Goal: Task Accomplishment & Management: Complete application form

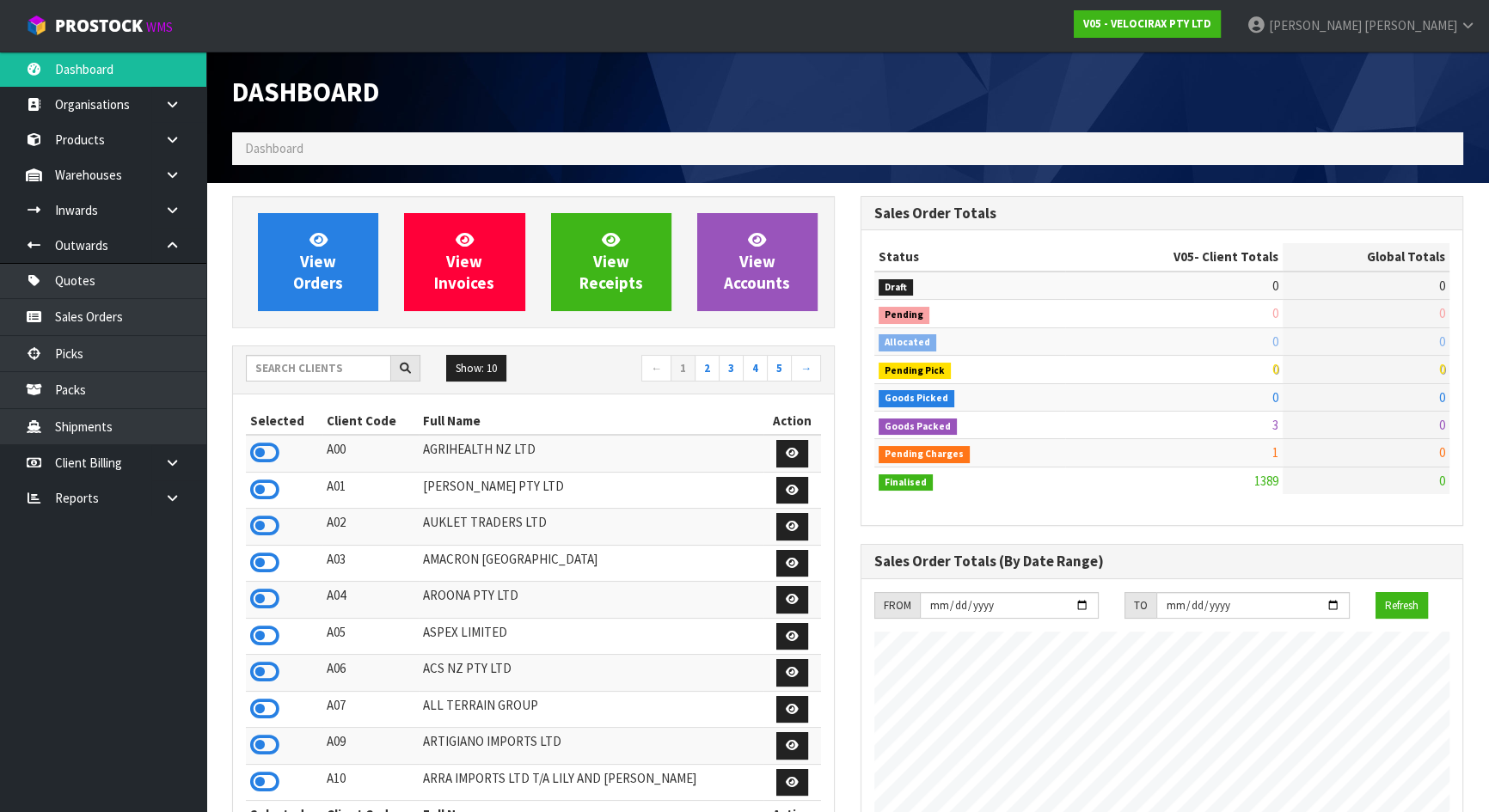
scroll to position [1337, 628]
click at [361, 364] on input "text" at bounding box center [319, 368] width 145 height 27
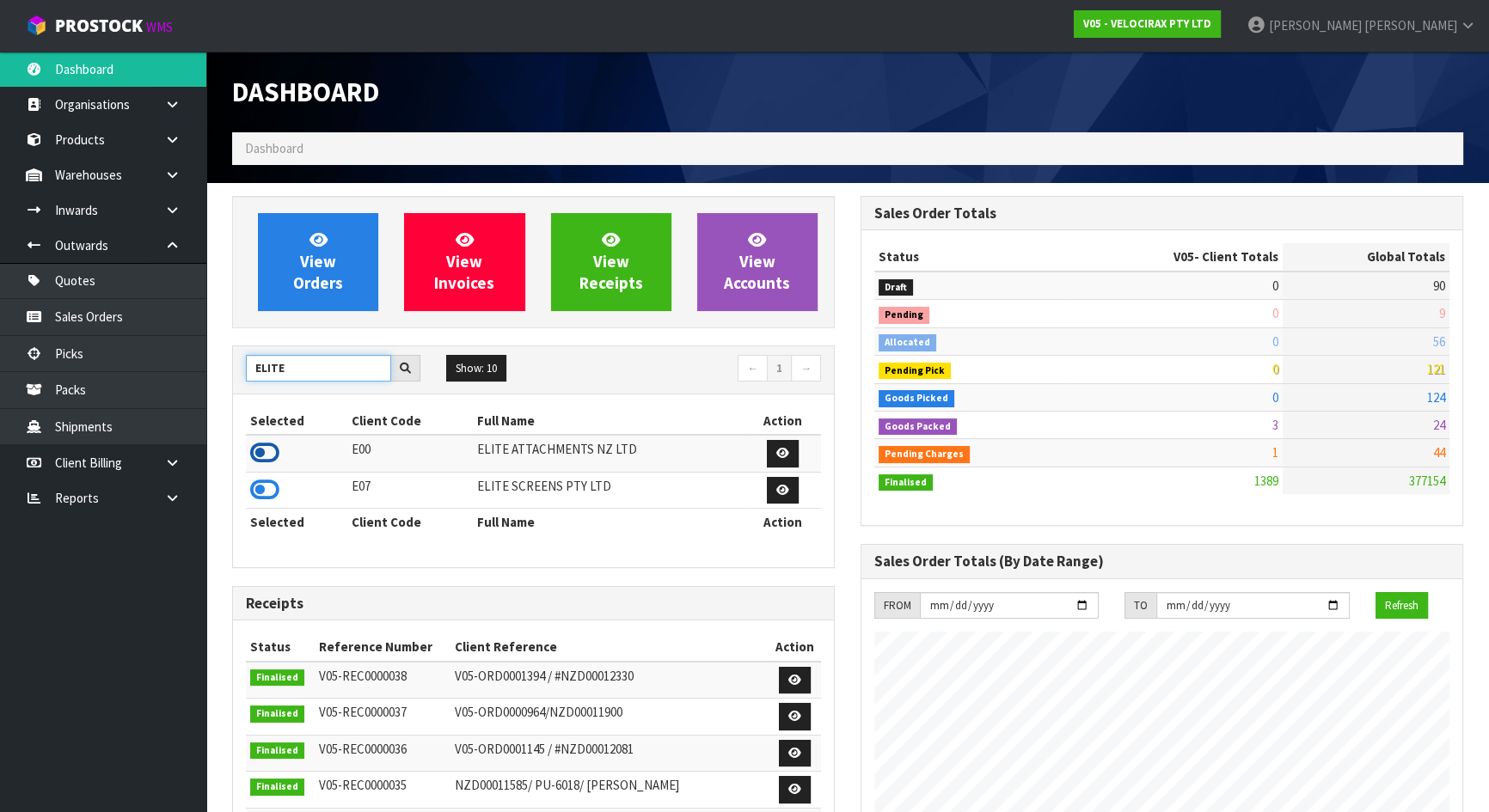
type input "ELITE"
click at [268, 449] on icon at bounding box center [265, 453] width 29 height 26
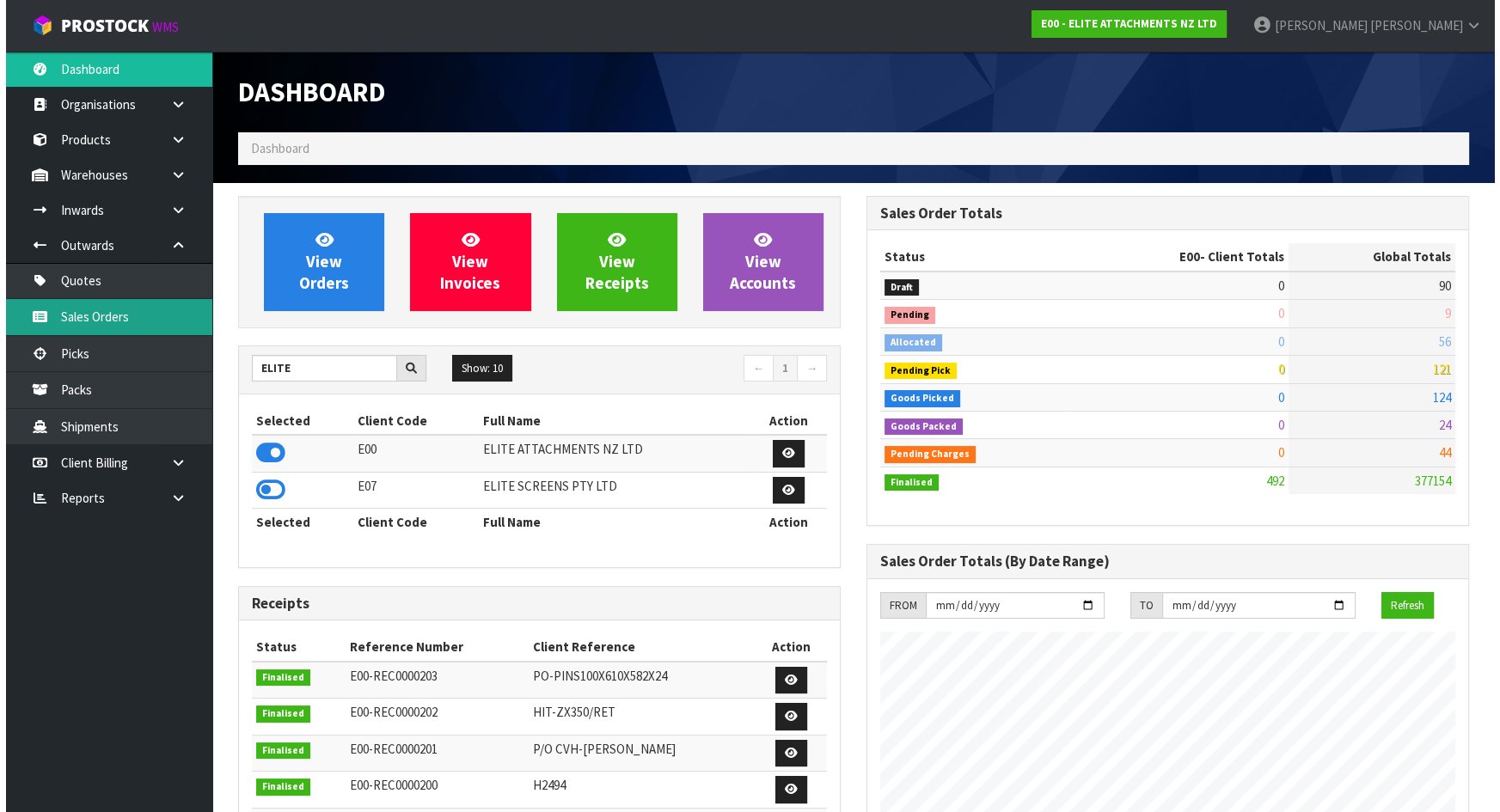
scroll to position [1106, 628]
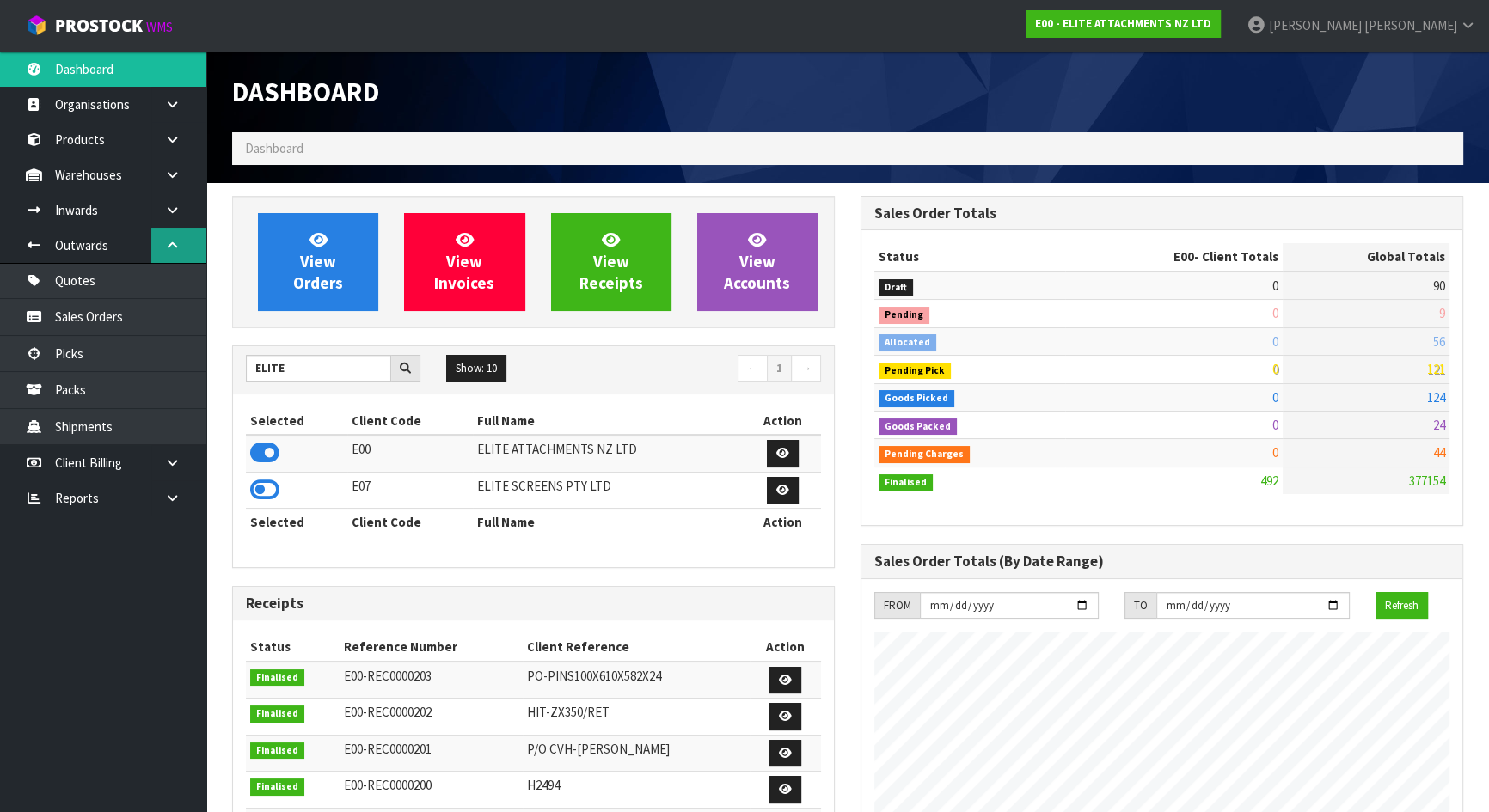
click at [173, 240] on icon at bounding box center [172, 246] width 17 height 13
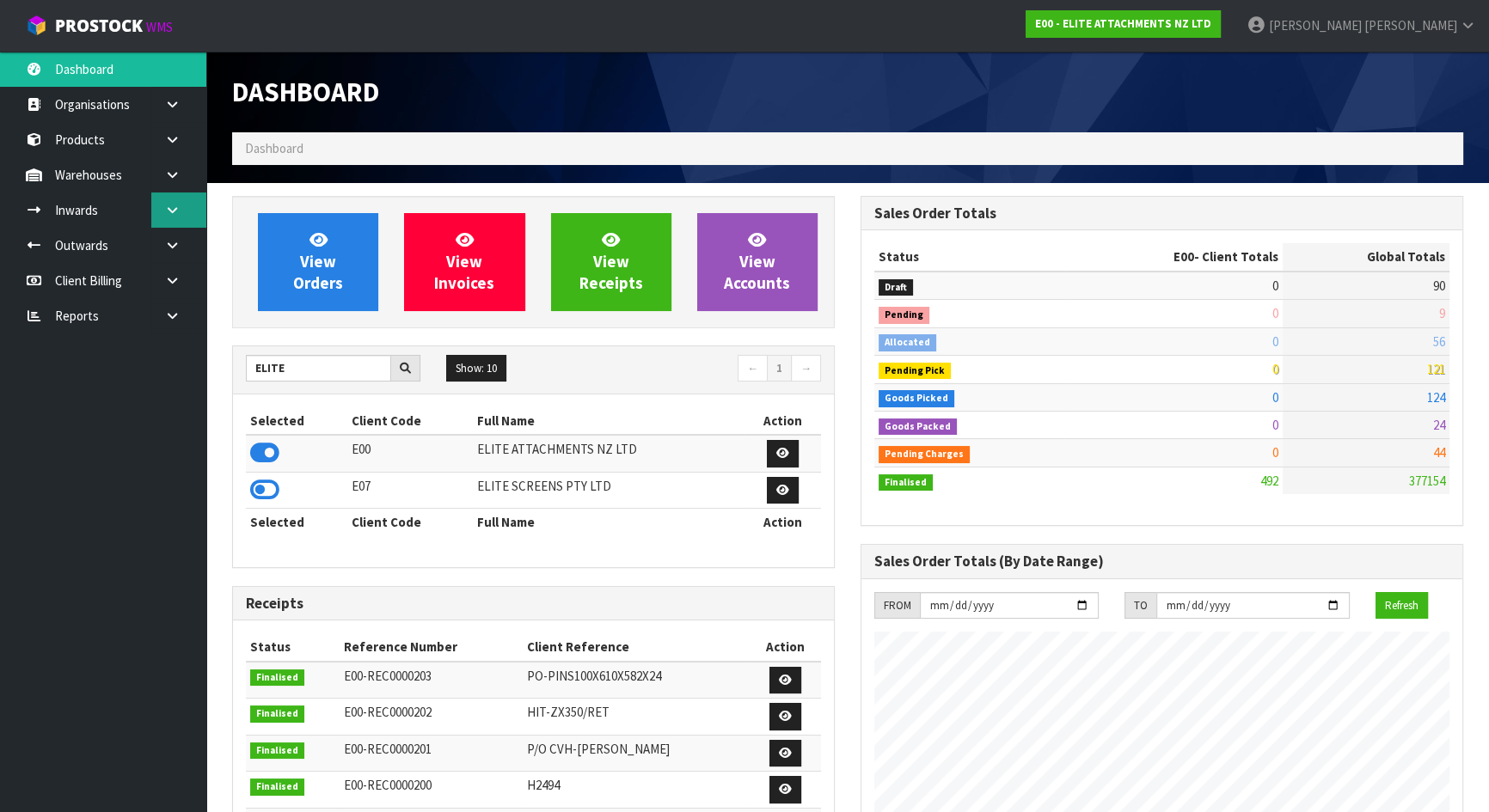
click at [170, 204] on icon at bounding box center [172, 210] width 17 height 13
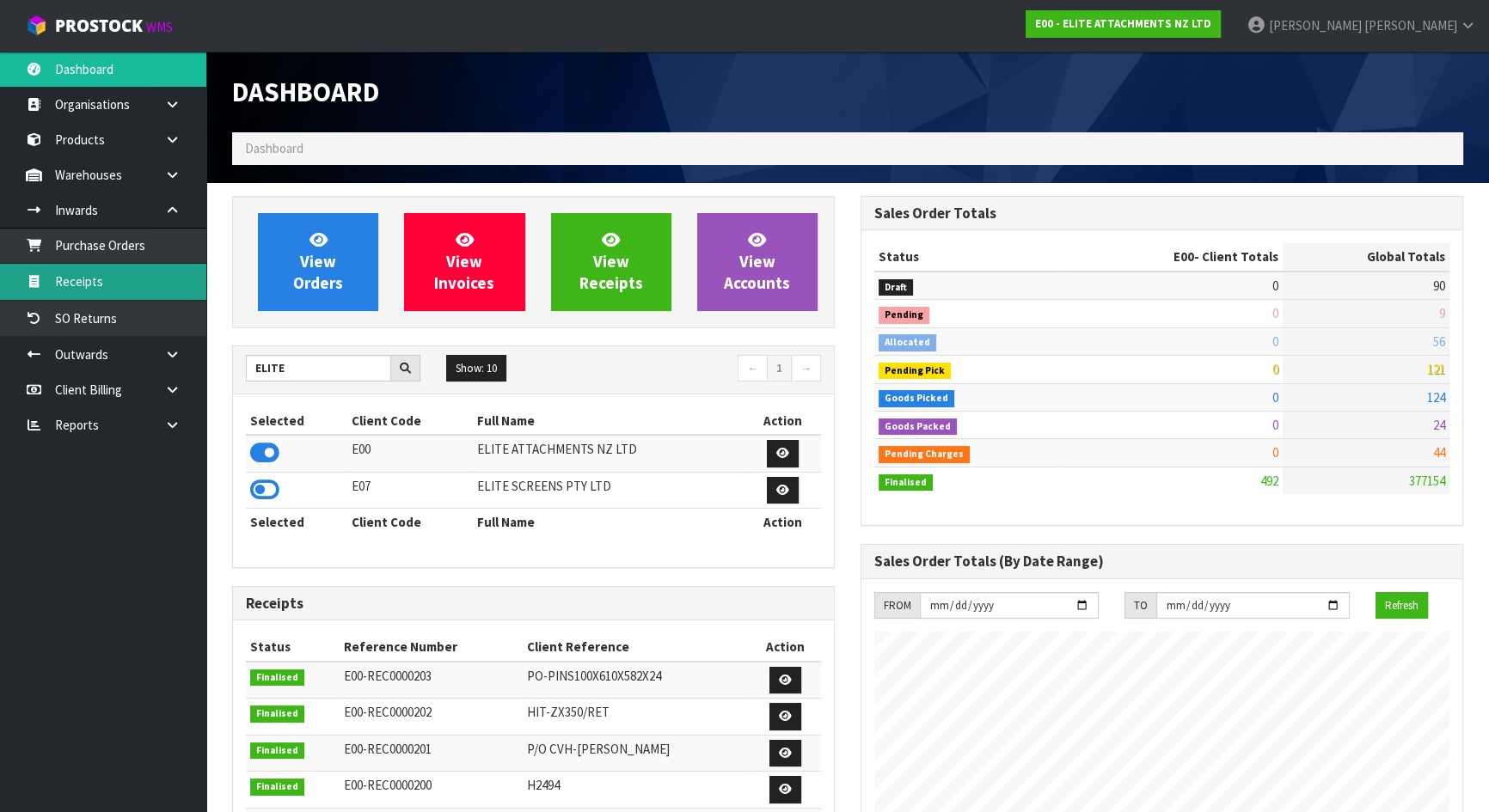
click at [85, 271] on link "Receipts" at bounding box center [103, 282] width 206 height 35
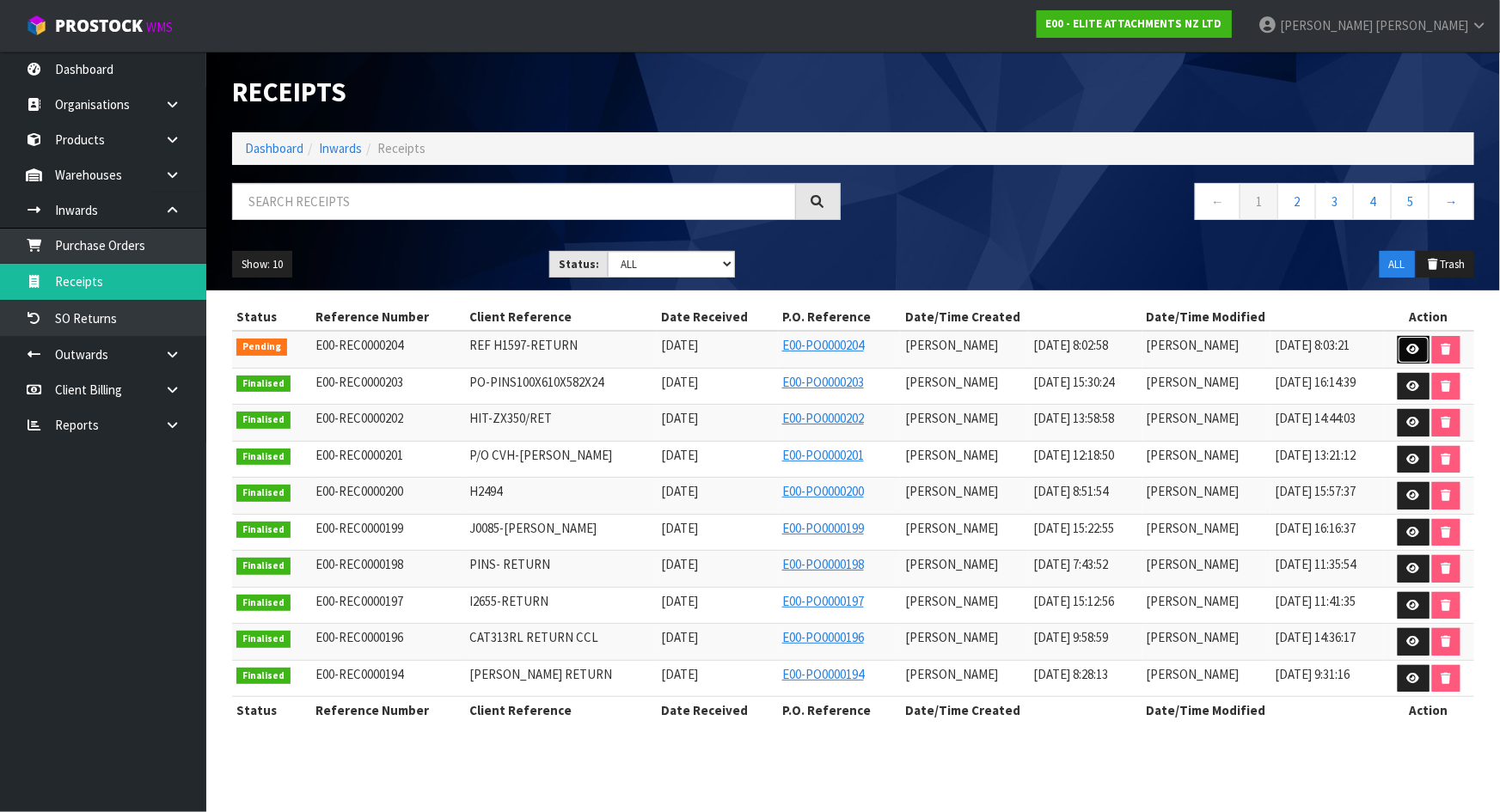
click at [1418, 347] on icon at bounding box center [1413, 349] width 13 height 11
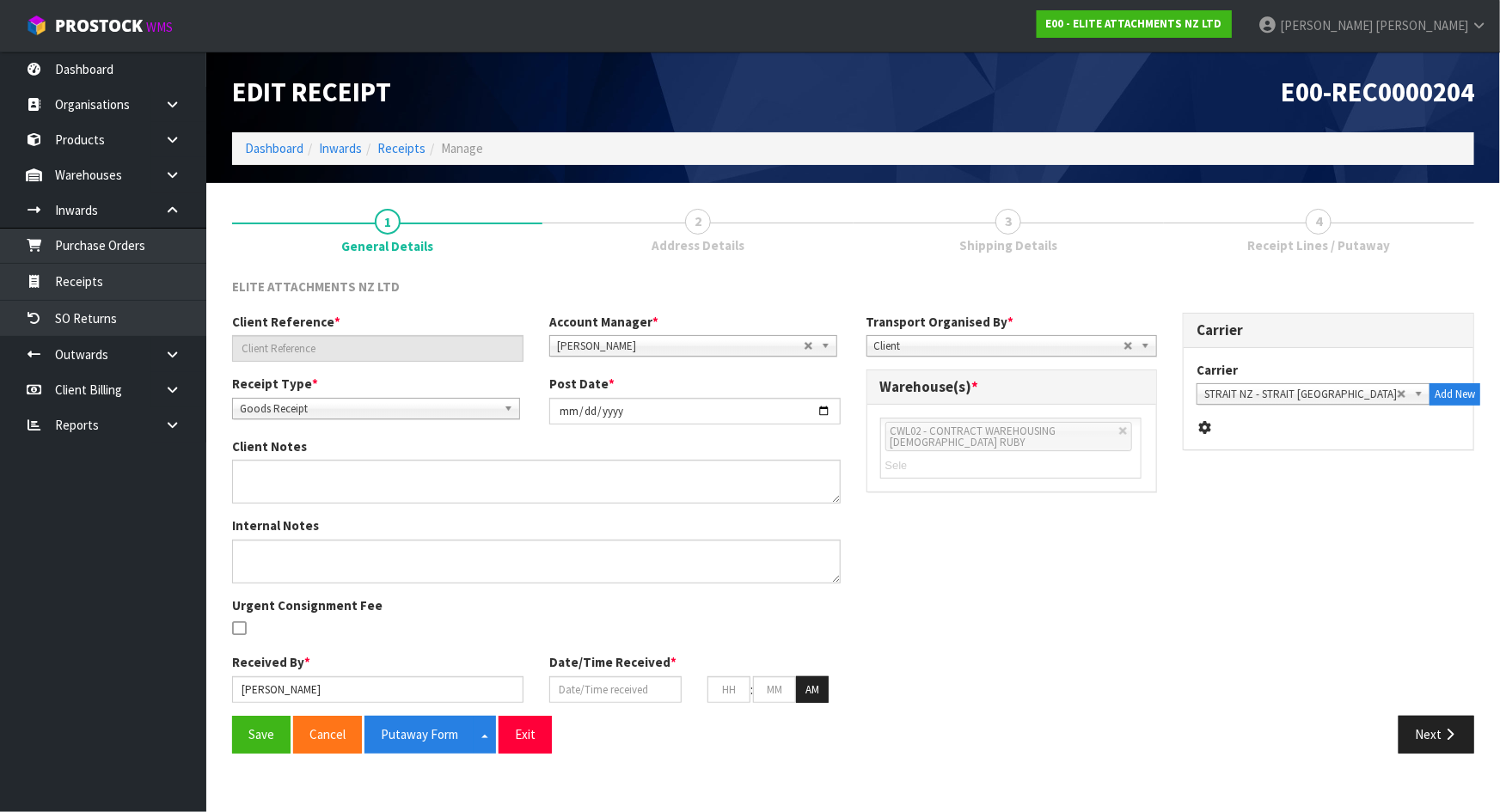
type input "REF H1597-RETURN"
type input "[DATE]"
type input "[PERSON_NAME]"
type input "12/08/2025"
type input "08"
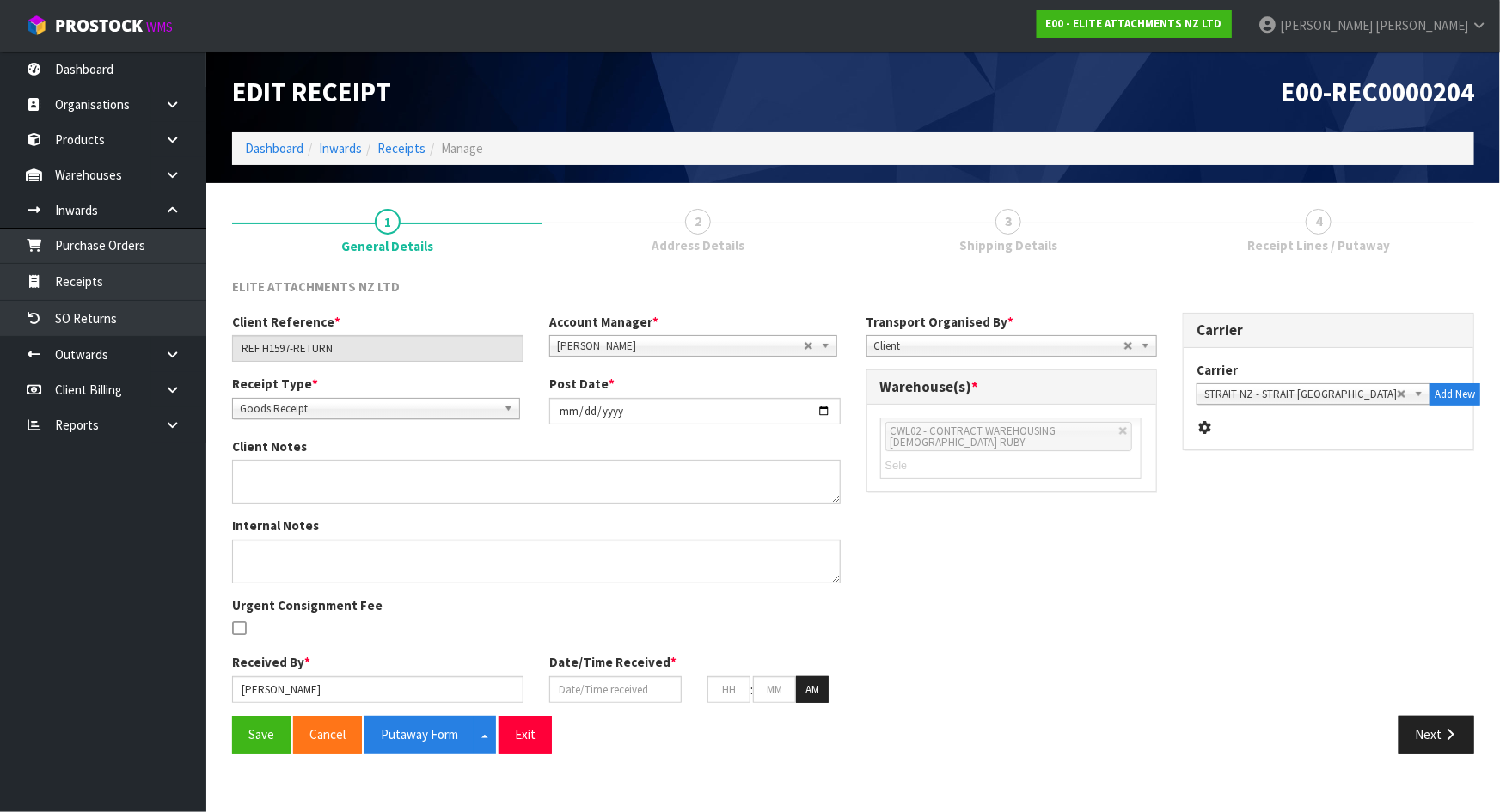
type input "02"
click at [1417, 735] on button "Next" at bounding box center [1436, 735] width 76 height 37
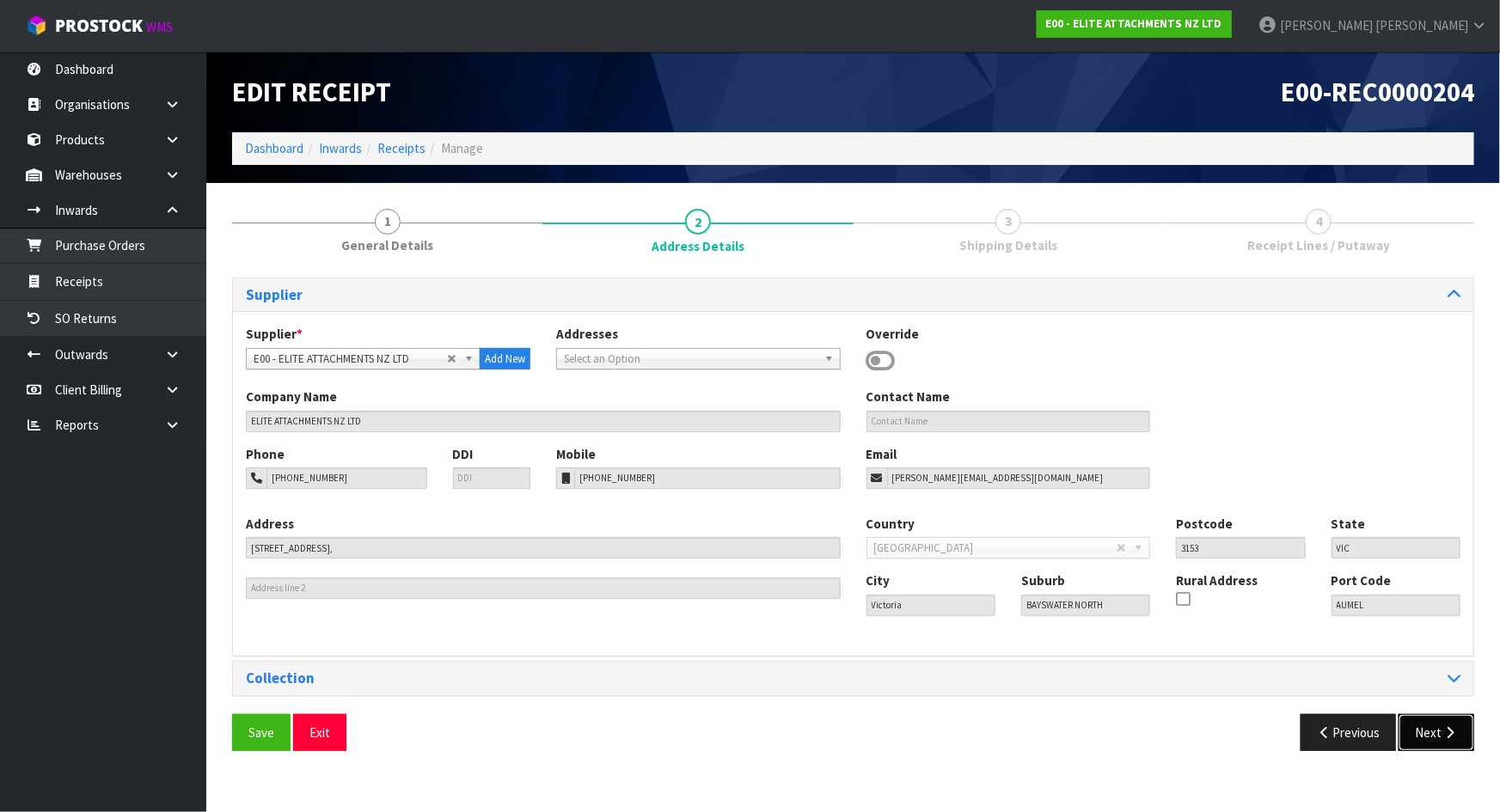
click at [1427, 730] on button "Next" at bounding box center [1436, 733] width 76 height 37
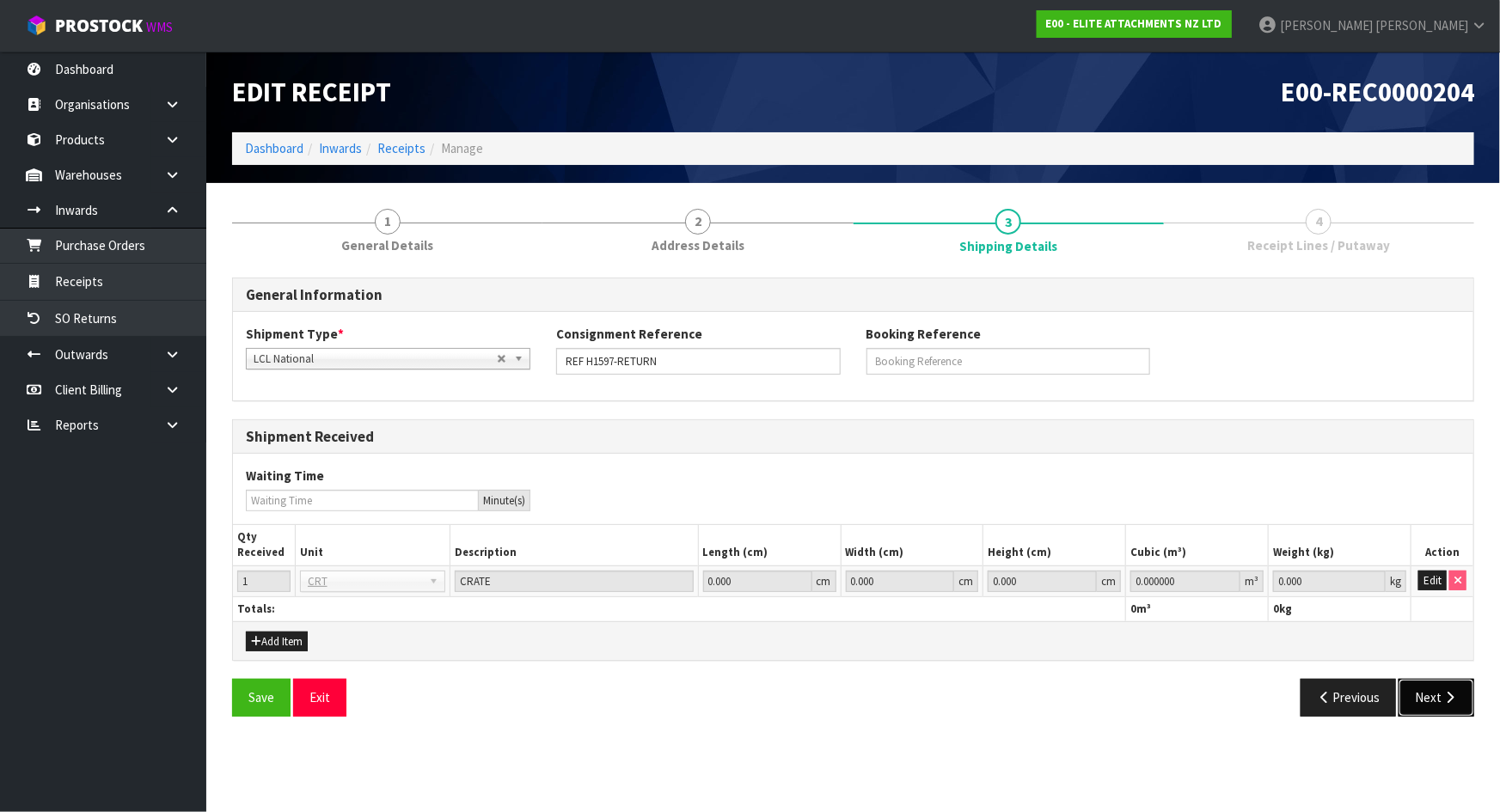
click at [1423, 697] on button "Next" at bounding box center [1436, 698] width 76 height 37
click at [1435, 578] on button "Edit" at bounding box center [1432, 581] width 29 height 20
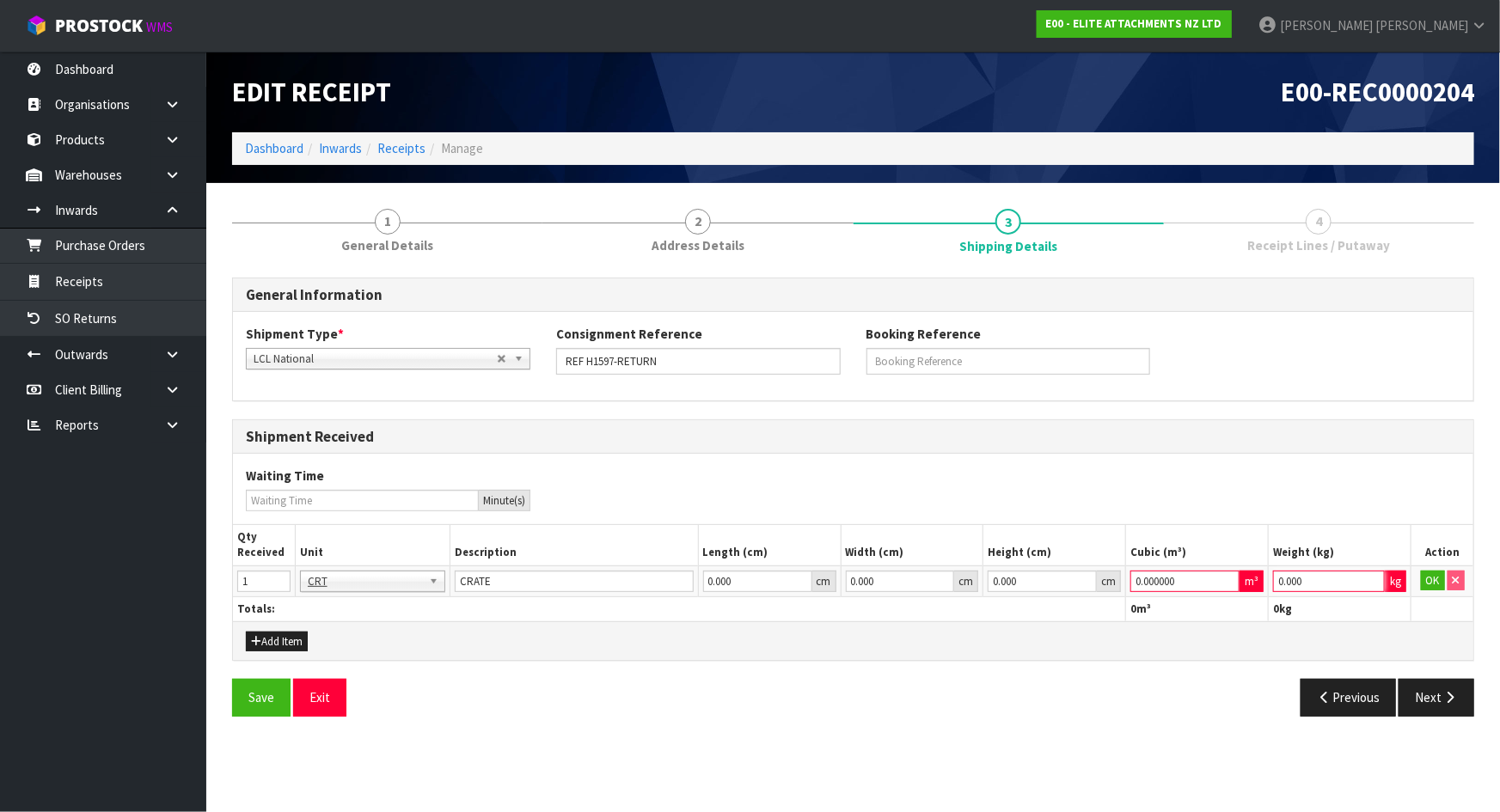
drag, startPoint x: 1271, startPoint y: 588, endPoint x: 1215, endPoint y: 588, distance: 56.0
click at [1220, 588] on tr "1 BAG BAR BSK BIN BTL BOX BDL CAB CGE CTN CSE COI CRA CRT CBE CYL DRM JAR MTR P…" at bounding box center [853, 581] width 1240 height 31
type input "1"
drag, startPoint x: 1186, startPoint y: 583, endPoint x: 1017, endPoint y: 576, distance: 169.1
click at [1017, 576] on tr "1 BAG BAR BSK BIN BTL BOX BDL CAB CGE CTN CSE COI CRA CRT CBE CYL DRM JAR MTR P…" at bounding box center [853, 581] width 1240 height 31
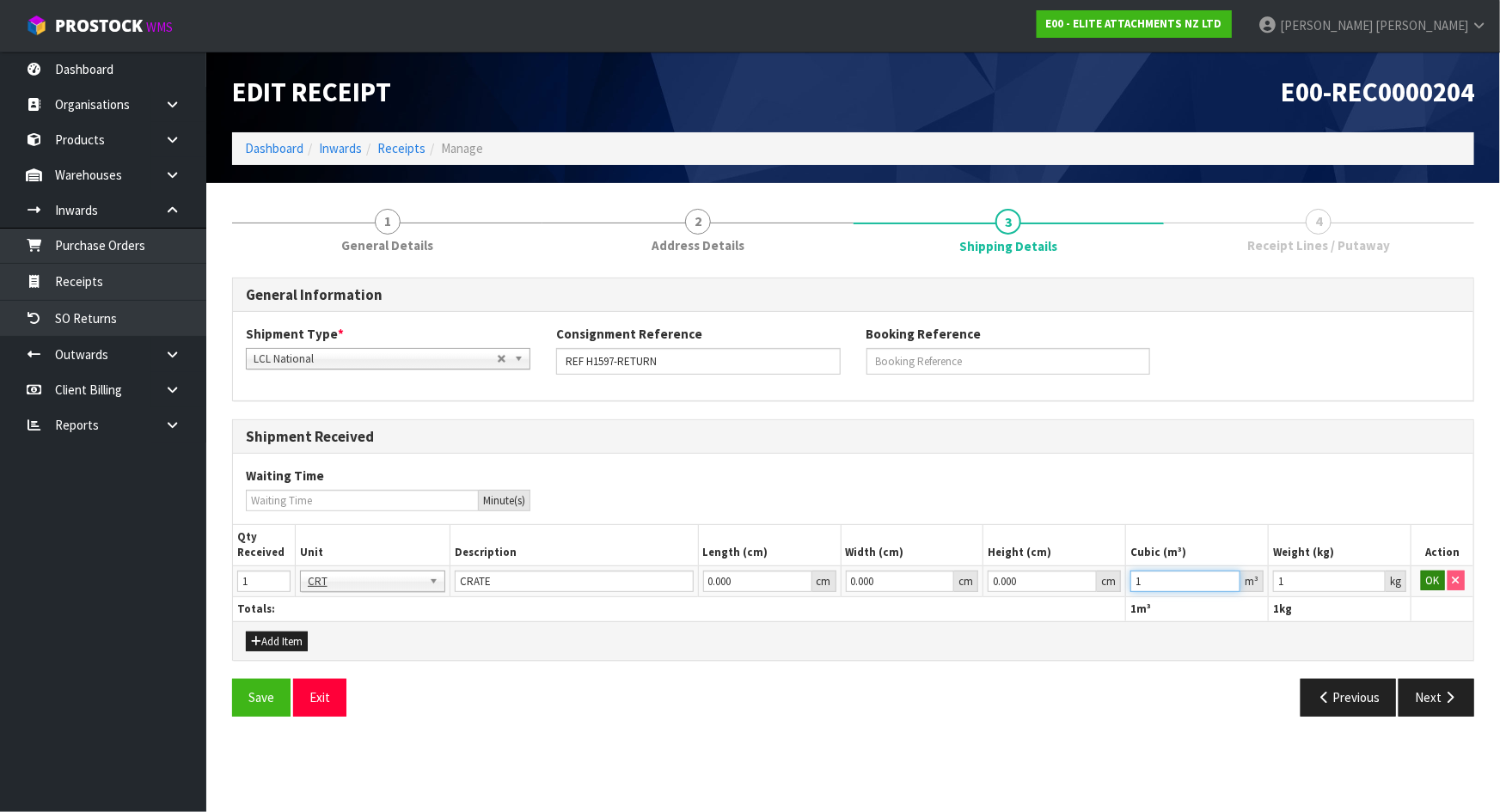
type input "1"
click at [1425, 578] on button "OK" at bounding box center [1433, 581] width 24 height 20
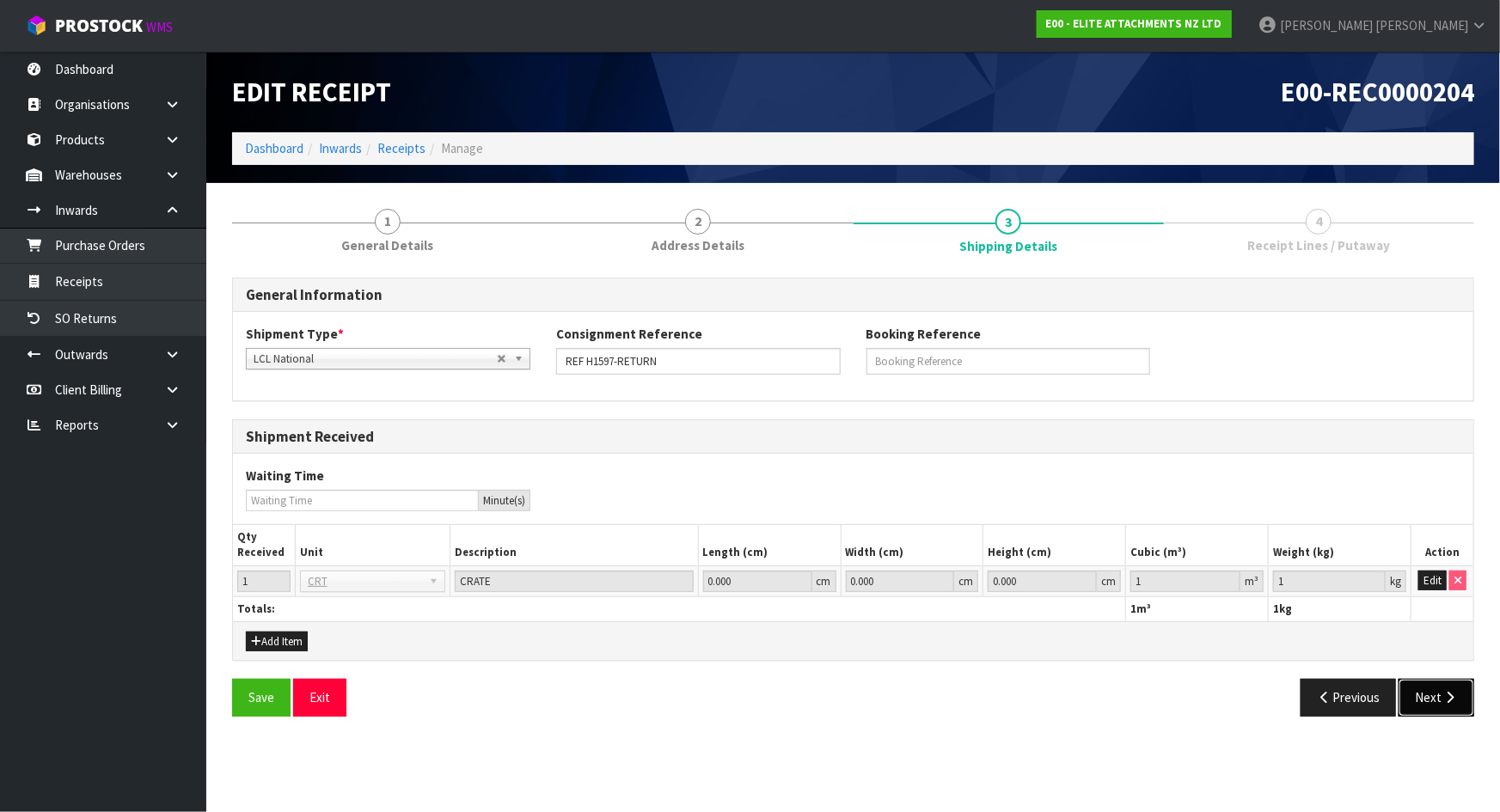
click at [1421, 688] on button "Next" at bounding box center [1436, 698] width 76 height 37
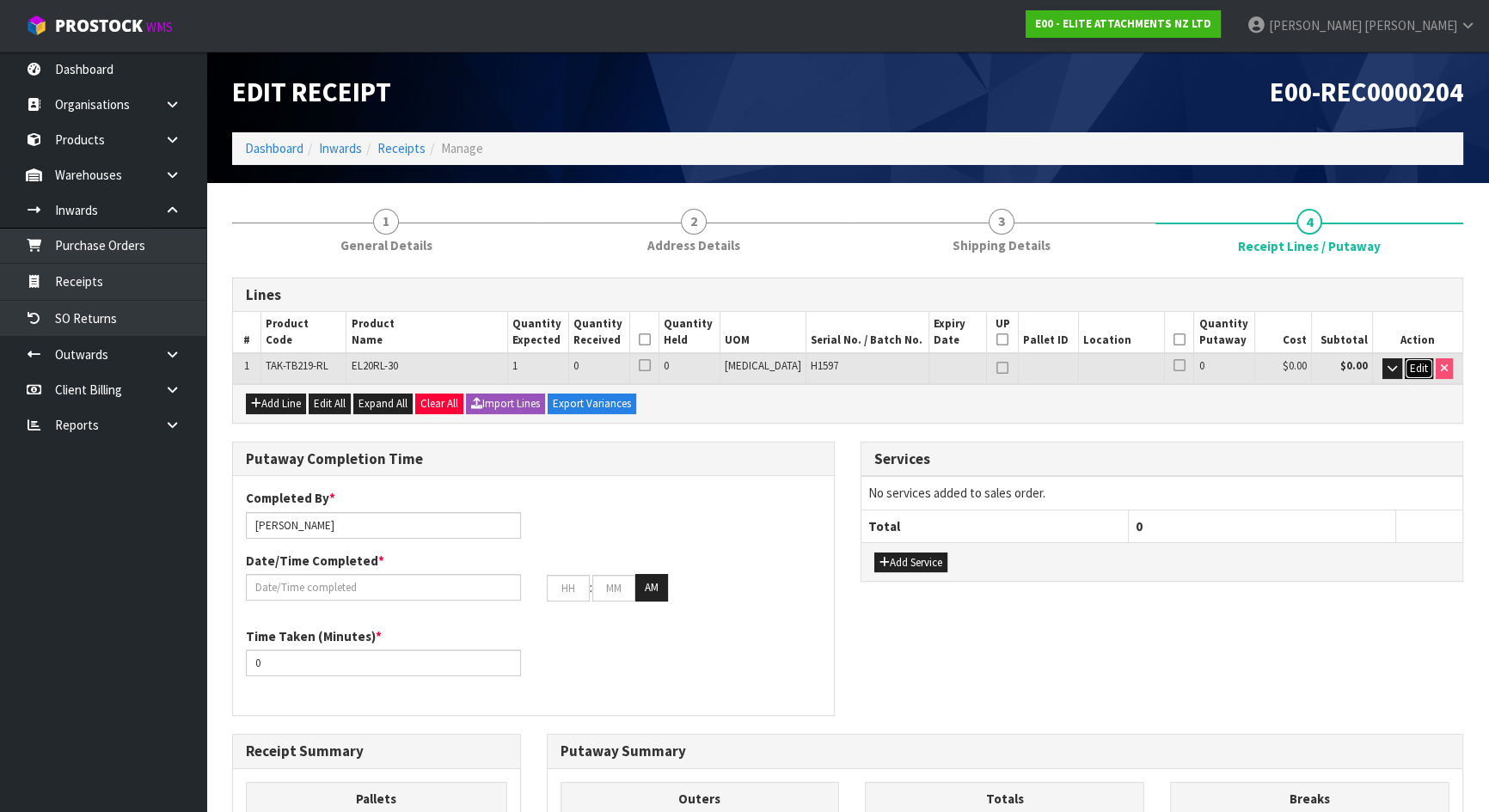
click at [1413, 375] on button "Edit" at bounding box center [1418, 368] width 29 height 20
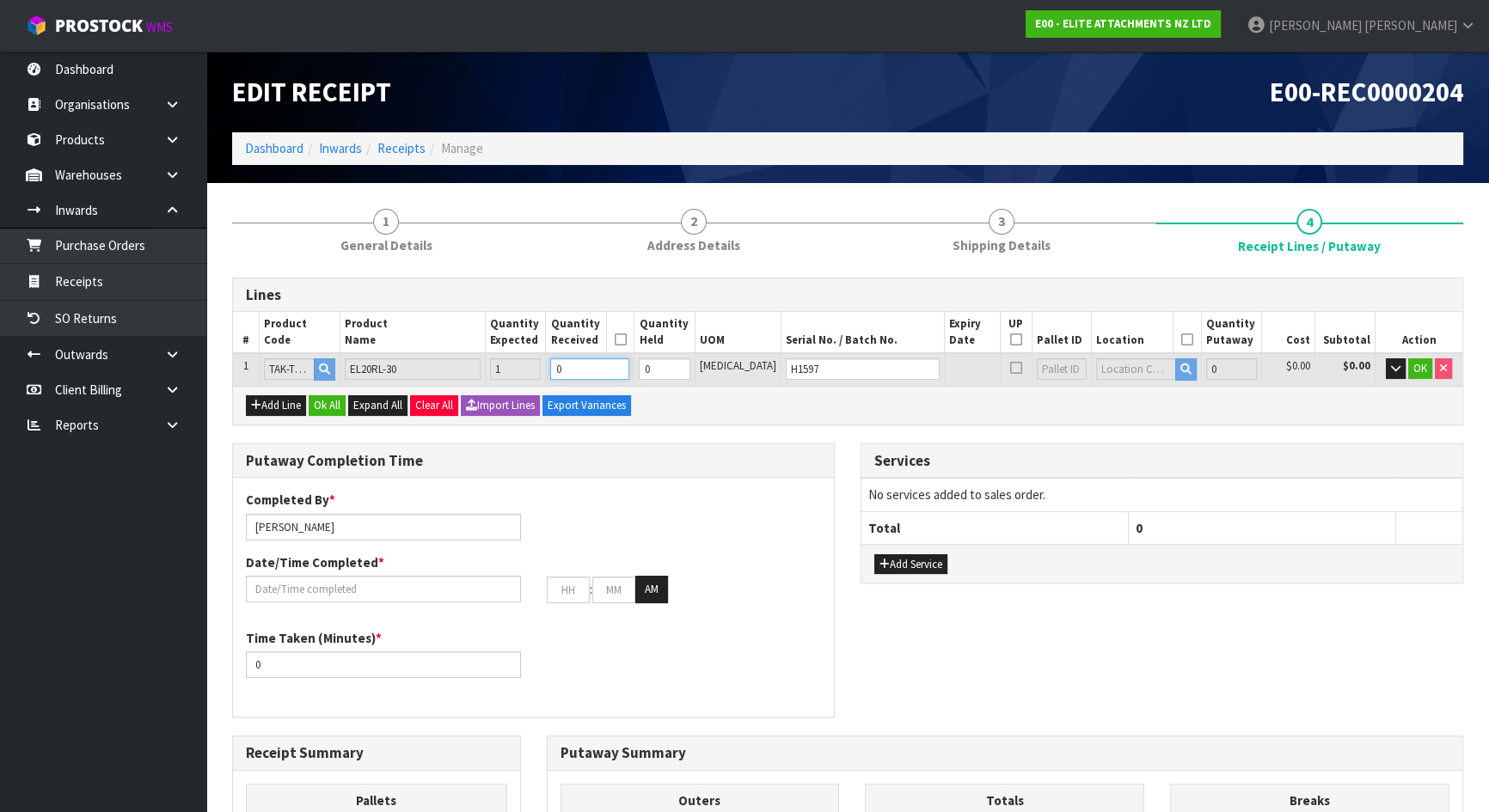
click at [544, 368] on tr "1 TAK-TB219-RL EL20RL-30 1 0 0 PCE H1597 0 $0.00 $0.00 OK" at bounding box center [847, 369] width 1229 height 32
type input "1"
type input "1 [MEDICAL_DATA]"
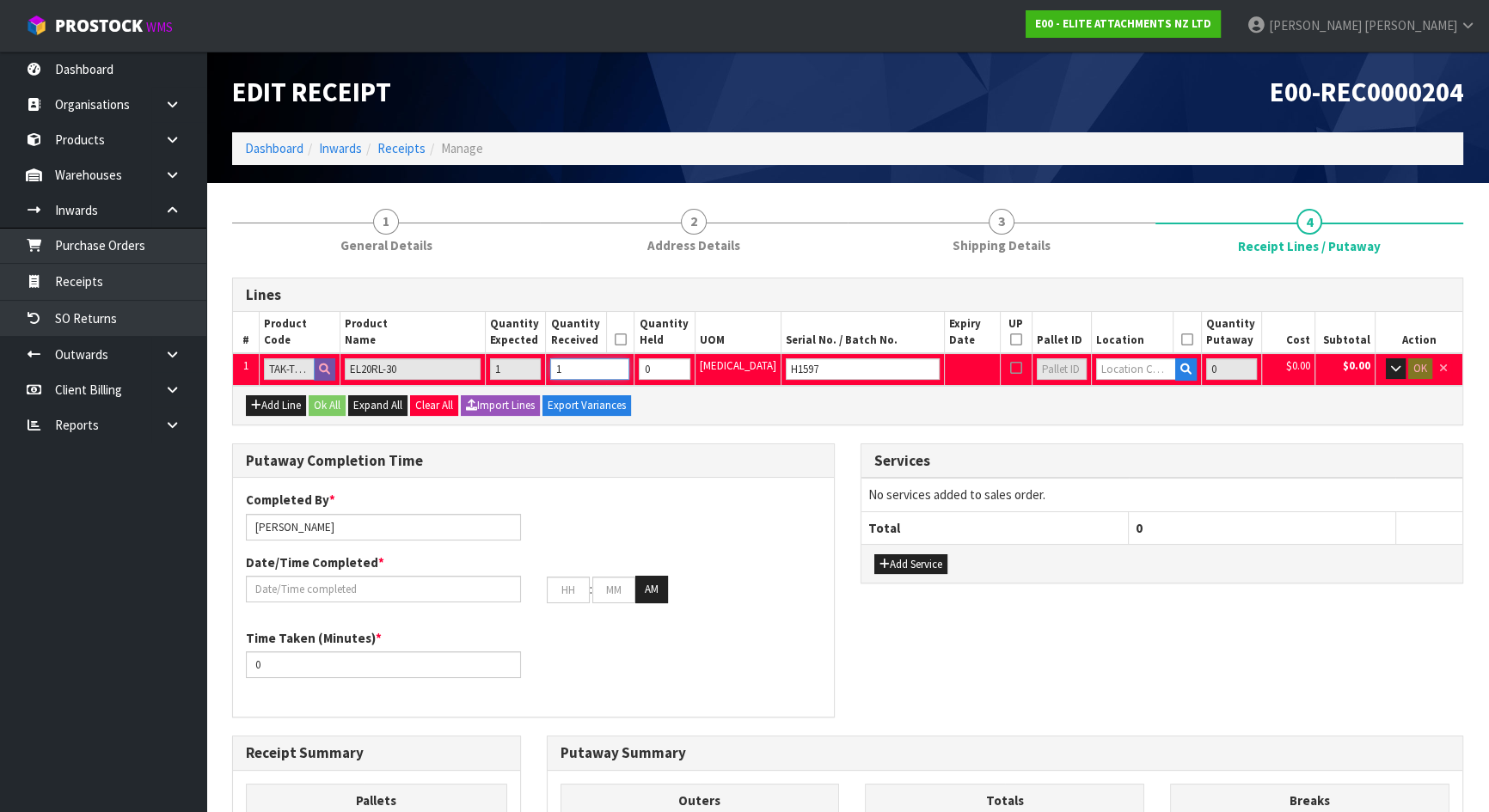
type input "1"
click at [755, 429] on div "Lines # Product Code Product Name Quantity Expected Quantity Received Quantity …" at bounding box center [847, 748] width 1231 height 939
click at [1388, 371] on button "button" at bounding box center [1395, 368] width 19 height 20
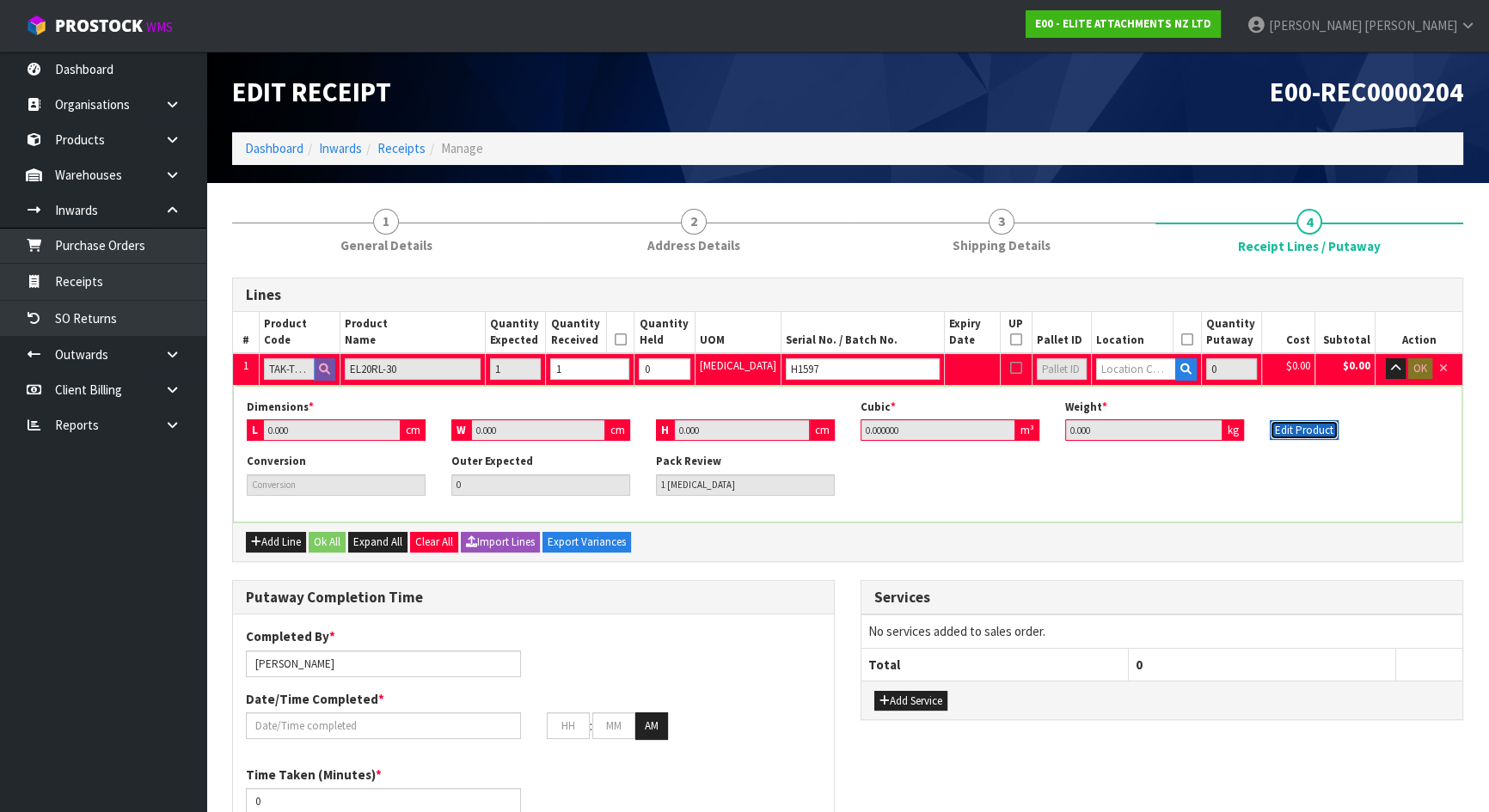
click at [1279, 425] on button "Edit Product" at bounding box center [1304, 431] width 69 height 20
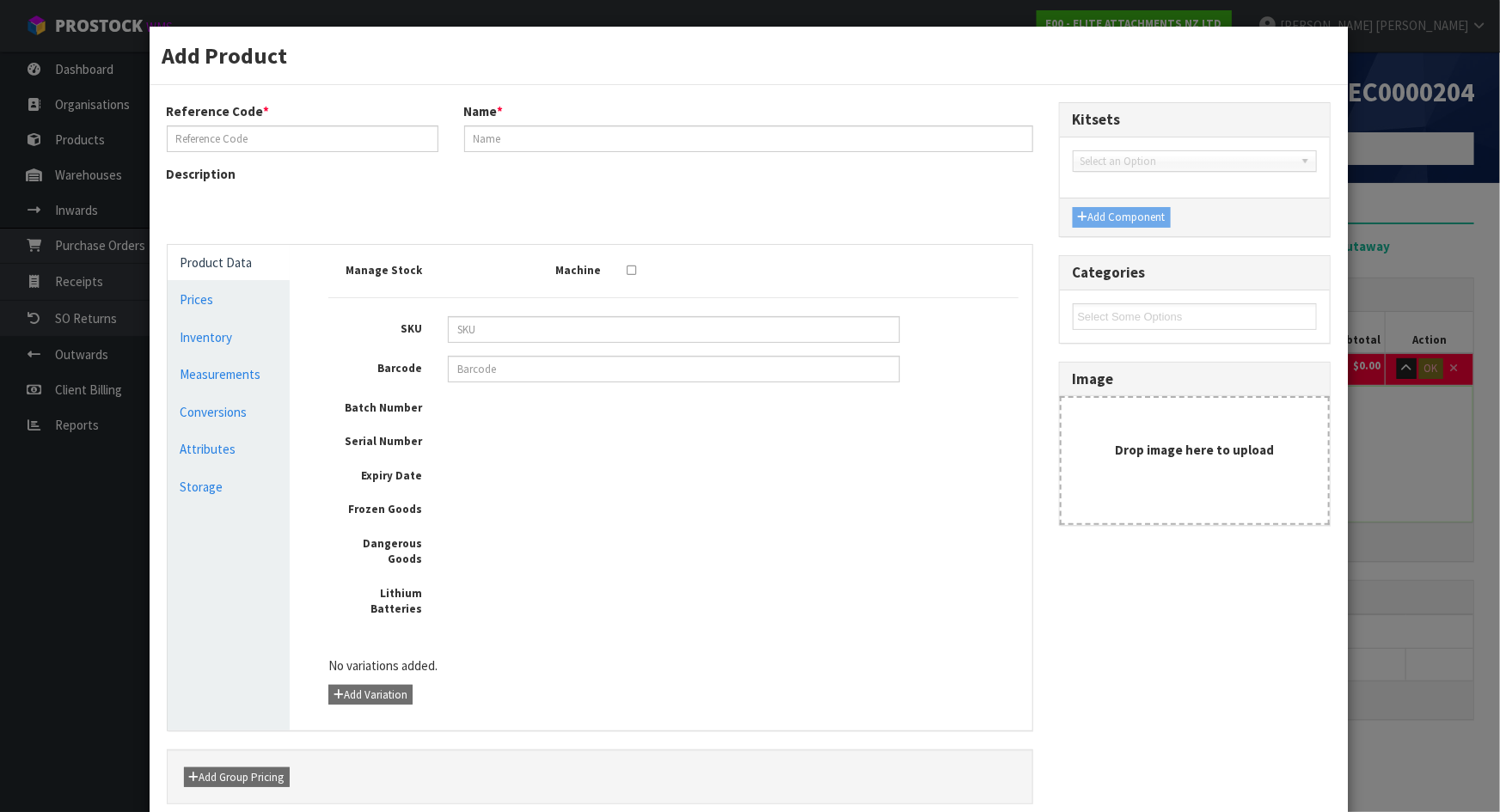
type input "TAK-TB219-RL"
type input "EL20RL-30"
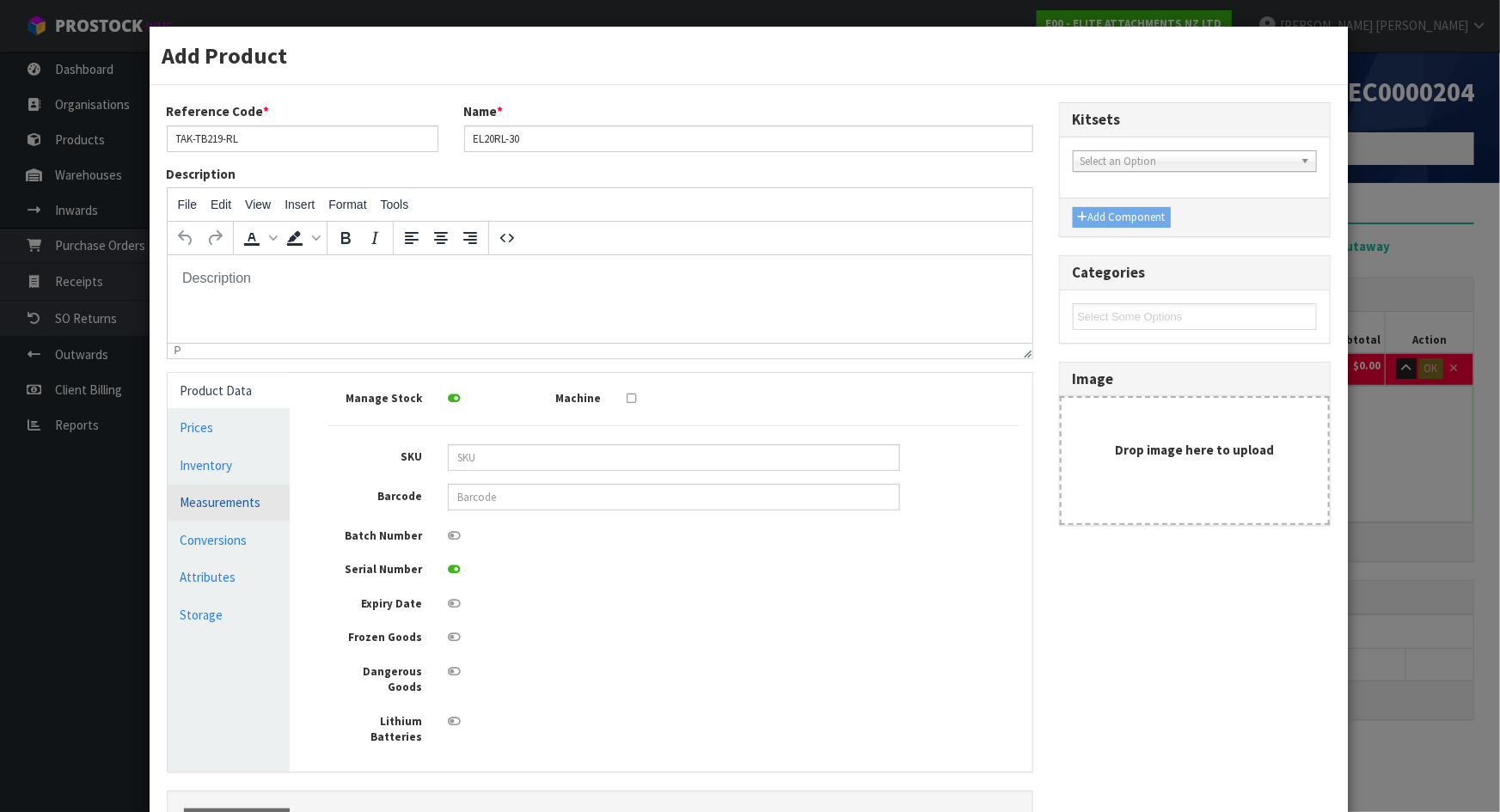
click at [221, 500] on link "Measurements" at bounding box center [229, 503] width 123 height 35
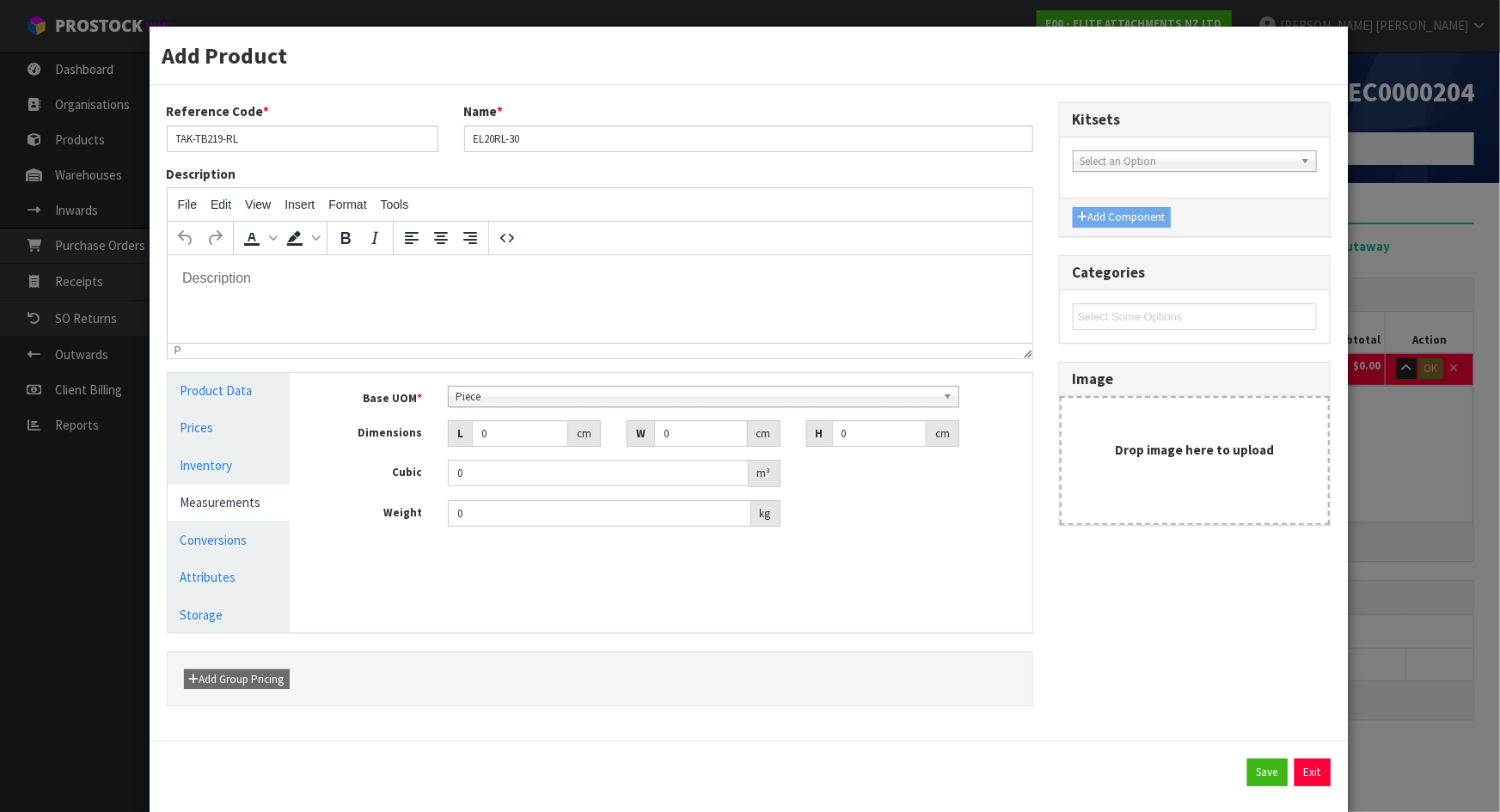
click at [495, 398] on span "Piece" at bounding box center [696, 397] width 481 height 20
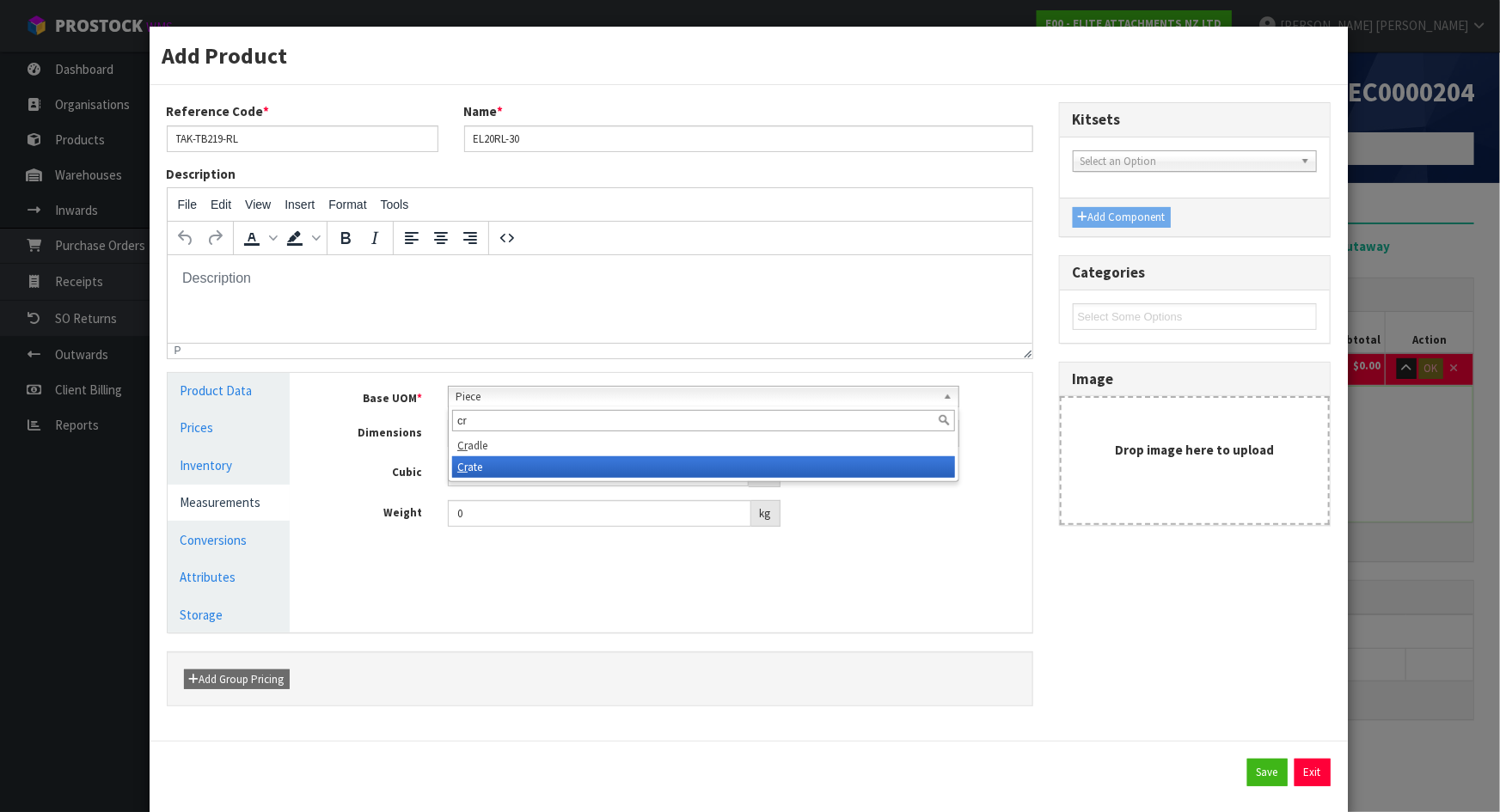
type input "cr"
click at [503, 459] on li "Cr ate" at bounding box center [703, 467] width 503 height 21
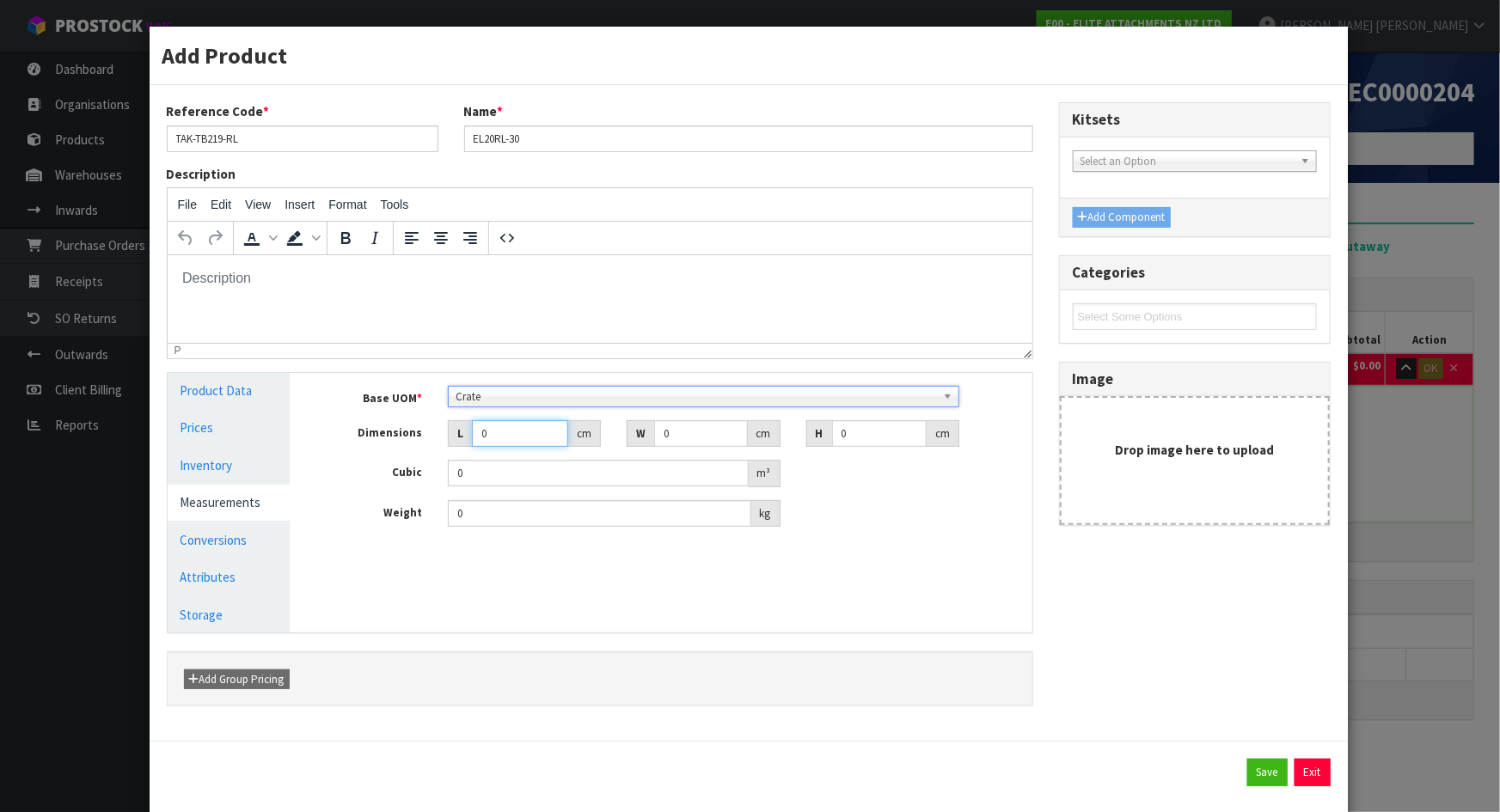
drag, startPoint x: 522, startPoint y: 443, endPoint x: 479, endPoint y: 440, distance: 43.1
click at [479, 440] on input "0" at bounding box center [520, 434] width 97 height 27
type input "6"
type input "0.000001"
type input "61"
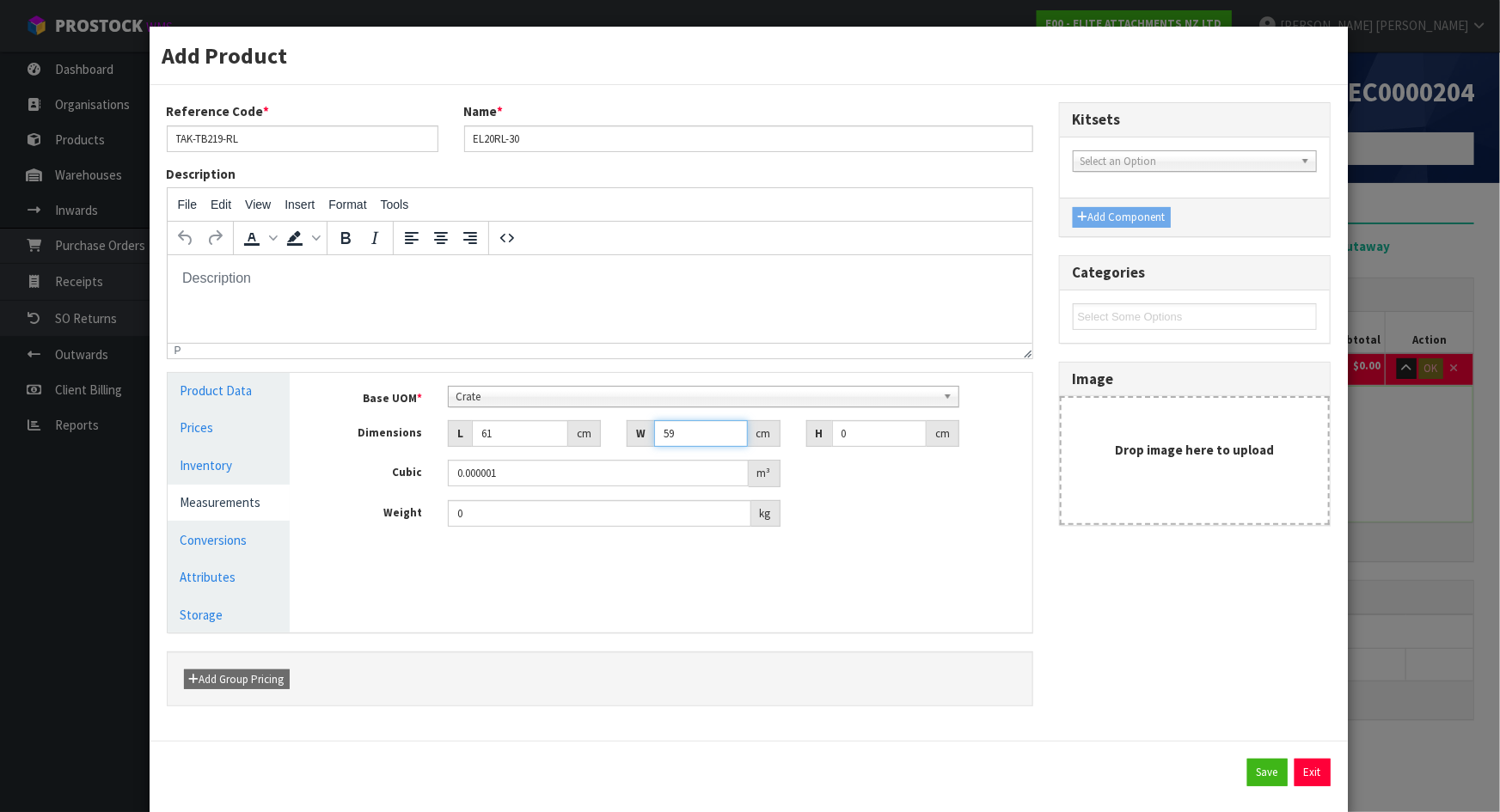
type input "59"
type input "4"
type input "0.014396"
type input "40"
type input "0.14396"
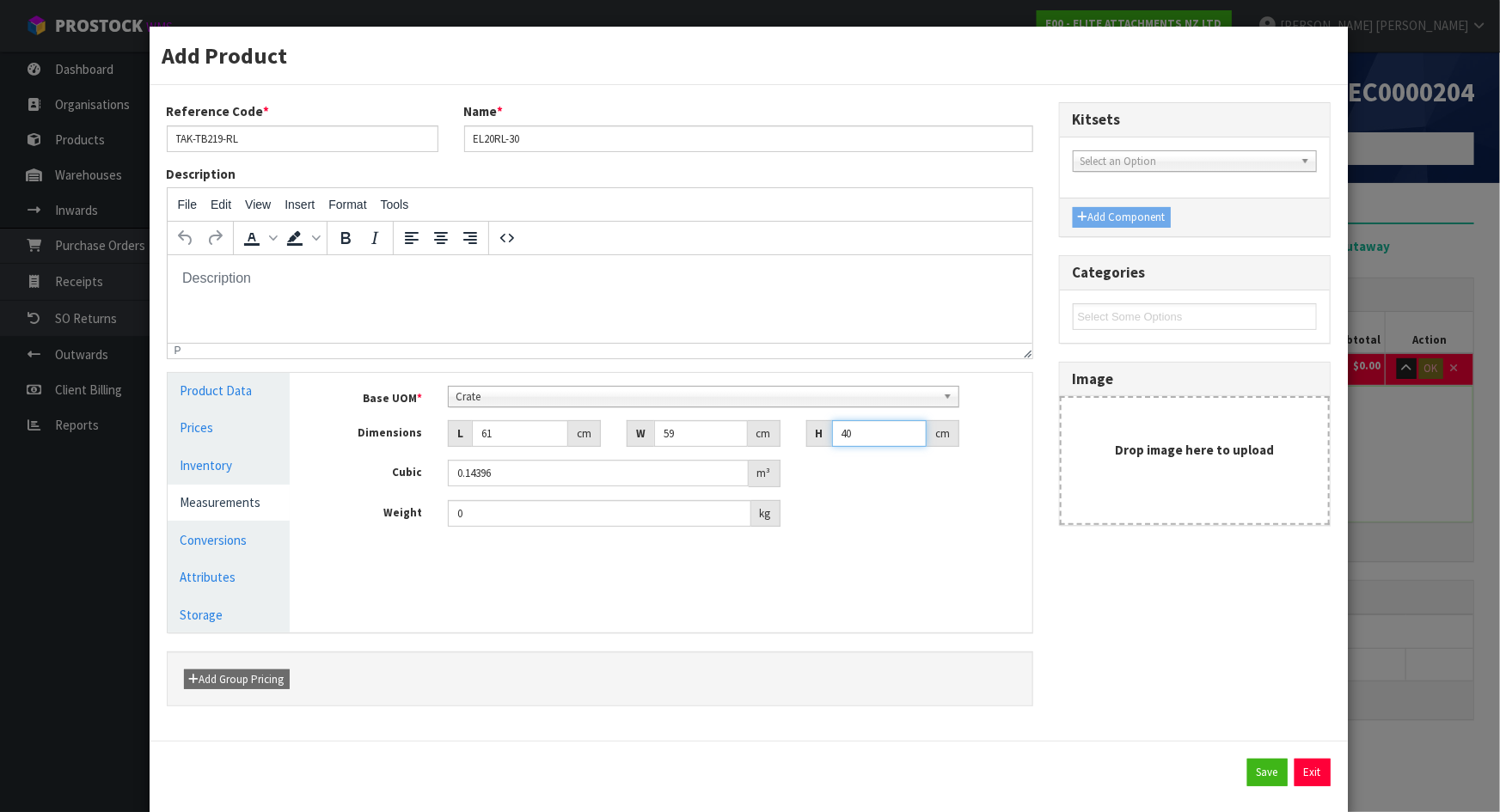
type input "40"
type input "60"
click at [1262, 771] on button "Save" at bounding box center [1268, 772] width 41 height 28
type input "0"
type input "61"
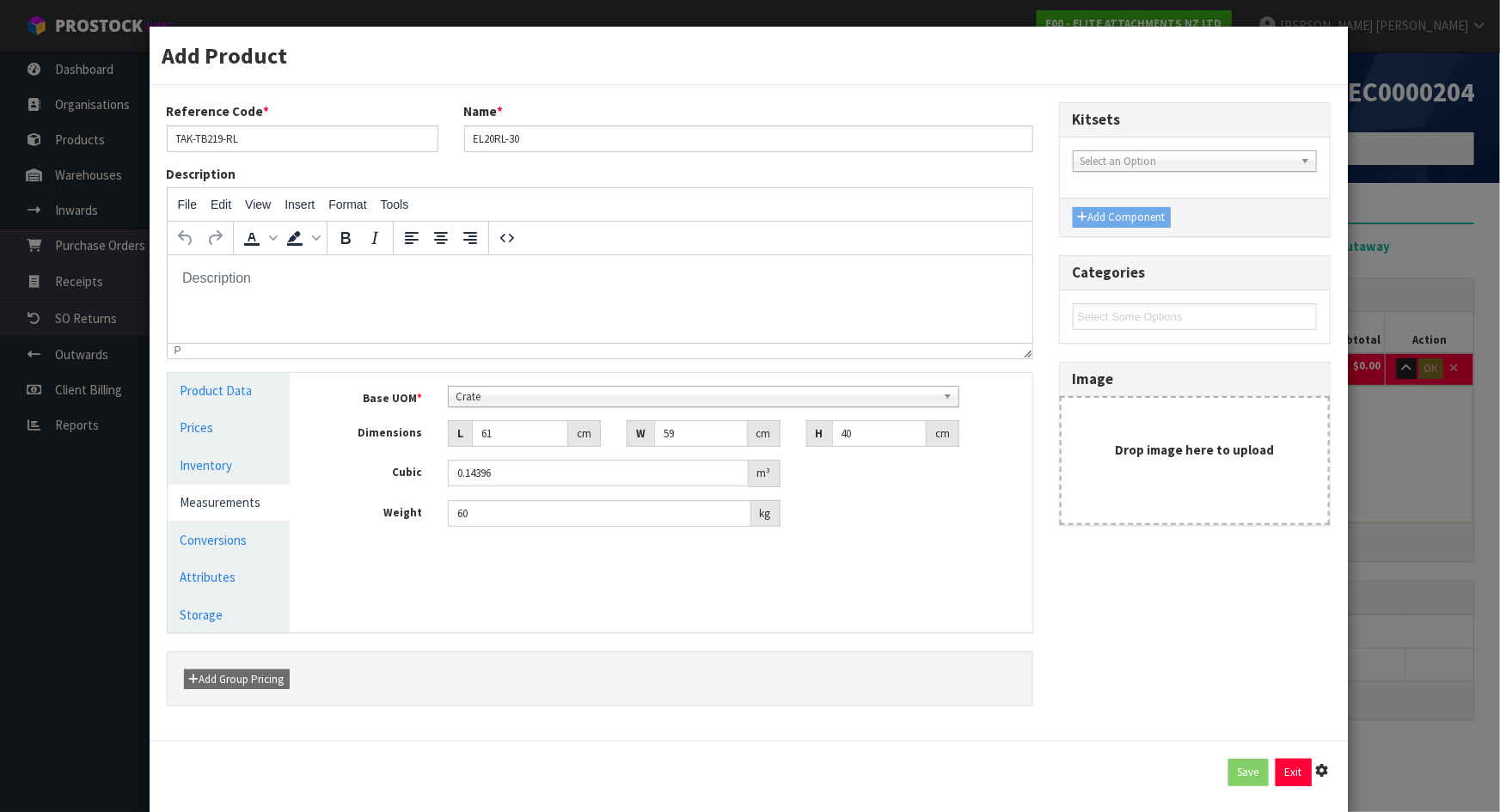
type input "59"
type input "40"
type input "0.14396"
type input "60"
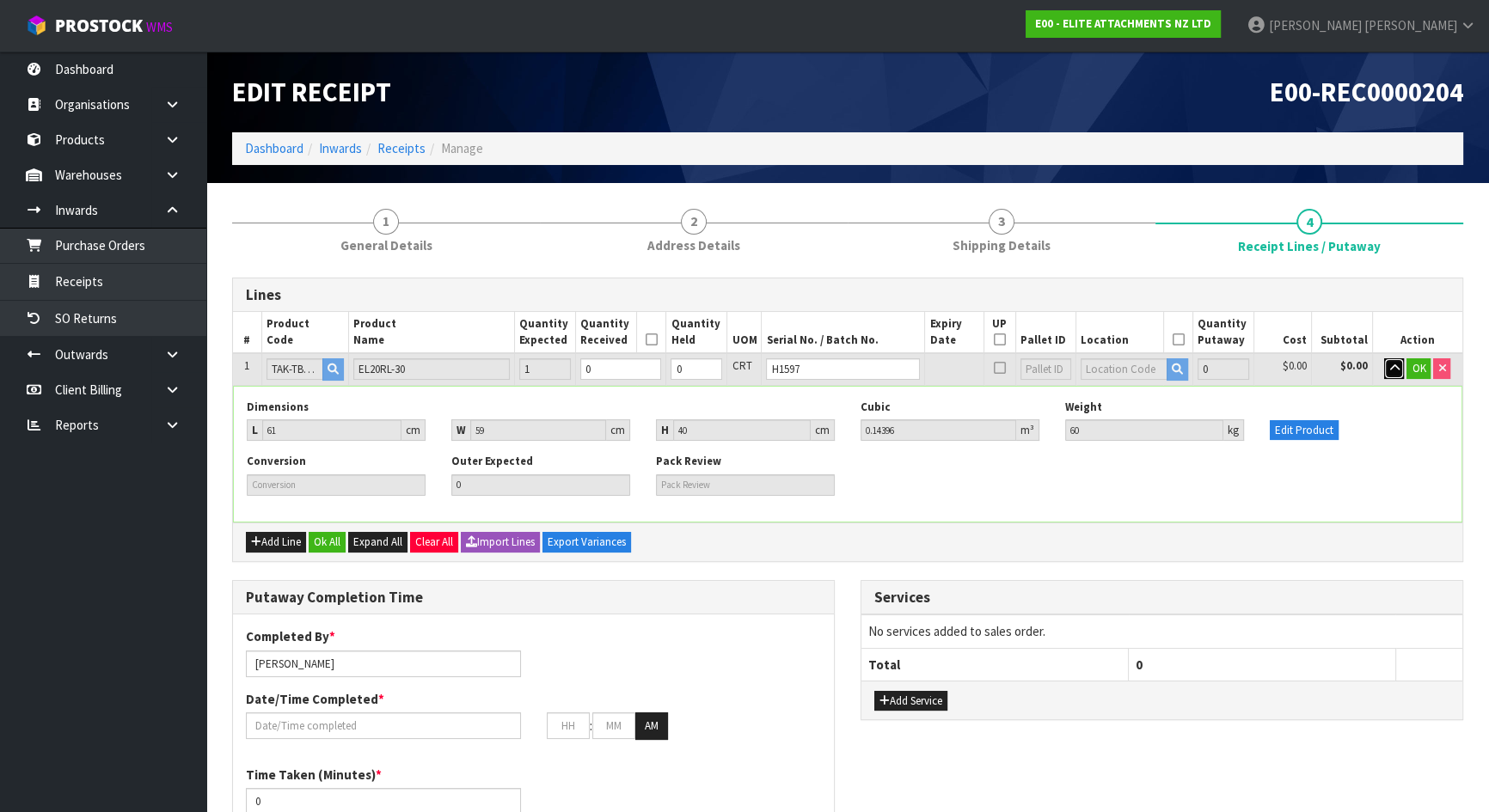
click at [1391, 372] on icon "button" at bounding box center [1394, 368] width 9 height 11
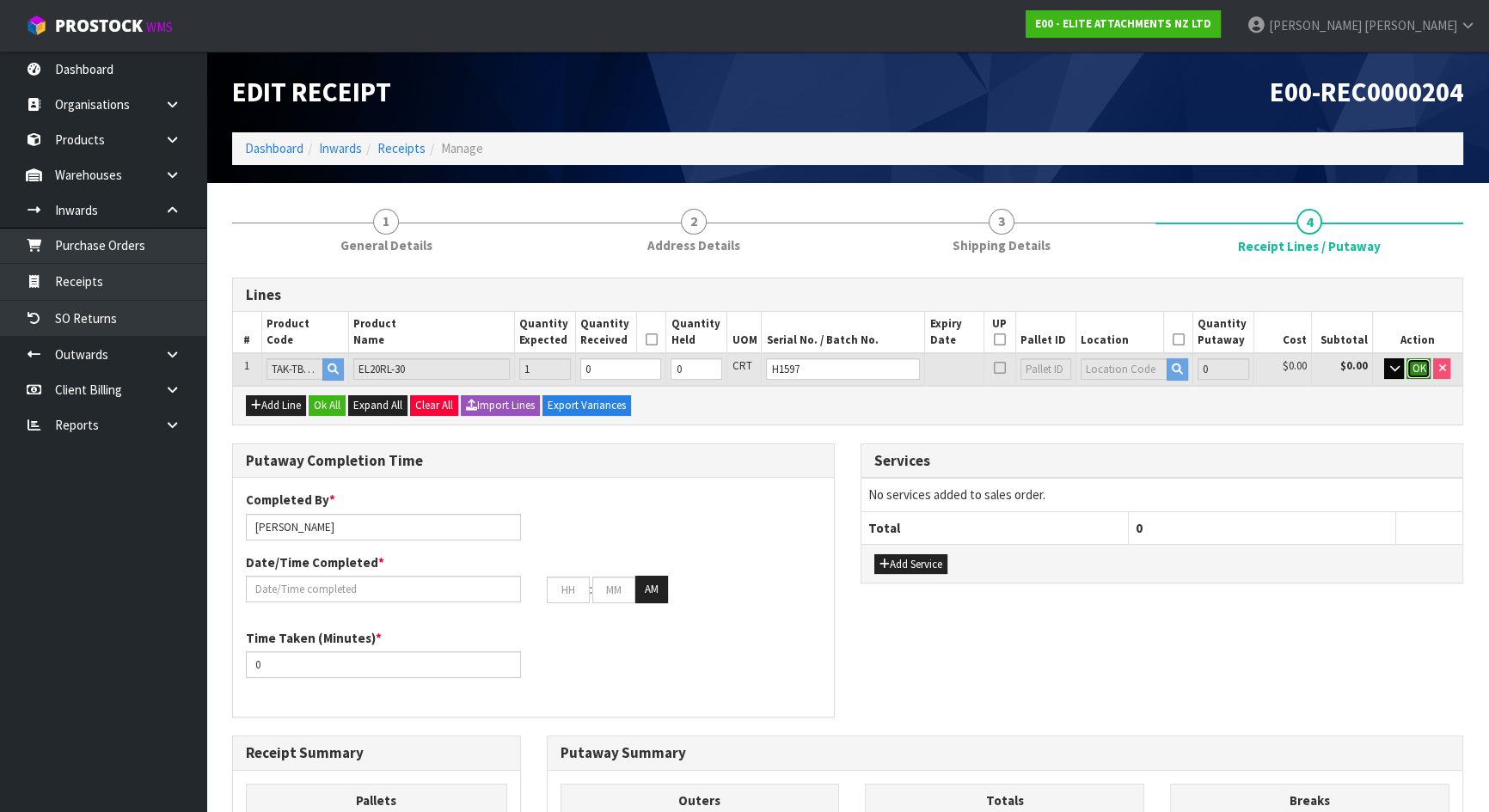
click at [1418, 364] on span "OK" at bounding box center [1418, 368] width 14 height 15
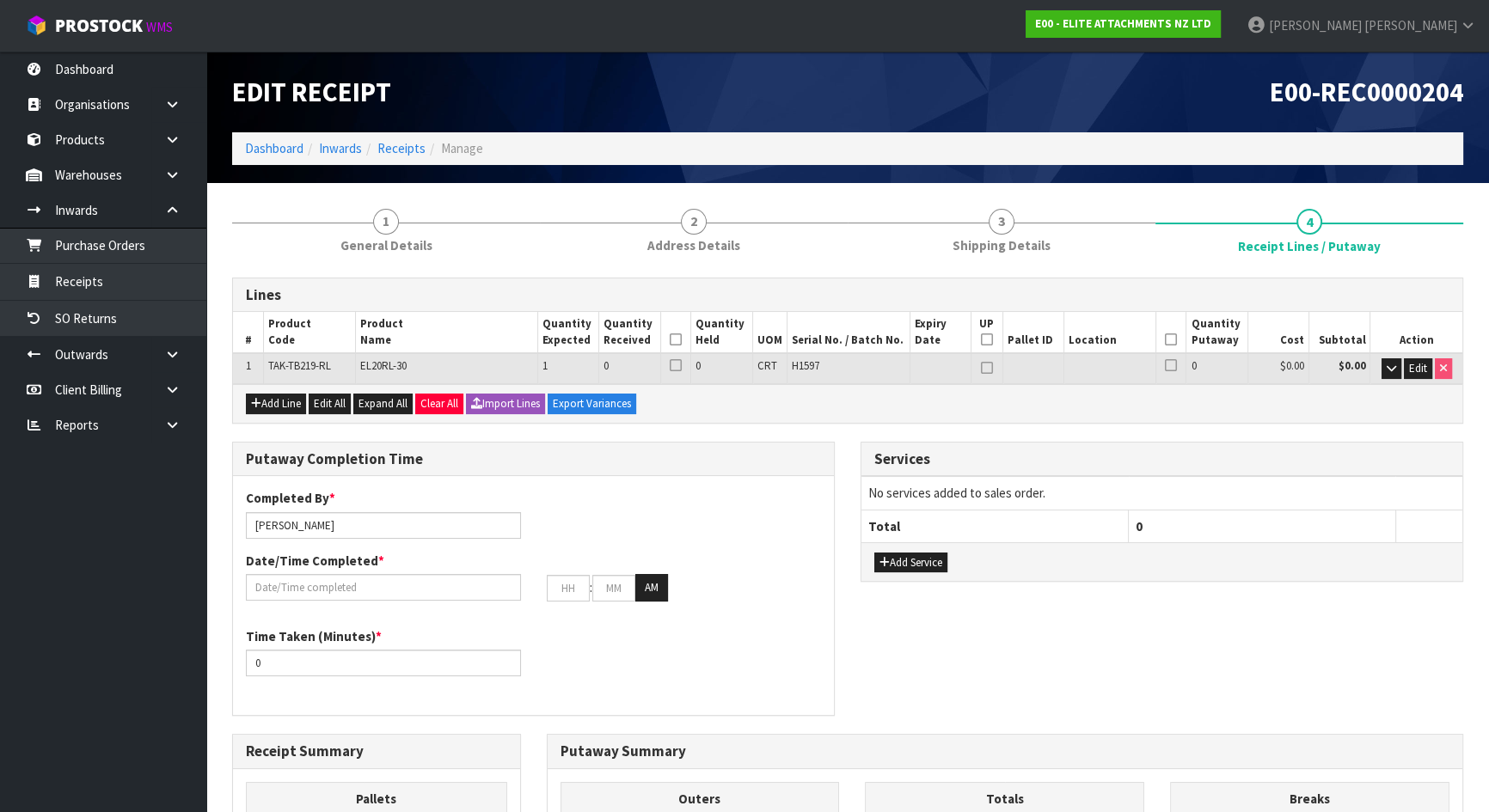
click at [856, 453] on div "Services No services added to sales order. Total 0 Add Service" at bounding box center [1162, 521] width 628 height 159
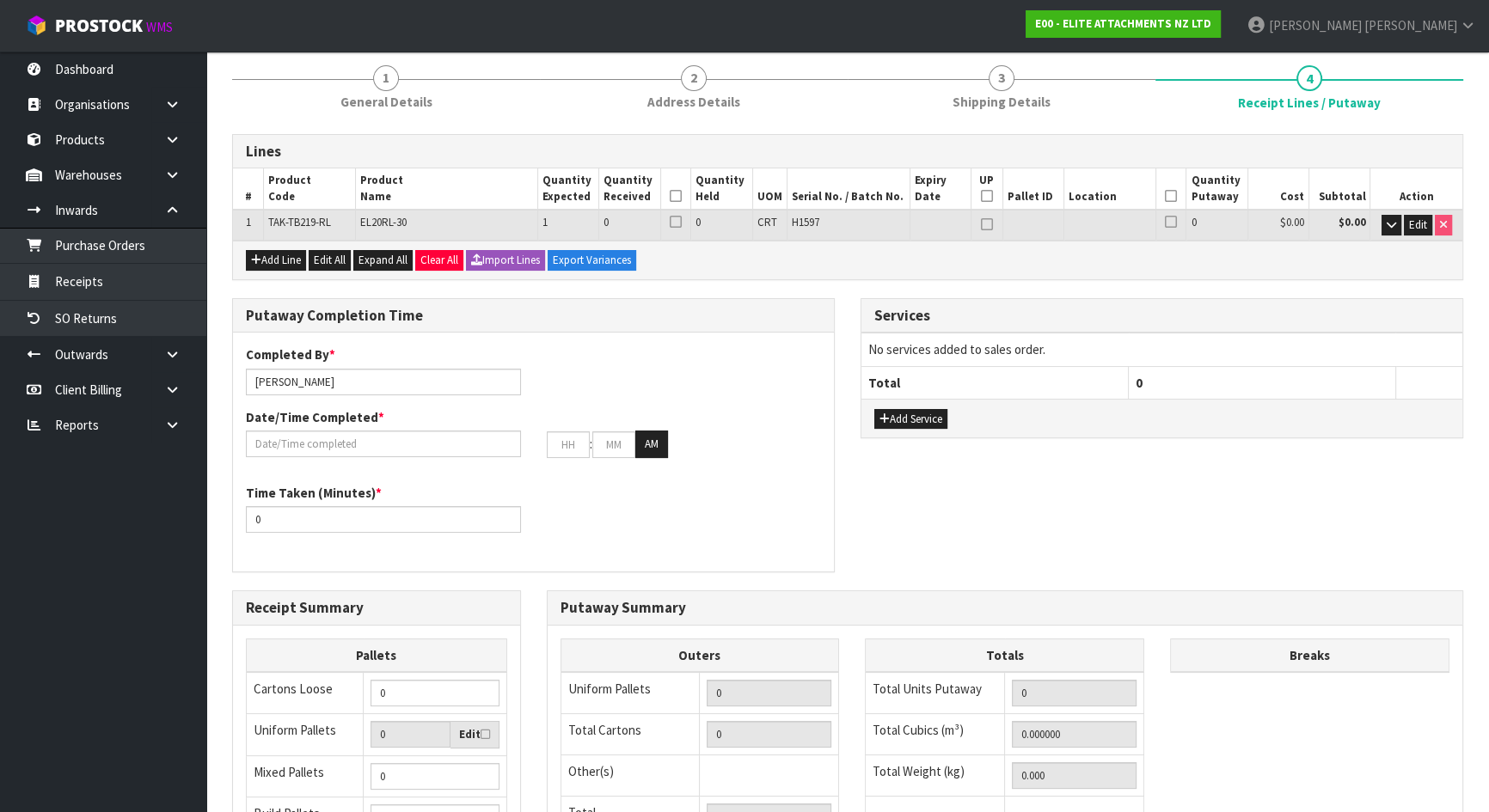
scroll to position [156, 0]
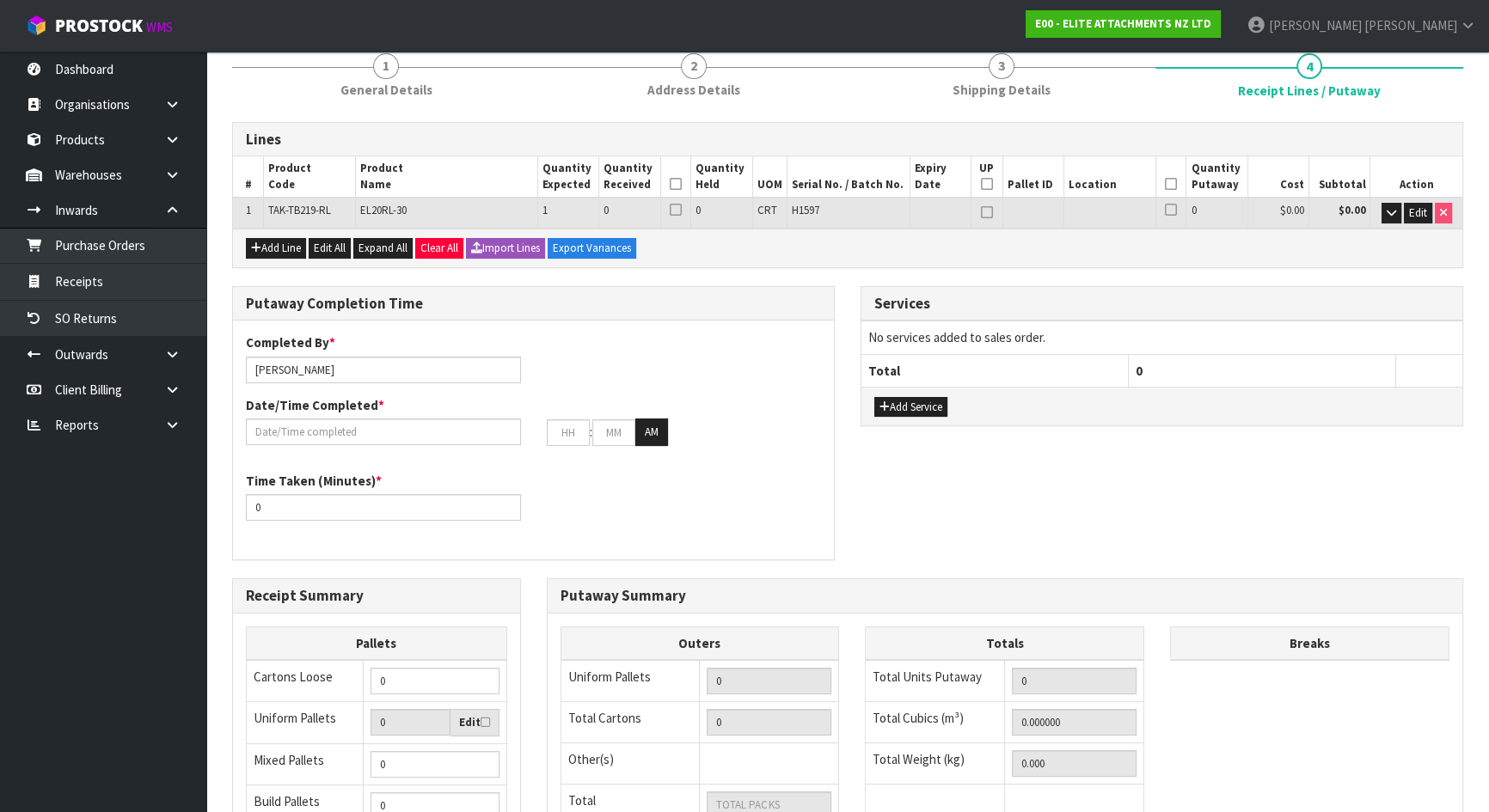
click at [848, 481] on div "Putaway Completion Time Completed By * Michael Drugan Date/Time Completed * : :…" at bounding box center [847, 432] width 1257 height 292
click at [485, 437] on input "text" at bounding box center [383, 432] width 275 height 27
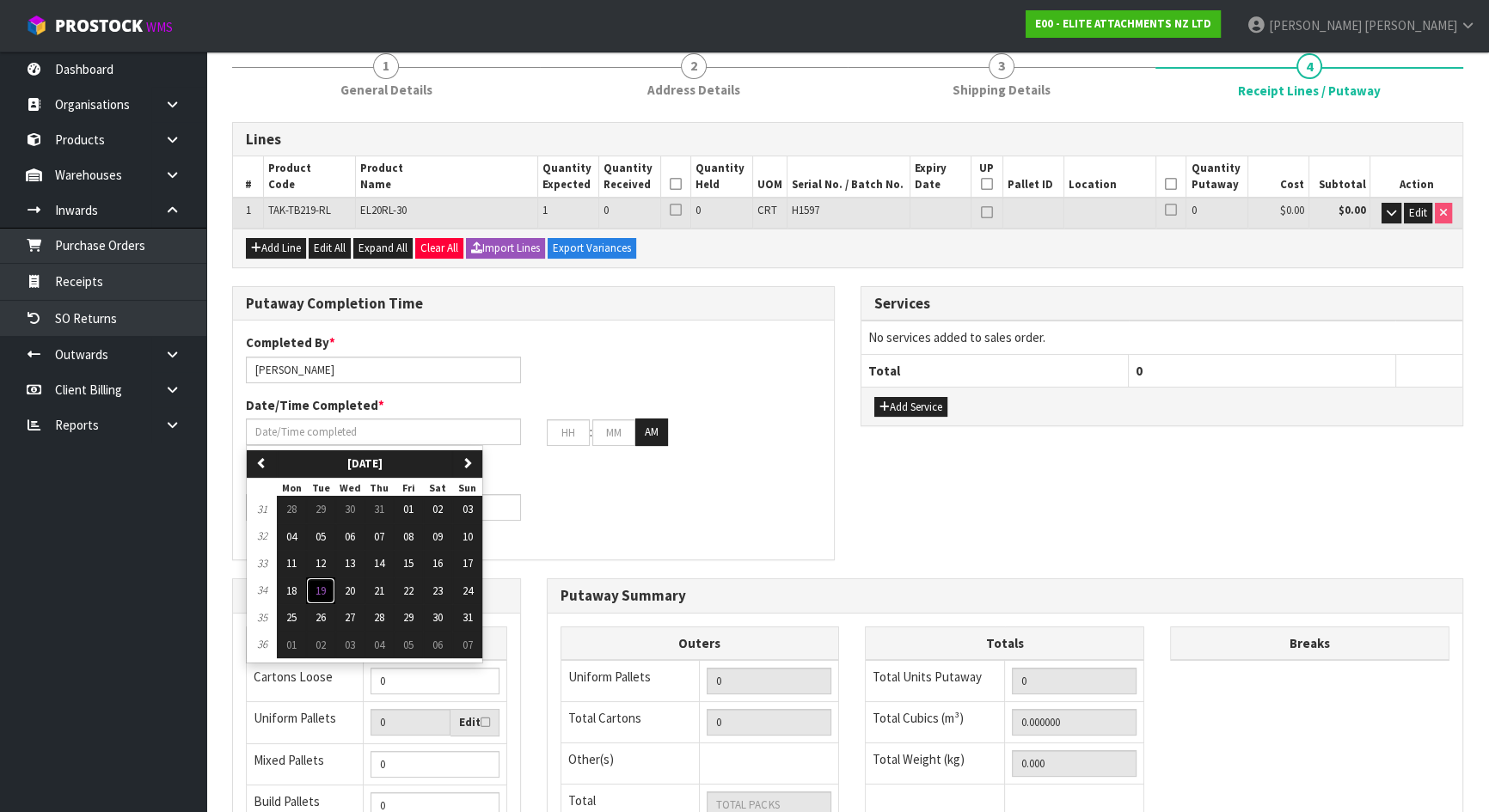
click at [317, 588] on span "19" at bounding box center [320, 591] width 10 height 15
type input "19/08/2025"
type input "12"
type input "00"
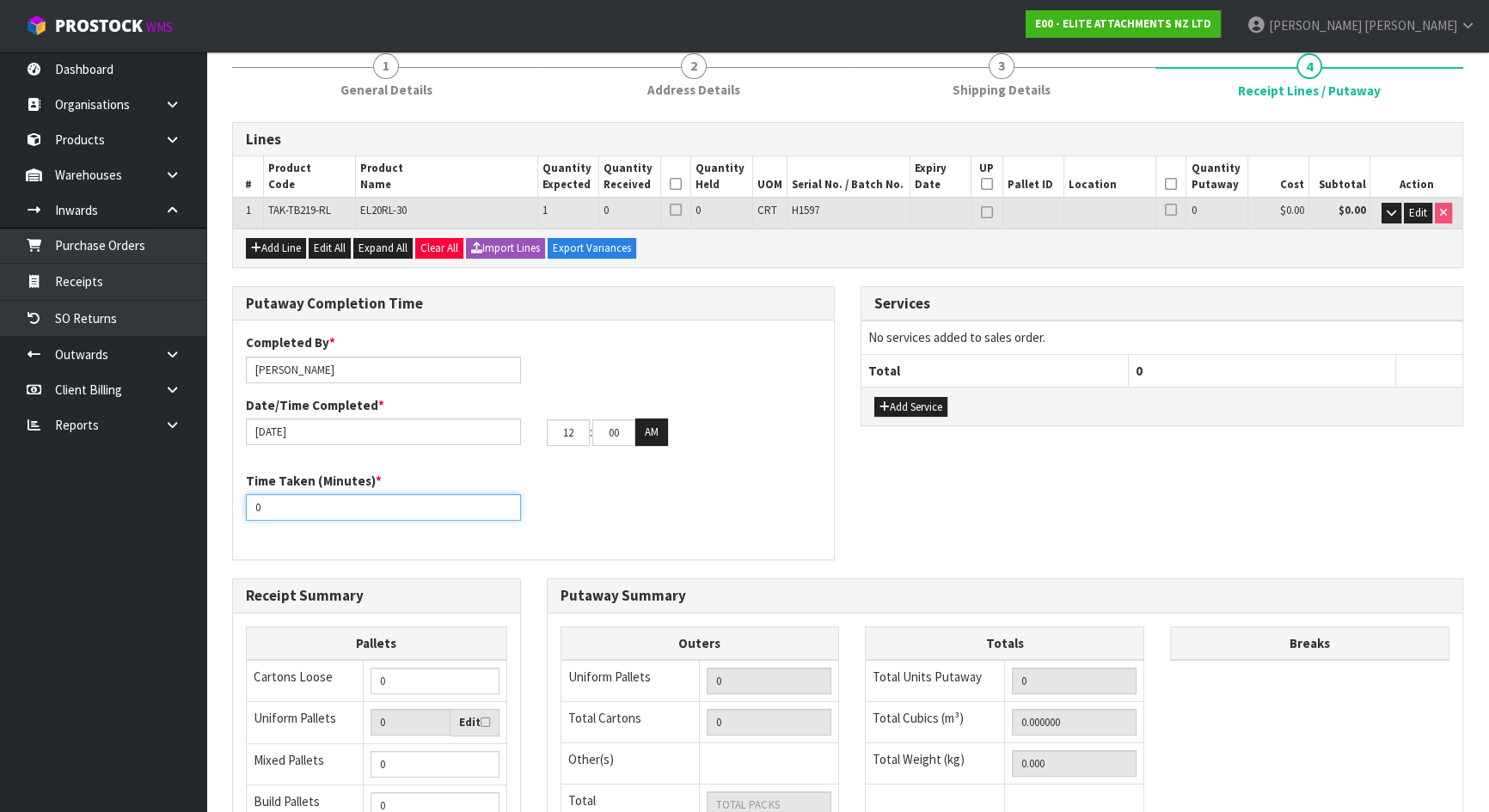
click at [345, 506] on input "0" at bounding box center [383, 507] width 275 height 27
drag, startPoint x: 345, startPoint y: 506, endPoint x: 222, endPoint y: 498, distance: 123.3
click at [222, 498] on div "Putaway Completion Time Completed By * Michael Drugan Date/Time Completed * 19/…" at bounding box center [533, 432] width 628 height 292
click at [525, 505] on div "Time Taken (Minutes) * 0" at bounding box center [383, 496] width 301 height 49
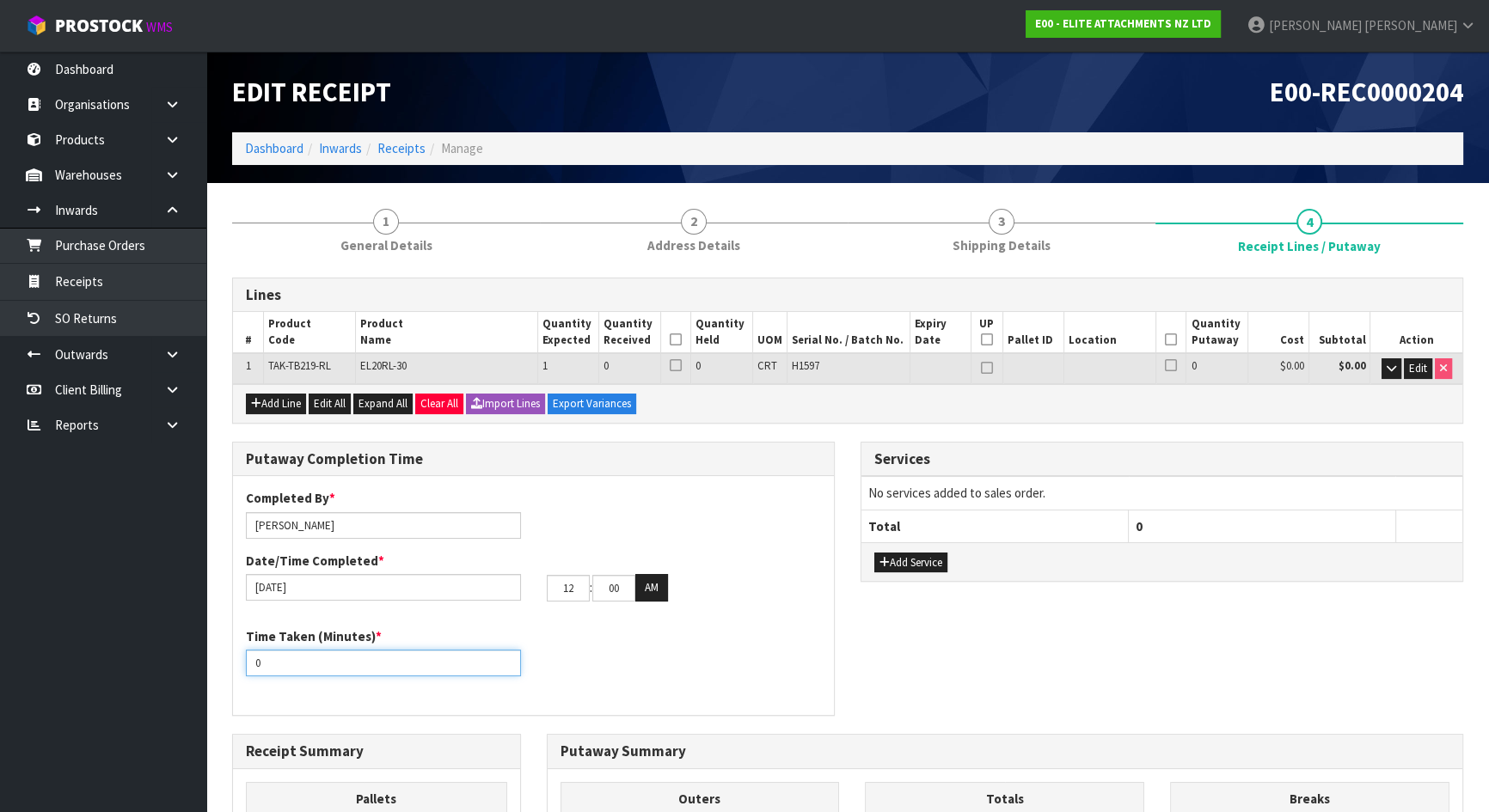
scroll to position [0, 0]
click at [687, 485] on div "Completed By * Michael Drugan Date/Time Completed * 19/08/2025 12 : 00 : 00 AM …" at bounding box center [533, 596] width 601 height 239
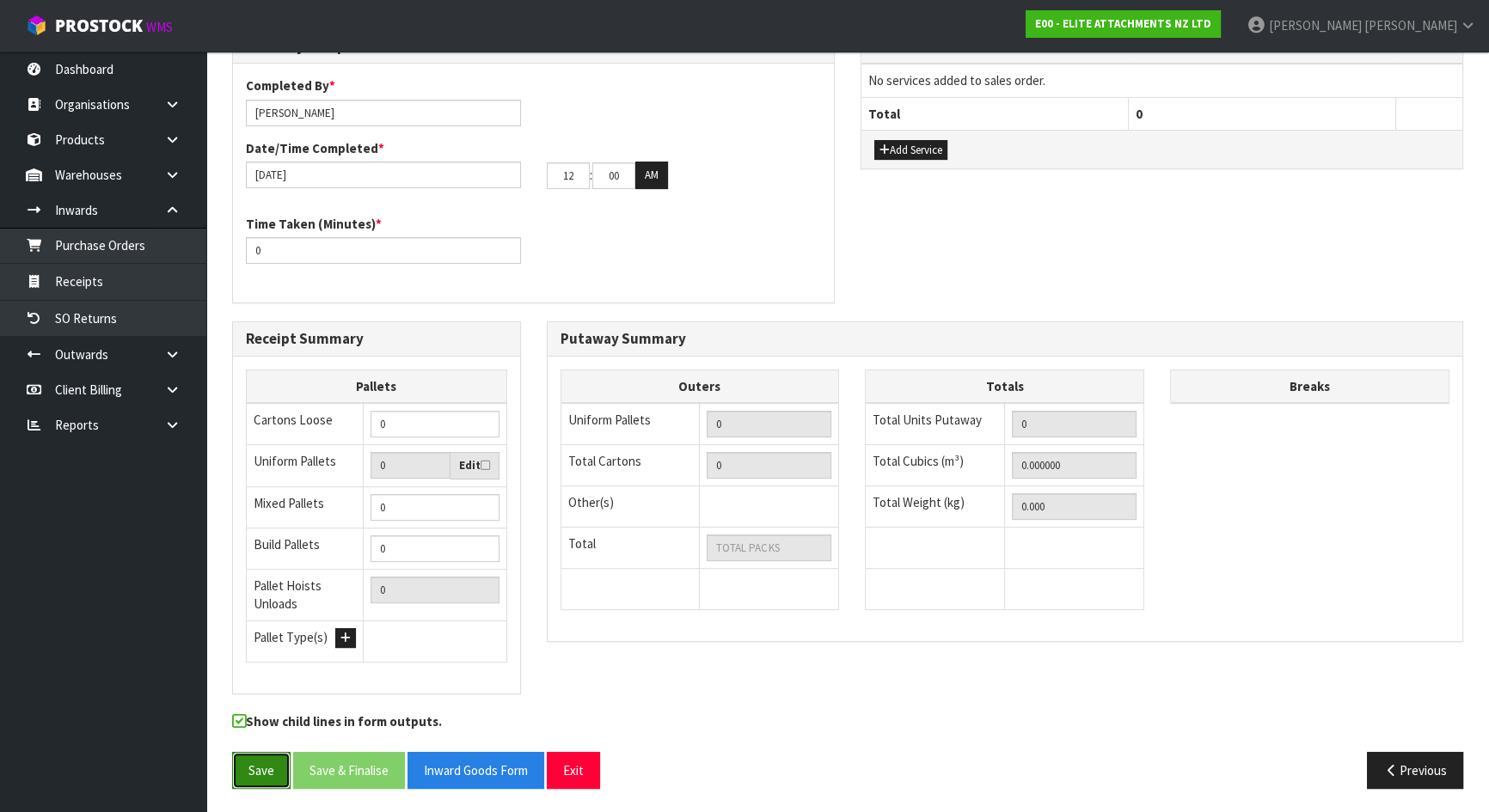
click at [266, 758] on button "Save" at bounding box center [261, 771] width 58 height 37
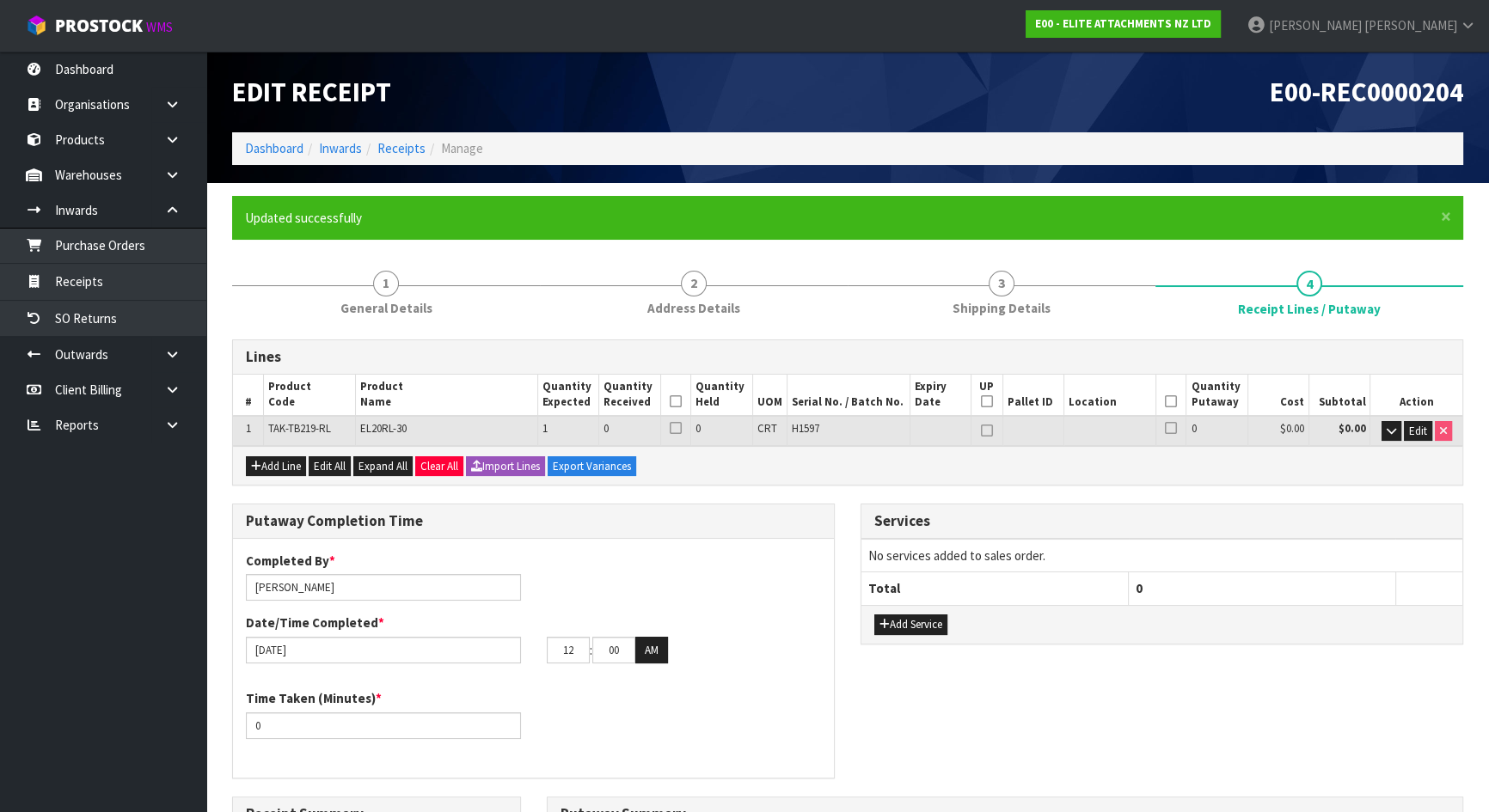
type input "0"
click at [782, 498] on div "Lines # Product Code Product Name Quantity Expected Quantity Received Quantity …" at bounding box center [847, 808] width 1231 height 938
click at [836, 474] on div "Add Line Edit All Expand All Clear All Import Lines Export Variances" at bounding box center [847, 466] width 1229 height 39
click at [99, 76] on link "Dashboard" at bounding box center [103, 69] width 206 height 35
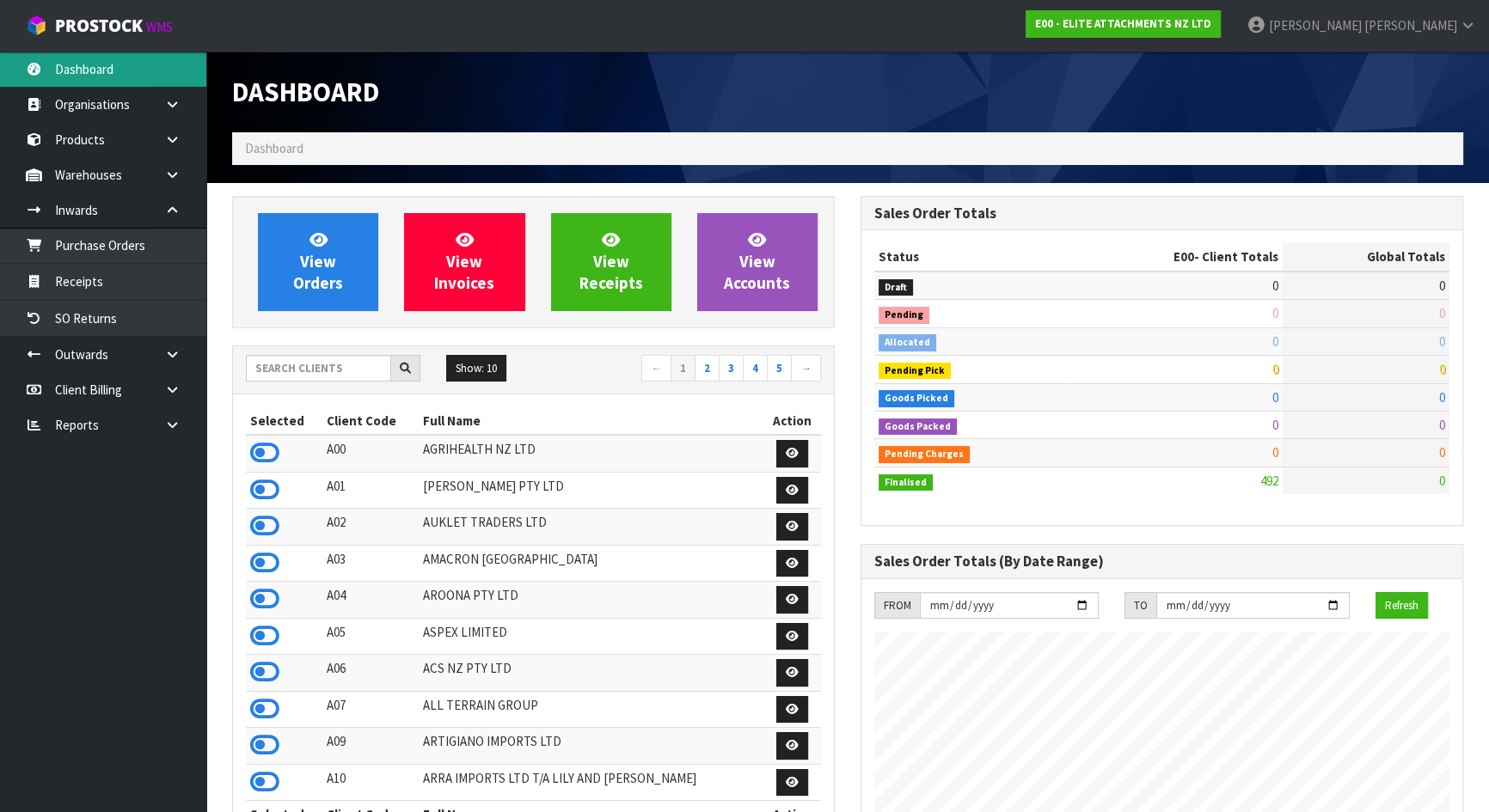
scroll to position [1106, 628]
click at [318, 386] on div "Show: 10 5 10 25 50 ← 1 2 3 4 5 →" at bounding box center [533, 370] width 601 height 48
click at [316, 380] on input "text" at bounding box center [319, 368] width 145 height 27
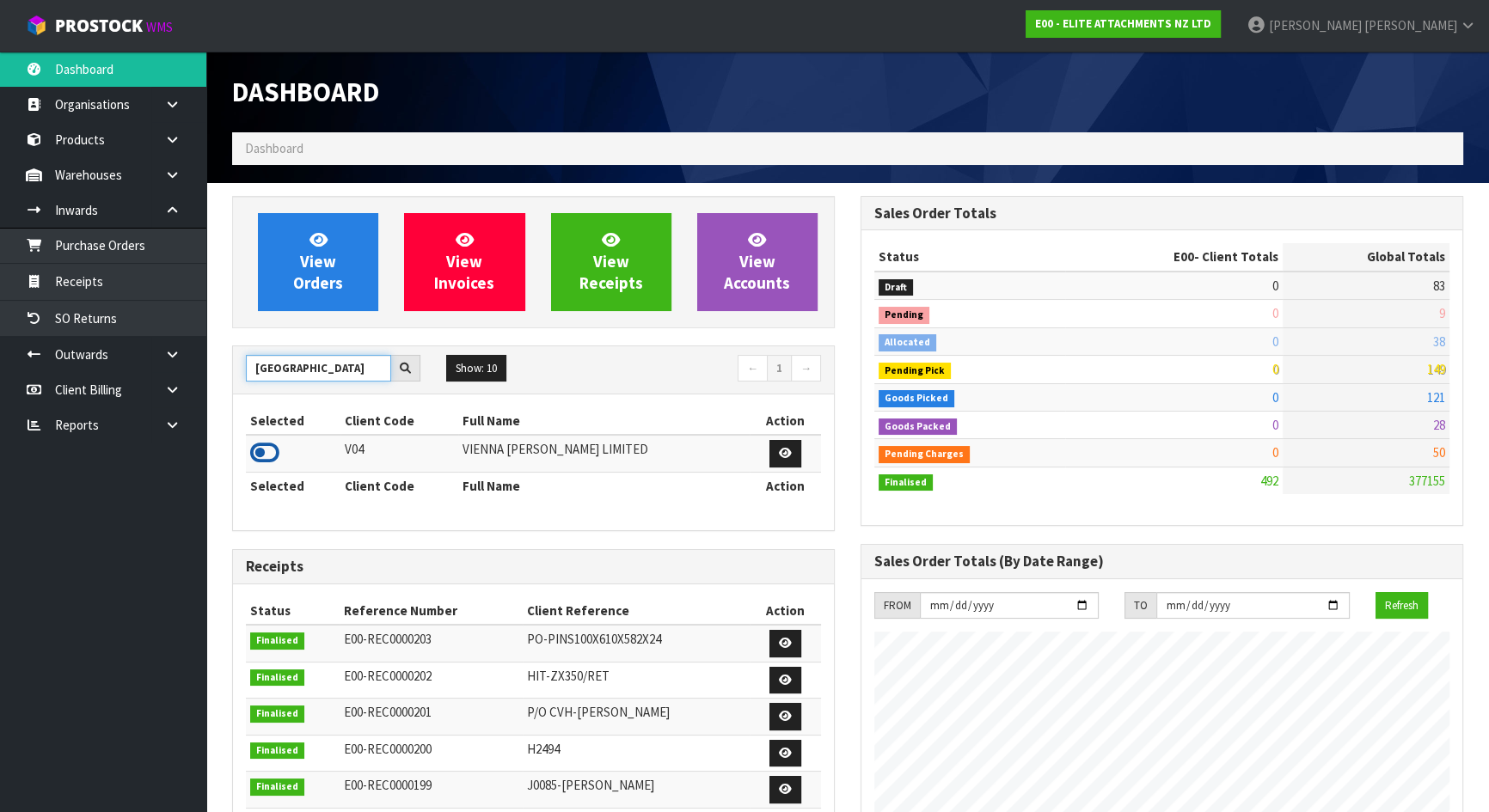
type input "VIENNA"
click at [259, 451] on icon at bounding box center [265, 453] width 29 height 26
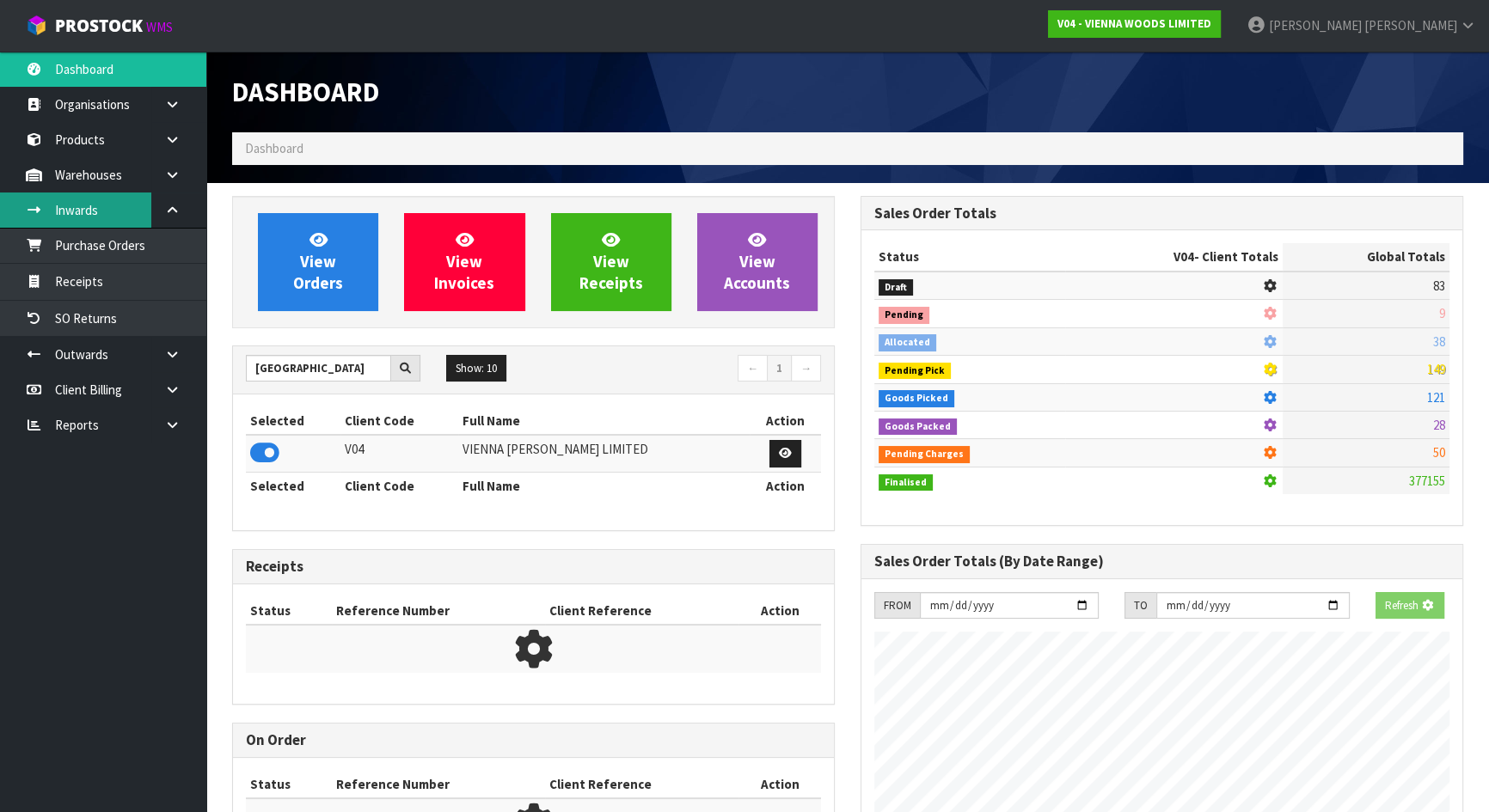
scroll to position [1077, 628]
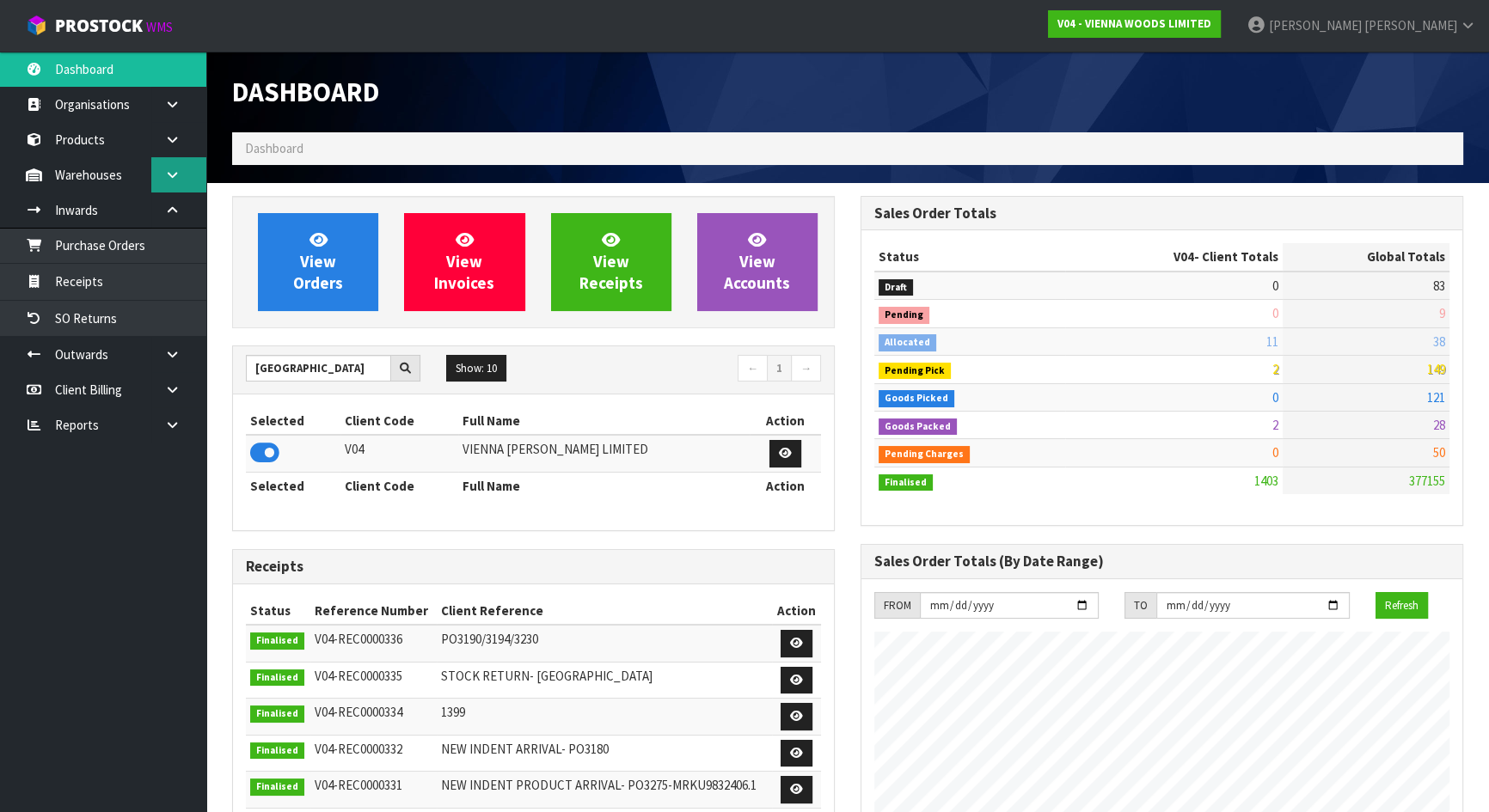
click at [169, 166] on link at bounding box center [179, 175] width 55 height 35
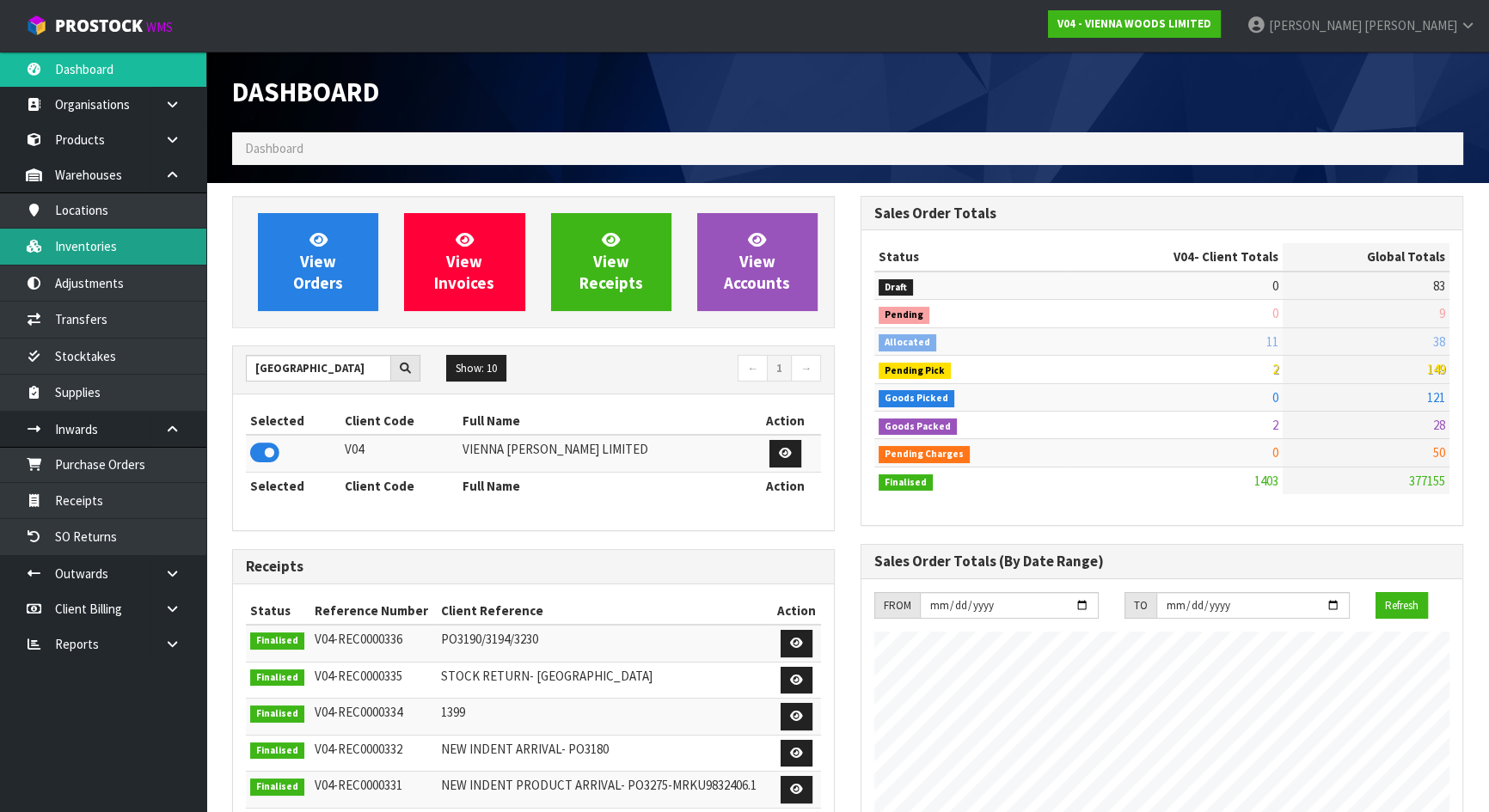
click at [91, 249] on link "Inventories" at bounding box center [103, 246] width 206 height 35
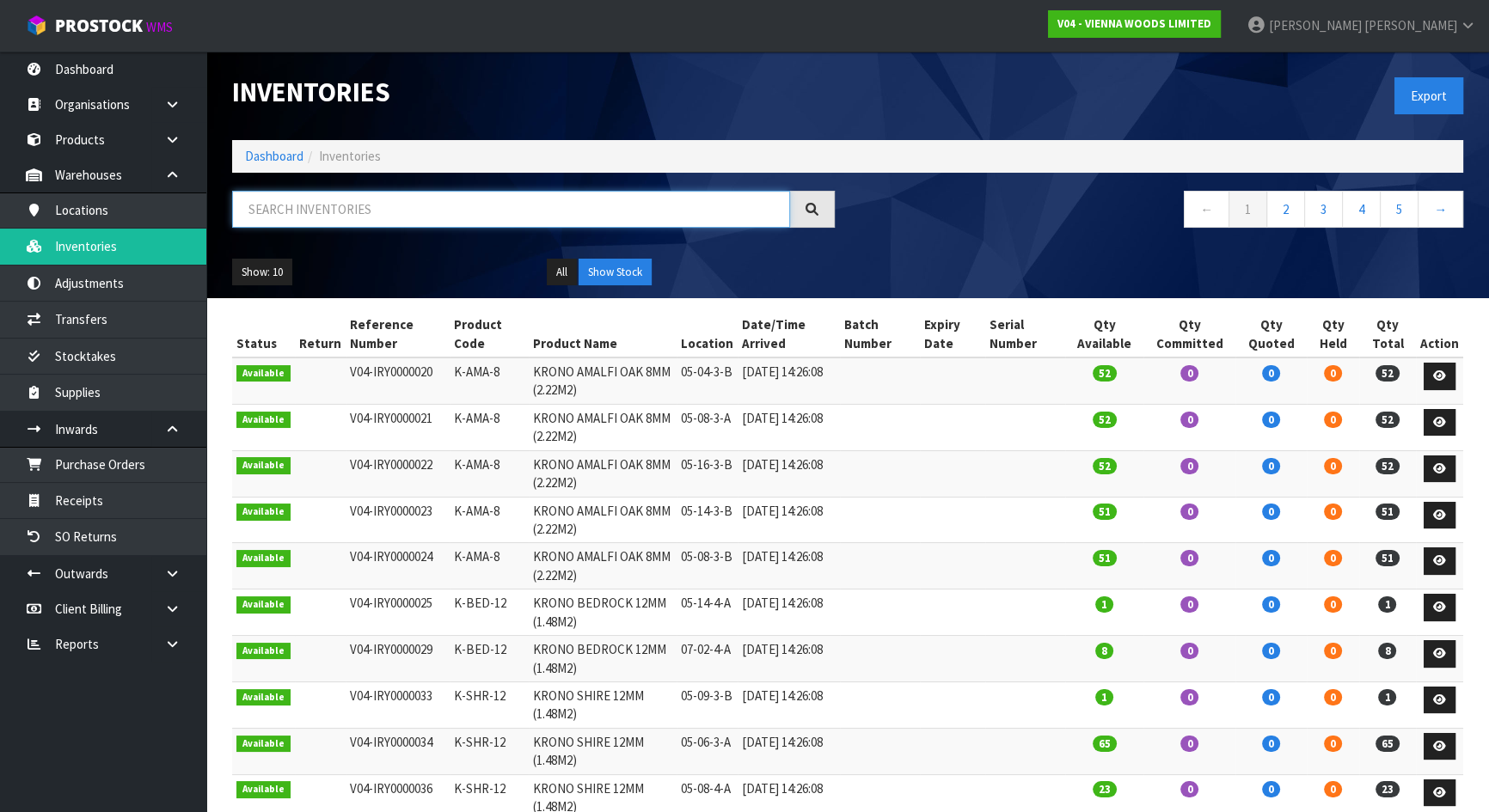
click at [308, 212] on input "text" at bounding box center [511, 209] width 558 height 37
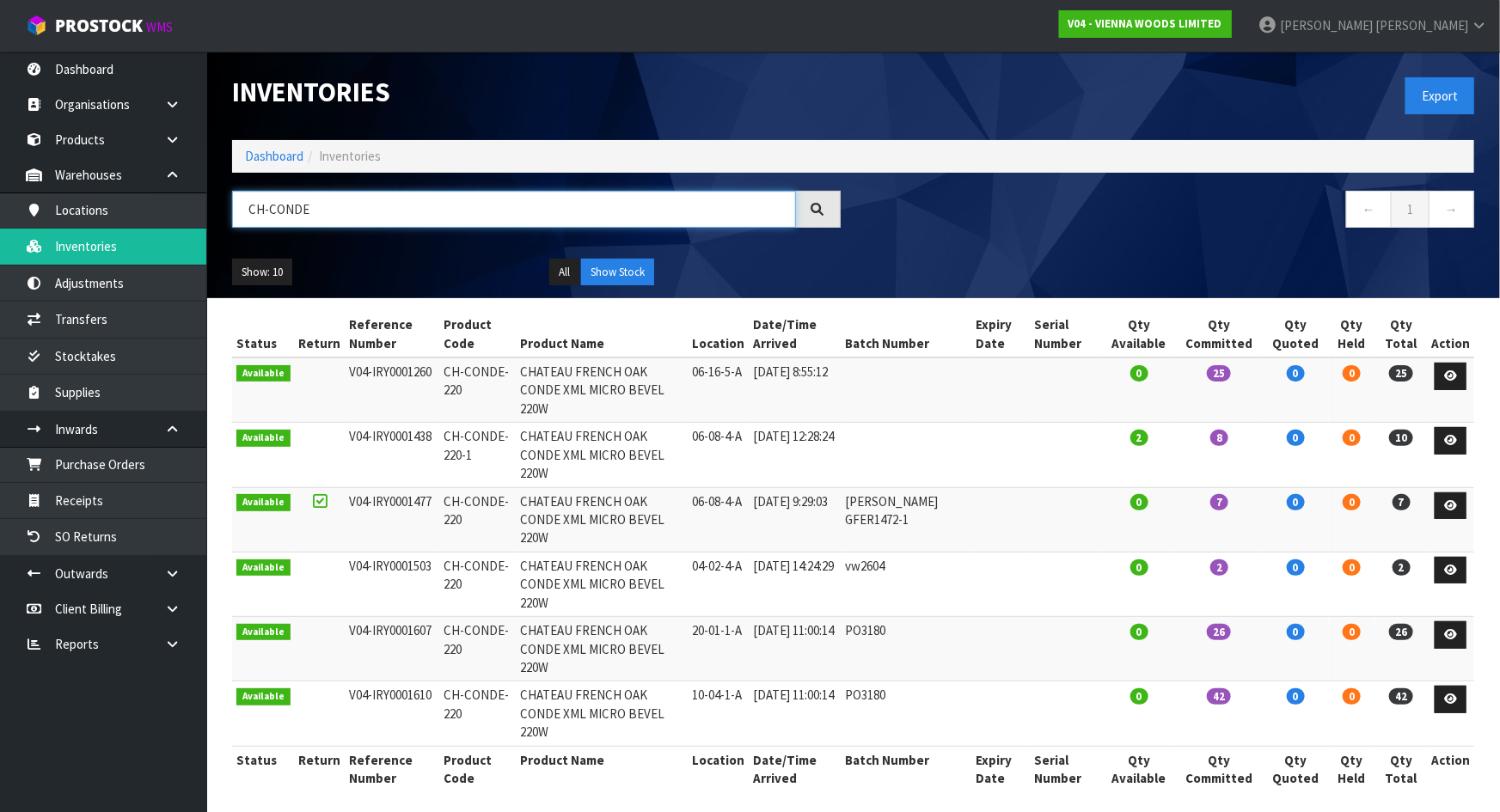
type input "CH-CONDE"
click at [114, 68] on link "Dashboard" at bounding box center [103, 69] width 206 height 35
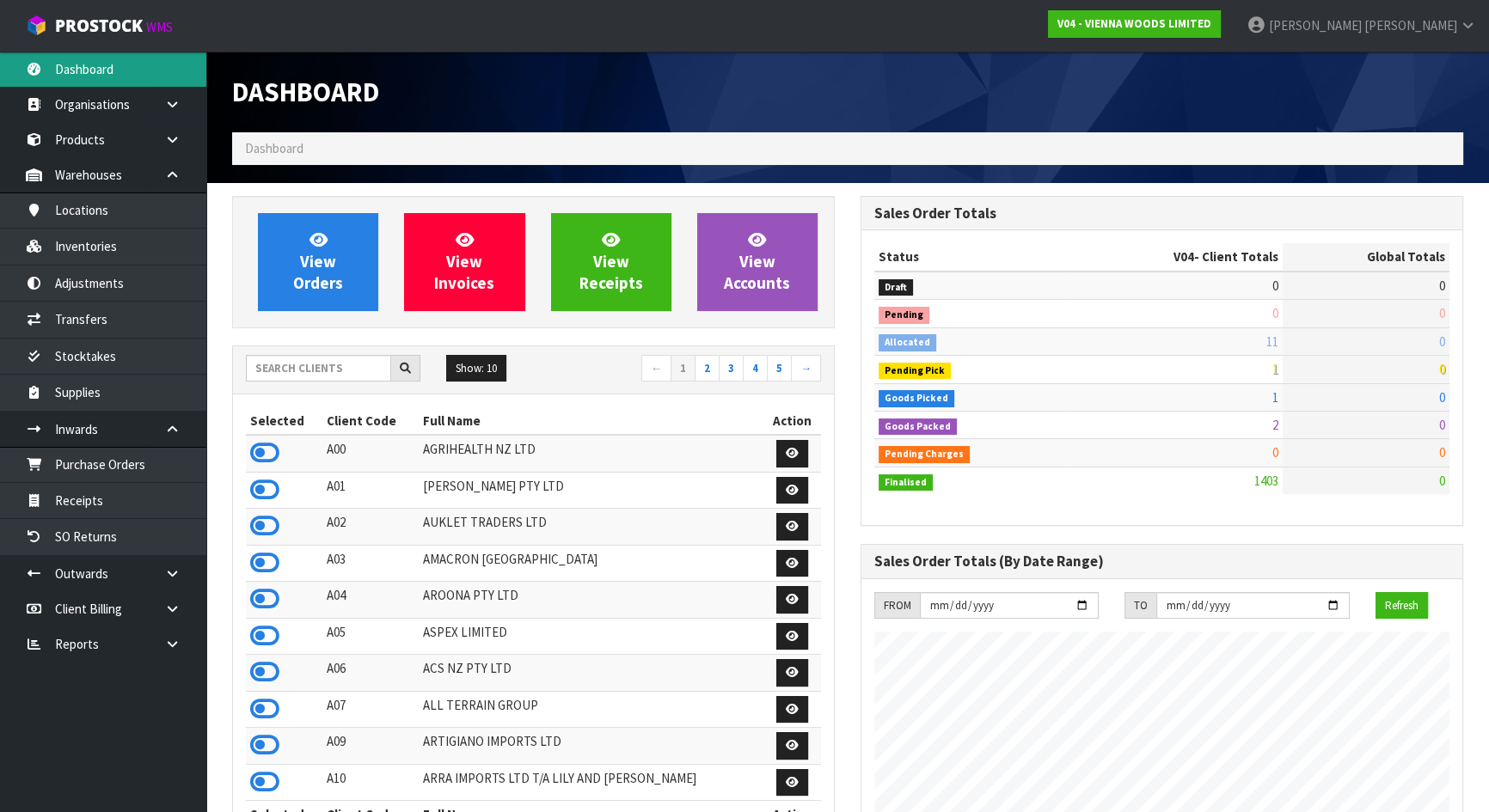
scroll to position [1077, 628]
click at [309, 369] on input "text" at bounding box center [319, 368] width 145 height 27
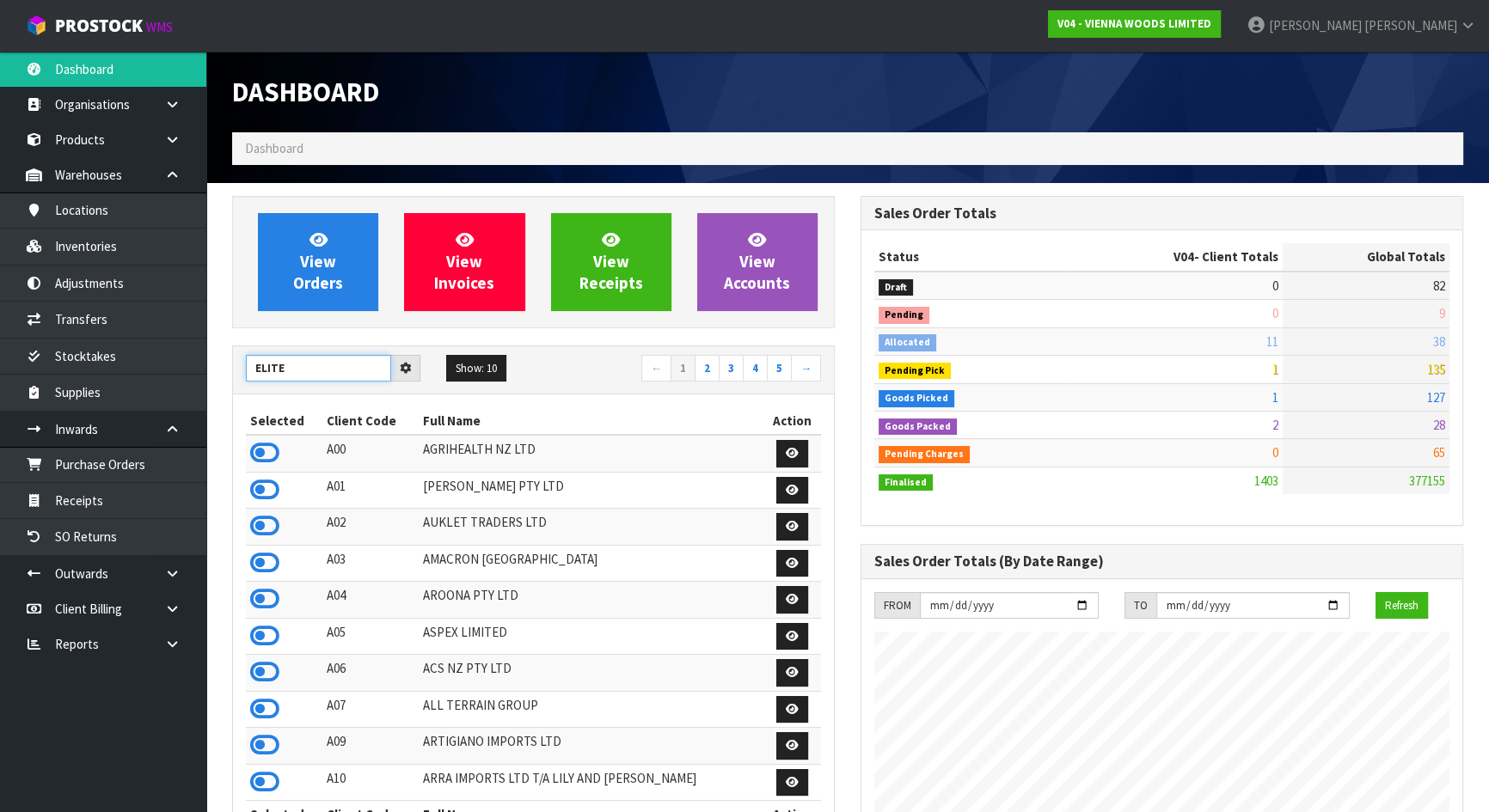
type input "ELITE"
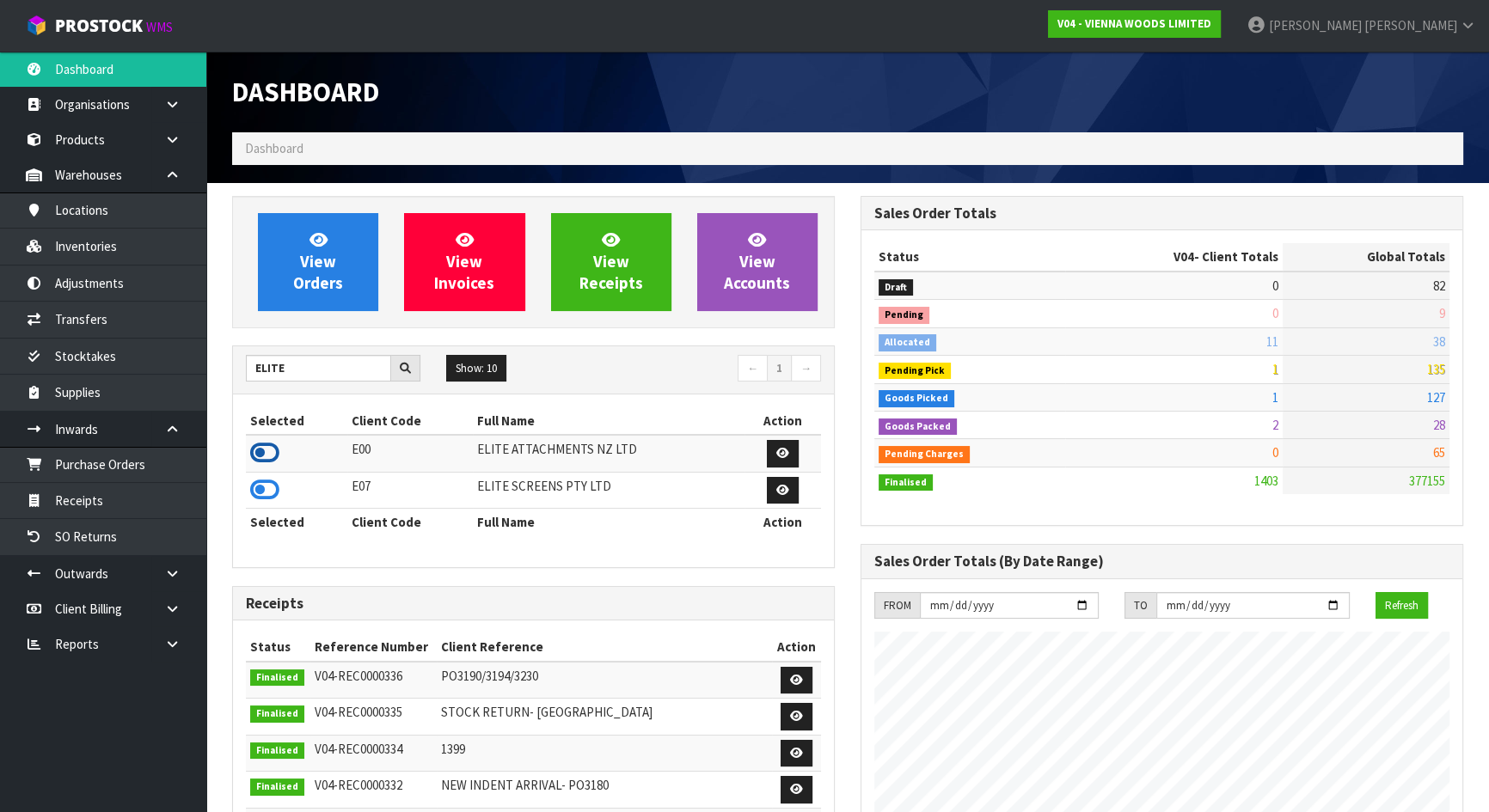
click at [266, 454] on icon at bounding box center [265, 453] width 29 height 26
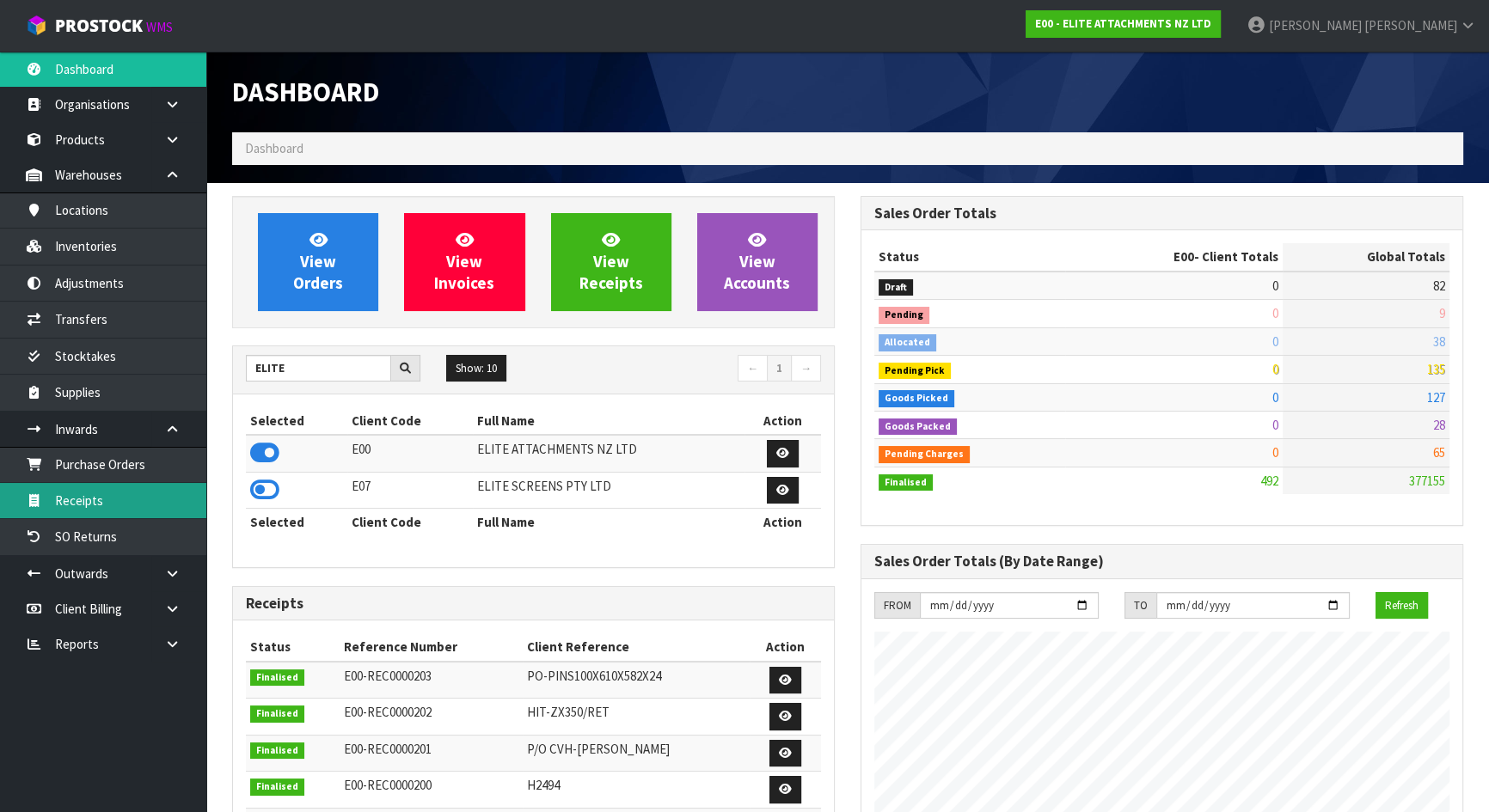
scroll to position [1106, 628]
click at [87, 497] on link "Receipts" at bounding box center [103, 501] width 206 height 35
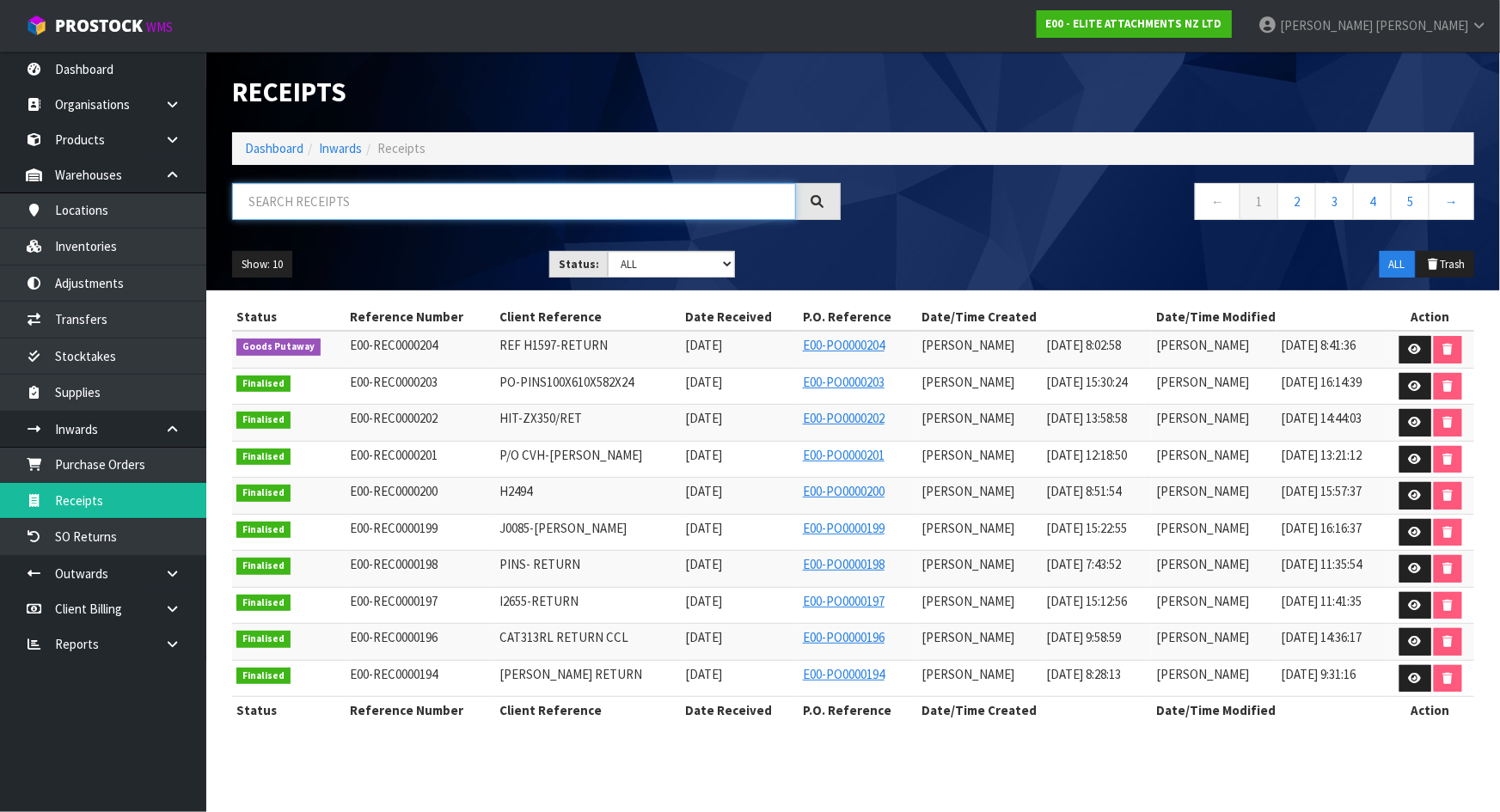
click at [331, 214] on input "text" at bounding box center [514, 202] width 564 height 37
click at [172, 575] on icon at bounding box center [172, 574] width 17 height 13
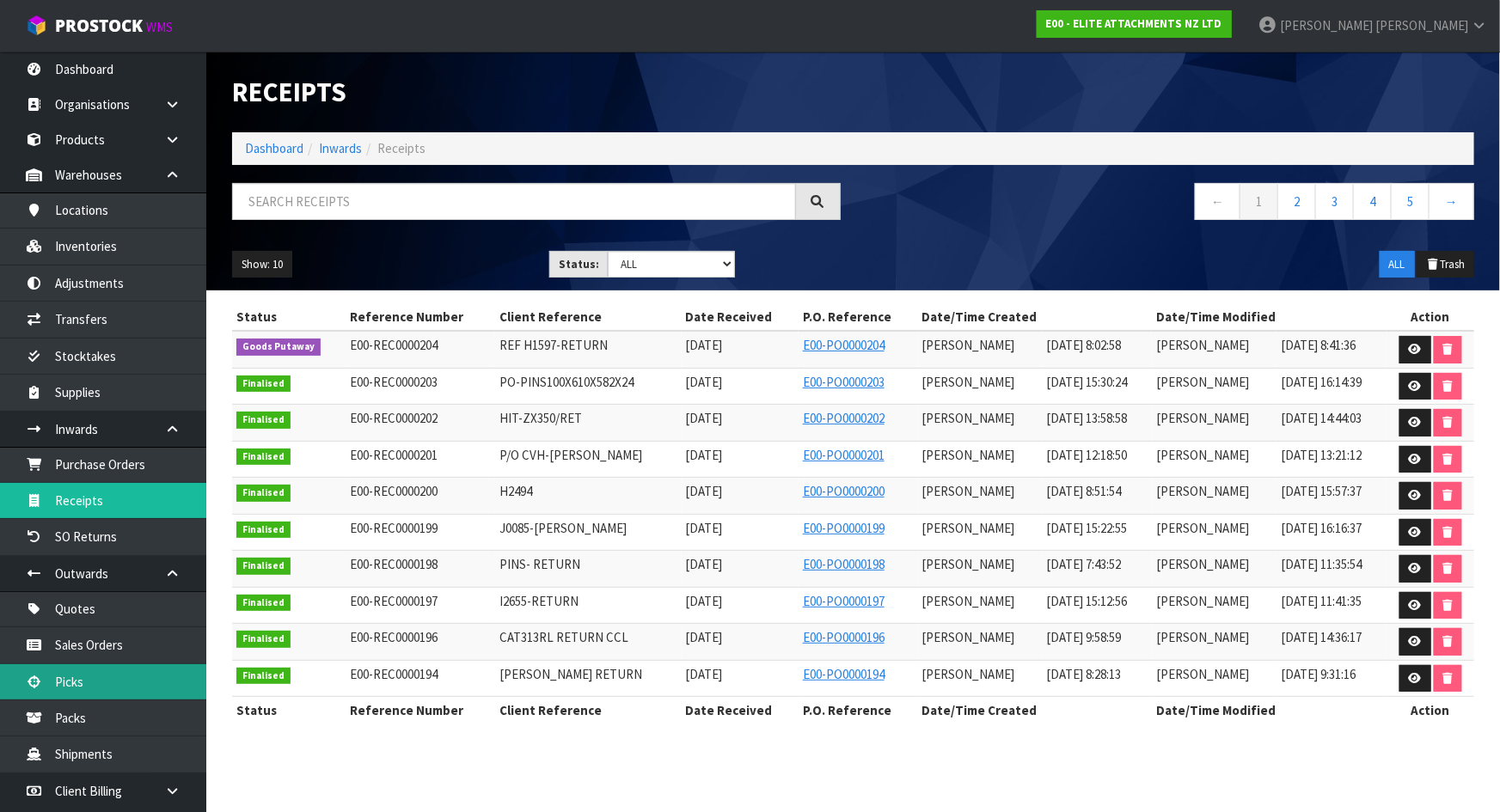
click at [80, 678] on link "Picks" at bounding box center [103, 682] width 206 height 35
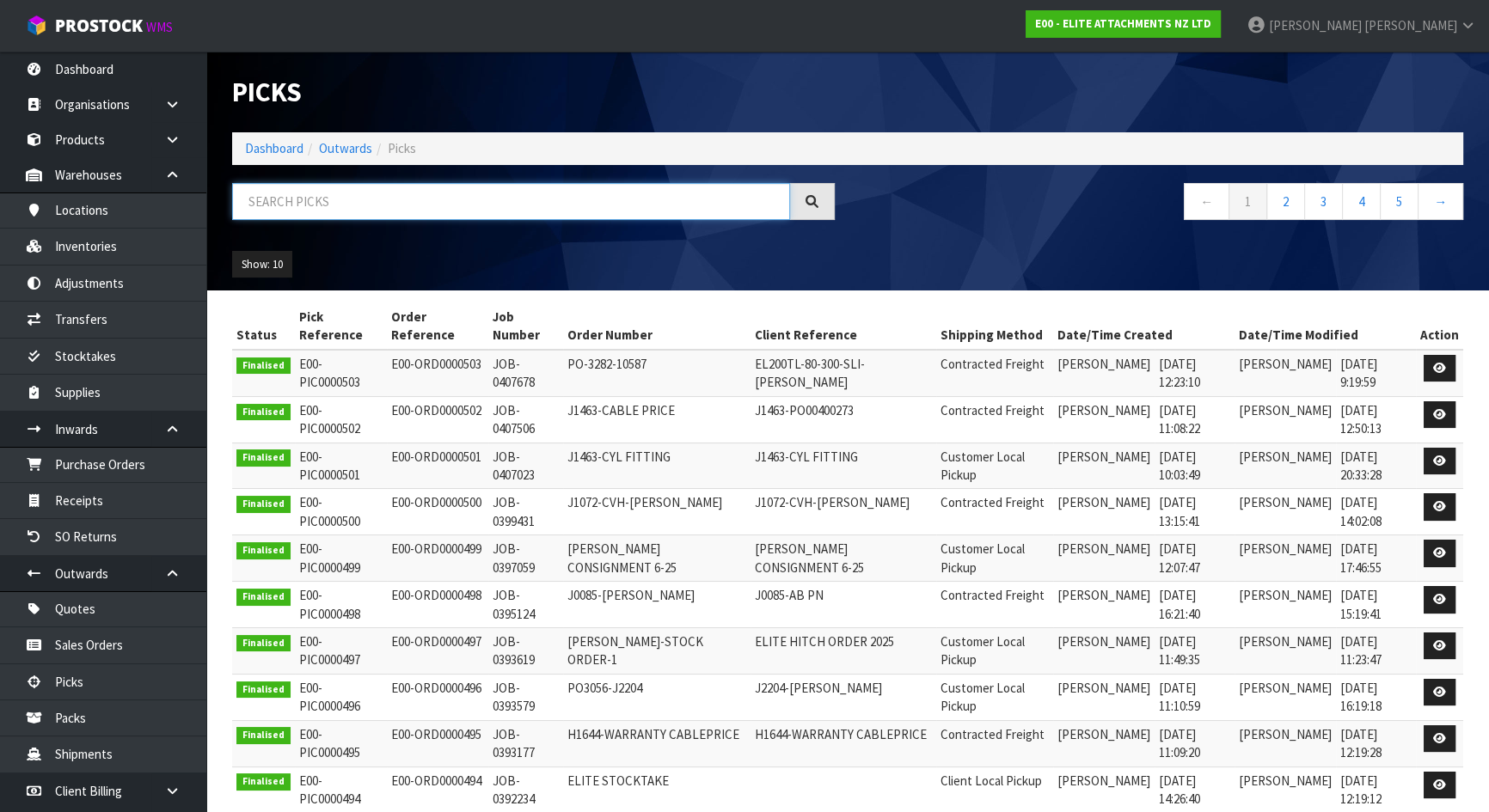
click at [394, 191] on input "text" at bounding box center [511, 202] width 558 height 37
paste input "TAK-TB219-RL"
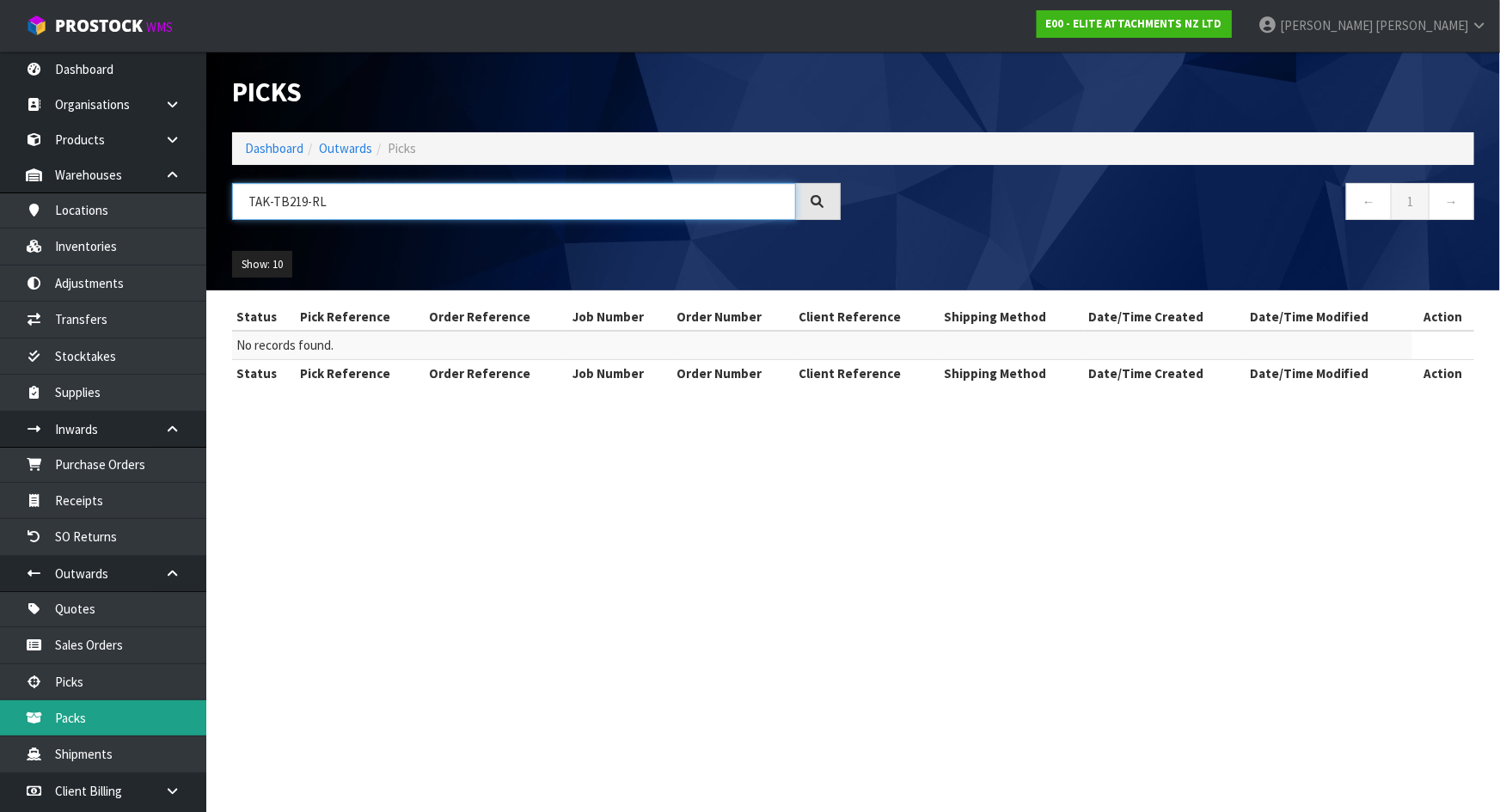
type input "TAK-TB219-RL"
click at [97, 717] on link "Packs" at bounding box center [103, 718] width 206 height 35
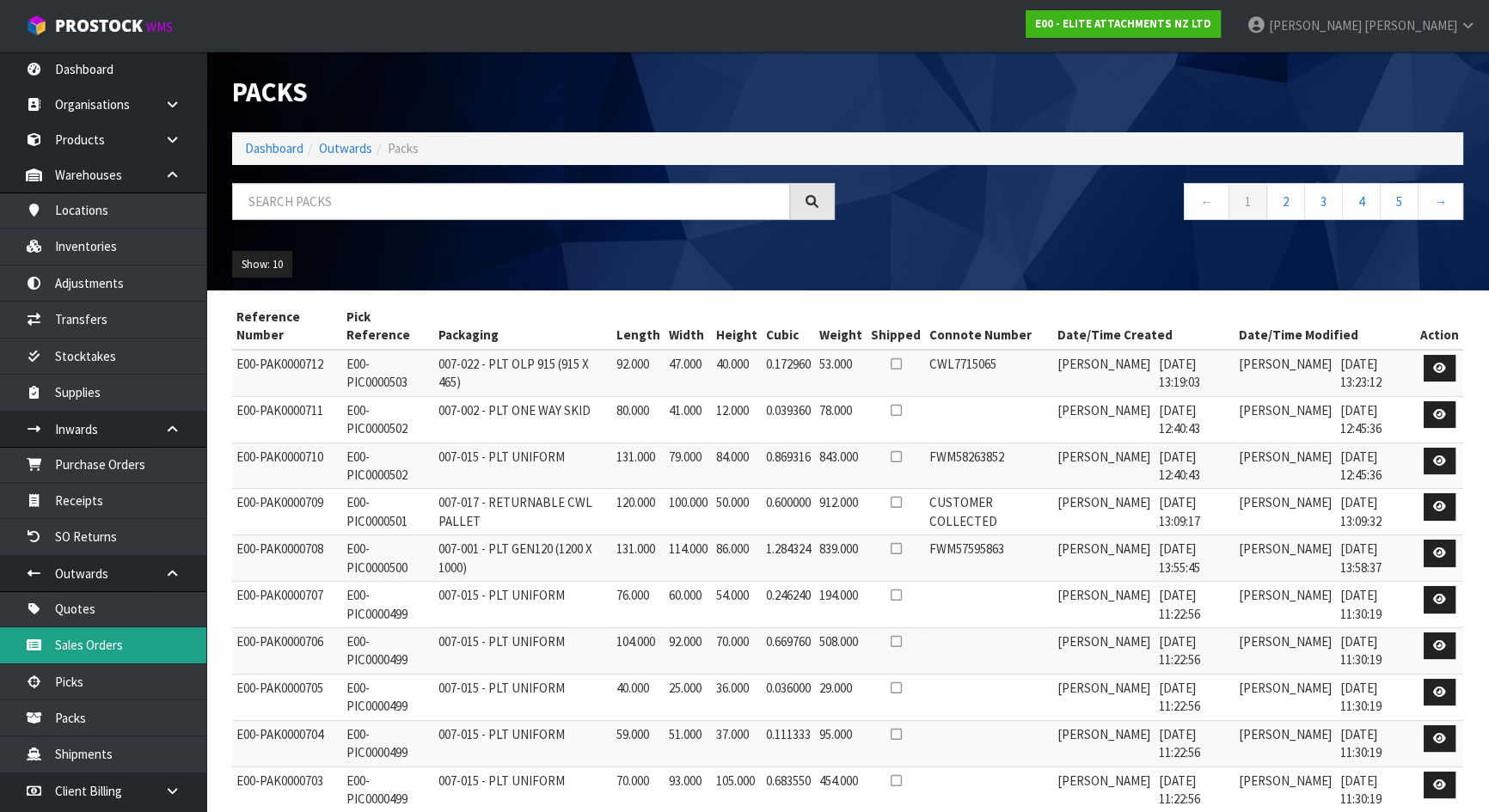
click at [95, 645] on link "Sales Orders" at bounding box center [103, 645] width 206 height 35
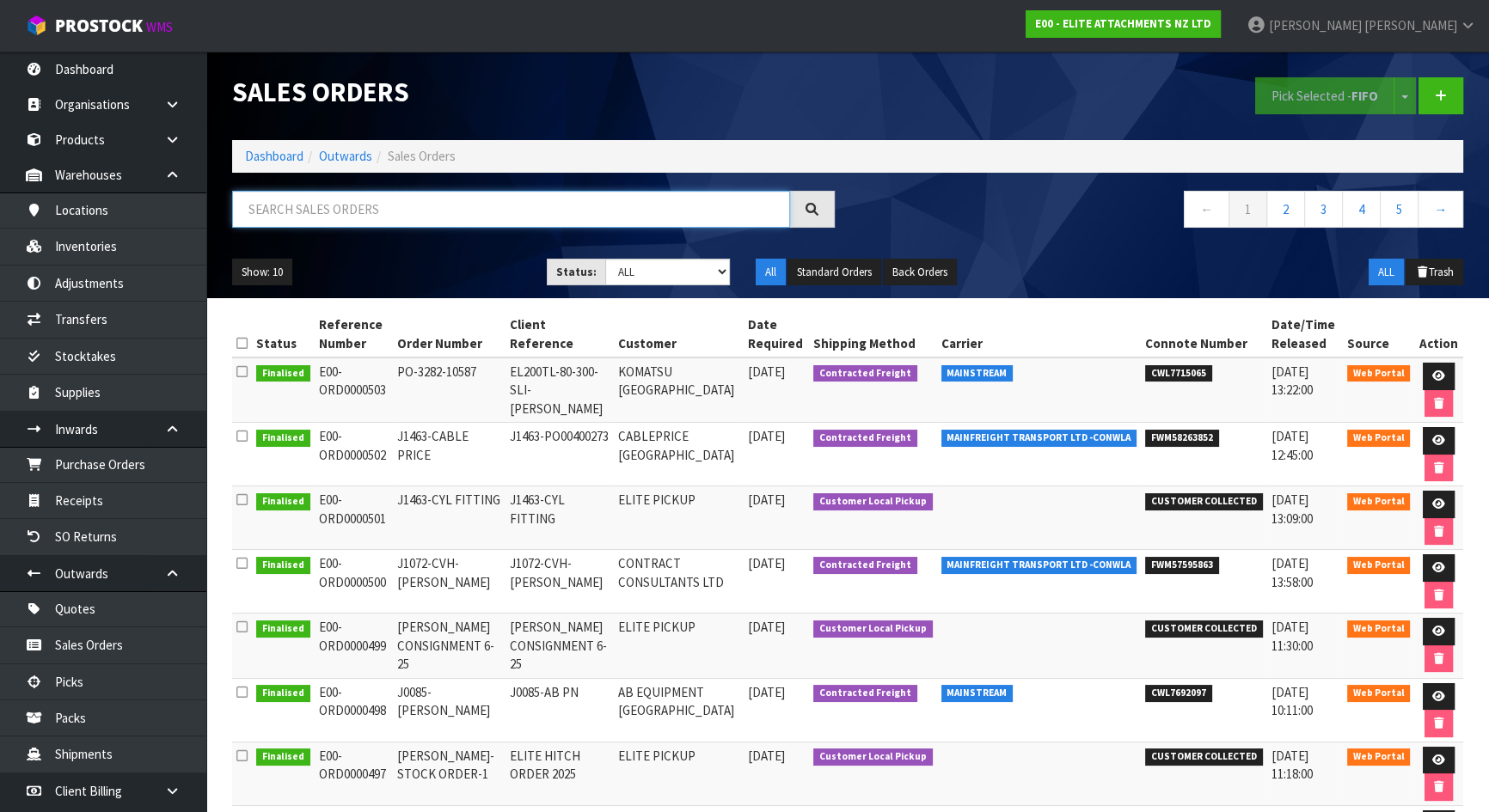
click at [339, 207] on input "text" at bounding box center [511, 209] width 558 height 37
paste input "TAK-TB219-RL"
type input "TAK-TB219-RL"
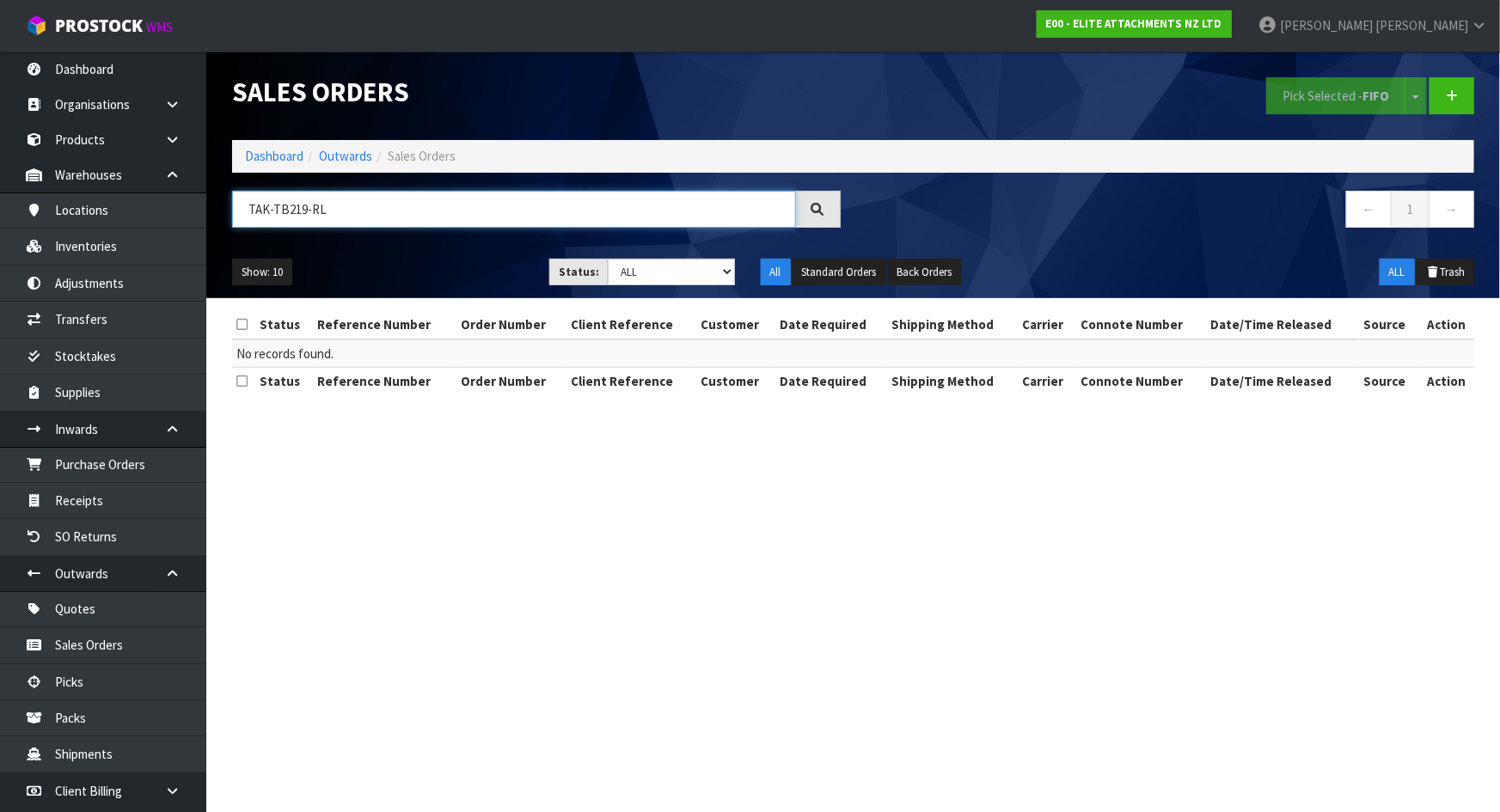
drag, startPoint x: 355, startPoint y: 208, endPoint x: 197, endPoint y: 213, distance: 158.1
click at [197, 213] on body "Toggle navigation ProStock WMS E00 - ELITE ATTACHMENTS NZ LTD Michael Drugan Lo…" at bounding box center [750, 406] width 1500 height 812
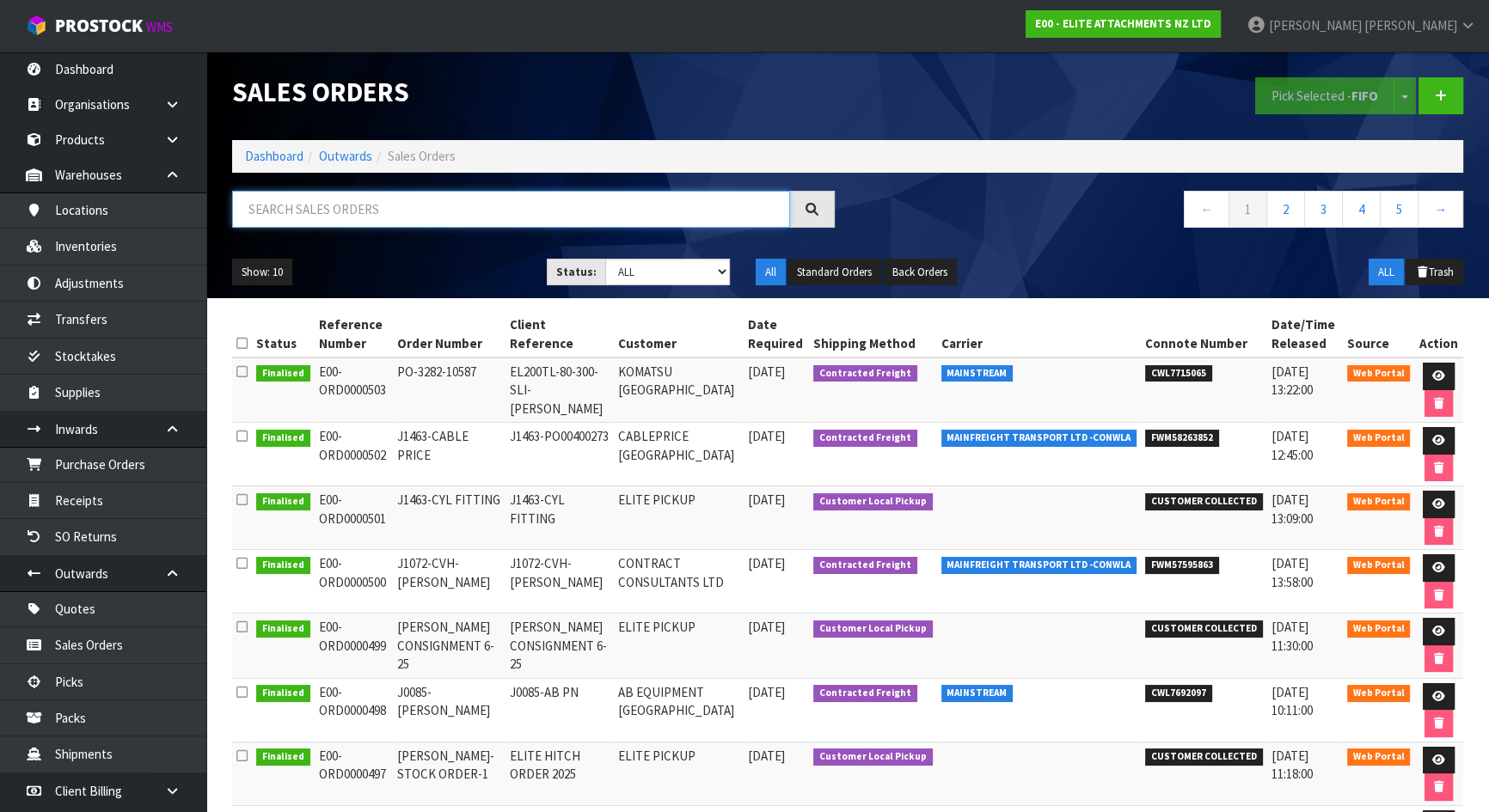
click at [327, 210] on input "text" at bounding box center [511, 209] width 558 height 37
paste input "EL20RL-30"
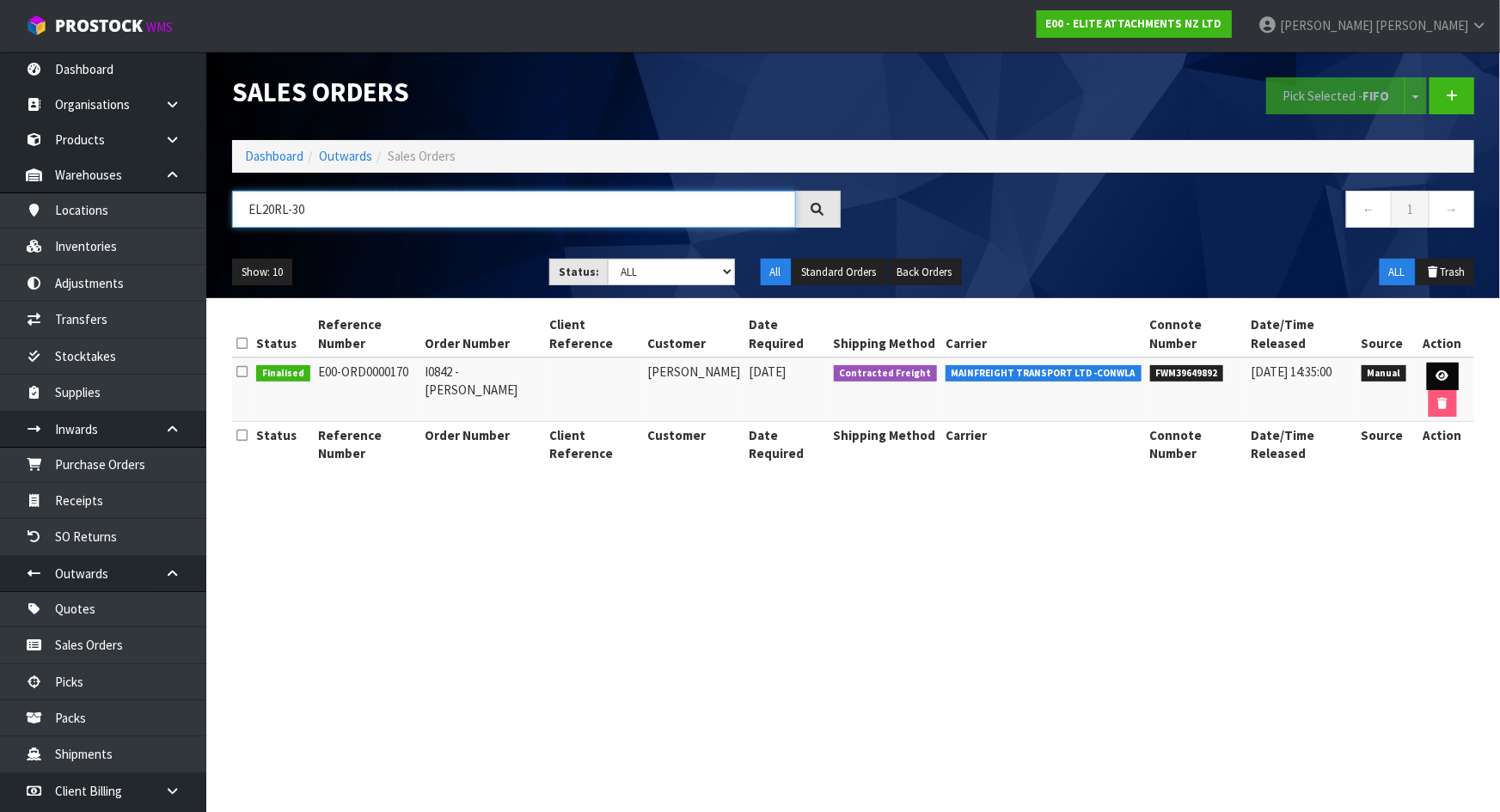
type input "EL20RL-30"
click at [1436, 370] on icon at bounding box center [1443, 376] width 13 height 11
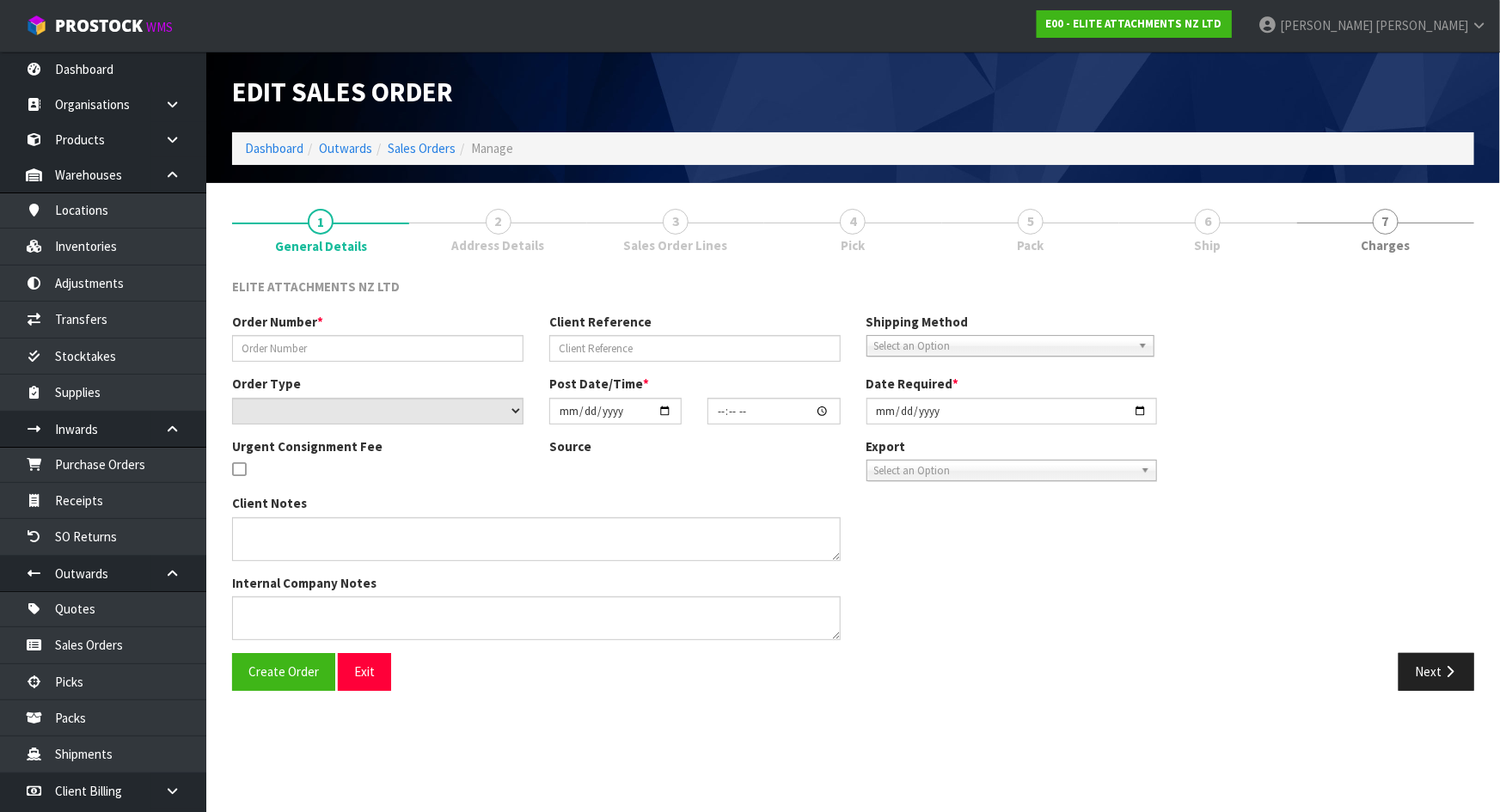
type input "I0842 -NORWOOD"
select select "number:0"
type input "2021-09-07"
type input "10:01:00.000"
type input "2021-09-07"
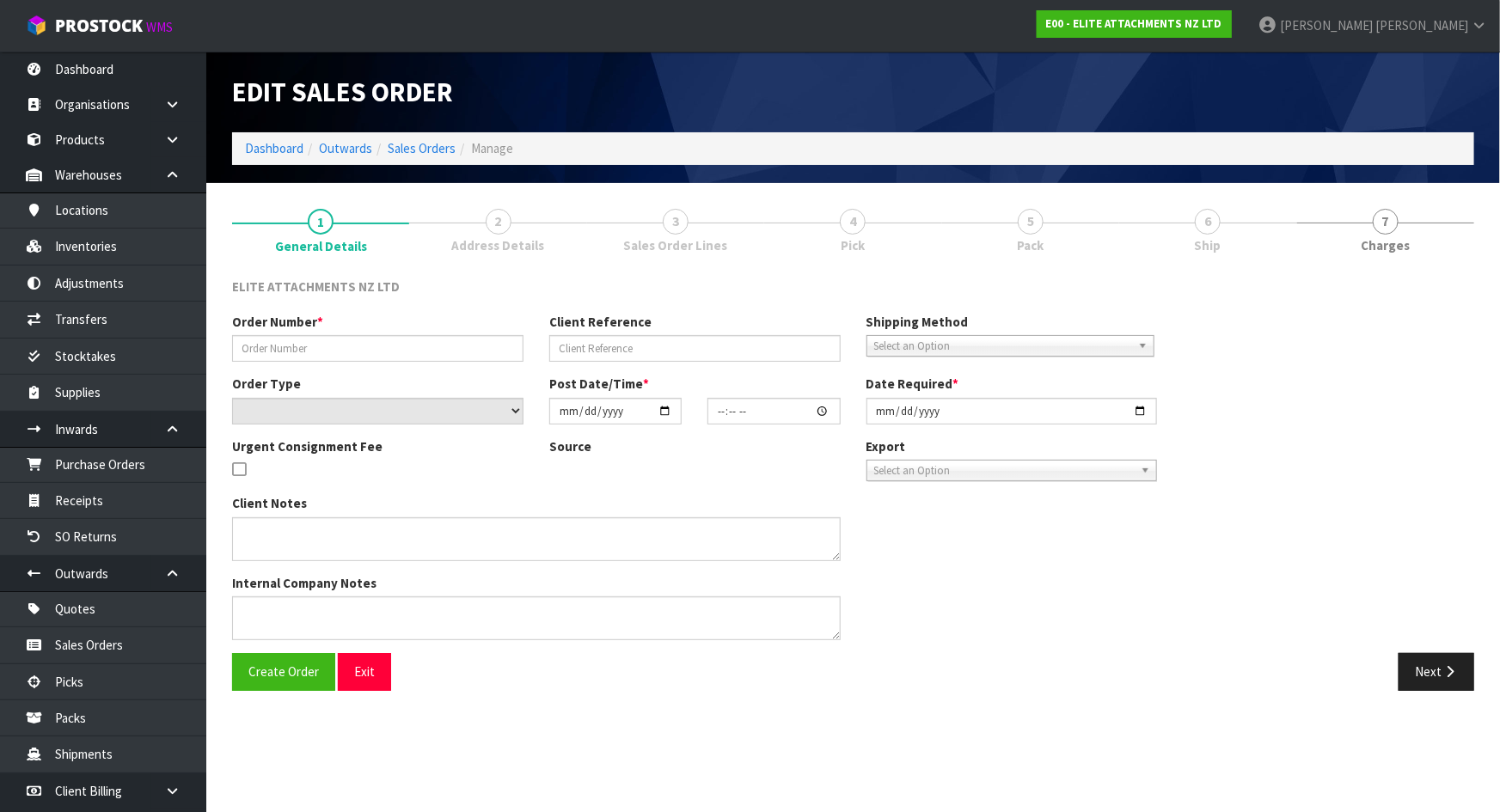
type textarea "CONTACT BILL JOHNSON 027 422 2274"
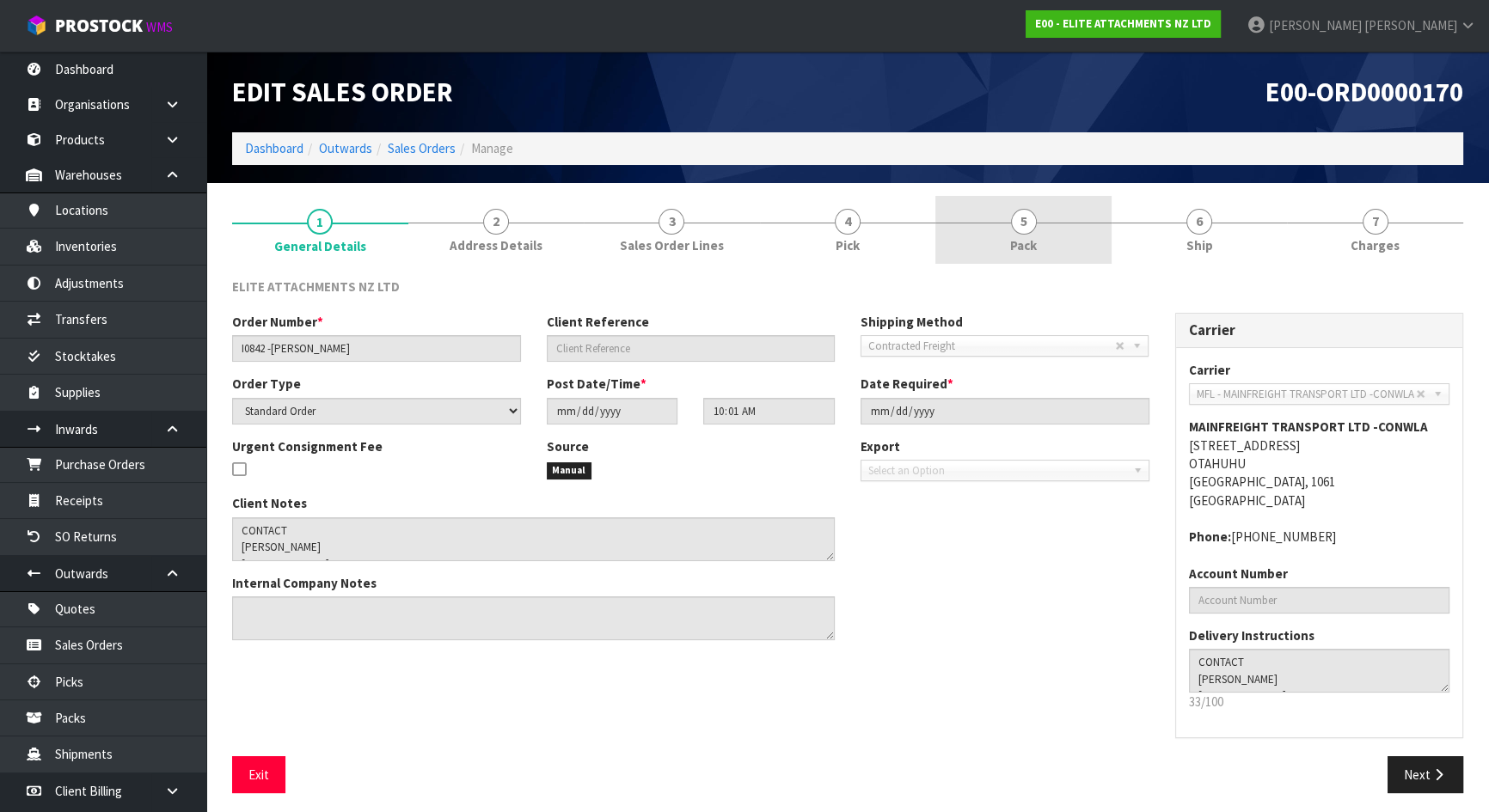
click at [974, 225] on link "5 Pack" at bounding box center [1023, 230] width 176 height 68
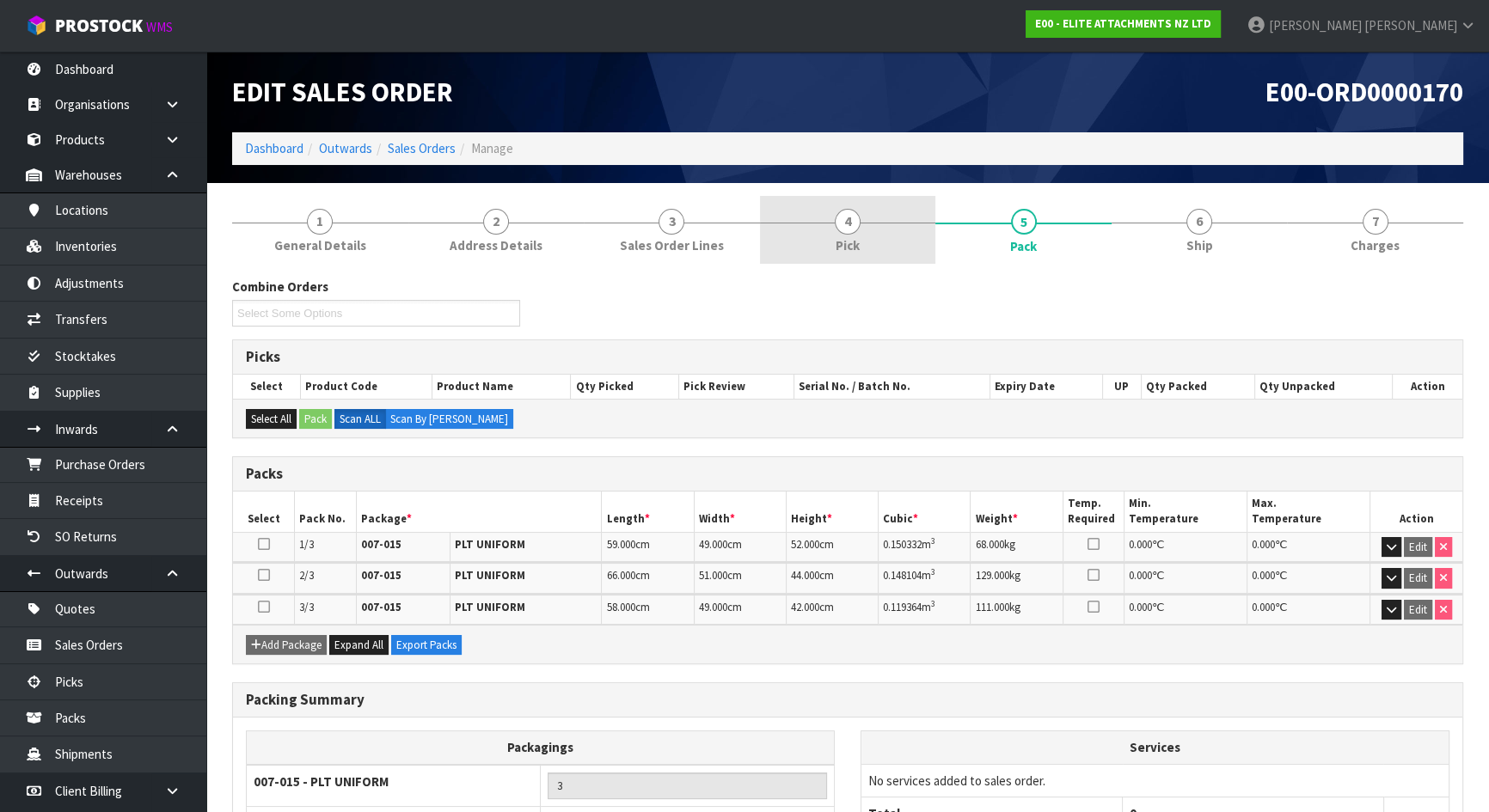
click at [826, 226] on link "4 Pick" at bounding box center [847, 230] width 176 height 68
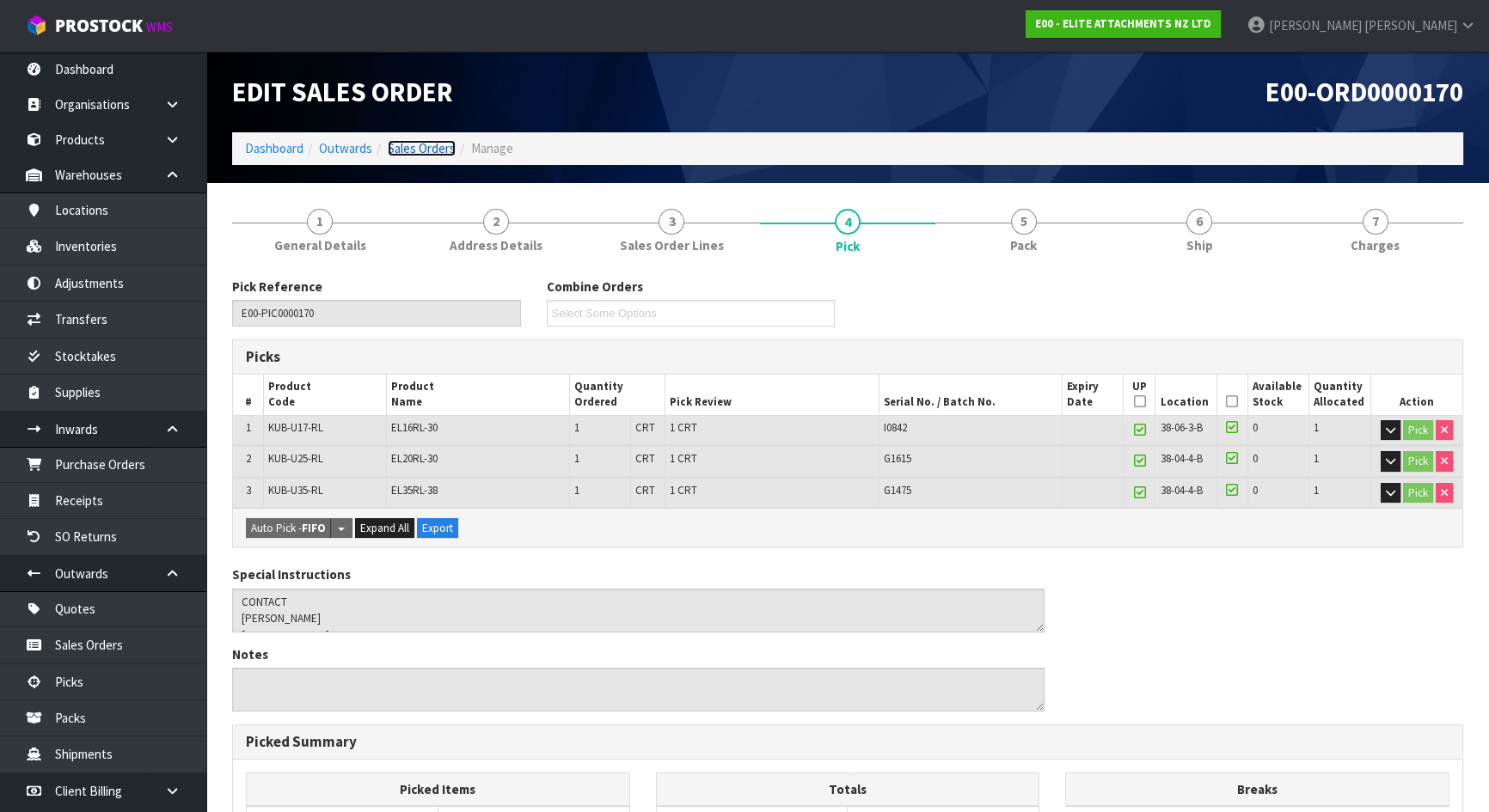
click at [403, 146] on link "Sales Orders" at bounding box center [422, 148] width 68 height 17
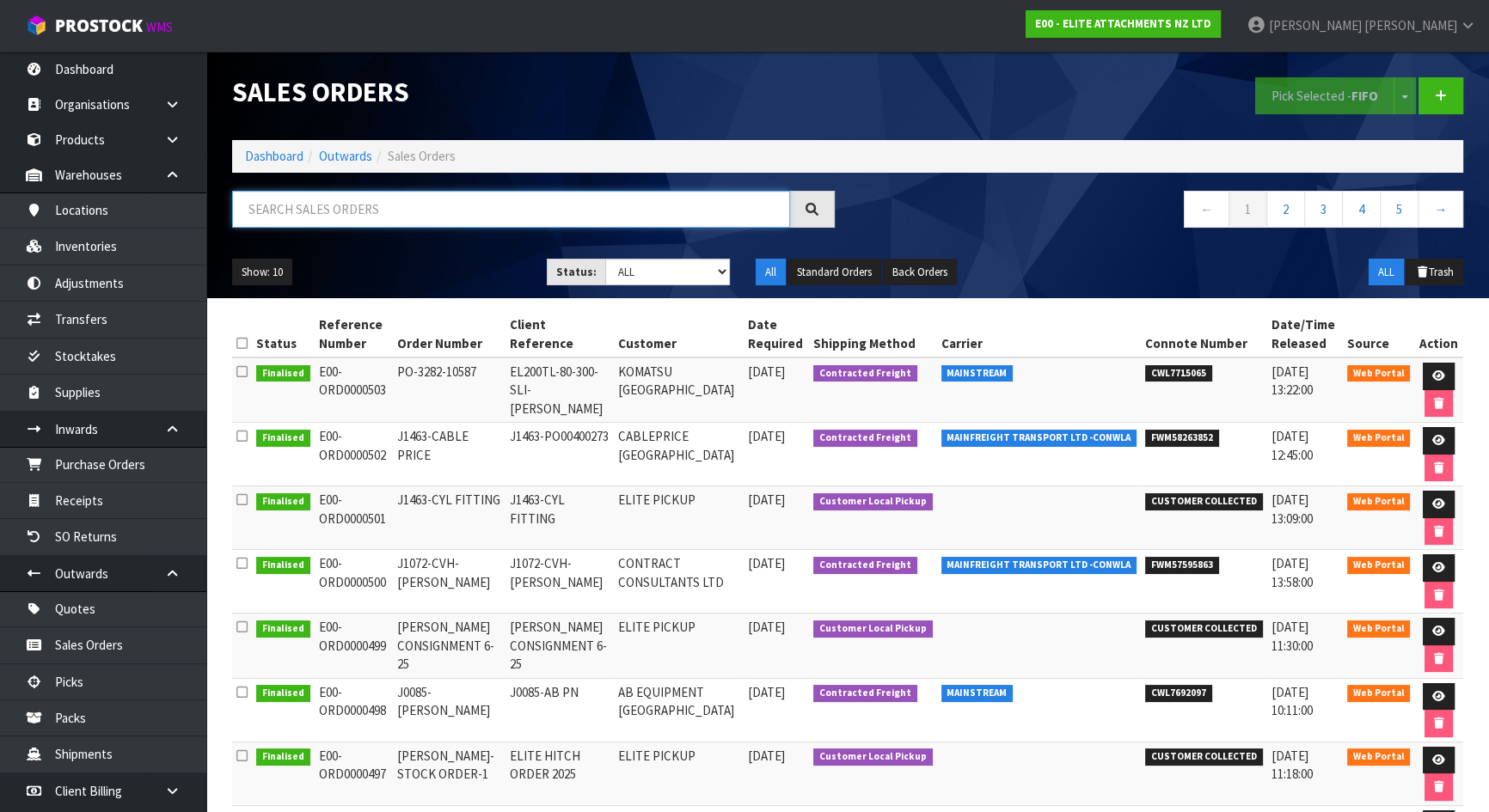
click at [419, 210] on input "text" at bounding box center [511, 209] width 558 height 37
paste input "EL20RL-30"
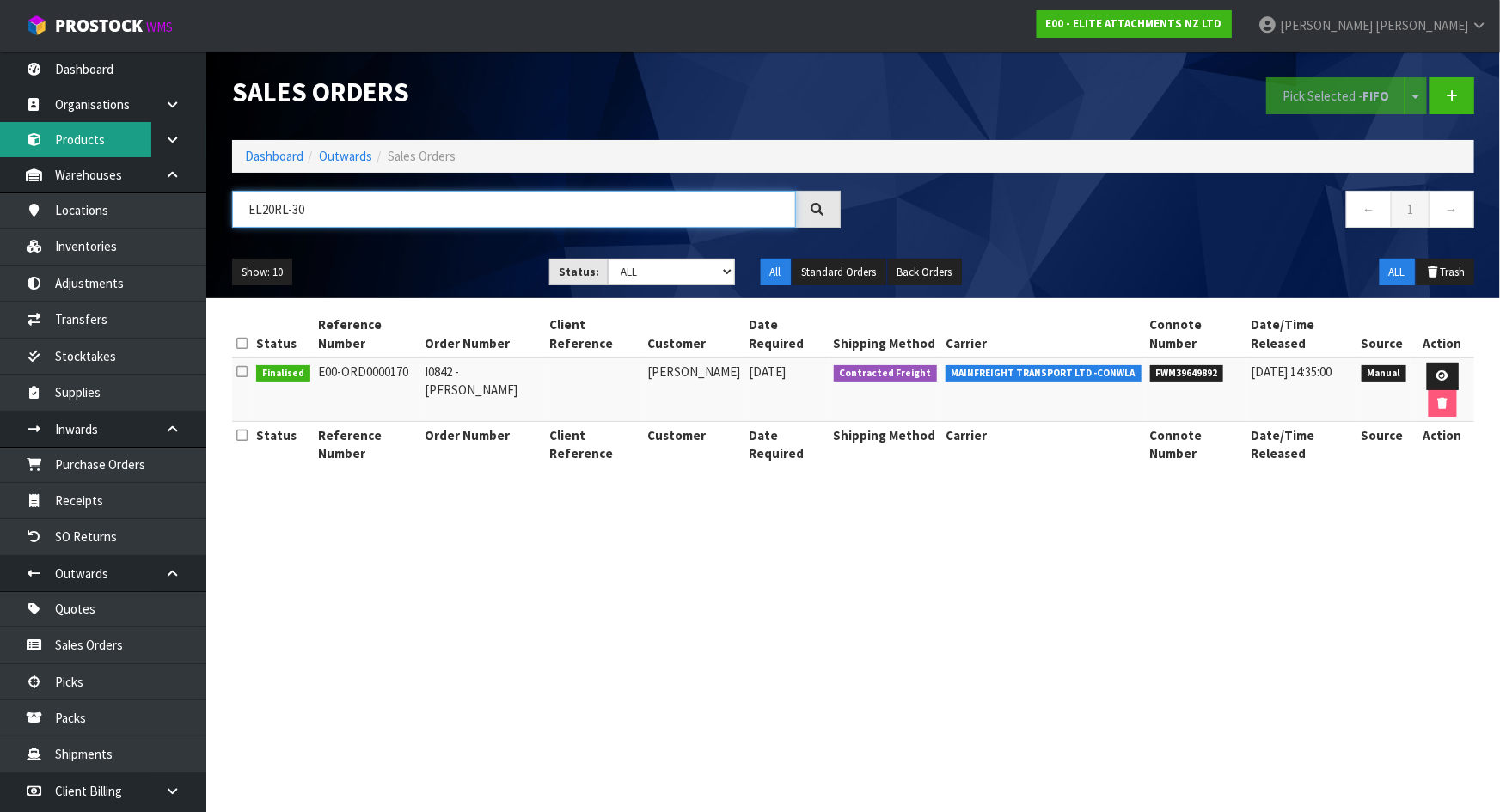
type input "EL20RL-30"
click at [132, 139] on link "Products" at bounding box center [103, 140] width 206 height 35
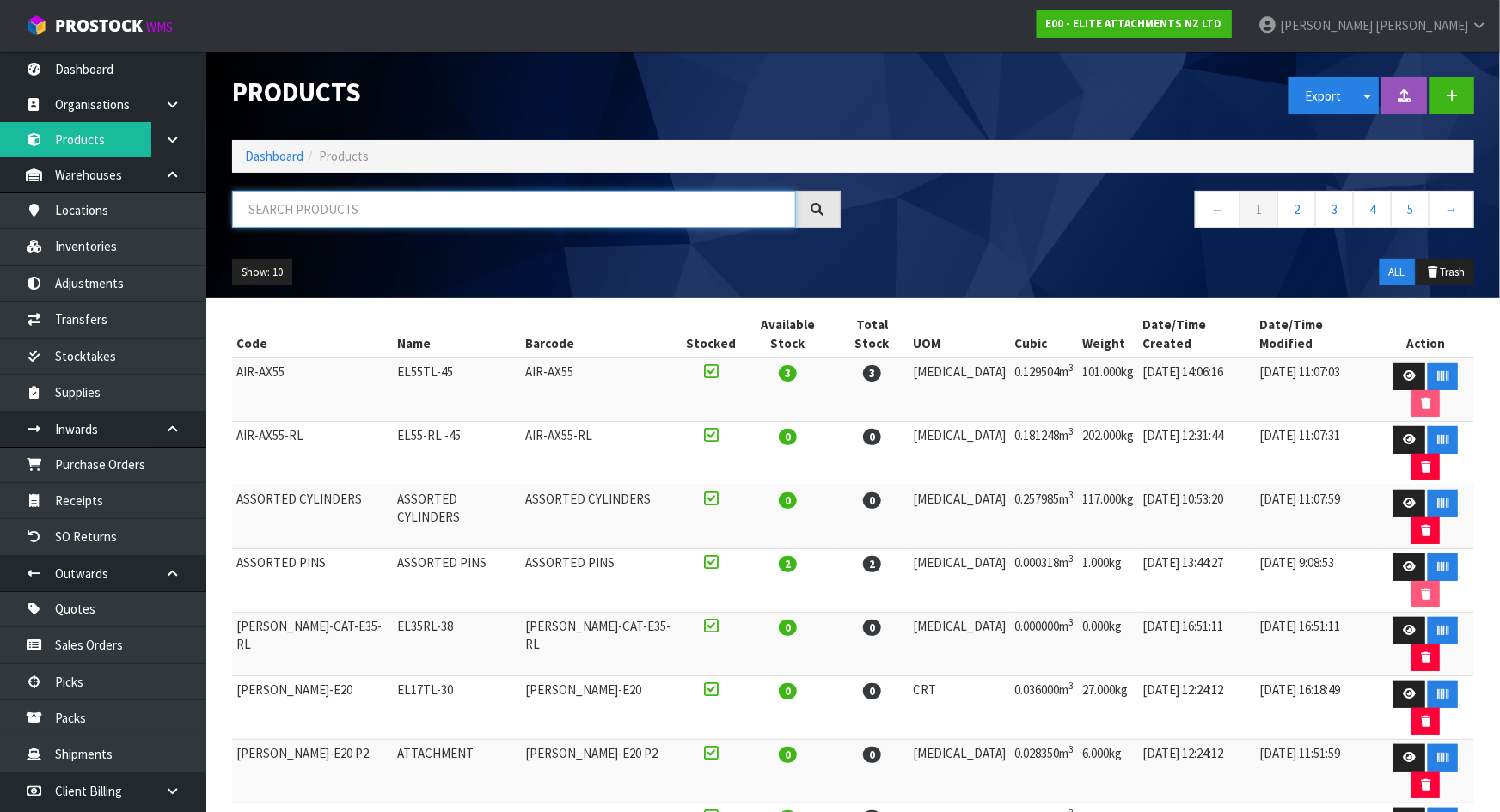
click at [359, 211] on input "text" at bounding box center [514, 209] width 564 height 37
paste input "EL20RL-30"
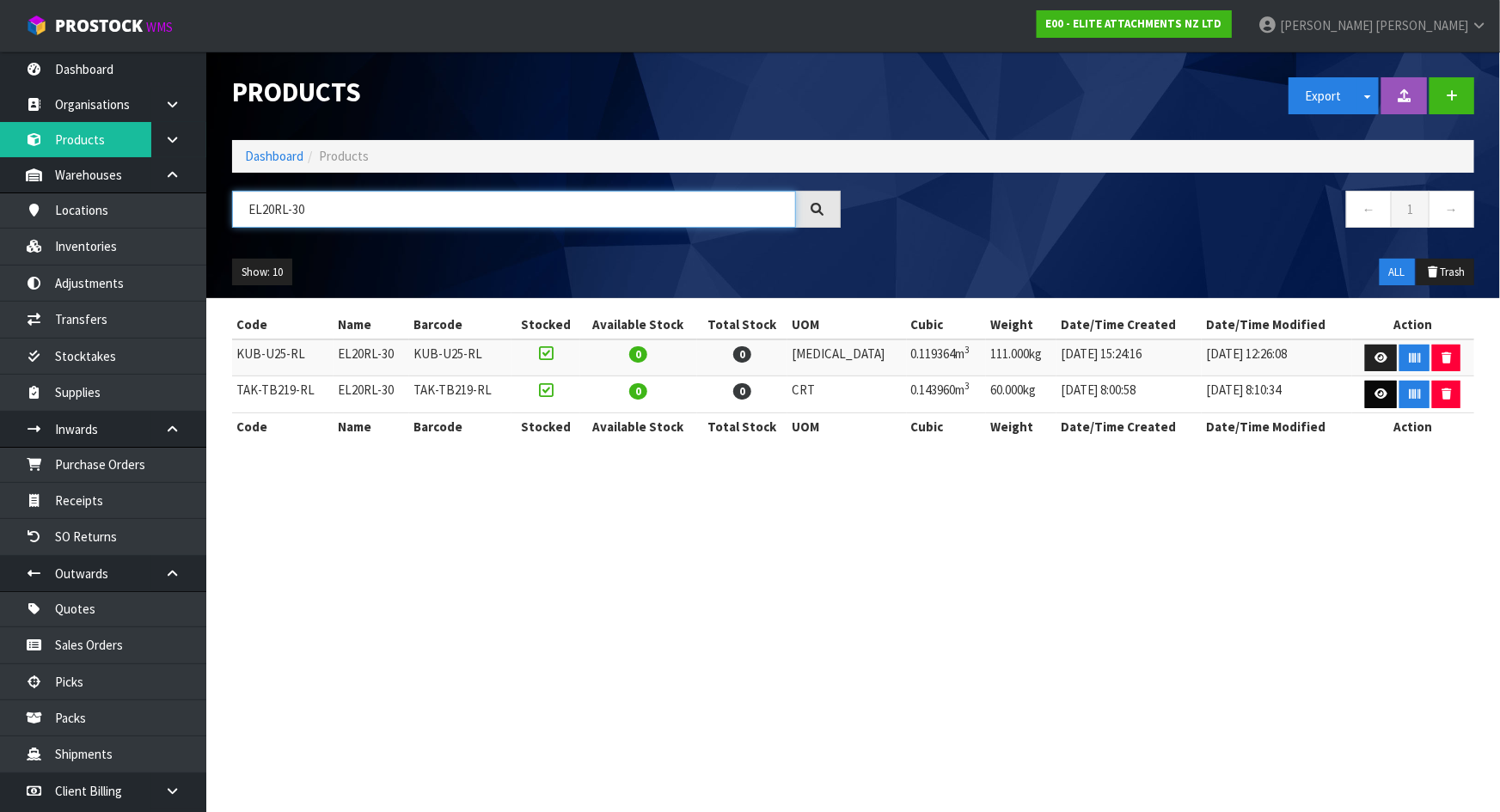
type input "EL20RL-30"
click at [1382, 389] on link at bounding box center [1381, 395] width 32 height 28
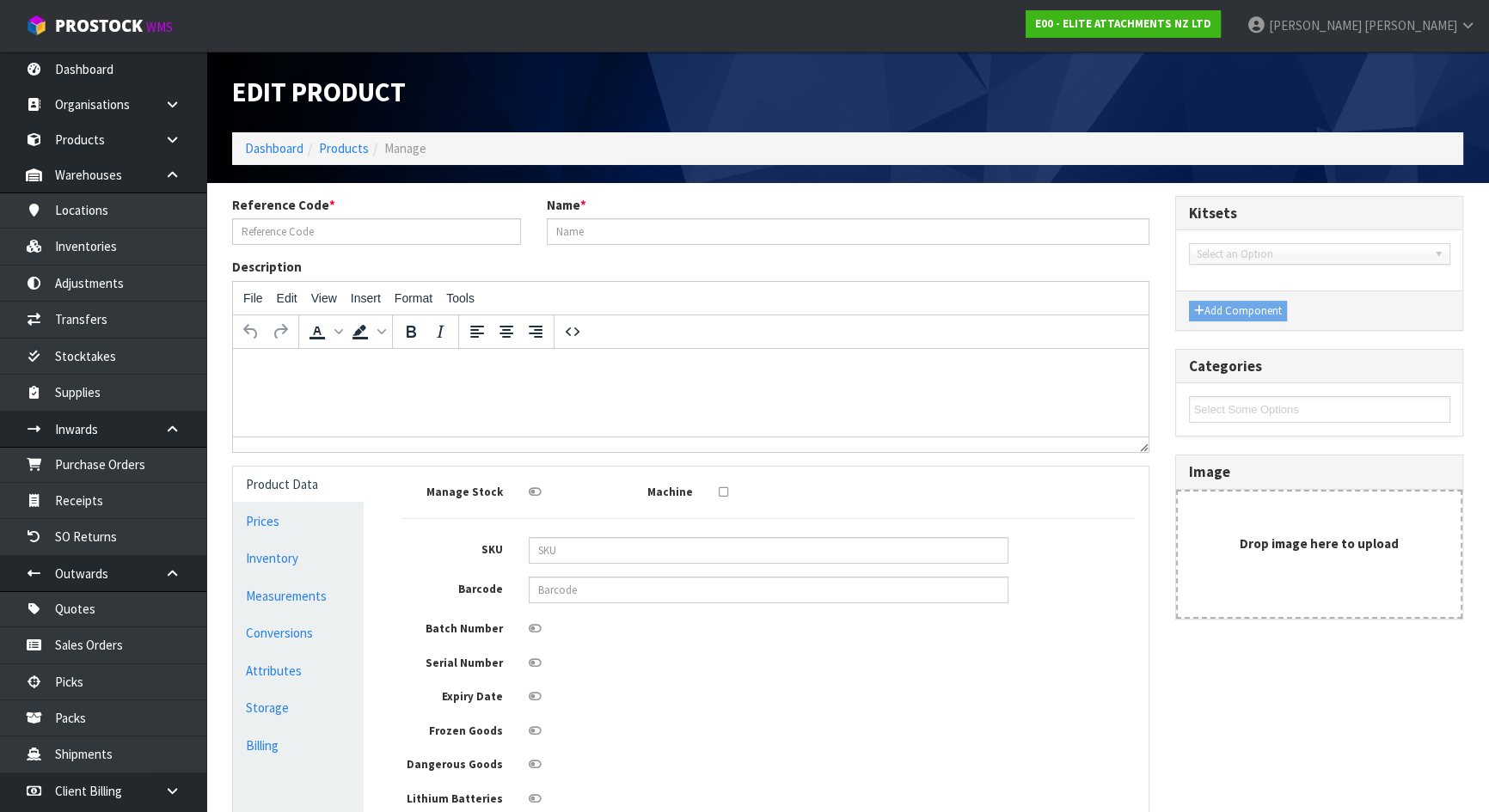
type input "TAK-TB219-RL"
type input "EL20RL-30"
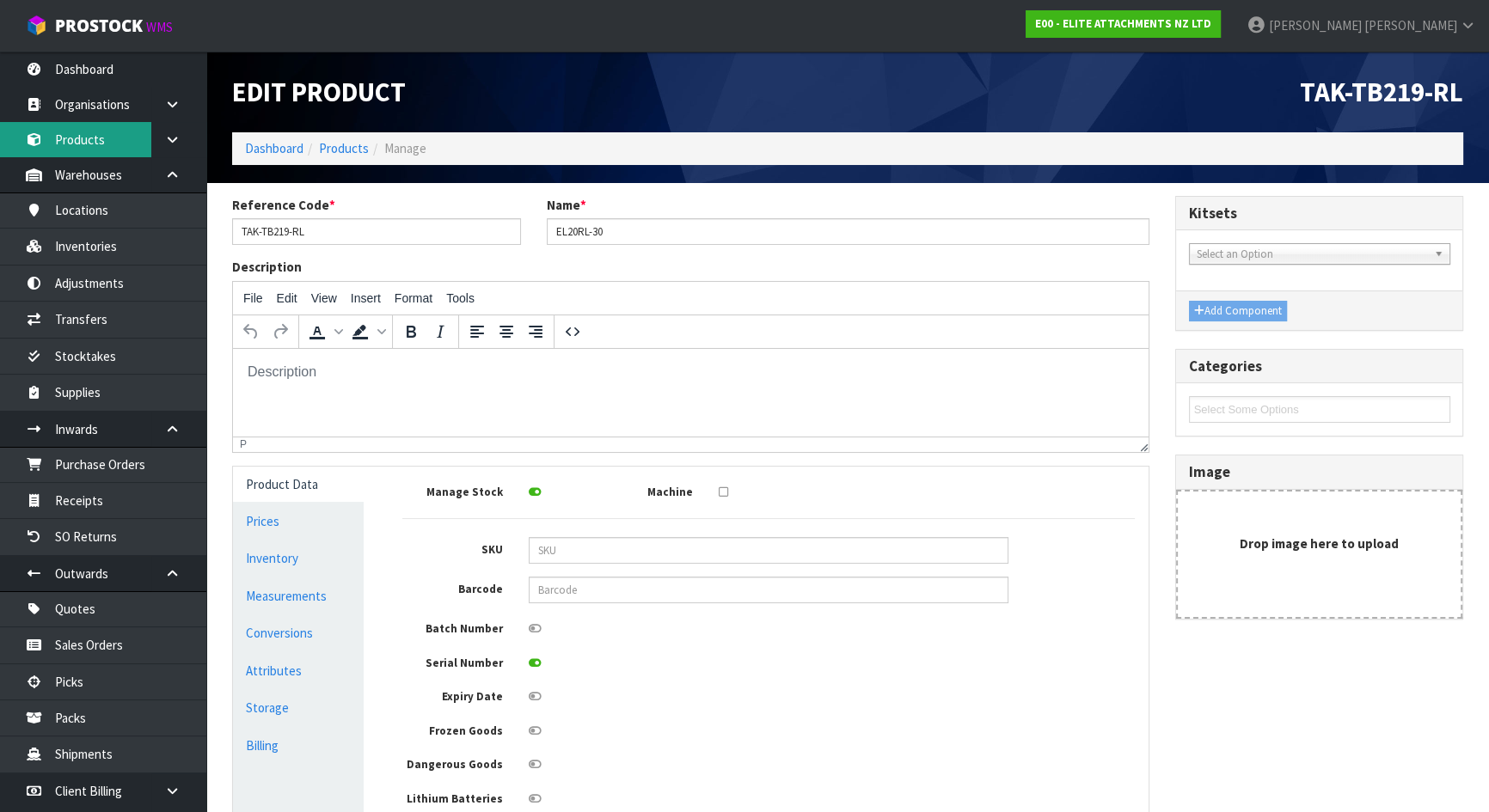
click at [144, 142] on link "Products" at bounding box center [103, 140] width 206 height 35
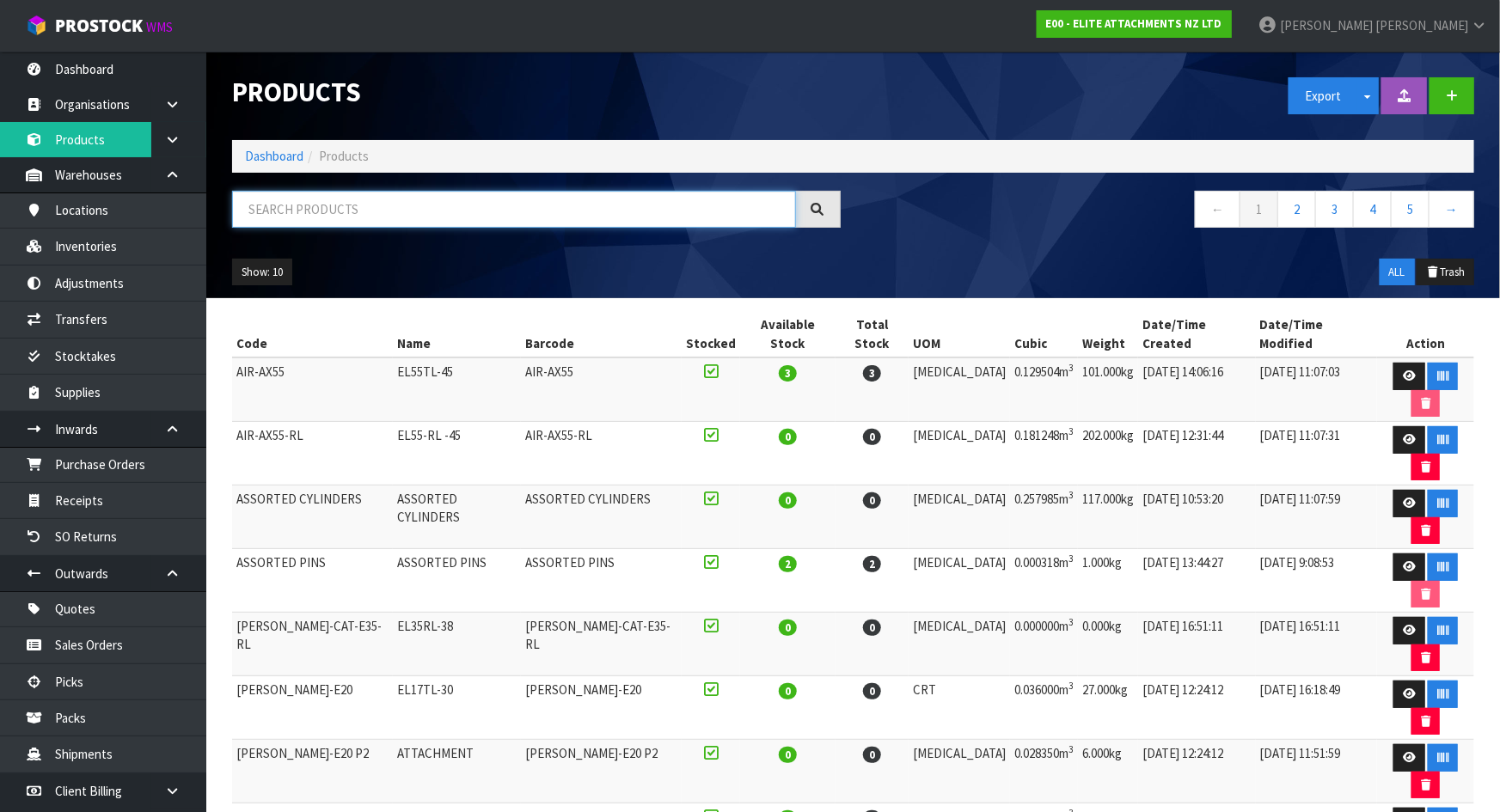
click at [481, 221] on input "text" at bounding box center [514, 209] width 564 height 37
paste input "EL20RL-30"
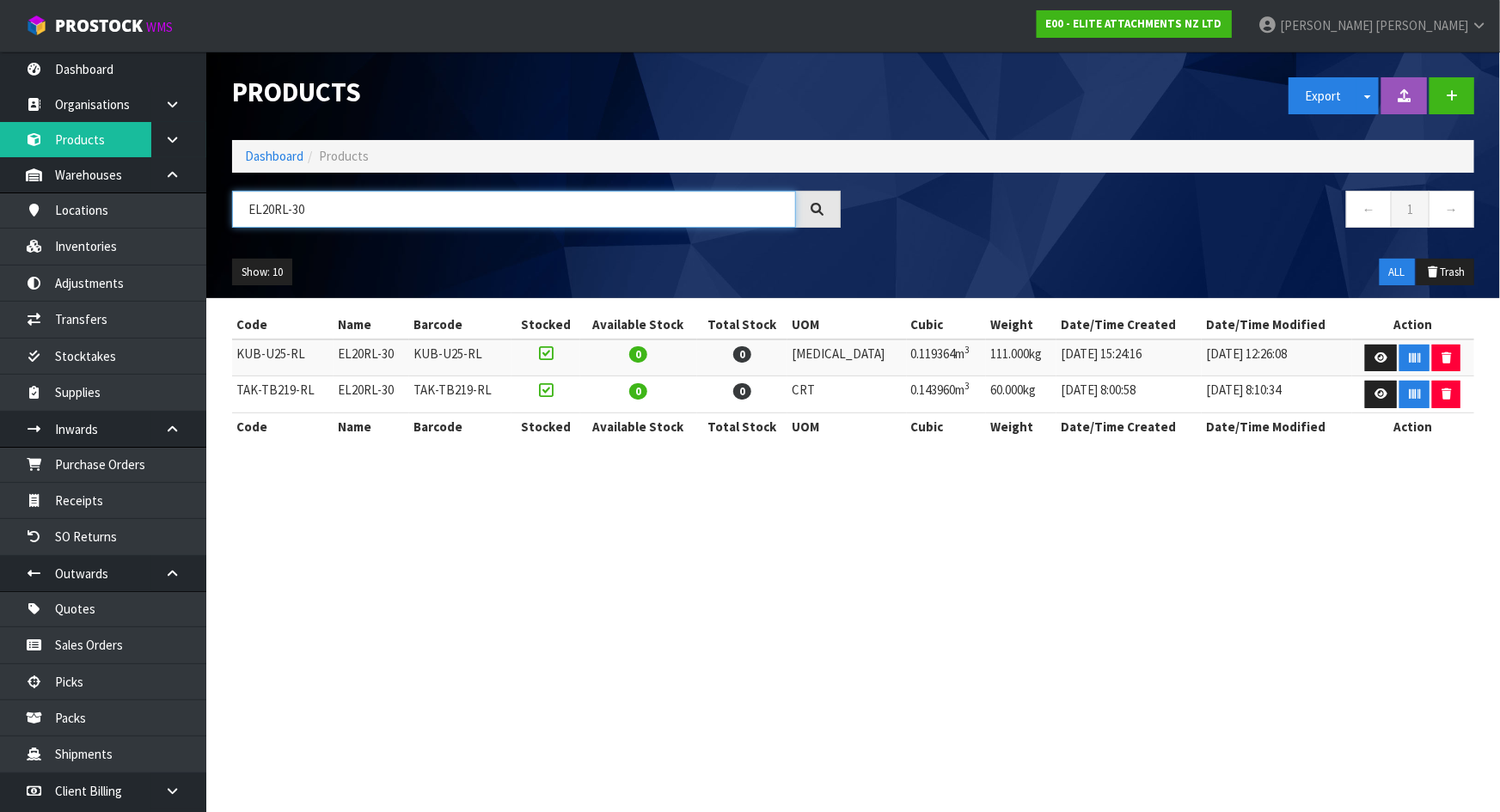
type input "EL20RL-30"
click at [1204, 406] on td "19/08/2025 8:10:34" at bounding box center [1276, 395] width 150 height 37
click at [1143, 390] on td "19/08/2025 8:00:58" at bounding box center [1129, 395] width 145 height 37
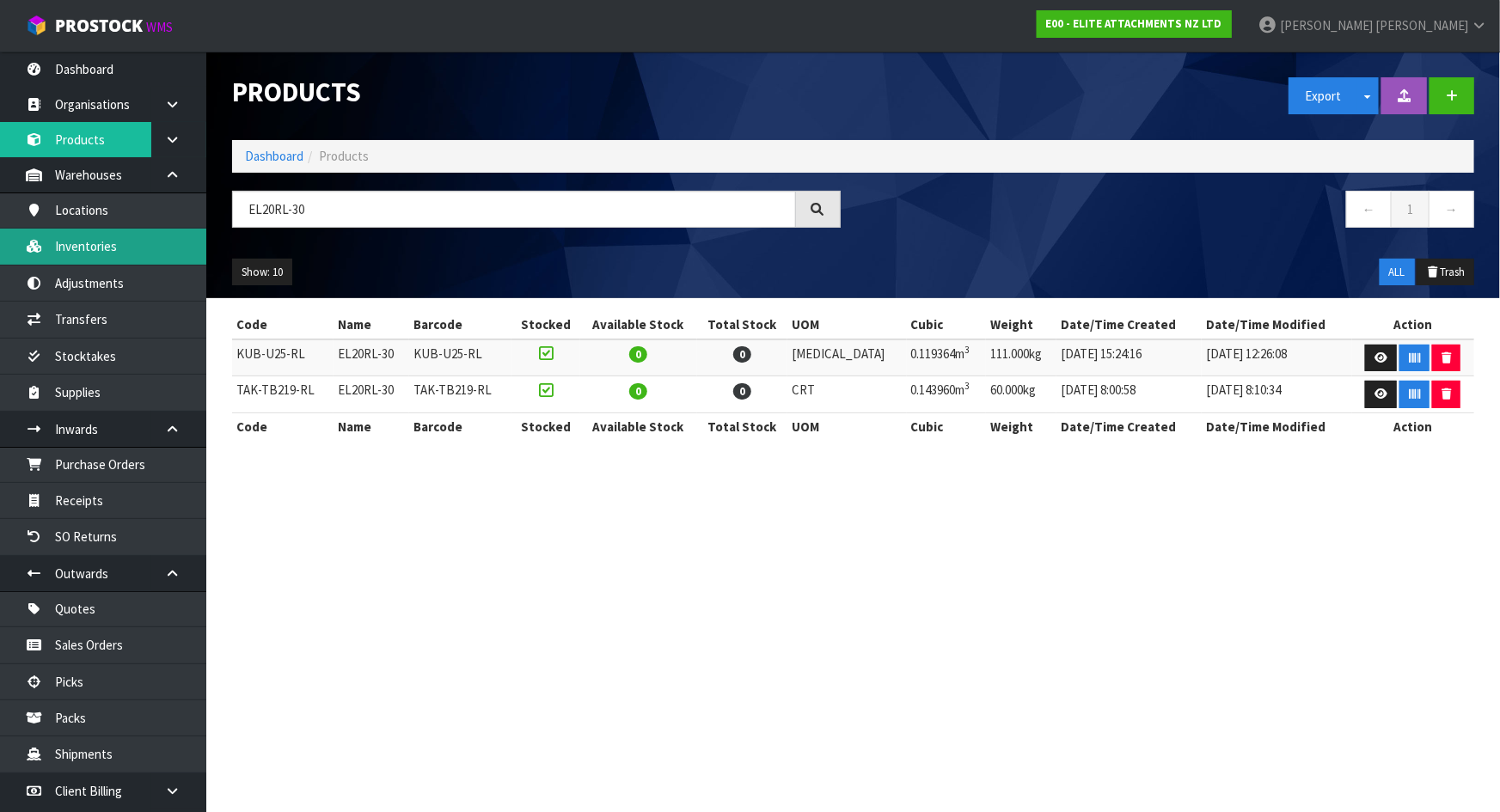
click at [80, 244] on link "Inventories" at bounding box center [103, 246] width 206 height 35
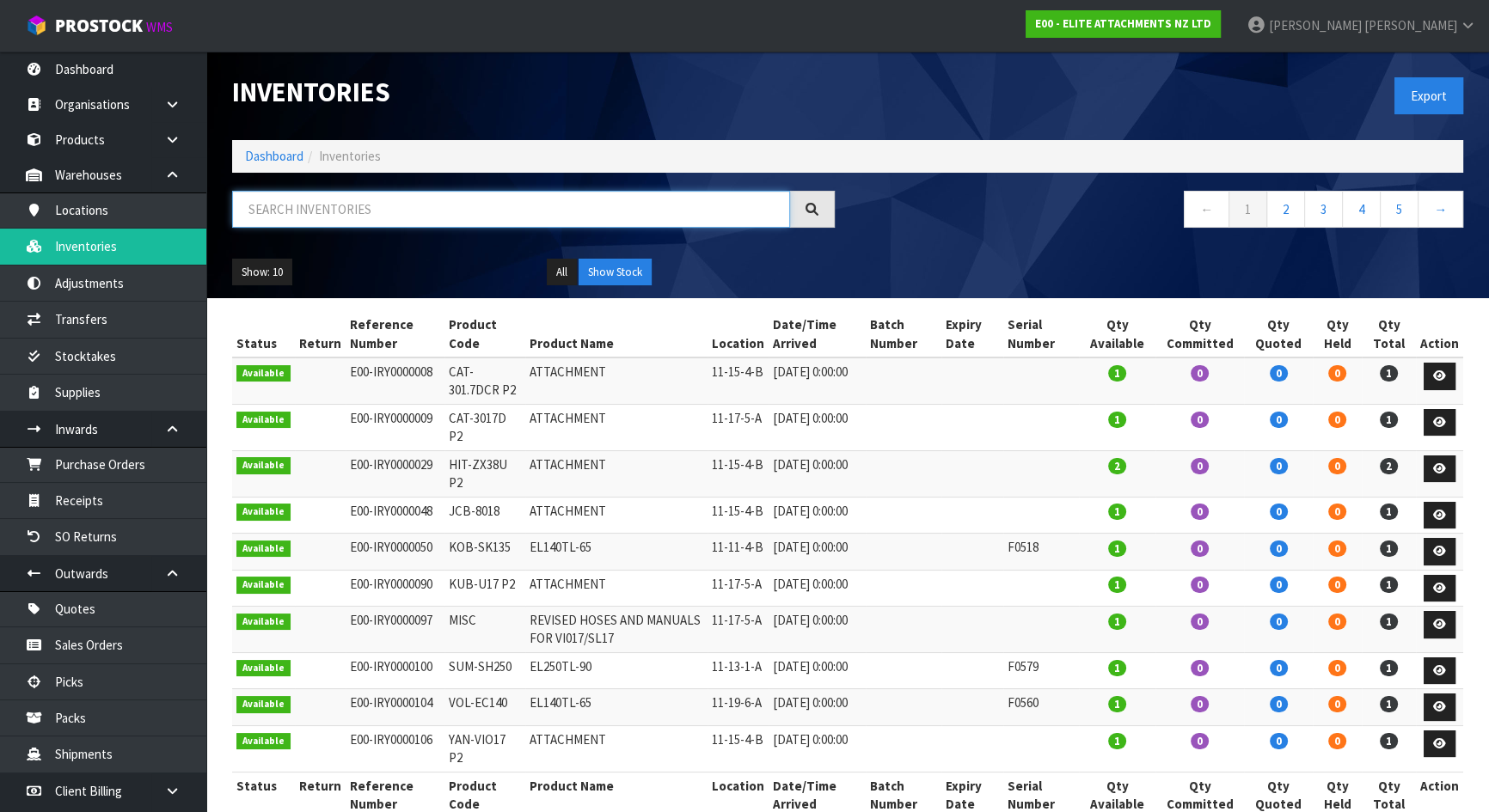
click at [358, 203] on input "text" at bounding box center [511, 209] width 558 height 37
paste input "EL20RL-30"
type input "EL20RL-30"
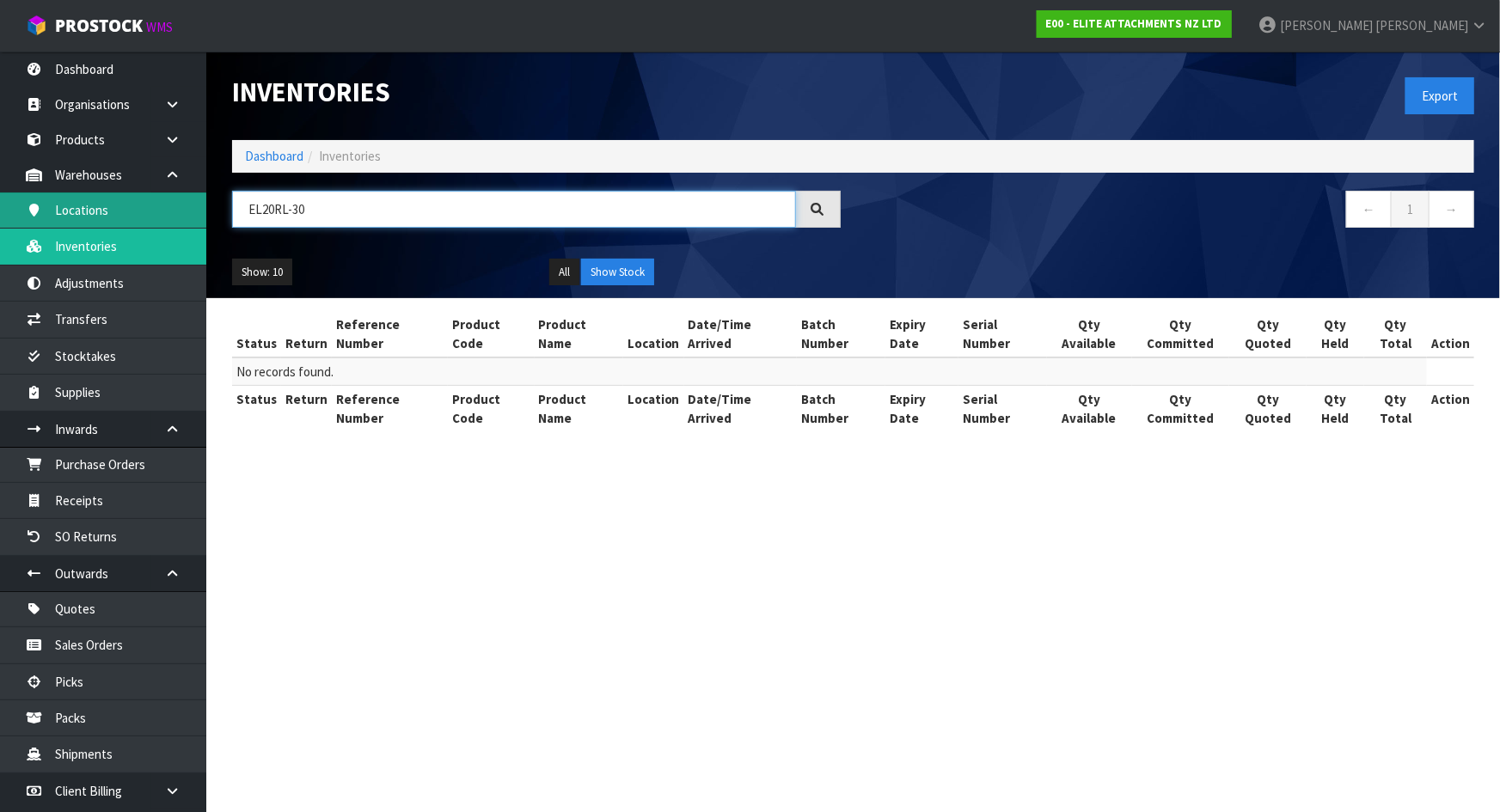
drag, startPoint x: 334, startPoint y: 214, endPoint x: 178, endPoint y: 214, distance: 156.0
click at [178, 214] on body "Toggle navigation ProStock WMS E00 - ELITE ATTACHMENTS NZ LTD Michael Drugan Lo…" at bounding box center [750, 406] width 1500 height 812
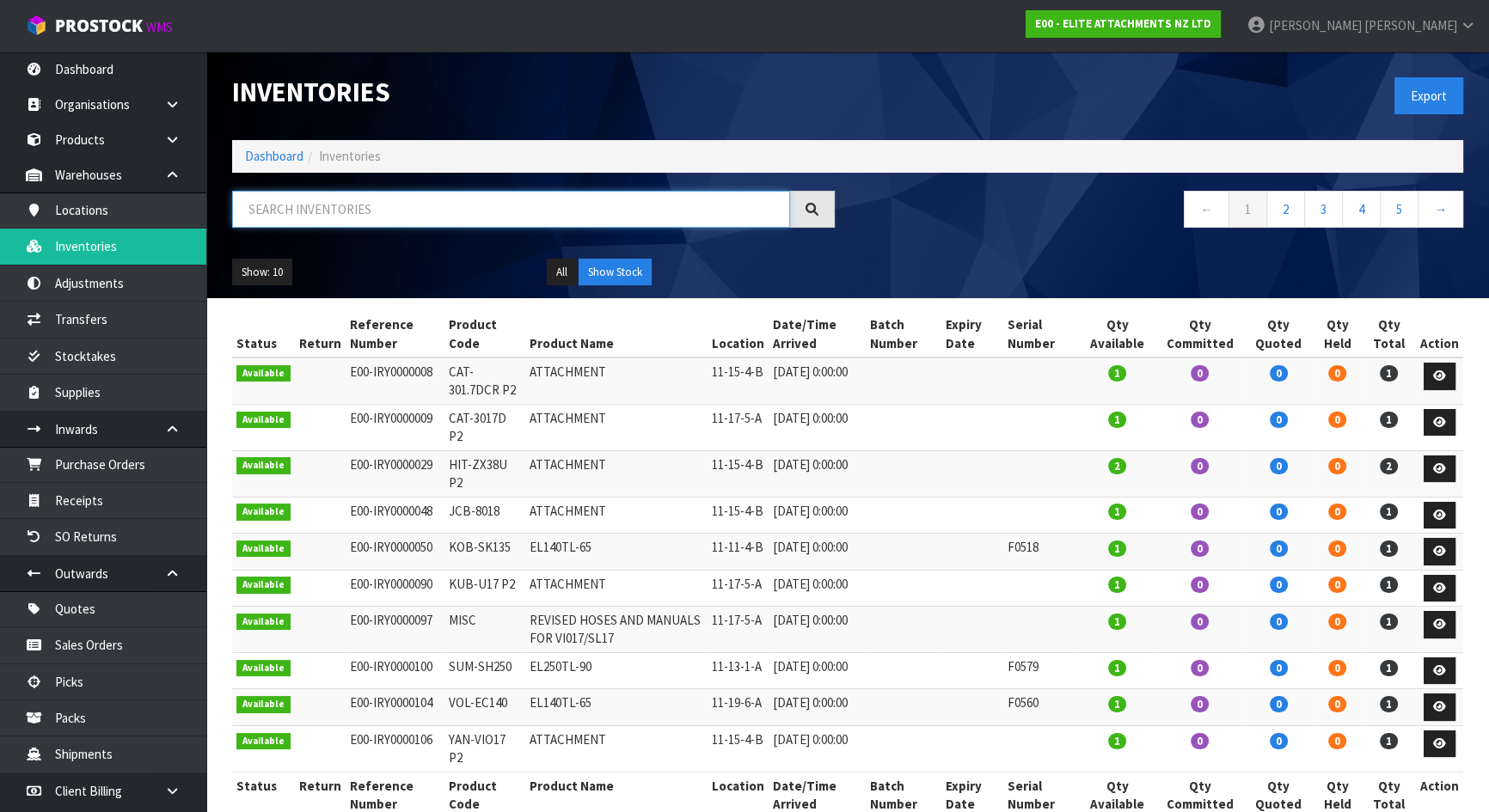
paste input "TAK-TB219-RL"
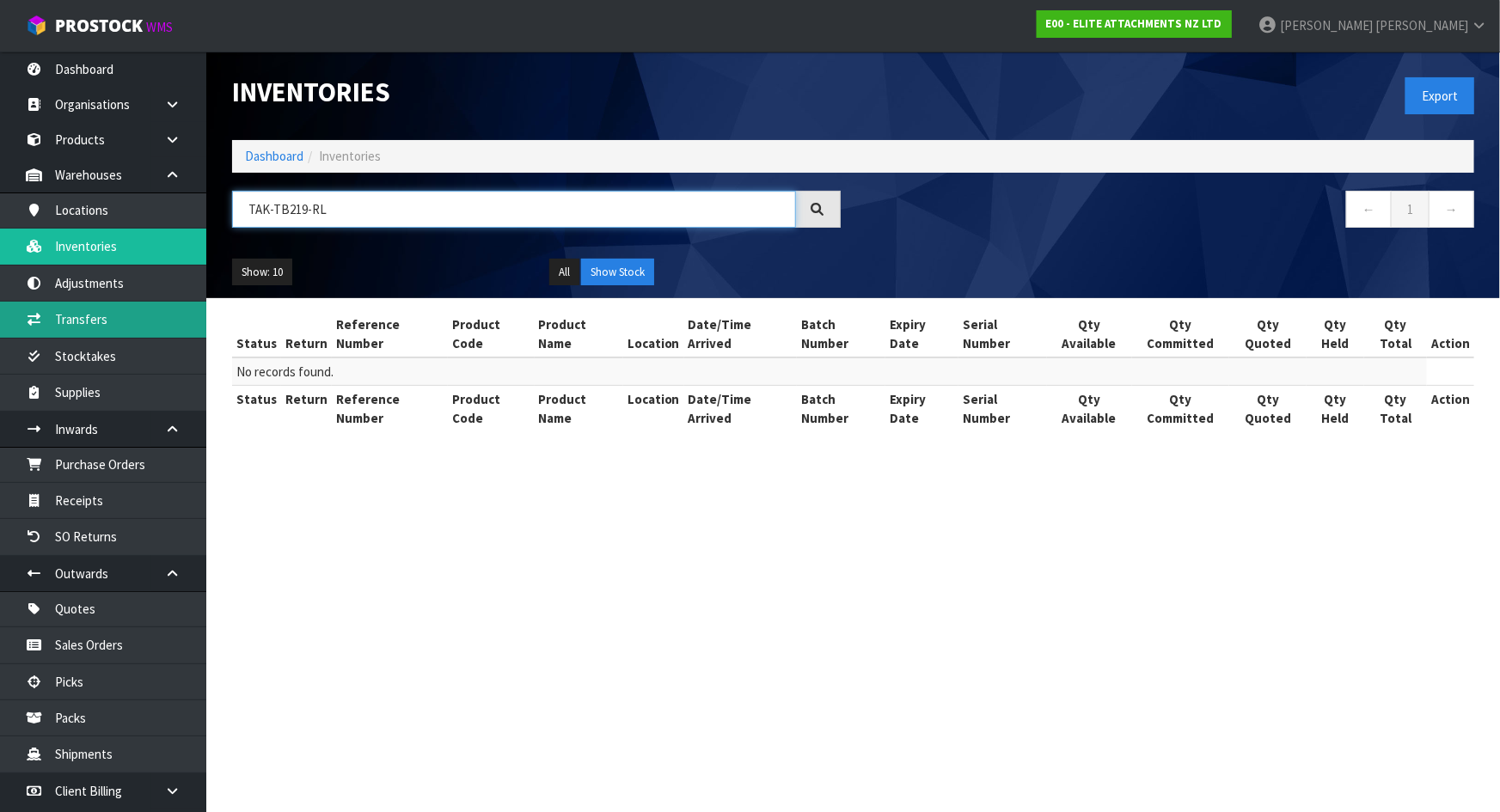
type input "TAK-TB219-RL"
click at [123, 313] on link "Transfers" at bounding box center [103, 319] width 206 height 35
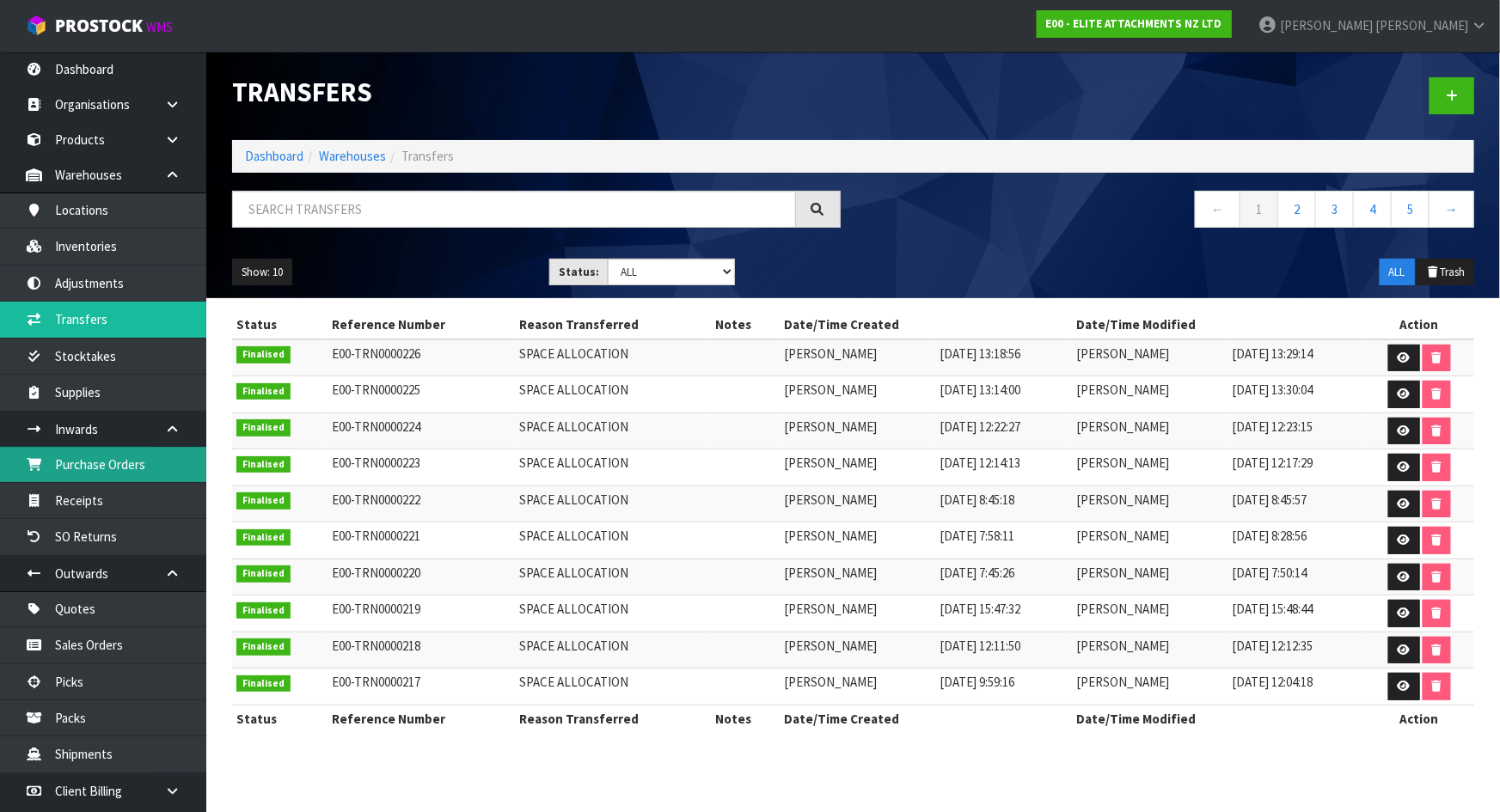
click at [97, 471] on link "Purchase Orders" at bounding box center [103, 464] width 206 height 35
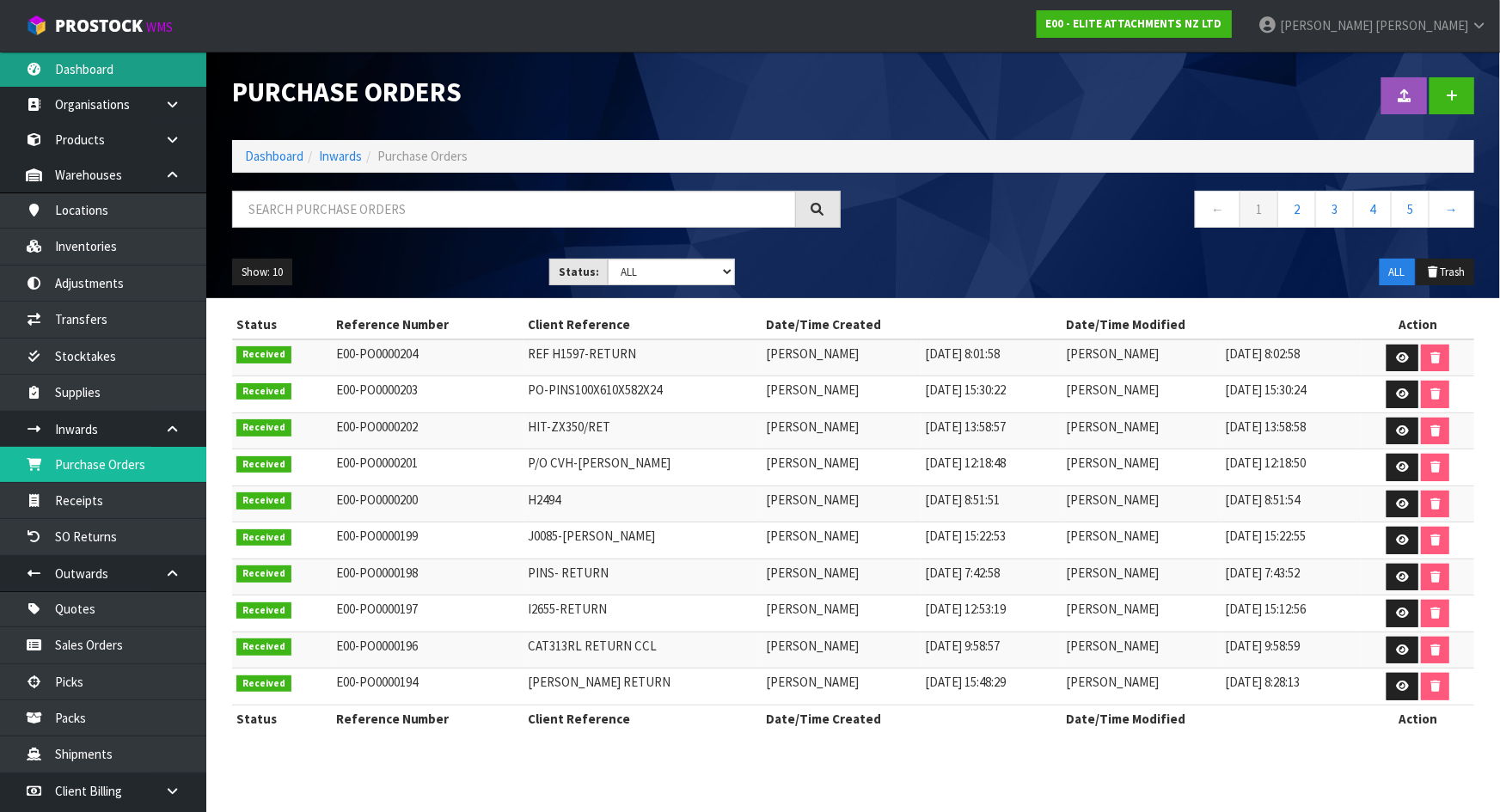
click at [105, 70] on link "Dashboard" at bounding box center [103, 69] width 206 height 35
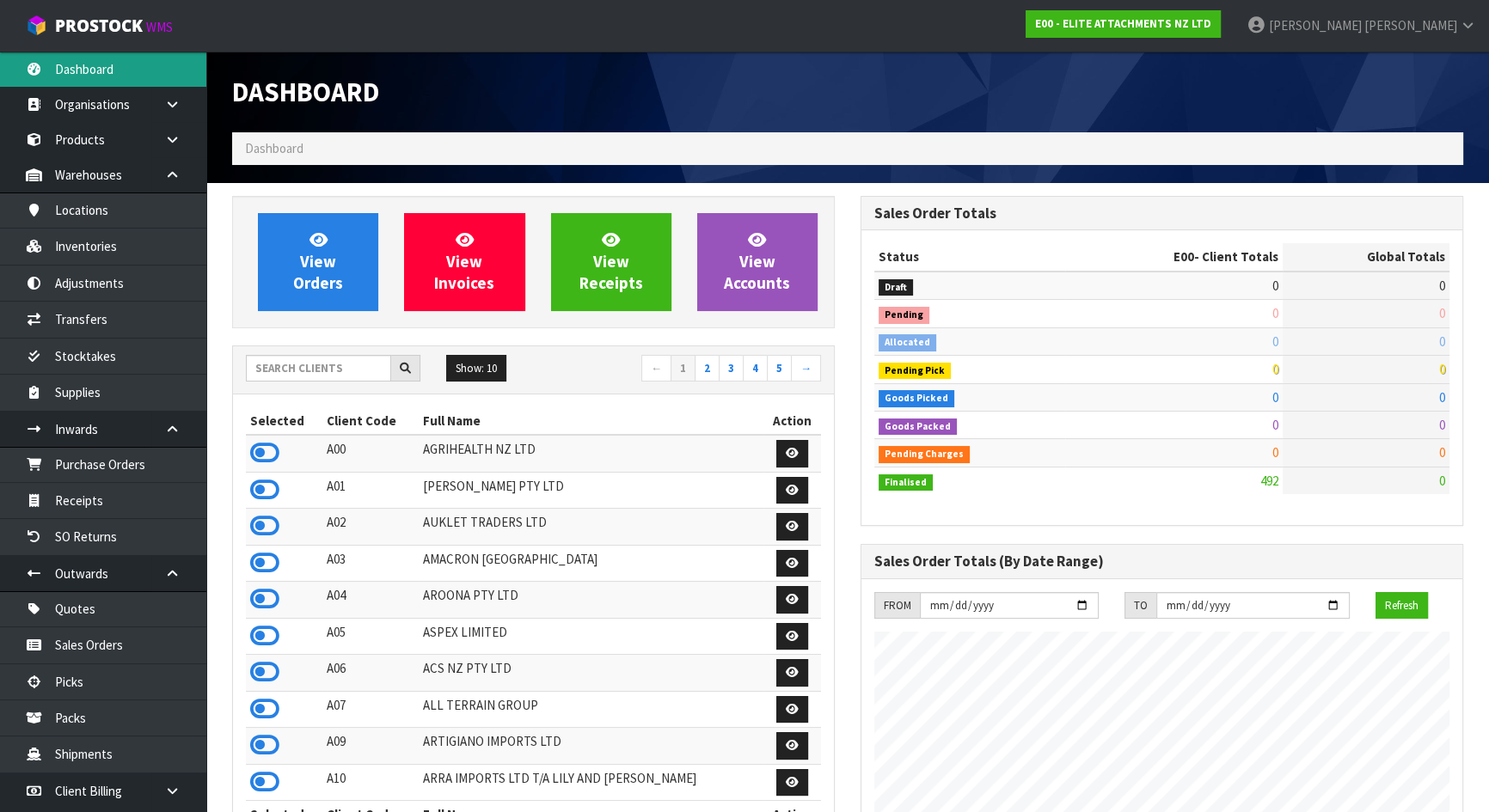
scroll to position [1106, 628]
click at [301, 392] on div "Show: 10 5 10 25 50 ← 1 2 3 4 5 →" at bounding box center [533, 370] width 601 height 48
click at [309, 381] on div "Show: 10 5 10 25 50 ← 1 2 3 4 5 →" at bounding box center [533, 370] width 601 height 30
drag, startPoint x: 316, startPoint y: 375, endPoint x: 327, endPoint y: 370, distance: 12.1
click at [320, 373] on input "text" at bounding box center [319, 368] width 145 height 27
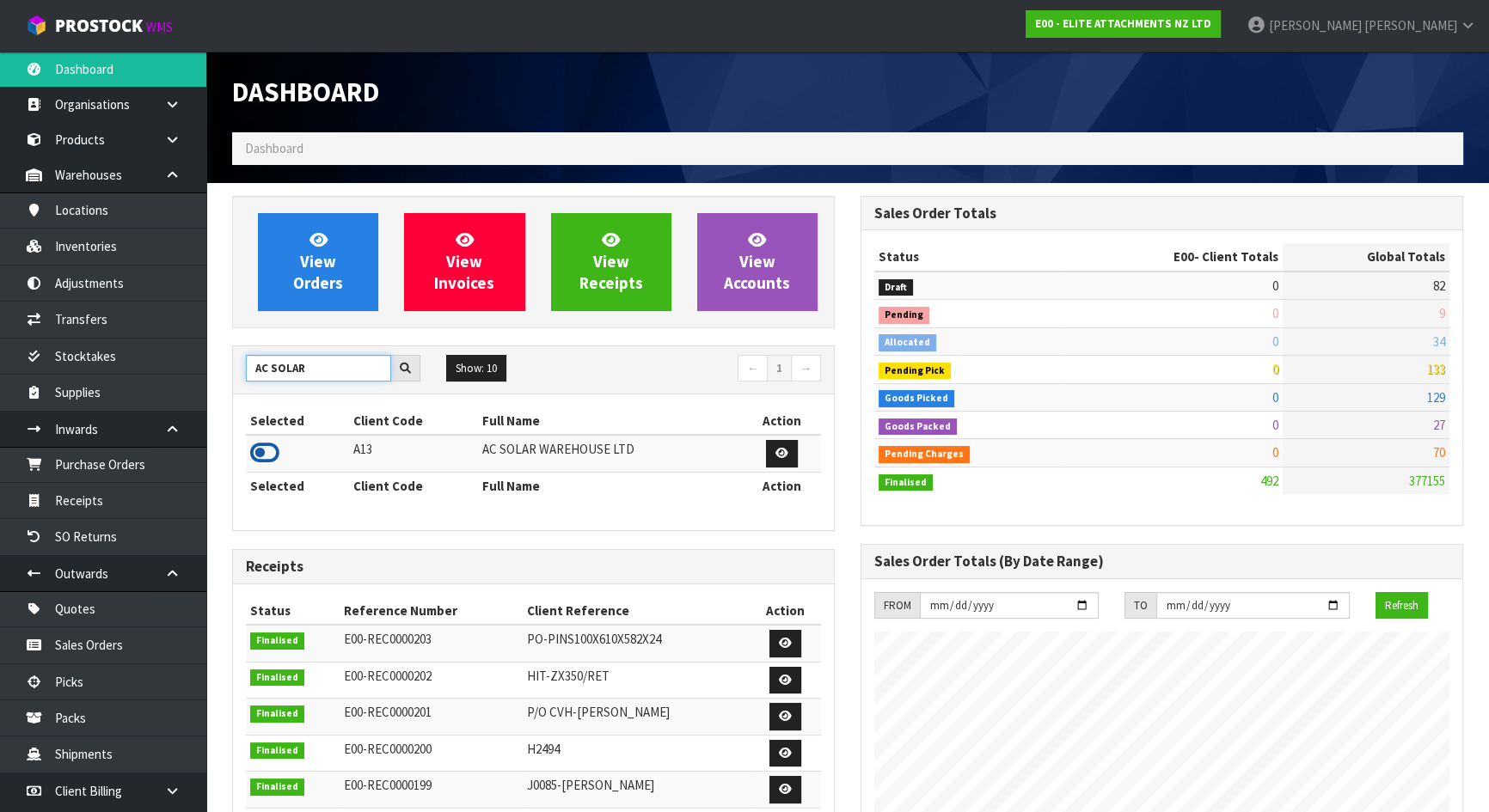
type input "AC SOLAR"
click at [258, 451] on icon at bounding box center [265, 453] width 29 height 26
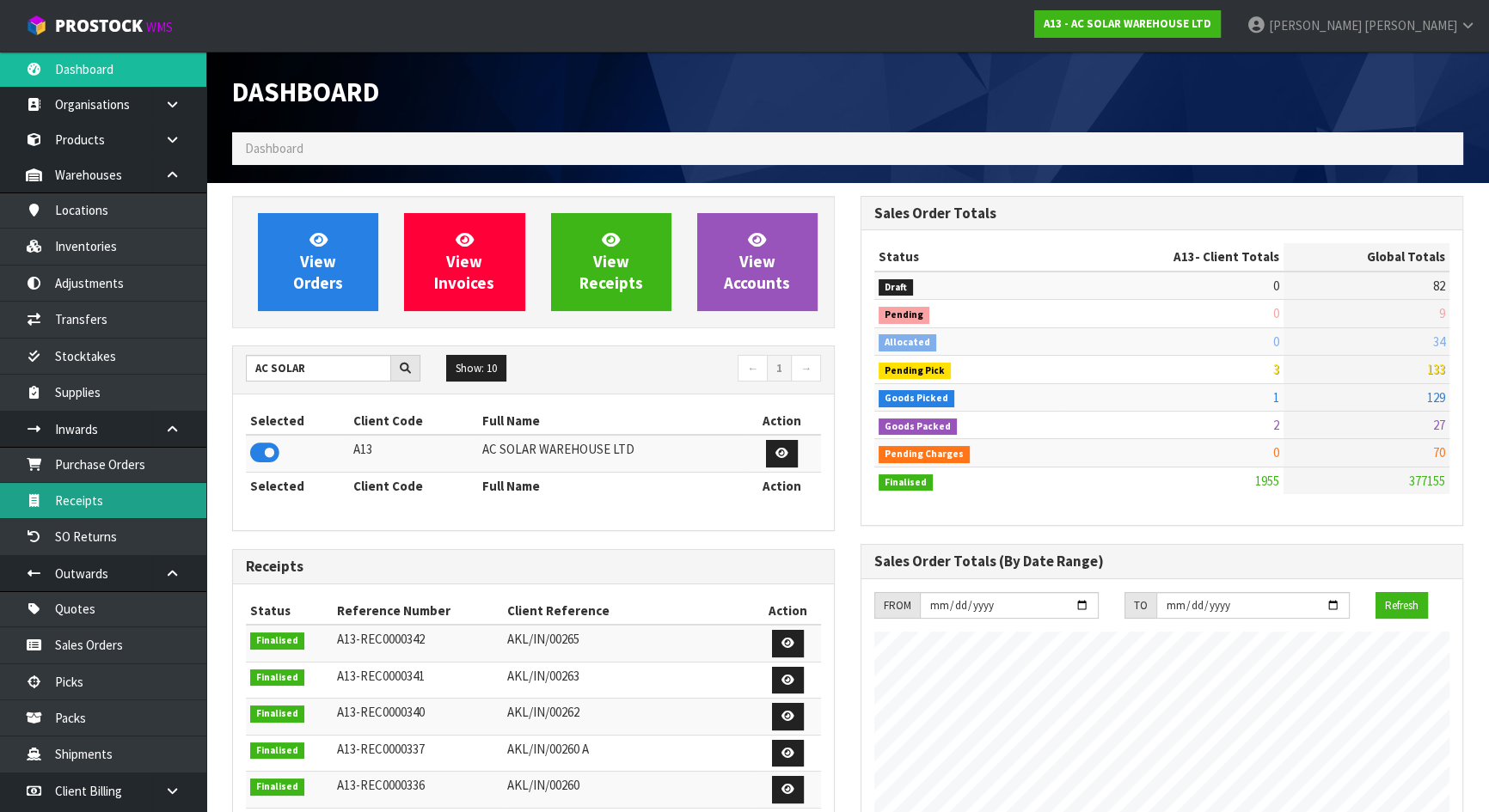
scroll to position [1429, 628]
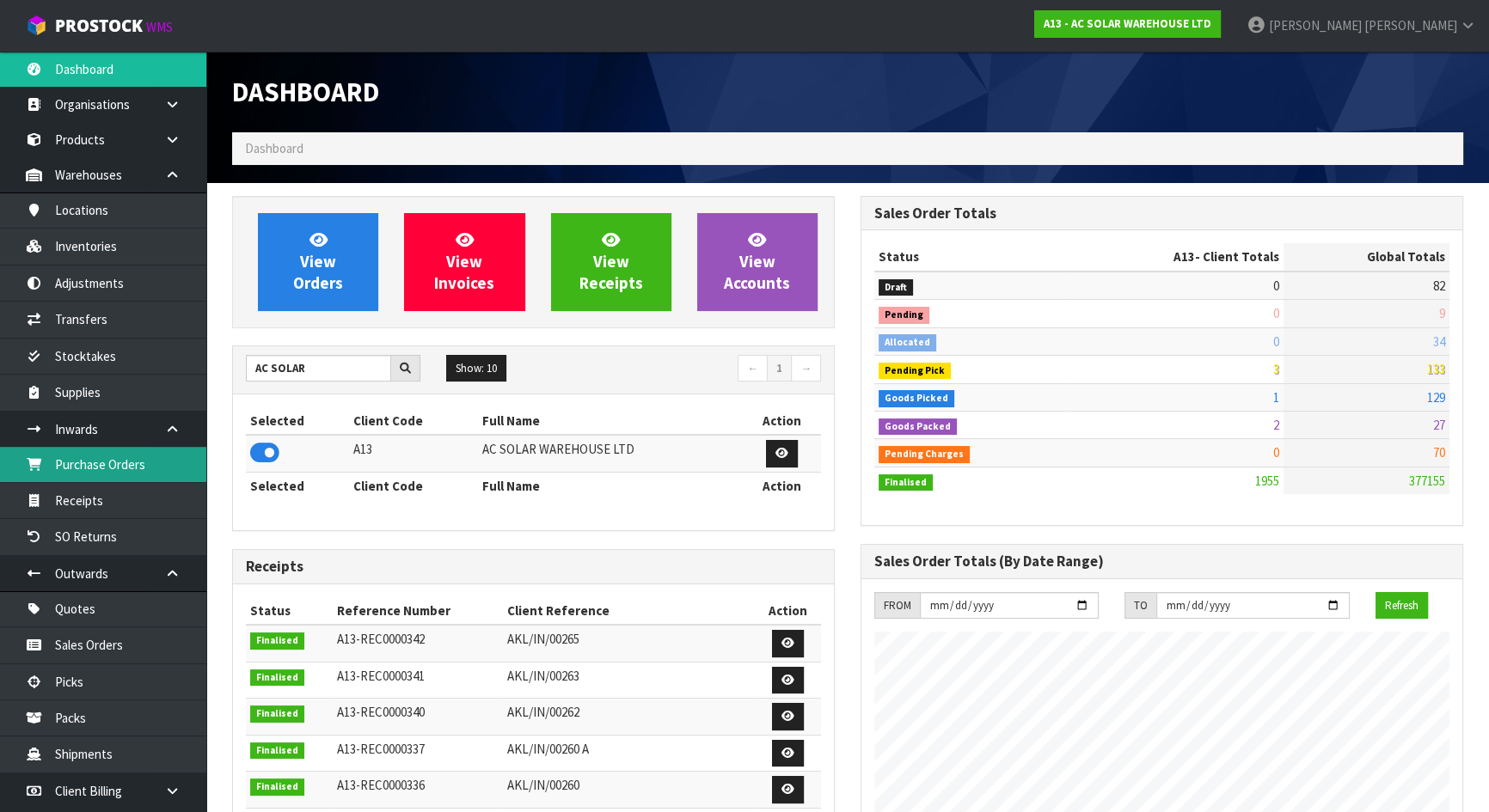
click at [117, 469] on link "Purchase Orders" at bounding box center [103, 464] width 206 height 35
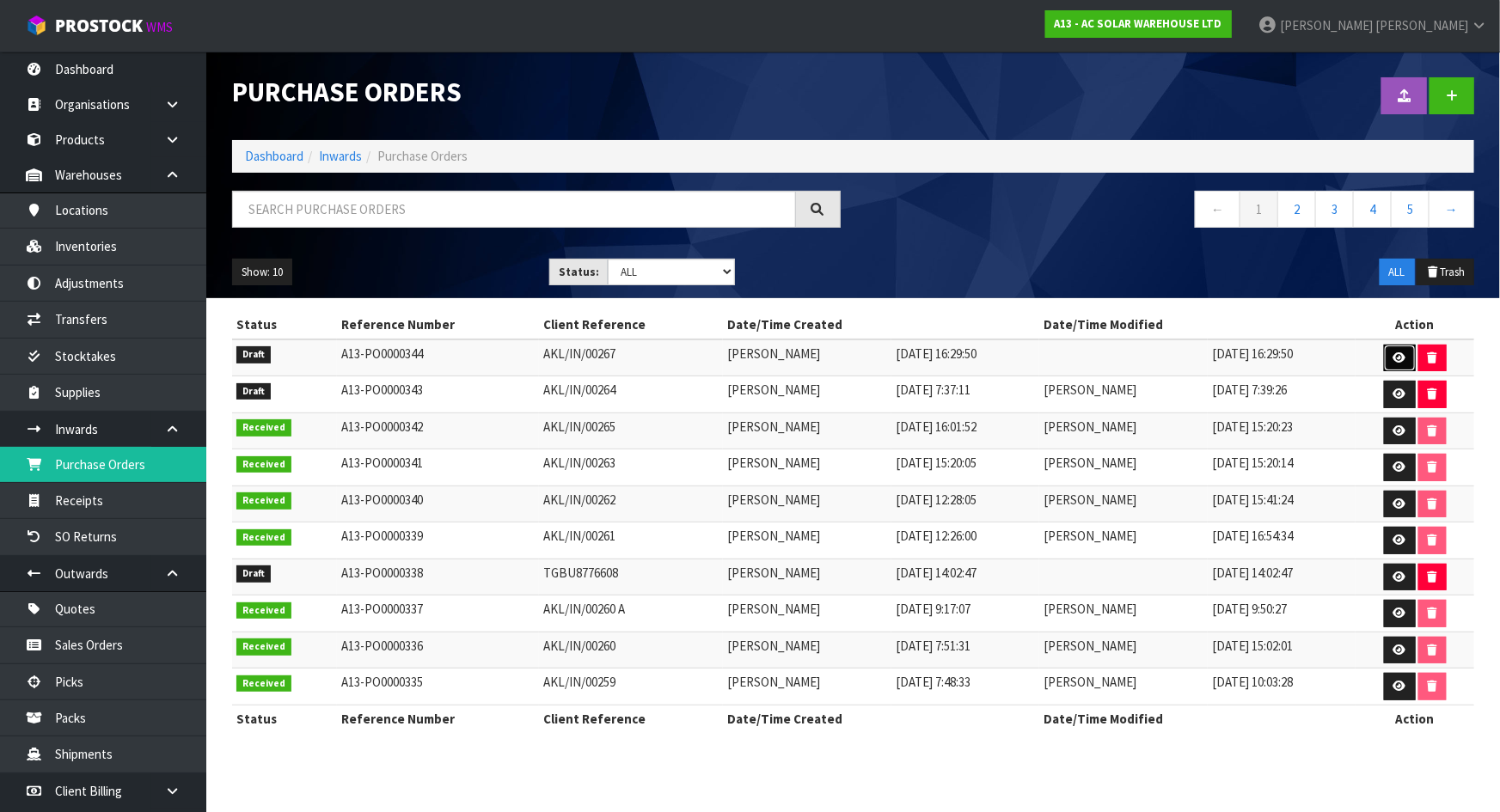
click at [1391, 354] on link at bounding box center [1400, 358] width 32 height 28
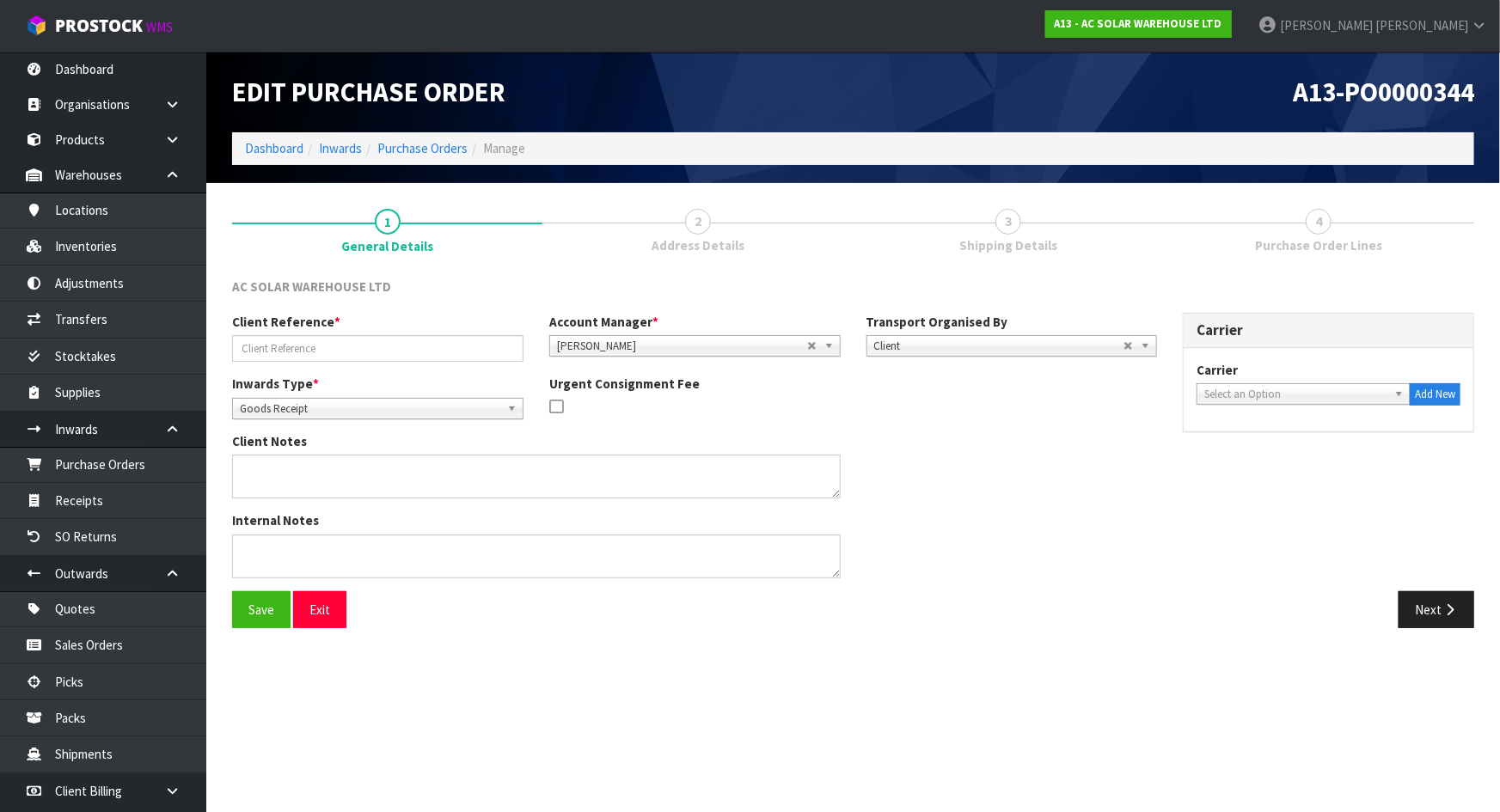
type input "AKL/IN/00267"
click at [1076, 224] on link "3 Shipping Details" at bounding box center [1008, 230] width 310 height 68
click at [1444, 616] on button "Next" at bounding box center [1436, 609] width 76 height 37
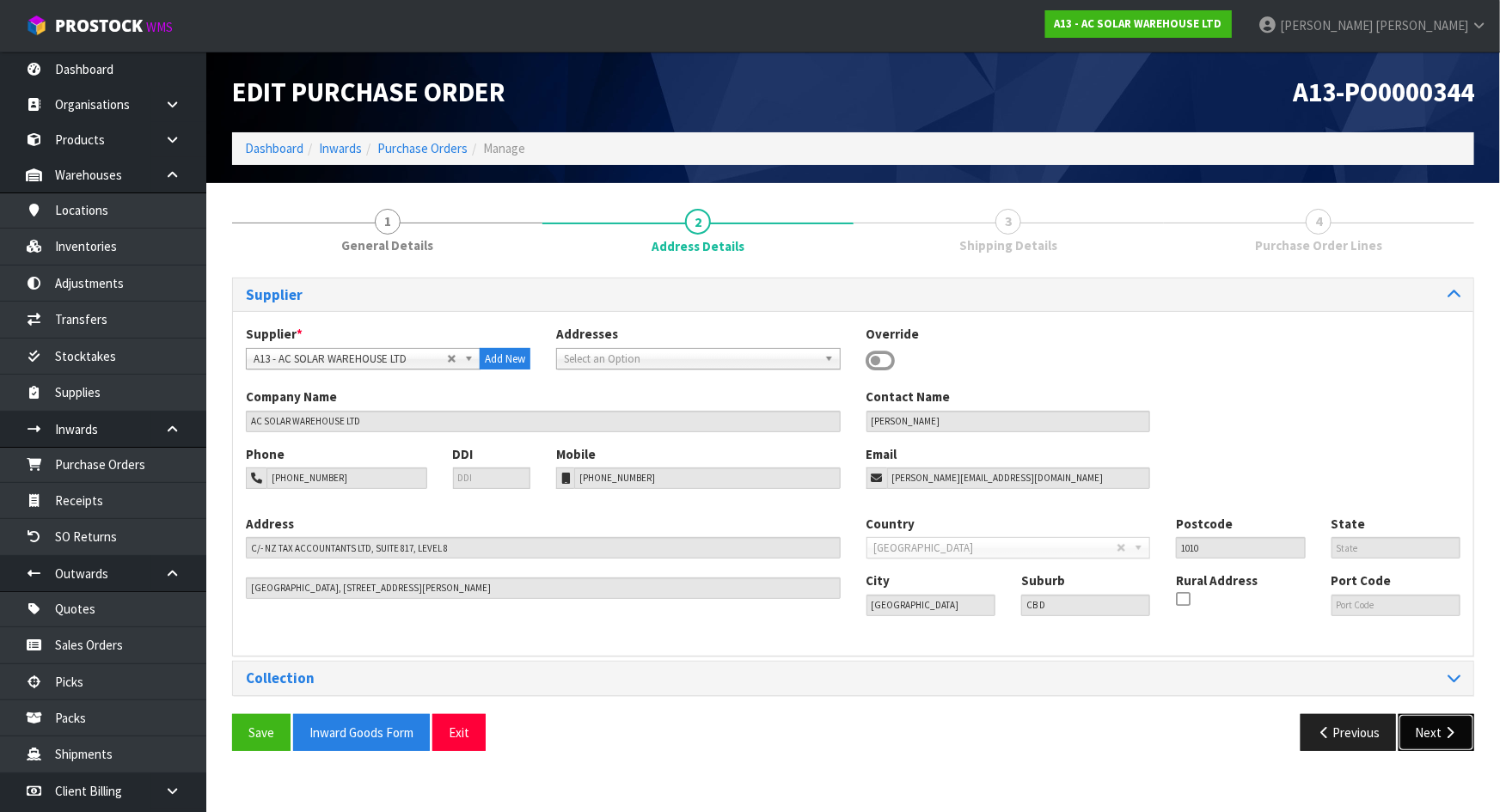
click at [1419, 719] on button "Next" at bounding box center [1436, 733] width 76 height 37
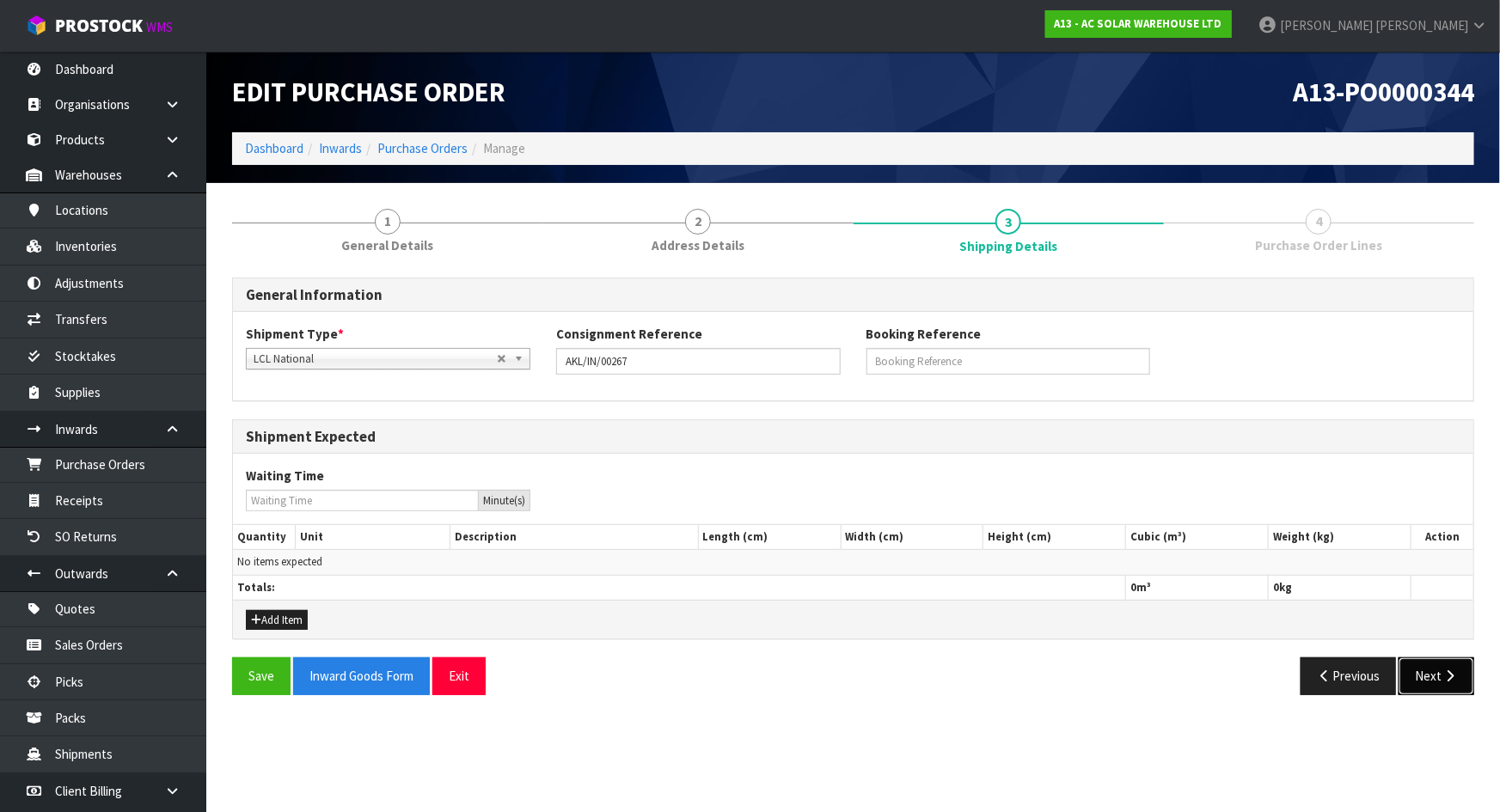
click at [1427, 670] on button "Next" at bounding box center [1436, 676] width 76 height 37
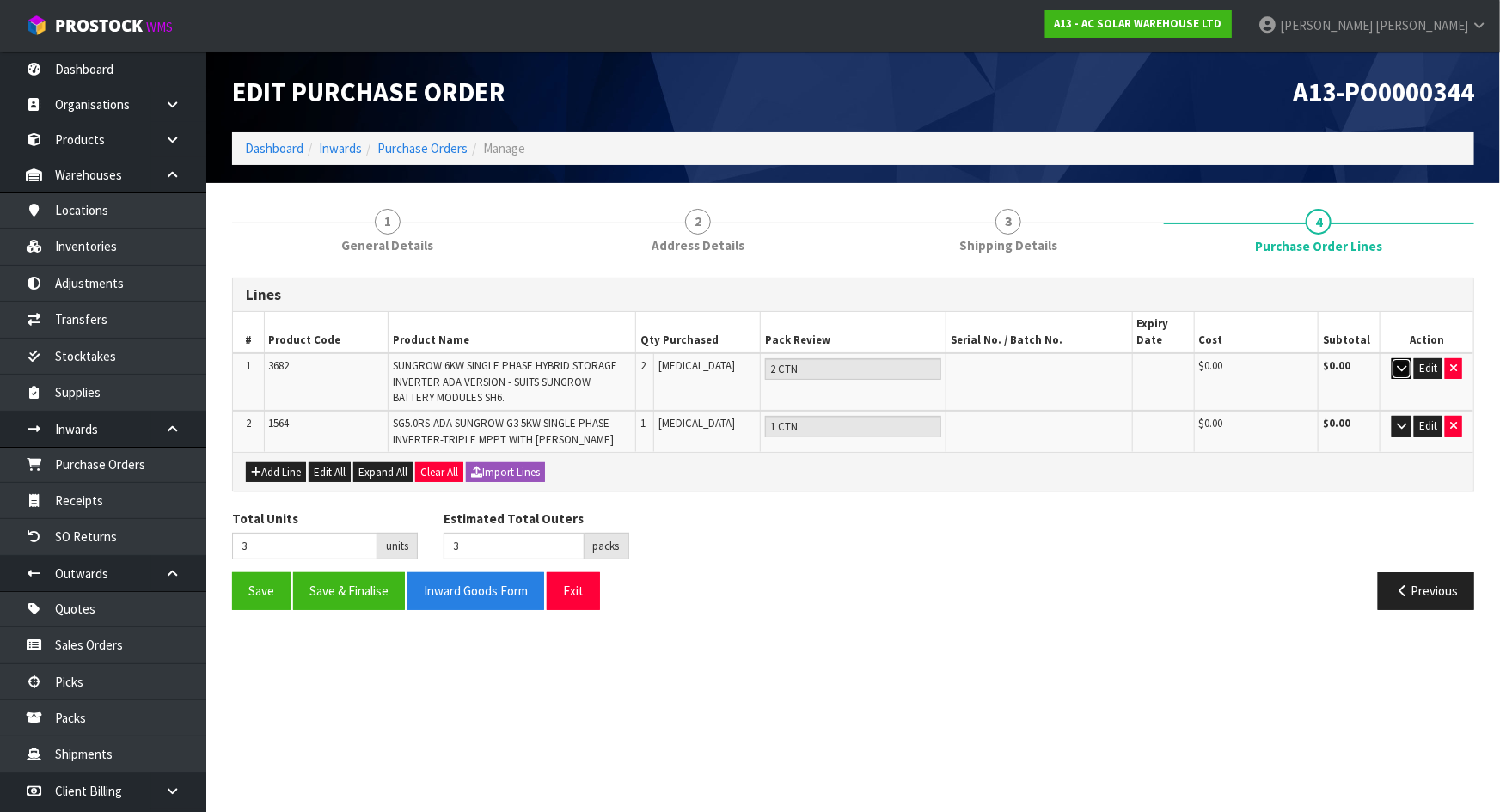
click at [1400, 359] on button "button" at bounding box center [1401, 368] width 19 height 20
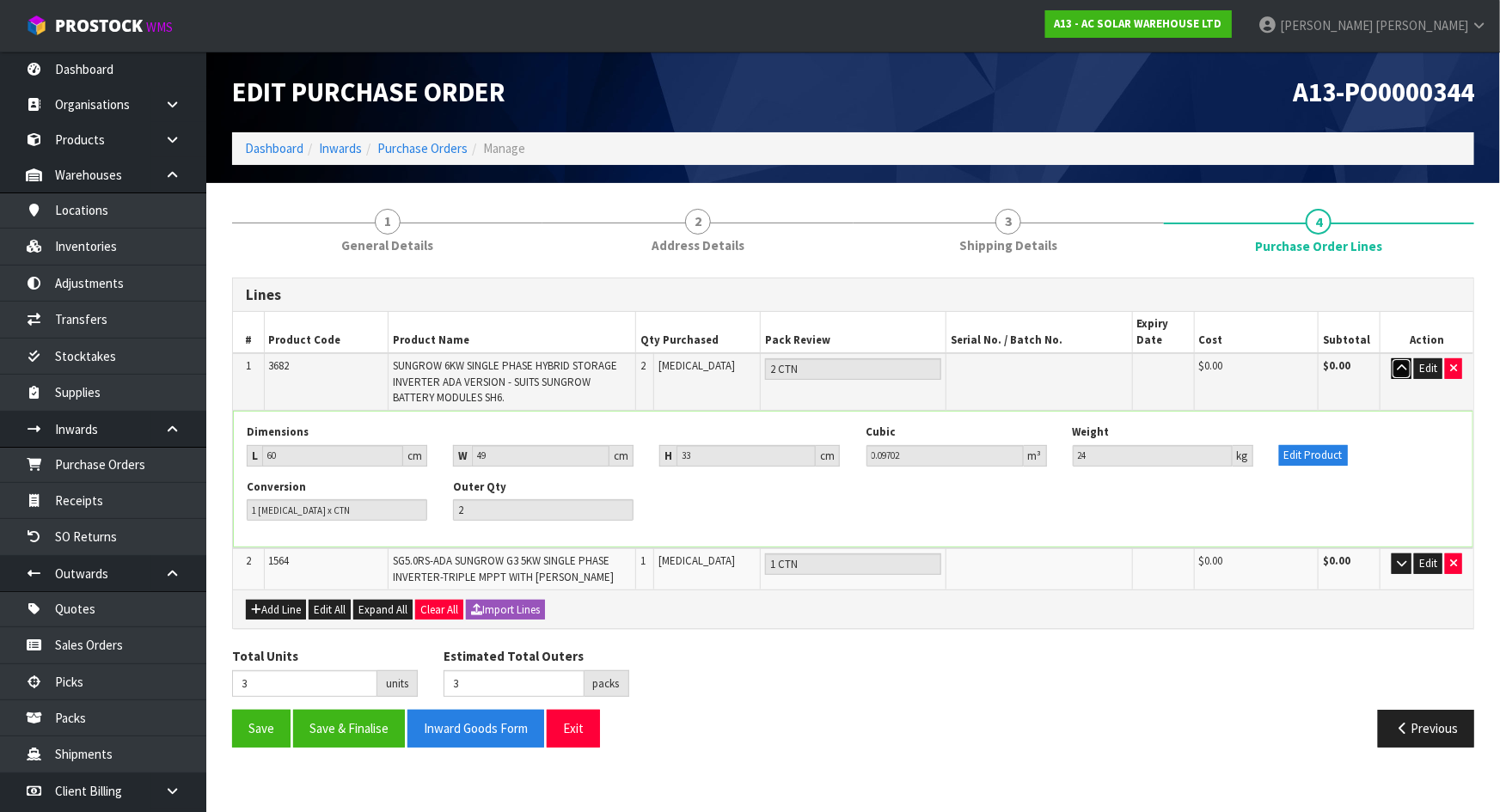
click at [1401, 360] on button "button" at bounding box center [1401, 368] width 19 height 20
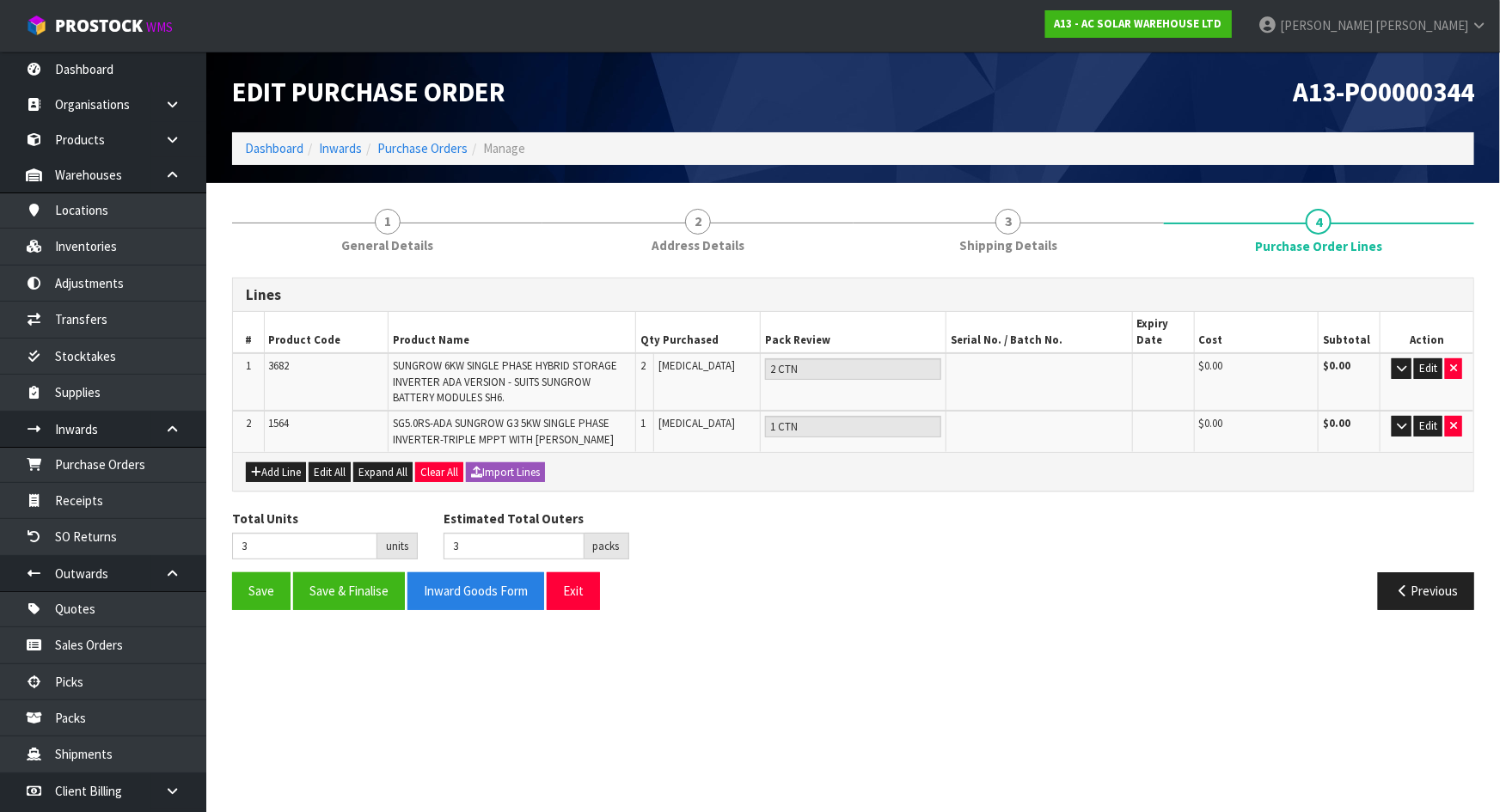
click at [1401, 437] on td "Edit" at bounding box center [1426, 431] width 93 height 41
click at [1401, 435] on td "Edit" at bounding box center [1426, 431] width 93 height 41
click at [1401, 423] on icon "button" at bounding box center [1401, 426] width 9 height 11
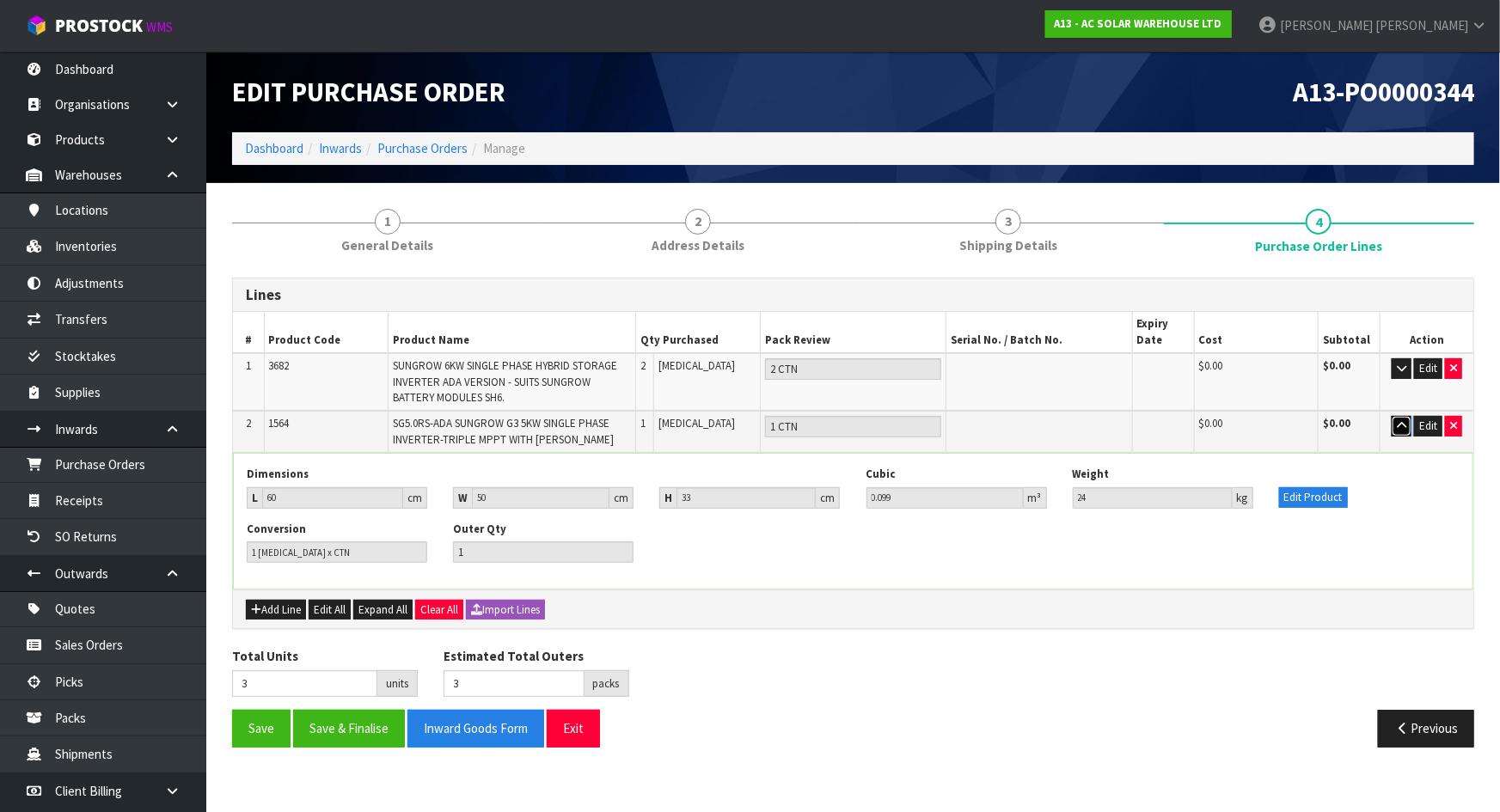
click at [1401, 423] on icon "button" at bounding box center [1401, 426] width 9 height 11
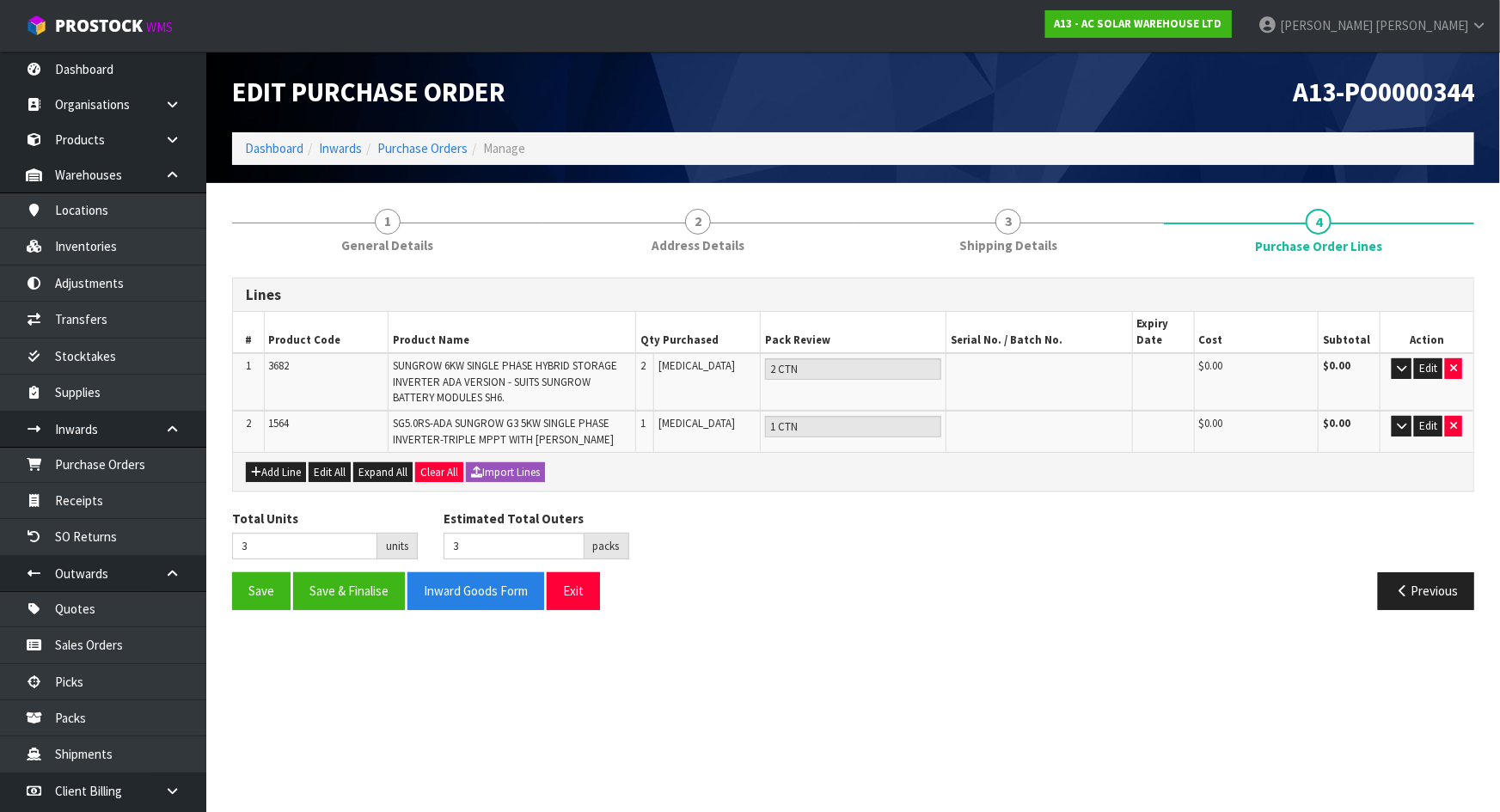
click at [756, 524] on div "Total Units 3 units Estimated Total Outers 3 packs Estimated Total Pallets 0 pa…" at bounding box center [853, 541] width 1268 height 63
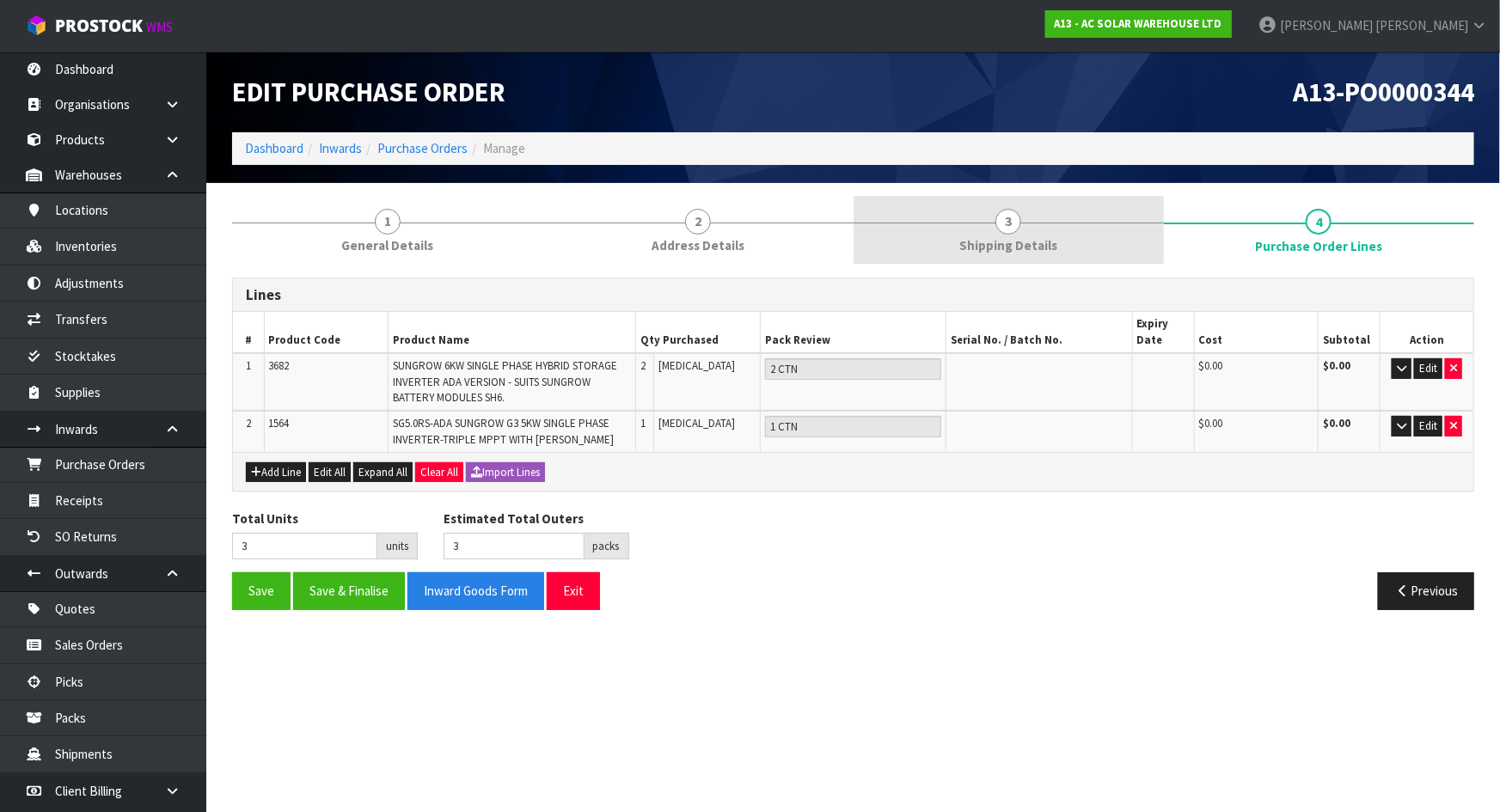
drag, startPoint x: 976, startPoint y: 210, endPoint x: 973, endPoint y: 220, distance: 10.4
click at [977, 212] on link "3 Shipping Details" at bounding box center [1008, 230] width 310 height 68
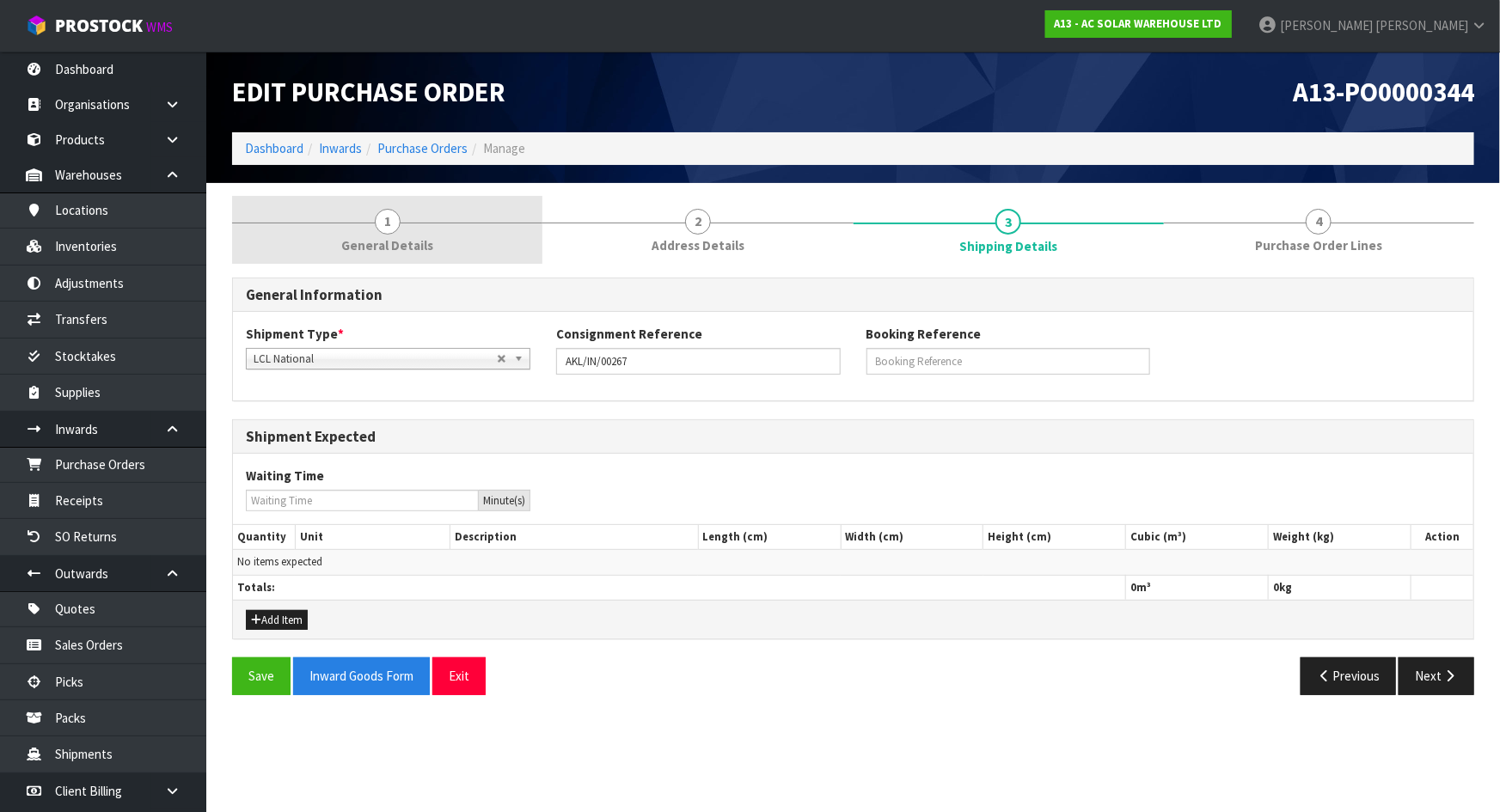
click at [459, 238] on link "1 General Details" at bounding box center [387, 230] width 310 height 68
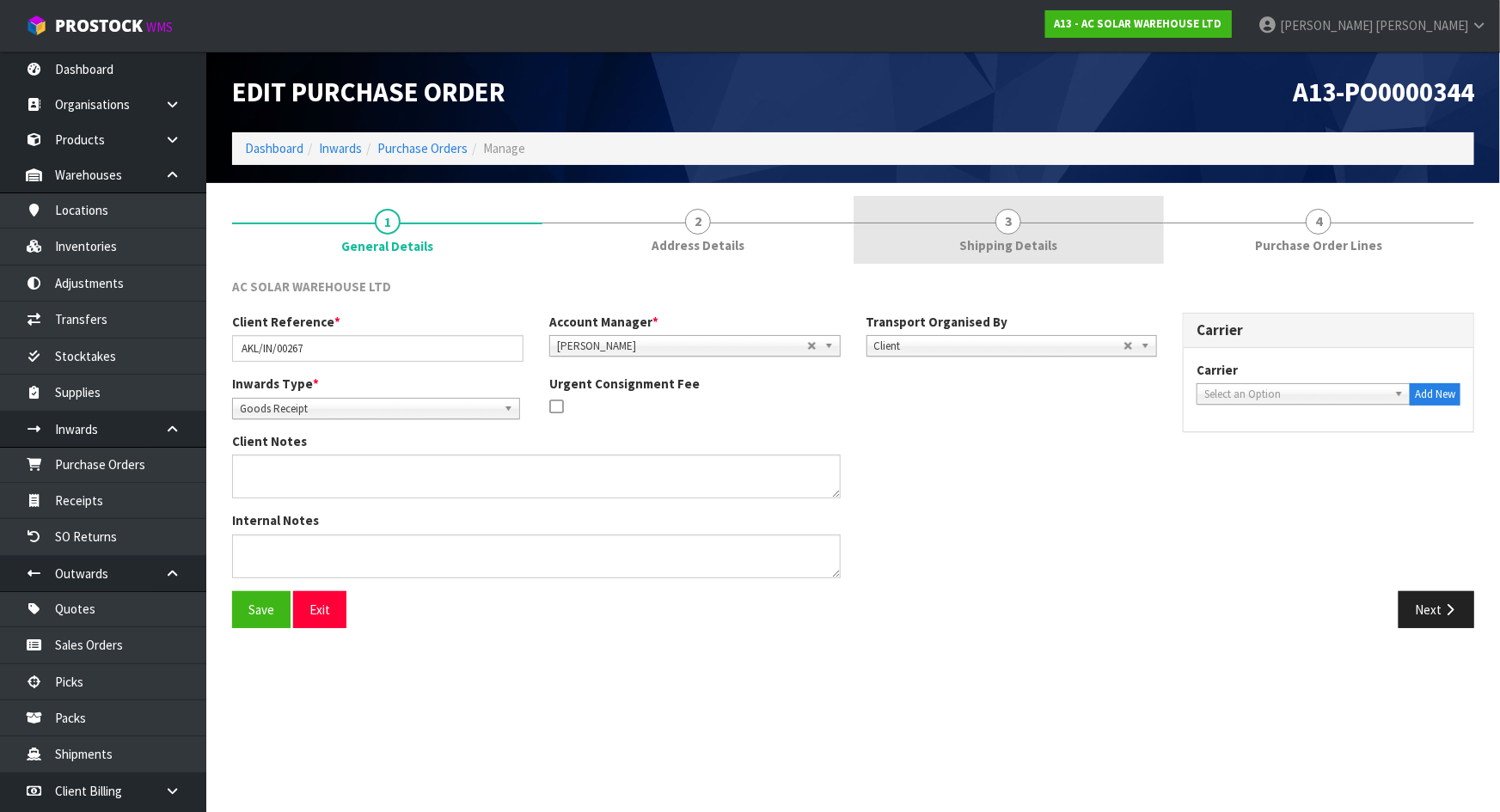
drag, startPoint x: 975, startPoint y: 234, endPoint x: 1041, endPoint y: 240, distance: 66.3
click at [976, 234] on link "3 Shipping Details" at bounding box center [1008, 230] width 310 height 68
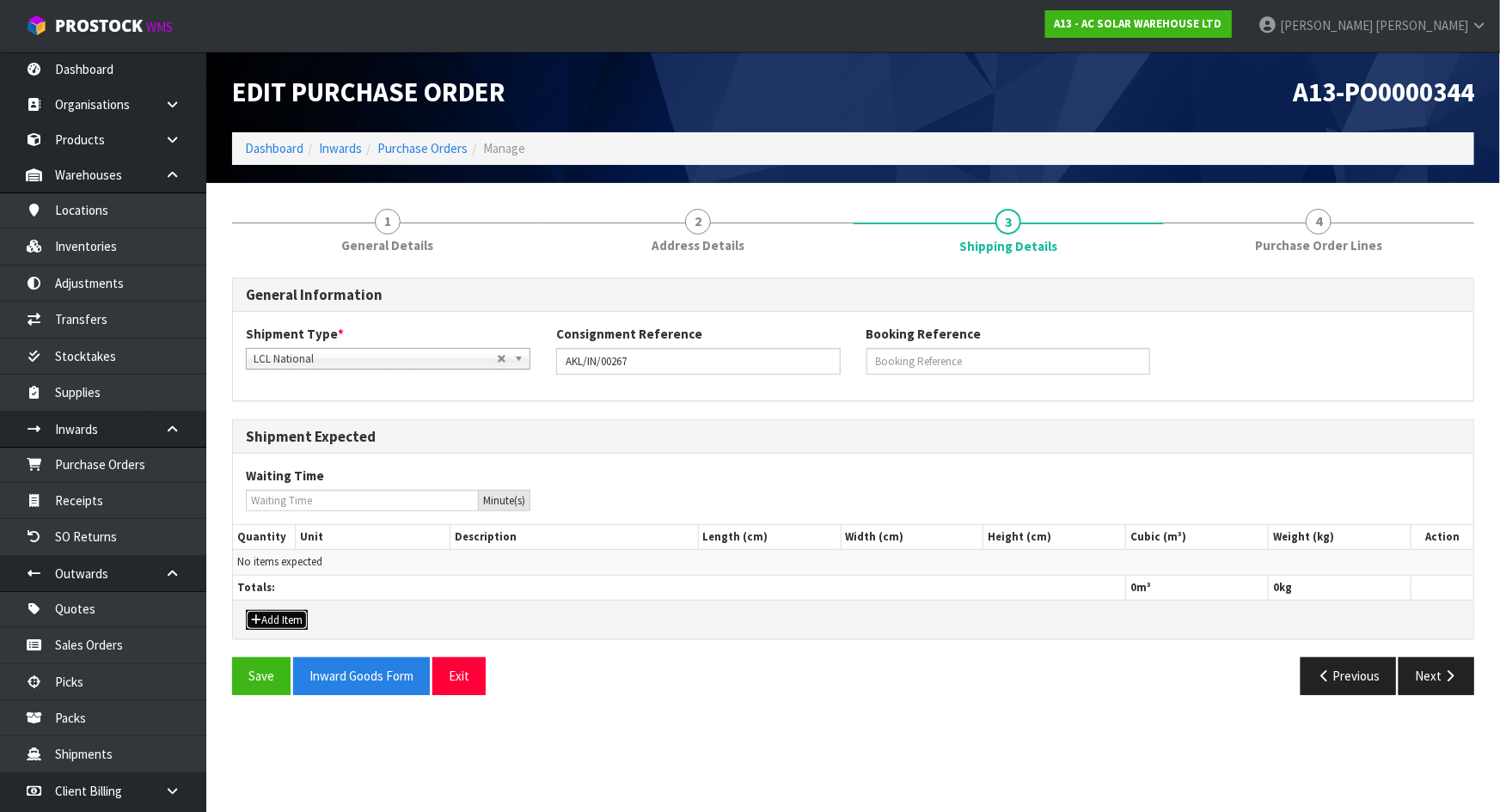
click at [284, 614] on button "Add Item" at bounding box center [276, 621] width 62 height 20
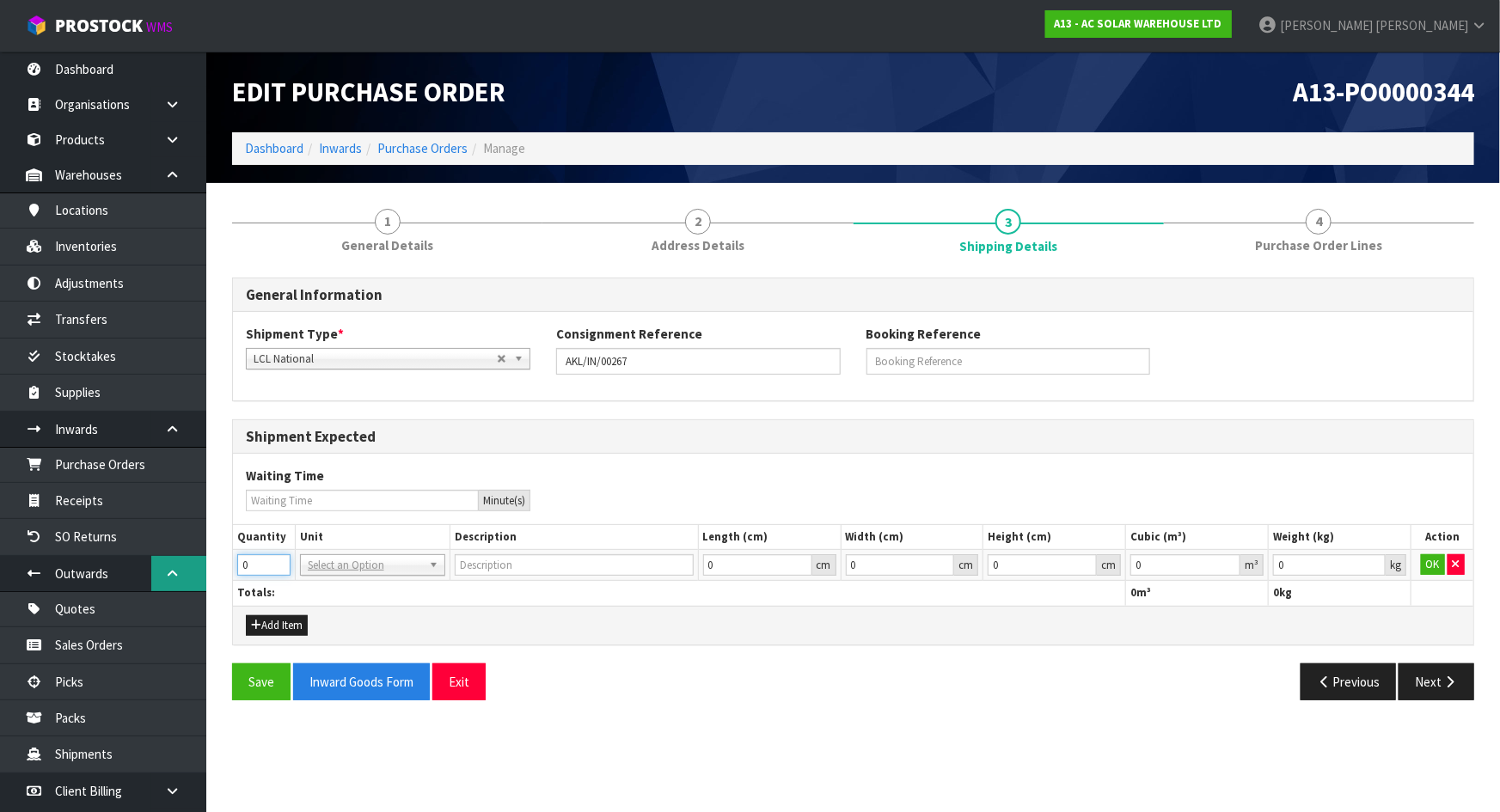
drag, startPoint x: 260, startPoint y: 563, endPoint x: 188, endPoint y: 559, distance: 72.1
click at [188, 559] on body "Toggle navigation ProStock WMS A13 - AC SOLAR WAREHOUSE LTD Michael Drugan Logo…" at bounding box center [750, 406] width 1500 height 812
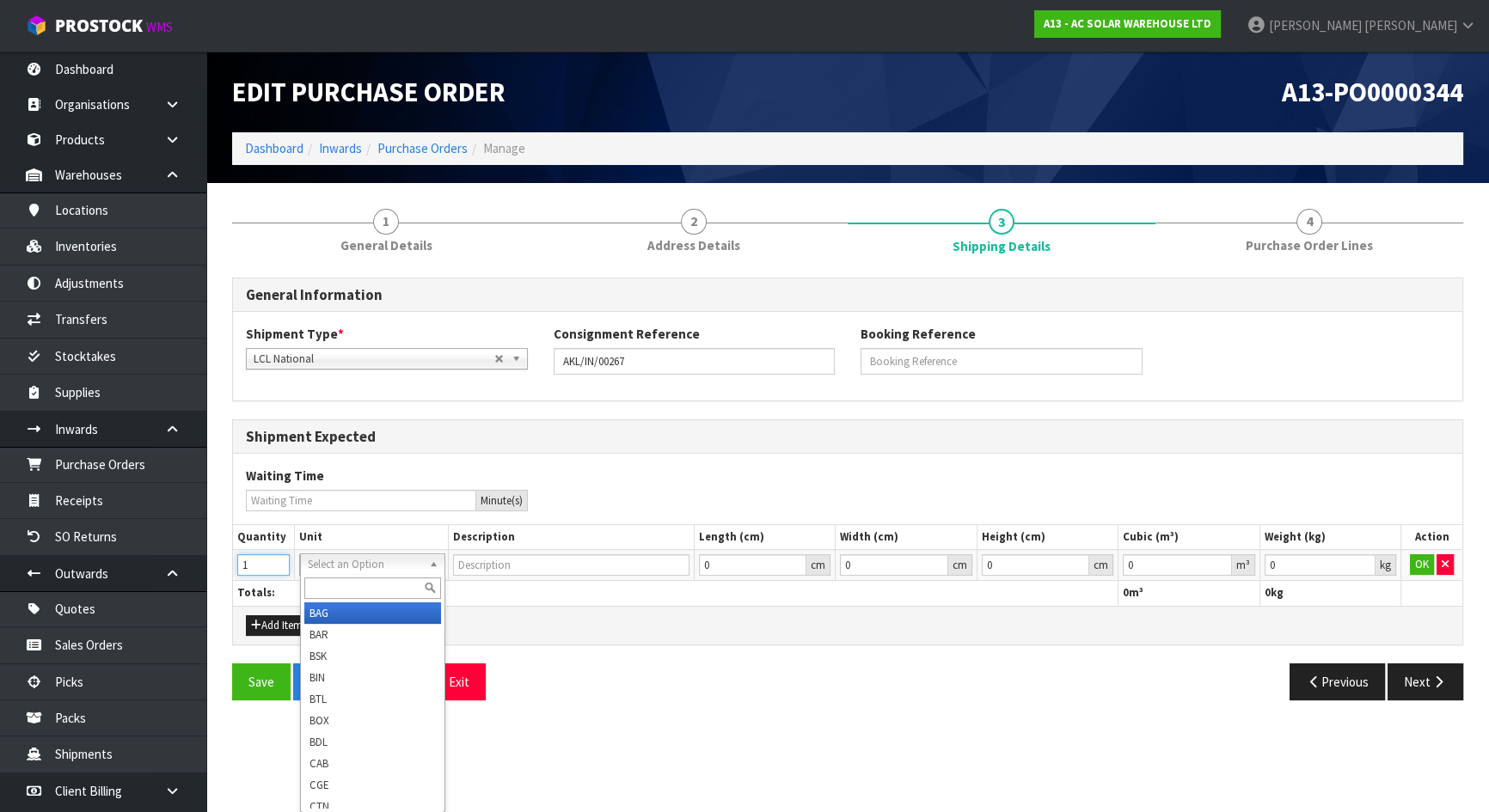
type input "1"
click at [360, 589] on input "text" at bounding box center [372, 587] width 137 height 21
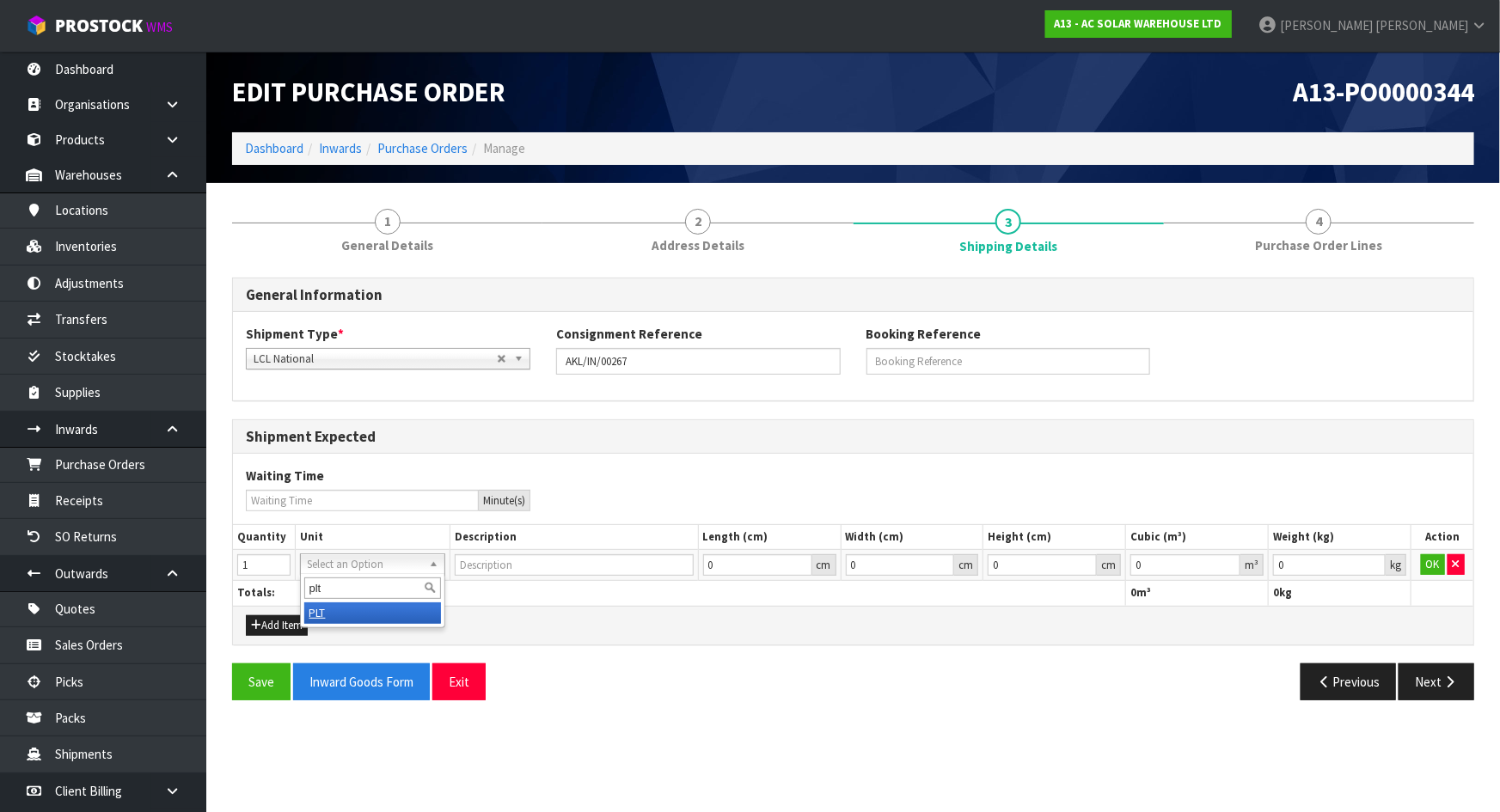
type input "plt"
type input "PALLET"
drag, startPoint x: 602, startPoint y: 622, endPoint x: 992, endPoint y: 662, distance: 392.0
click at [610, 628] on div "Add Item" at bounding box center [853, 625] width 1240 height 39
click at [1429, 559] on button "OK" at bounding box center [1433, 564] width 24 height 20
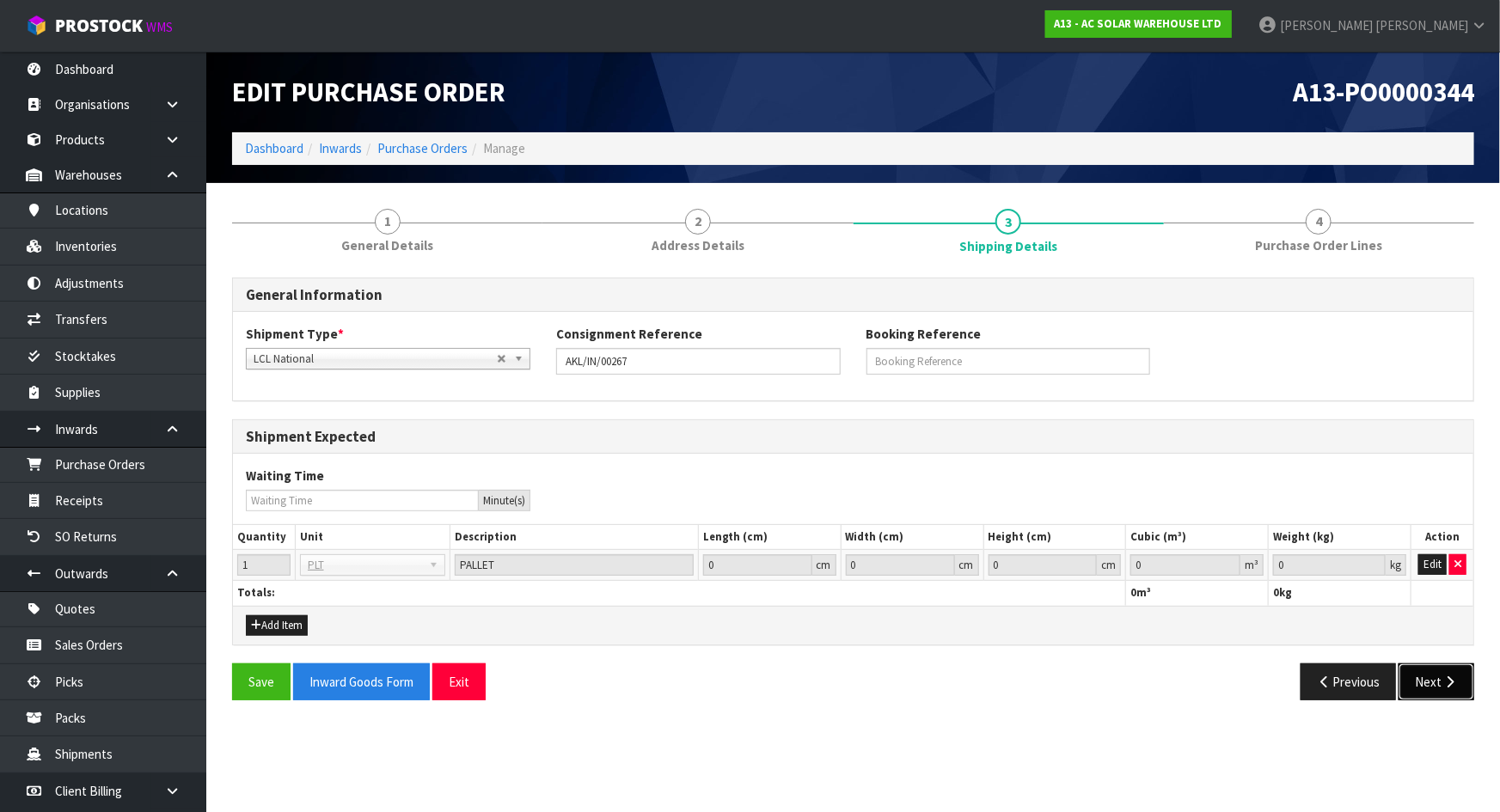
click at [1438, 677] on button "Next" at bounding box center [1436, 682] width 76 height 37
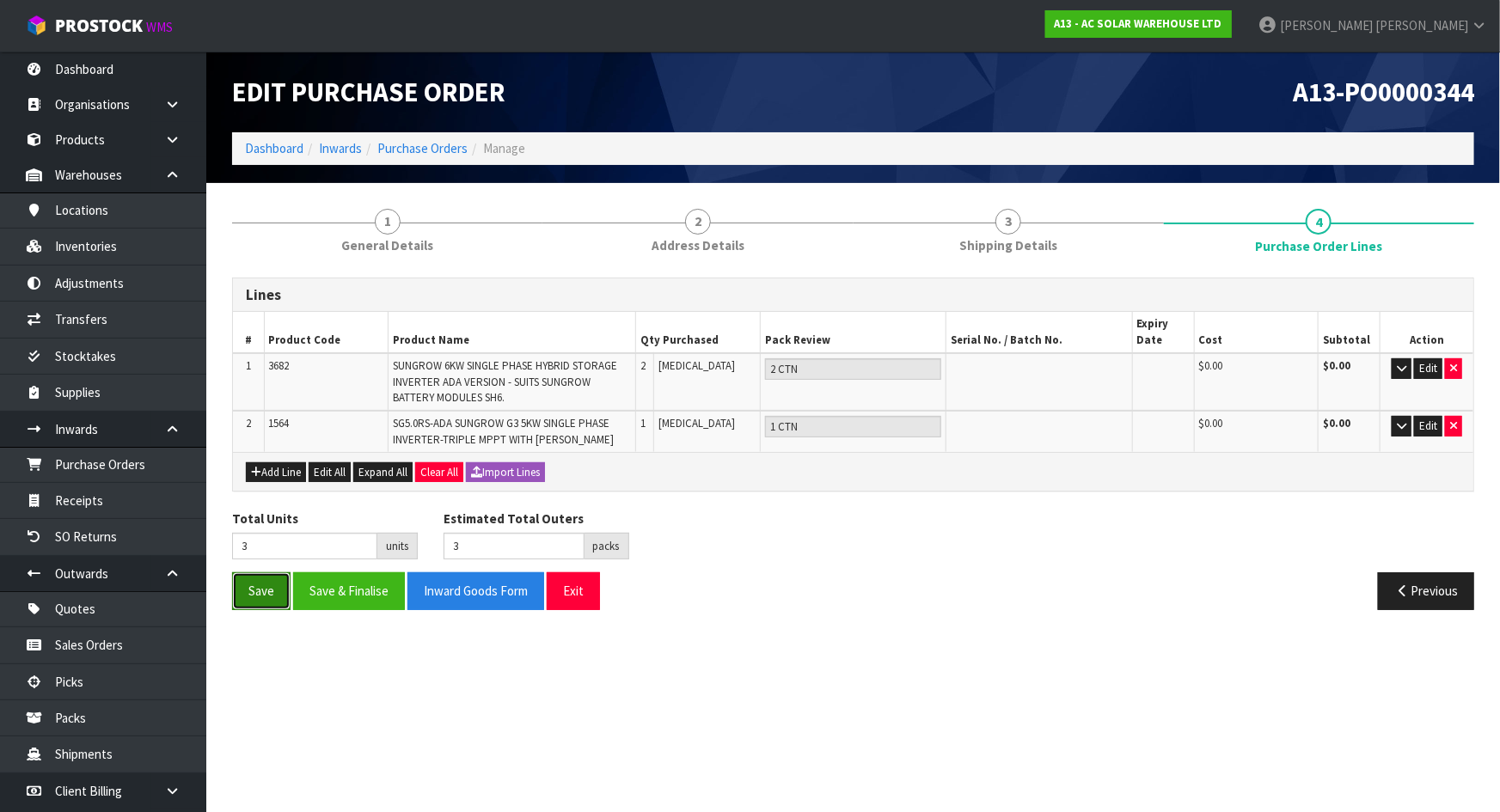
click at [270, 579] on button "Save" at bounding box center [261, 591] width 58 height 37
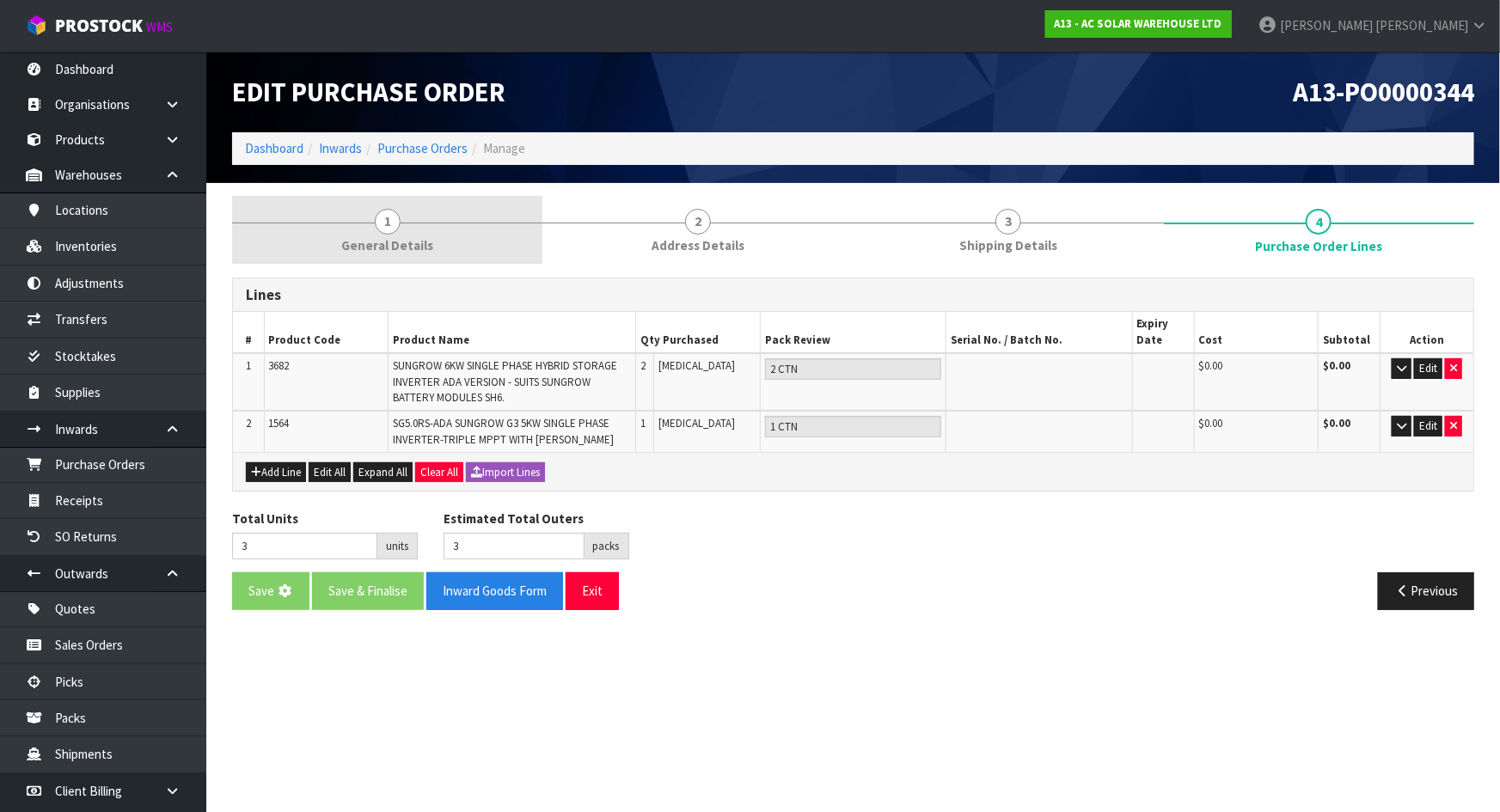
click at [384, 243] on span "General Details" at bounding box center [388, 246] width 92 height 18
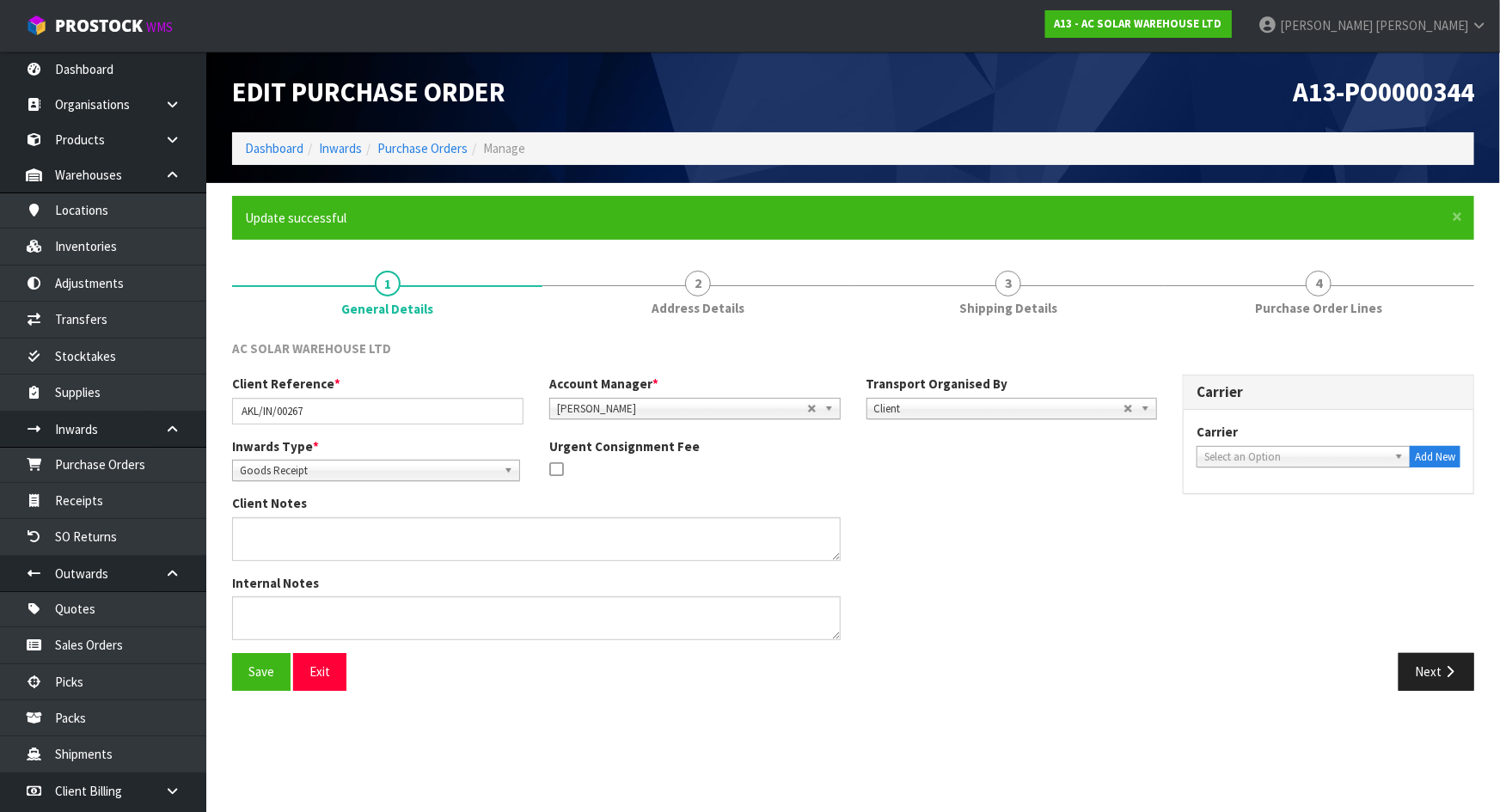
click at [1281, 442] on div "Carrier ACT TRANSPORT LTD - ACT TRANSPORT LTD AGS - AGS WORLD TRANSPORT AIR TRA…" at bounding box center [1329, 445] width 264 height 45
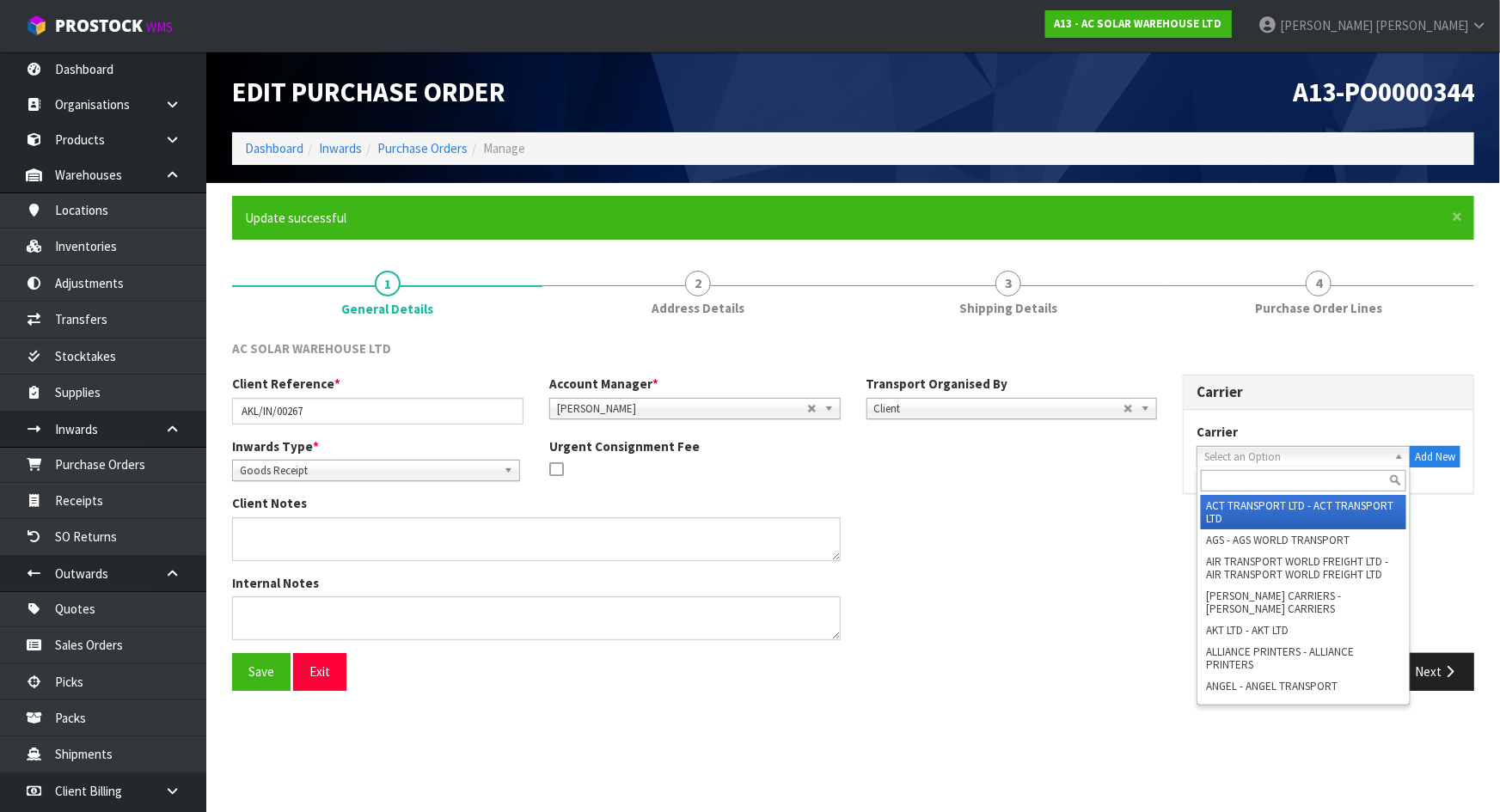
click at [1282, 453] on span "Select an Option" at bounding box center [1296, 457] width 183 height 20
click at [1262, 474] on input "text" at bounding box center [1303, 481] width 205 height 21
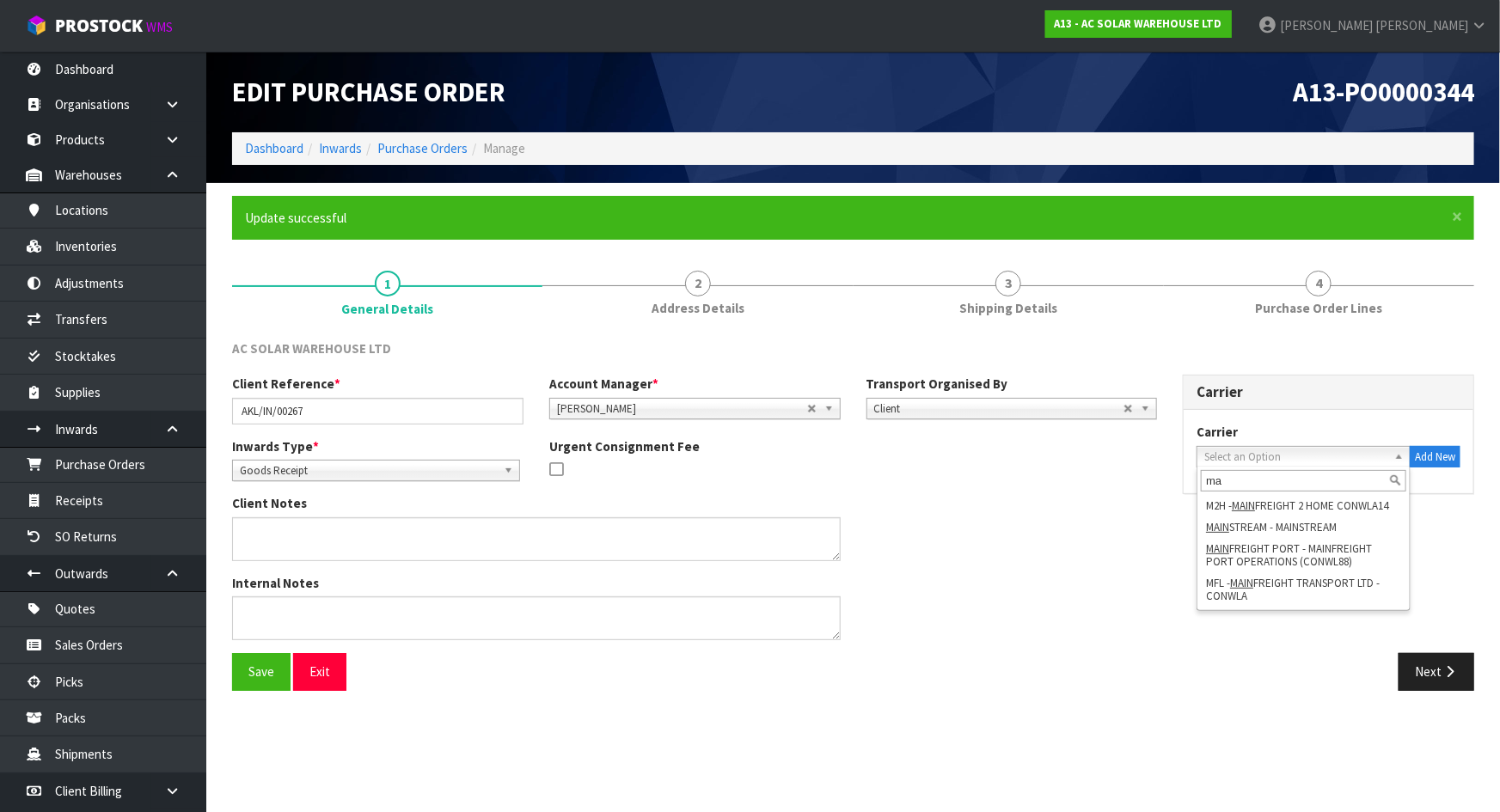
type input "m"
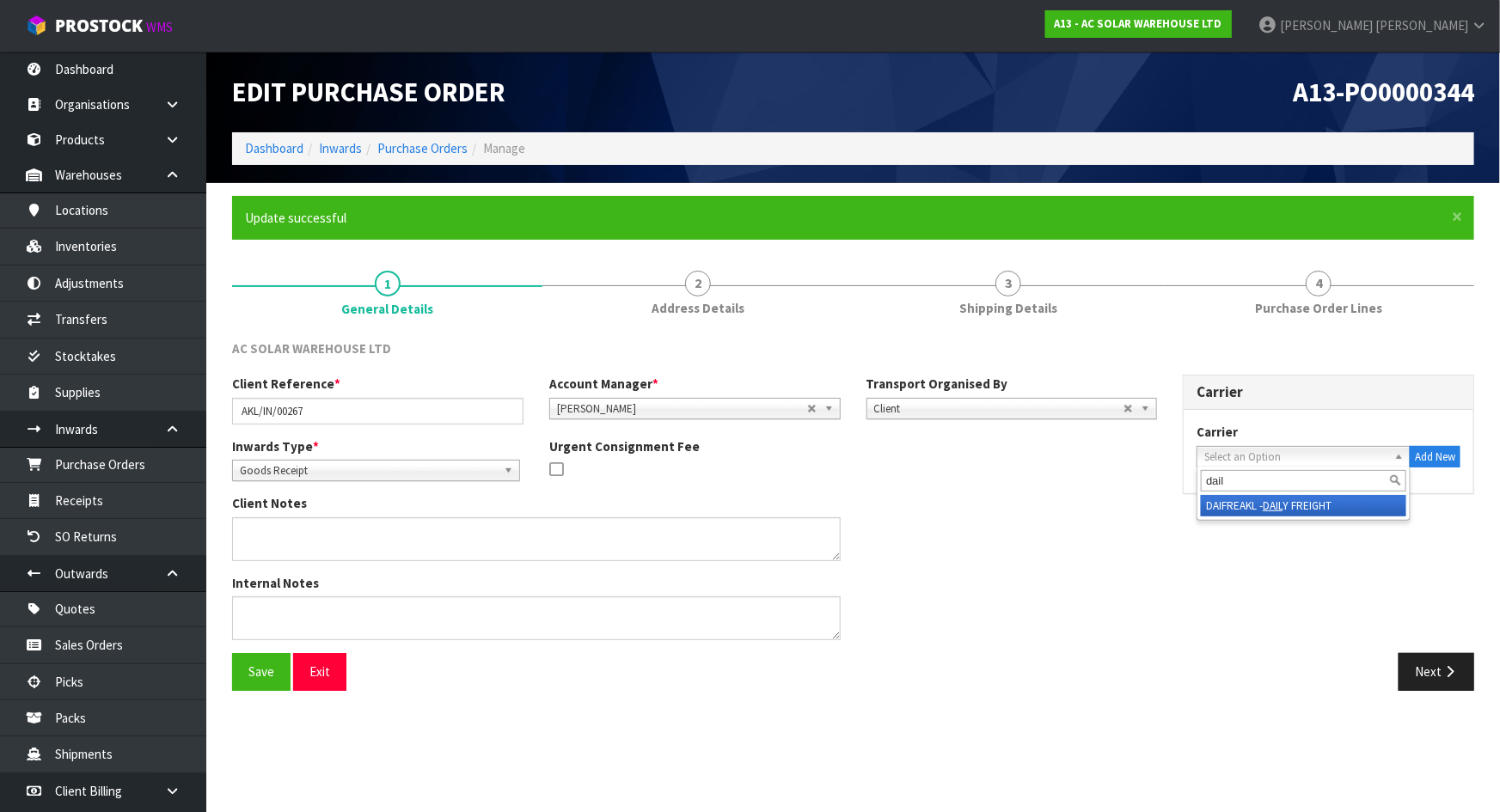
type input "dail"
click at [1244, 505] on li "DAIFREAKL - DAIL Y FREIGHT" at bounding box center [1303, 505] width 205 height 21
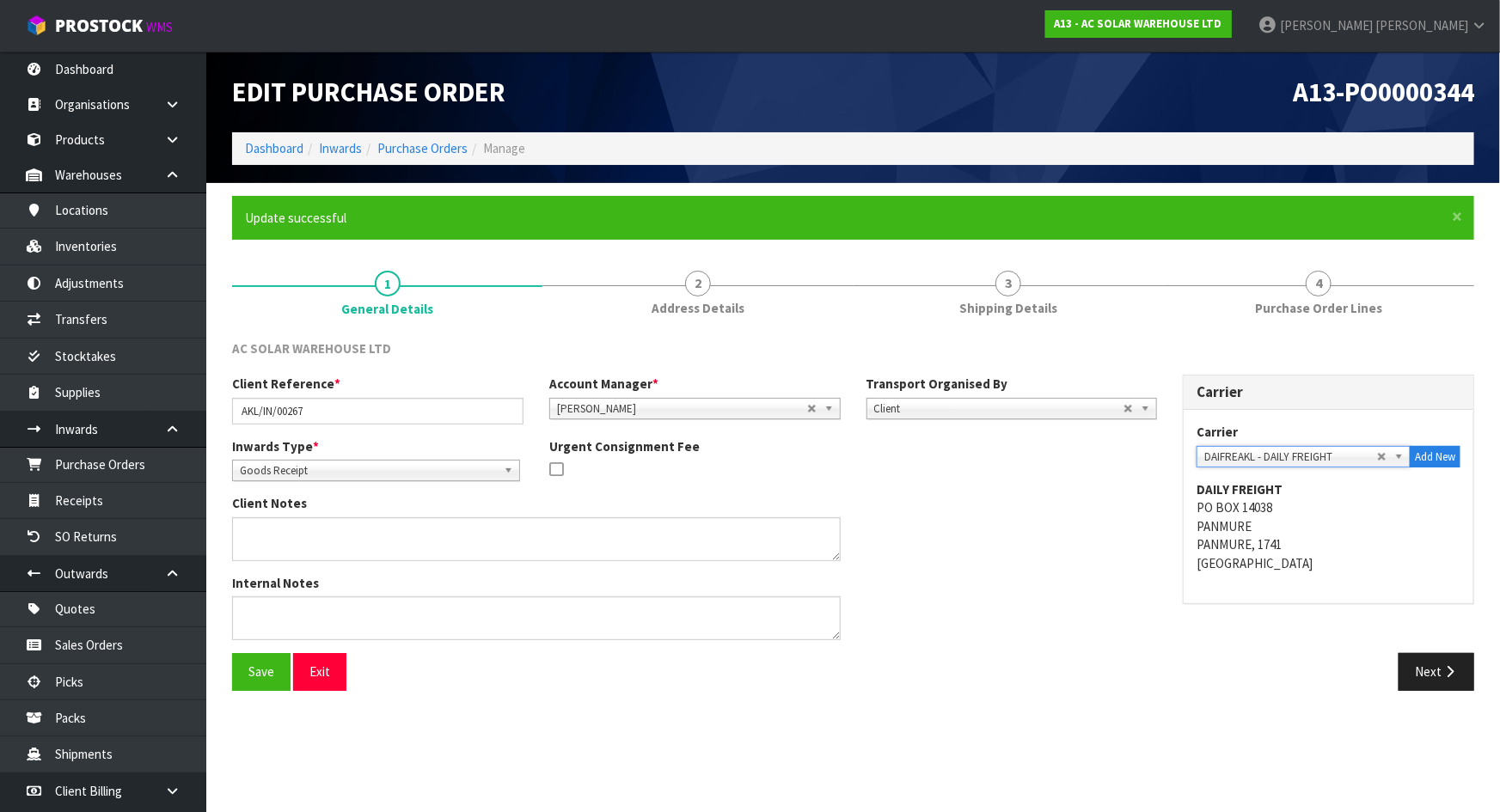
click at [1161, 550] on div "Client Notes" at bounding box center [694, 534] width 951 height 79
click at [275, 667] on button "Save" at bounding box center [261, 672] width 58 height 37
click at [1124, 516] on div "Client Notes" at bounding box center [694, 534] width 951 height 79
click at [1404, 663] on button "Next" at bounding box center [1436, 672] width 76 height 37
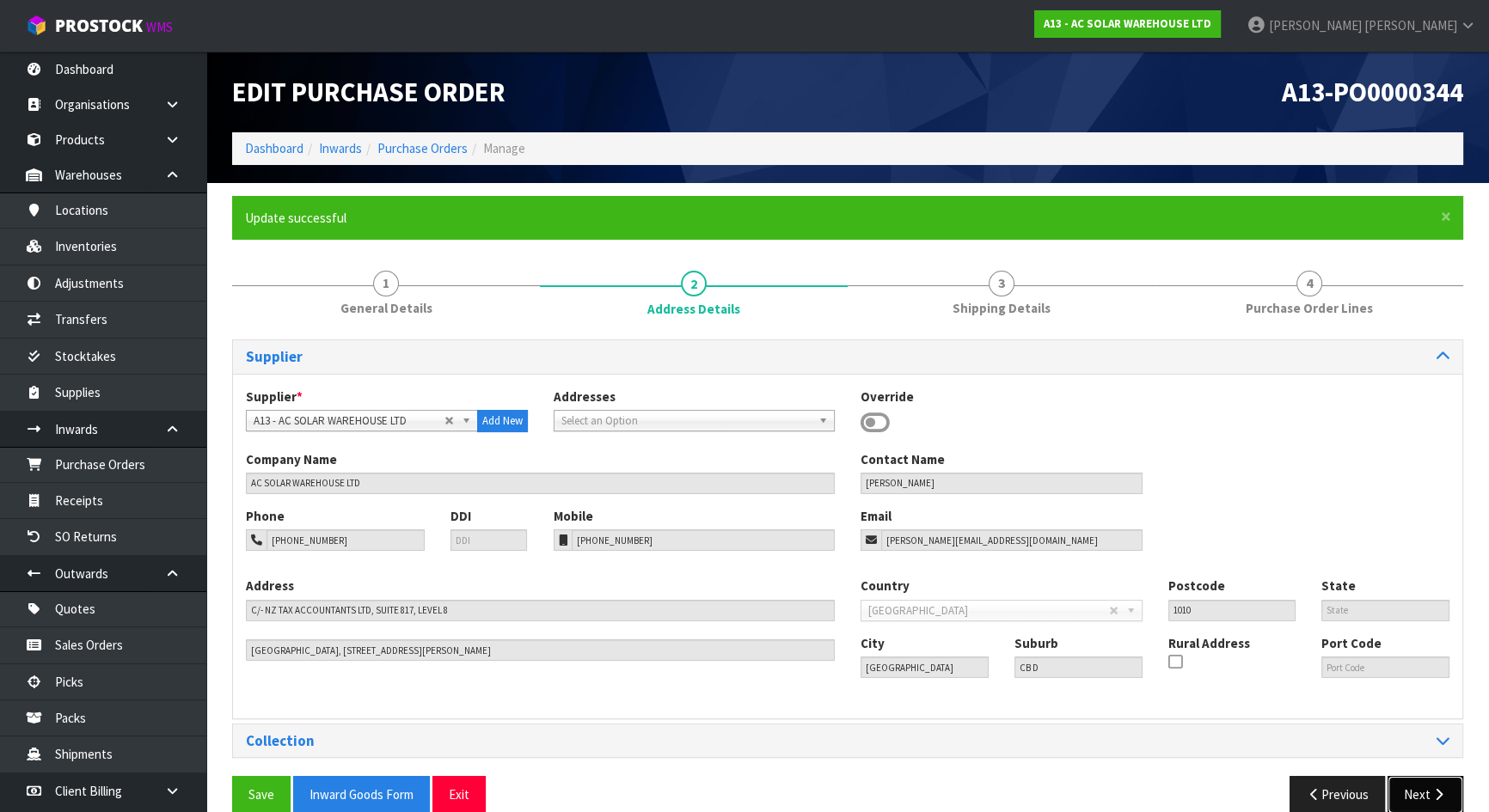
click at [1433, 795] on icon "button" at bounding box center [1438, 795] width 17 height 13
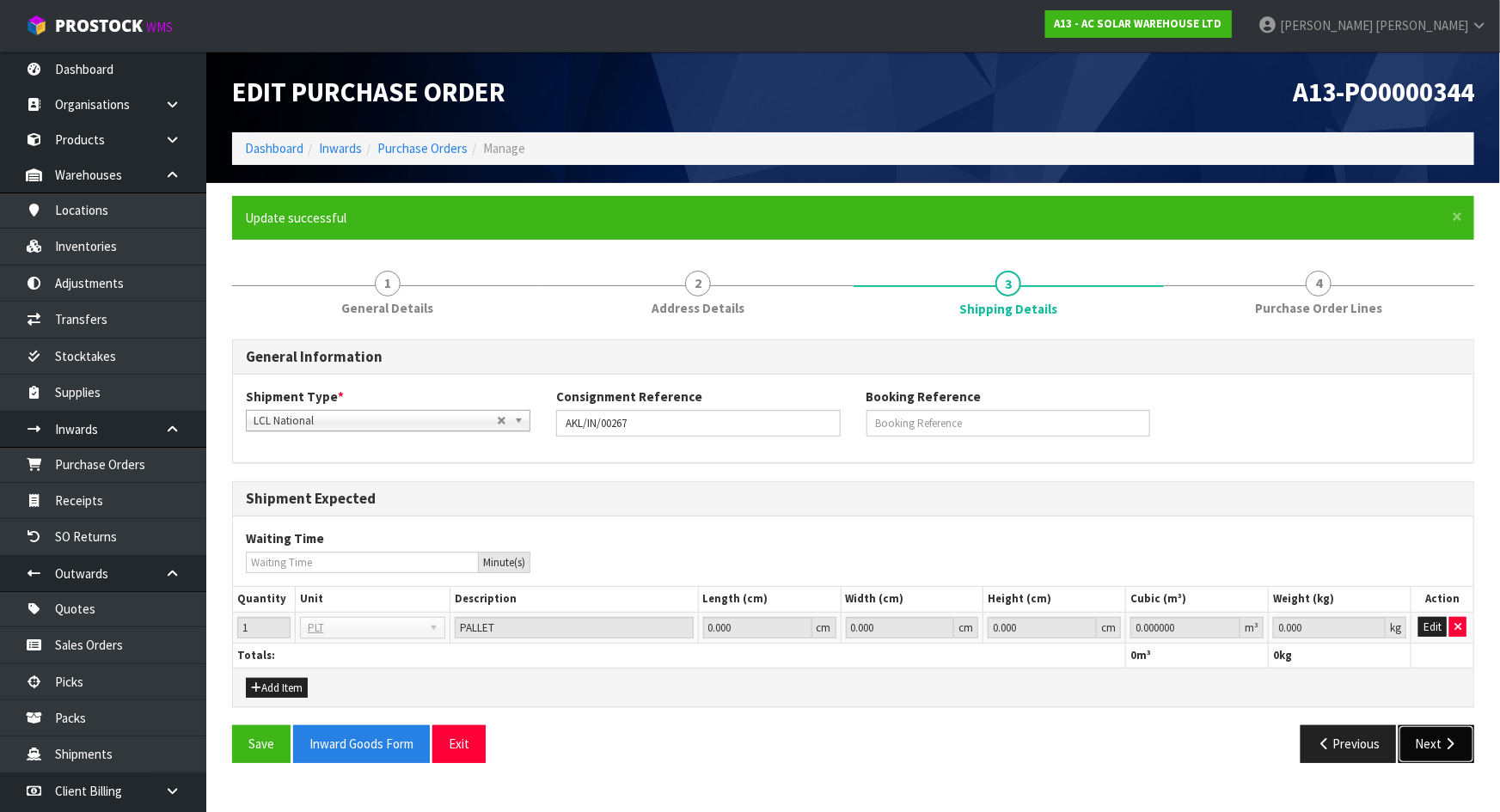
click at [1441, 739] on button "Next" at bounding box center [1436, 744] width 76 height 37
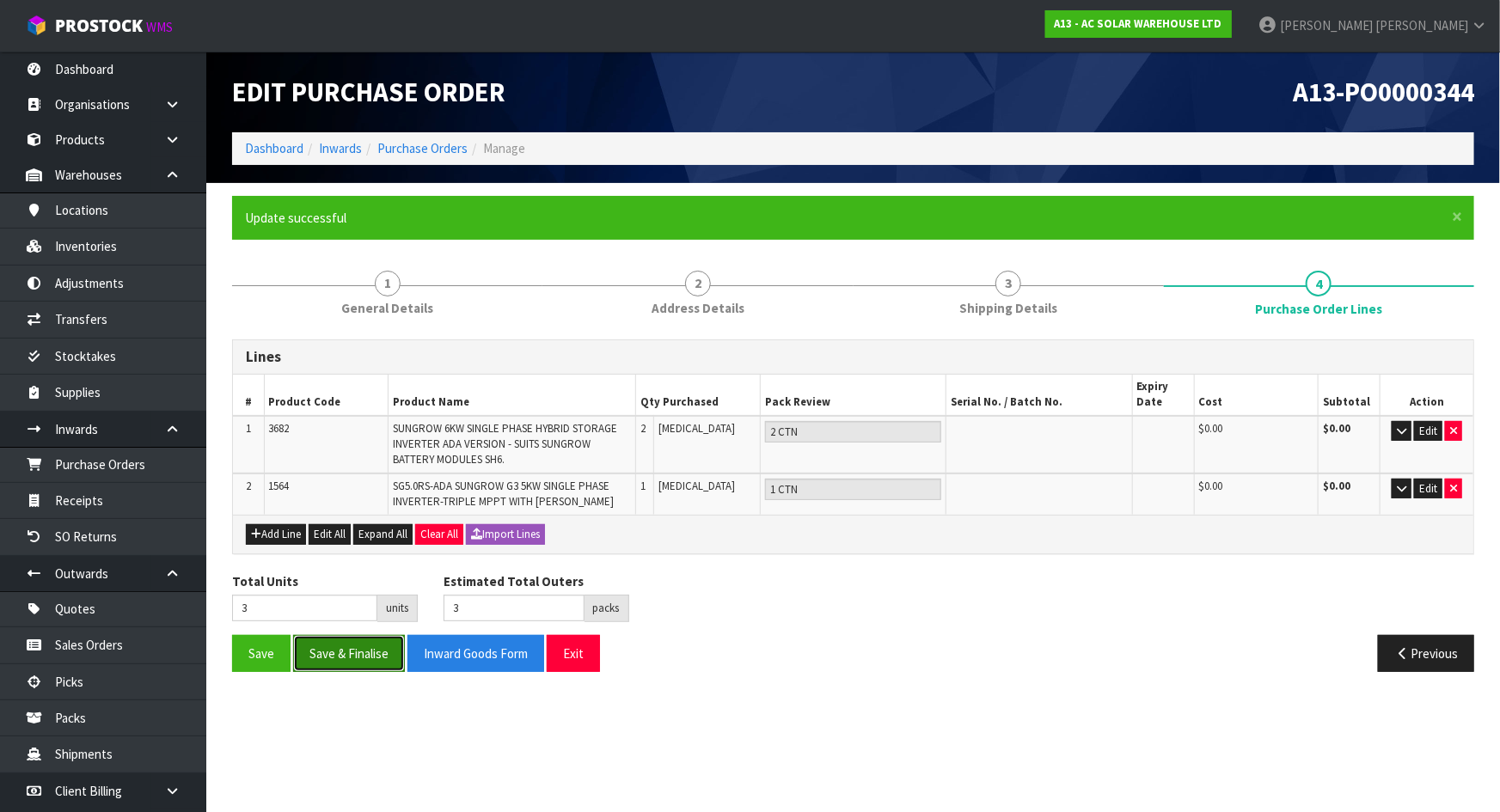
click at [341, 644] on button "Save & Finalise" at bounding box center [348, 654] width 111 height 37
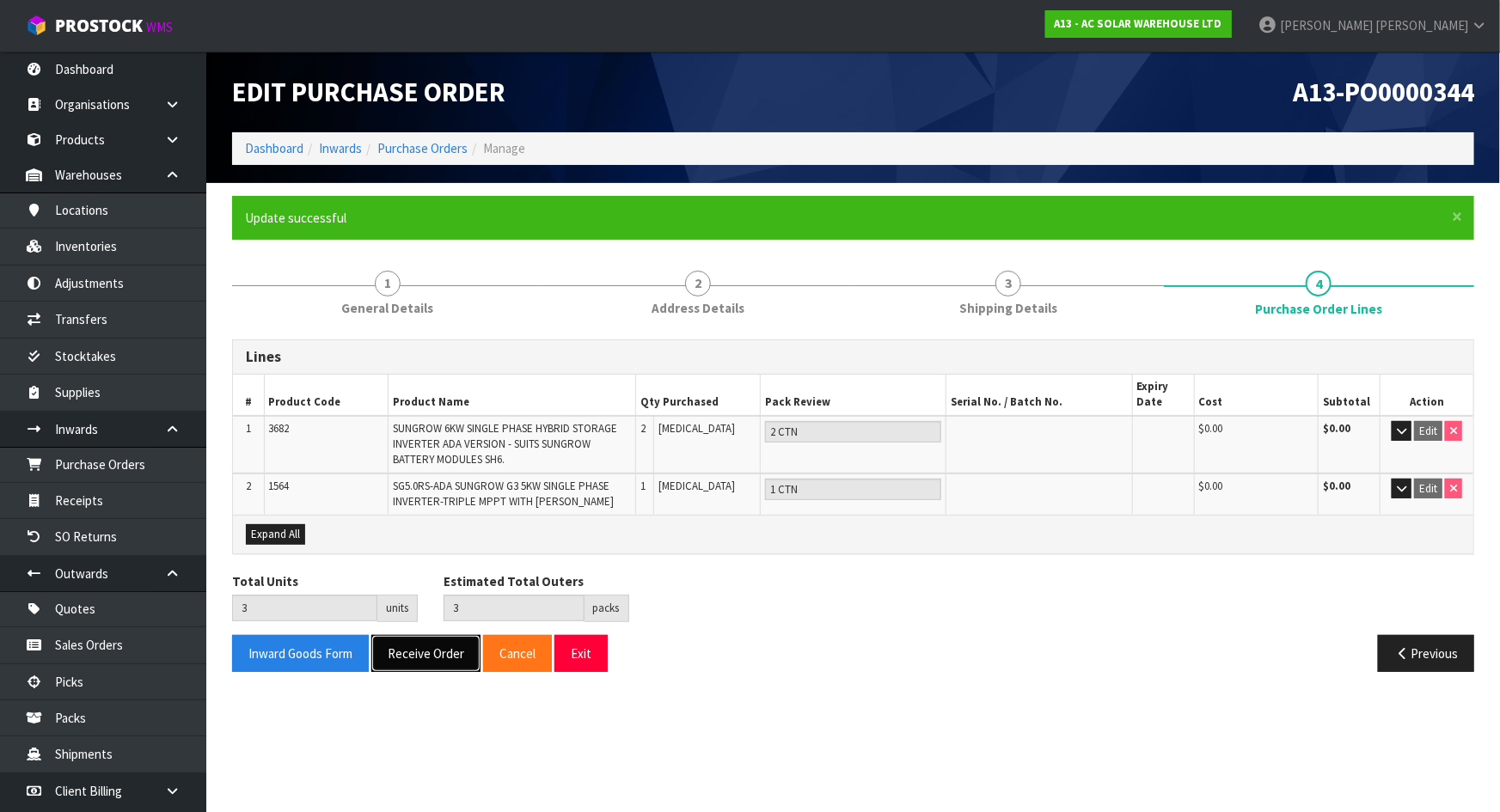
click at [414, 655] on button "Receive Order" at bounding box center [425, 654] width 110 height 37
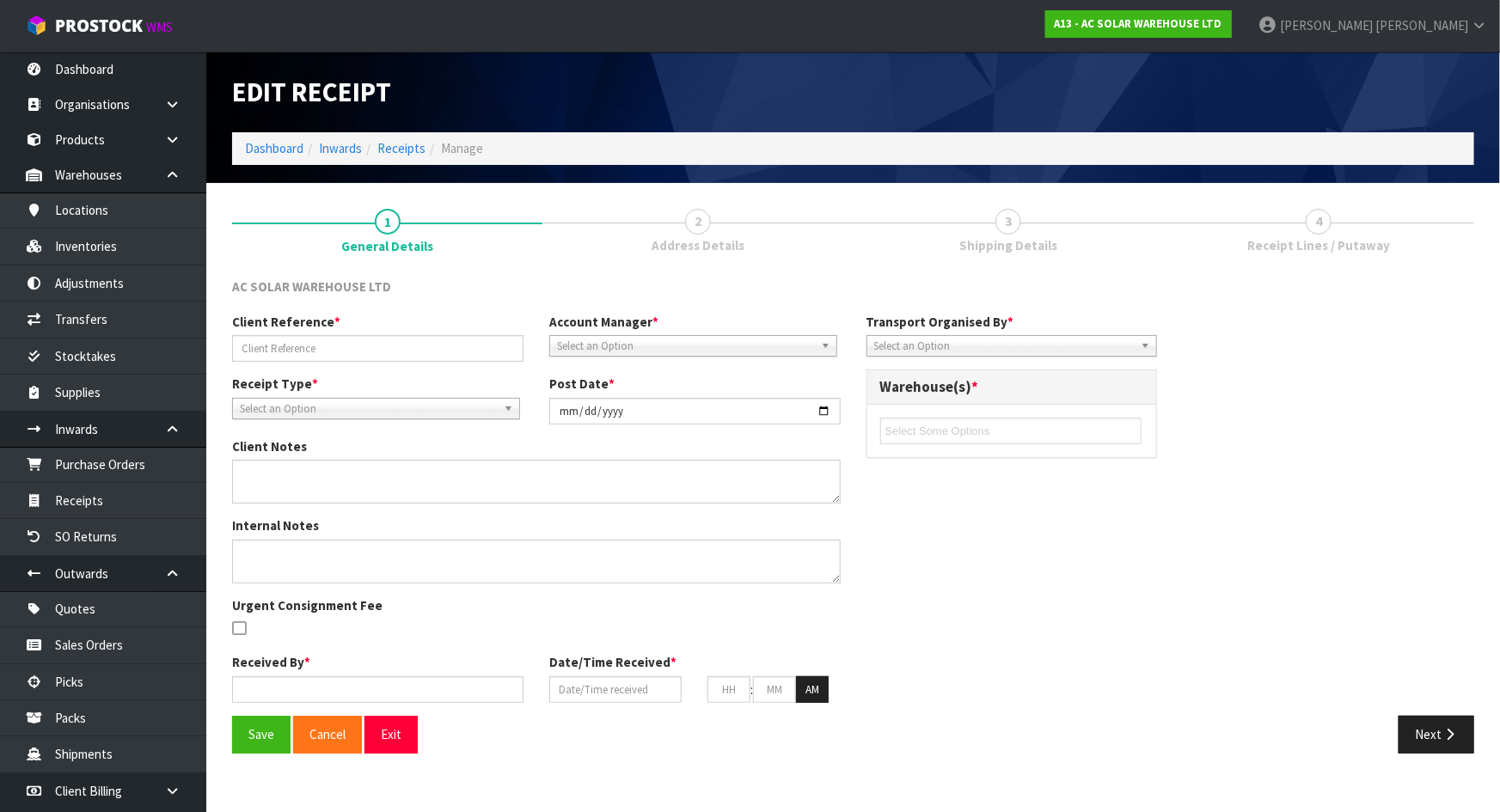
type input "AKL/IN/00267"
type input "2025-08-19"
type input "Michael Drugan"
type input "19/08/2025"
type input "09"
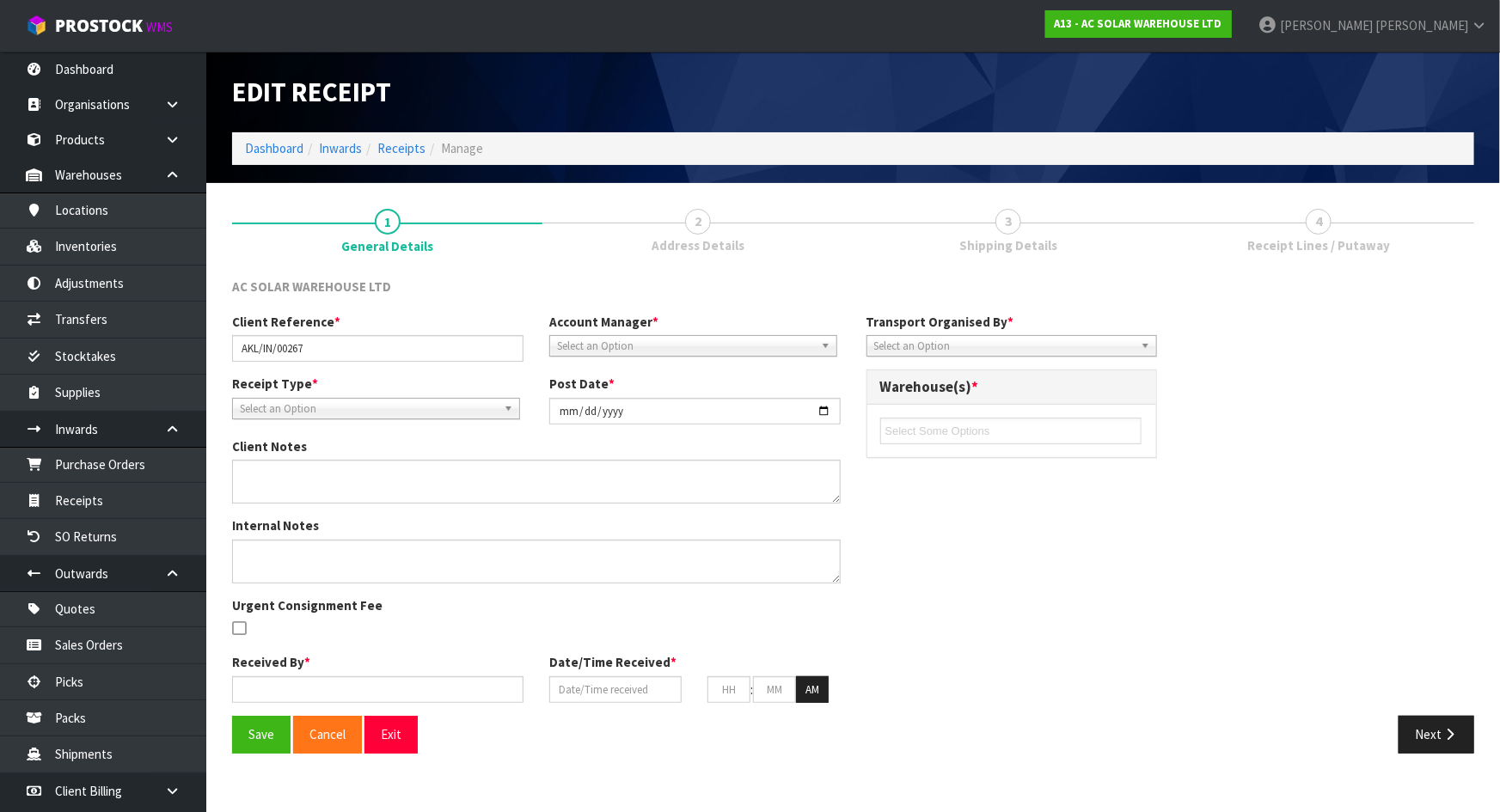
type input "31"
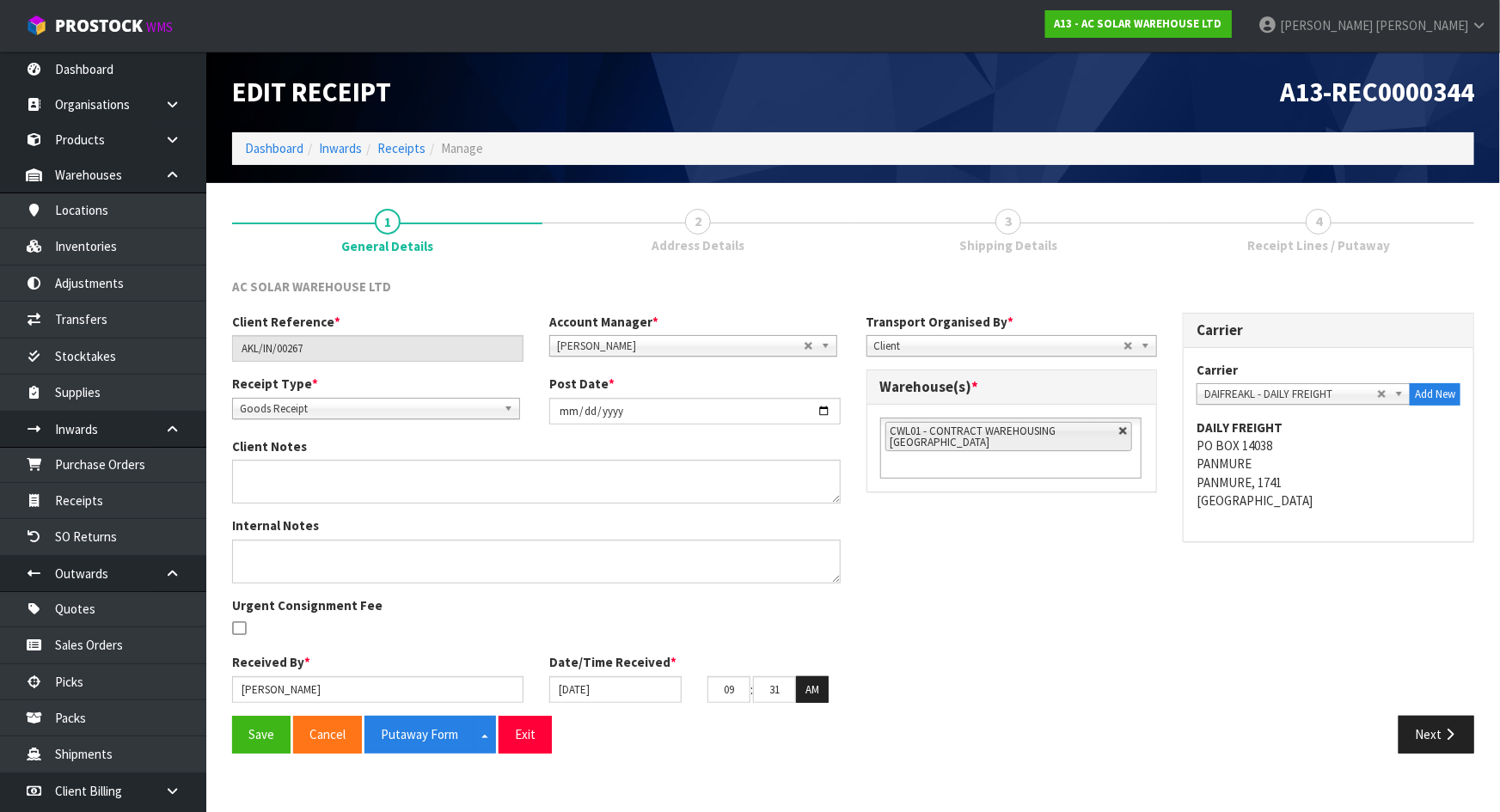
click at [1120, 435] on link at bounding box center [1123, 431] width 10 height 10
type input "Select Some Options"
click at [1094, 434] on ul at bounding box center [1011, 431] width 262 height 27
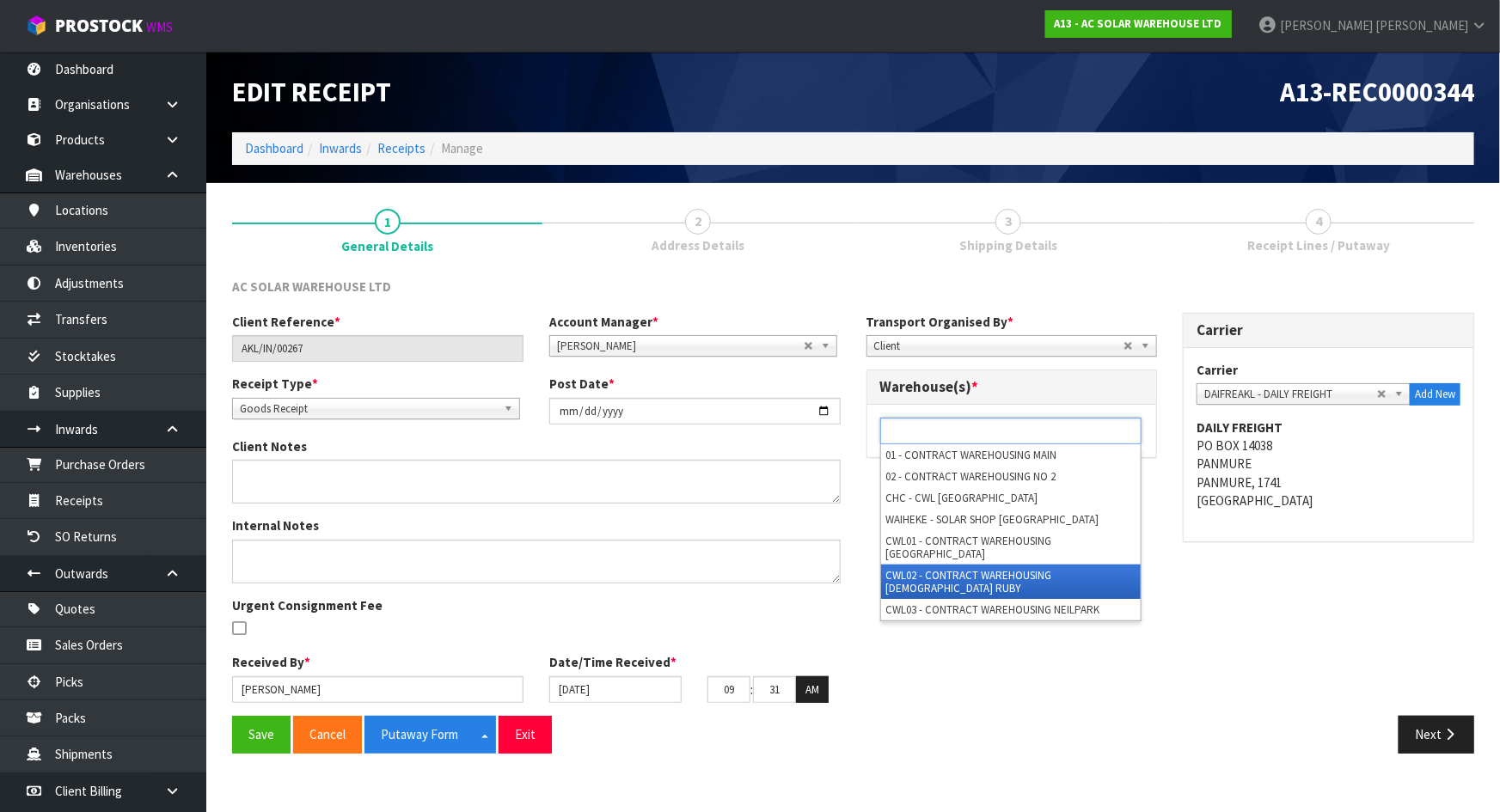
click at [1041, 564] on li "CWL02 - CONTRACT WAREHOUSING LADY RUBY" at bounding box center [1011, 581] width 260 height 34
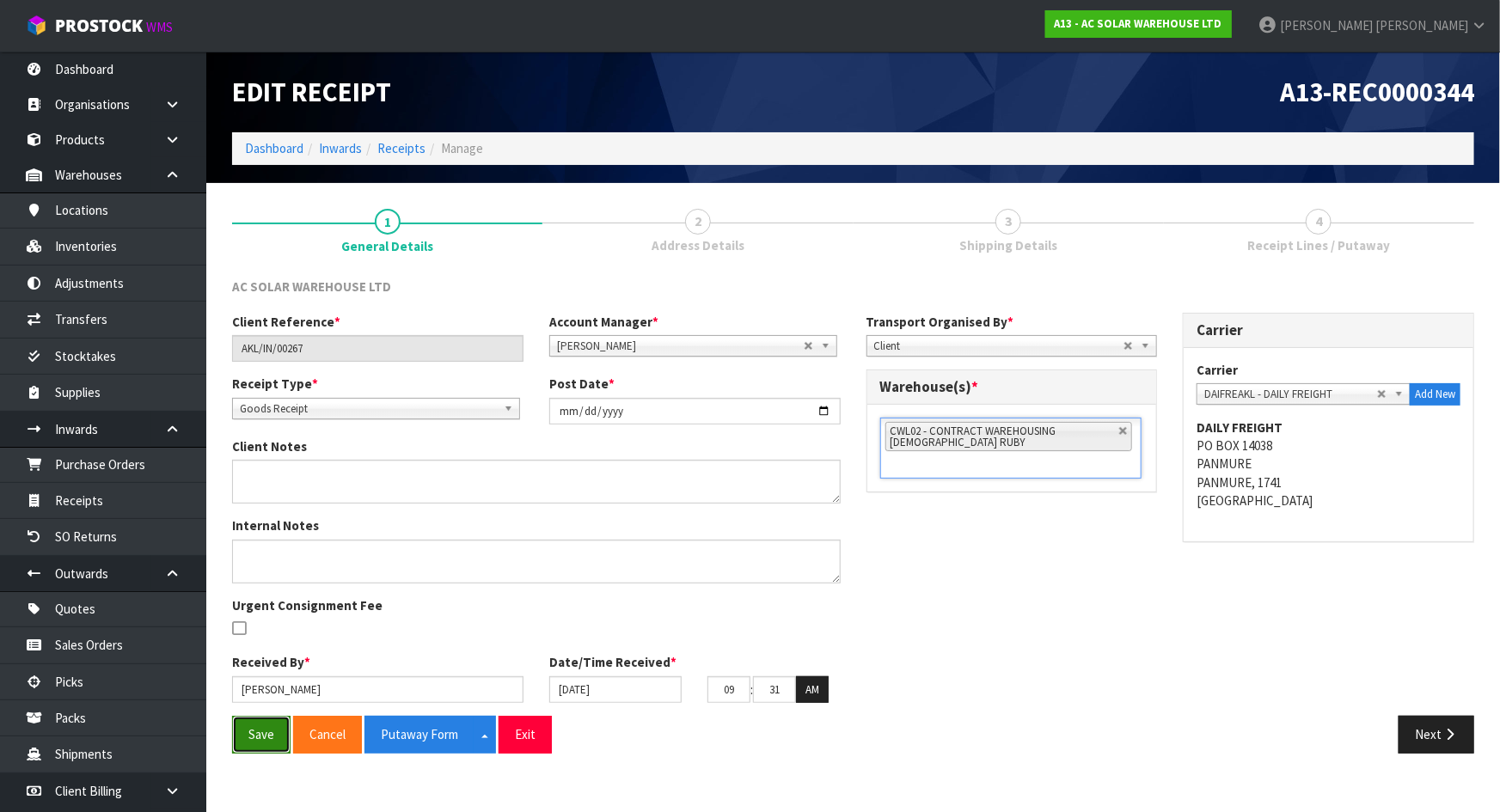
click at [270, 741] on button "Save" at bounding box center [261, 735] width 58 height 37
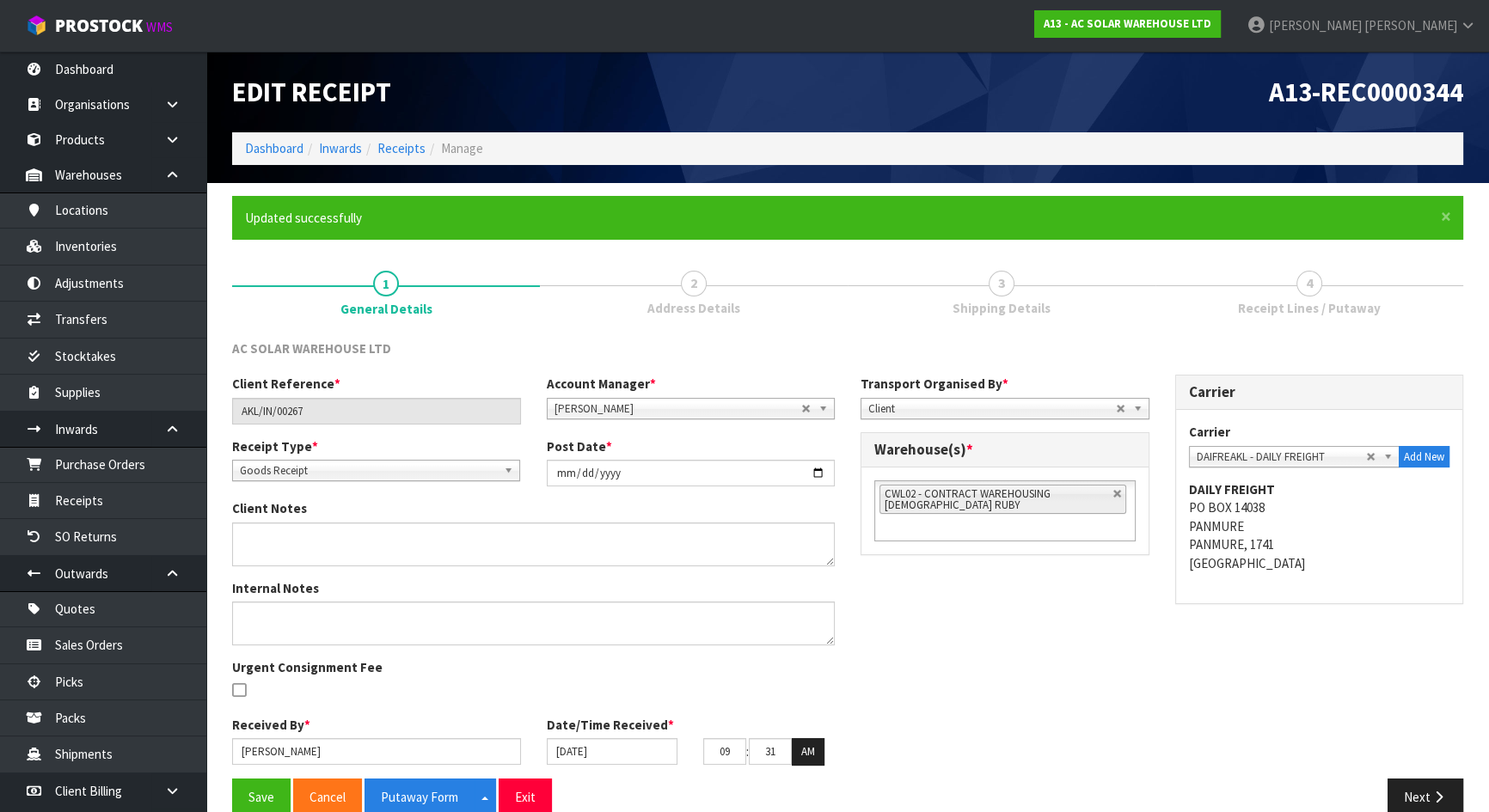
click at [640, 696] on div "Internal Notes Urgent Consignment Fee" at bounding box center [533, 647] width 628 height 136
click at [619, 759] on input "19/08/2025" at bounding box center [612, 751] width 132 height 27
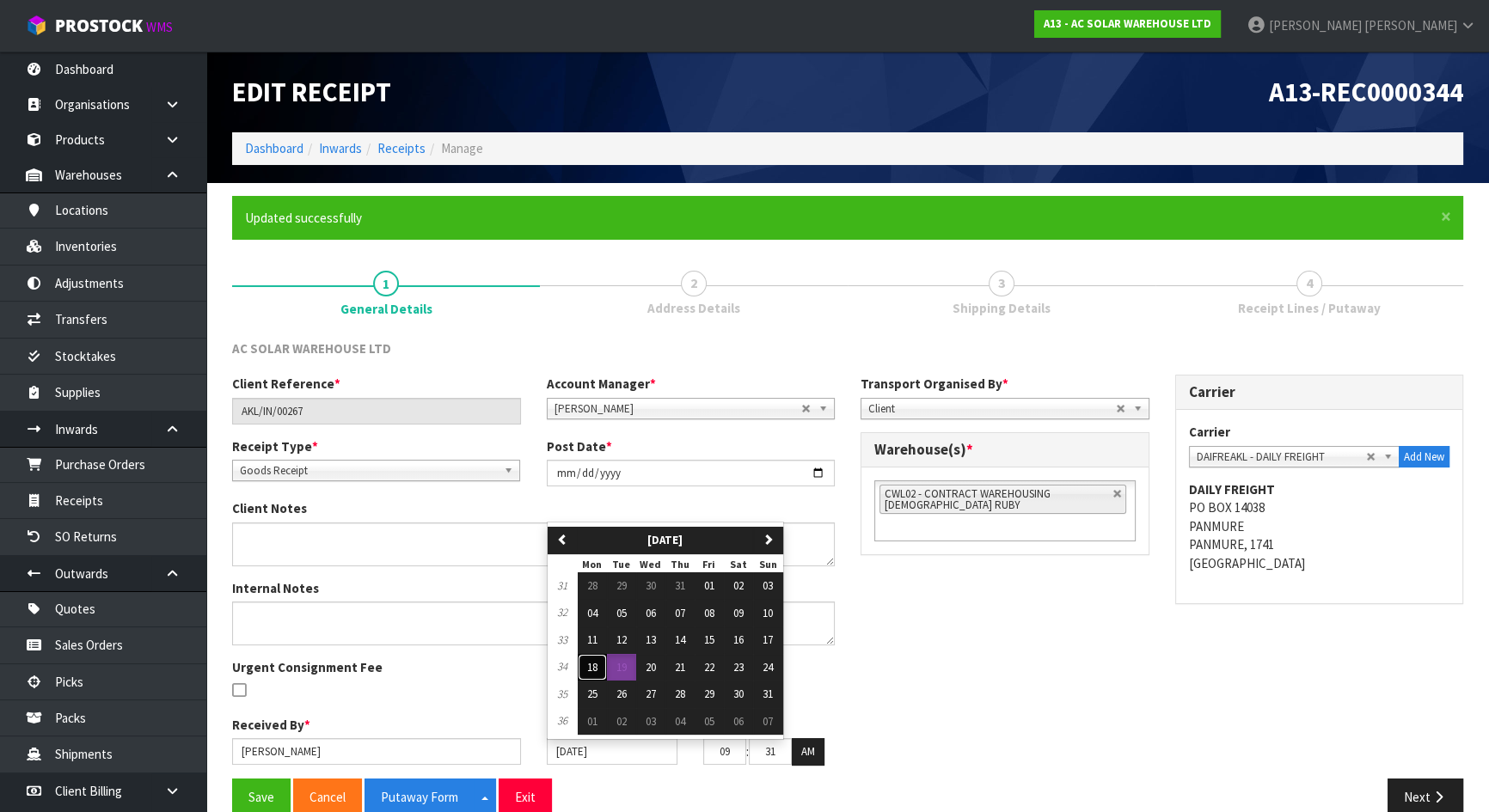
click at [593, 668] on span "18" at bounding box center [592, 667] width 10 height 15
type input "18/08/2025"
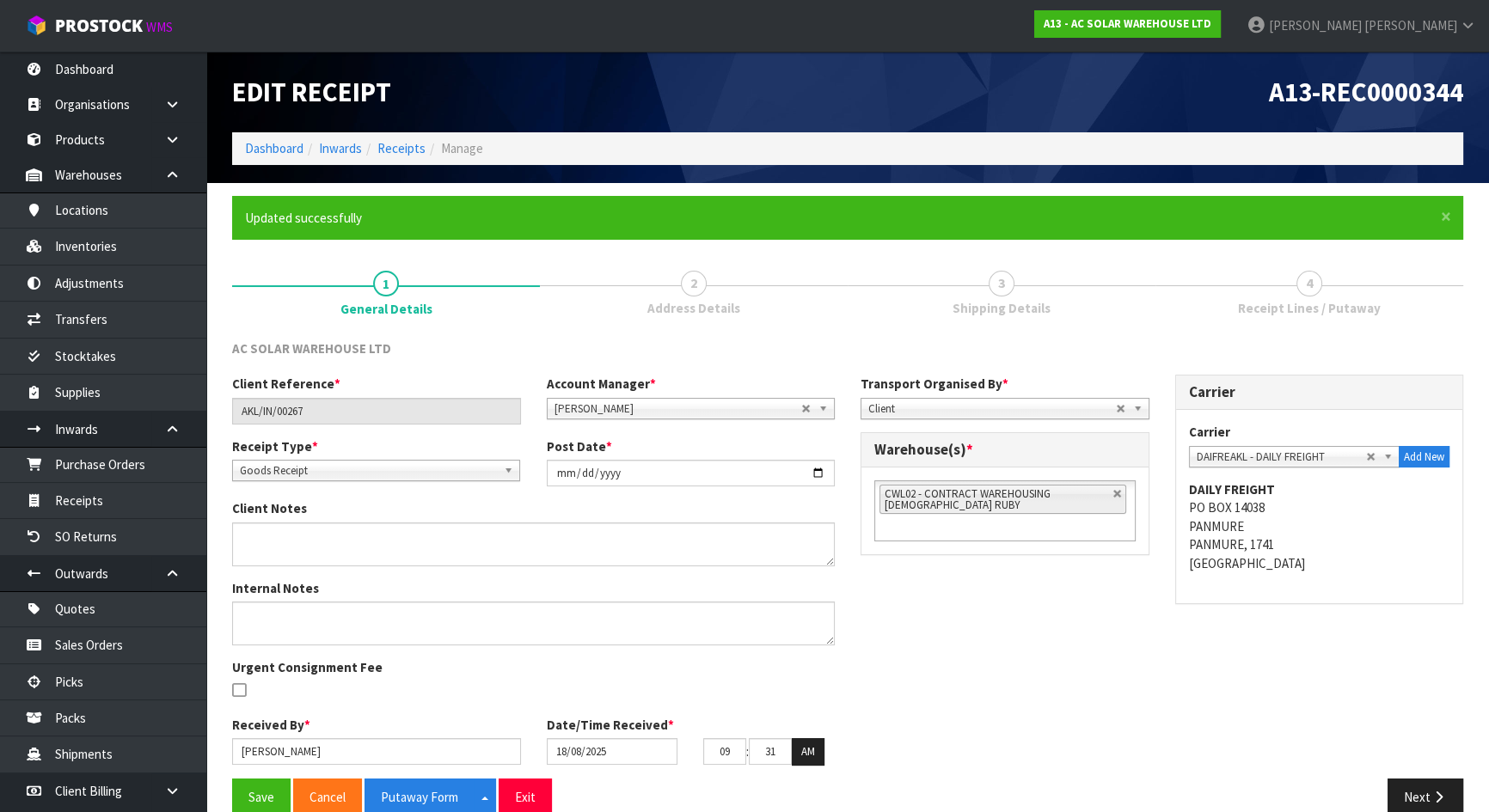
click at [848, 678] on div "Client Reference * AKL/IN/00267 Account Manager * Zubair Moolla Rod Giles Kirst…" at bounding box center [847, 576] width 1257 height 403
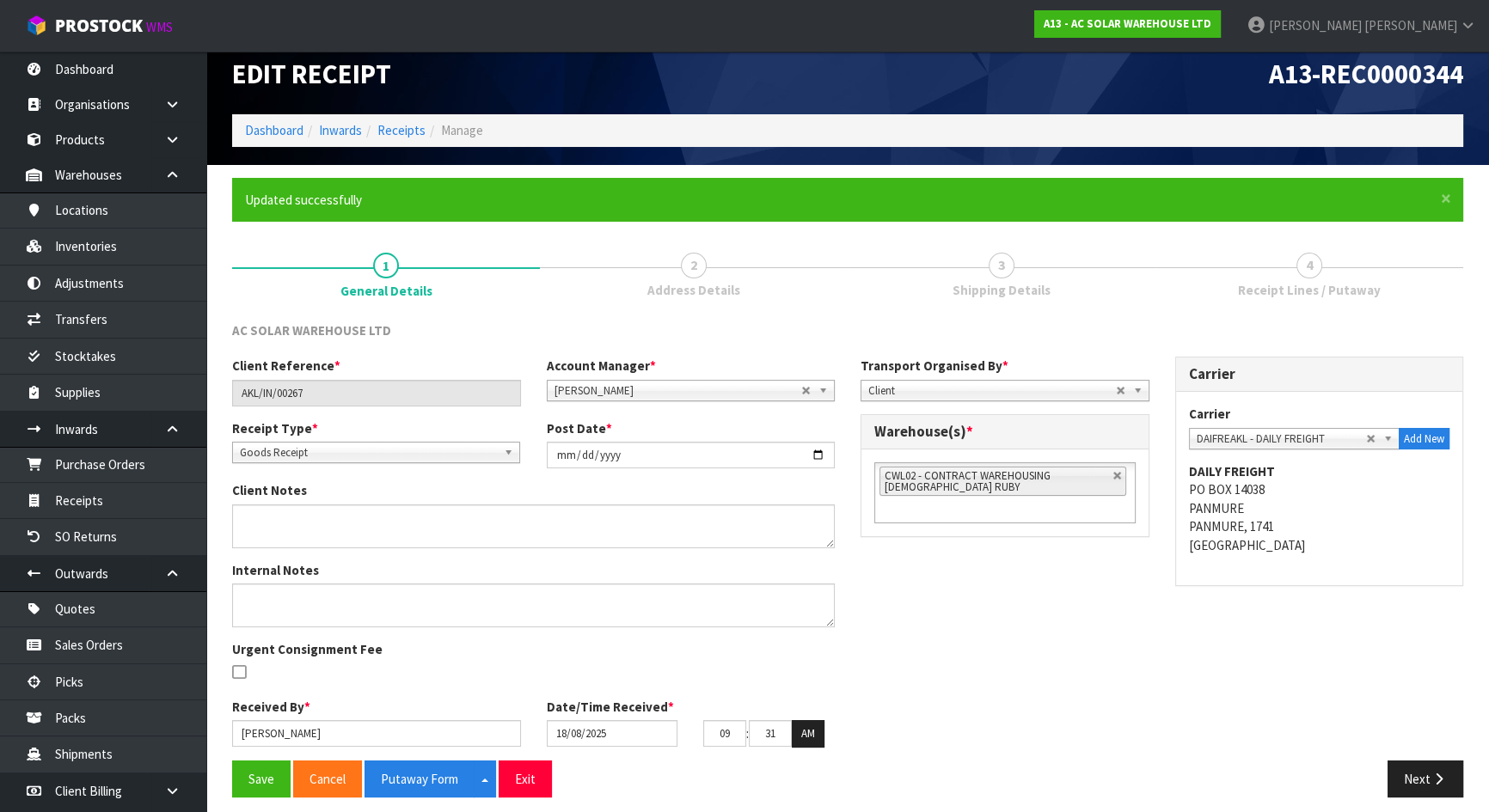
scroll to position [29, 0]
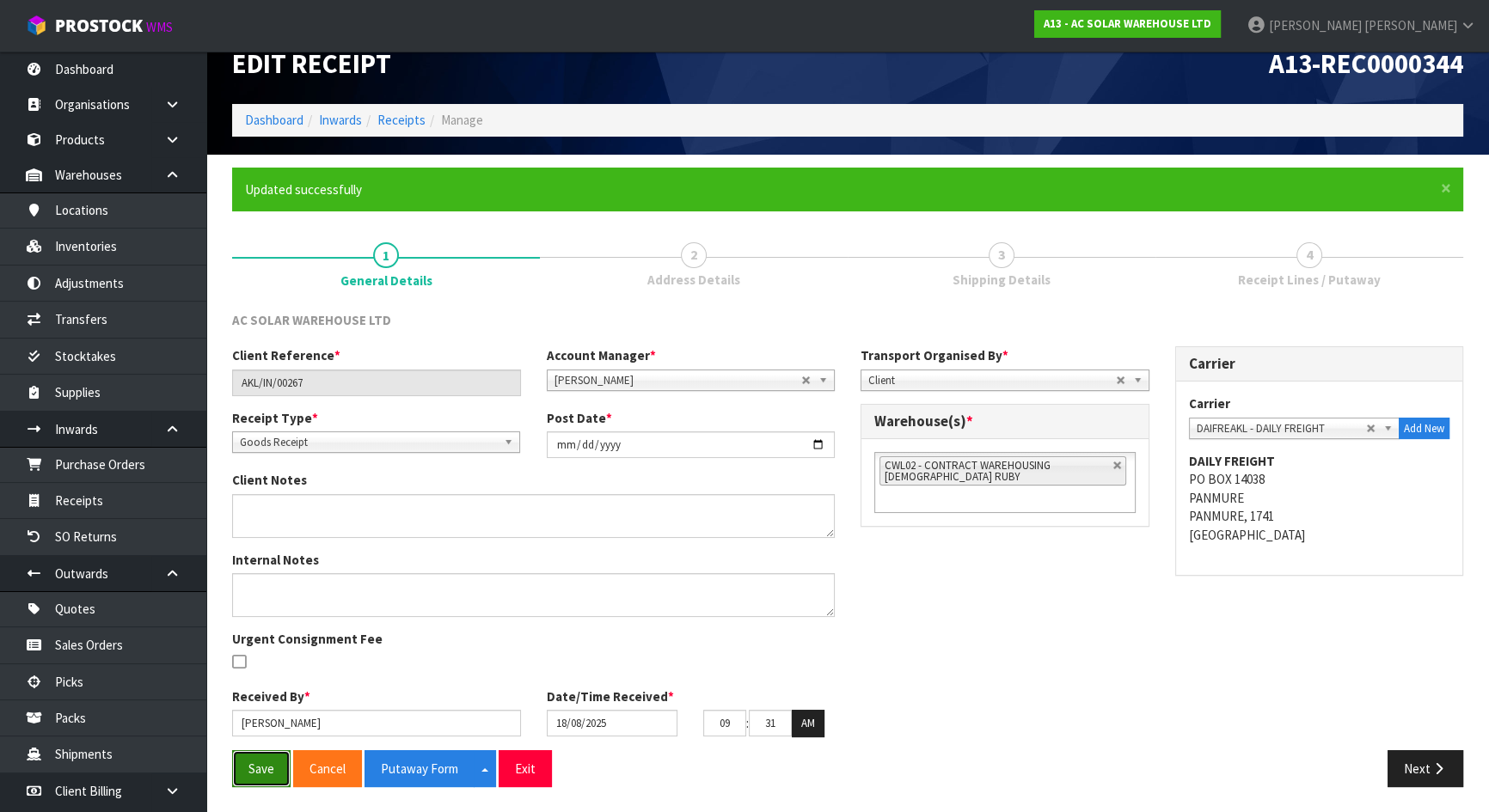
click at [240, 771] on button "Save" at bounding box center [261, 769] width 58 height 37
click at [413, 764] on button "Putaway Form" at bounding box center [419, 769] width 110 height 37
click at [1009, 265] on link "3 Shipping Details" at bounding box center [1002, 263] width 308 height 68
click at [1441, 785] on div "Save Cancel Putaway Form Split button! CSV FORMAT Exit Next" at bounding box center [847, 775] width 1257 height 50
click at [1437, 782] on button "Next" at bounding box center [1425, 769] width 76 height 37
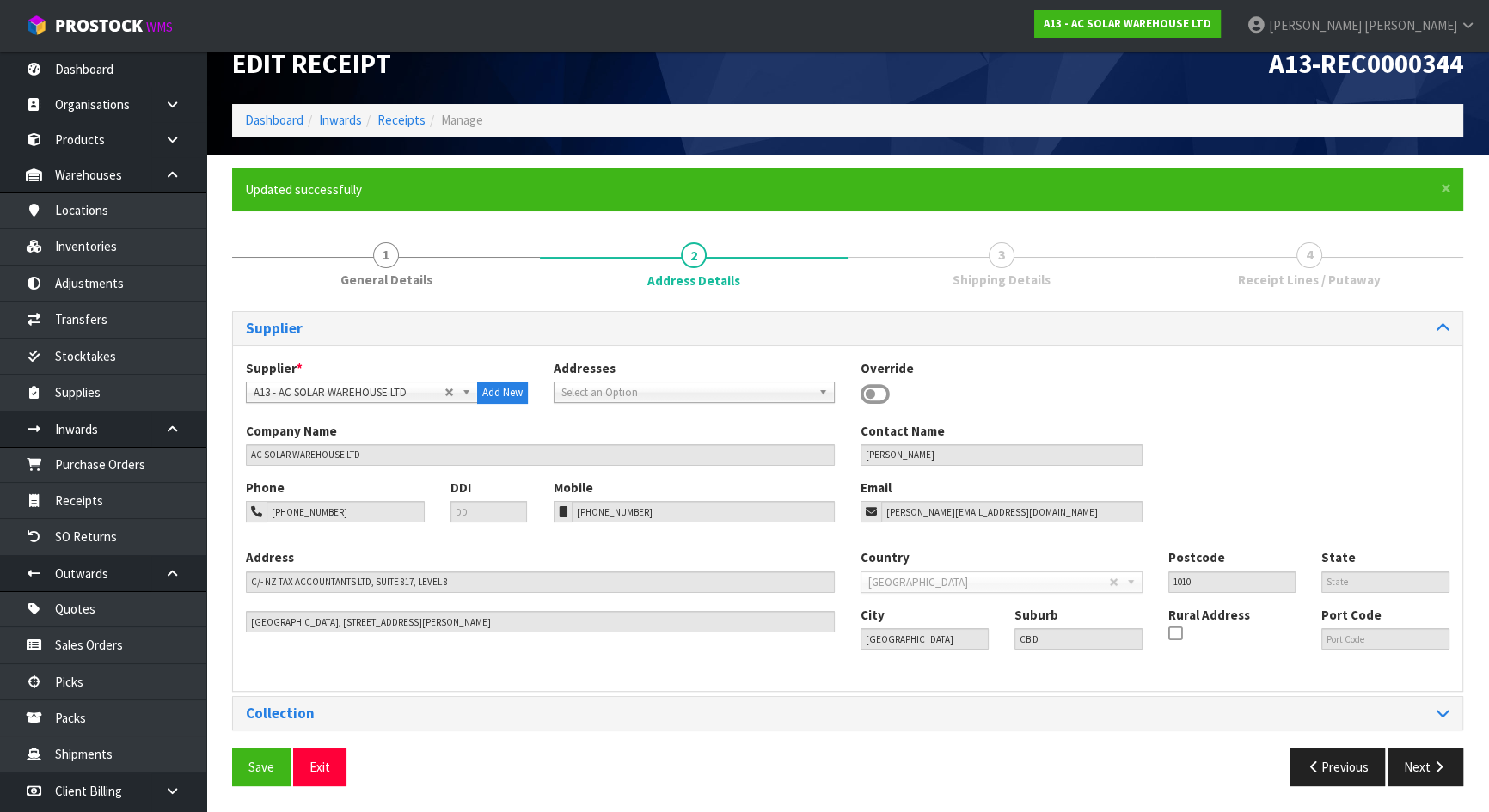
scroll to position [0, 0]
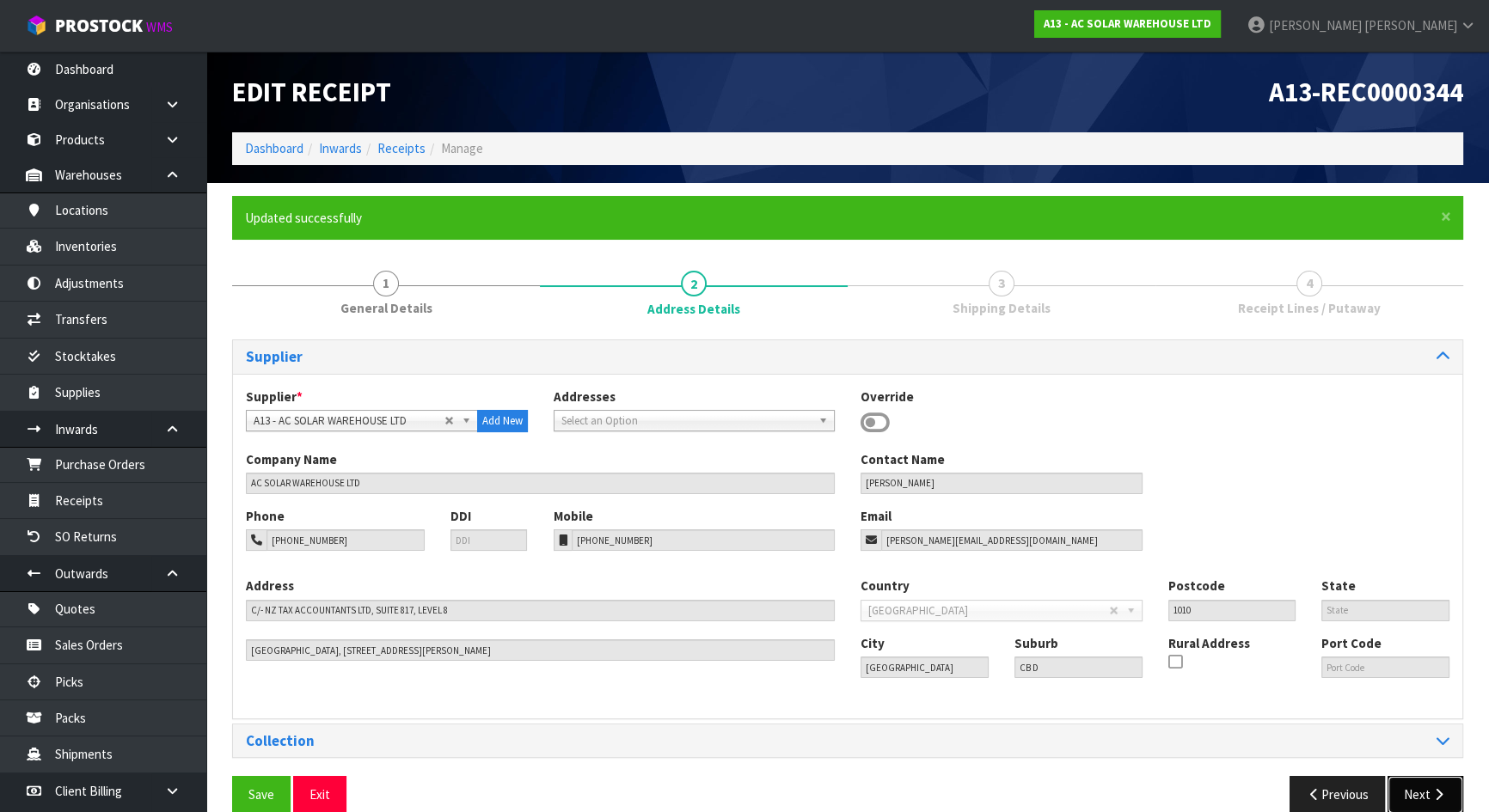
click at [1437, 793] on icon "button" at bounding box center [1438, 795] width 17 height 13
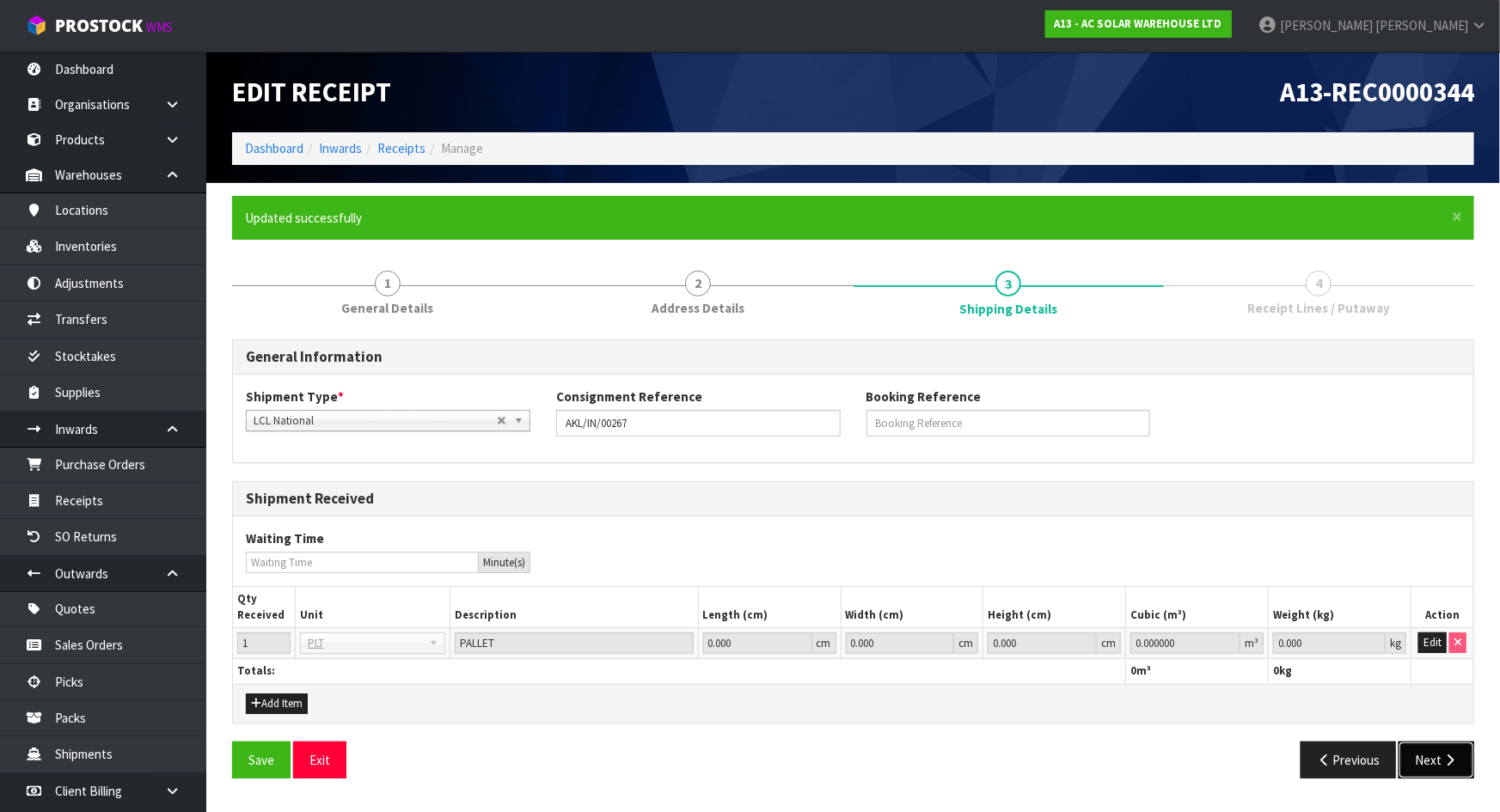
click at [1436, 764] on button "Next" at bounding box center [1436, 760] width 76 height 37
click at [1428, 640] on button "Edit" at bounding box center [1432, 643] width 29 height 20
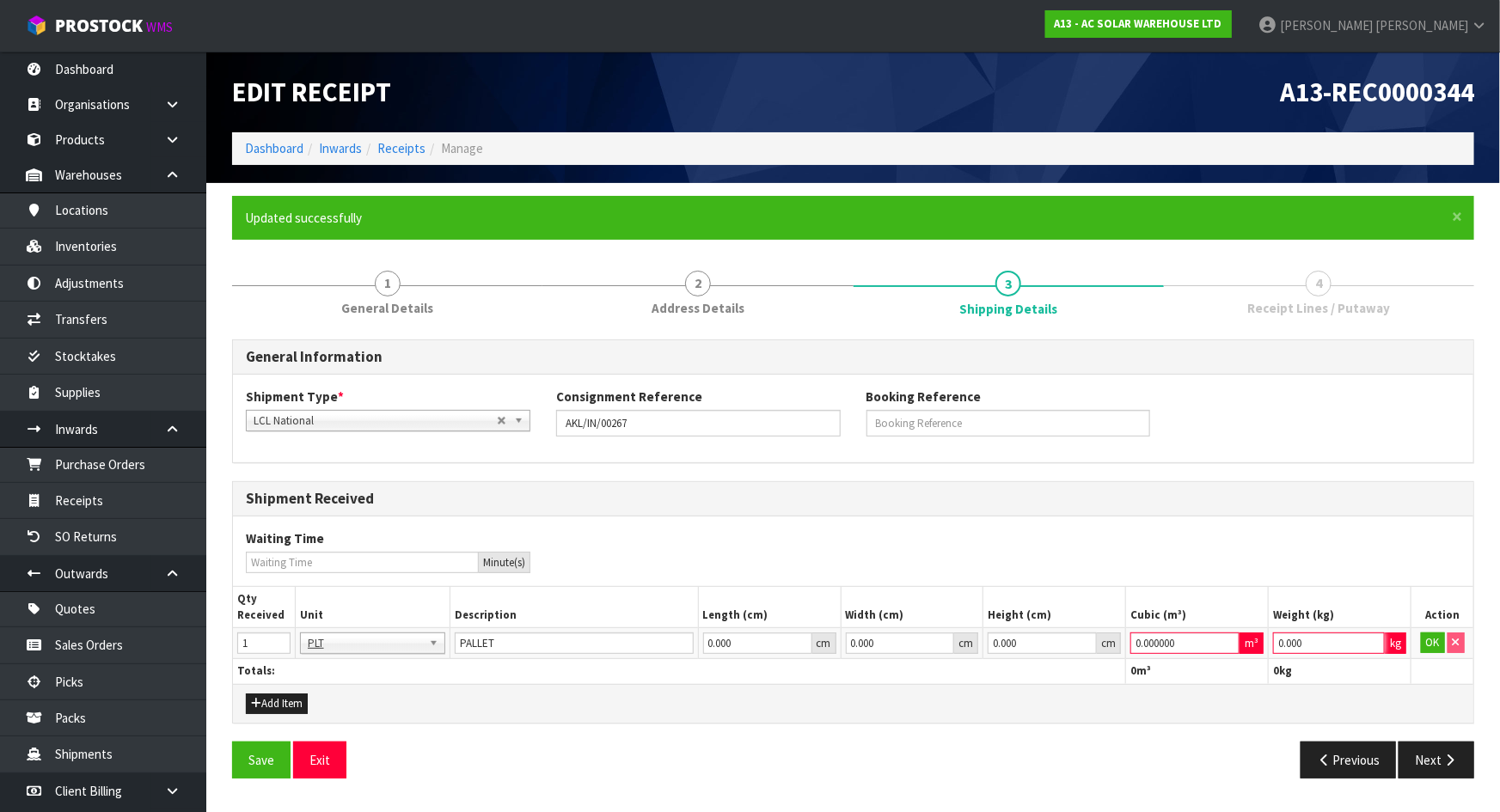
drag, startPoint x: 1323, startPoint y: 644, endPoint x: 1075, endPoint y: 636, distance: 248.1
click at [1076, 636] on tr "1 BAG BAR BSK BIN BTL BOX BDL CAB CGE CTN CSE COI CRA CRT CBE CYL DRM JAR MTR P…" at bounding box center [853, 644] width 1240 height 31
type input "1"
drag, startPoint x: 1197, startPoint y: 645, endPoint x: 1059, endPoint y: 650, distance: 138.1
click at [980, 650] on tr "1 BAG BAR BSK BIN BTL BOX BDL CAB CGE CTN CSE COI CRA CRT CBE CYL DRM JAR MTR P…" at bounding box center [853, 644] width 1240 height 31
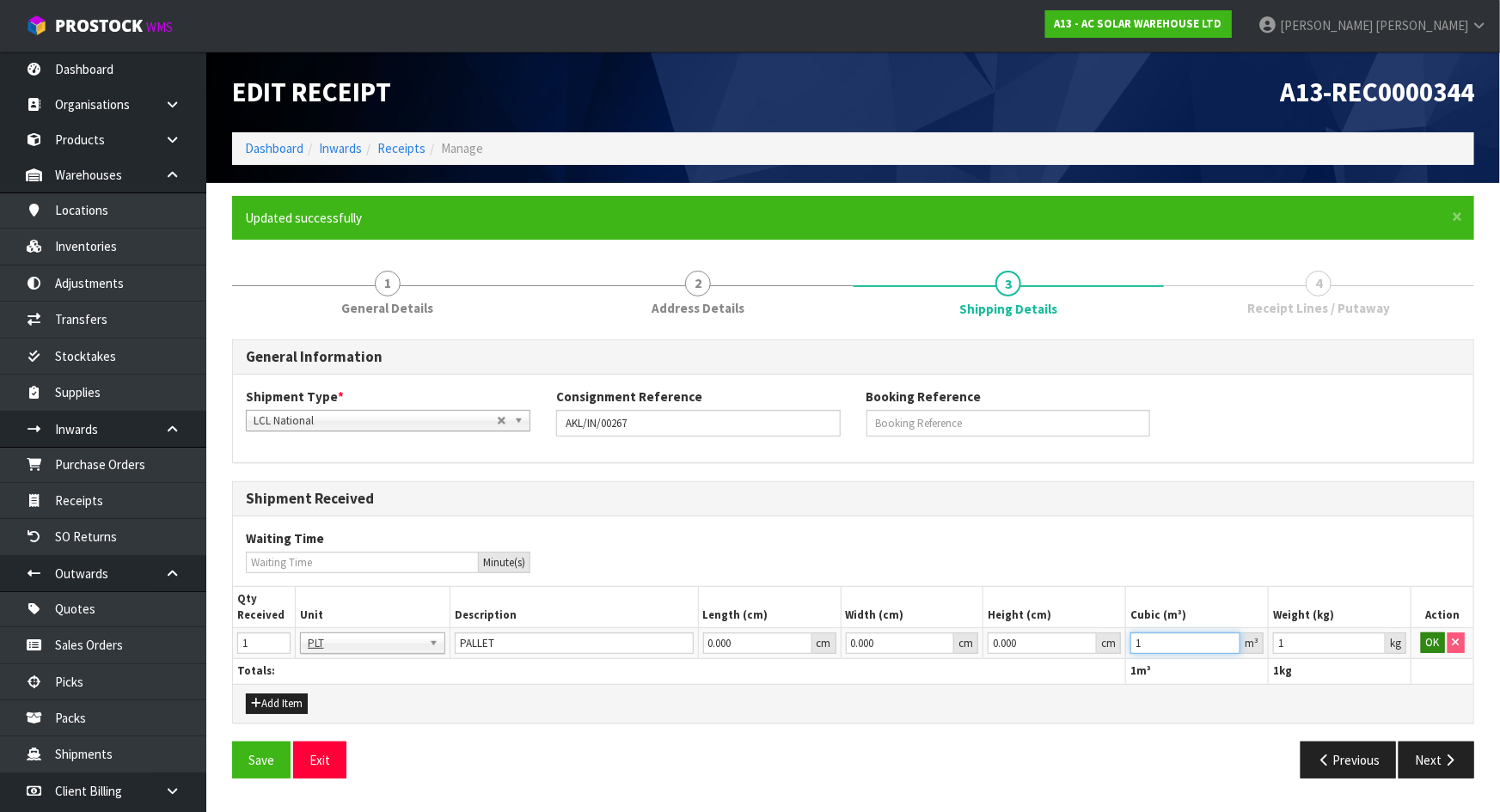
type input "1"
click at [1422, 644] on button "OK" at bounding box center [1433, 643] width 24 height 20
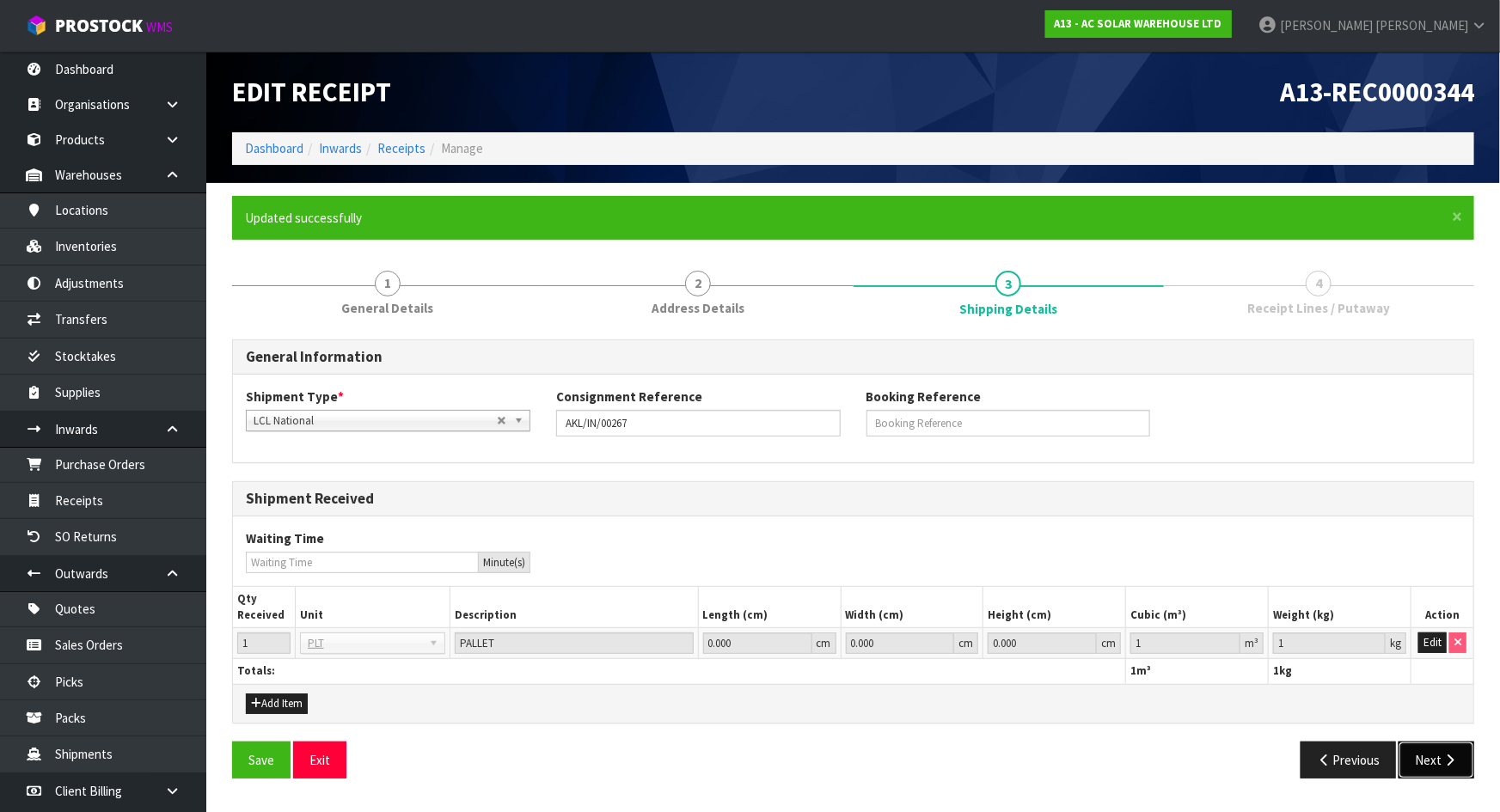
click at [1424, 754] on button "Next" at bounding box center [1436, 760] width 76 height 37
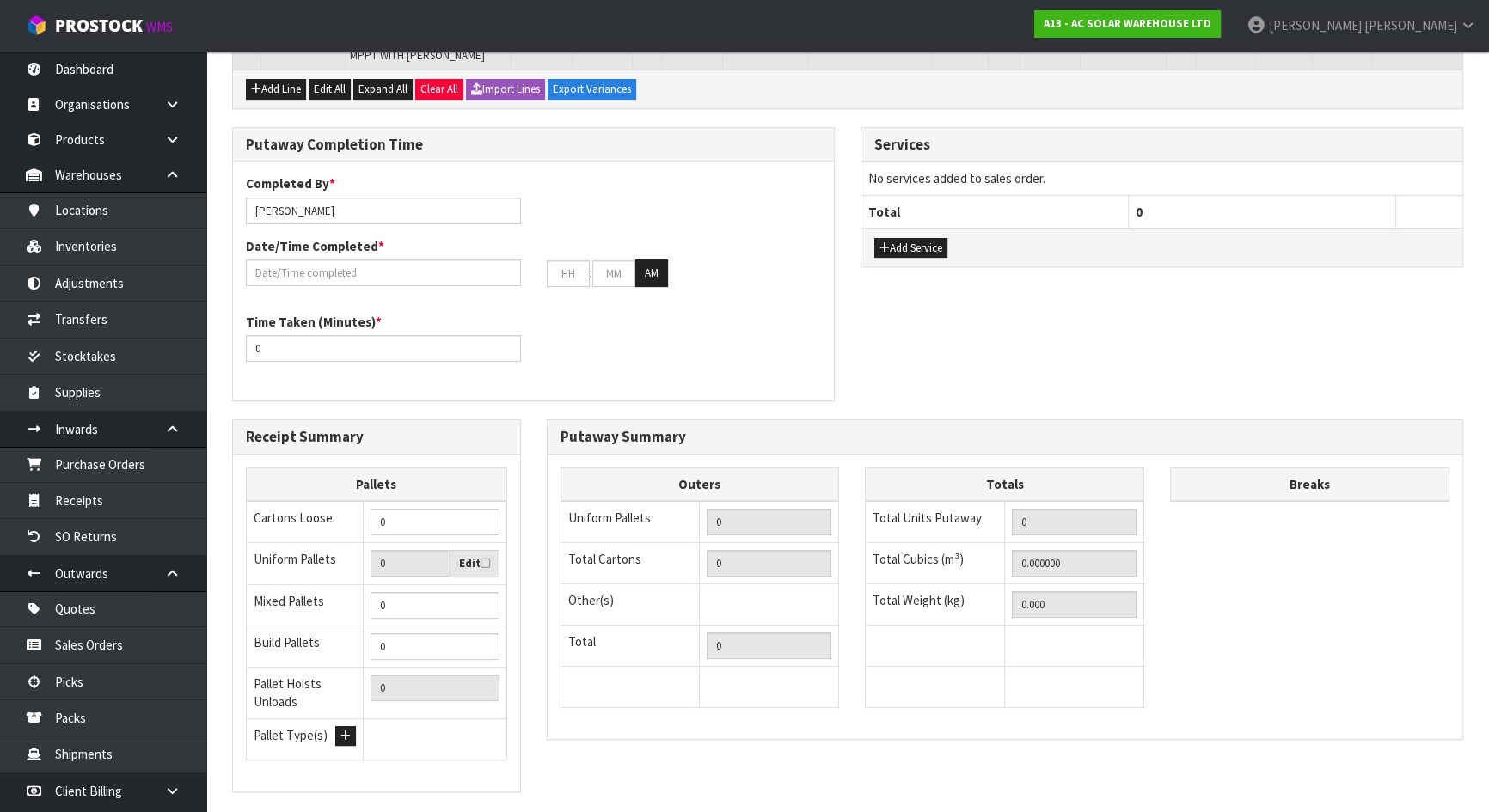
scroll to position [575, 0]
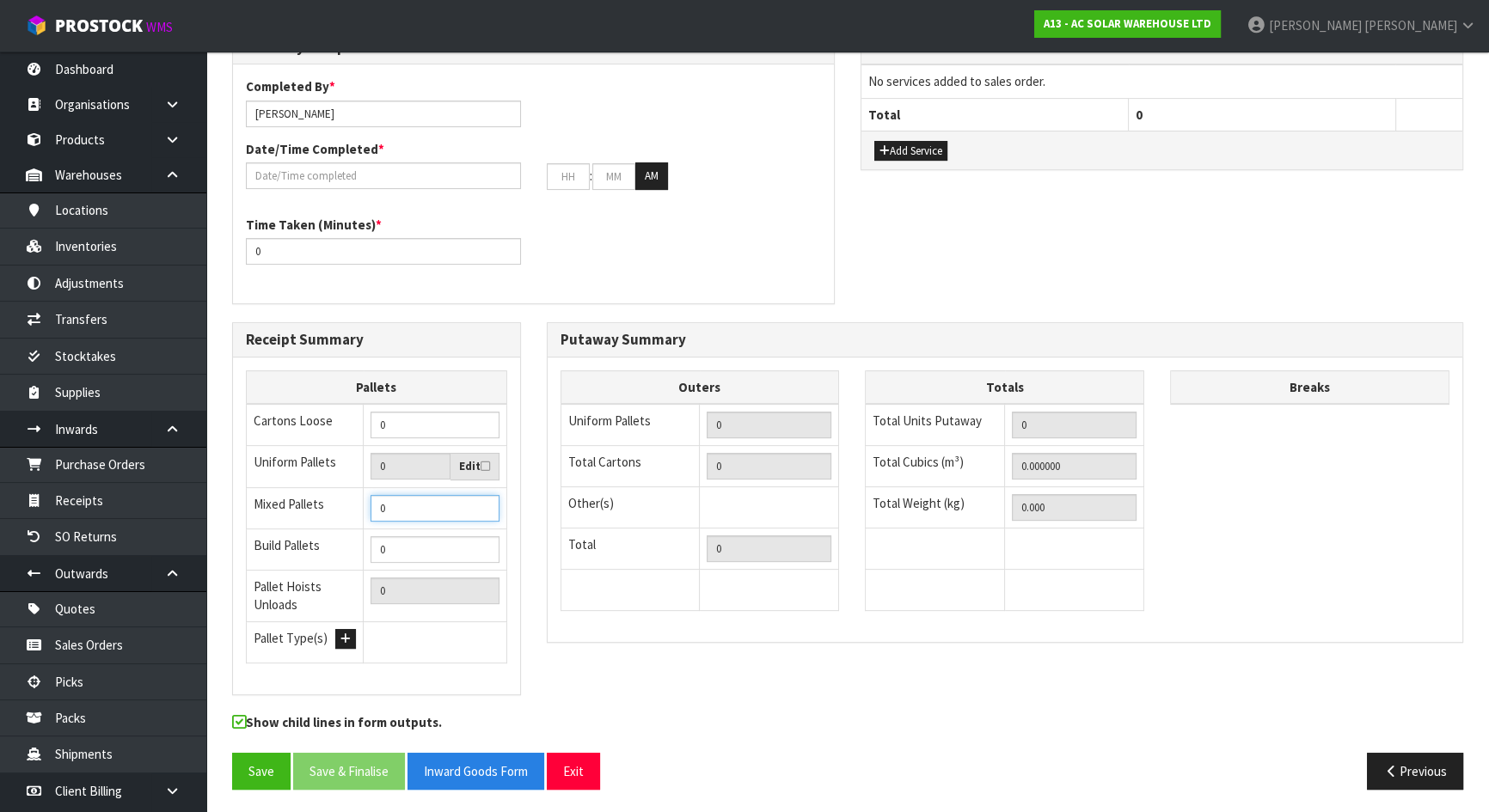
drag, startPoint x: 432, startPoint y: 514, endPoint x: 317, endPoint y: 498, distance: 116.1
click at [317, 498] on tr "Mixed Pallets 0" at bounding box center [377, 507] width 261 height 41
type input "1"
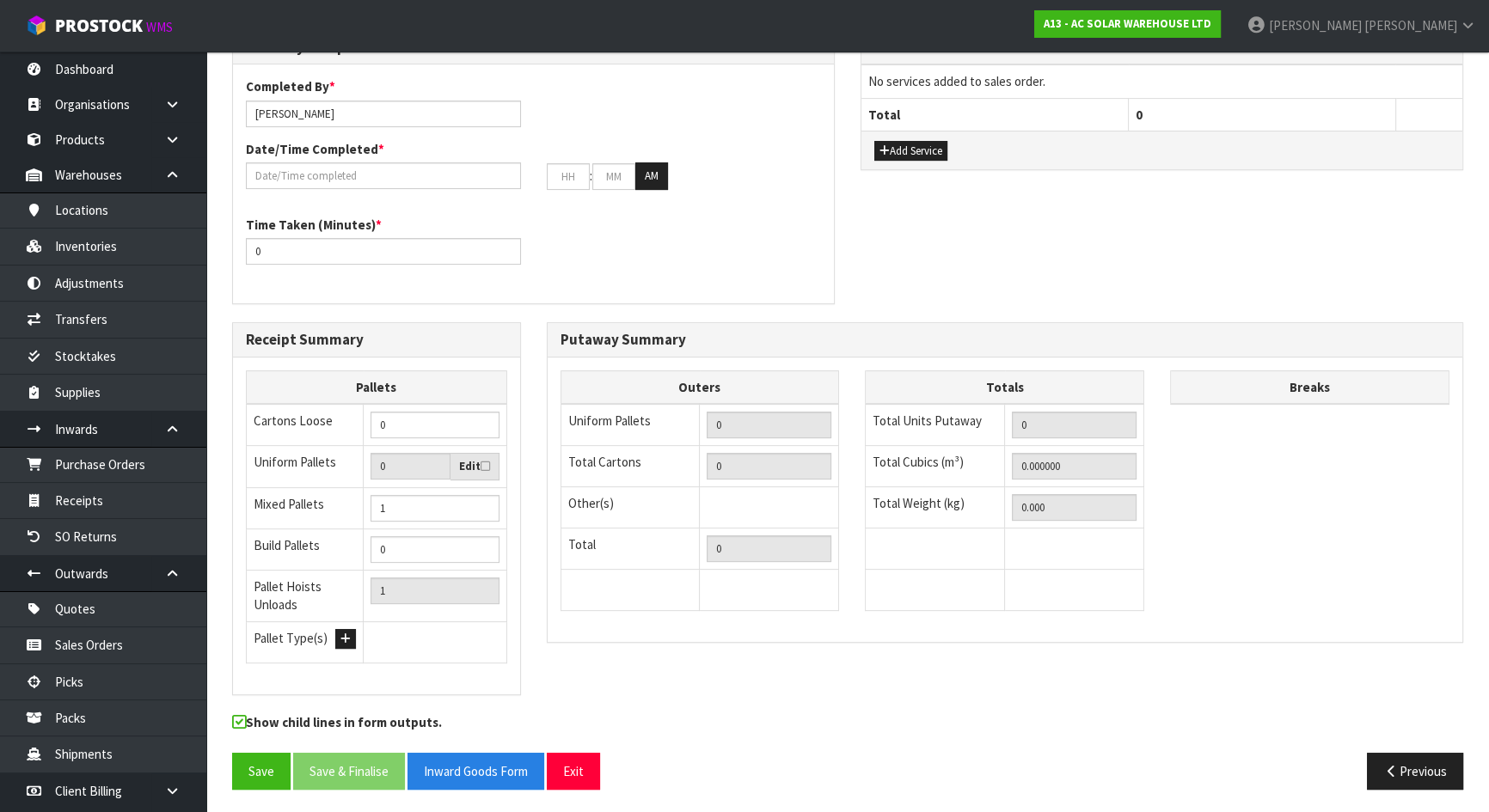
click at [542, 516] on div "Putaway Summary Outers Uniform Pallets 0 Total Cartons 0 Other(s) Bag x 0 Bar x…" at bounding box center [1006, 492] width 943 height 339
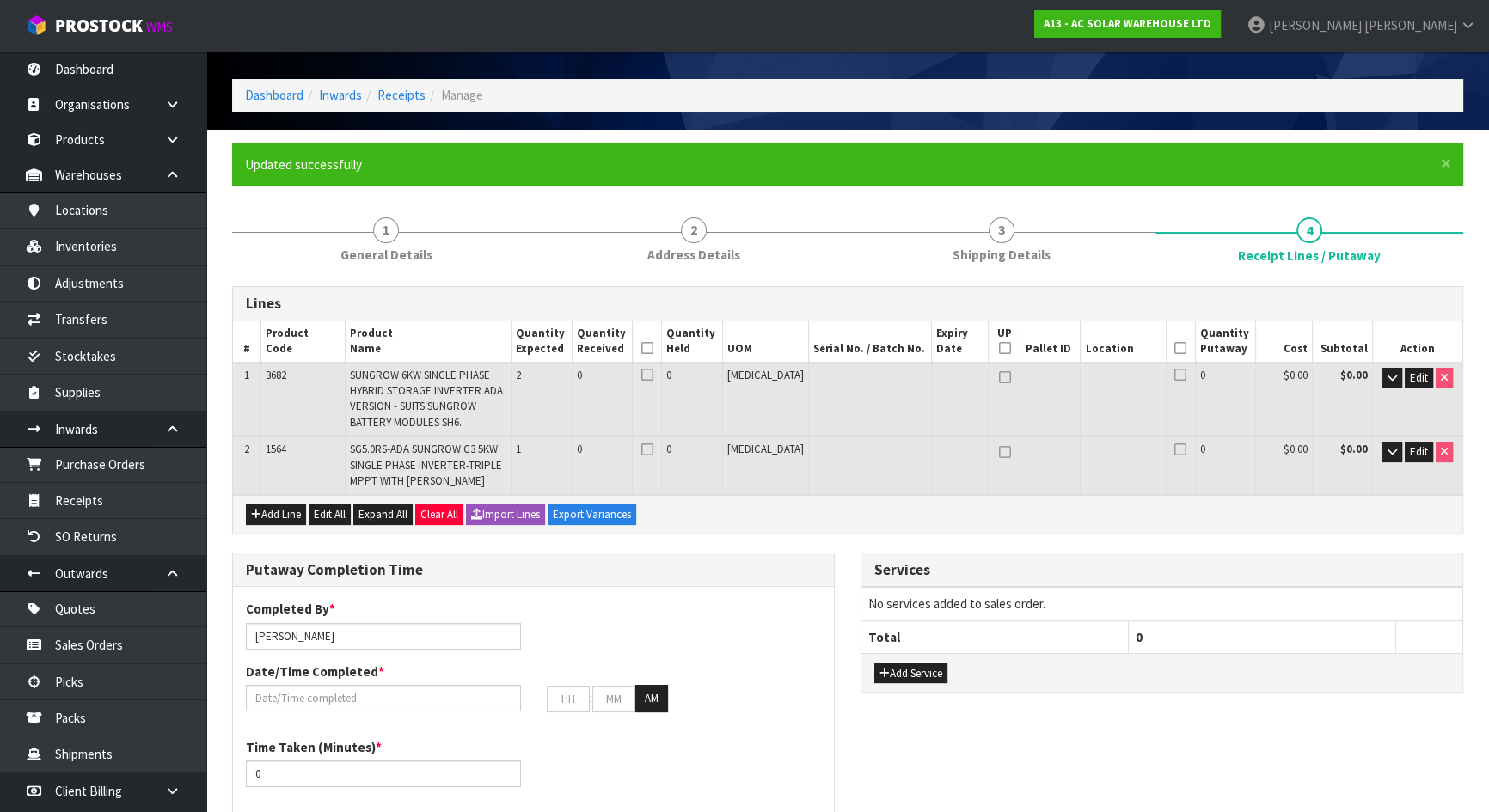
scroll to position [29, 0]
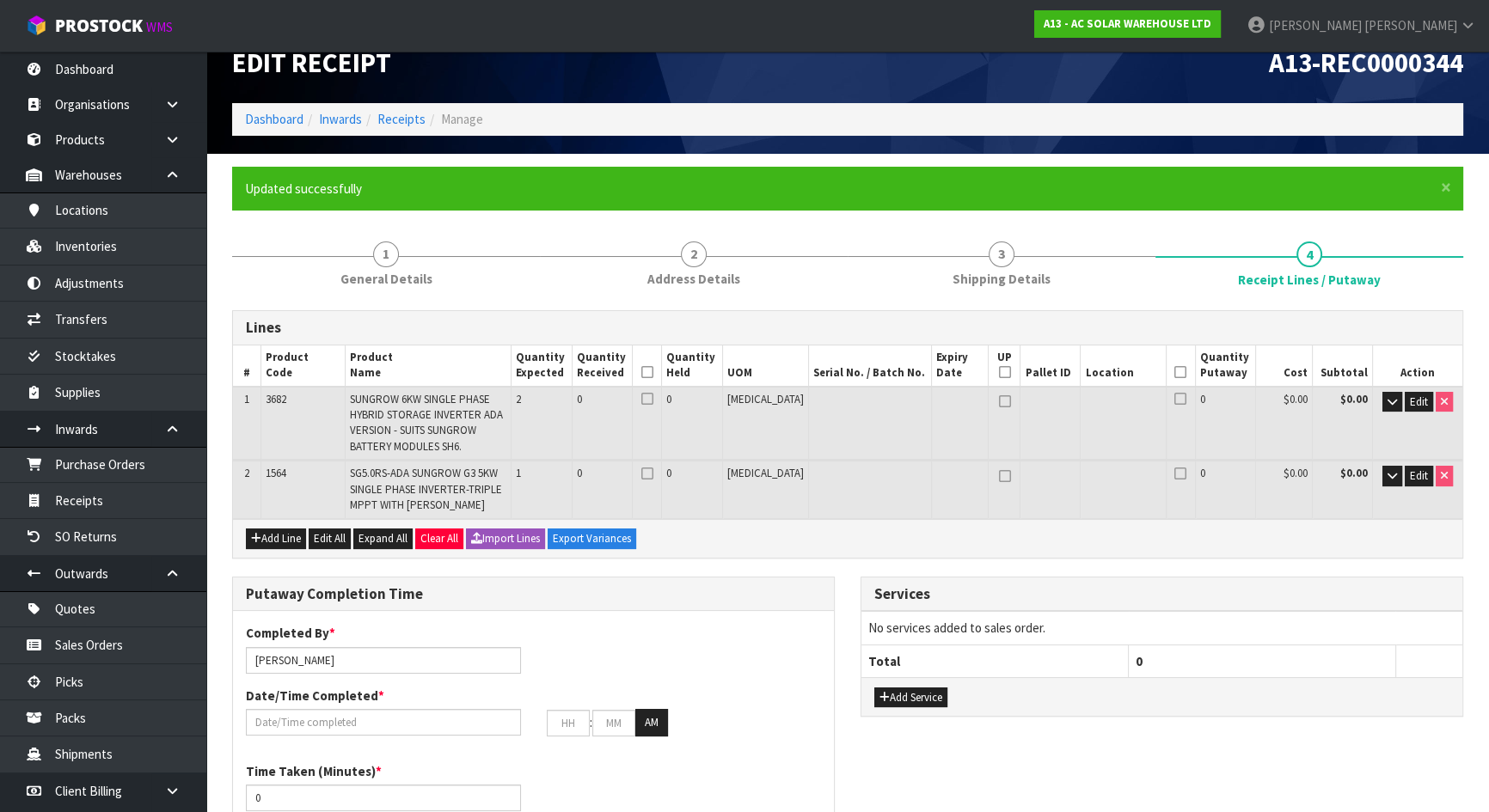
click at [654, 373] on icon at bounding box center [646, 372] width 12 height 1
click at [1174, 373] on icon at bounding box center [1180, 372] width 12 height 1
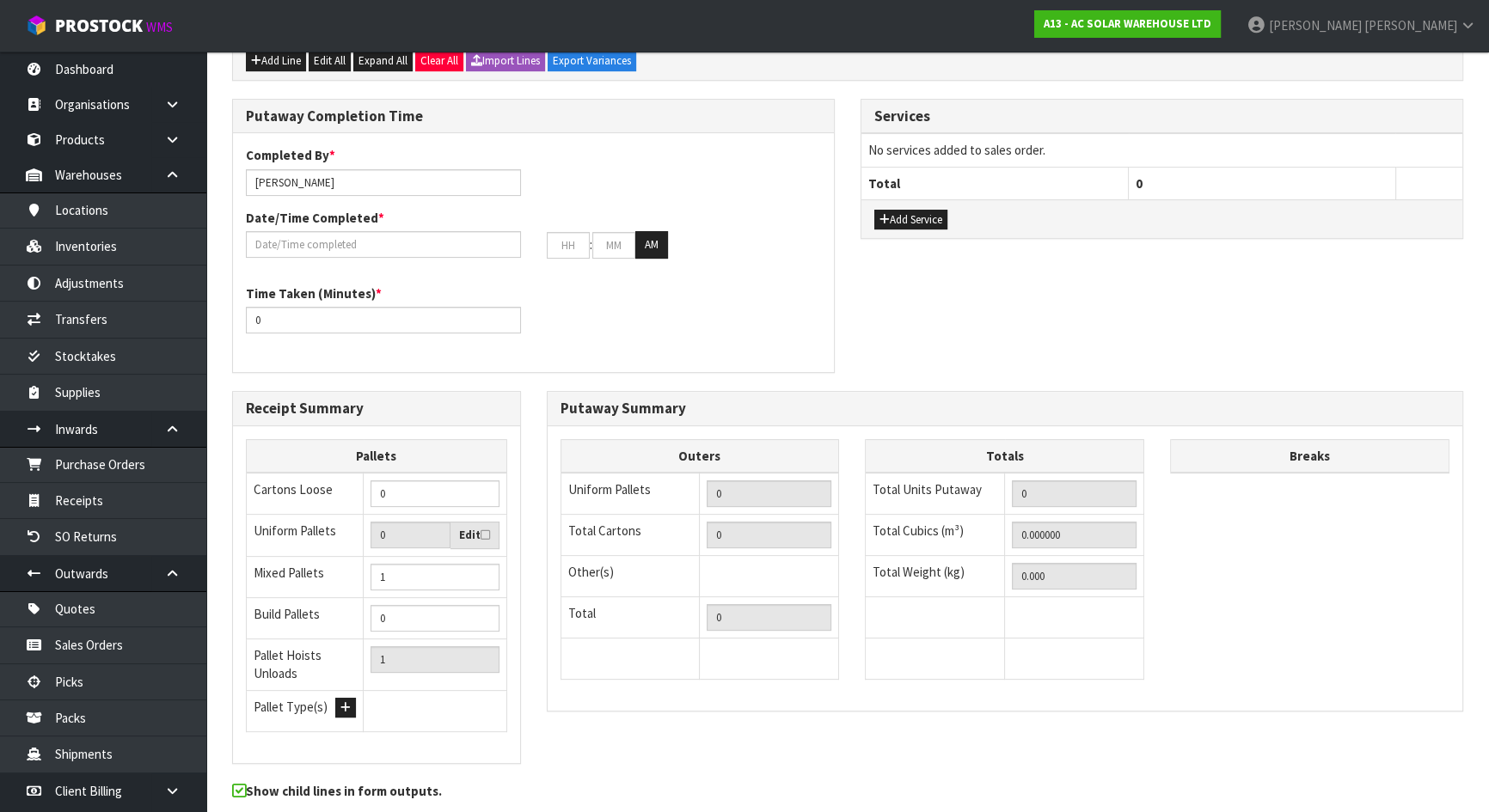
scroll to position [575, 0]
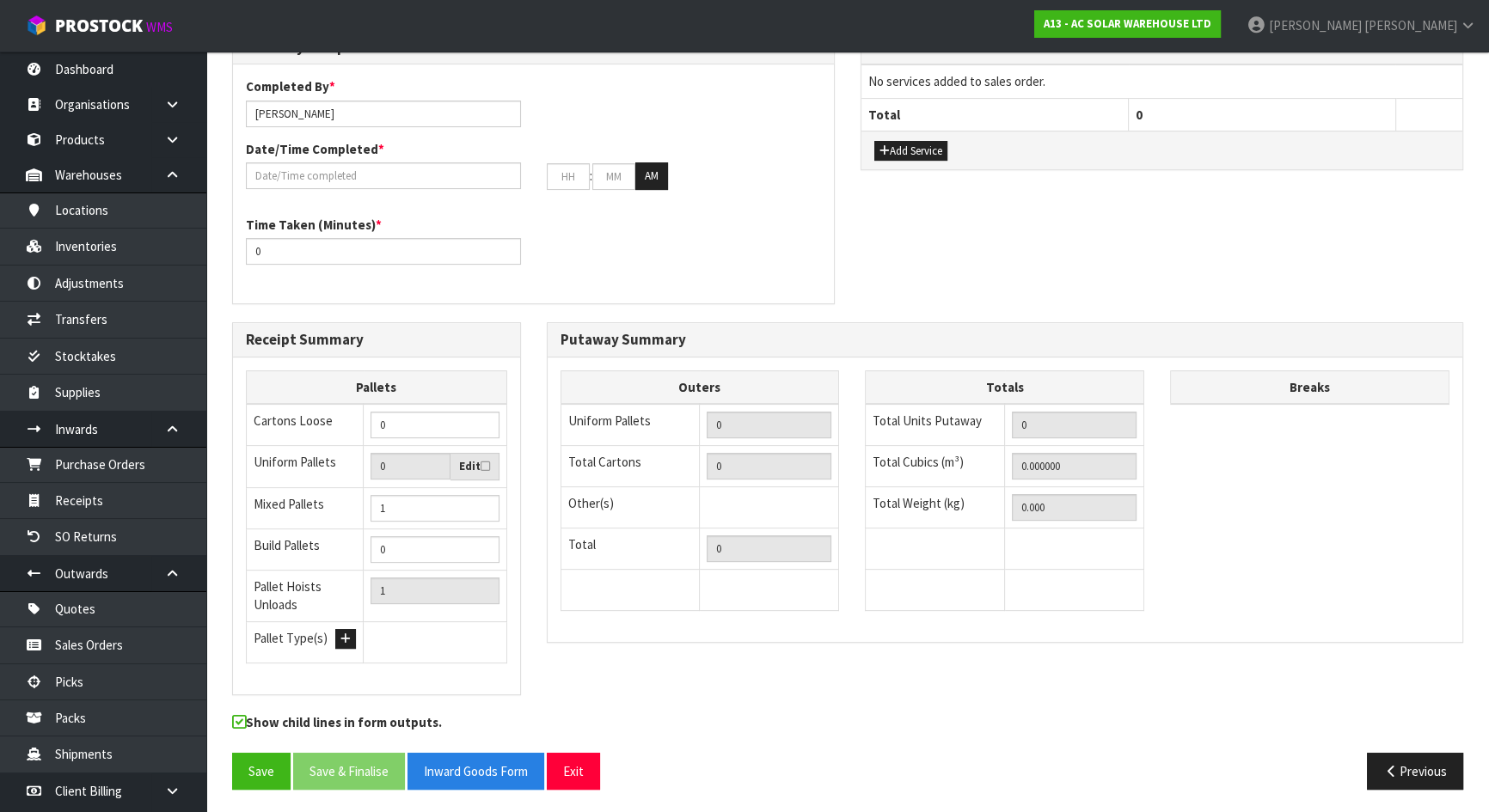
click at [859, 472] on div "Totals Total Units Putaway 0 Total Cubics (m³) 0.000000 Total Weight (kg) 0.000" at bounding box center [1004, 499] width 305 height 259
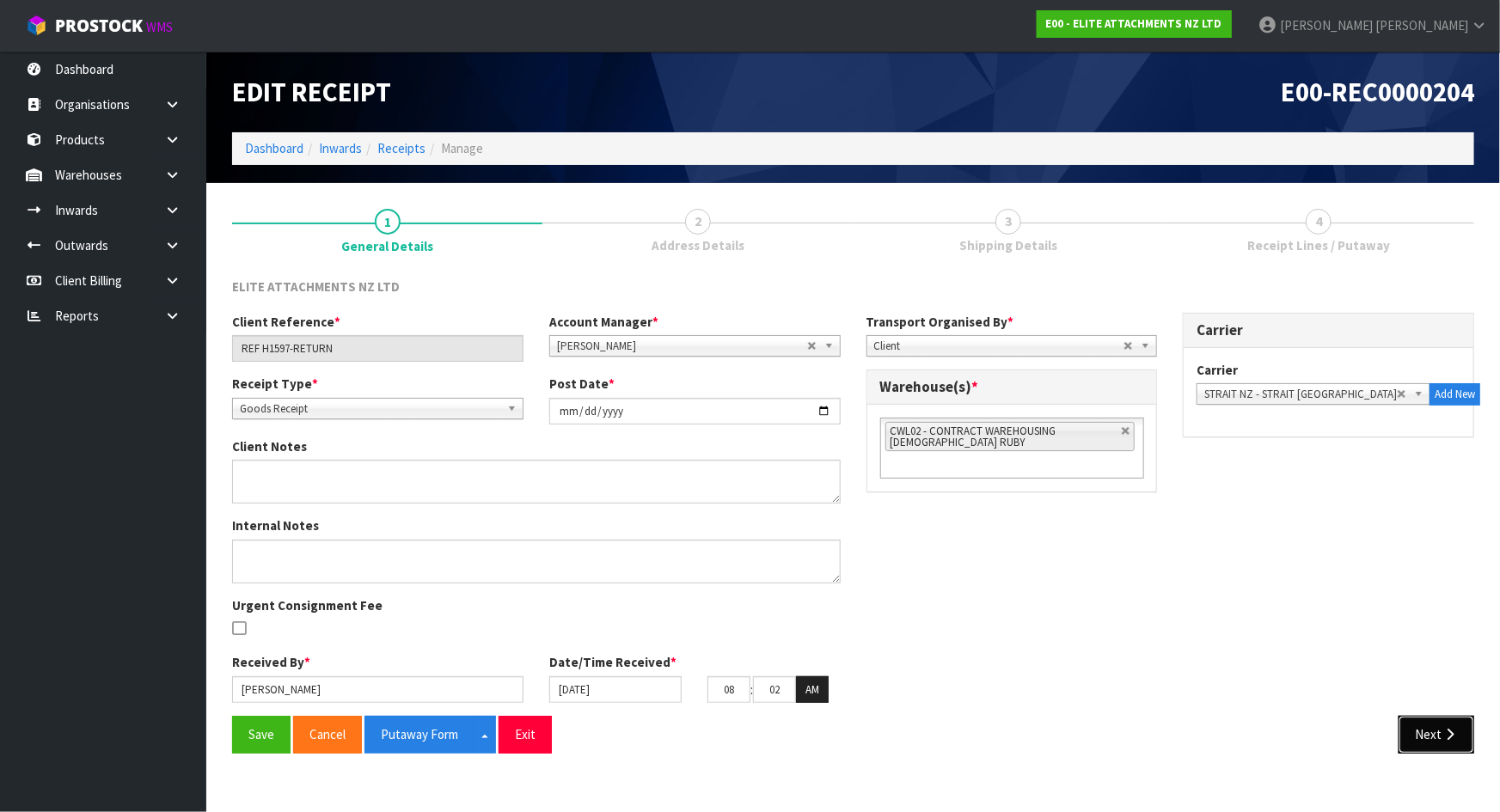
click at [1426, 729] on button "Next" at bounding box center [1436, 735] width 76 height 37
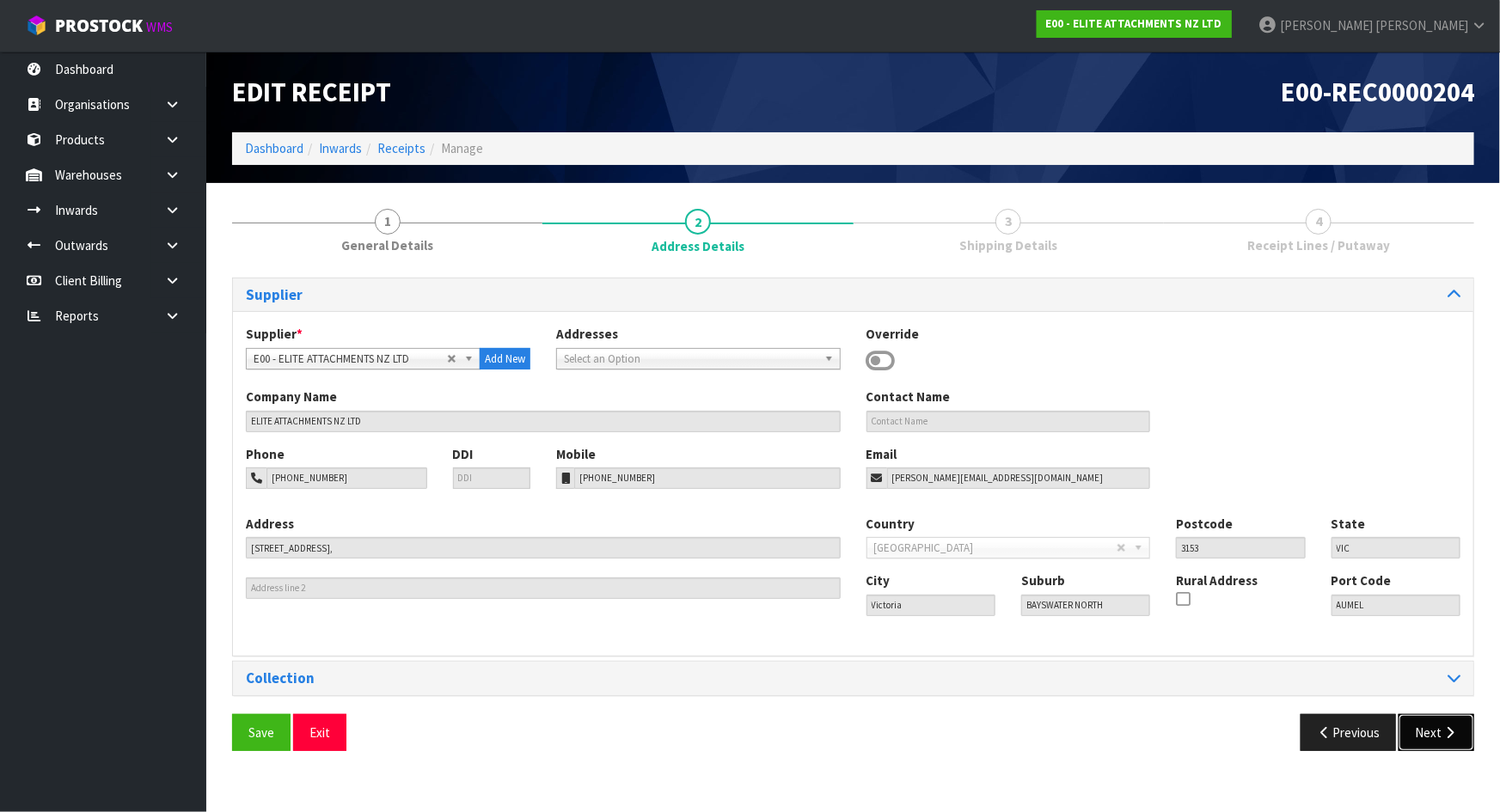
click at [1436, 735] on button "Next" at bounding box center [1436, 733] width 76 height 37
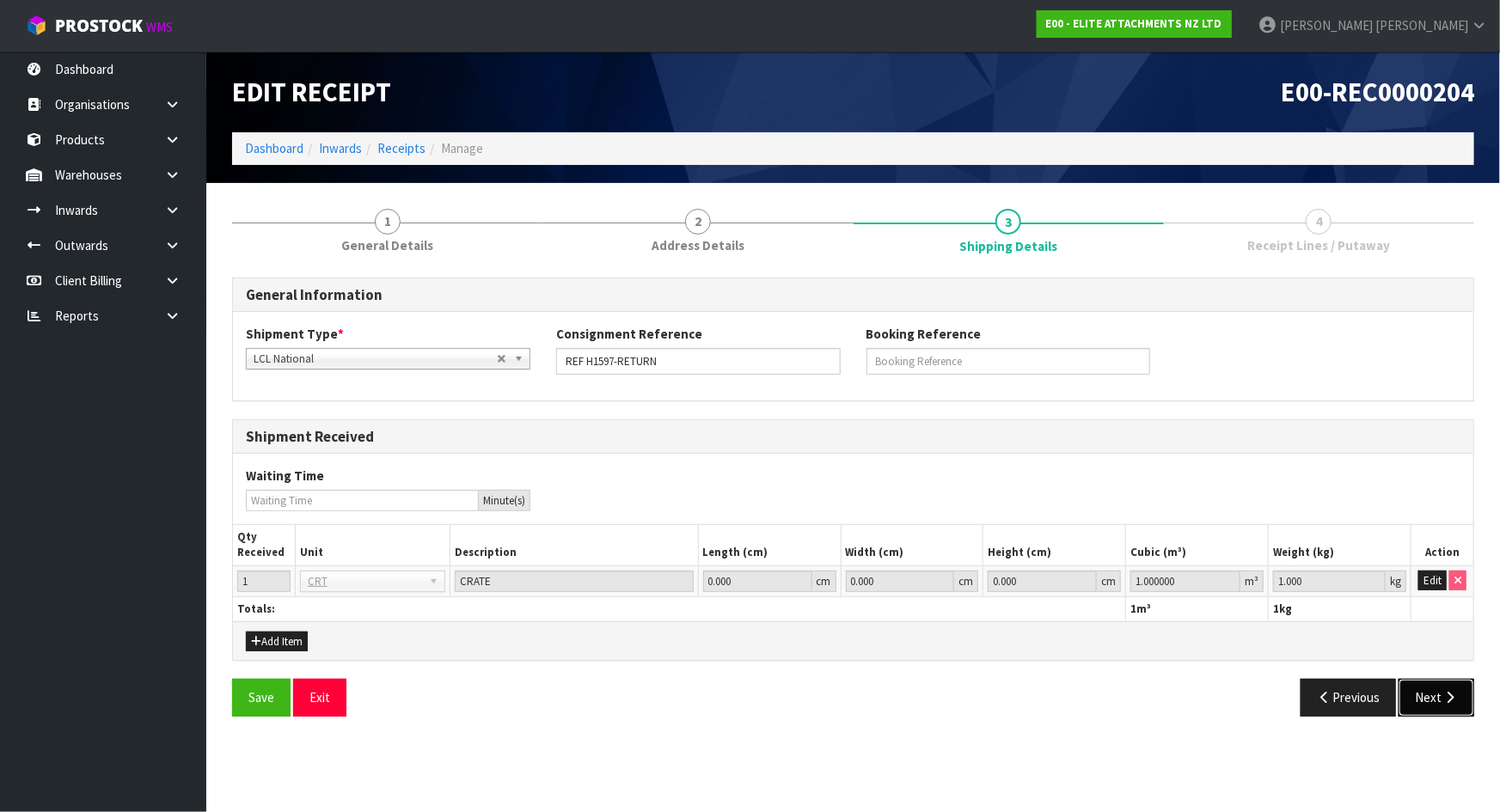
click at [1427, 696] on button "Next" at bounding box center [1436, 698] width 76 height 37
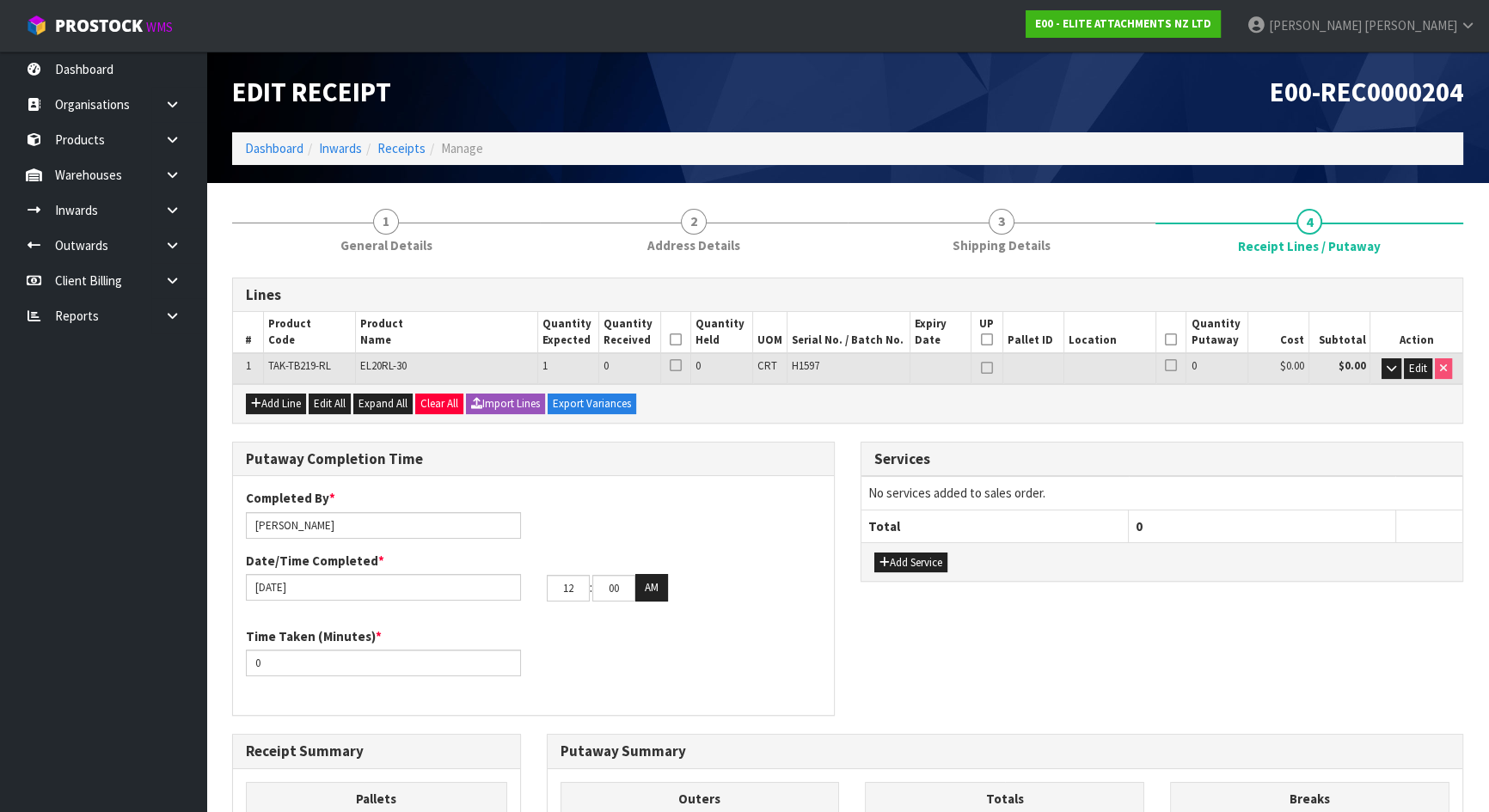
click at [850, 443] on div "Services No services added to sales order. Total 0 Add Service" at bounding box center [1162, 521] width 628 height 159
click at [1379, 367] on td "Edit" at bounding box center [1416, 368] width 92 height 30
click at [1387, 369] on icon "button" at bounding box center [1391, 368] width 9 height 11
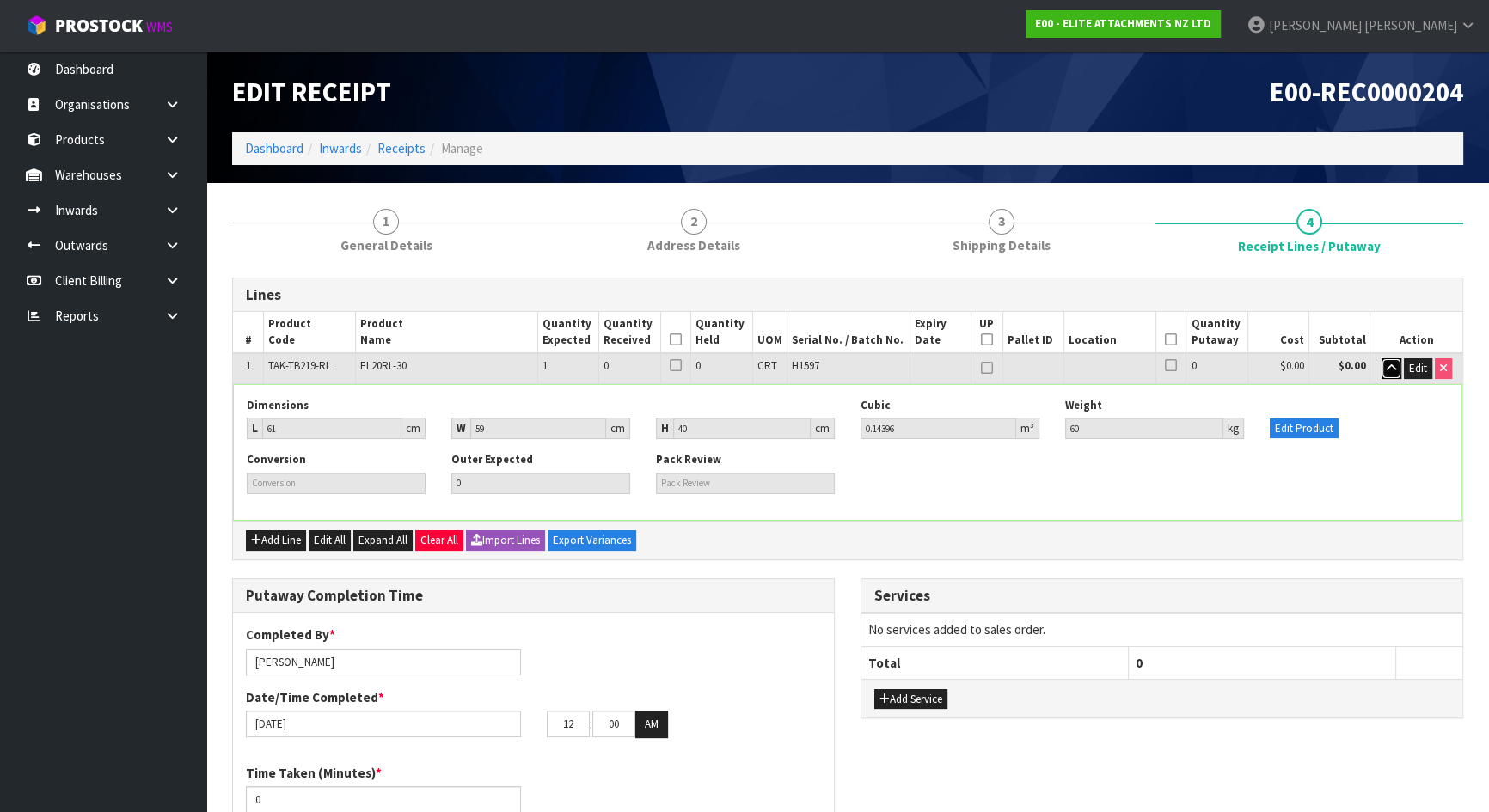
click at [1387, 369] on icon "button" at bounding box center [1391, 368] width 9 height 11
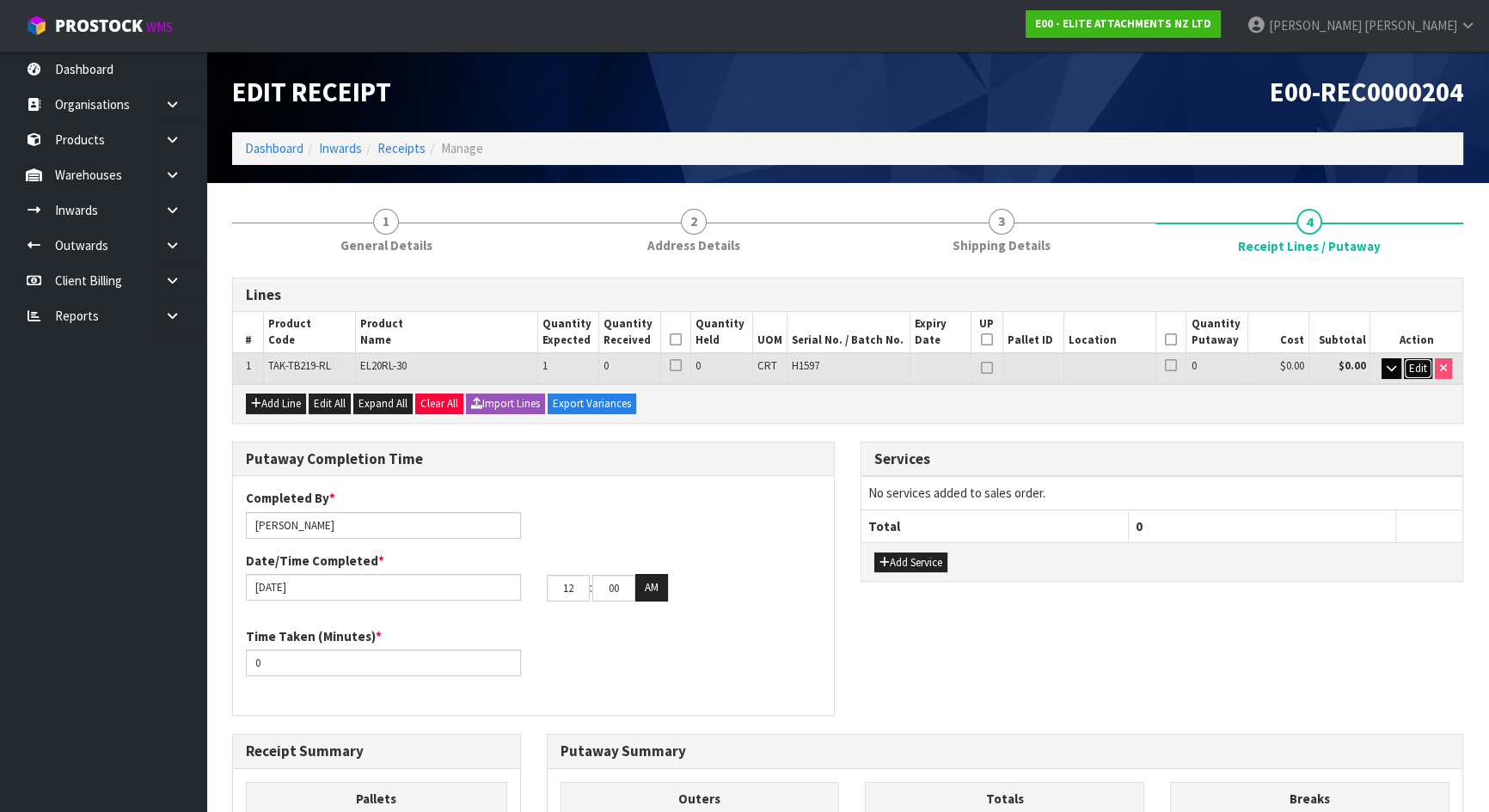
click at [1411, 369] on span "Edit" at bounding box center [1418, 368] width 18 height 15
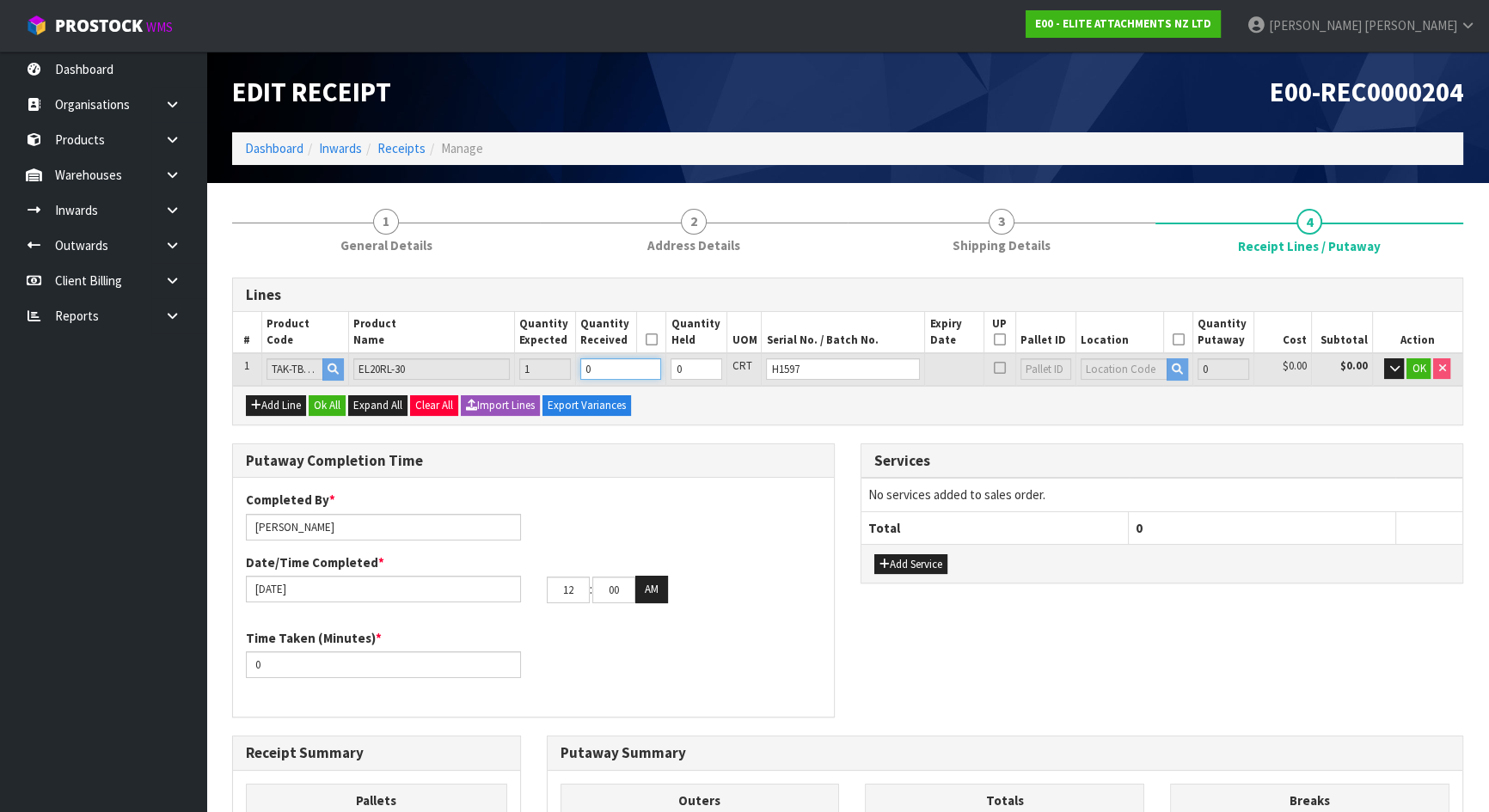
click at [500, 358] on tr "1 TAK-TB219-RL EL20RL-30 1 0 0 CRT H1597 0 $0.00 $0.00 OK" at bounding box center [847, 369] width 1229 height 32
type input "0.14396"
type input "60"
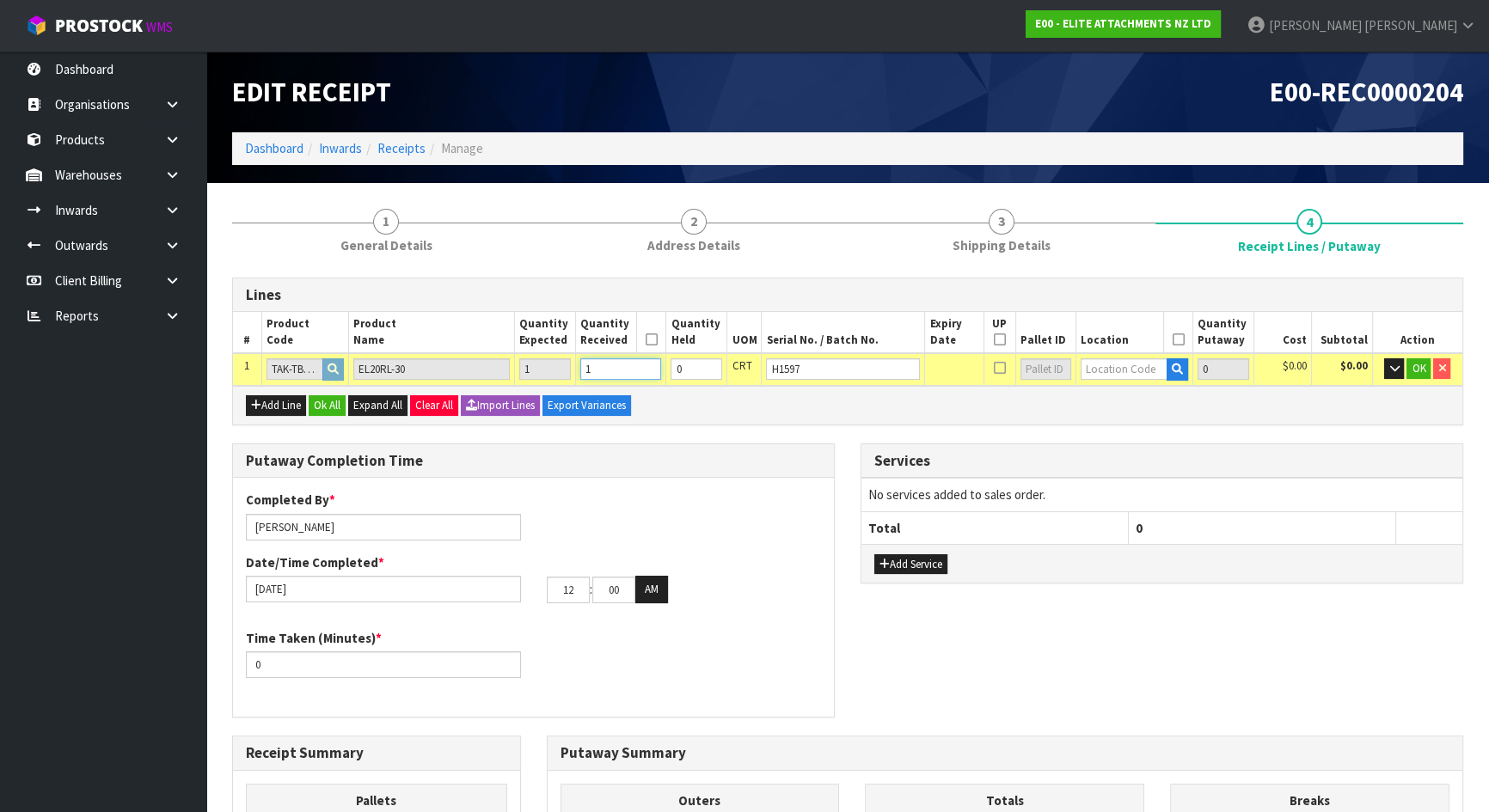
type input "1"
click at [1126, 366] on input "text" at bounding box center [1124, 368] width 87 height 21
type input "11-15-3"
click at [1146, 395] on link "11-15-3 -A" at bounding box center [1144, 398] width 136 height 23
type input "1"
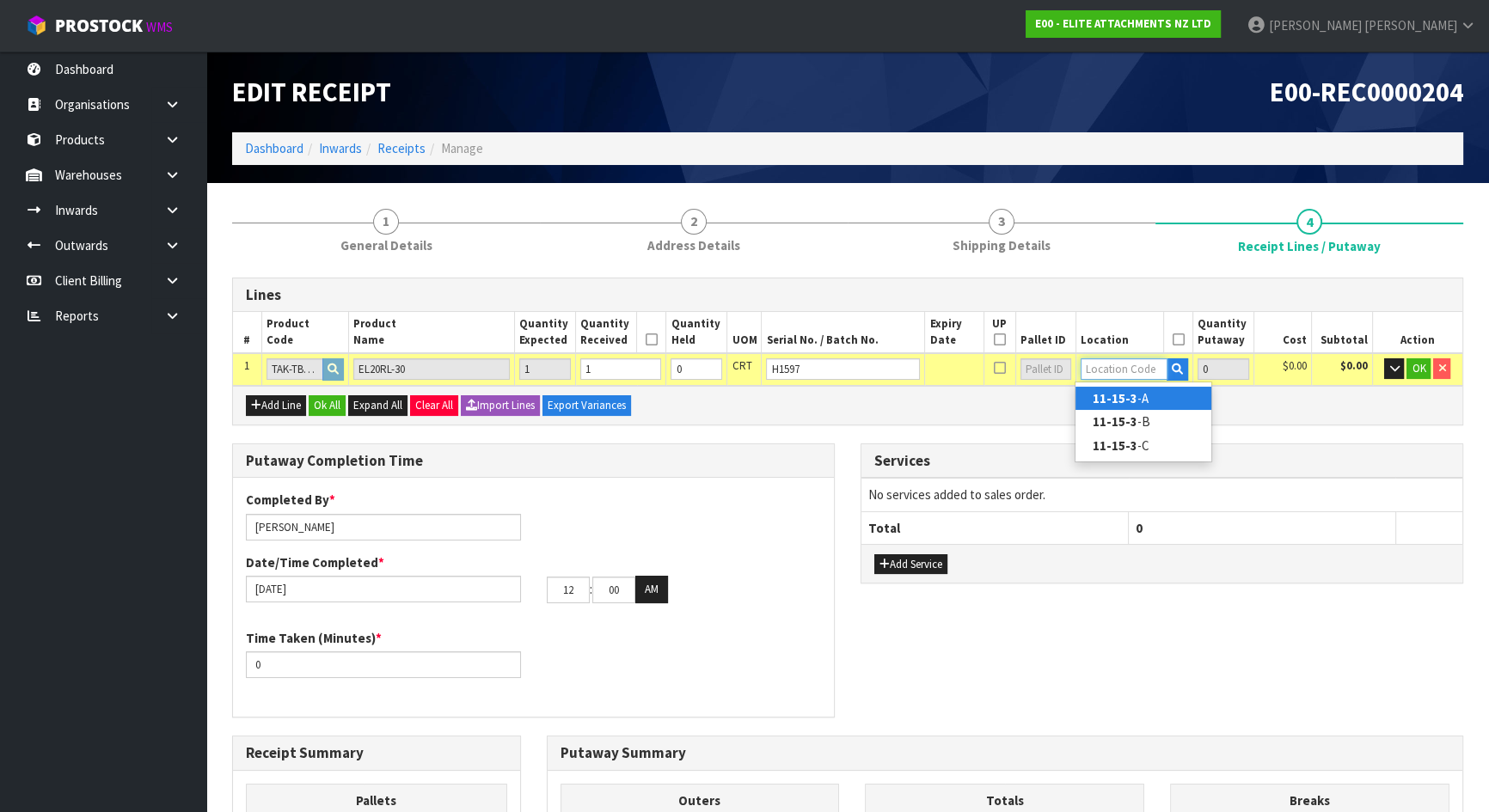
type input "11-15-3-A"
type input "1"
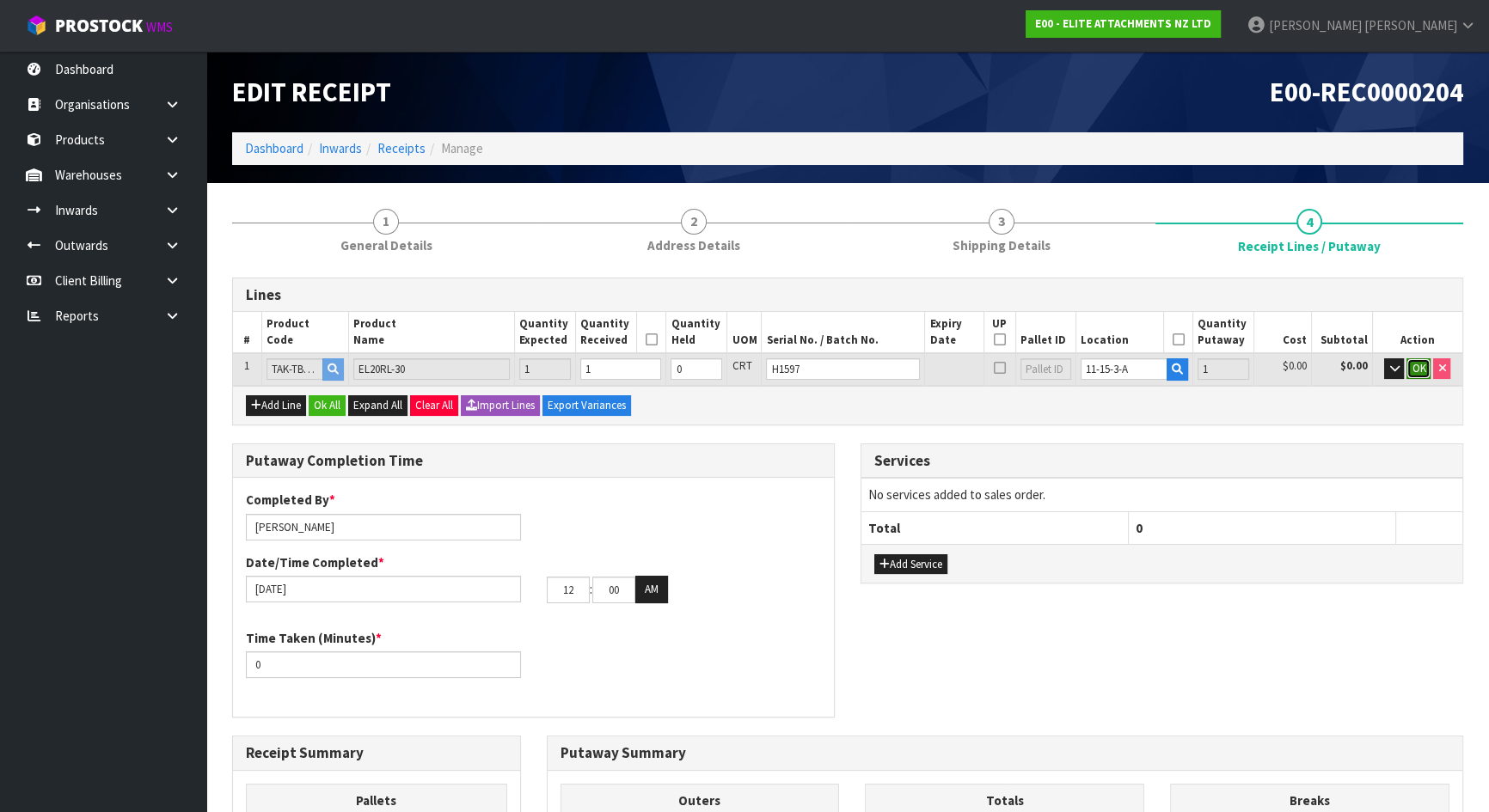
click at [1415, 365] on span "OK" at bounding box center [1418, 368] width 14 height 15
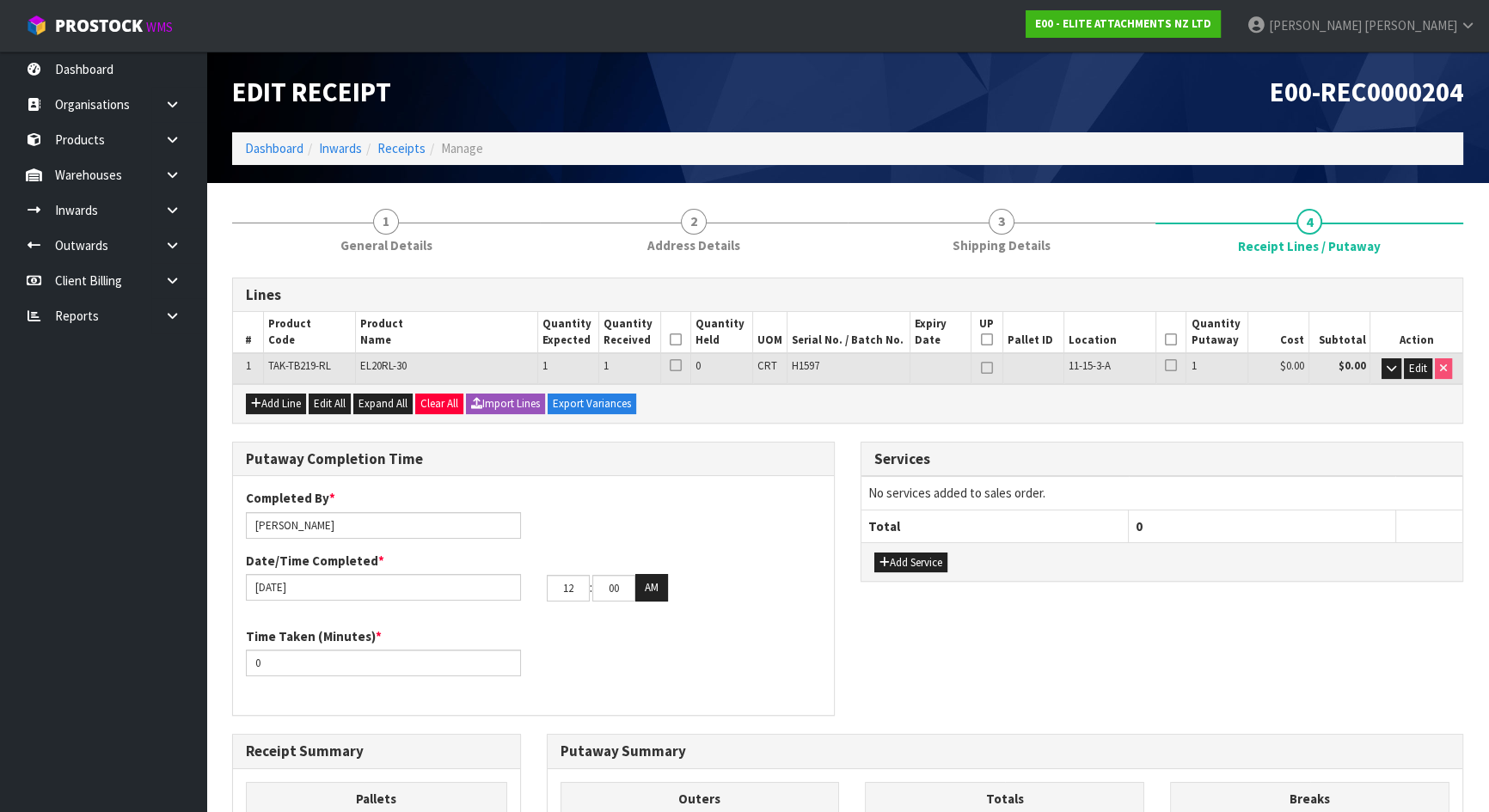
click at [674, 340] on icon at bounding box center [675, 340] width 12 height 1
click at [1175, 340] on icon at bounding box center [1170, 340] width 12 height 1
click at [842, 427] on div "Lines # Product Code Product Name Quantity Expected Quantity Received Quantity …" at bounding box center [847, 747] width 1231 height 938
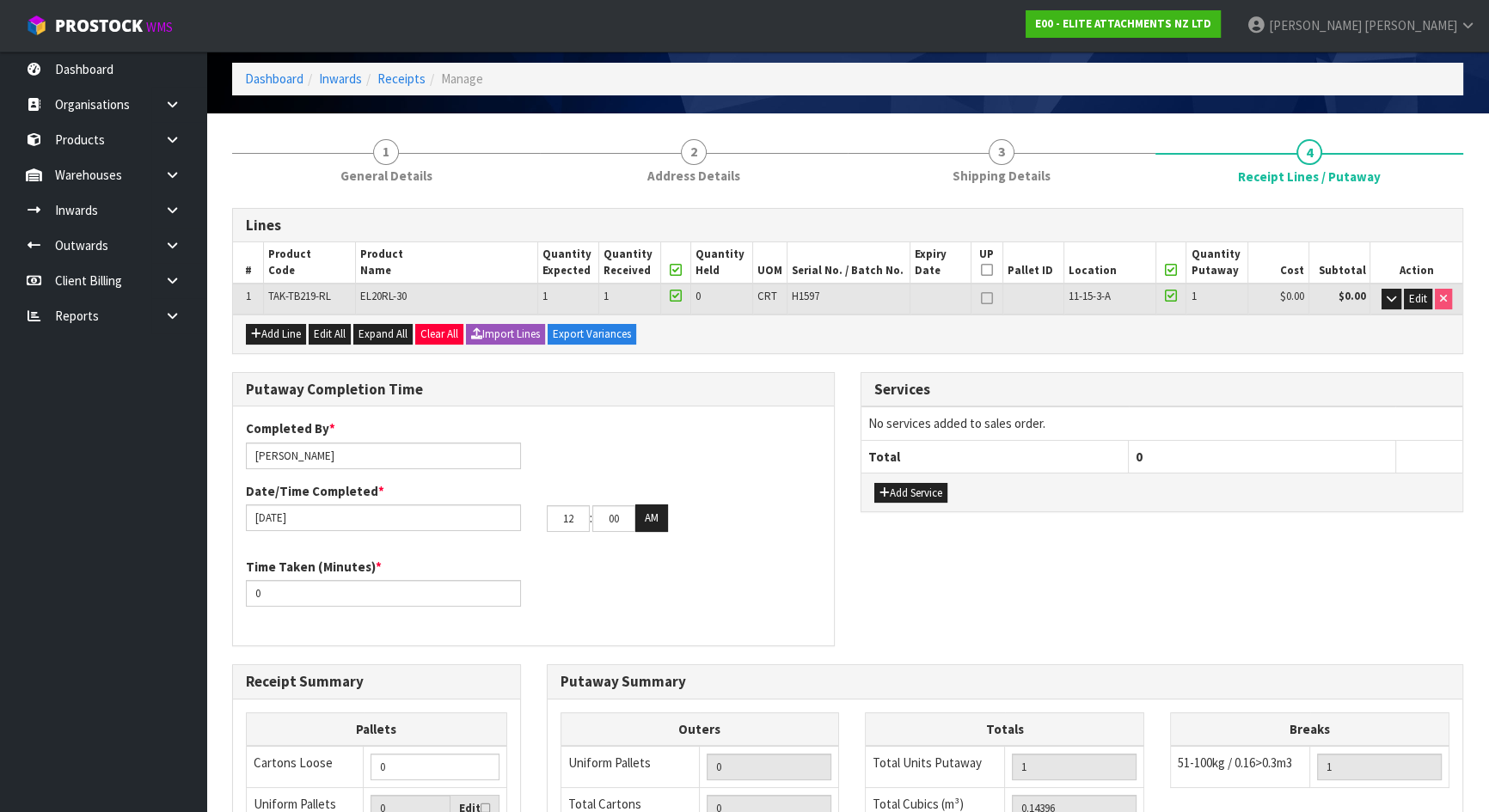
scroll to position [234, 0]
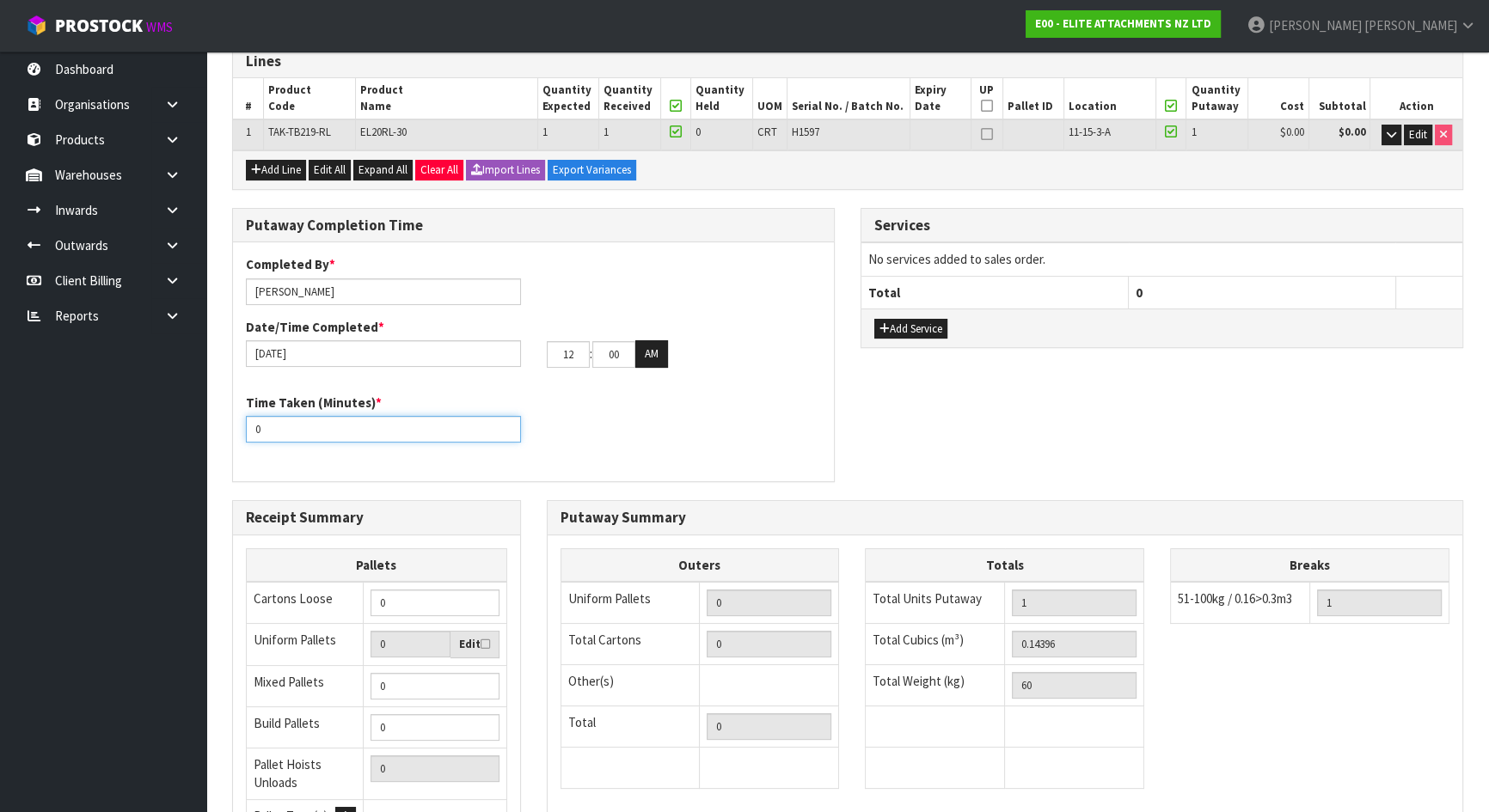
drag, startPoint x: 332, startPoint y: 424, endPoint x: 224, endPoint y: 424, distance: 108.0
click at [208, 424] on section "1 General Details 2 Address Details 3 Shipping Details 4 Receipt Lines / Putawa…" at bounding box center [847, 471] width 1283 height 1045
type input "15"
click at [554, 422] on div "Time Taken (Minutes) * 15" at bounding box center [533, 424] width 601 height 62
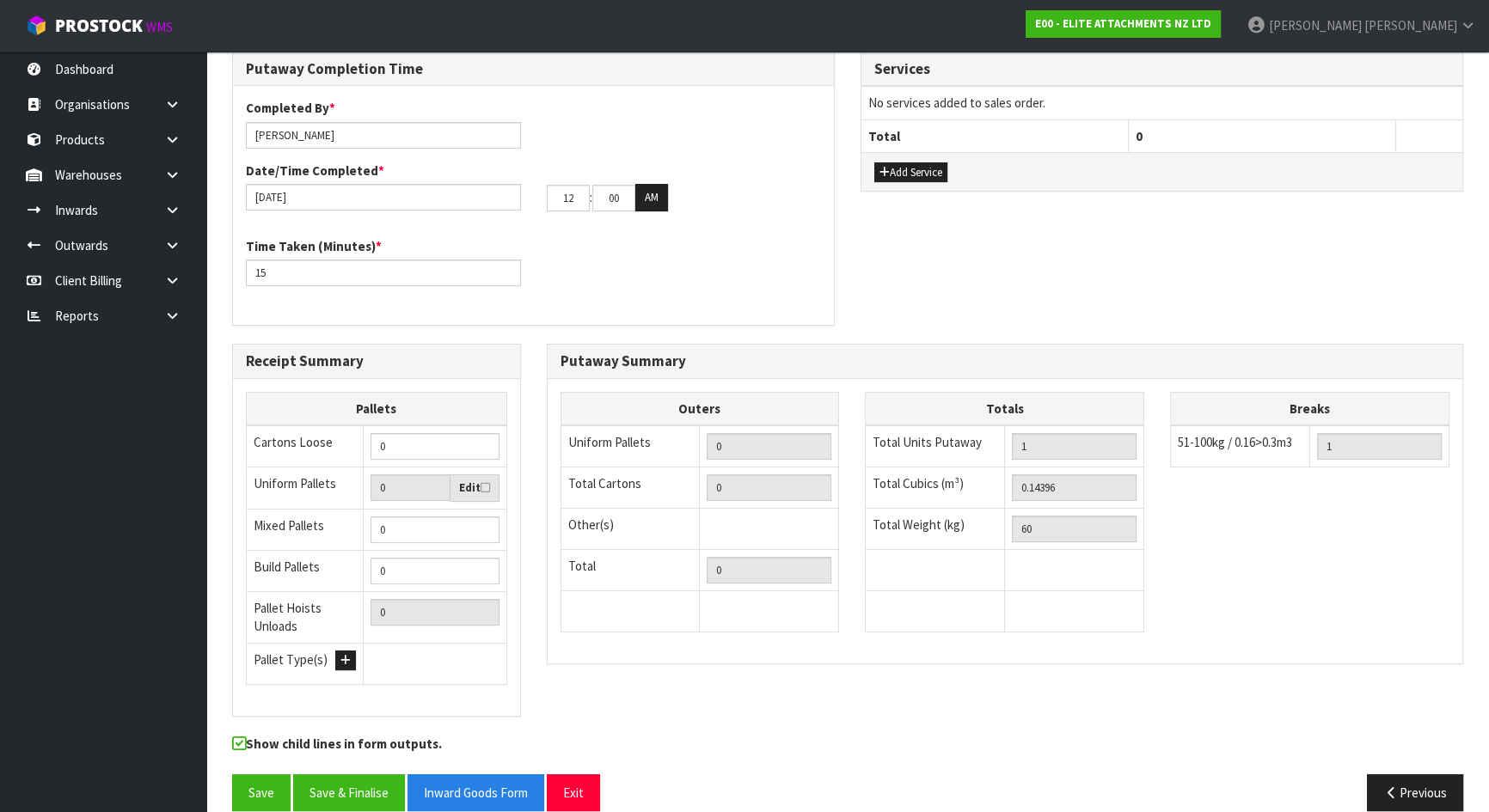
click at [532, 440] on div "Receipt Summary Pallets Cartons Loose 0 Uniform Pallets 0 Edit Mixed Pallets 0 …" at bounding box center [377, 539] width 315 height 390
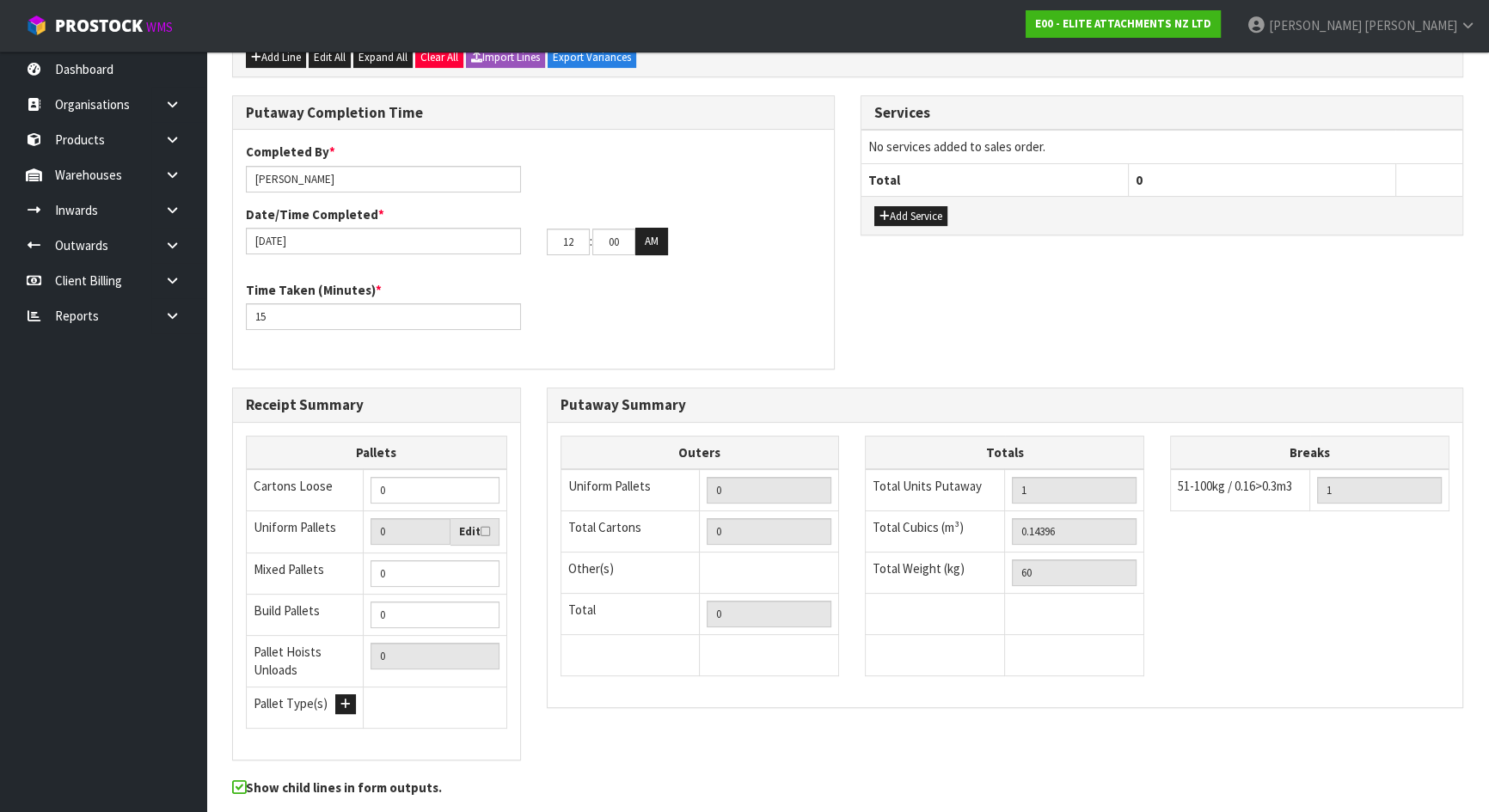
scroll to position [312, 0]
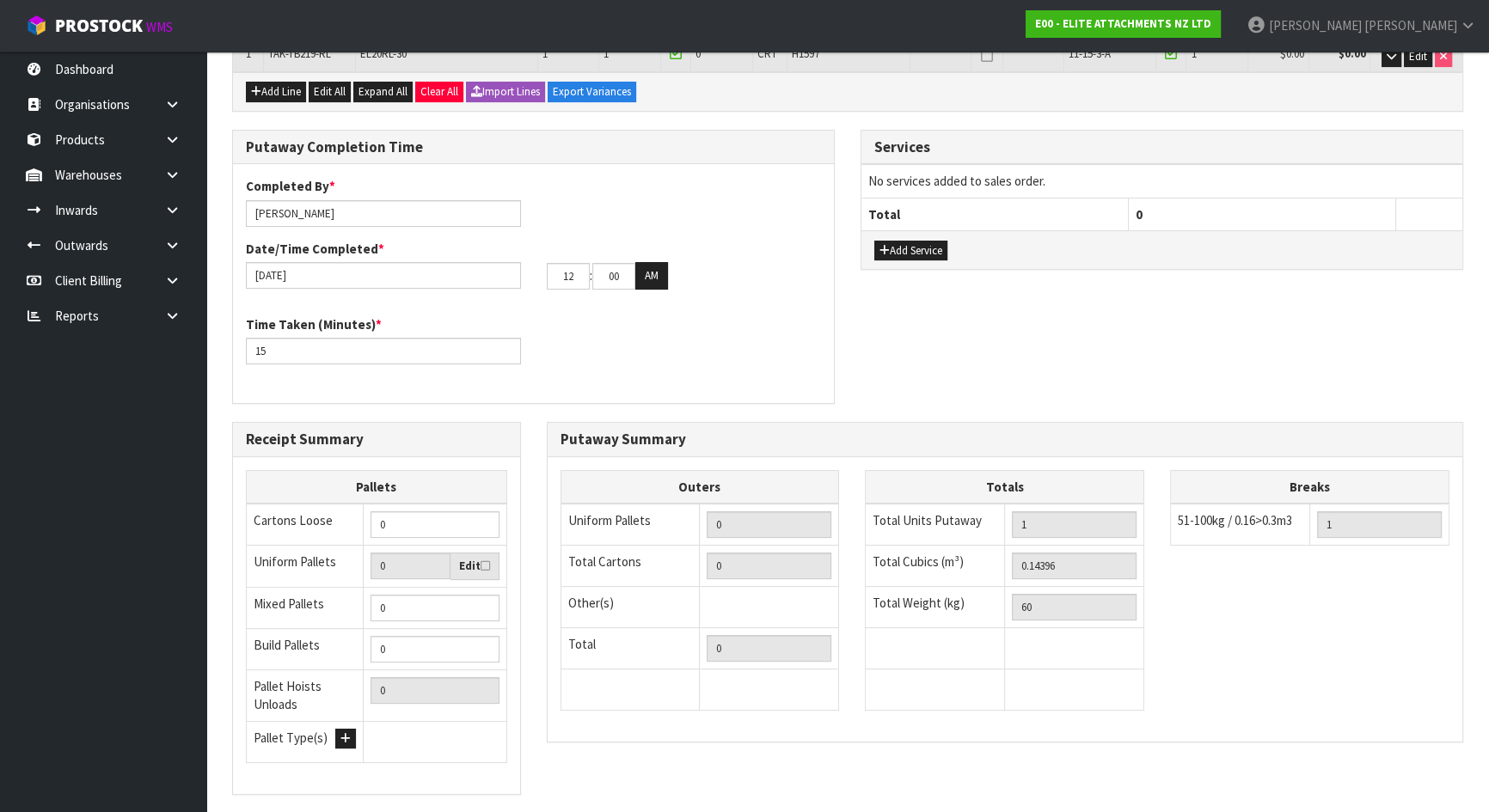
click at [553, 414] on div "Putaway Completion Time Completed By * Michael Drugan Date/Time Completed * 19/…" at bounding box center [533, 275] width 628 height 292
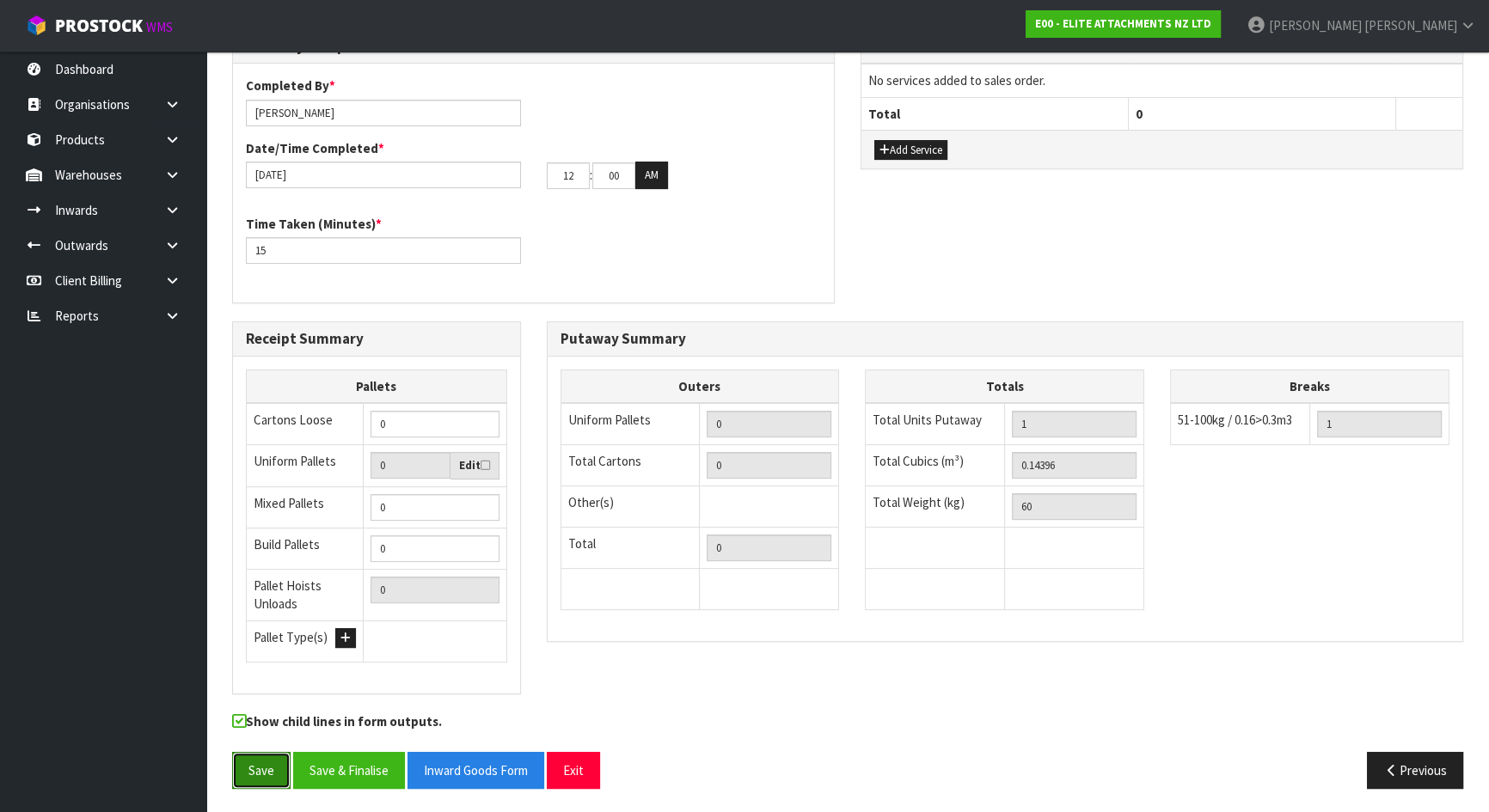
click at [266, 757] on button "Save" at bounding box center [261, 771] width 58 height 37
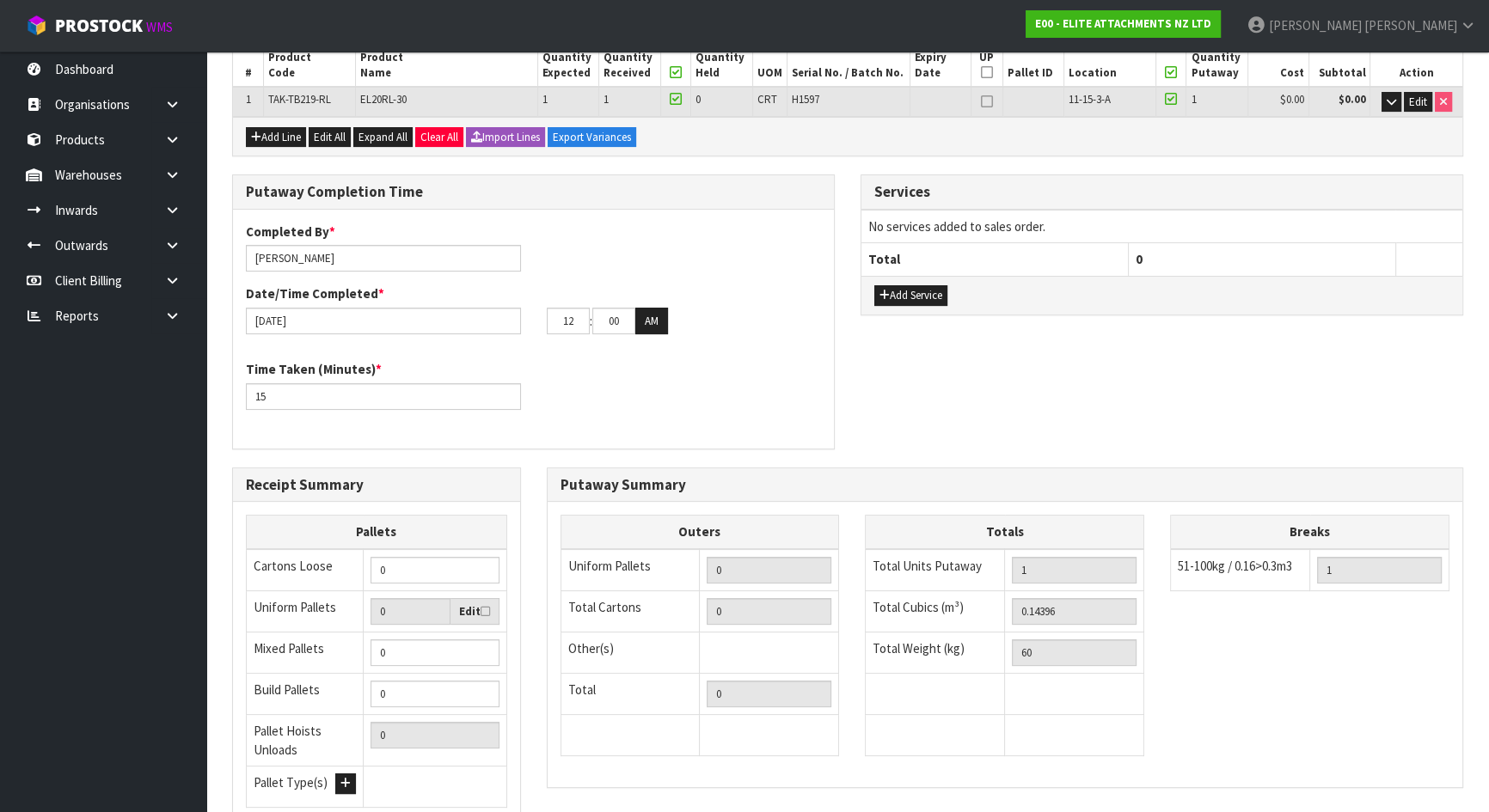
scroll to position [318, 0]
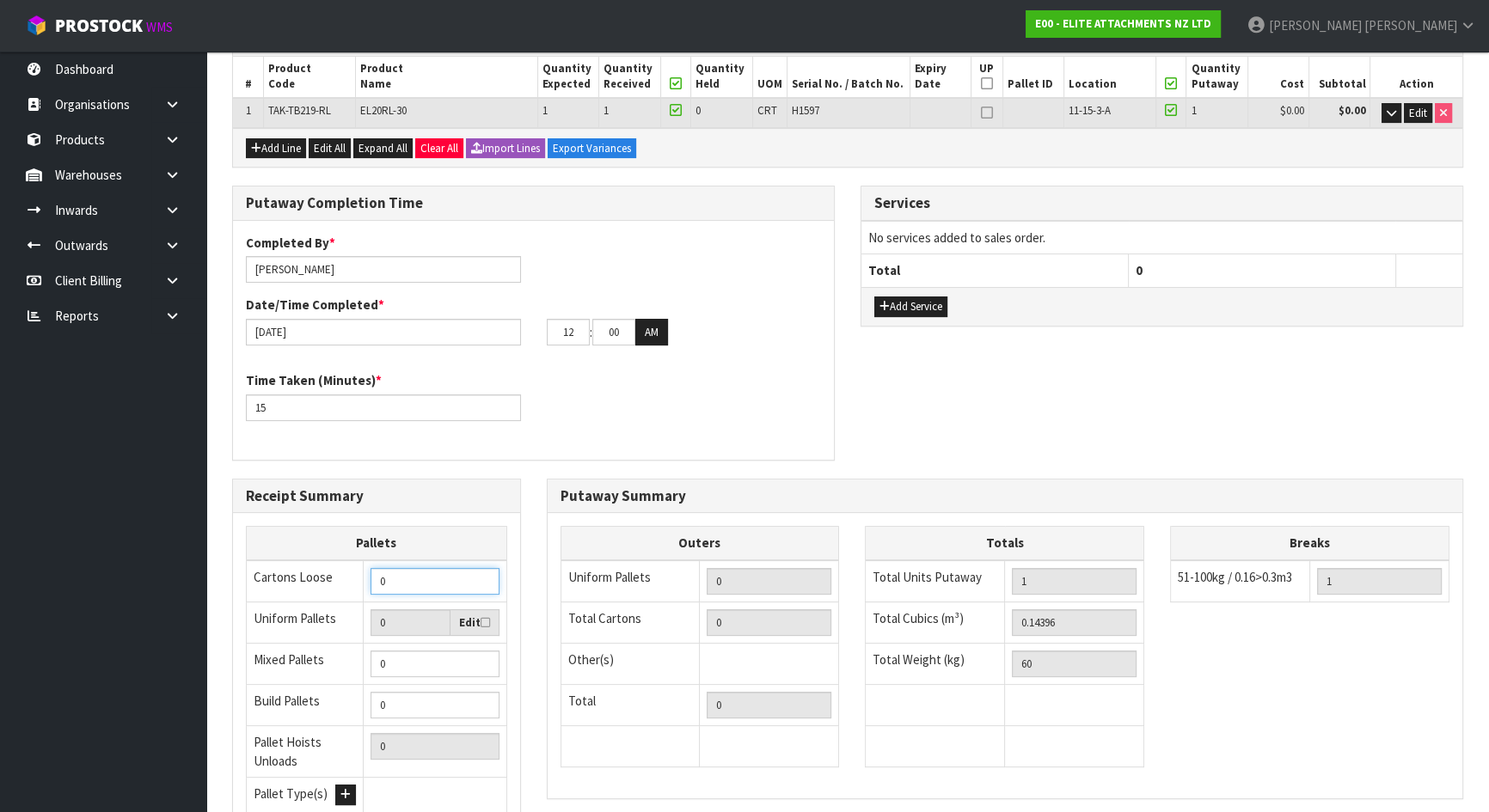
drag, startPoint x: 436, startPoint y: 577, endPoint x: 334, endPoint y: 580, distance: 102.0
click at [334, 580] on tr "Cartons Loose 0" at bounding box center [377, 582] width 261 height 42
type input "1"
click at [530, 574] on div "Receipt Summary Pallets Cartons Loose 1 Uniform Pallets 0 Edit Mixed Pallets 0 …" at bounding box center [377, 674] width 315 height 390
drag, startPoint x: 409, startPoint y: 579, endPoint x: 259, endPoint y: 579, distance: 150.0
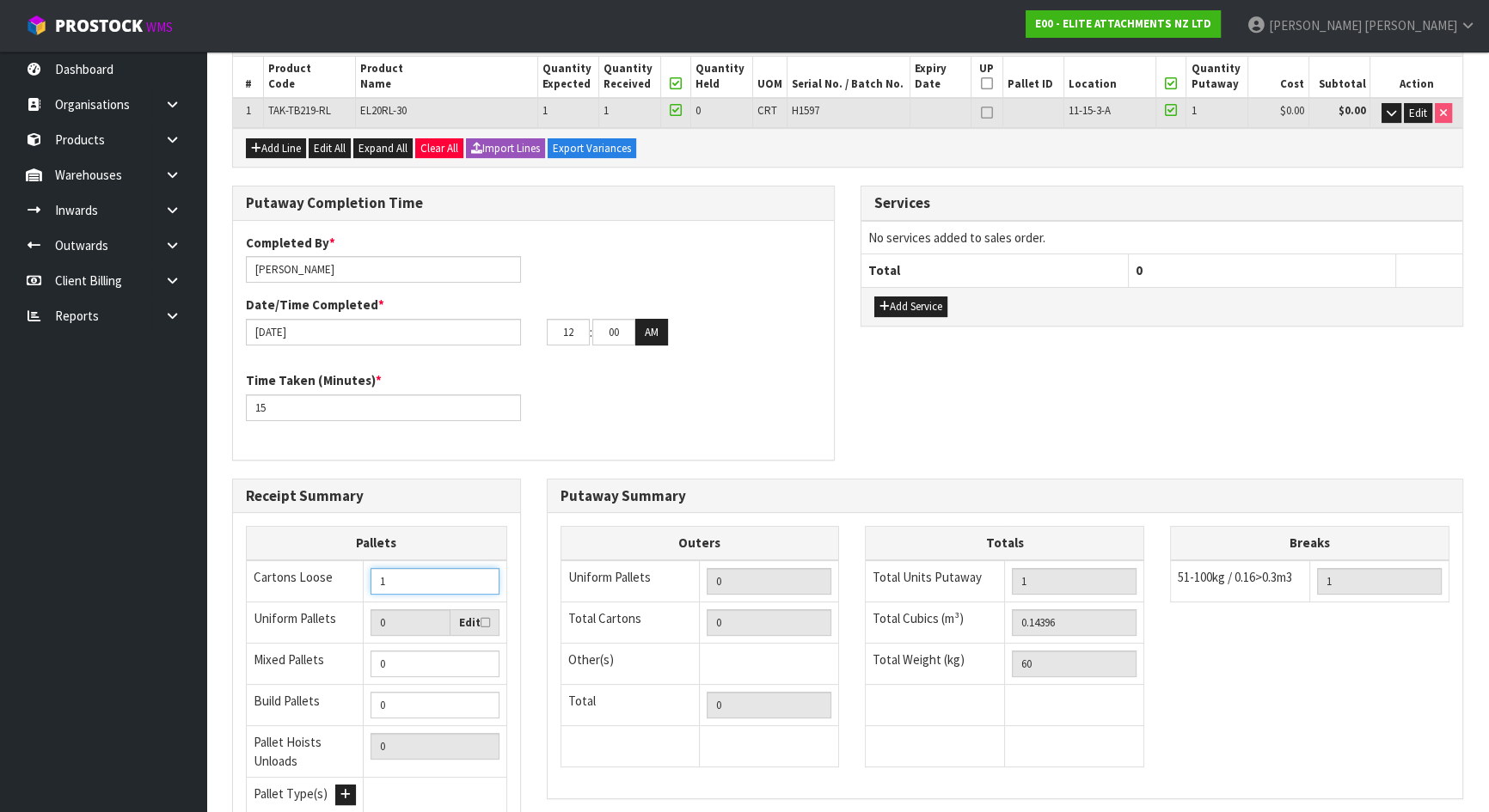
click at [259, 579] on tr "Cartons Loose 1" at bounding box center [377, 582] width 261 height 42
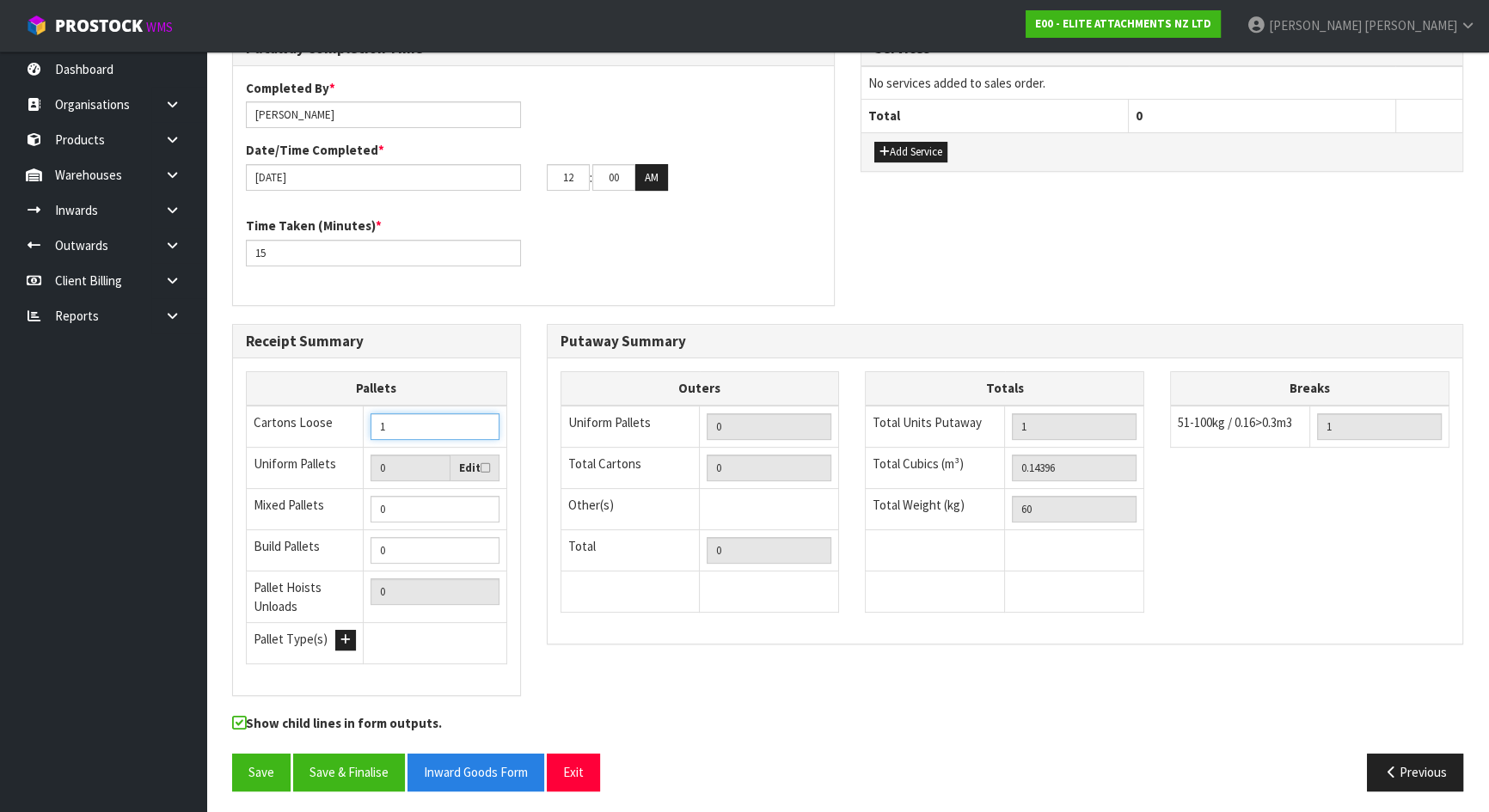
scroll to position [474, 0]
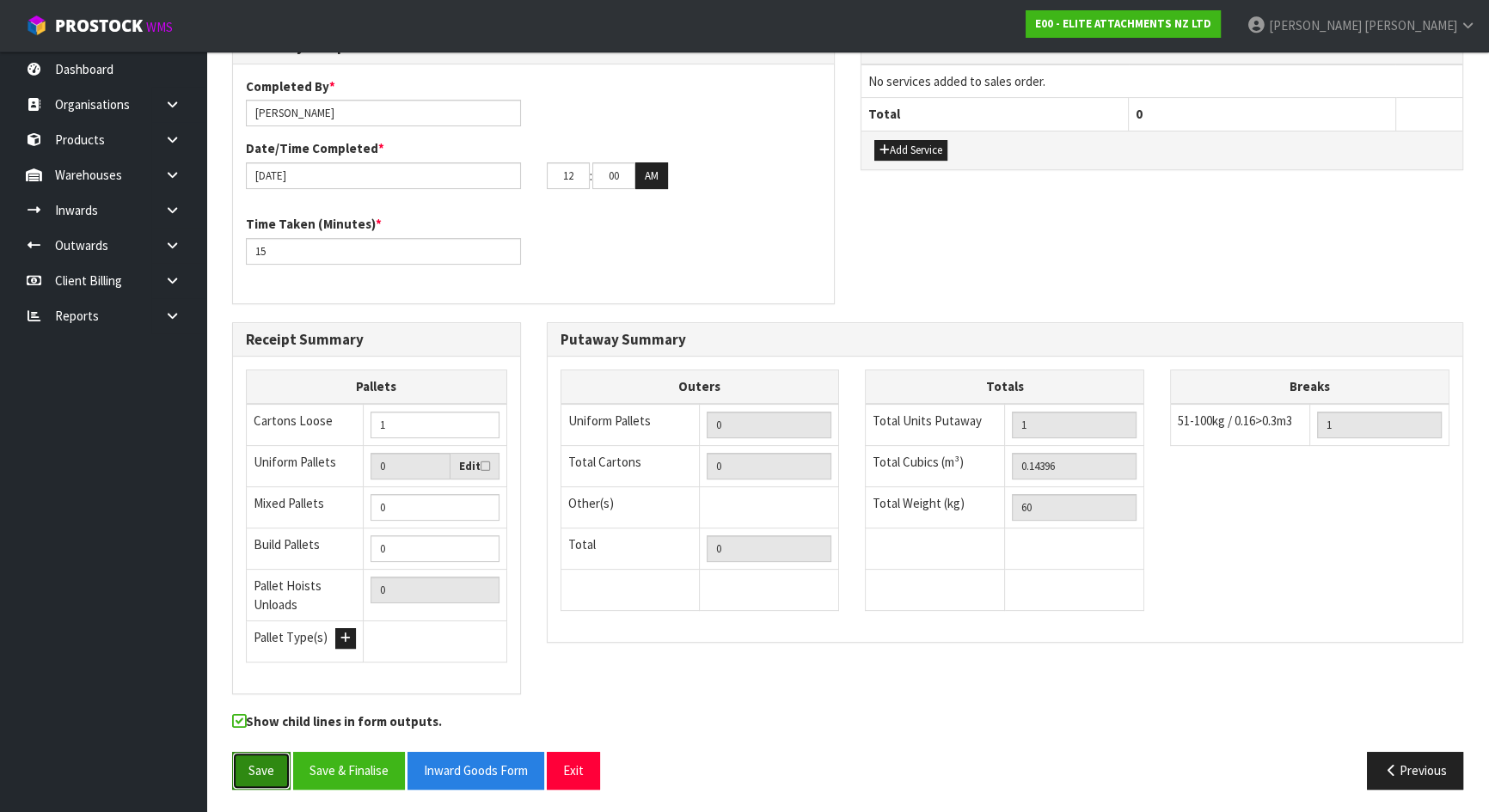
click at [250, 759] on button "Save" at bounding box center [261, 771] width 58 height 37
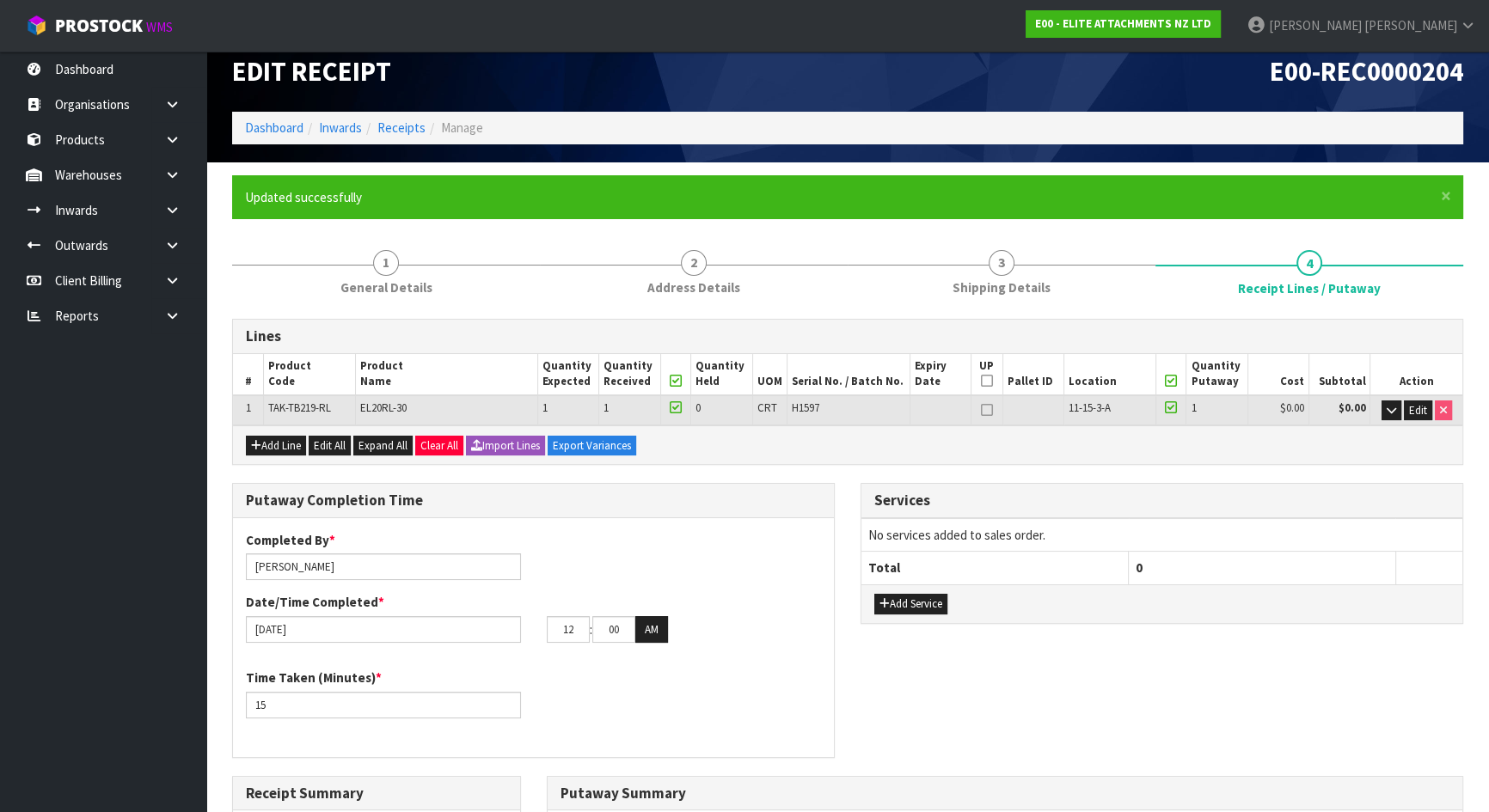
scroll to position [0, 0]
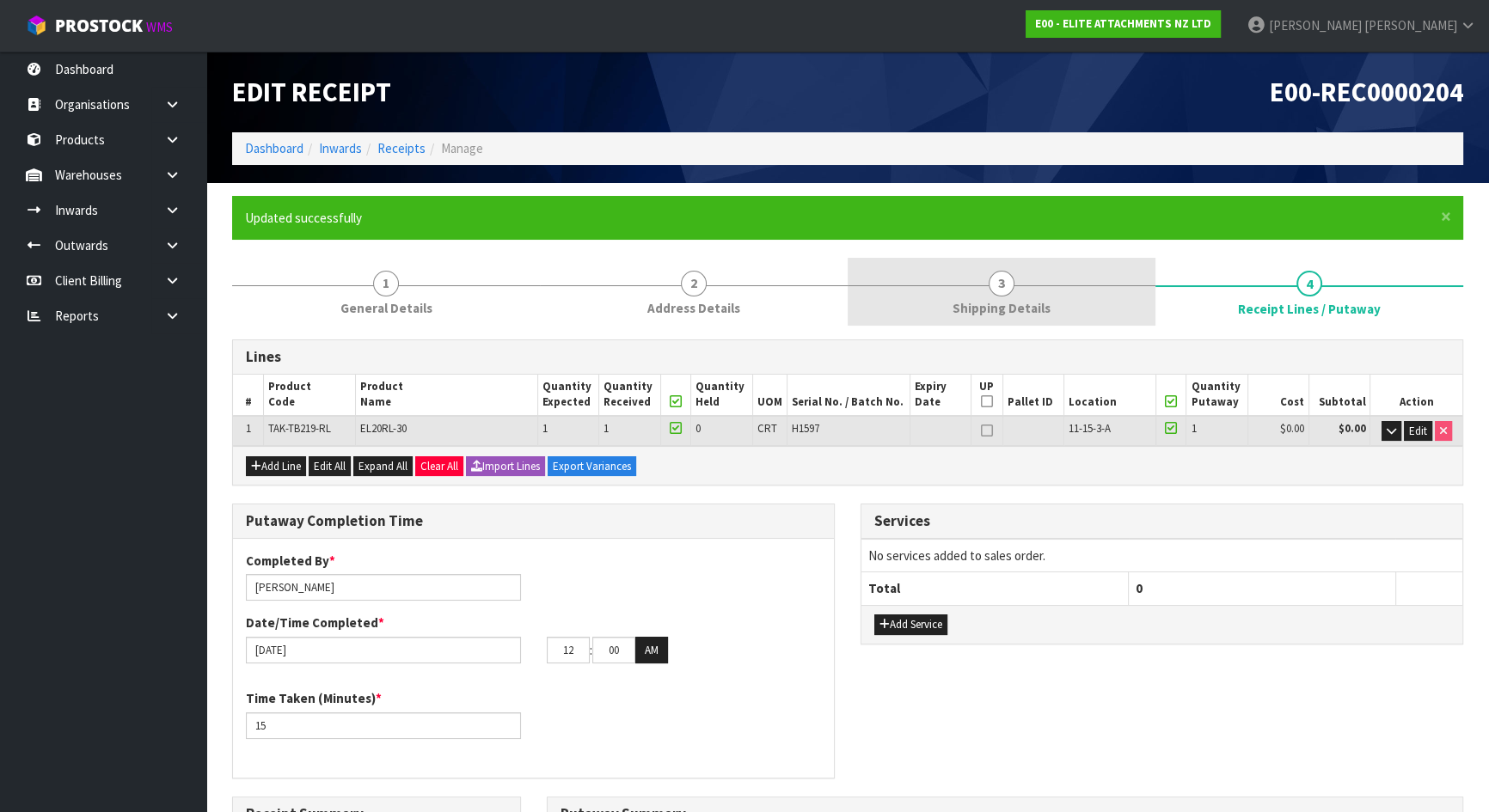
click at [1001, 305] on span "Shipping Details" at bounding box center [1001, 308] width 98 height 18
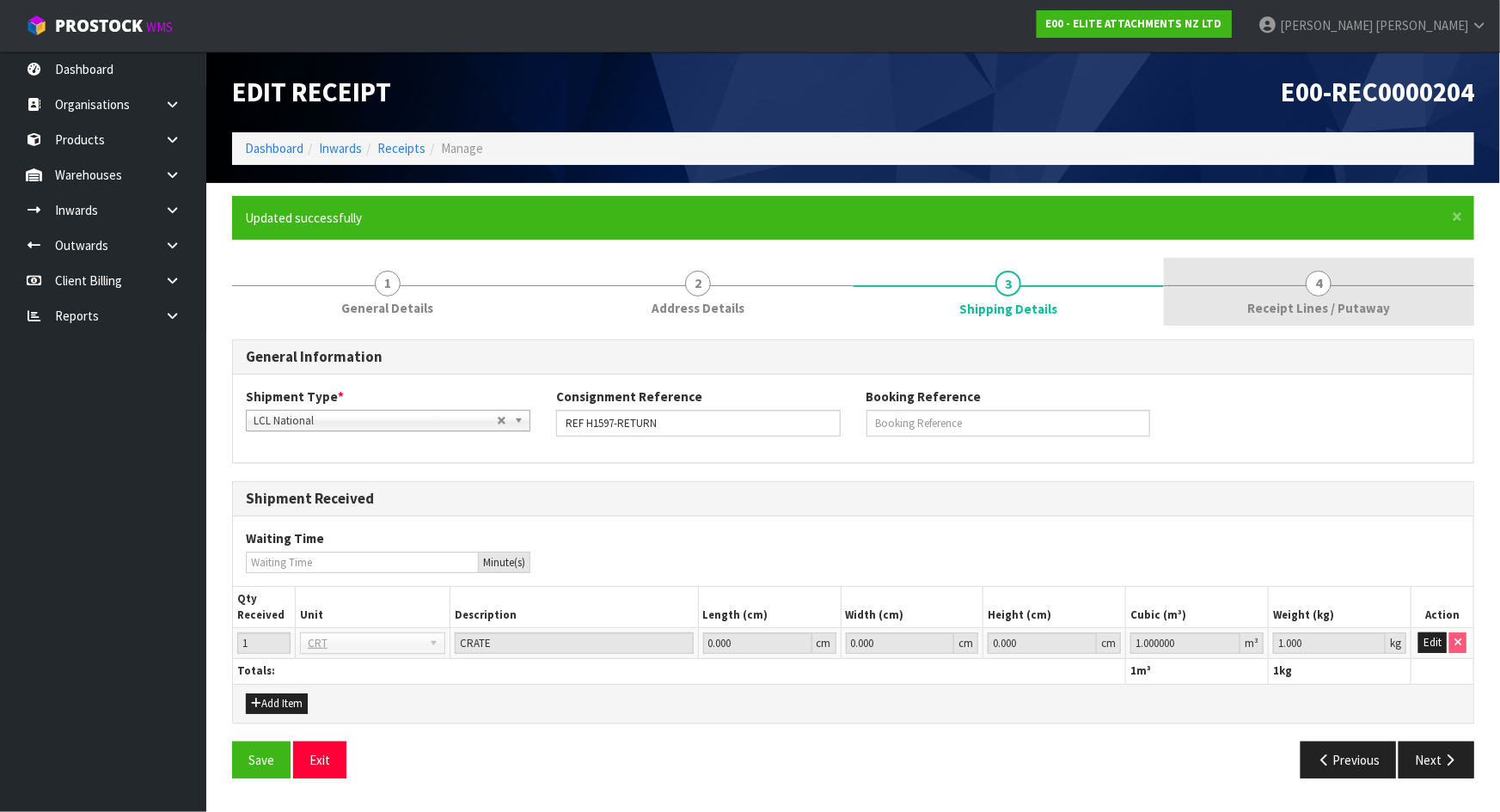
click at [1230, 307] on link "4 Receipt Lines / Putaway" at bounding box center [1319, 292] width 310 height 68
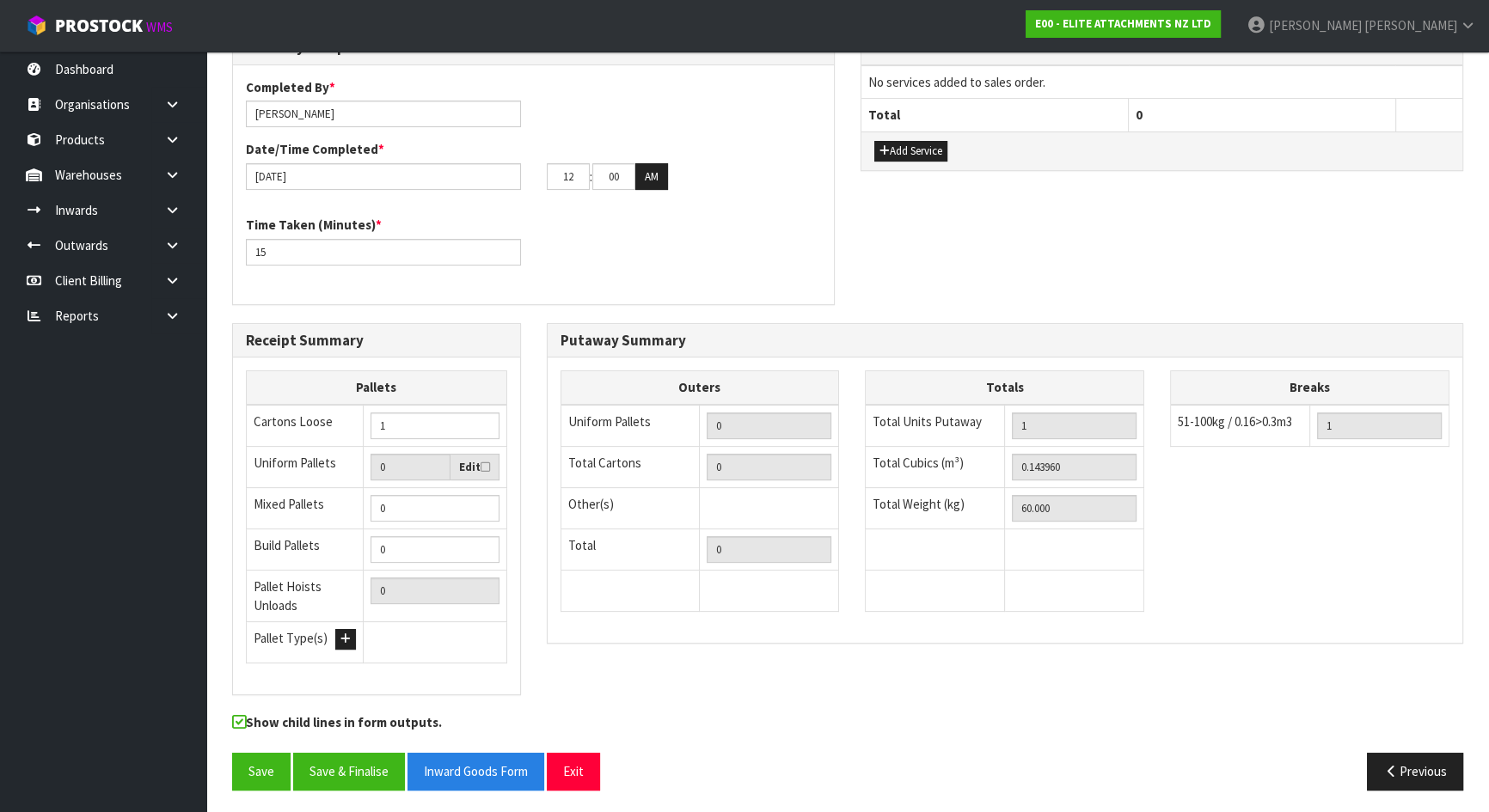
scroll to position [474, 0]
drag, startPoint x: 1057, startPoint y: 457, endPoint x: 810, endPoint y: 453, distance: 247.0
click at [810, 453] on div "Outers Uniform Pallets 0 Total Cartons 0 Other(s) Bag x 0 Bar x 0 Basket x 0 Bi…" at bounding box center [1006, 498] width 915 height 259
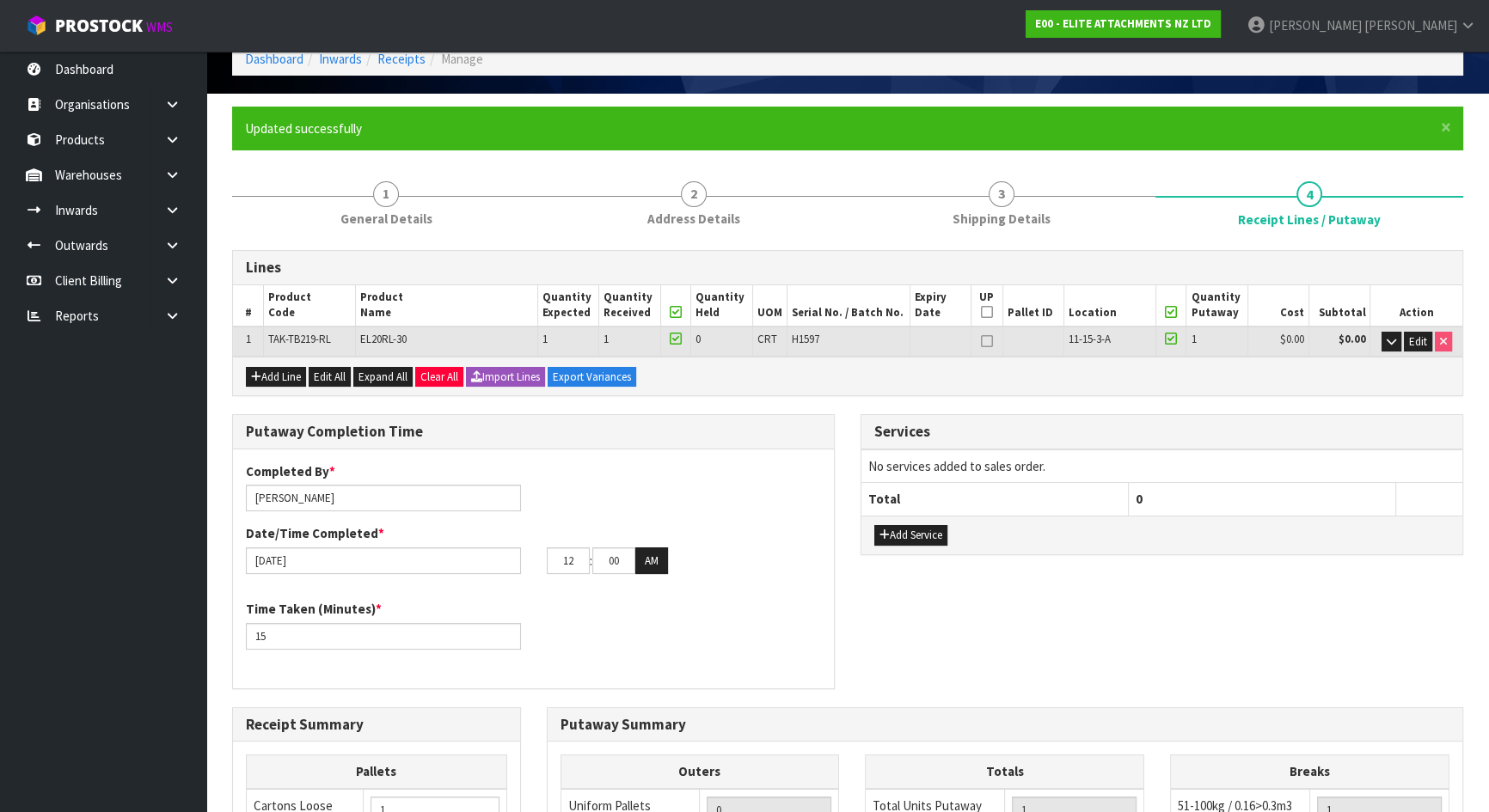
scroll to position [0, 0]
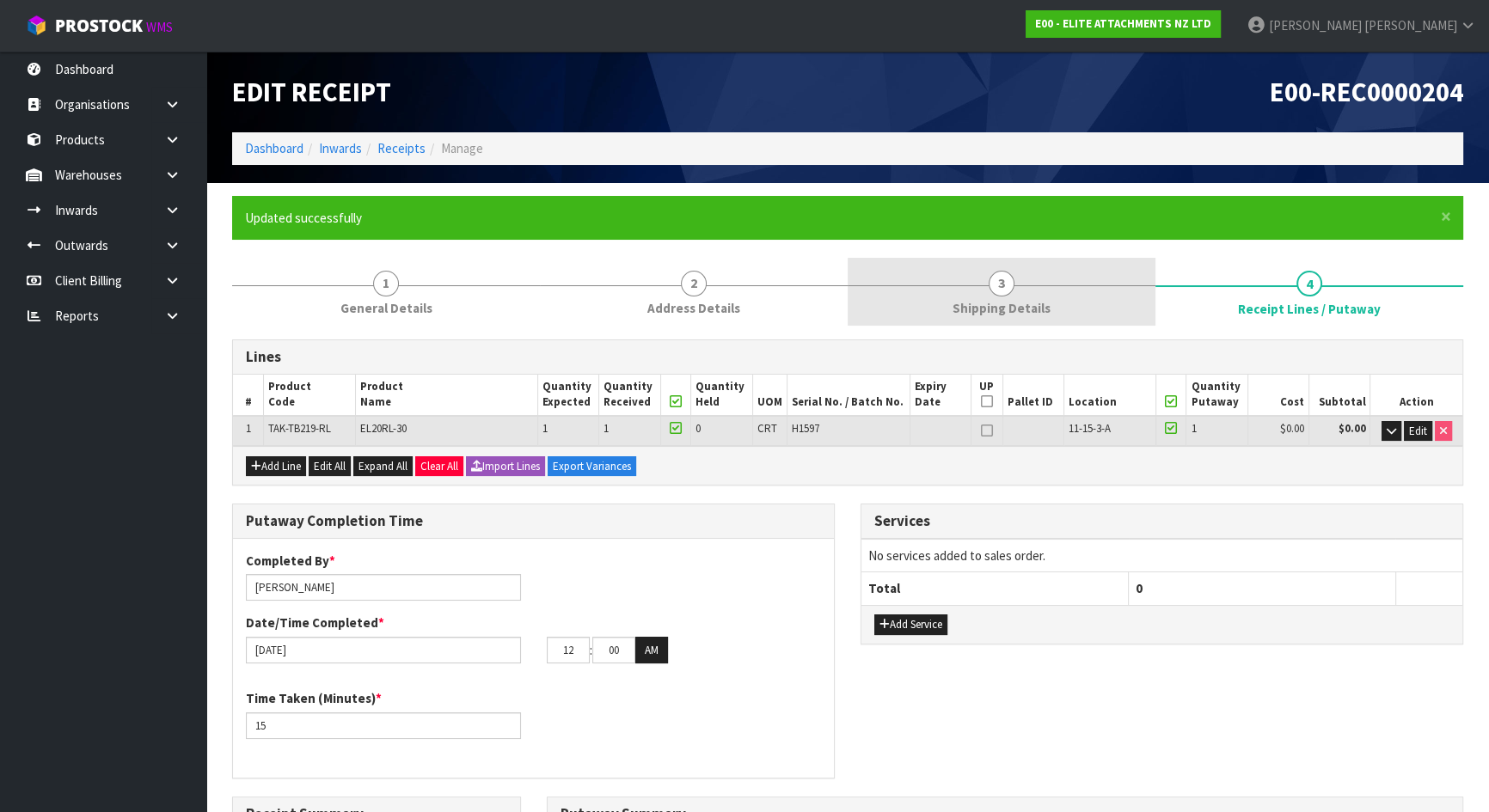
click at [971, 307] on span "Shipping Details" at bounding box center [1001, 308] width 98 height 18
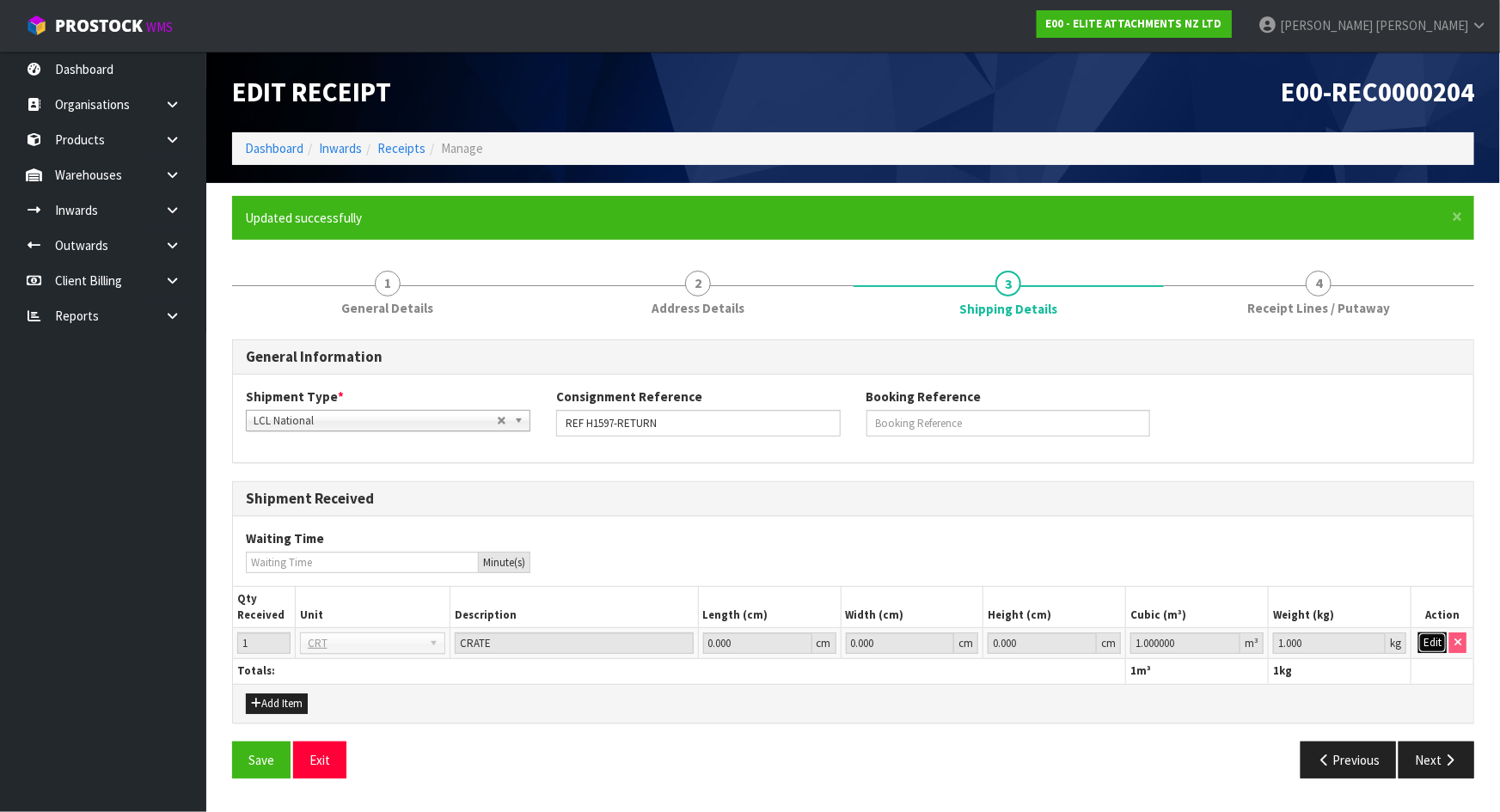
click at [1433, 643] on button "Edit" at bounding box center [1432, 643] width 29 height 20
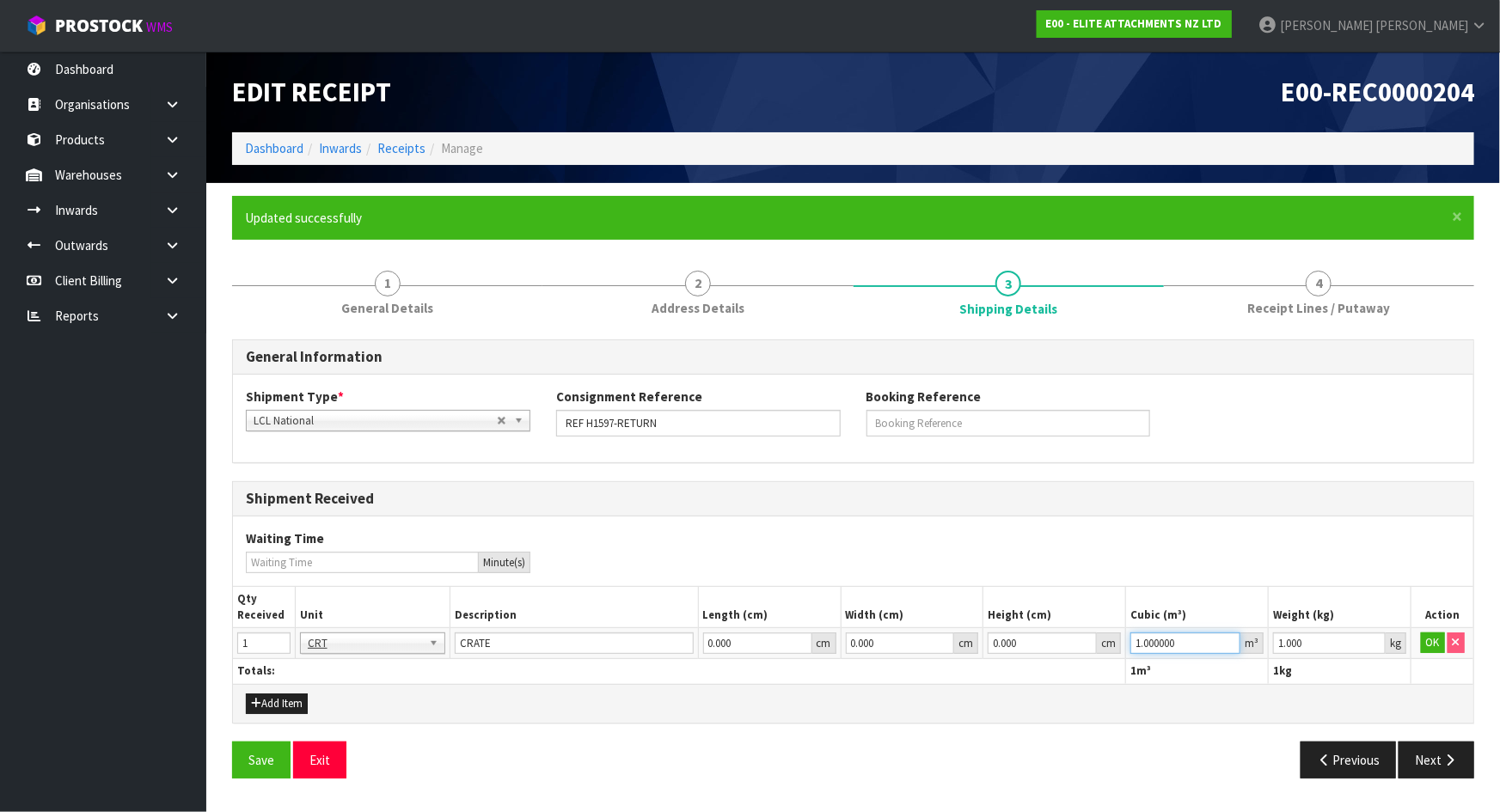
drag, startPoint x: 1191, startPoint y: 636, endPoint x: 949, endPoint y: 613, distance: 243.1
click at [951, 613] on table "Qty Received Unit Description Length (cm) Width (cm) Height (cm) Cubic (m³) Wei…" at bounding box center [853, 635] width 1240 height 97
paste input "0.14396"
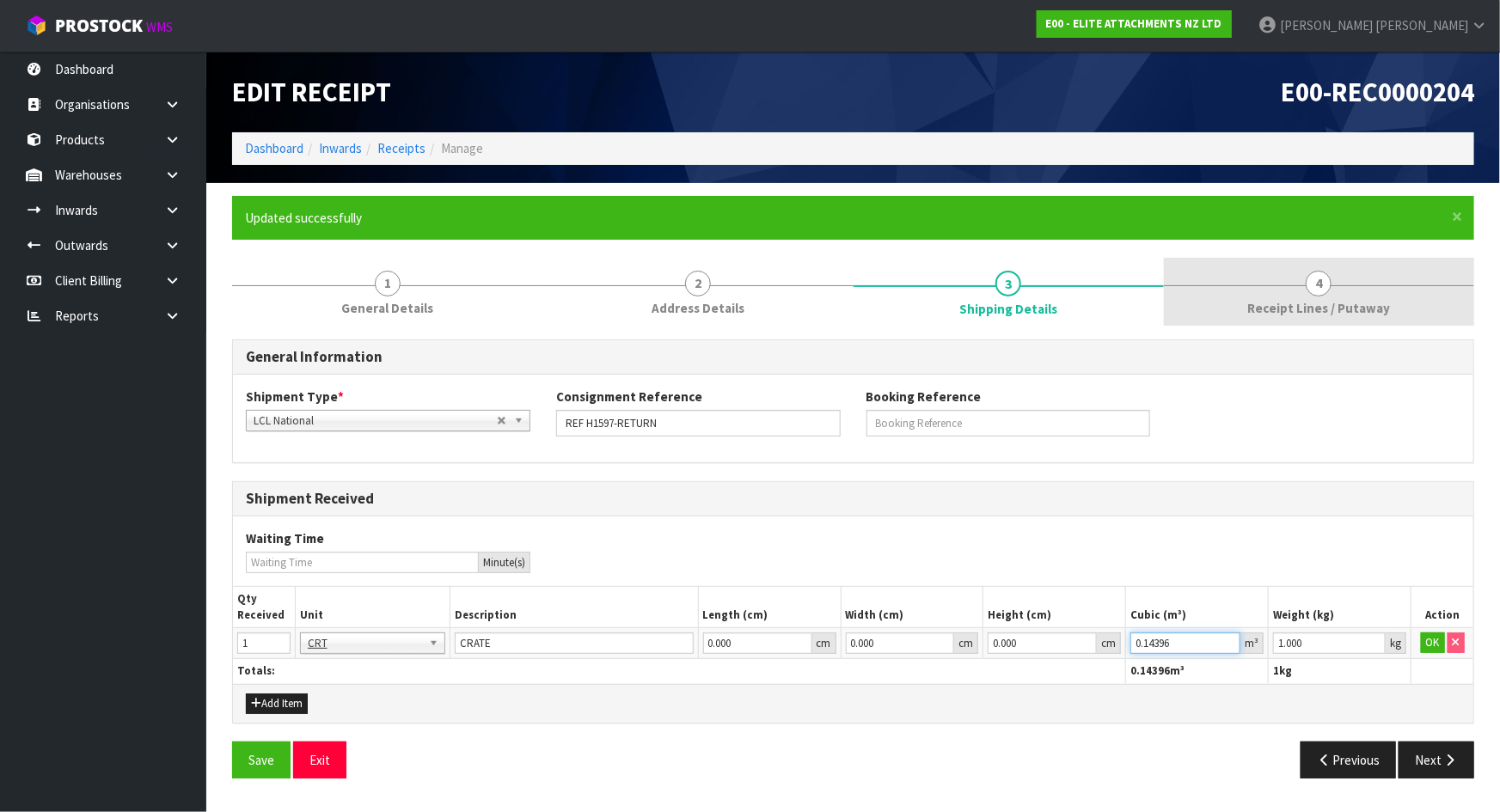
type input "0.14396"
click at [1273, 291] on link "4 Receipt Lines / Putaway" at bounding box center [1319, 292] width 310 height 68
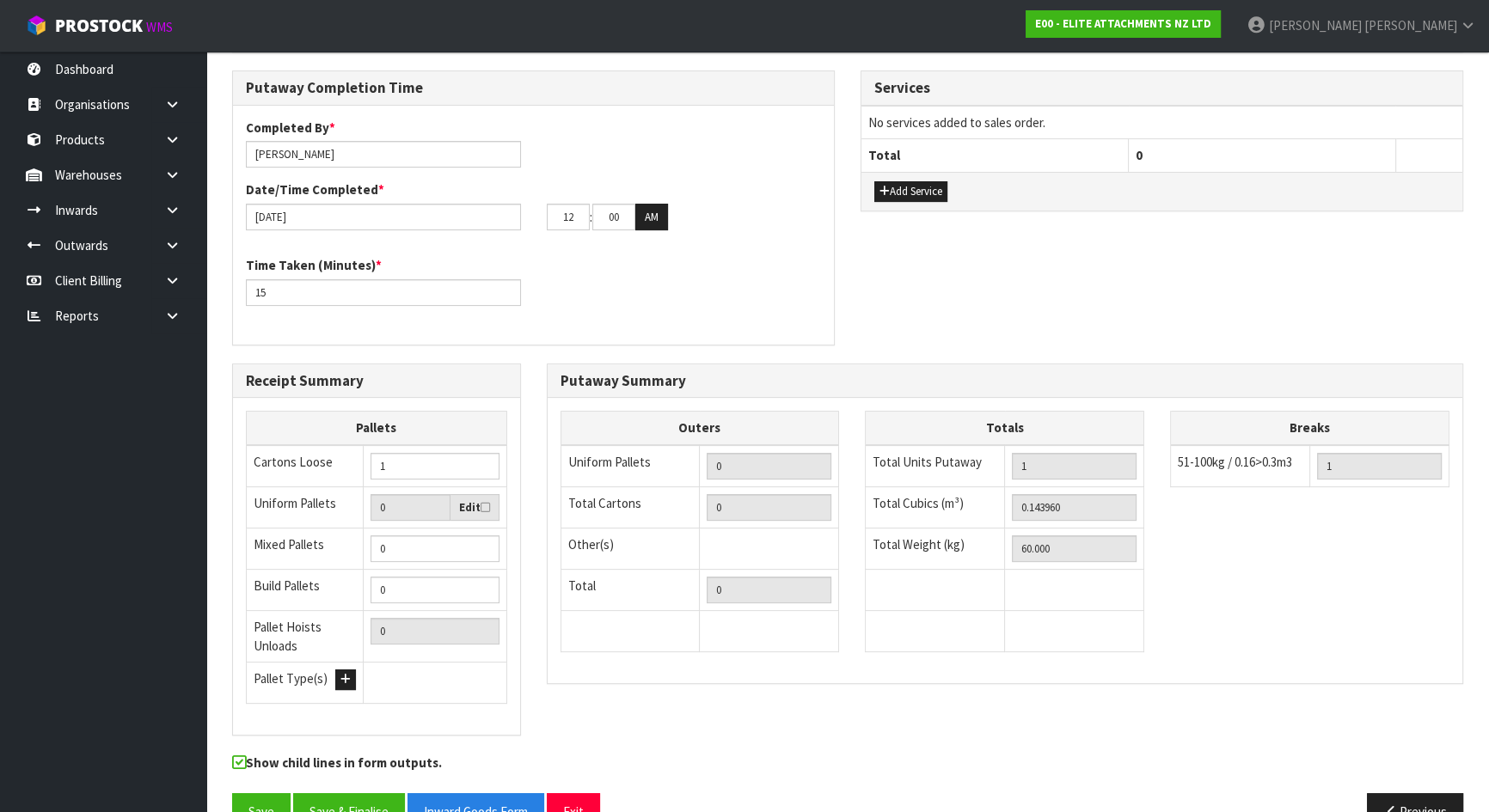
scroll to position [474, 0]
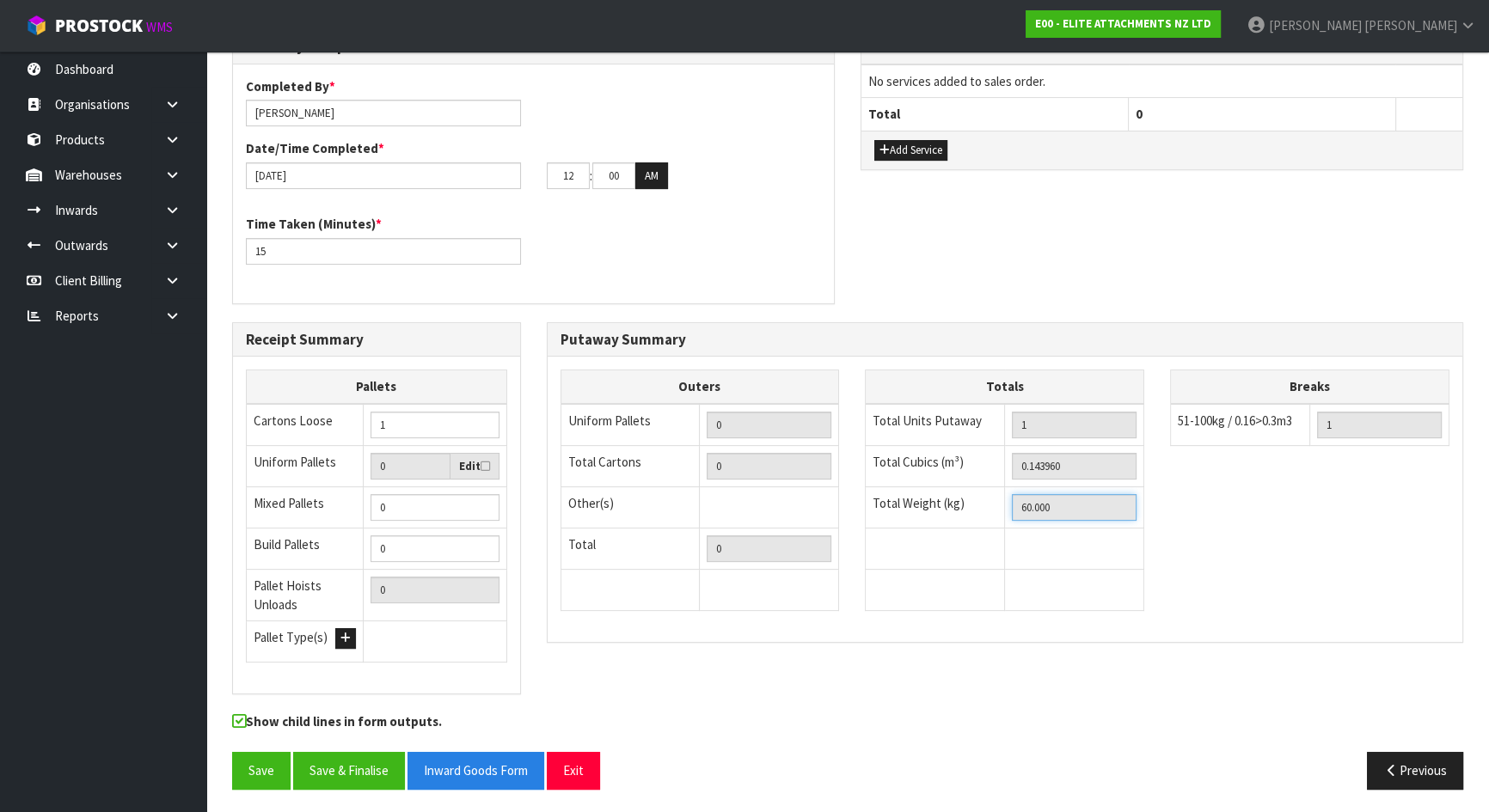
drag, startPoint x: 1096, startPoint y: 505, endPoint x: 891, endPoint y: 498, distance: 205.1
click at [903, 502] on tr "Total Weight (kg) 60.000" at bounding box center [1005, 506] width 278 height 41
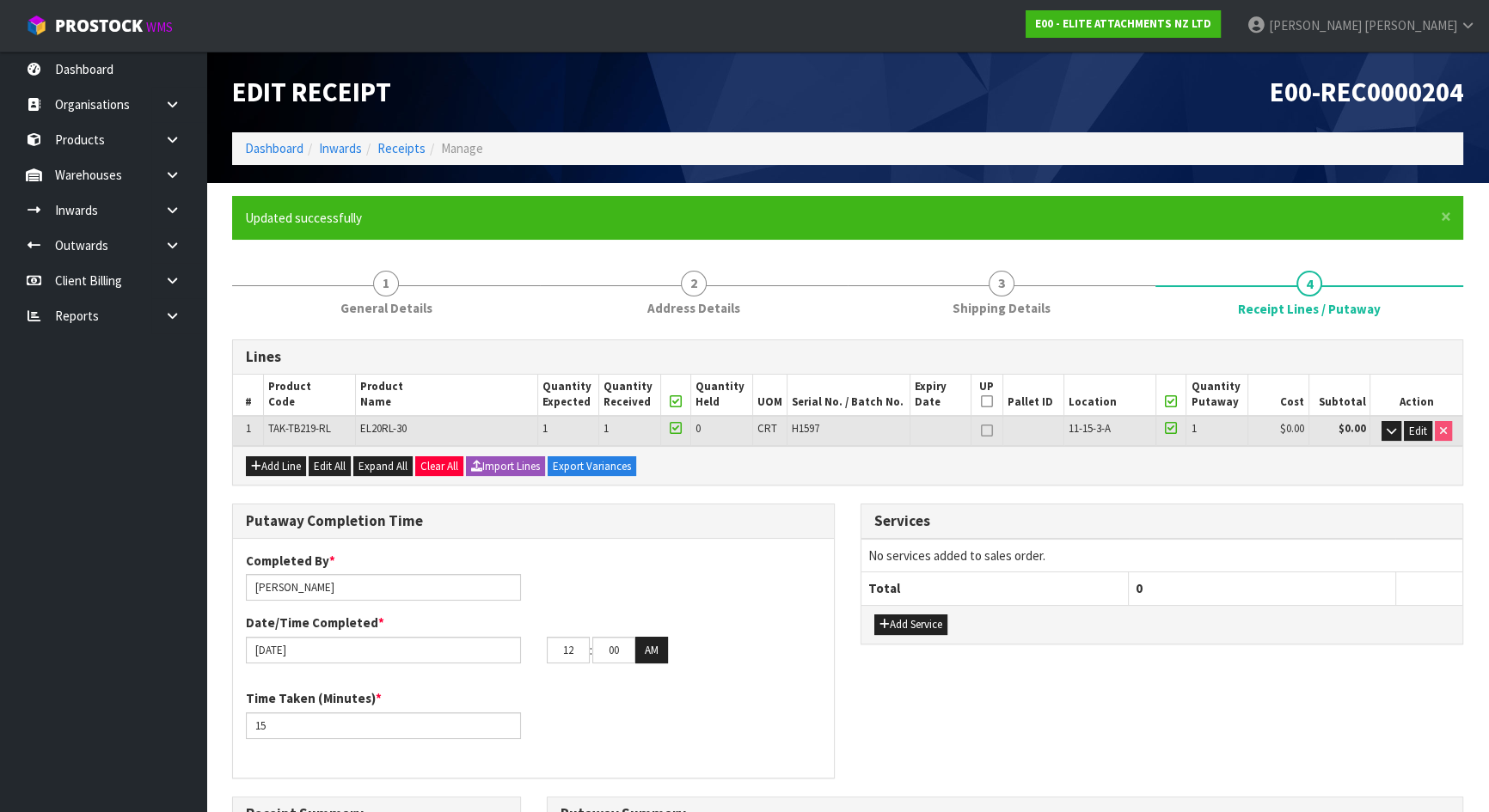
scroll to position [0, 0]
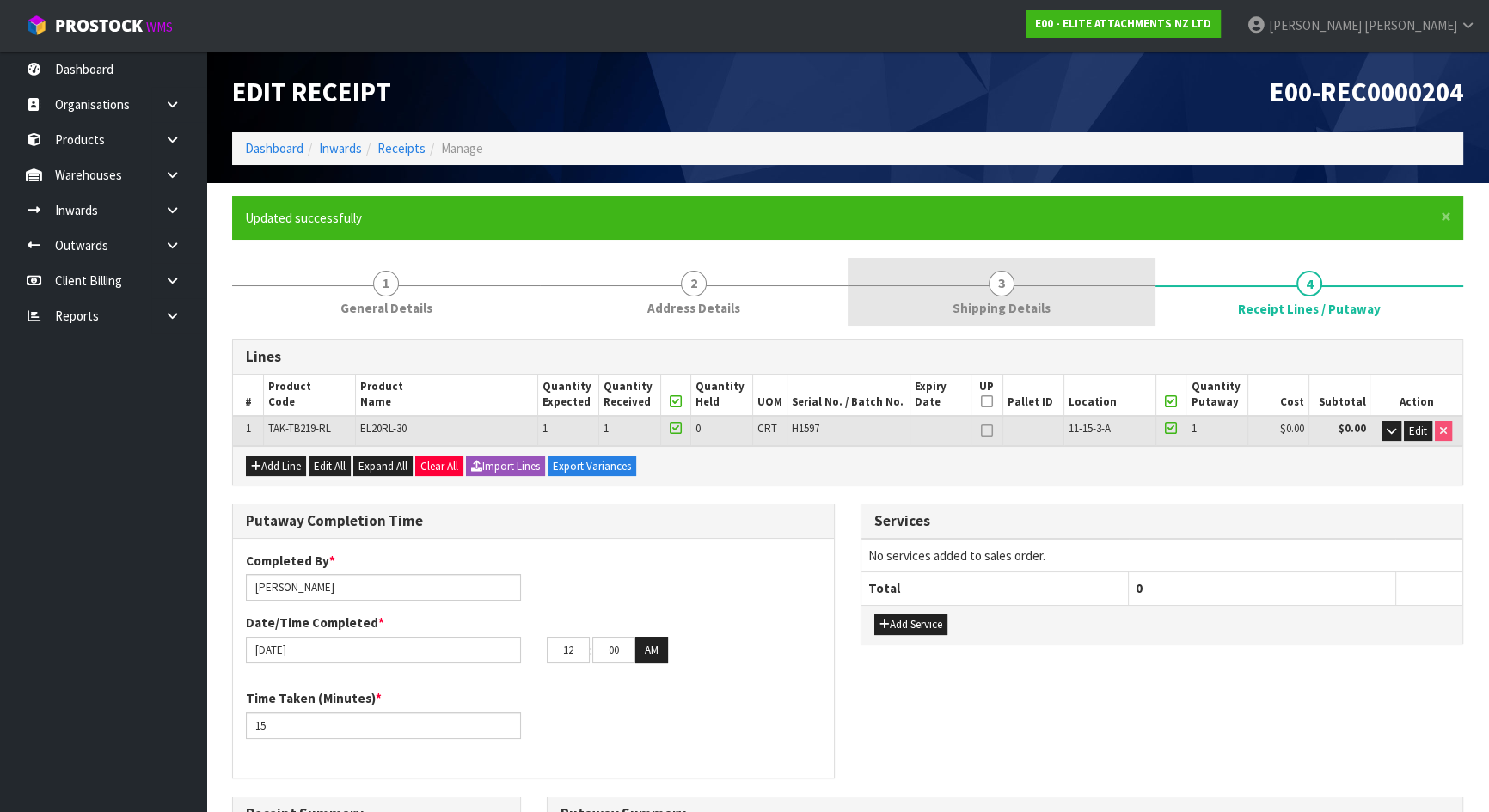
click at [1047, 304] on span "Shipping Details" at bounding box center [1001, 308] width 98 height 18
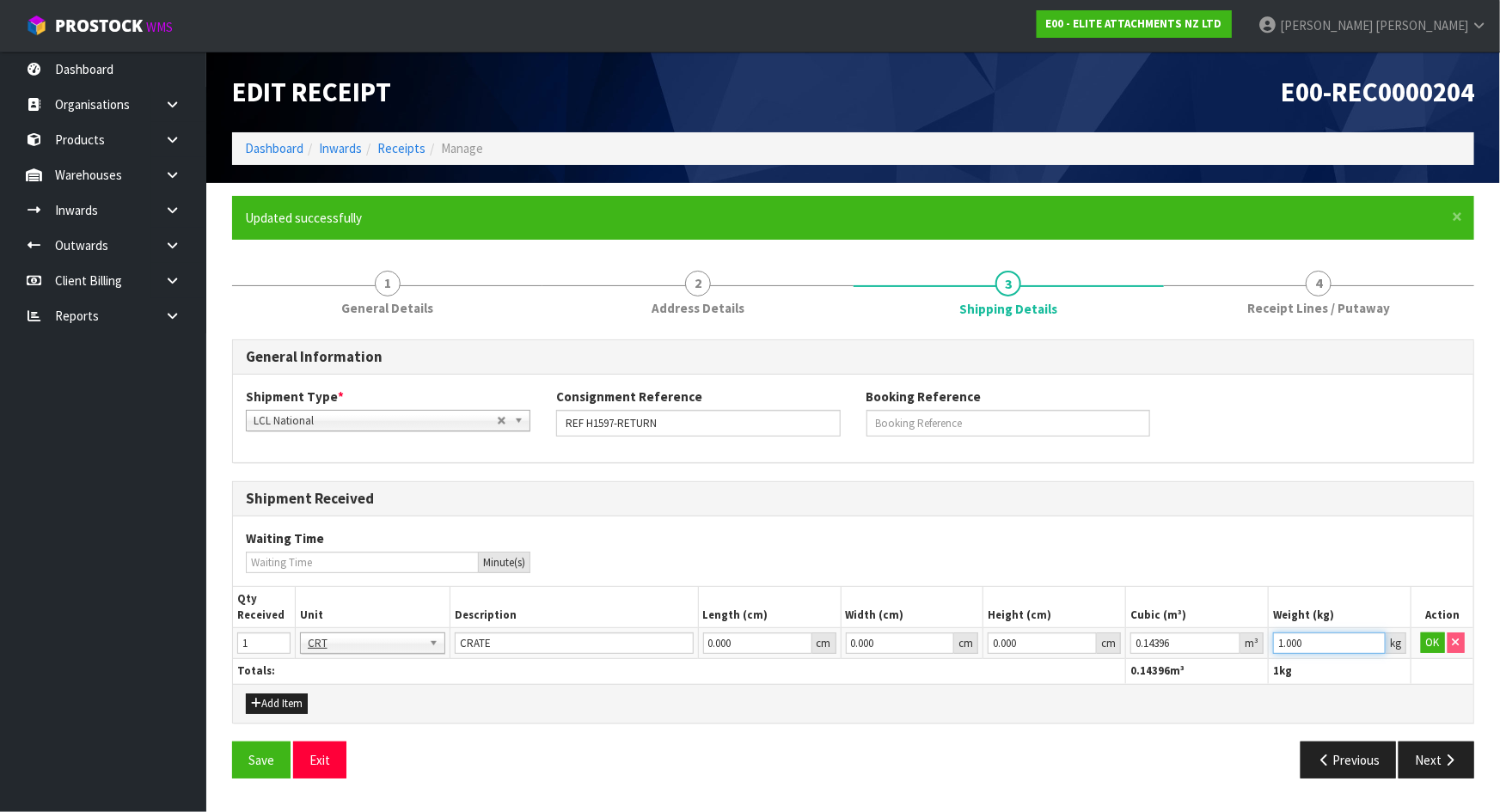
drag, startPoint x: 1320, startPoint y: 643, endPoint x: 1185, endPoint y: 621, distance: 136.8
click at [1186, 621] on table "Qty Received Unit Description Length (cm) Width (cm) Height (cm) Cubic (m³) Wei…" at bounding box center [853, 635] width 1240 height 97
paste input "6"
type input "60"
click at [1429, 636] on button "OK" at bounding box center [1433, 643] width 24 height 20
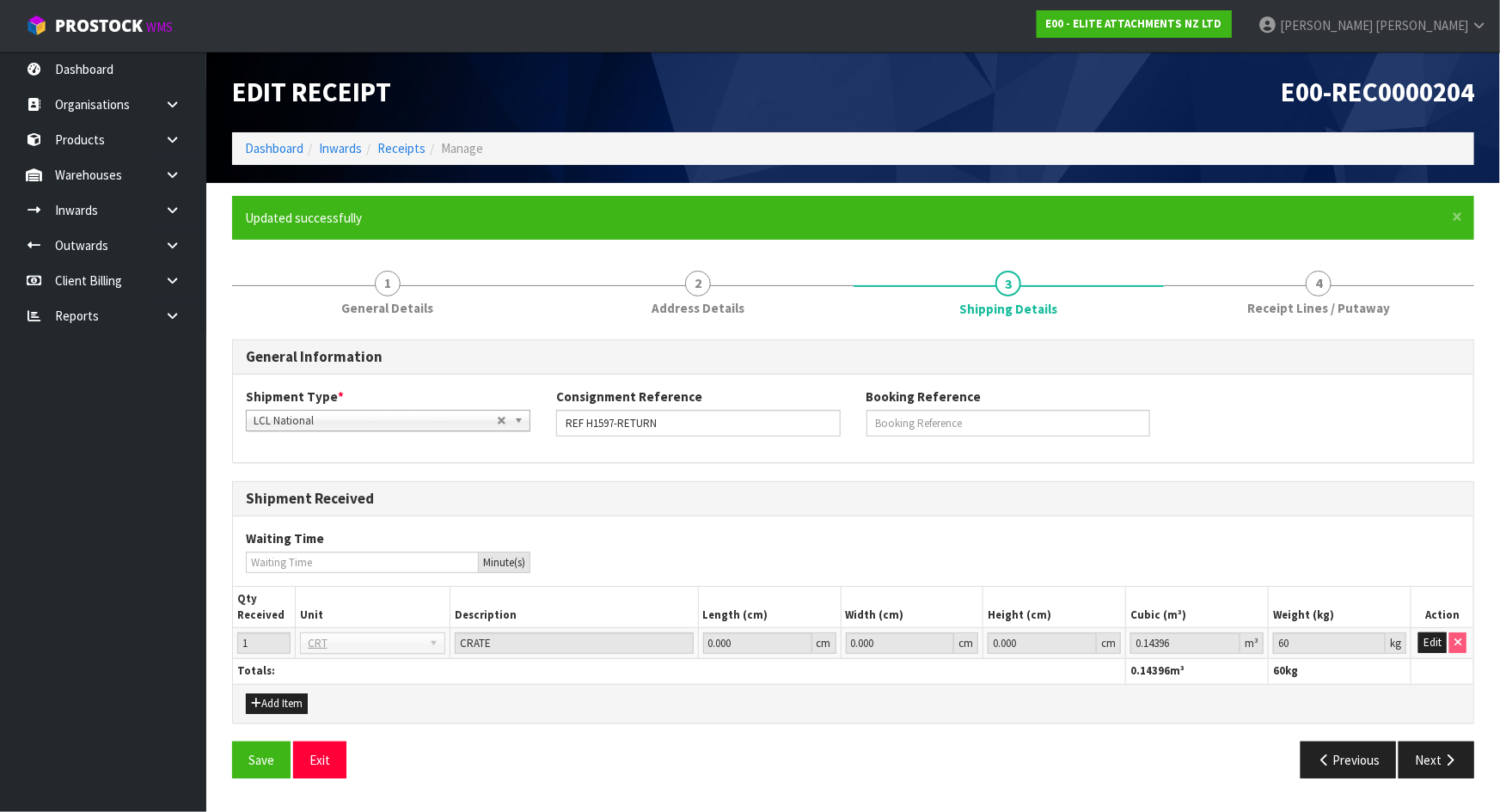
click at [1323, 513] on div "Shipment Received" at bounding box center [853, 499] width 1240 height 34
click at [250, 756] on button "Save" at bounding box center [261, 760] width 58 height 37
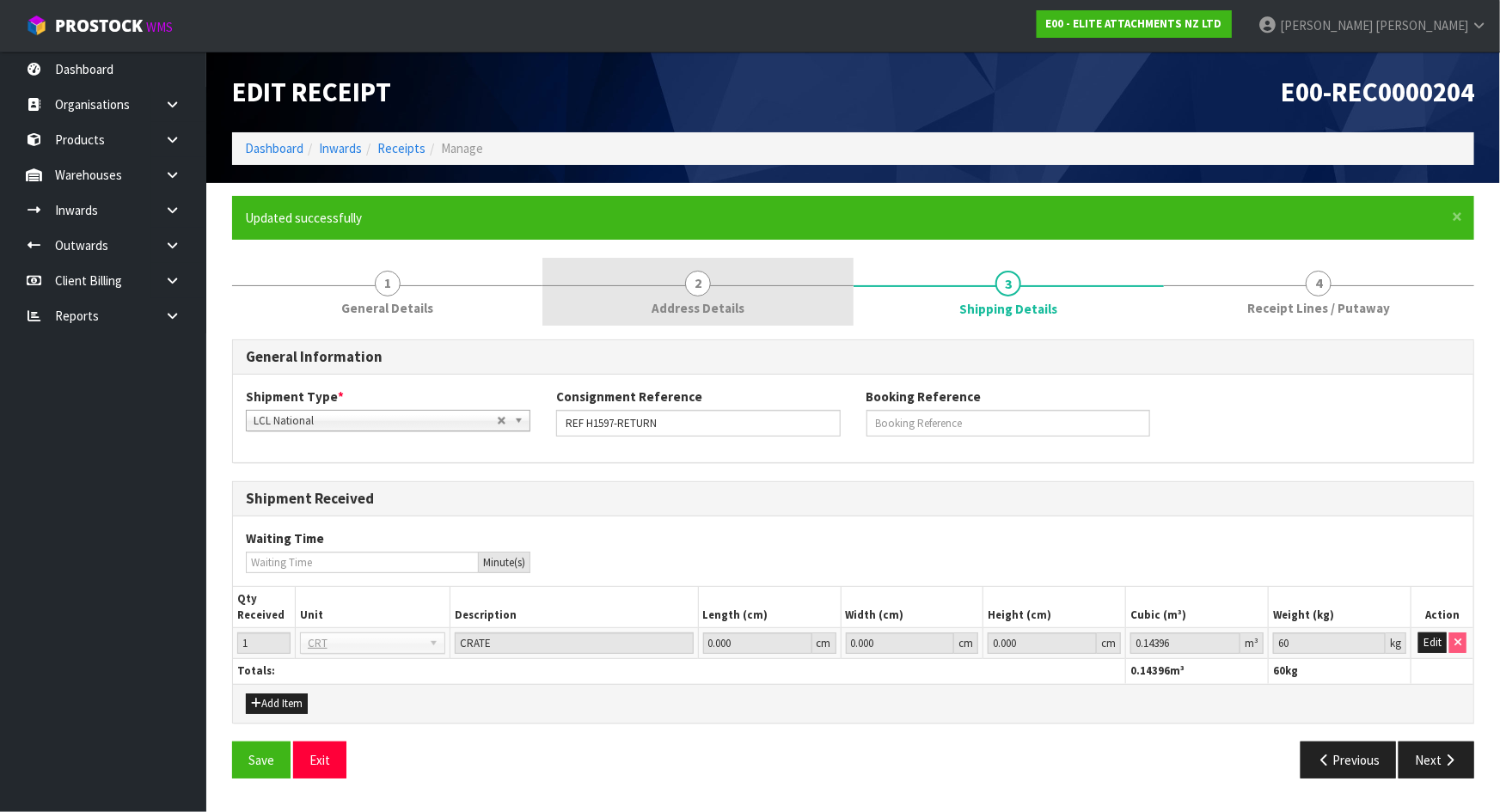
click at [752, 282] on link "2 Address Details" at bounding box center [697, 292] width 310 height 68
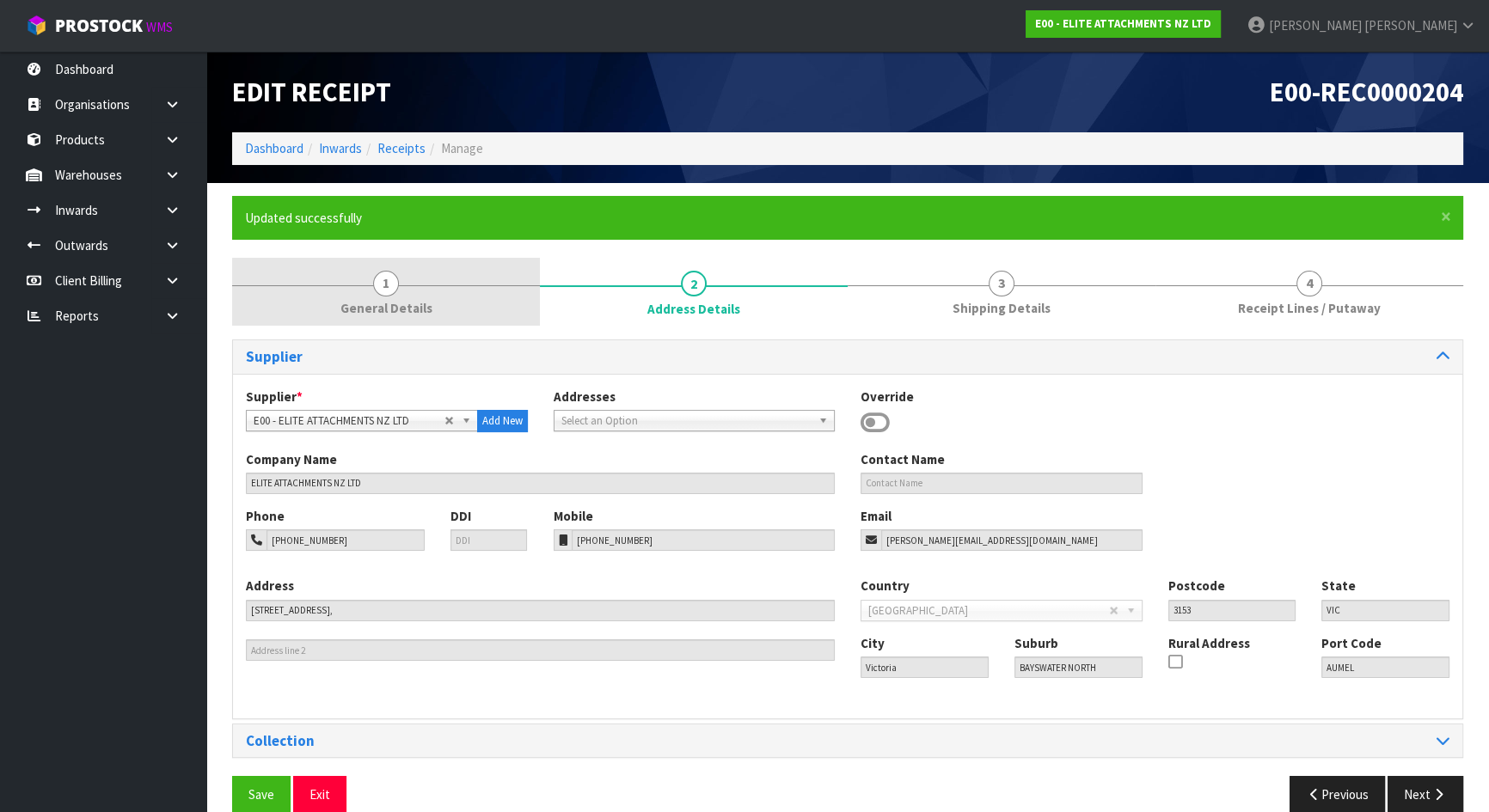
click at [483, 309] on link "1 General Details" at bounding box center [386, 292] width 308 height 68
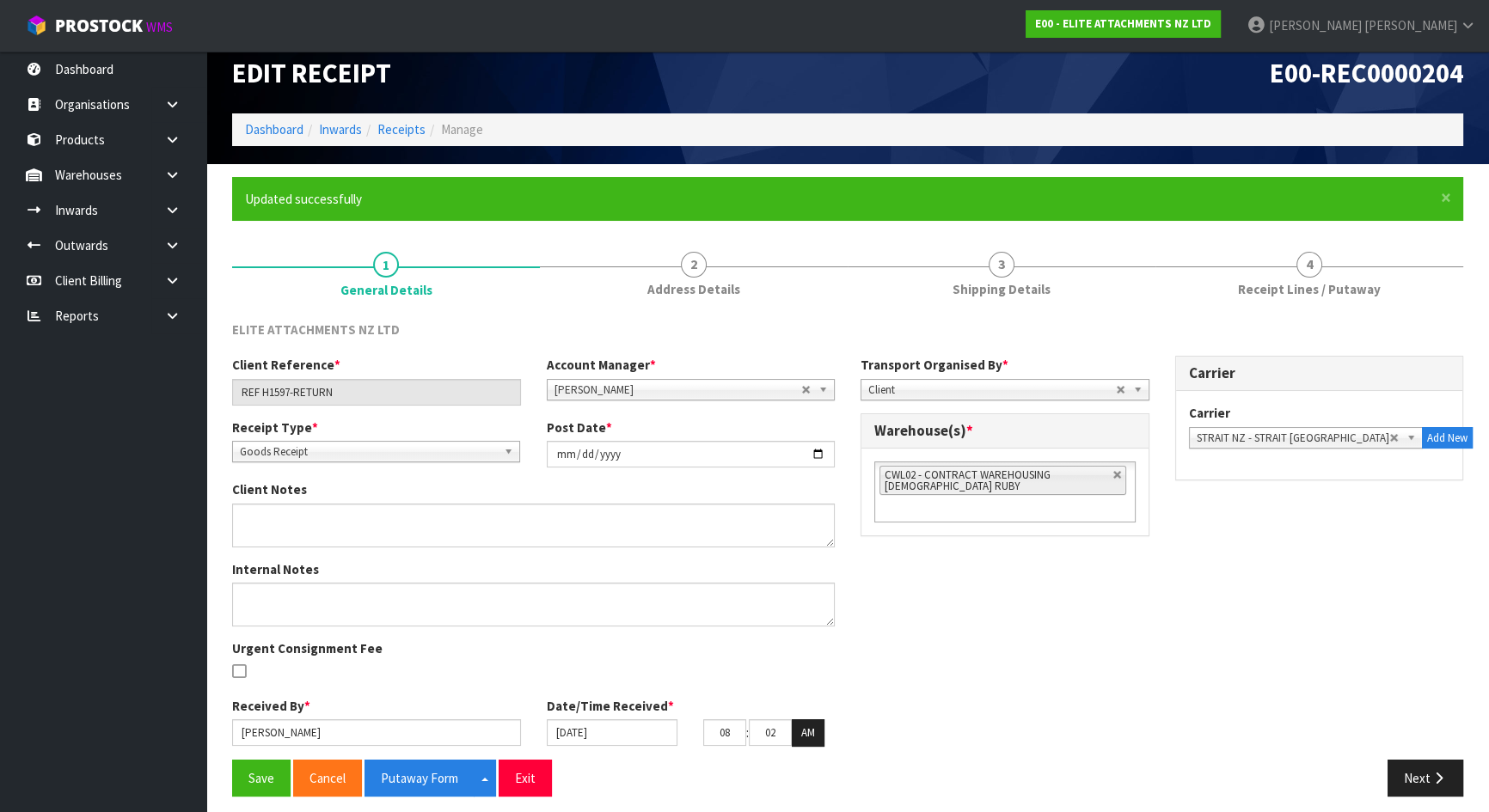
scroll to position [29, 0]
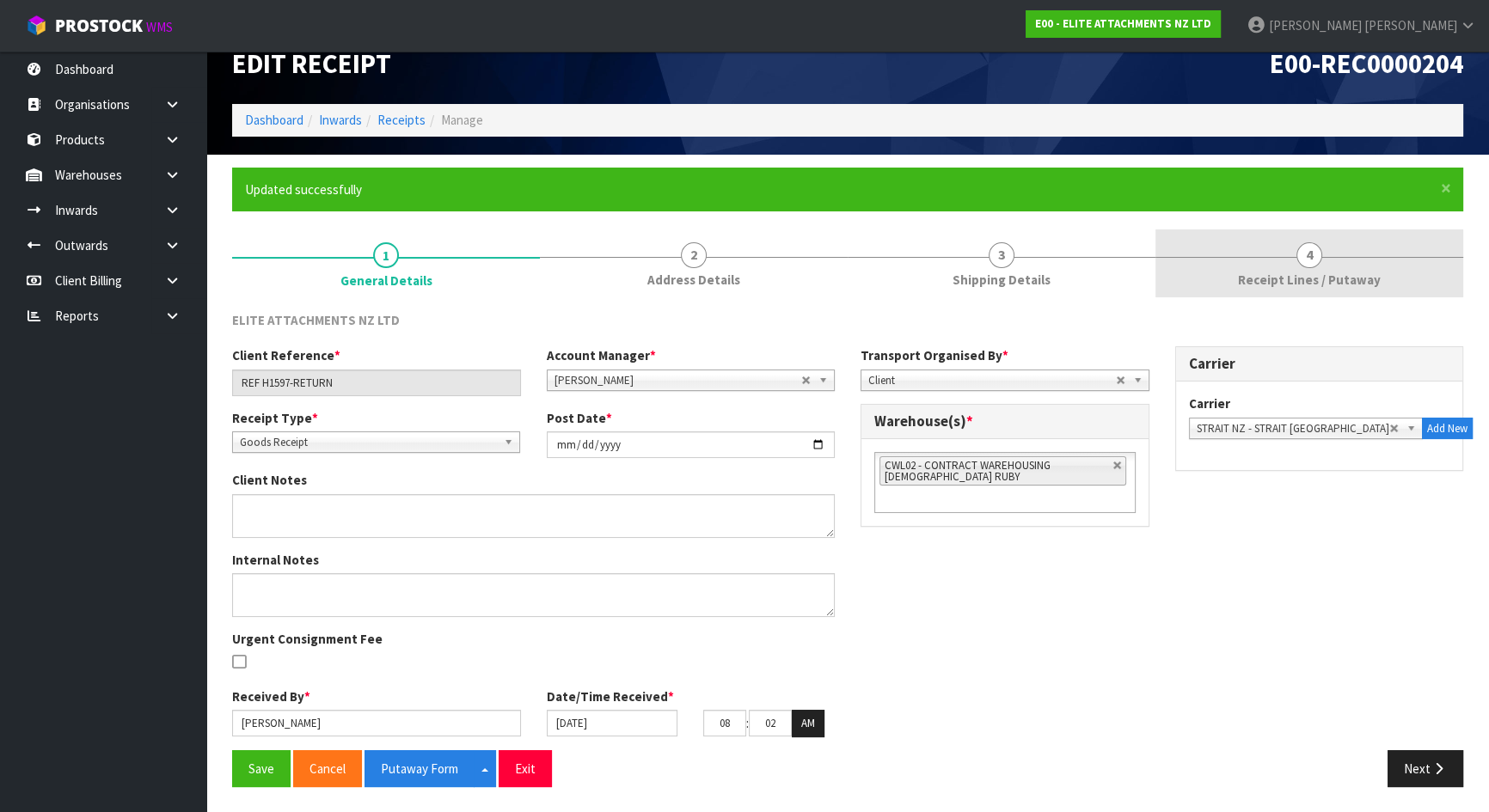
click at [1251, 281] on span "Receipt Lines / Putaway" at bounding box center [1309, 280] width 143 height 18
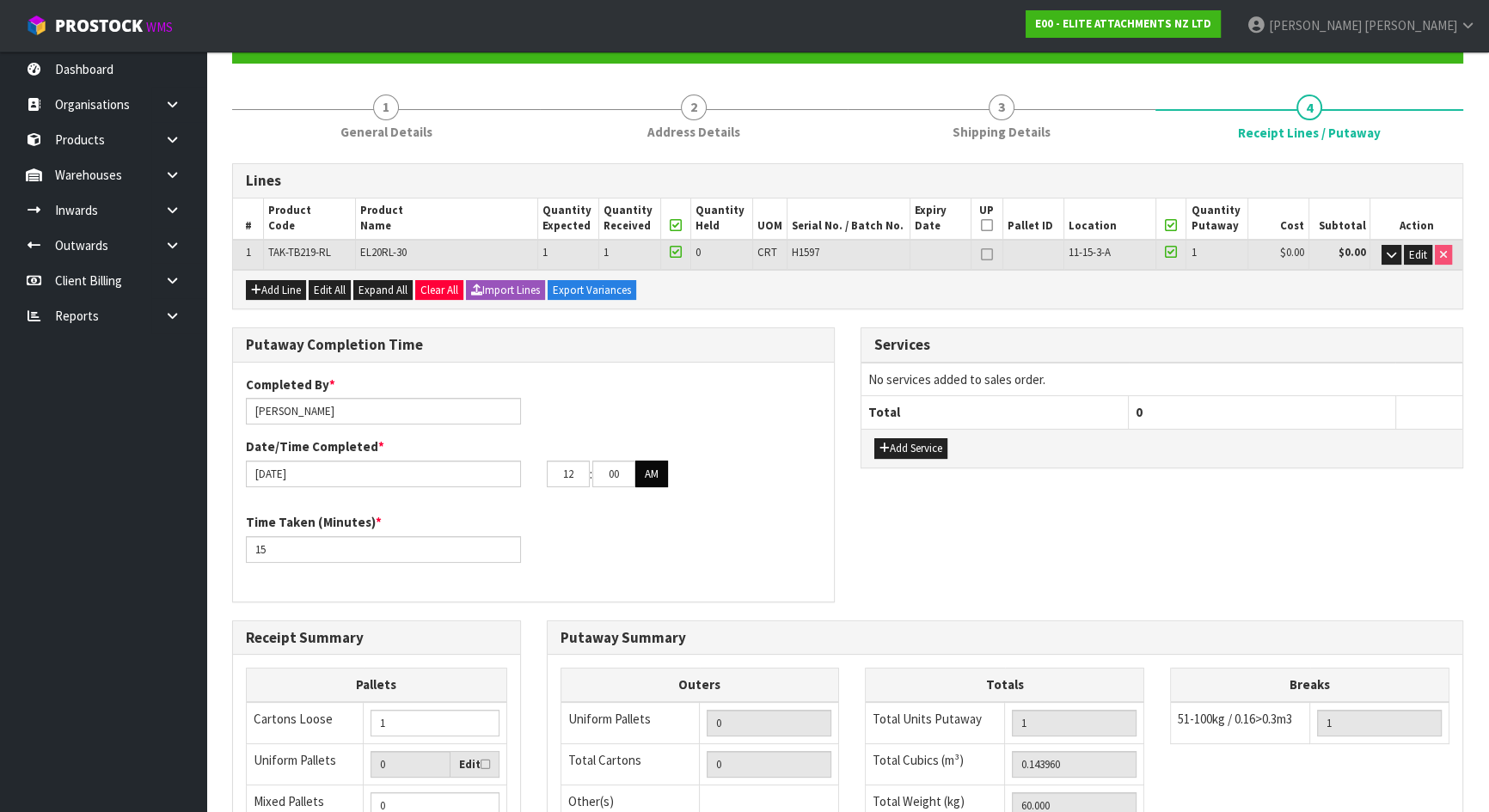
scroll to position [162, 0]
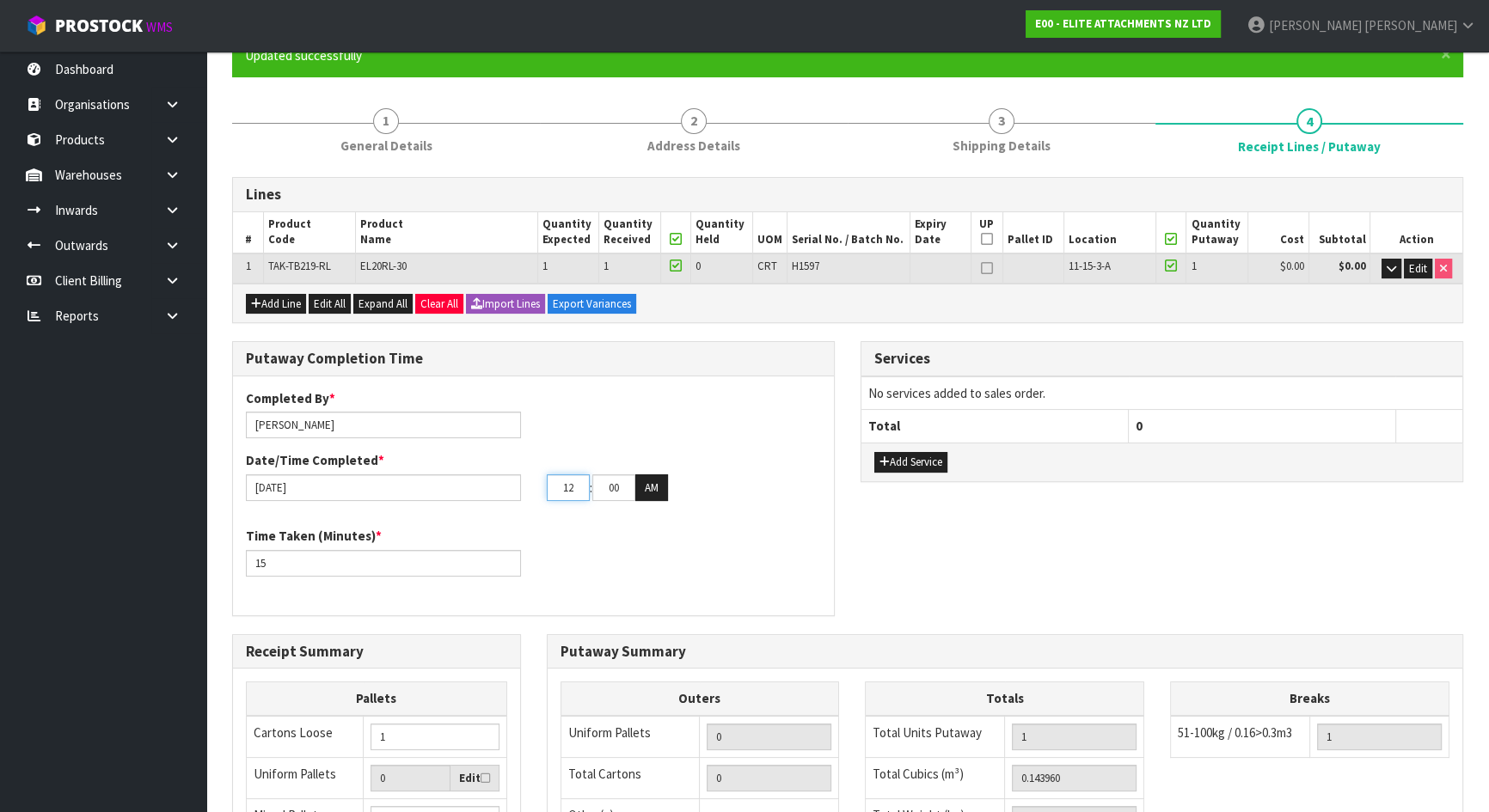
drag, startPoint x: 576, startPoint y: 487, endPoint x: 507, endPoint y: 487, distance: 69.0
click at [507, 487] on div "19/08/2025 12 : 00 : 00 AM" at bounding box center [533, 488] width 601 height 28
type input "08"
drag, startPoint x: 617, startPoint y: 485, endPoint x: 543, endPoint y: 486, distance: 74.0
click at [543, 486] on div "08 : 00 : 00 AM" at bounding box center [684, 488] width 301 height 28
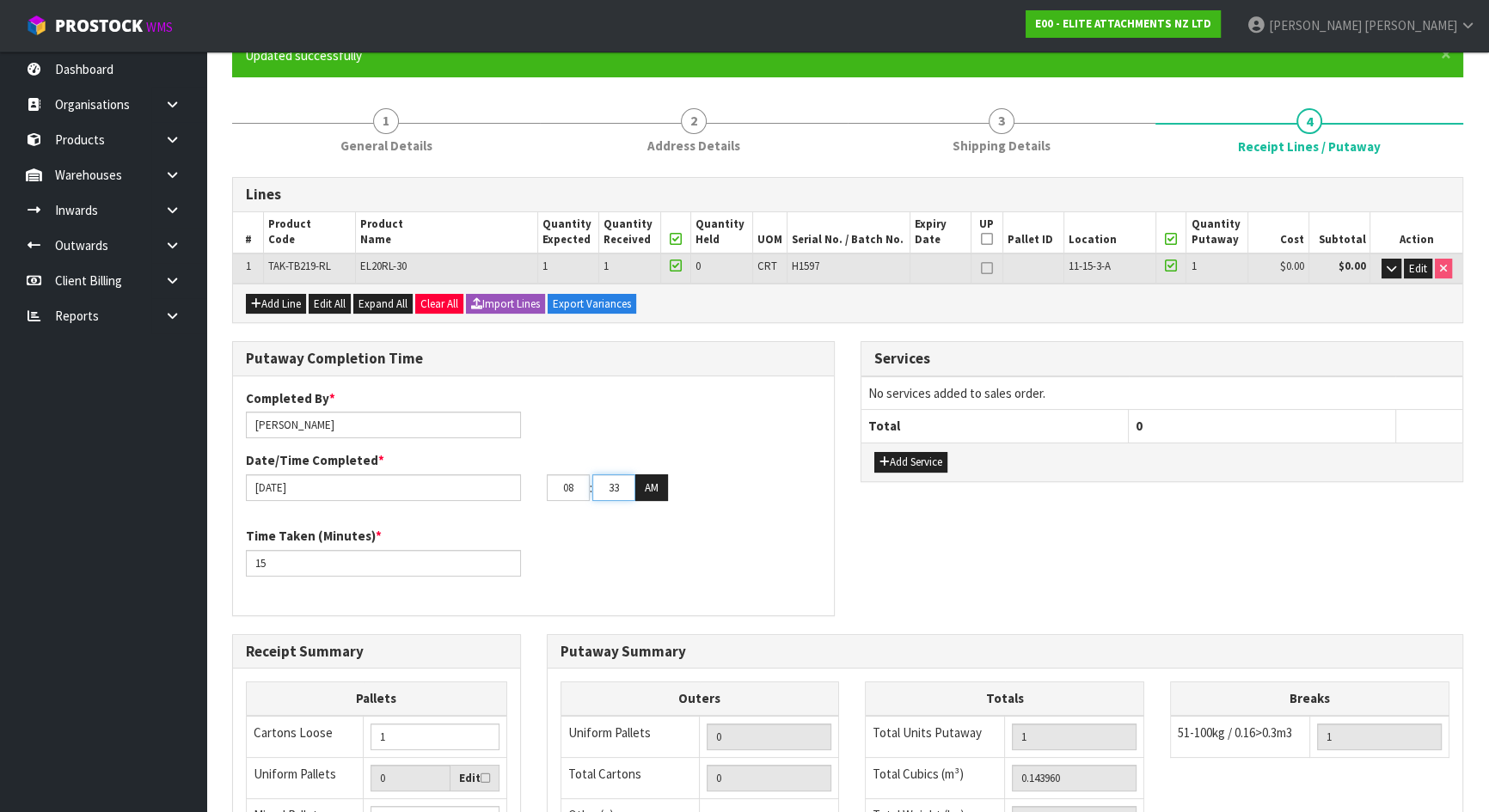
type input "33"
click at [714, 495] on div "08 : 33 : 00 AM" at bounding box center [684, 488] width 275 height 28
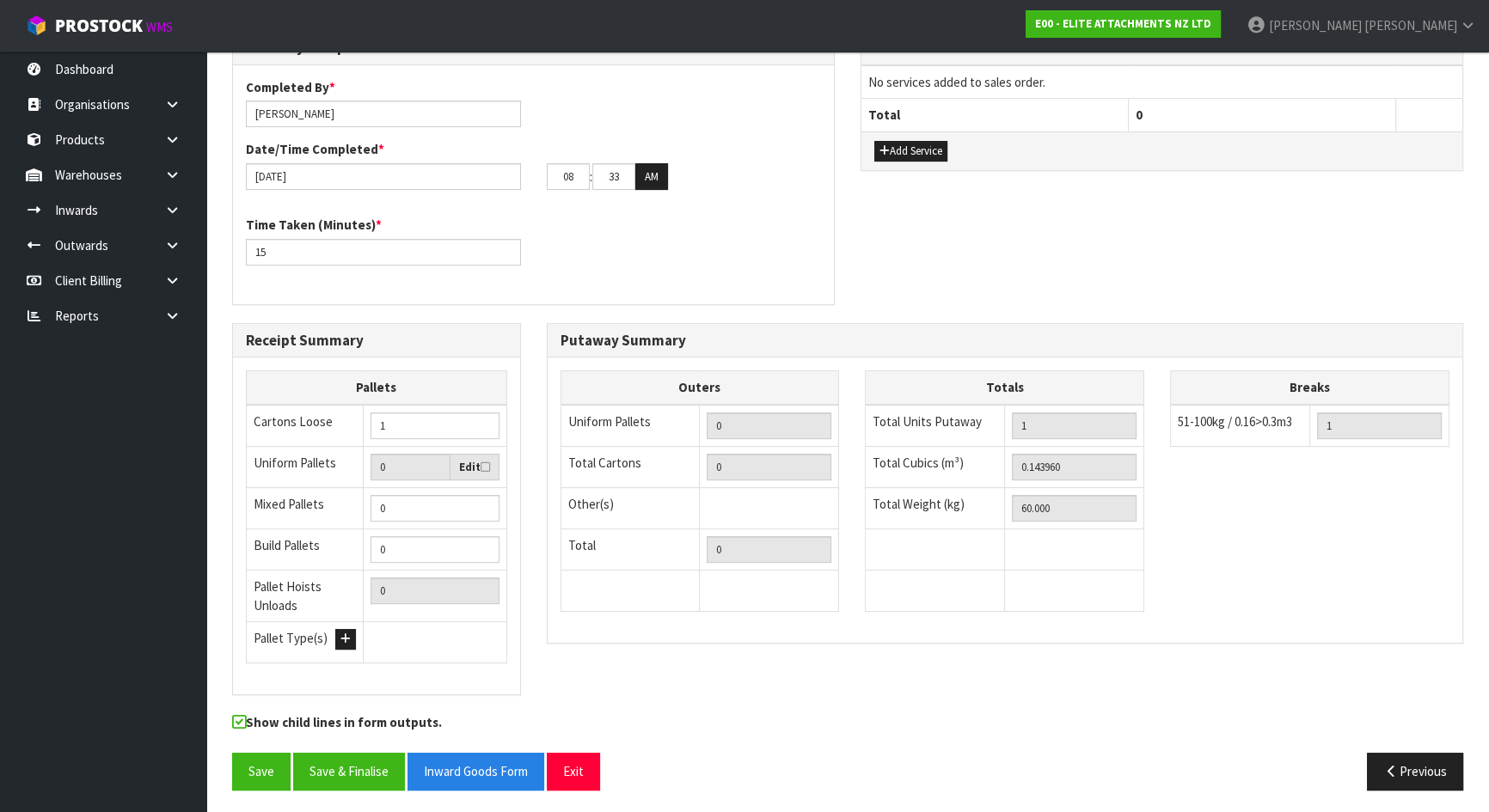
scroll to position [474, 0]
click at [262, 757] on button "Save" at bounding box center [261, 771] width 58 height 37
drag, startPoint x: 417, startPoint y: 416, endPoint x: 329, endPoint y: 409, distance: 88.3
click at [332, 409] on tr "Cartons Loose 1" at bounding box center [377, 425] width 261 height 42
click at [680, 343] on h3 "Putaway Summary" at bounding box center [1006, 340] width 890 height 17
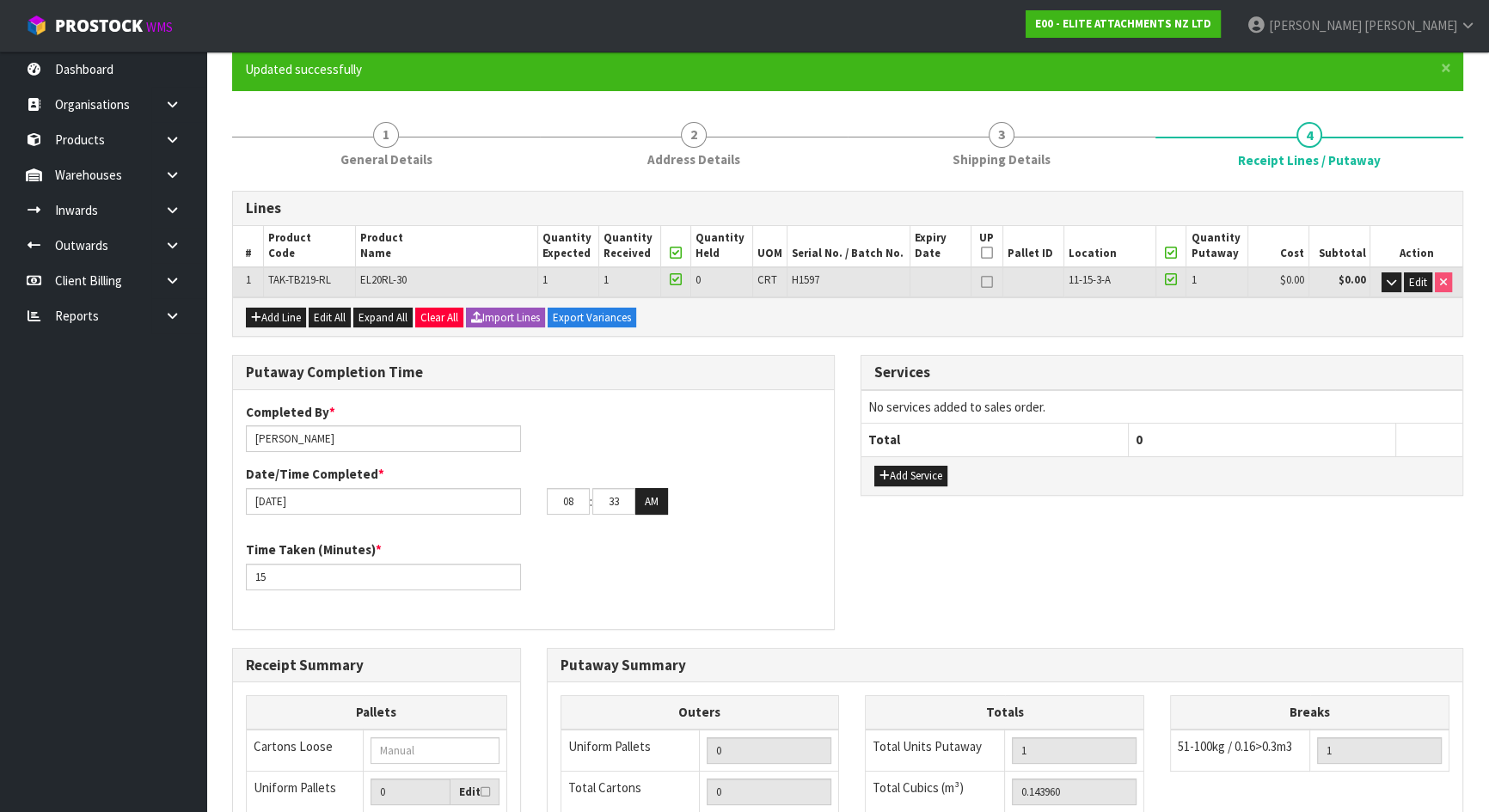
scroll to position [6, 0]
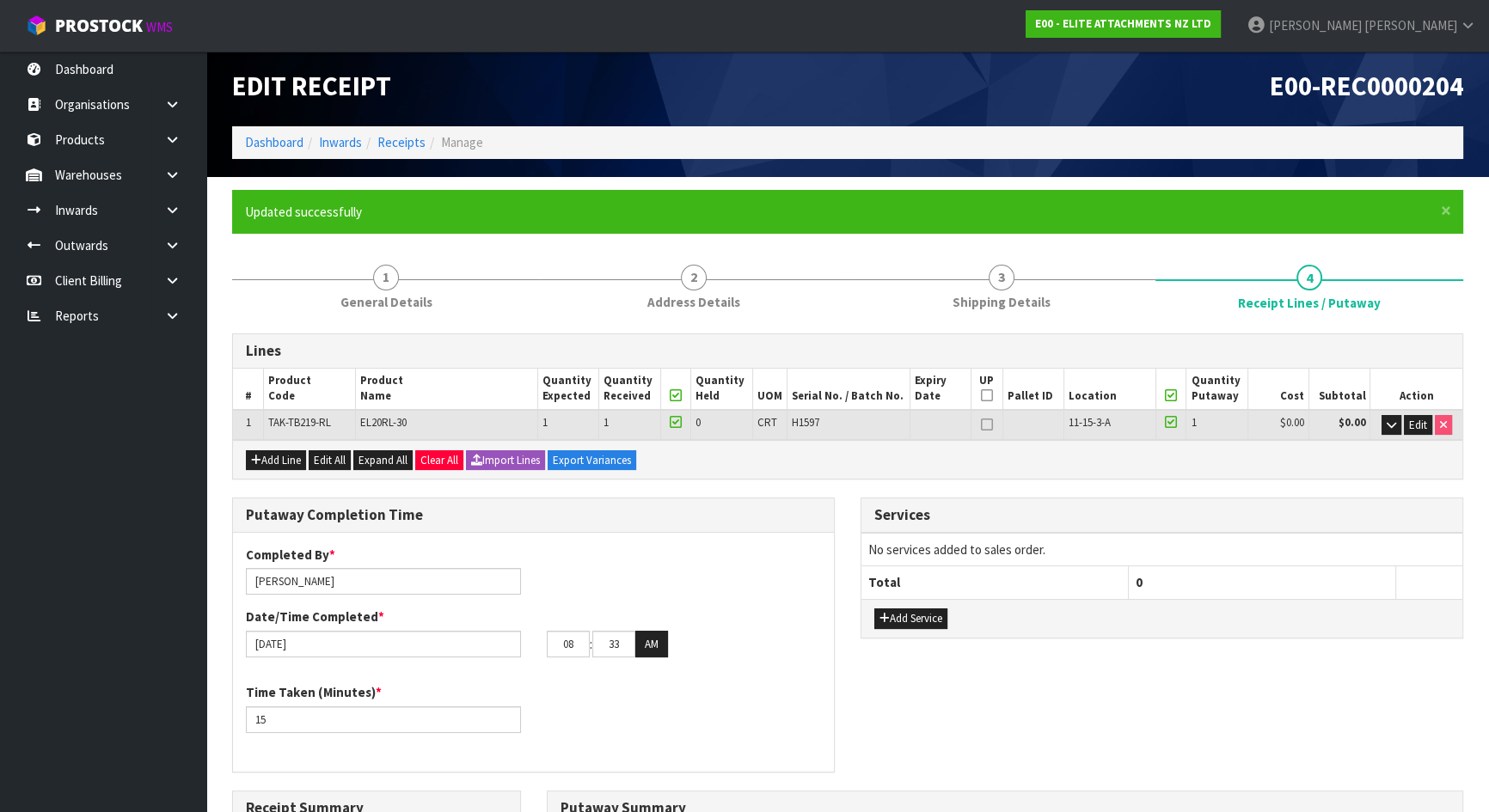
click at [804, 474] on div "Add Line Edit All Expand All Clear All Import Lines Export Variances" at bounding box center [847, 459] width 1229 height 39
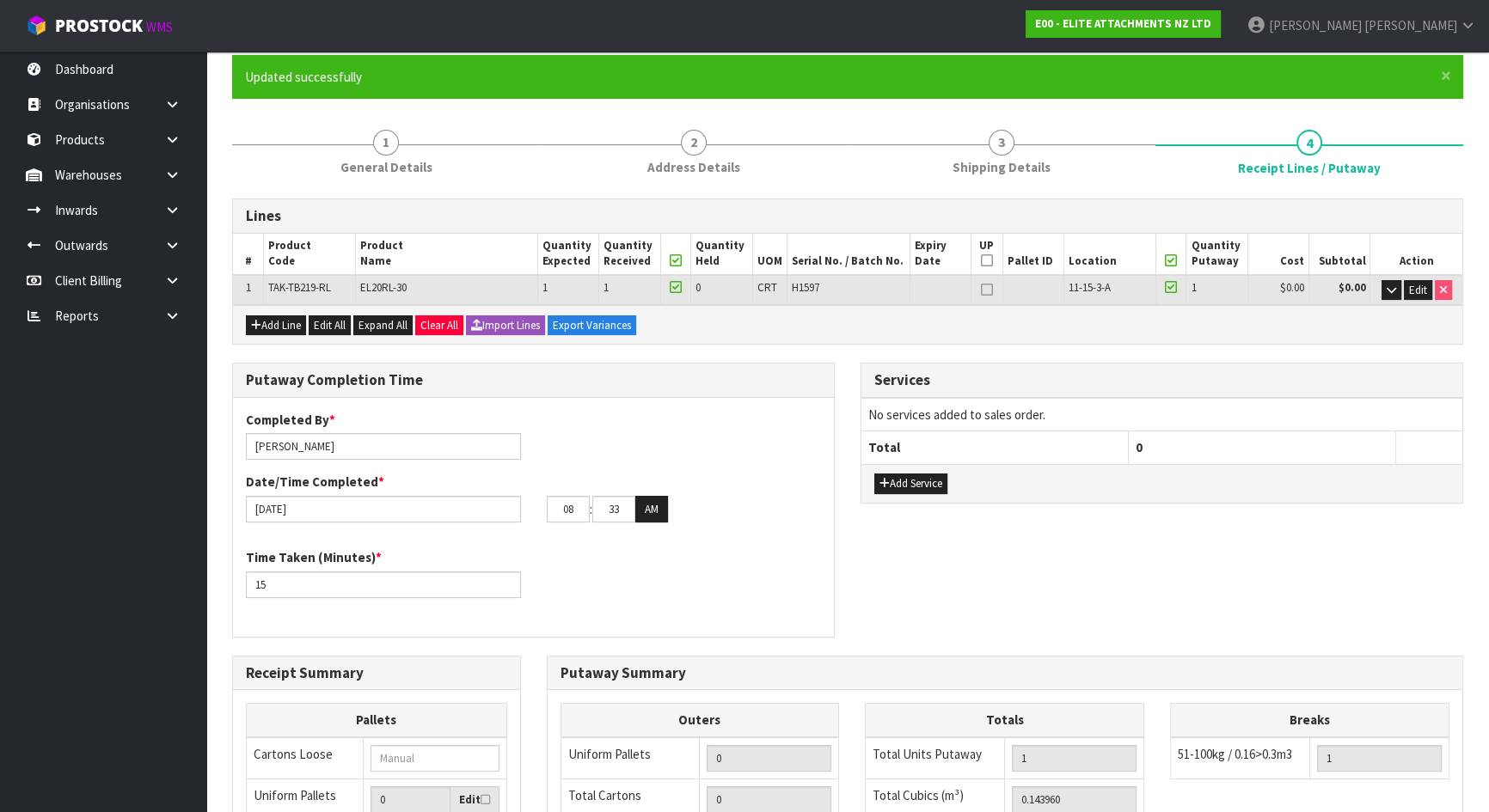
scroll to position [162, 0]
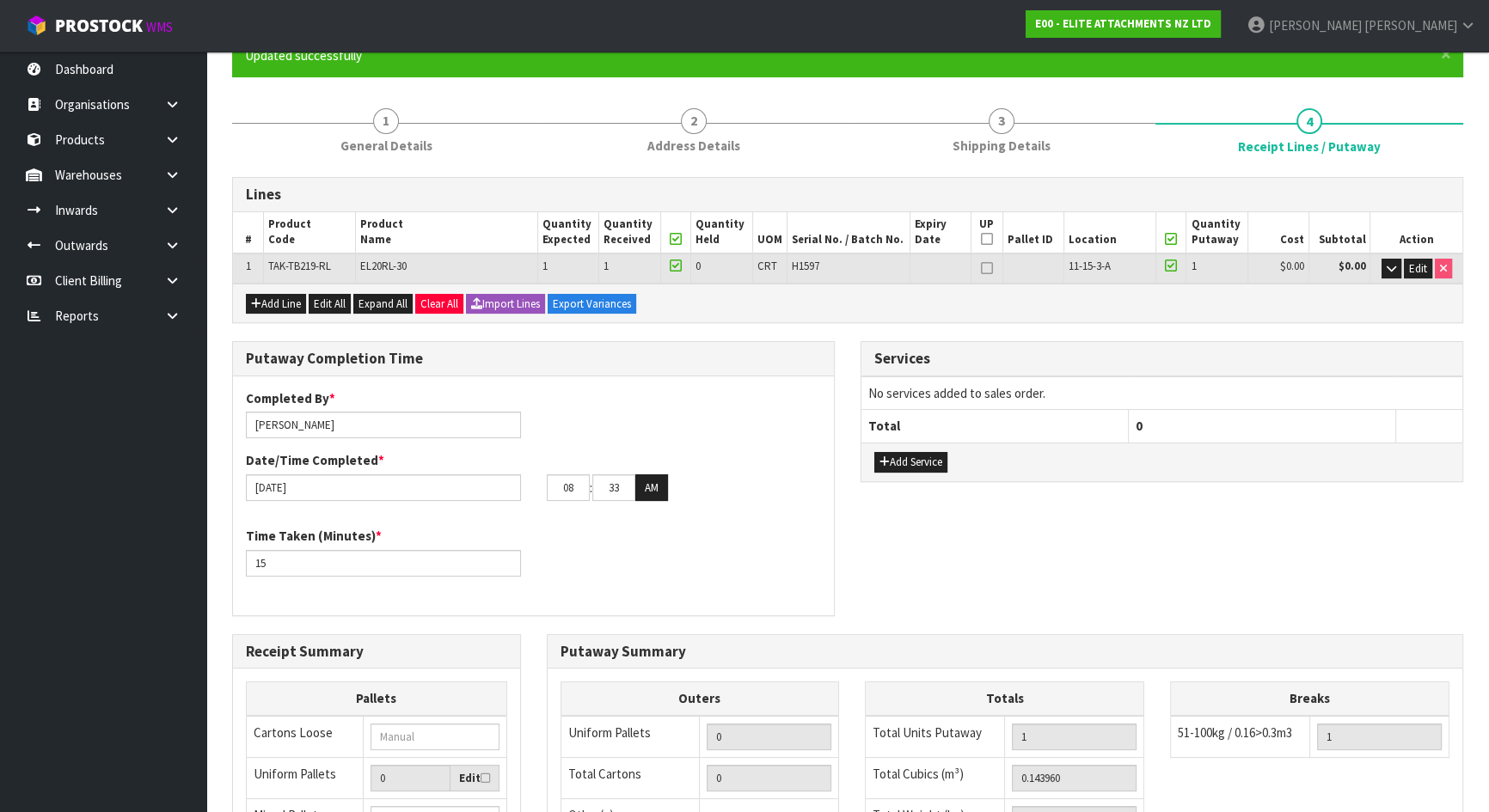
click at [989, 239] on icon at bounding box center [986, 239] width 12 height 1
type input "1"
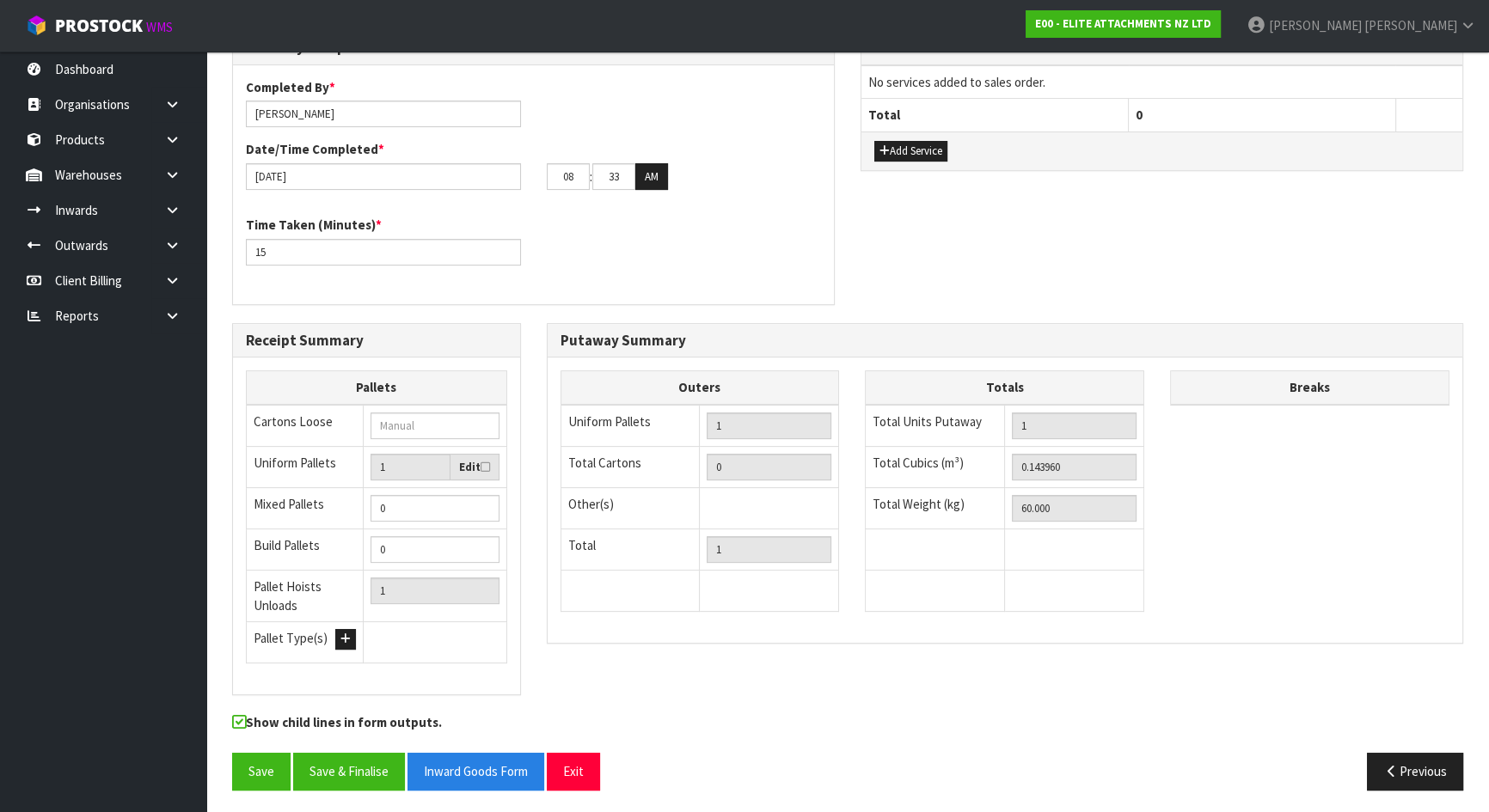
scroll to position [474, 0]
click at [267, 756] on button "Save" at bounding box center [261, 771] width 58 height 37
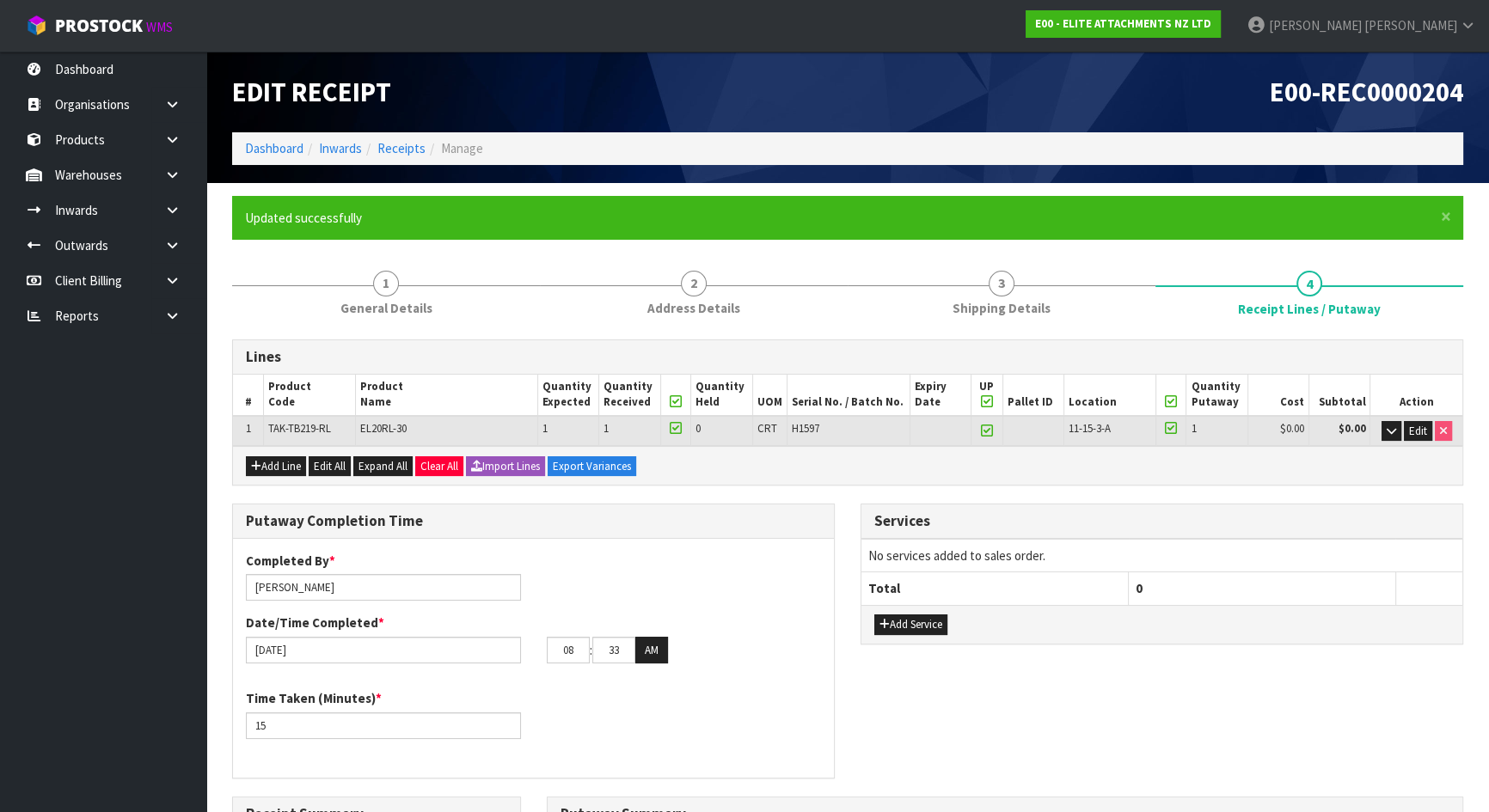
type input "0"
drag, startPoint x: 269, startPoint y: 423, endPoint x: 330, endPoint y: 431, distance: 61.5
click at [330, 431] on span "TAK-TB219-RL" at bounding box center [299, 428] width 63 height 15
click at [335, 430] on td "TAK-TB219-RL" at bounding box center [309, 431] width 92 height 30
drag, startPoint x: 267, startPoint y: 425, endPoint x: 333, endPoint y: 429, distance: 66.1
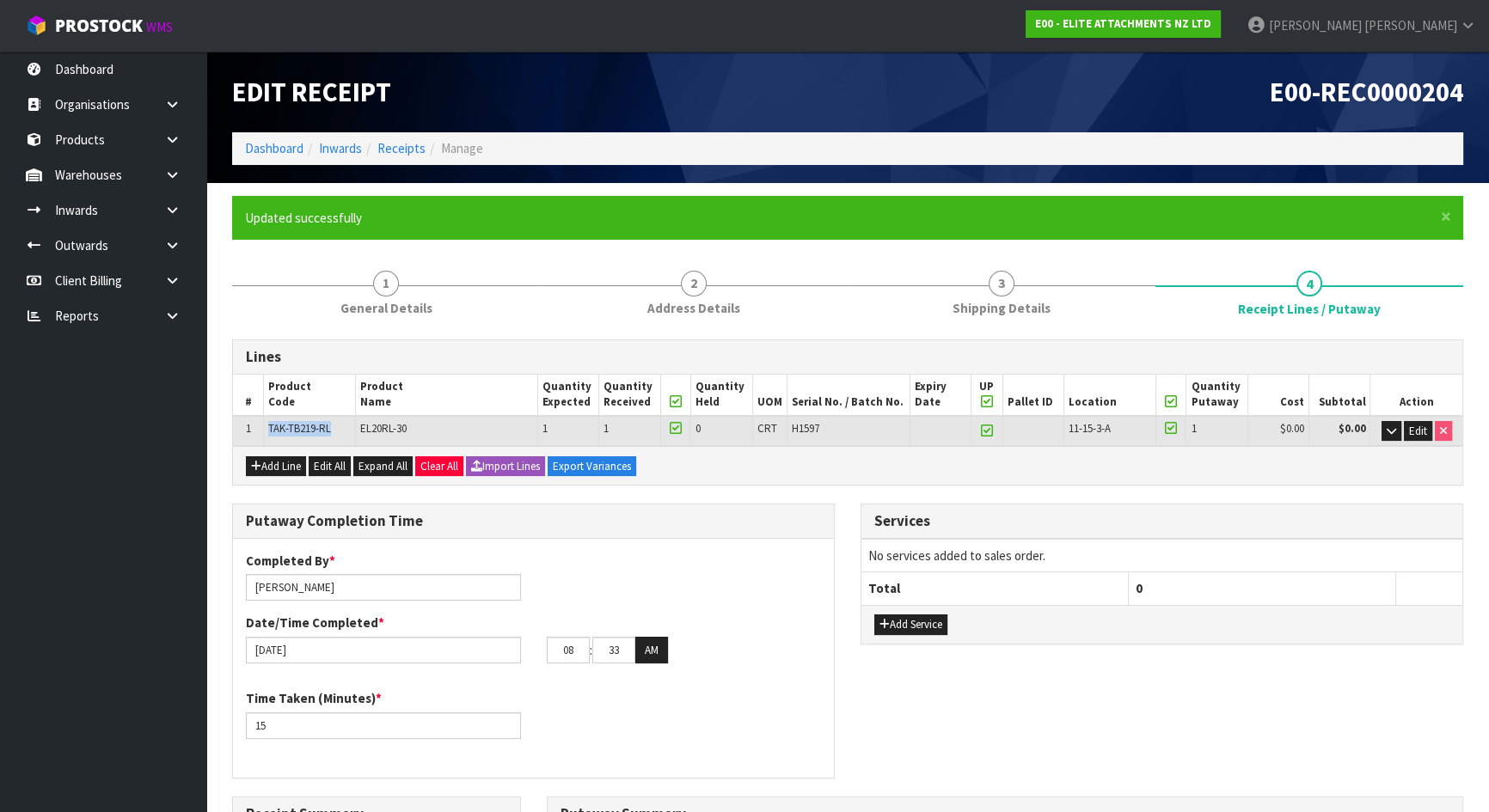
click at [333, 429] on td "TAK-TB219-RL" at bounding box center [309, 431] width 92 height 30
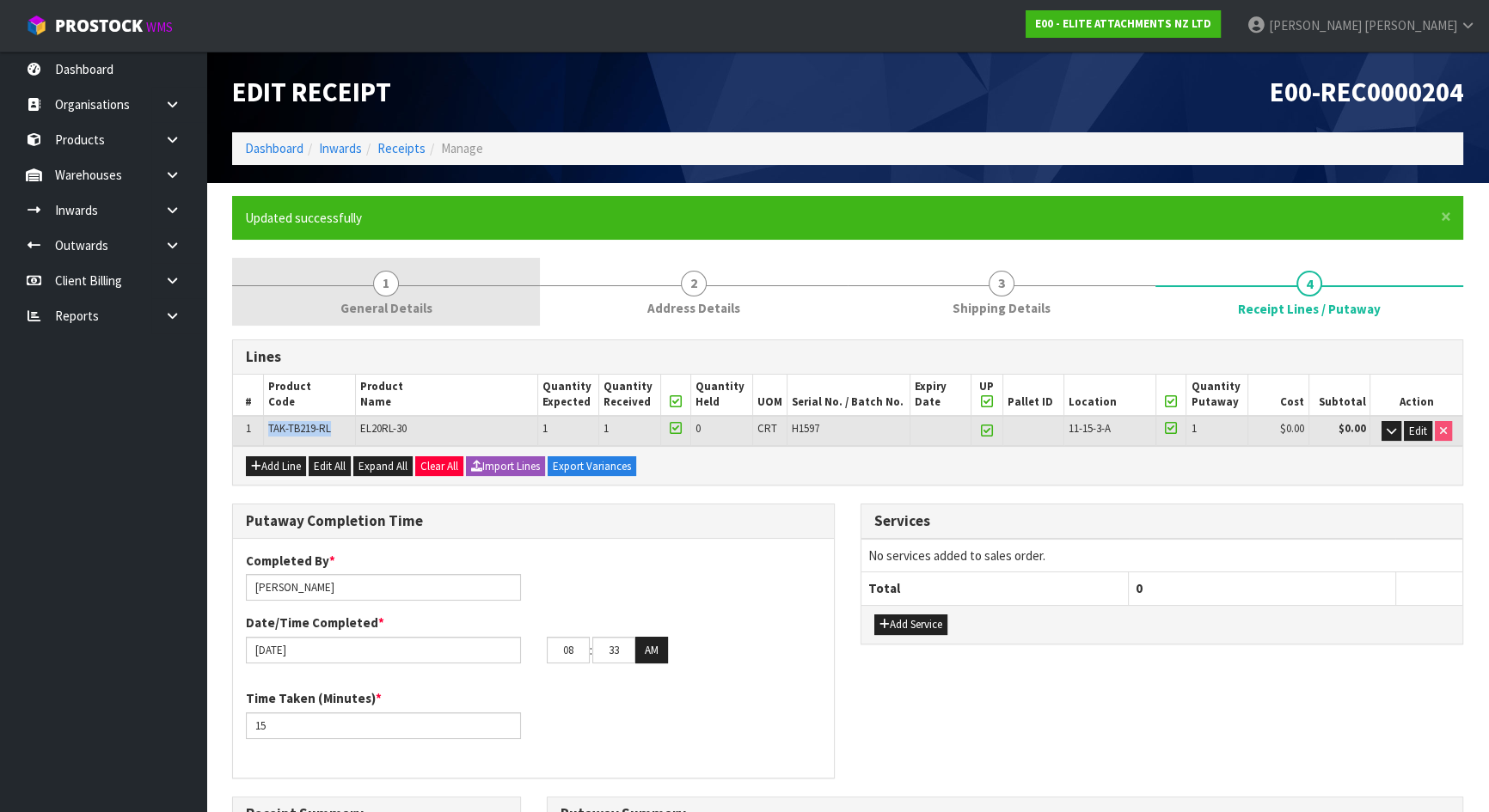
copy span "TAK-TB219-RL"
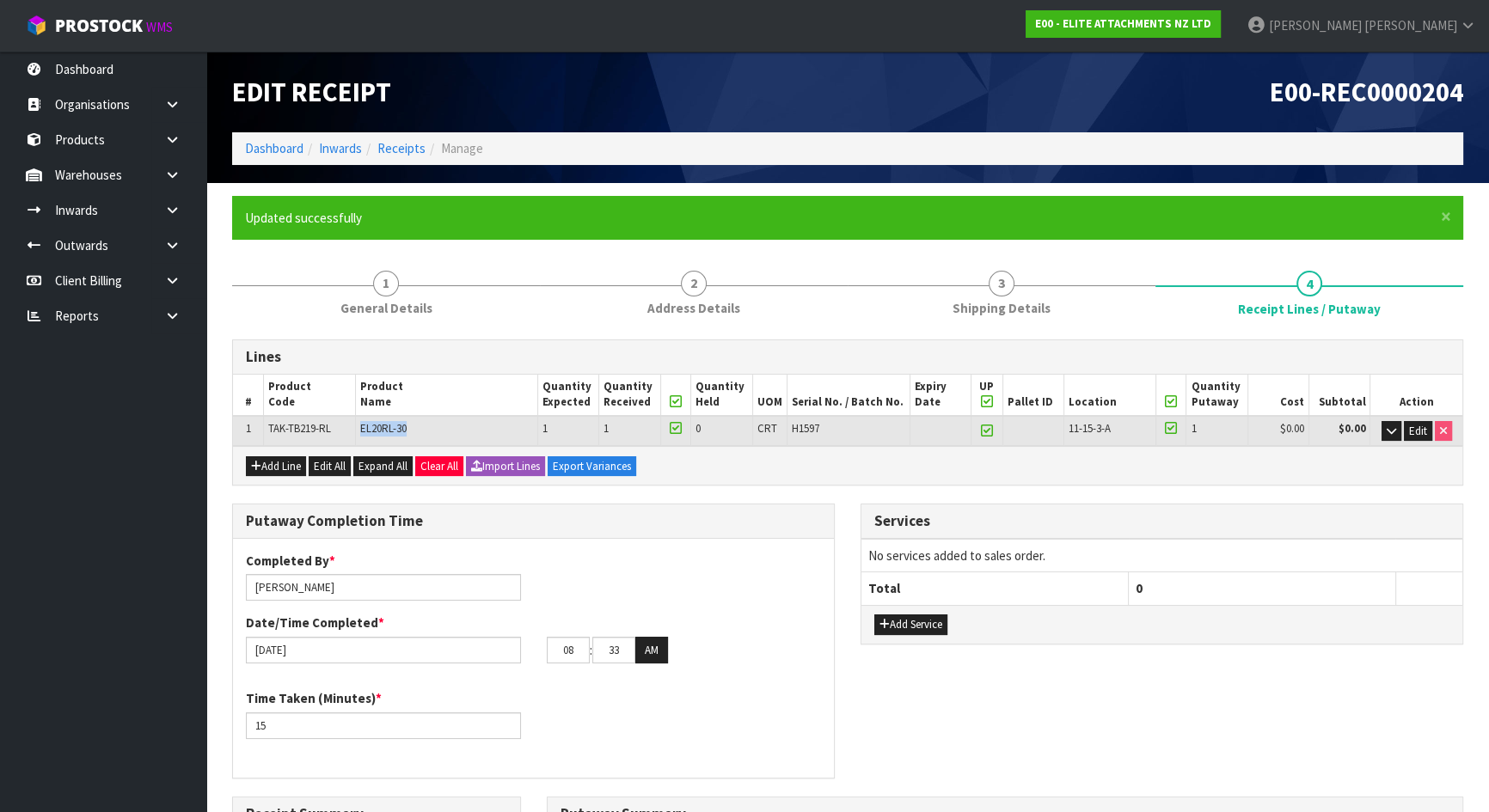
drag, startPoint x: 408, startPoint y: 426, endPoint x: 360, endPoint y: 428, distance: 48.0
click at [360, 428] on td "EL20RL-30" at bounding box center [447, 431] width 182 height 30
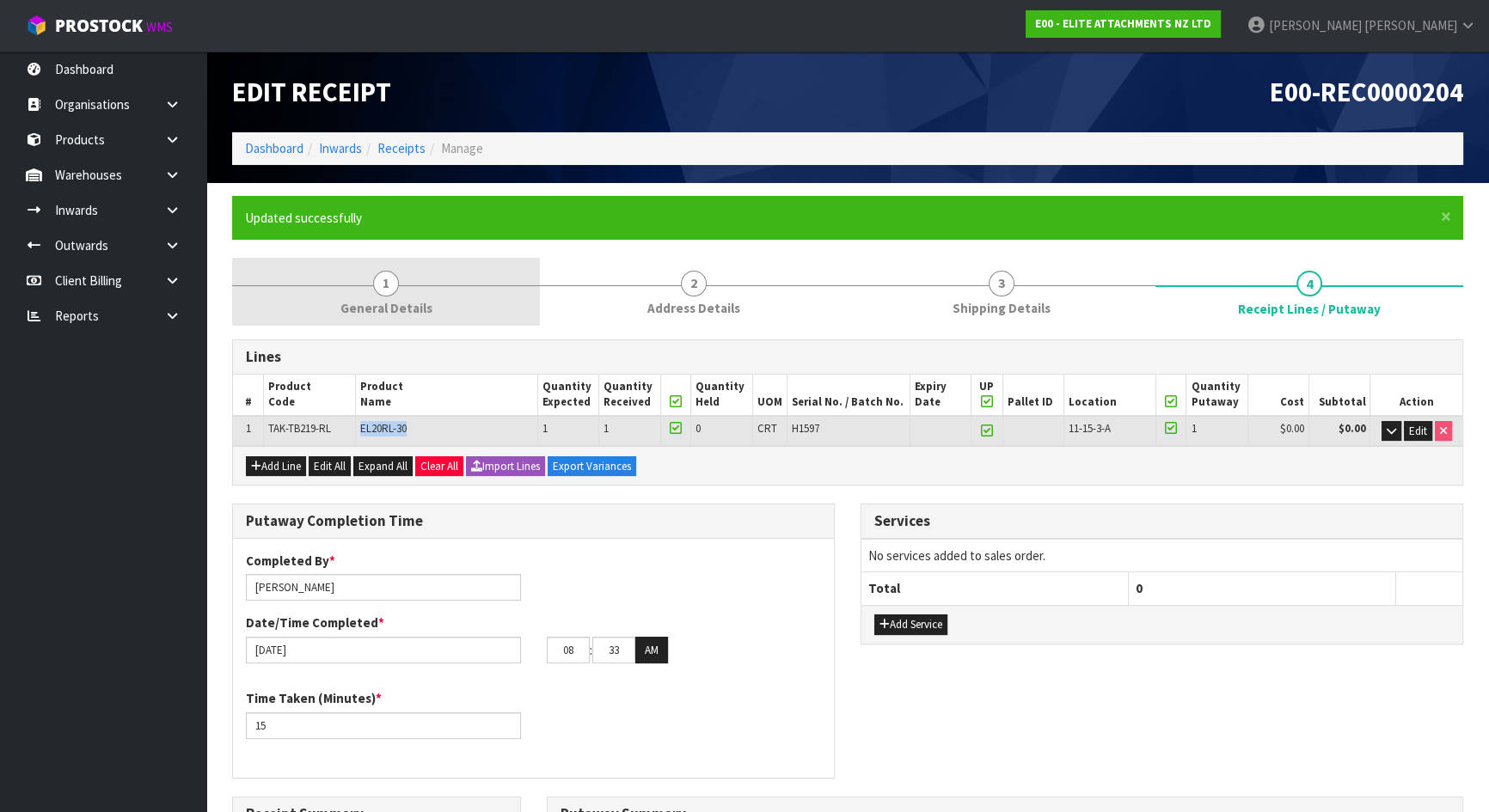
copy span "EL20RL-30"
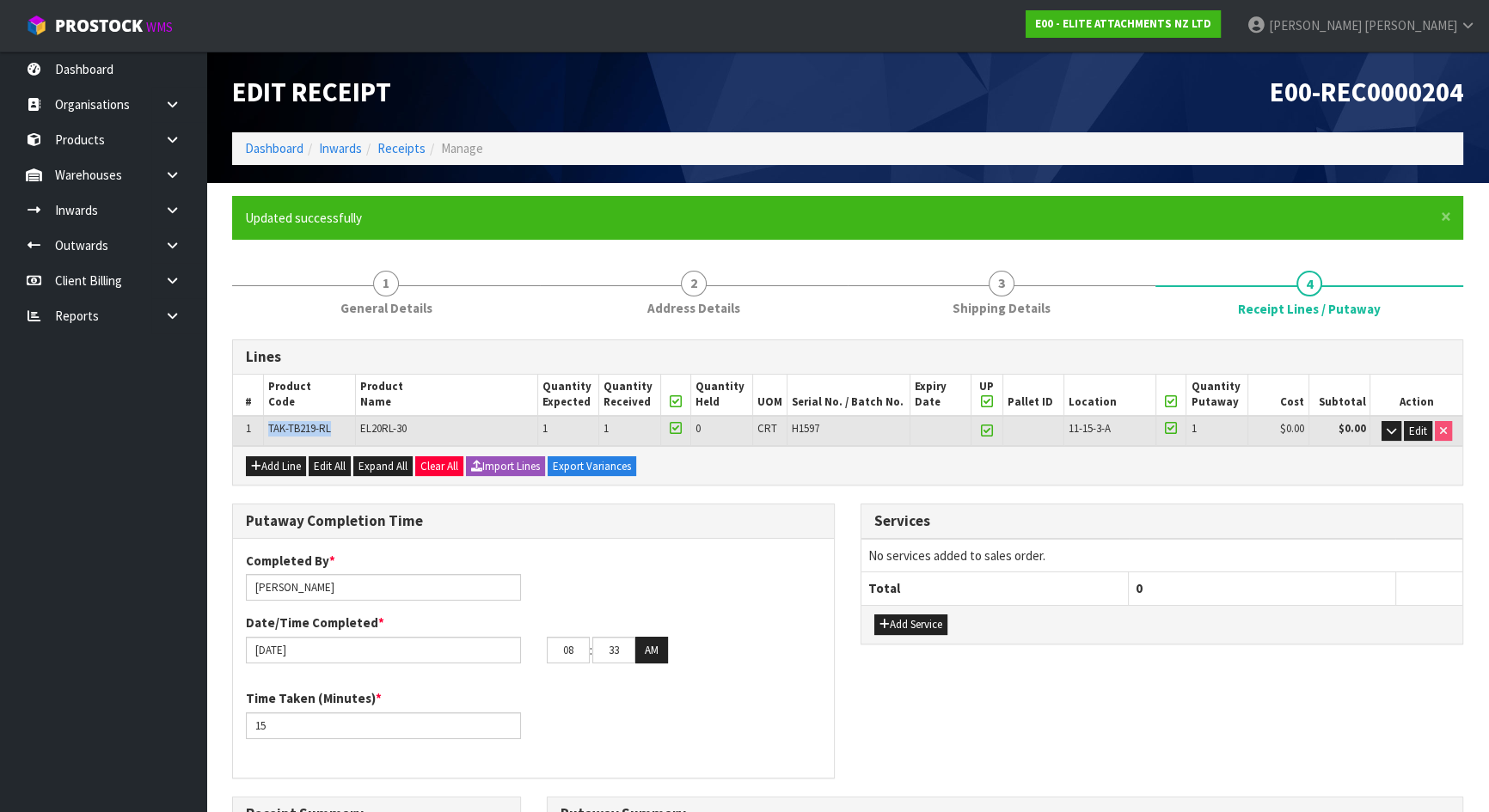
drag, startPoint x: 268, startPoint y: 430, endPoint x: 346, endPoint y: 434, distance: 78.1
click at [346, 434] on td "TAK-TB219-RL" at bounding box center [309, 431] width 92 height 30
copy span "TAK-TB219-RL"
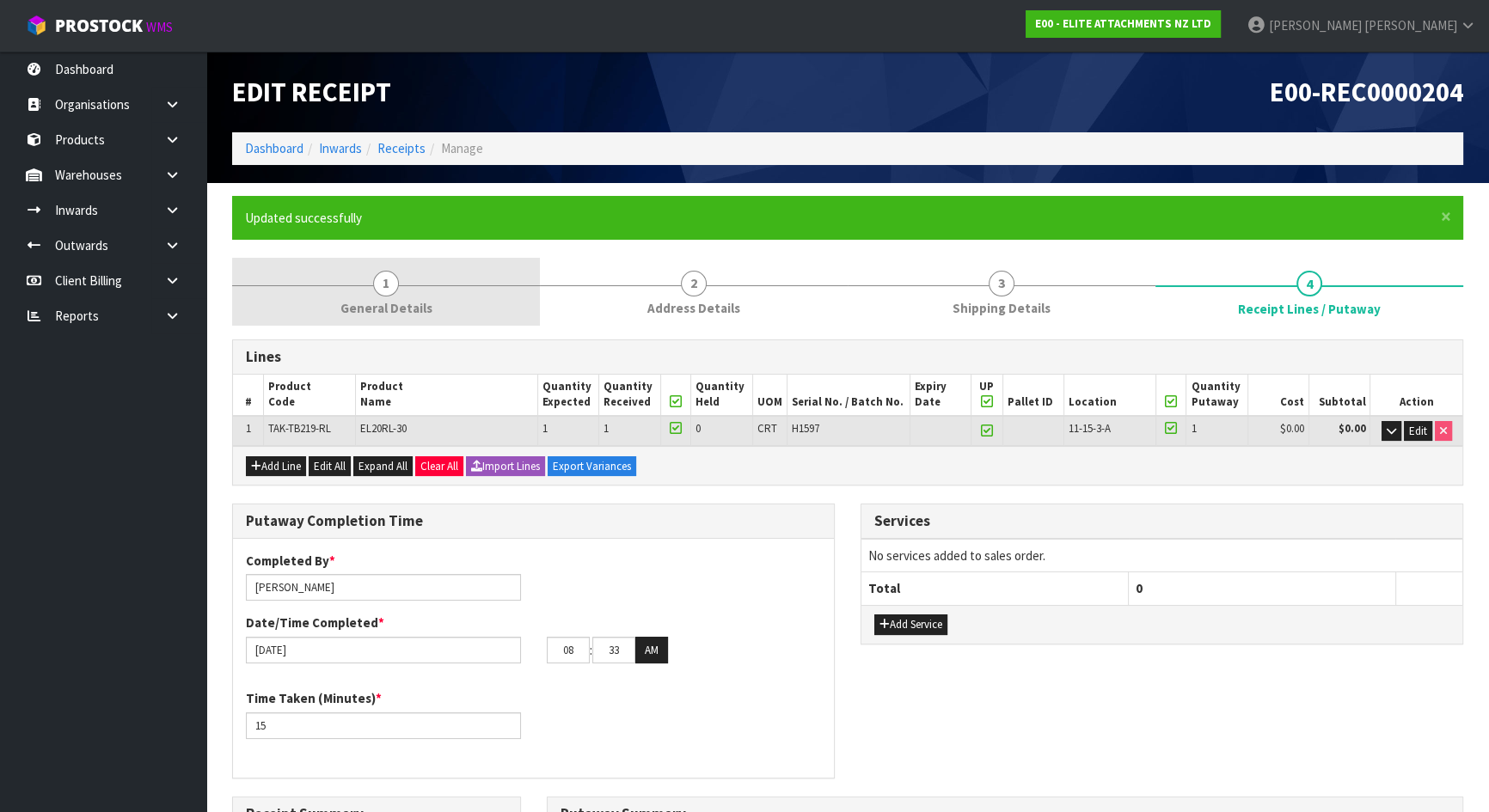
click at [392, 307] on span "General Details" at bounding box center [387, 308] width 92 height 18
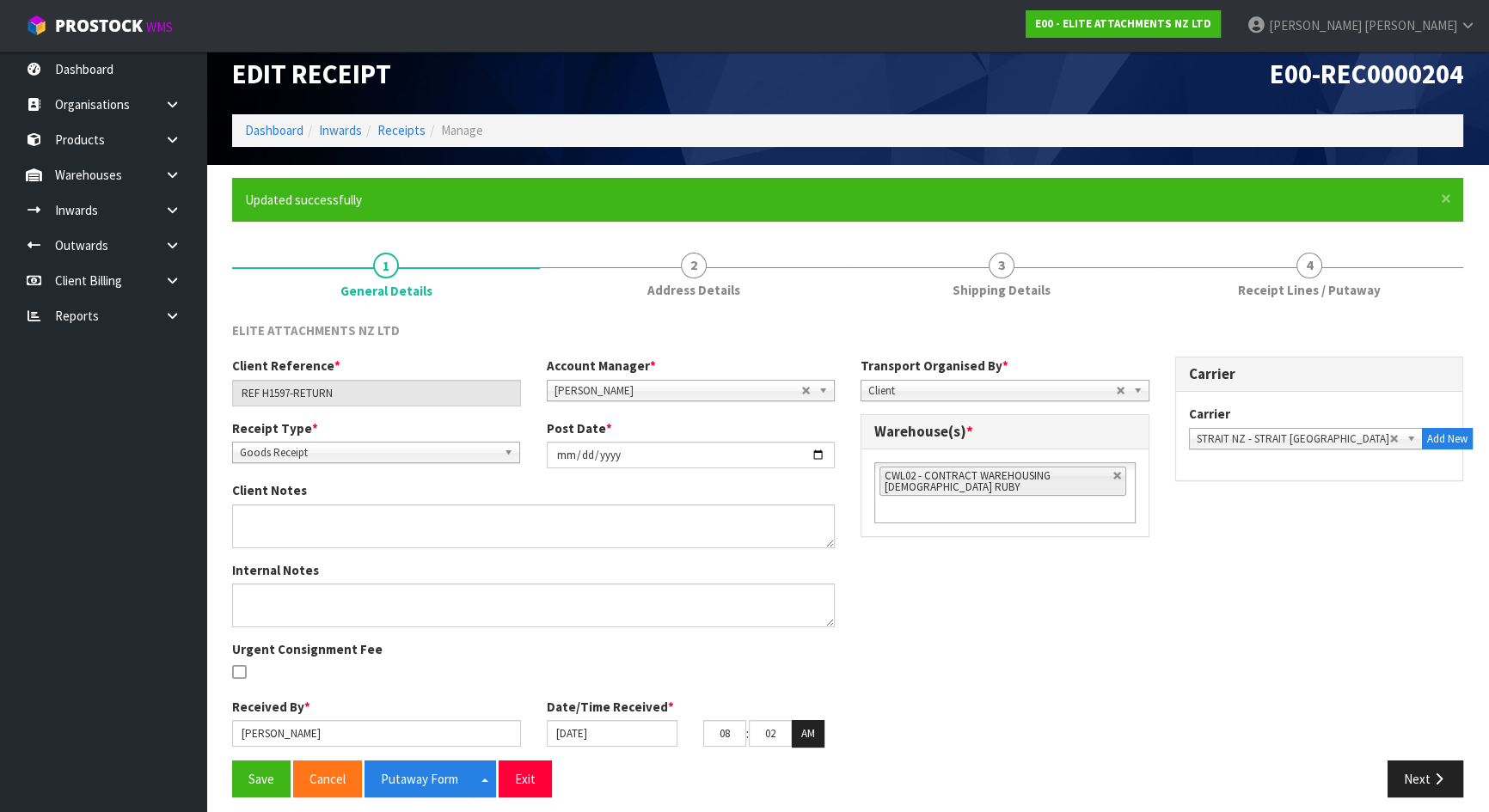
scroll to position [29, 0]
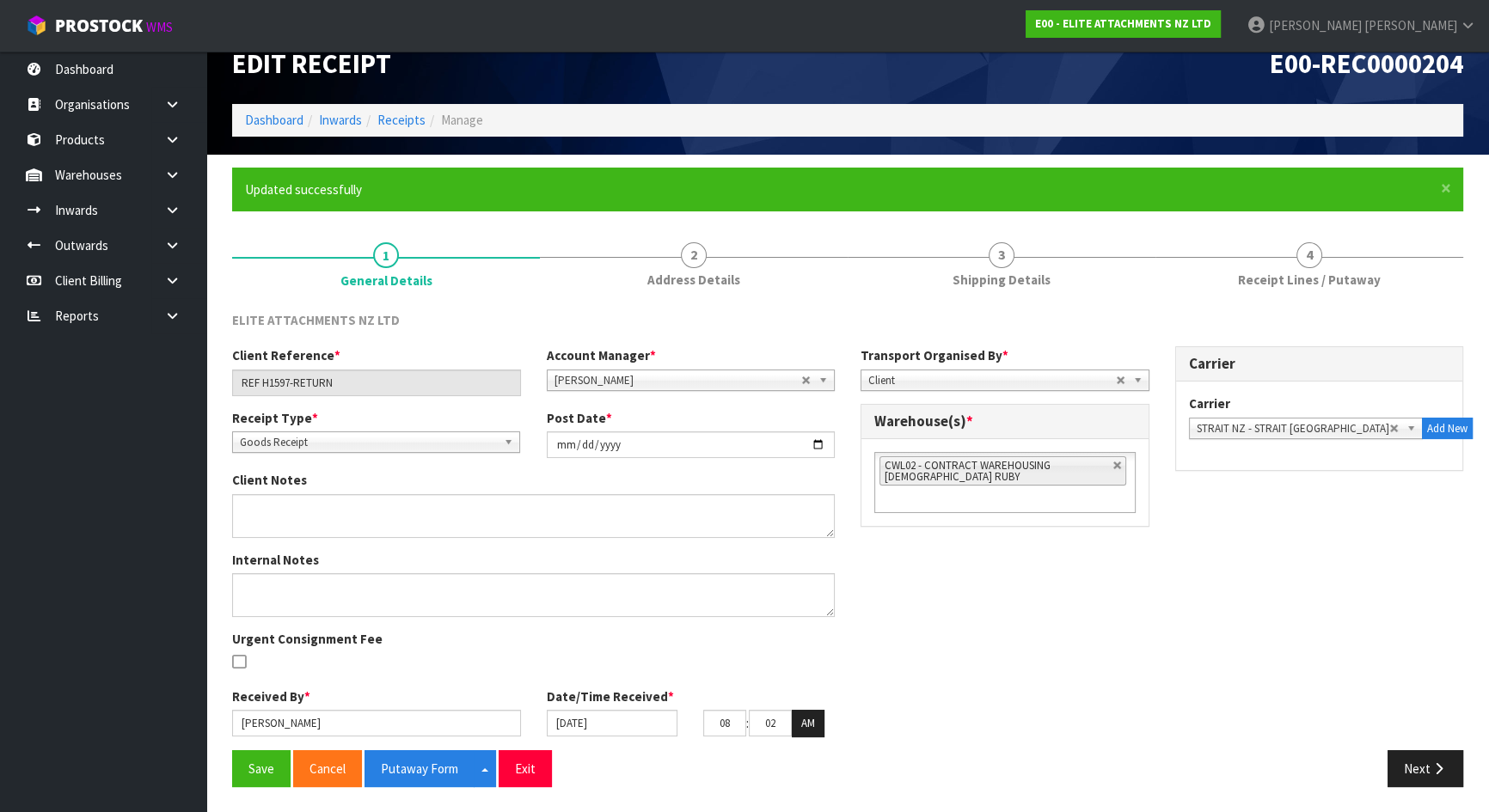
click at [493, 442] on span "Goods Receipt" at bounding box center [367, 443] width 257 height 20
click at [470, 505] on li "Goods Returned" at bounding box center [376, 512] width 279 height 21
click at [569, 330] on div "ELITE ATTACHMENTS NZ LTD" at bounding box center [847, 329] width 1257 height 35
drag, startPoint x: 346, startPoint y: 377, endPoint x: 151, endPoint y: 372, distance: 195.1
click at [151, 372] on body "Toggle navigation ProStock WMS E00 - ELITE ATTACHMENTS NZ LTD Michael Drugan Lo…" at bounding box center [744, 377] width 1489 height 812
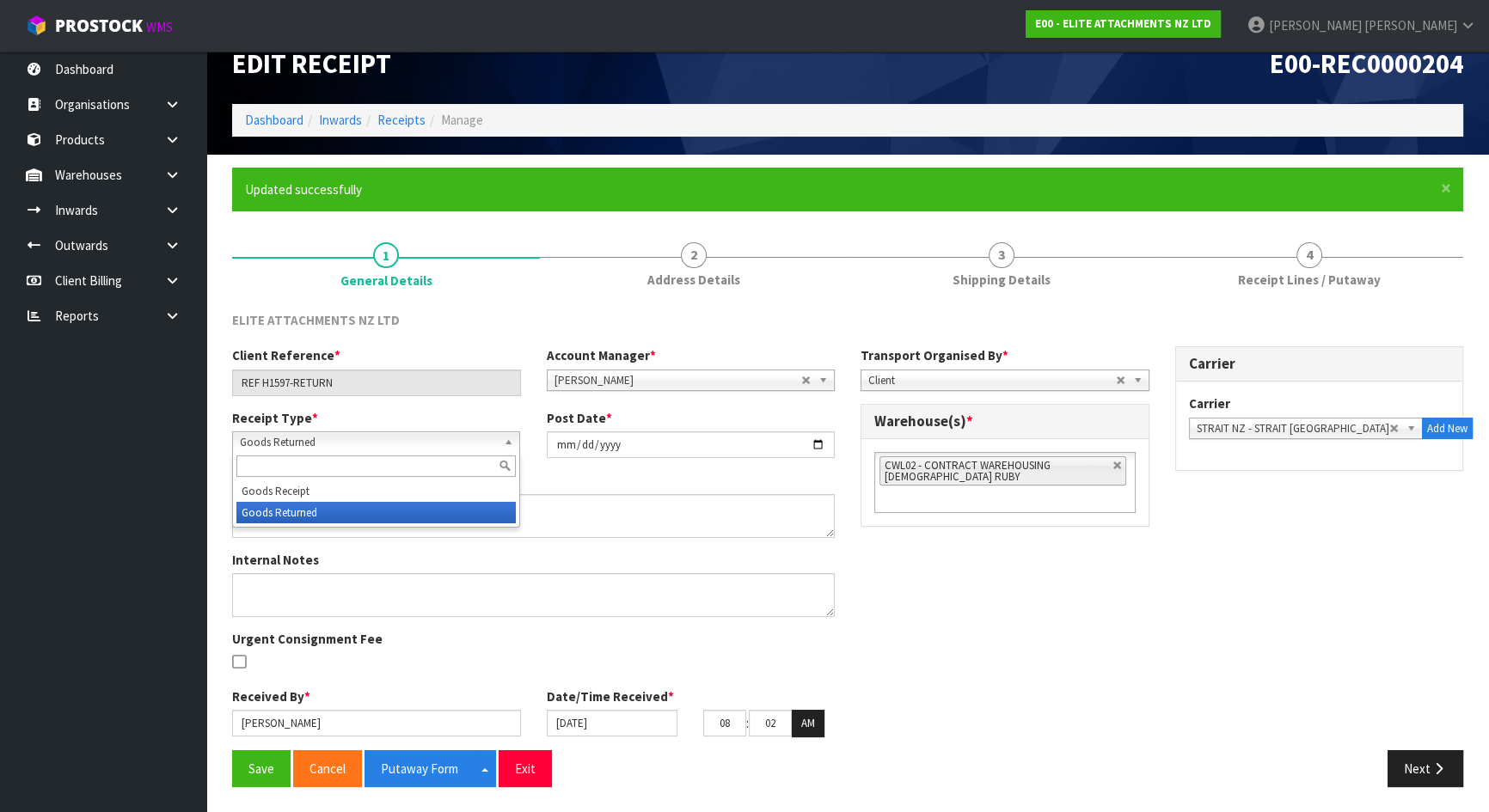
click at [367, 436] on span "Goods Returned" at bounding box center [367, 443] width 257 height 20
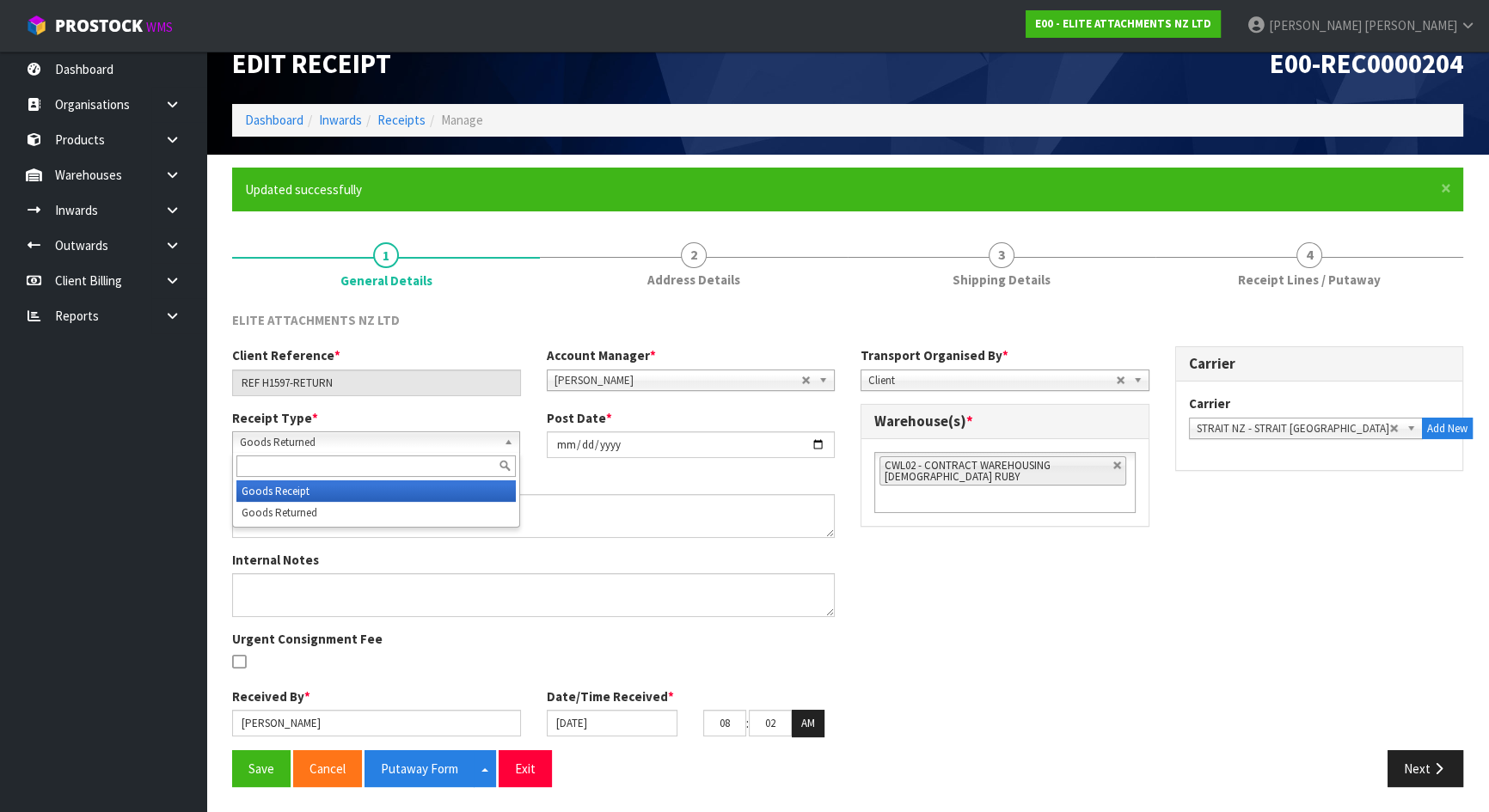
click at [343, 489] on li "Goods Receipt" at bounding box center [376, 491] width 279 height 21
click at [418, 435] on span "Goods Receipt" at bounding box center [367, 443] width 257 height 20
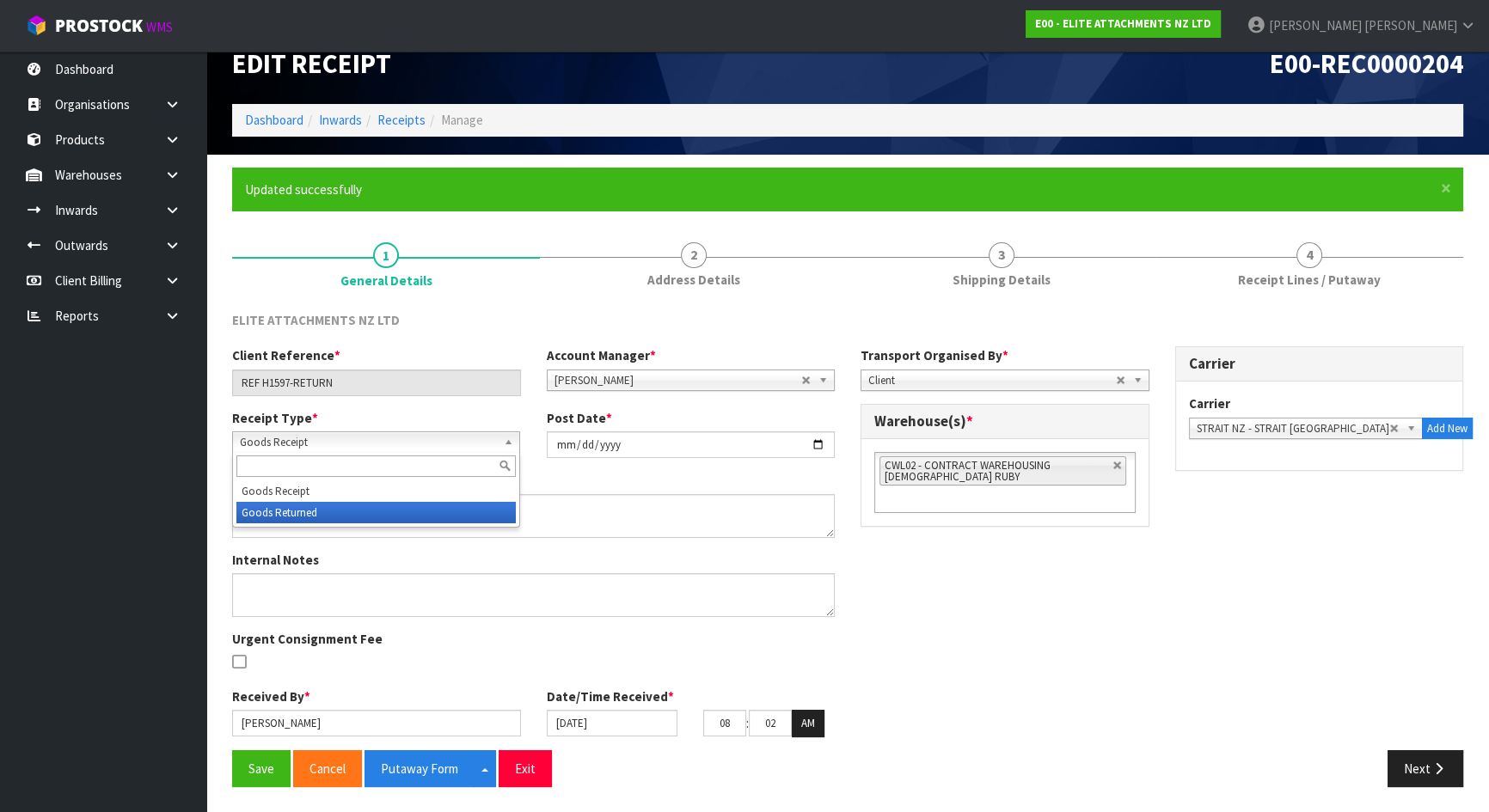
click at [358, 516] on li "Goods Returned" at bounding box center [376, 512] width 279 height 21
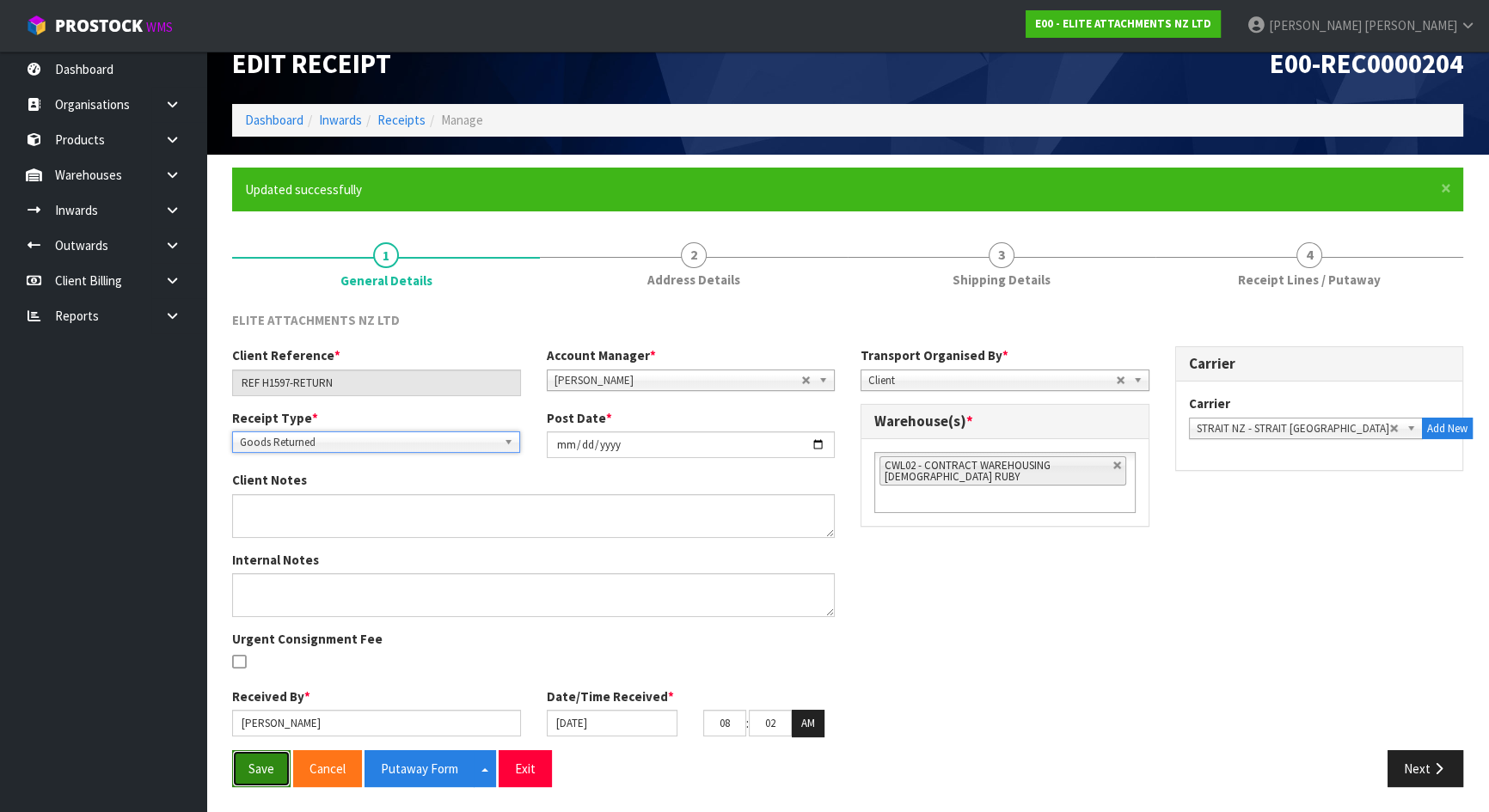
click at [240, 757] on button "Save" at bounding box center [261, 769] width 58 height 37
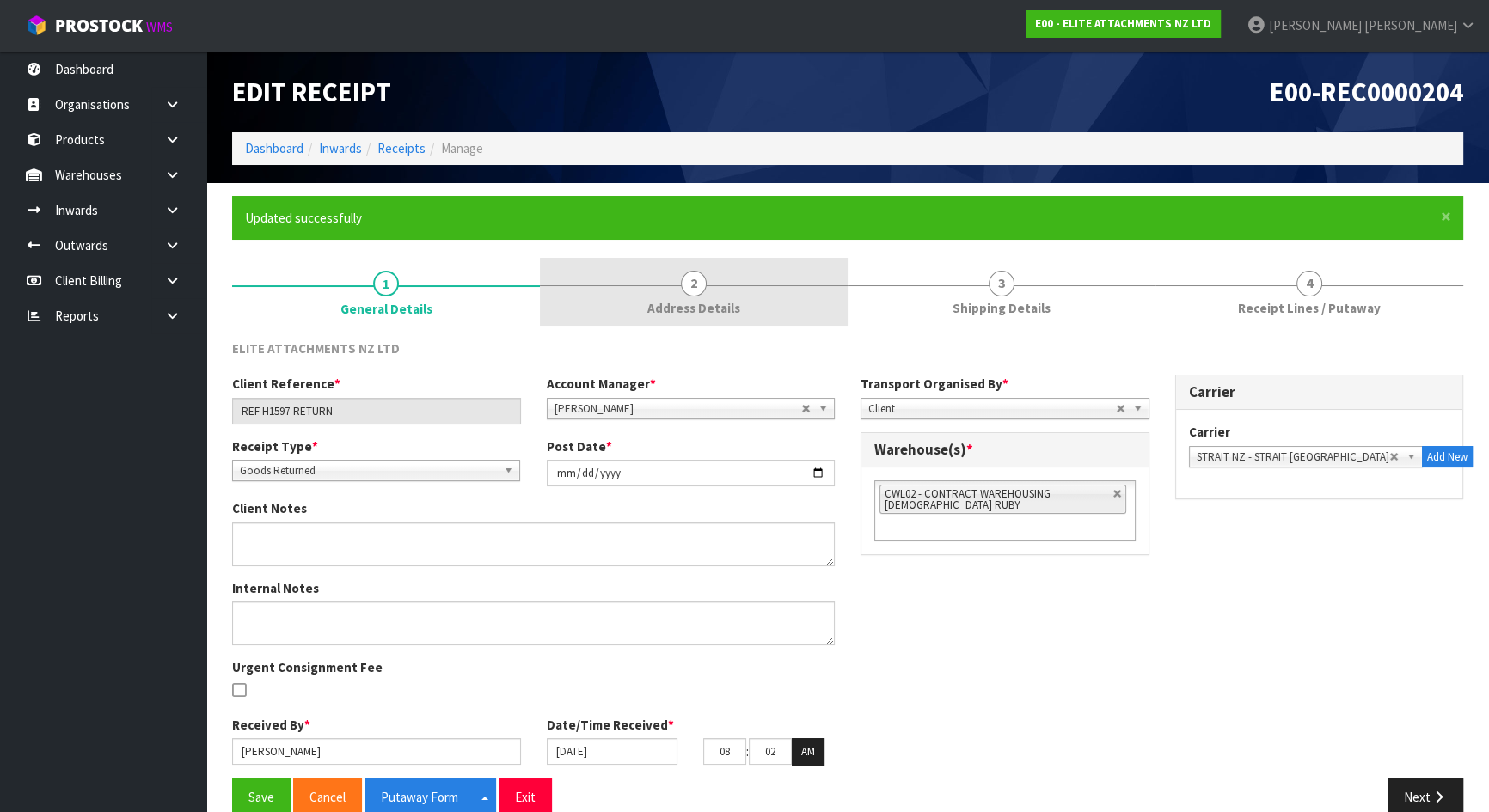
click at [654, 267] on link "2 Address Details" at bounding box center [693, 292] width 308 height 68
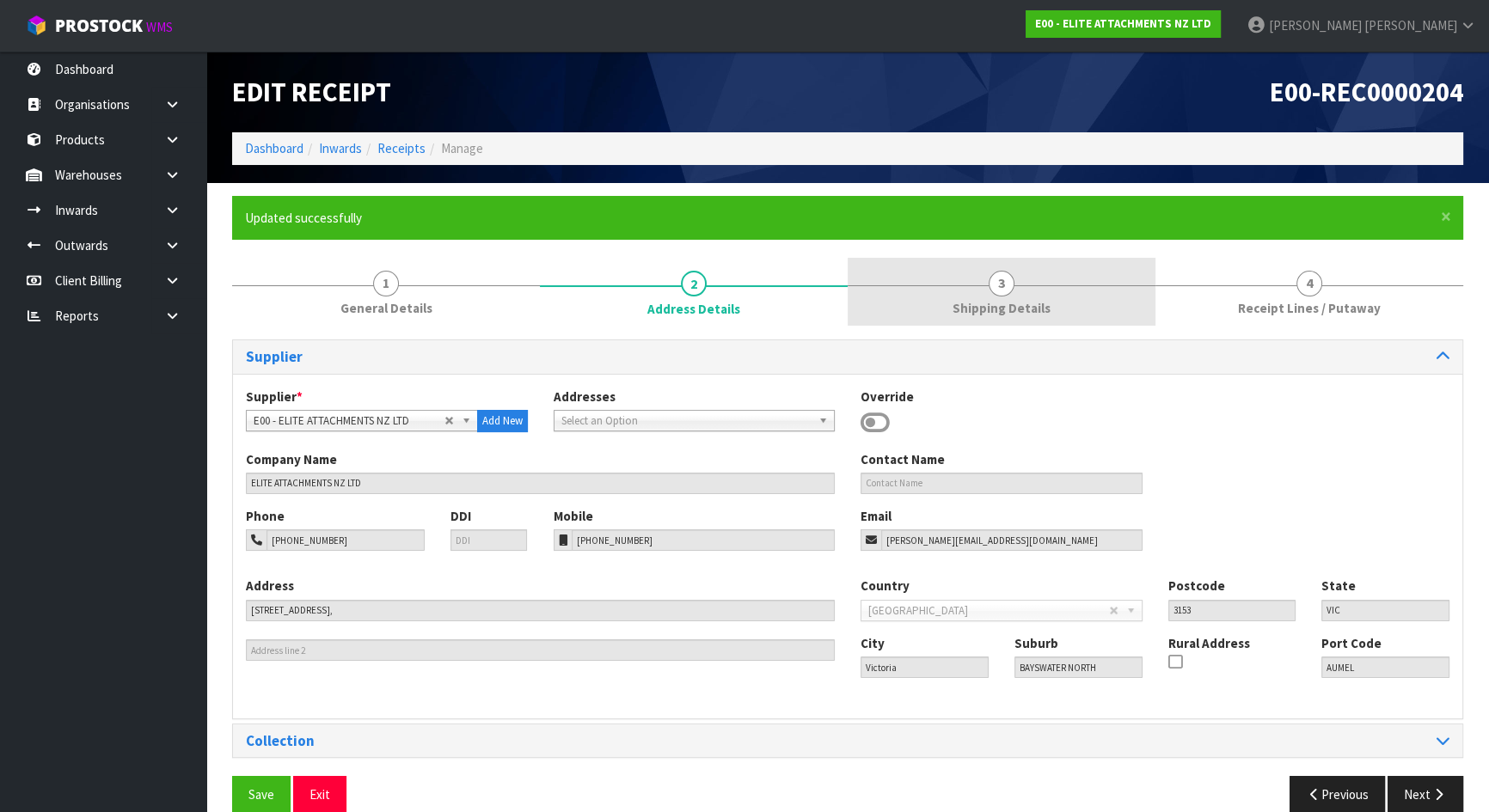
click at [990, 308] on span "Shipping Details" at bounding box center [1001, 308] width 98 height 18
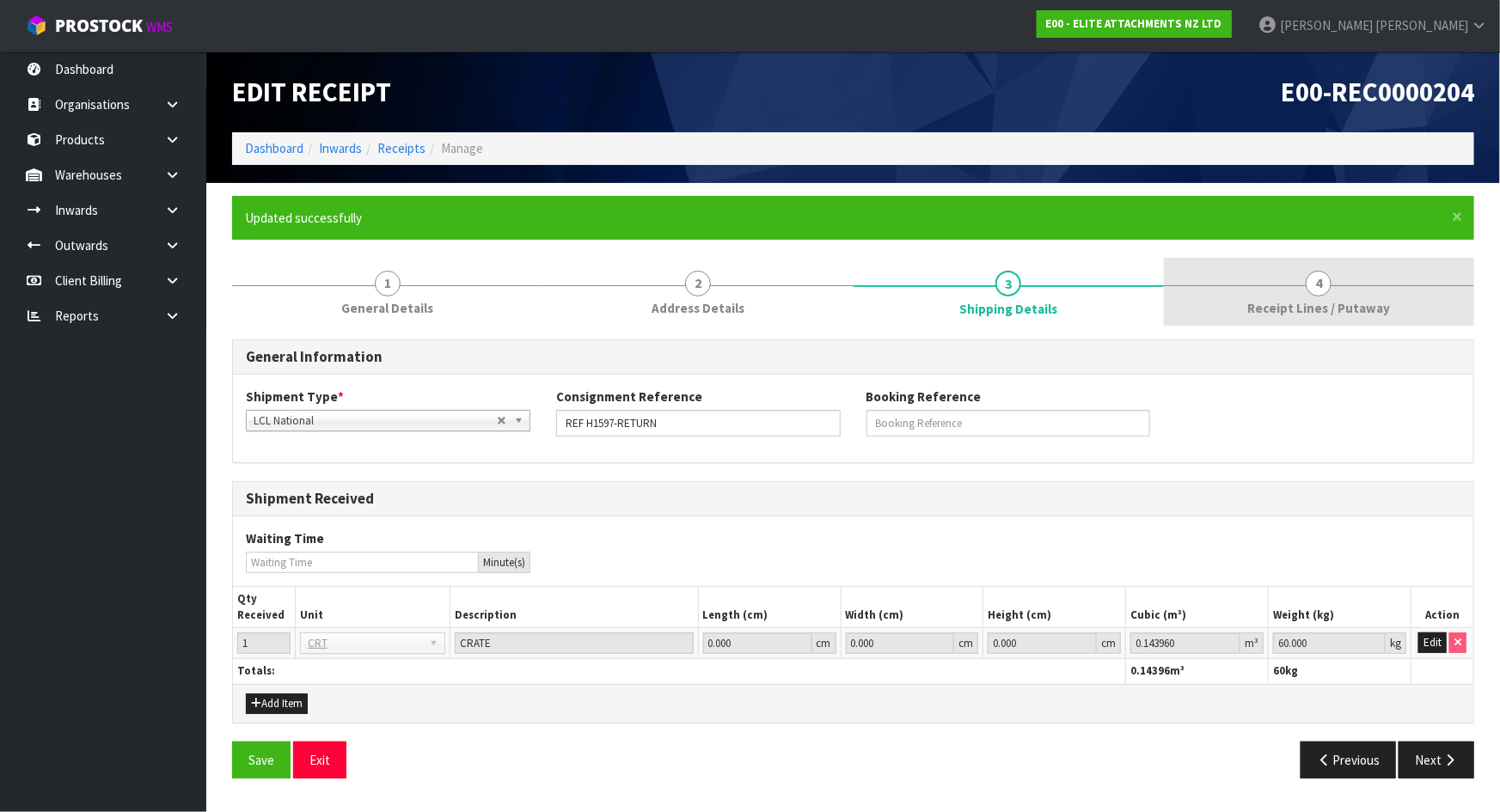
click at [1212, 302] on link "4 Receipt Lines / Putaway" at bounding box center [1319, 292] width 310 height 68
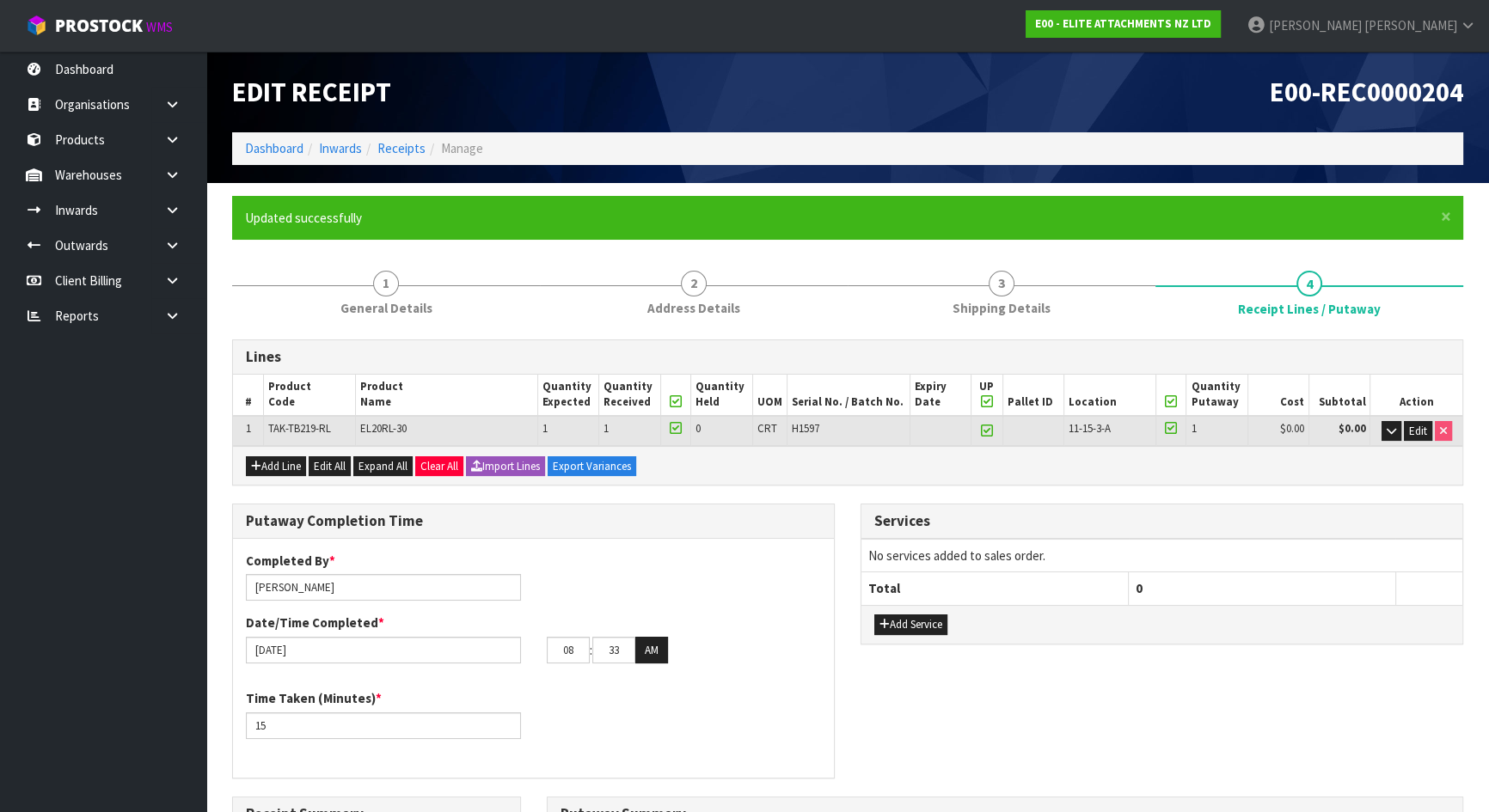
click at [987, 401] on icon at bounding box center [986, 401] width 12 height 1
type input "0"
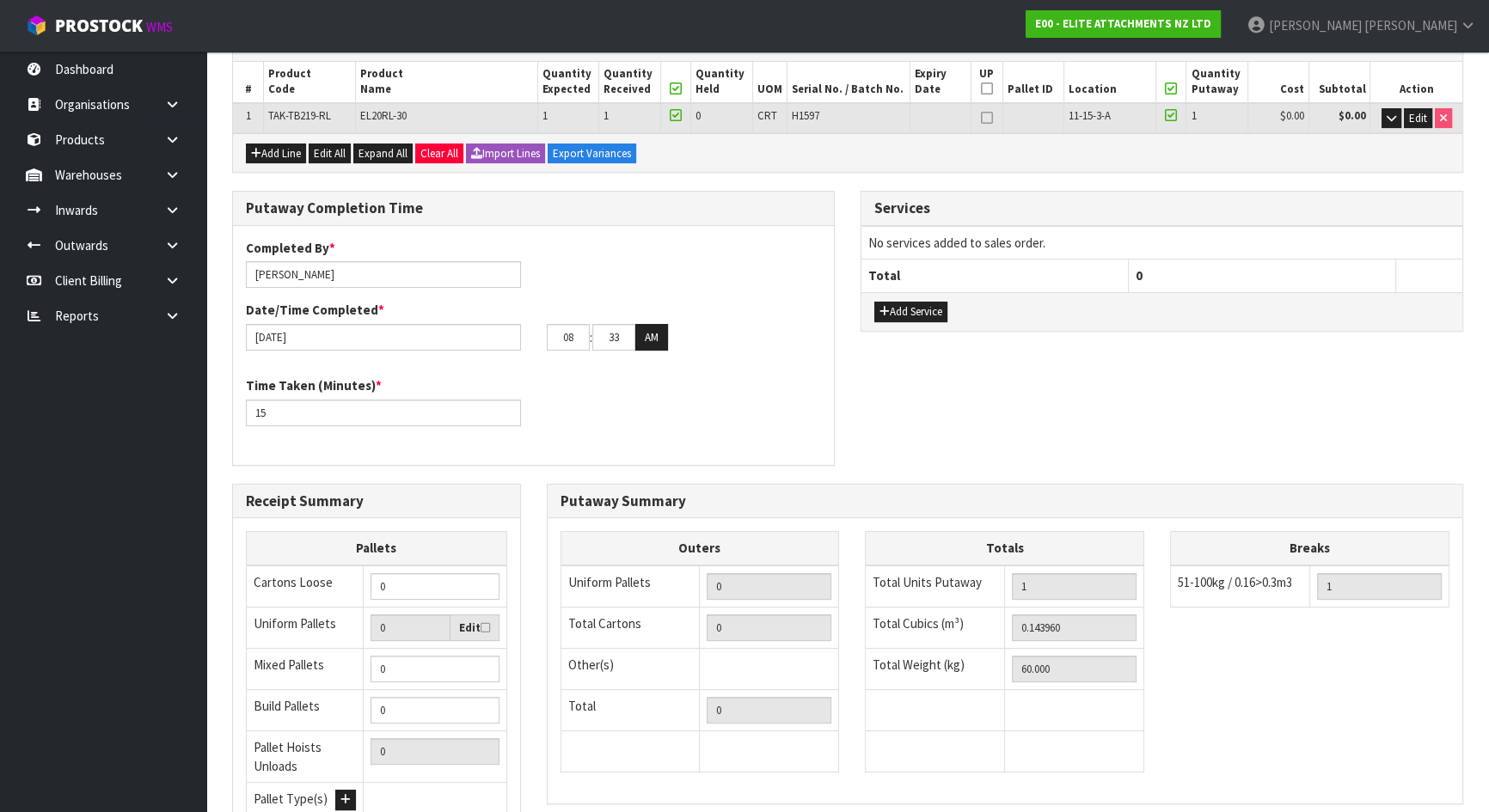
scroll to position [312, 0]
click at [987, 89] on icon at bounding box center [986, 89] width 12 height 1
type input "1"
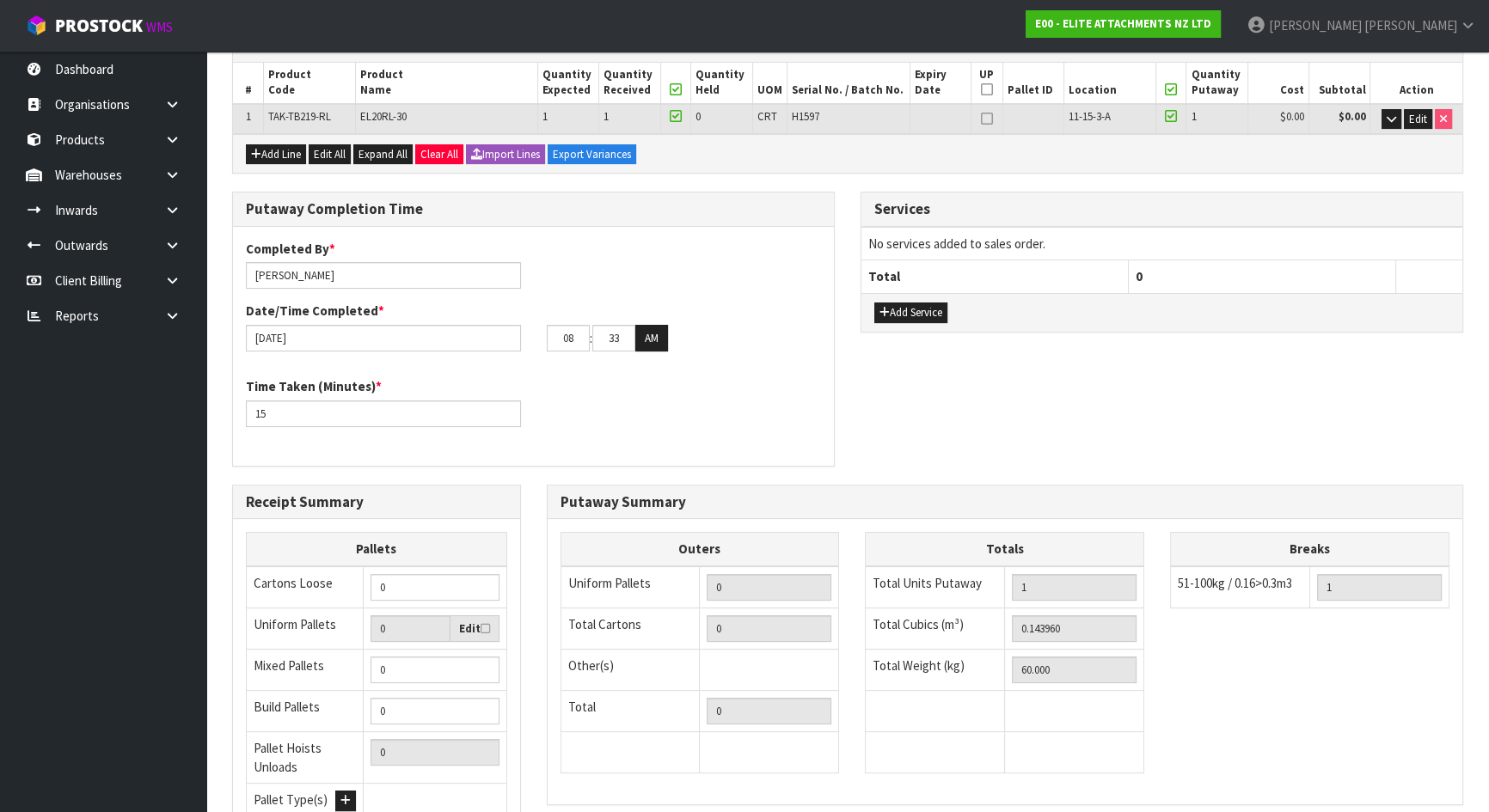
type input "1"
click at [987, 89] on icon at bounding box center [986, 89] width 12 height 1
type input "0"
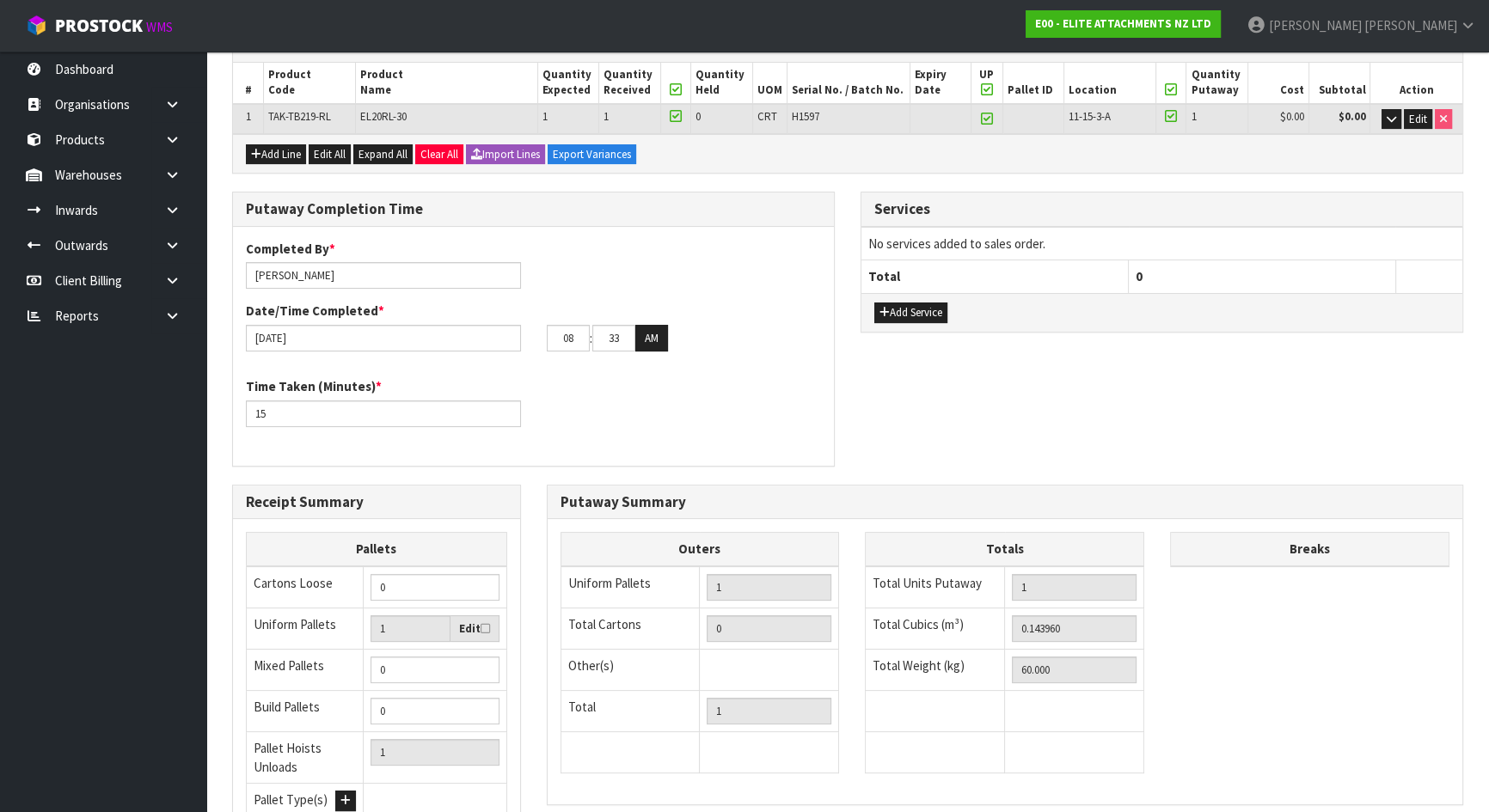
type input "0"
click at [987, 89] on icon at bounding box center [986, 89] width 12 height 1
type input "1"
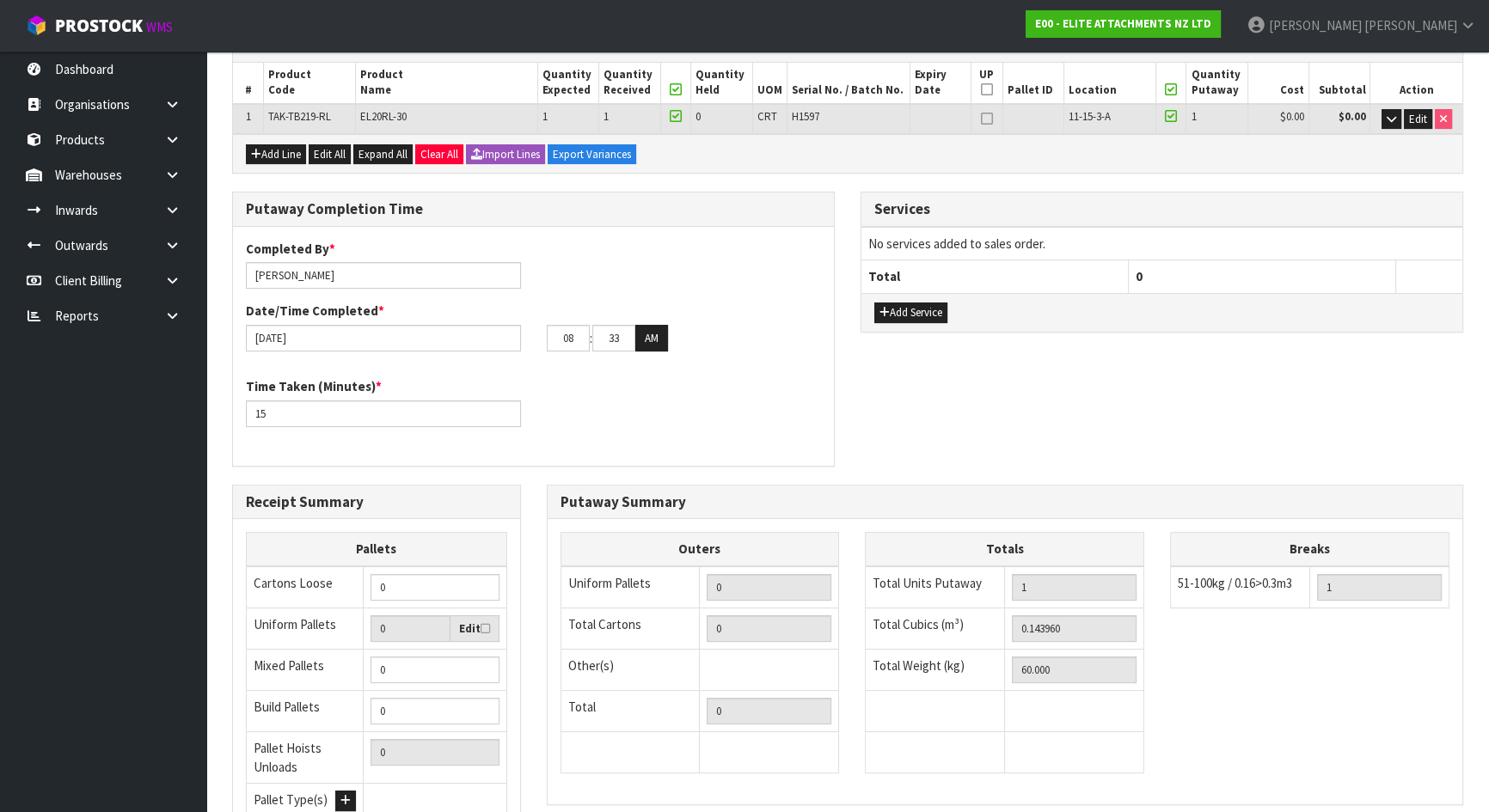
type input "1"
click at [987, 89] on icon at bounding box center [986, 89] width 12 height 1
type input "0"
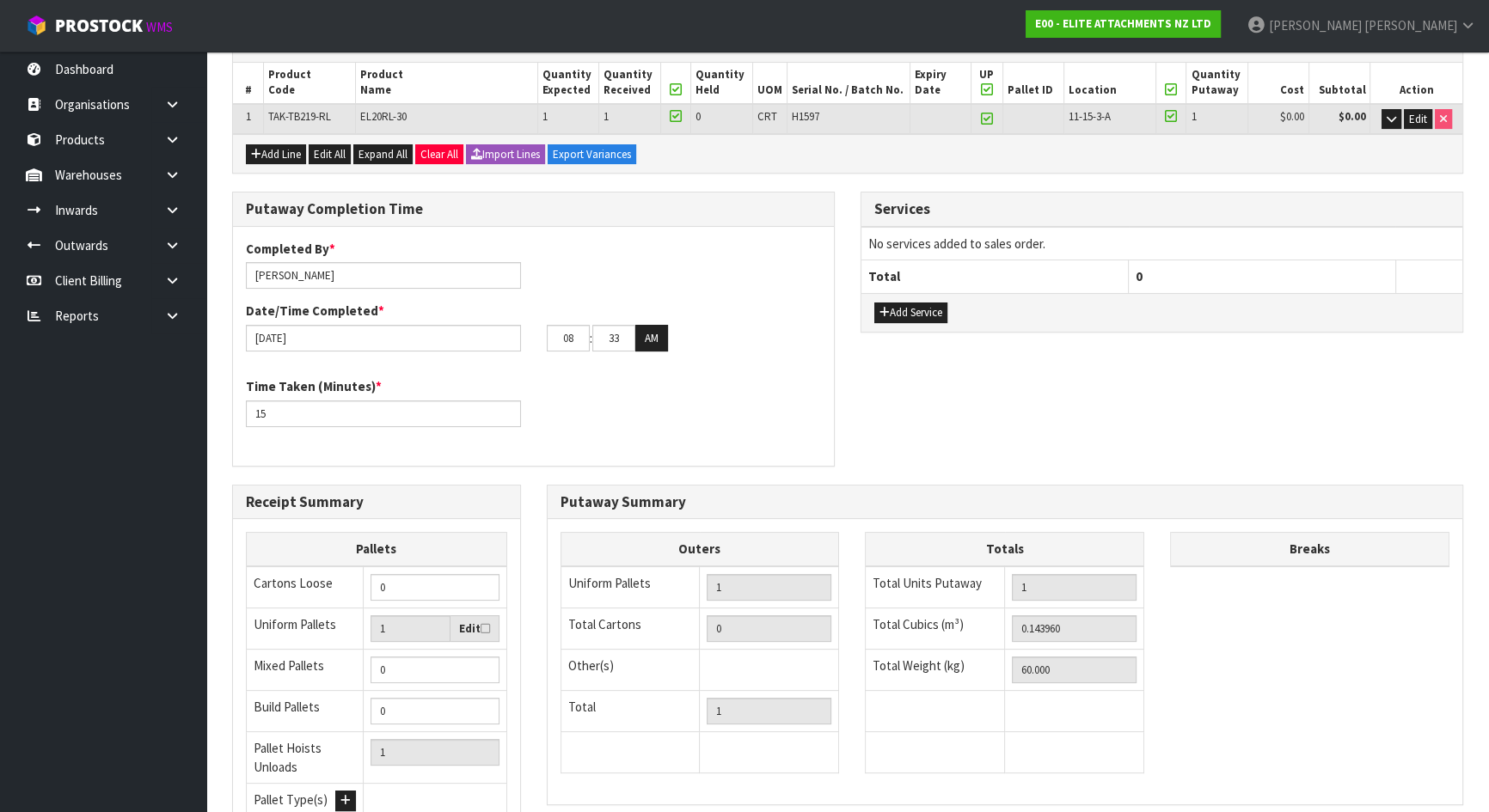
type input "0"
click at [987, 89] on icon at bounding box center [986, 89] width 12 height 1
type input "1"
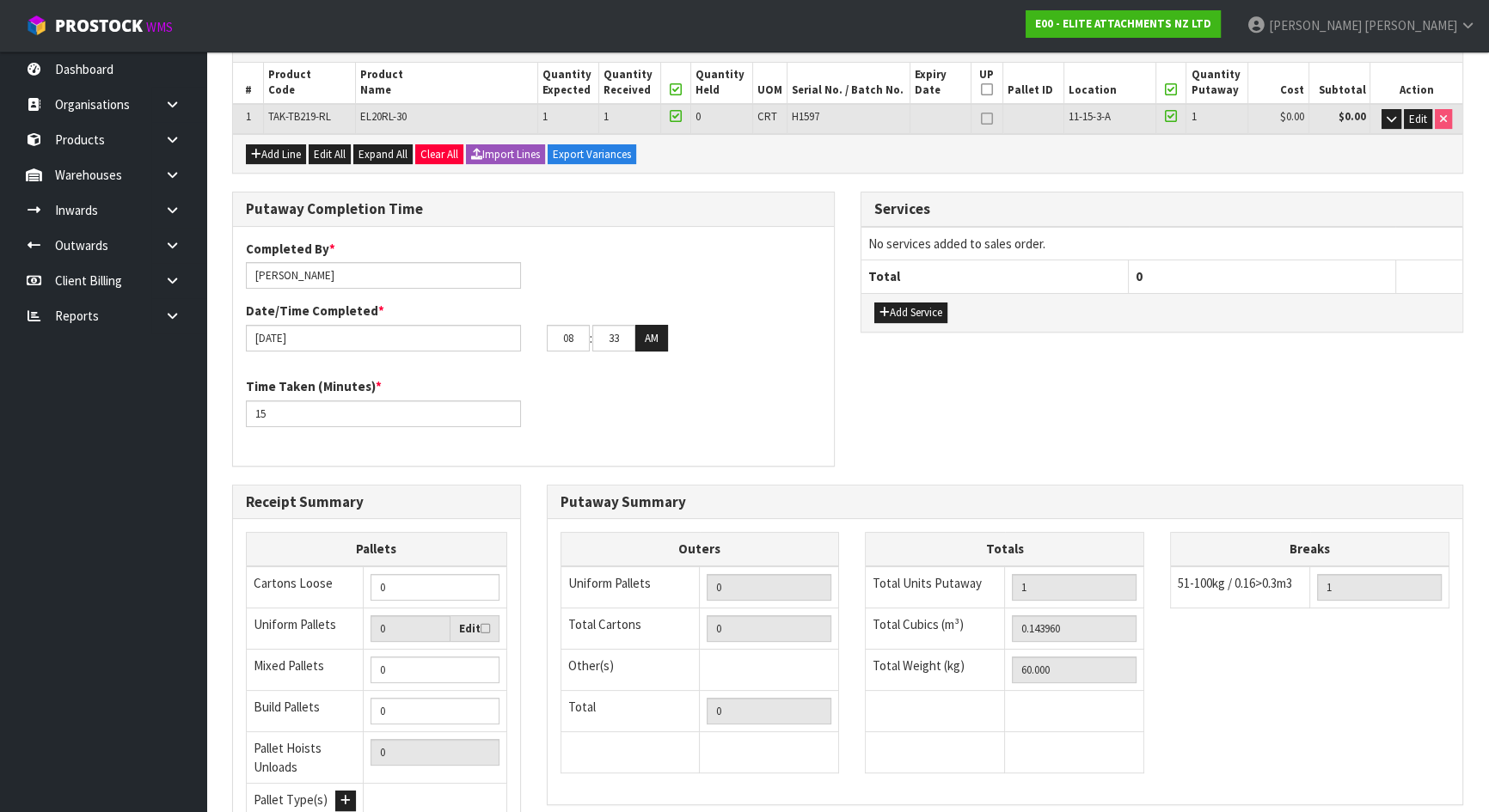
type input "1"
click at [987, 89] on icon at bounding box center [986, 89] width 12 height 1
type input "0"
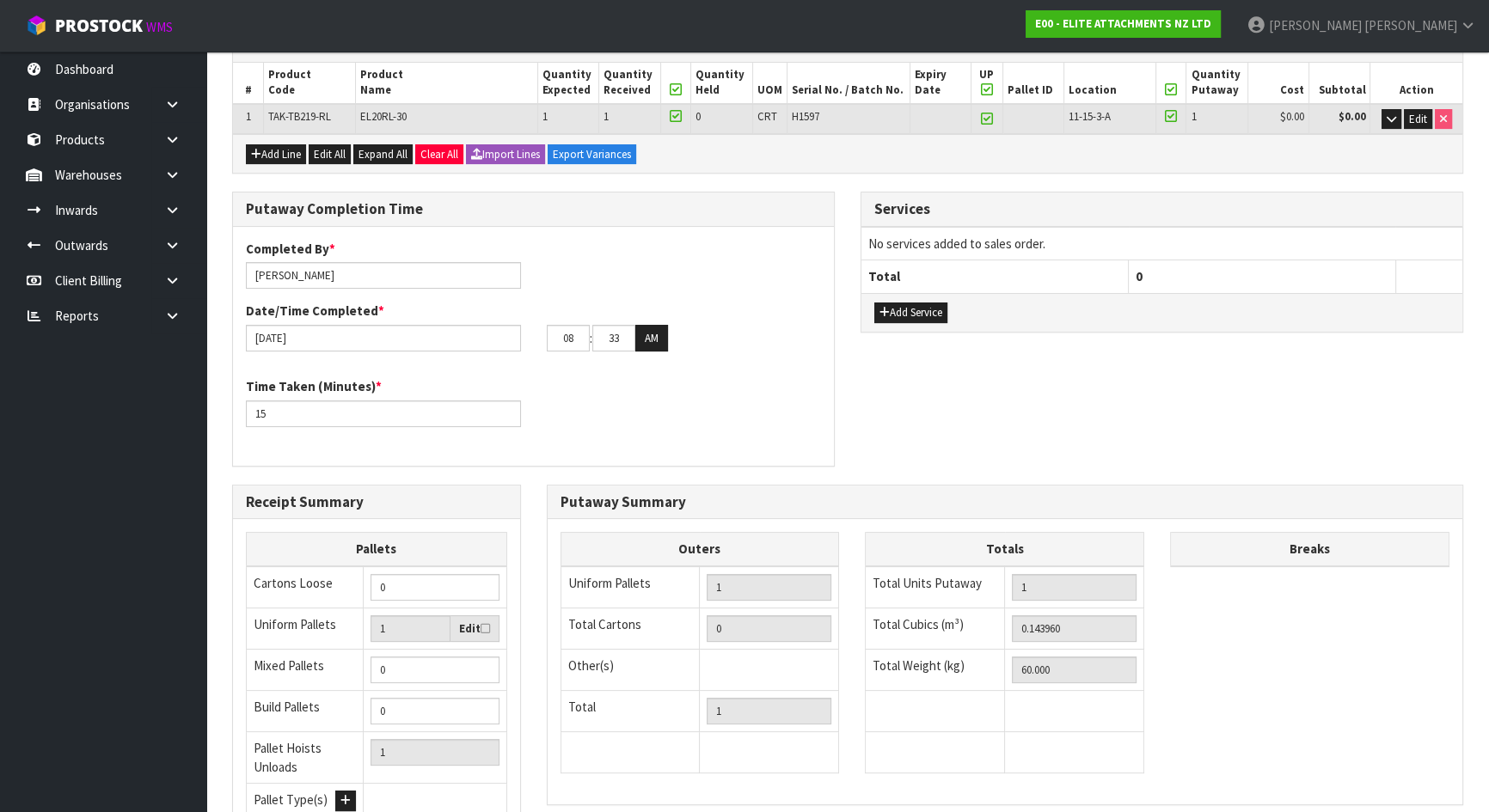
type input "0"
click at [854, 187] on div "Lines # Product Code Product Name Quantity Expected Quantity Received Quantity …" at bounding box center [847, 496] width 1231 height 938
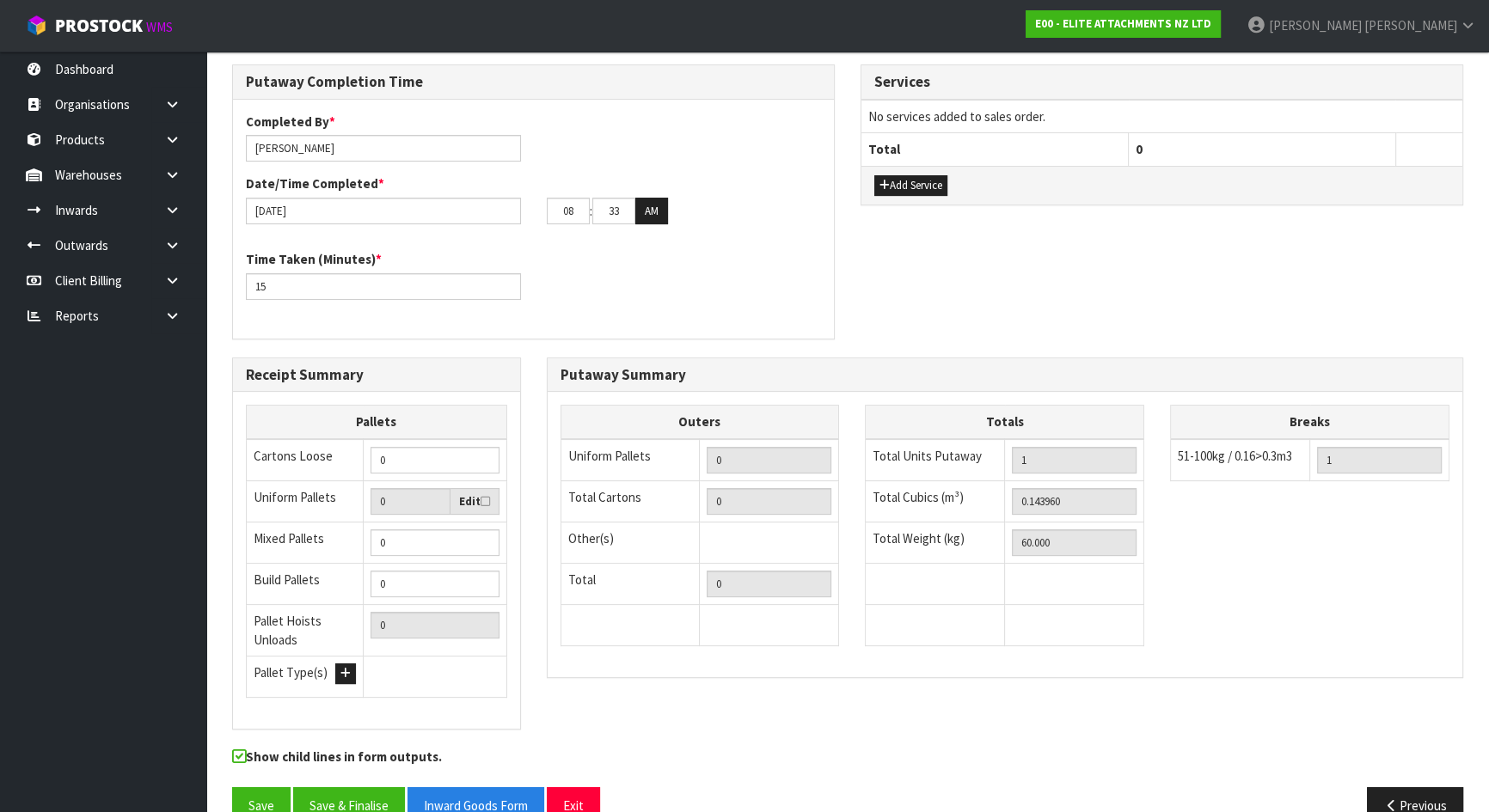
scroll to position [474, 0]
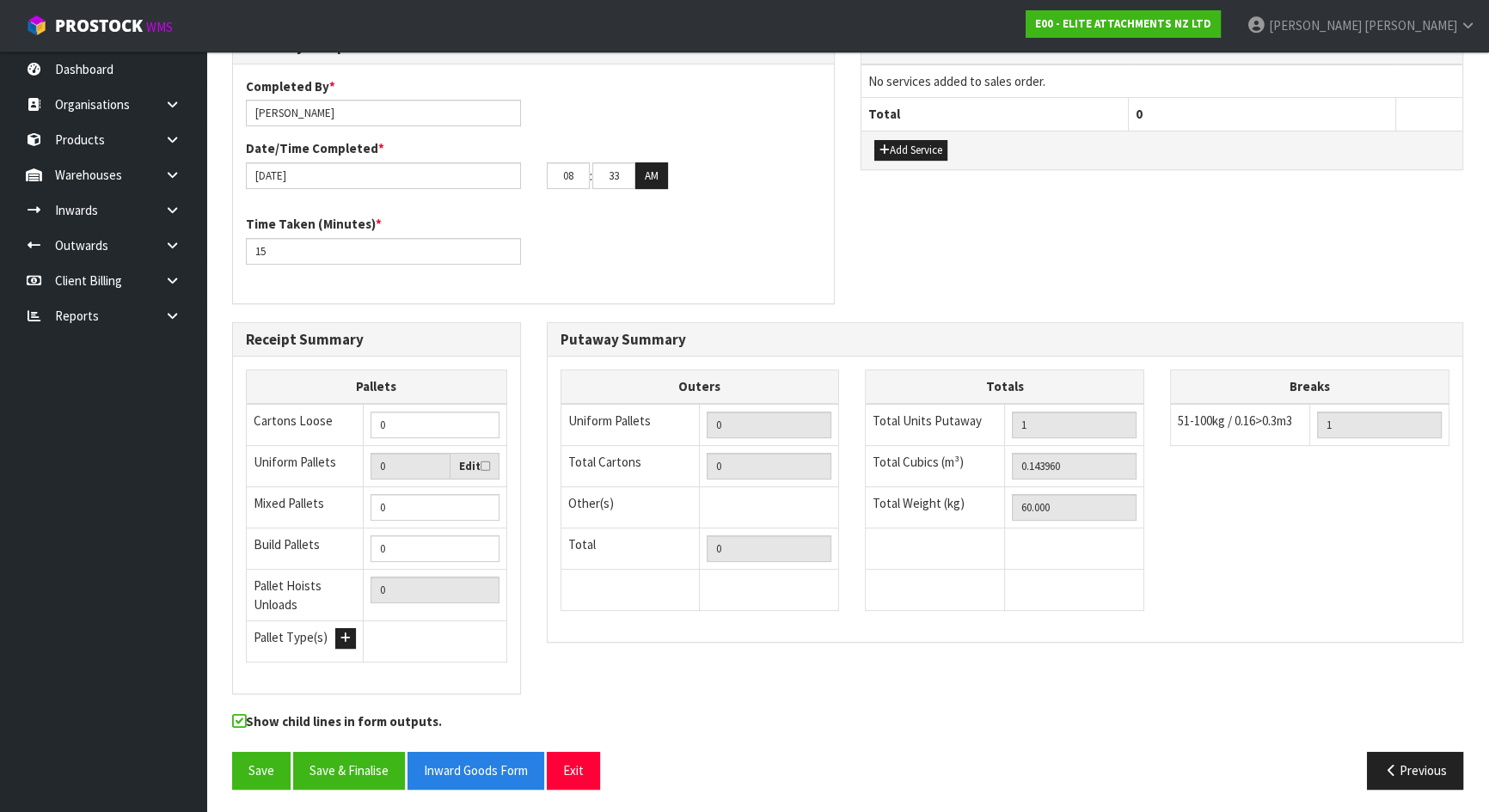
click at [539, 636] on div "Putaway Summary Outers Uniform Pallets 0 Total Cartons 0 Other(s) Bag x 0 Bar x…" at bounding box center [1006, 492] width 943 height 339
click at [534, 674] on div "Receipt Summary Pallets Cartons Loose 0 Uniform Pallets 0 Edit Mixed Pallets 0 …" at bounding box center [847, 517] width 1257 height 390
click at [598, 695] on div "Receipt Summary Pallets Cartons Loose 0 Uniform Pallets 0 Edit Mixed Pallets 0 …" at bounding box center [847, 517] width 1257 height 390
click at [259, 770] on button "Save" at bounding box center [261, 771] width 58 height 37
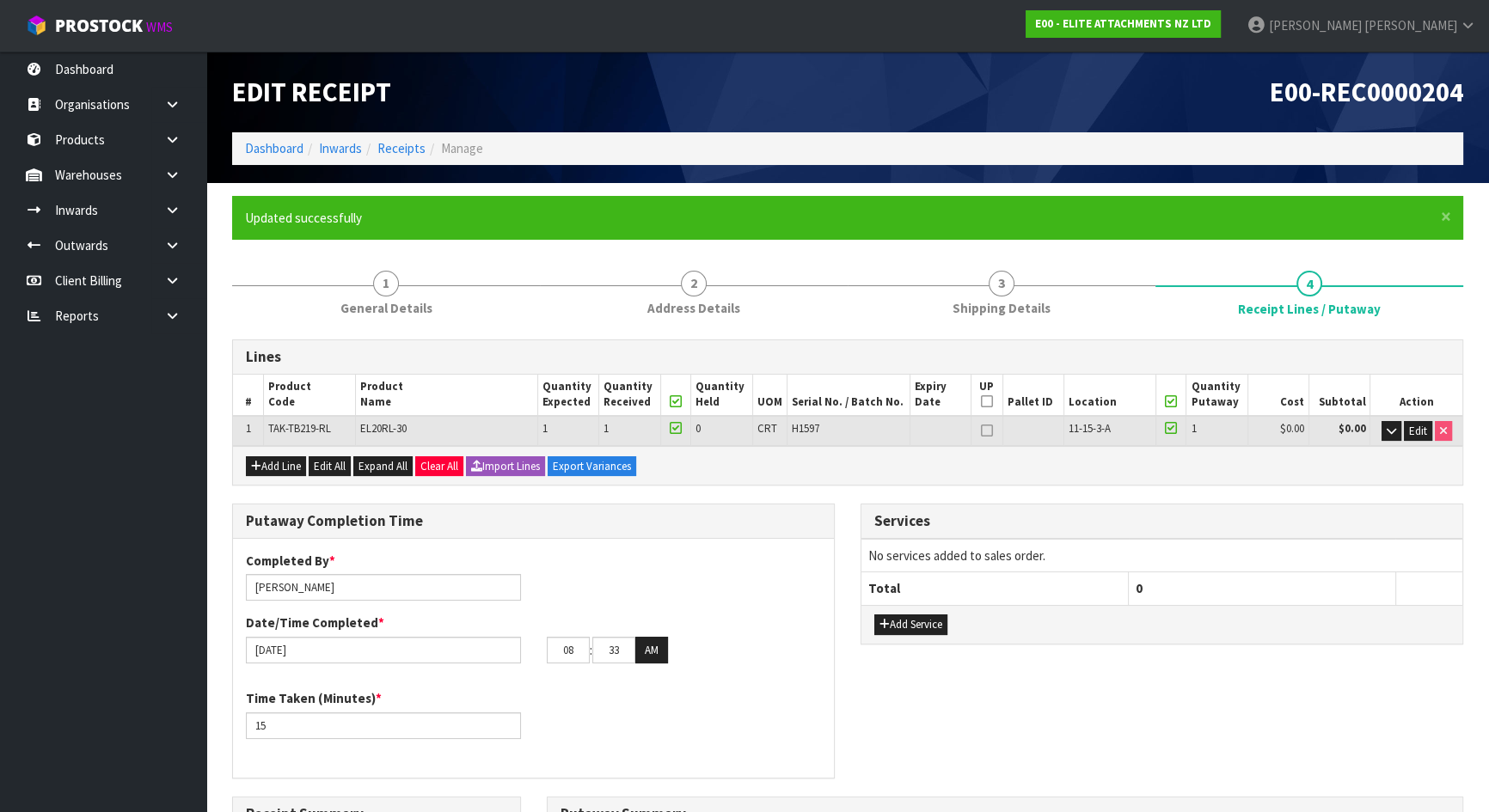
click at [841, 490] on div "Lines # Product Code Product Name Quantity Expected Quantity Received Quantity …" at bounding box center [847, 808] width 1231 height 938
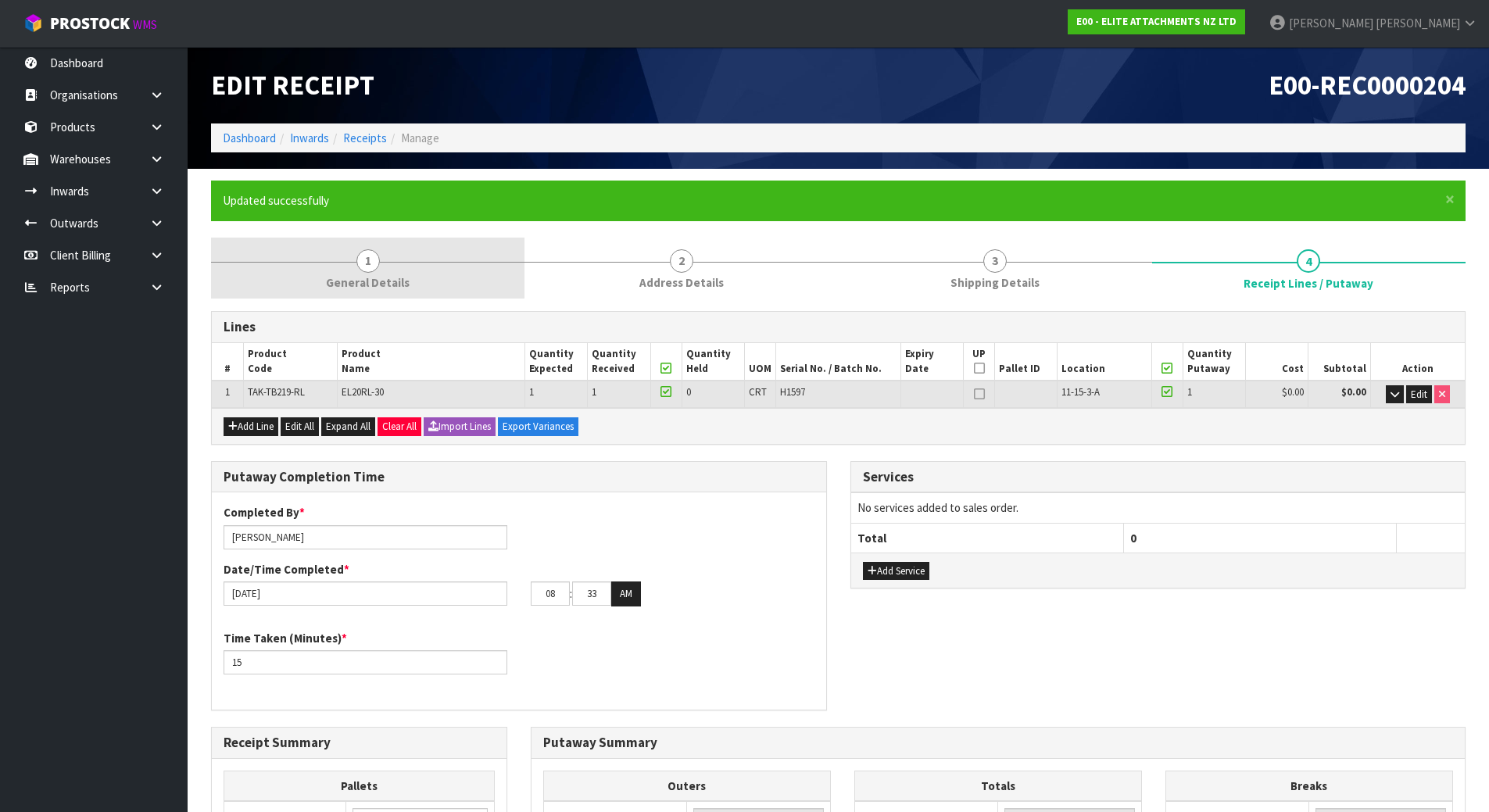
click at [405, 295] on link "1 General Details" at bounding box center [368, 269] width 313 height 62
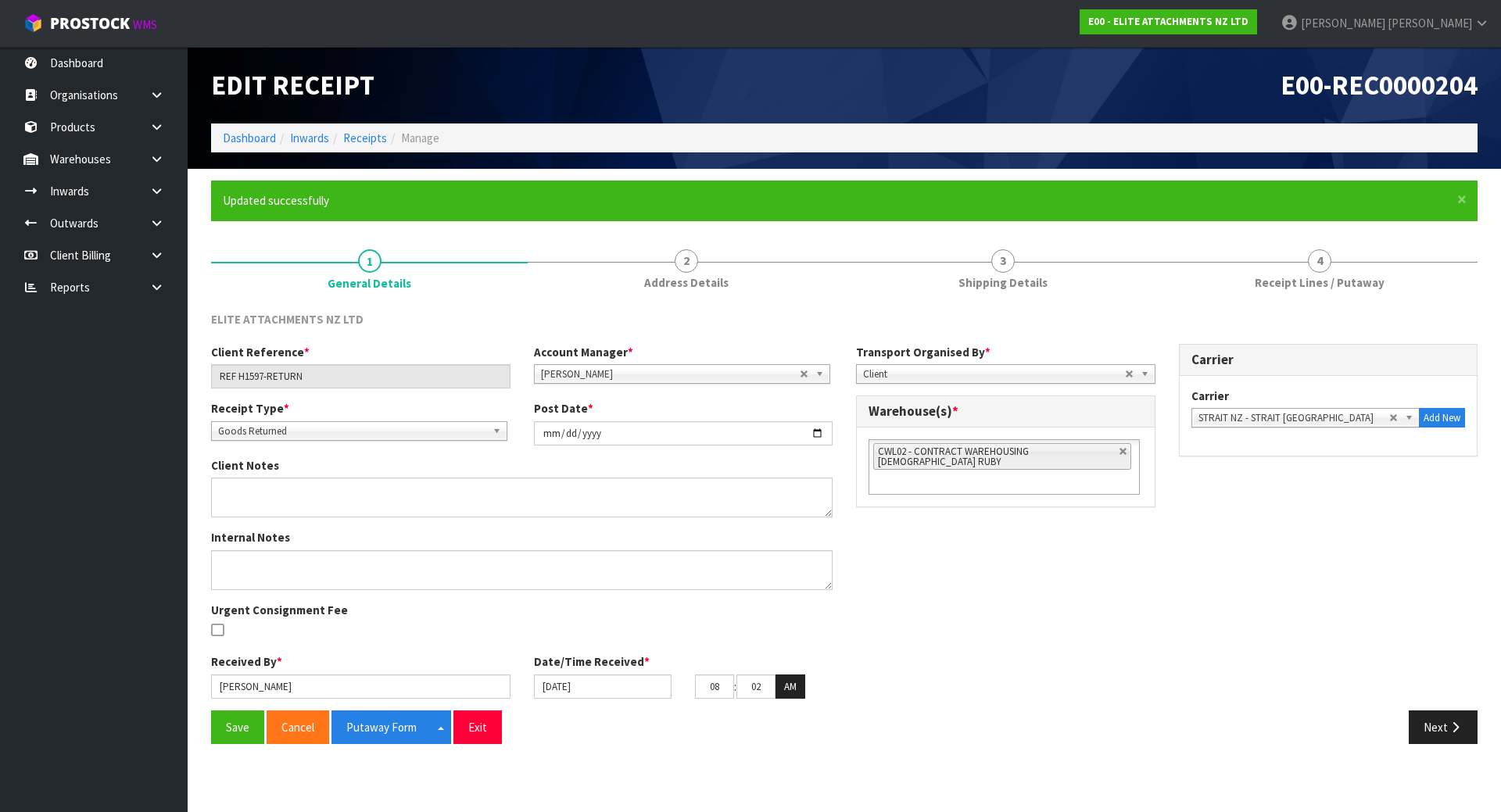
click at [315, 433] on span "Goods Returned" at bounding box center [352, 431] width 268 height 18
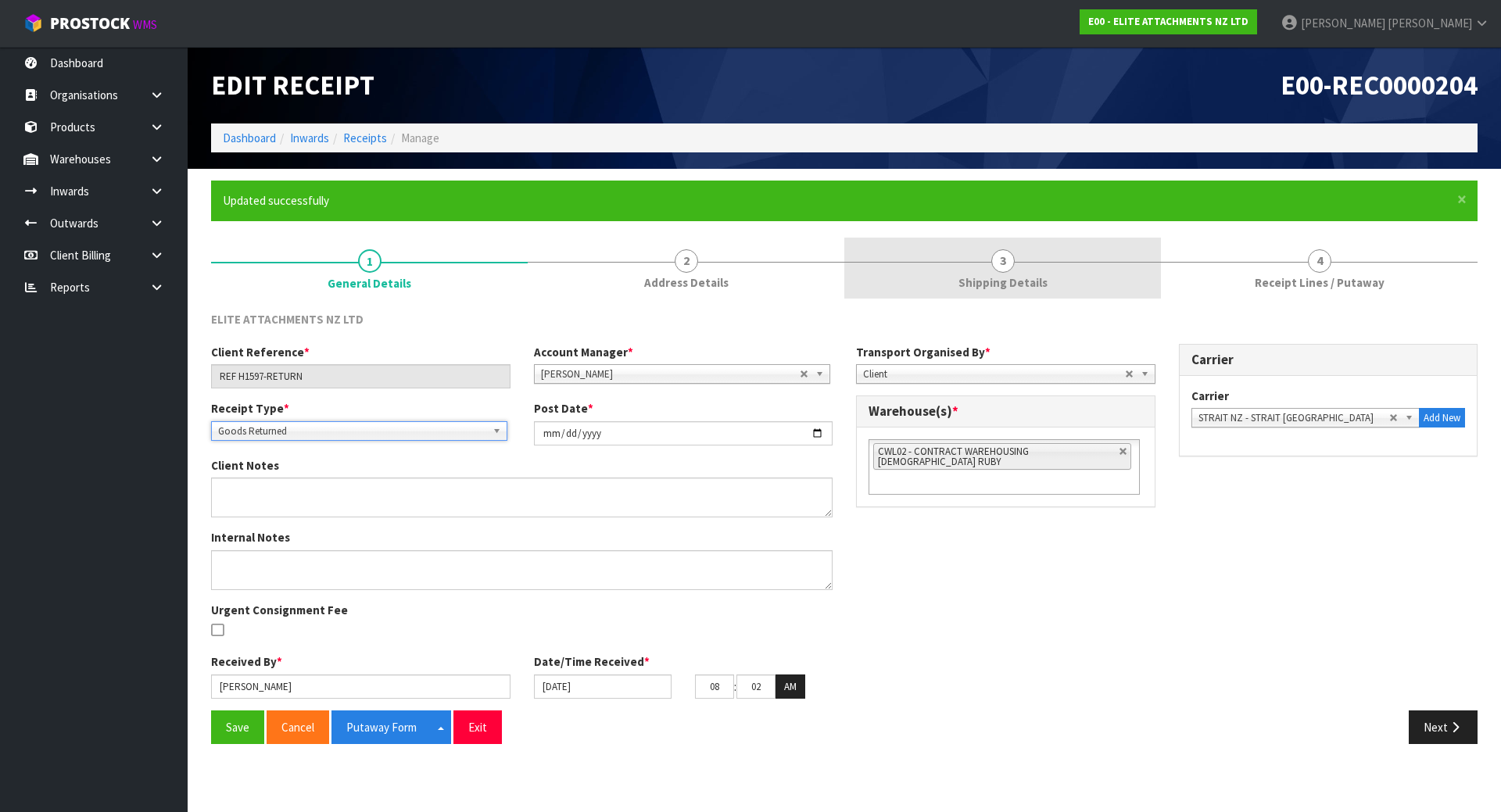
click at [940, 287] on link "3 Shipping Details" at bounding box center [1003, 269] width 317 height 62
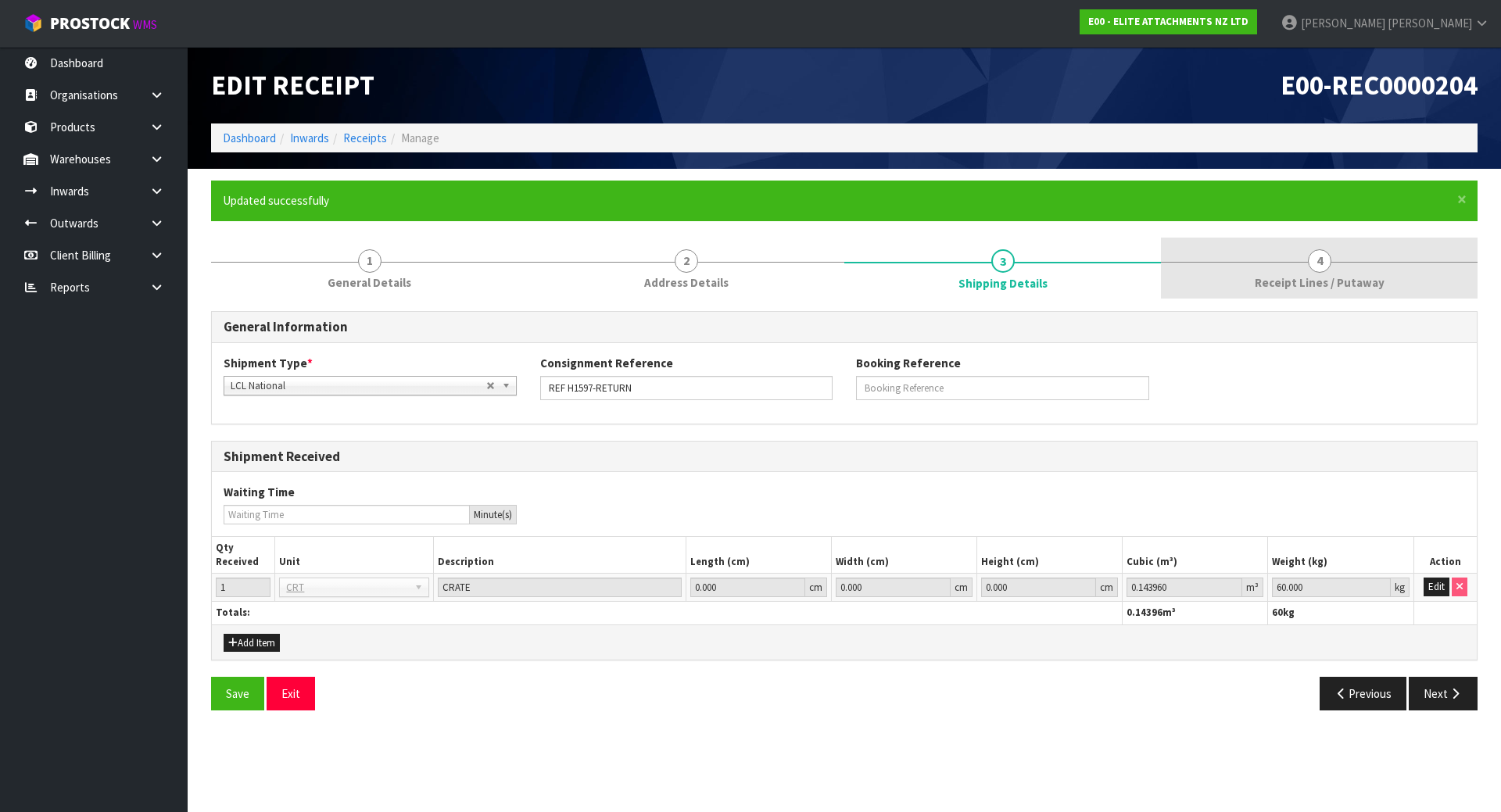
click at [1298, 289] on span "Receipt Lines / Putaway" at bounding box center [1319, 283] width 130 height 17
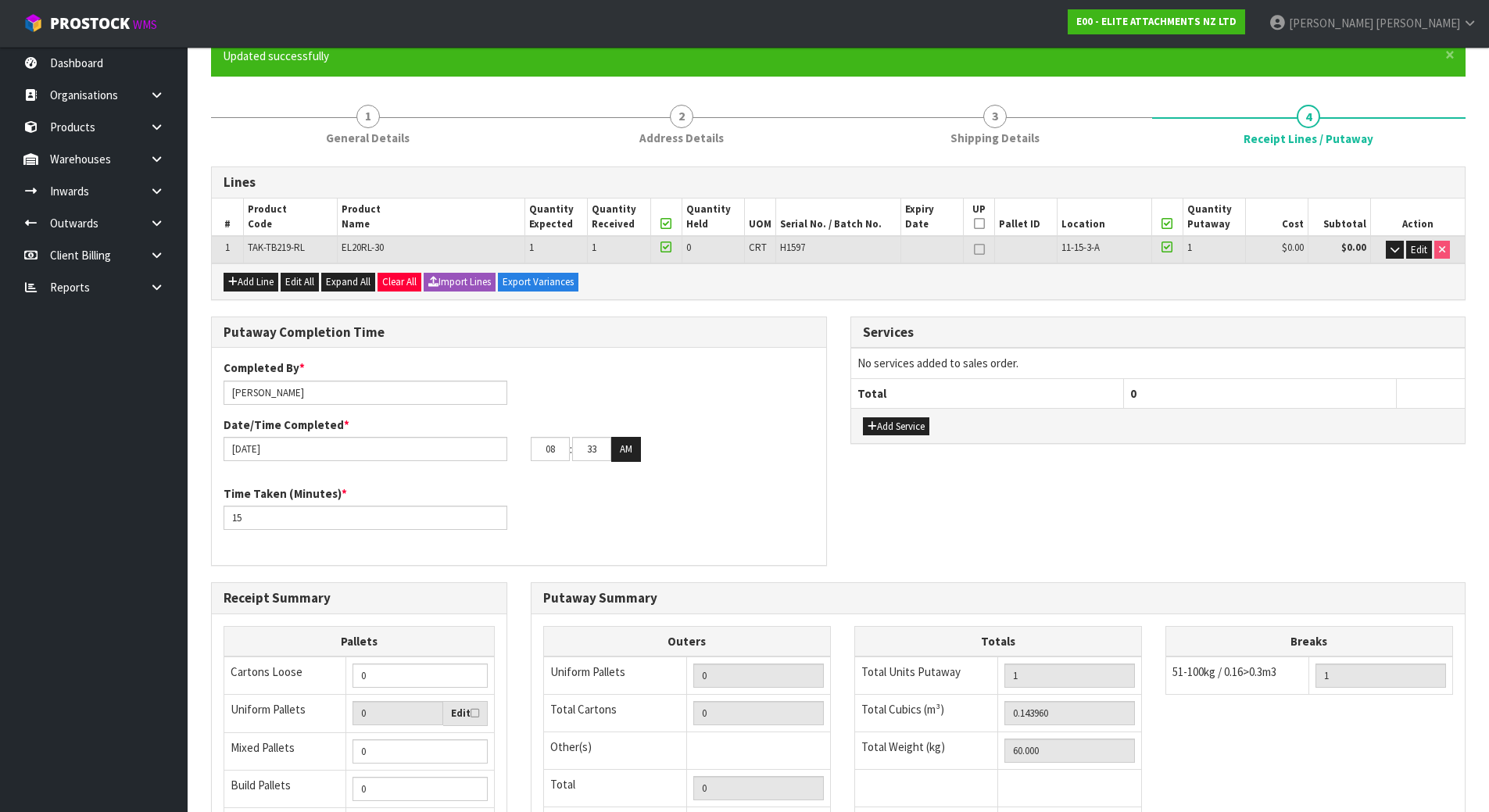
scroll to position [157, 0]
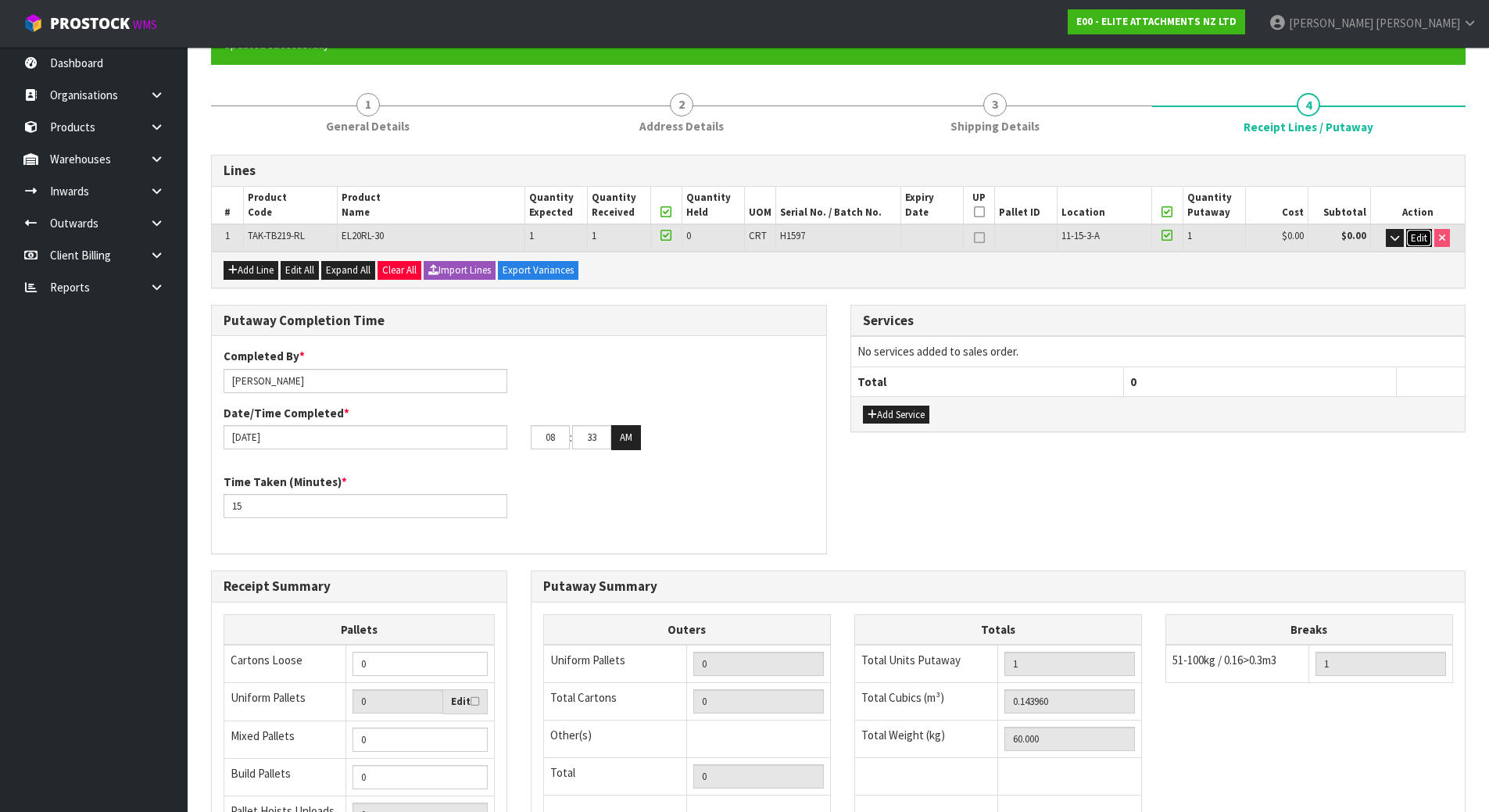
click at [1363, 235] on span "Edit" at bounding box center [1419, 238] width 17 height 13
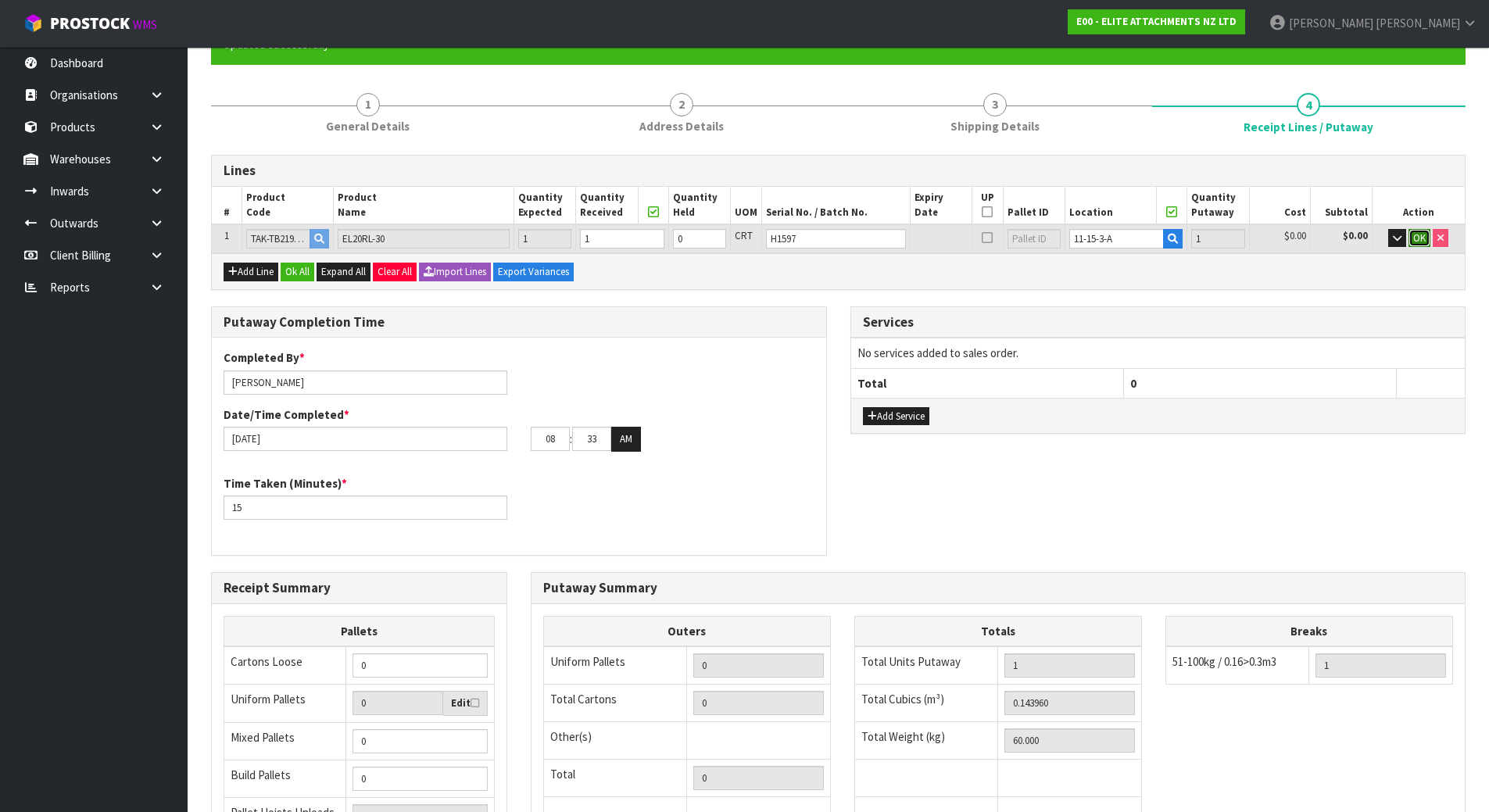
click at [1363, 241] on span "OK" at bounding box center [1419, 238] width 13 height 13
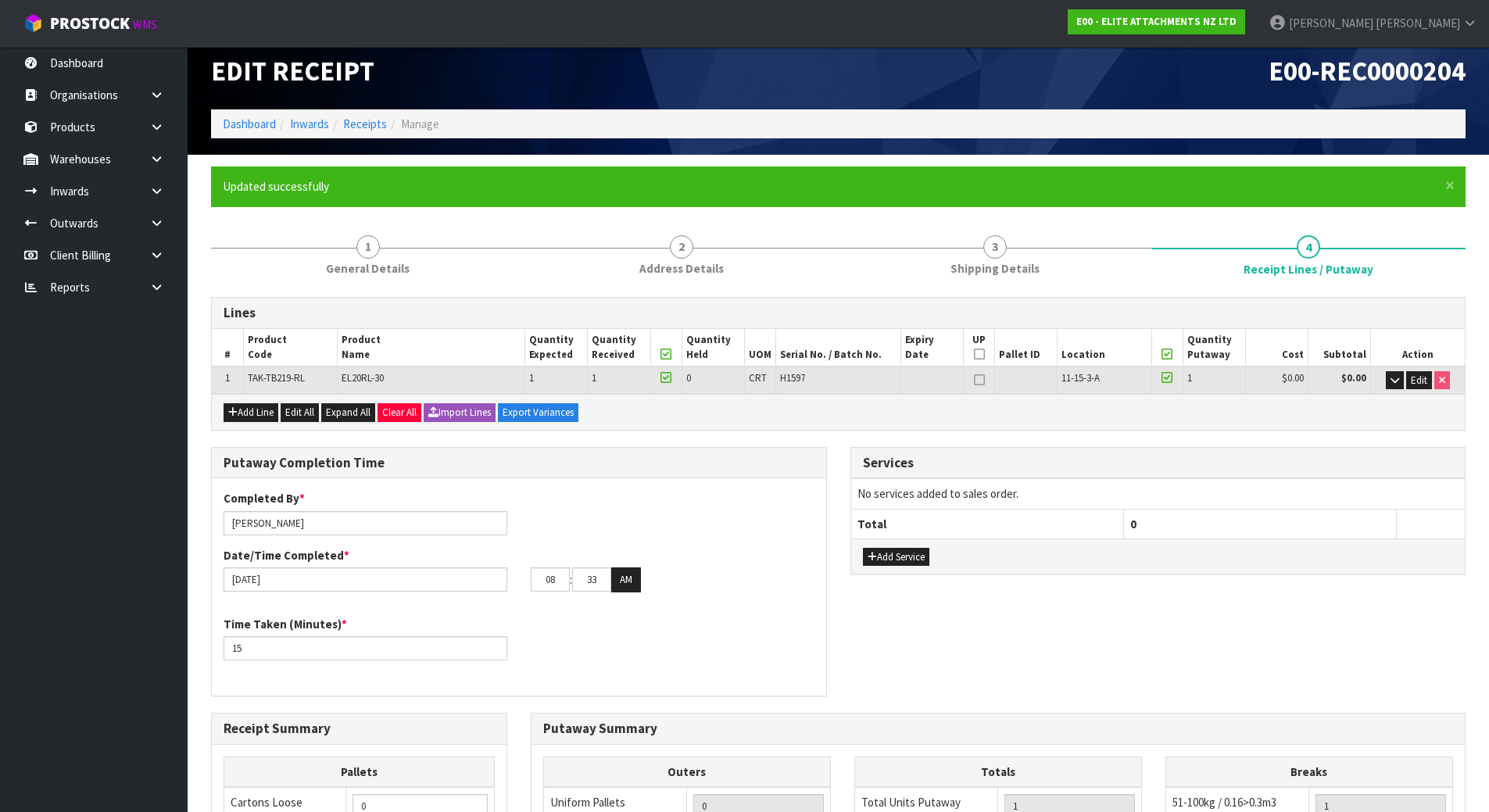
scroll to position [0, 0]
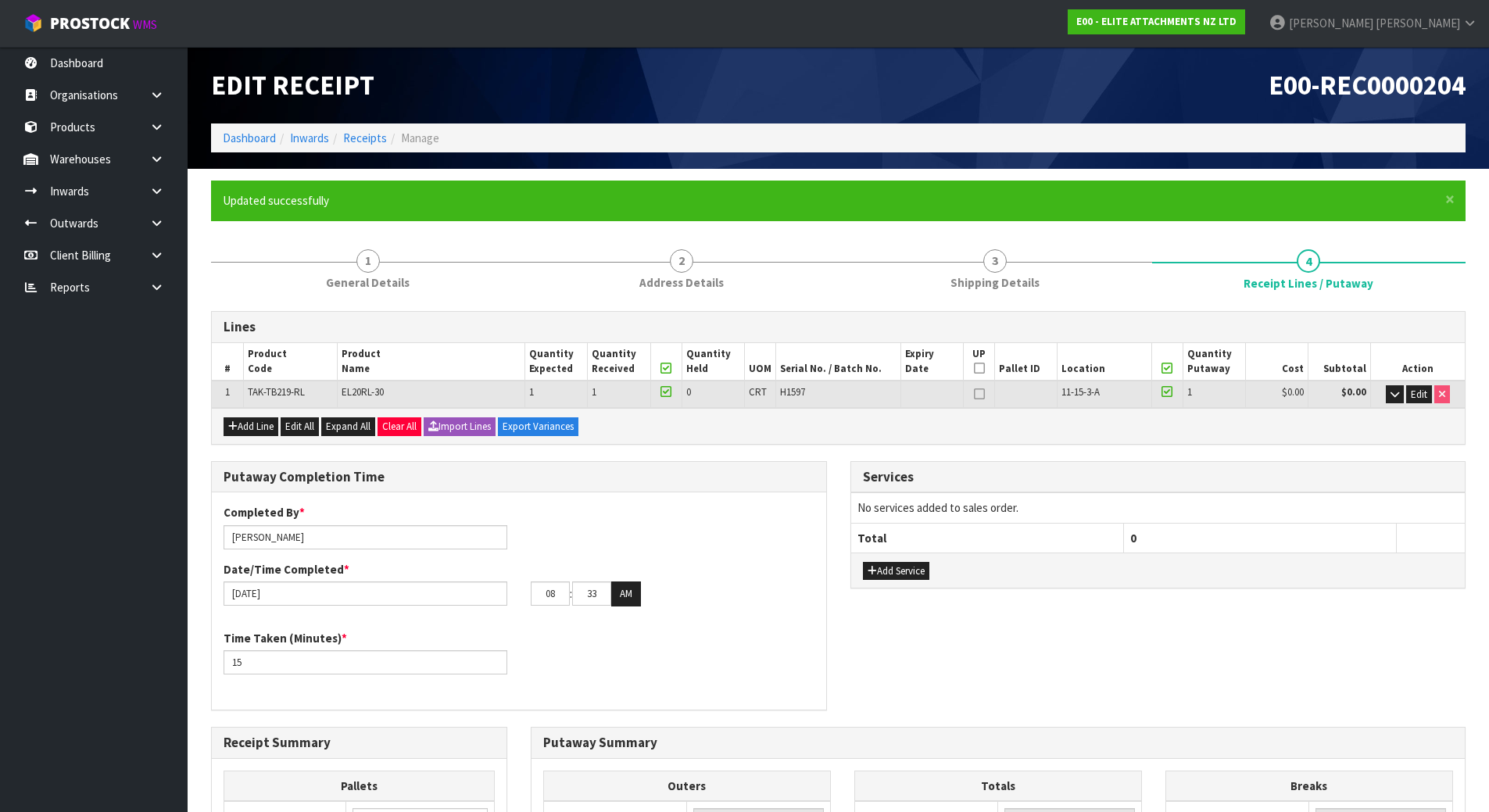
click at [979, 368] on icon at bounding box center [979, 368] width 11 height 1
type input "1"
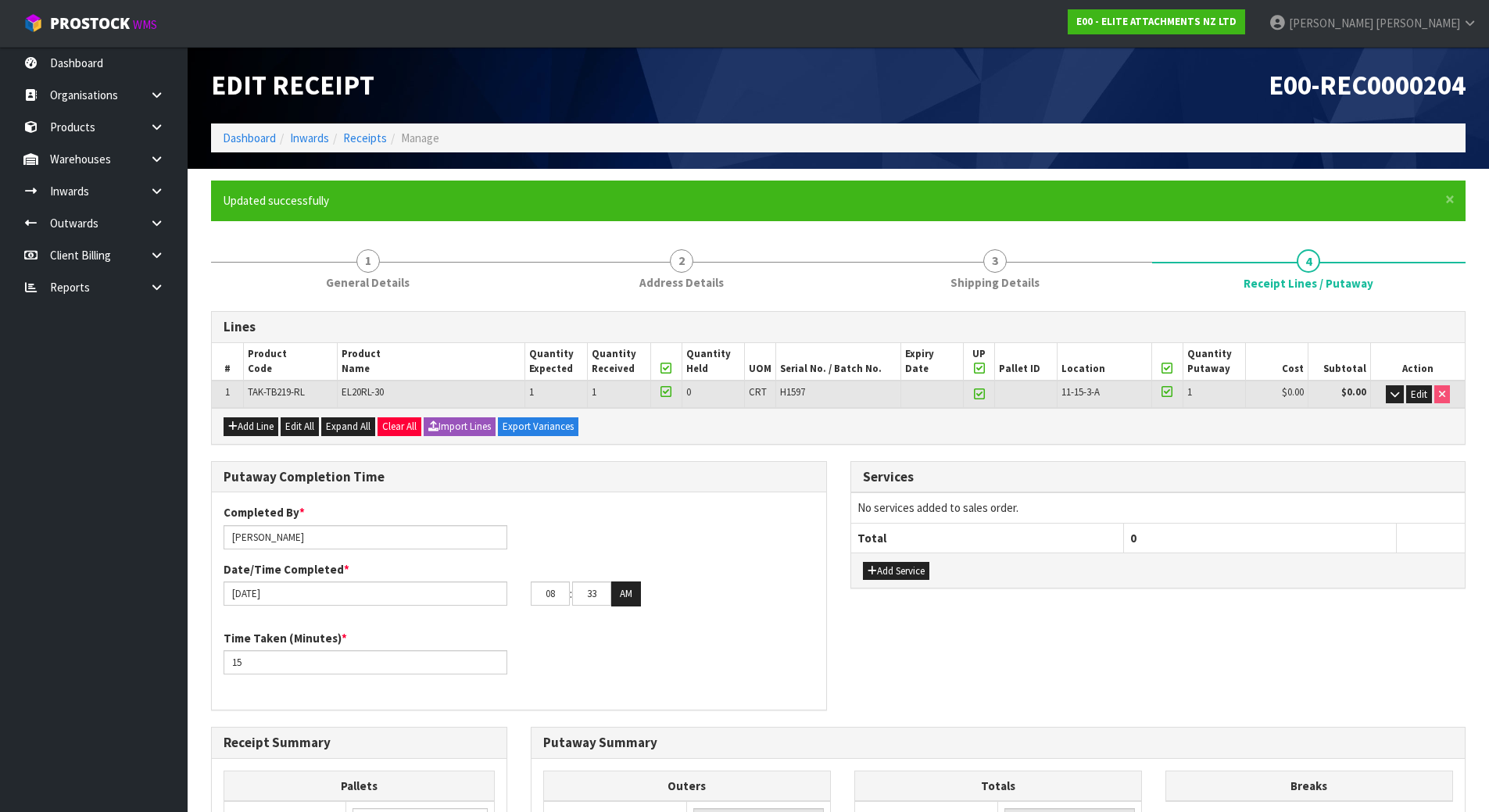
click at [718, 547] on div "Completed By * Michael Drugan Date/Time Completed * 19/08/2025 08 : 33 : 00 AM" at bounding box center [519, 560] width 615 height 113
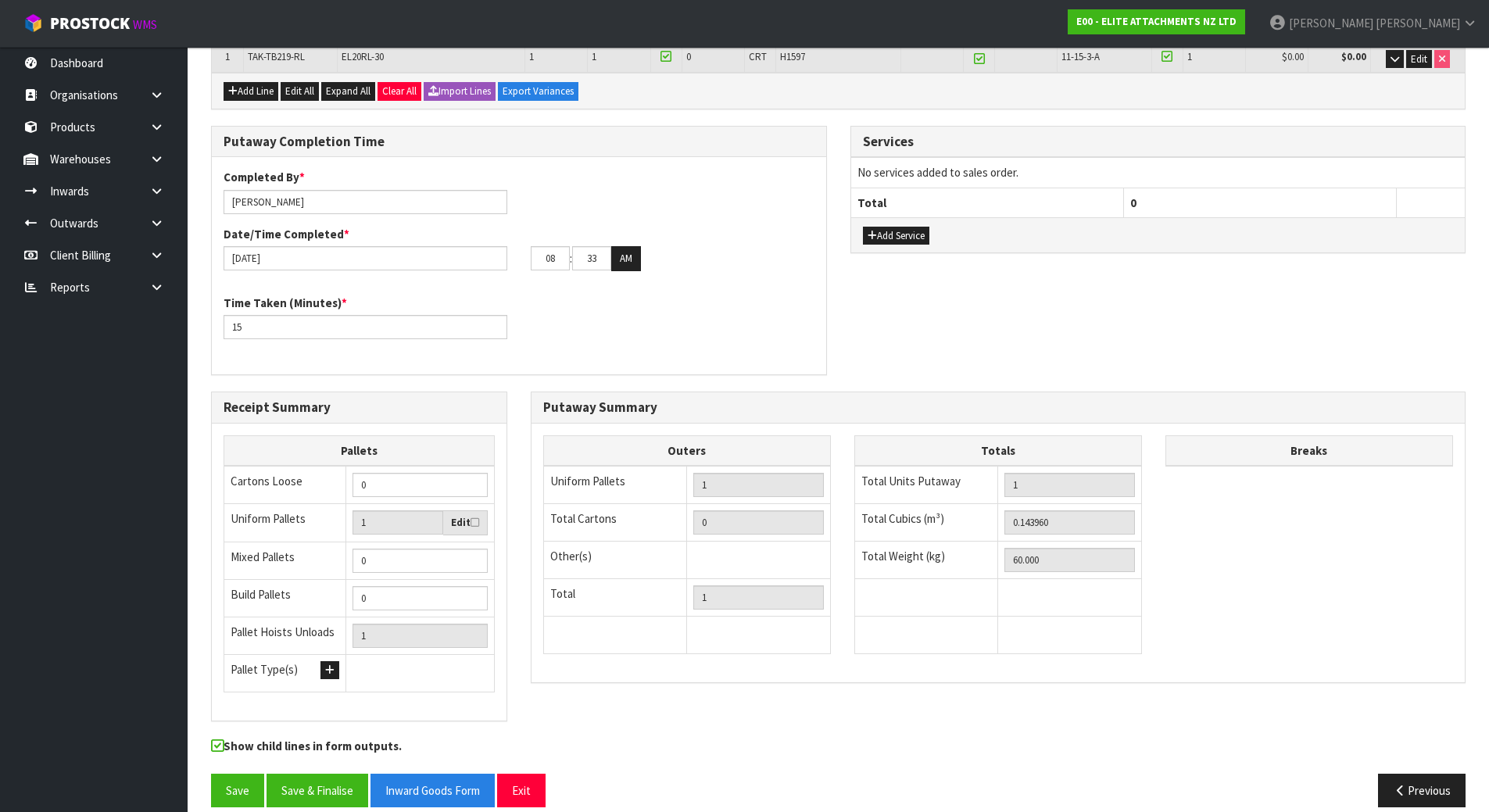
scroll to position [354, 0]
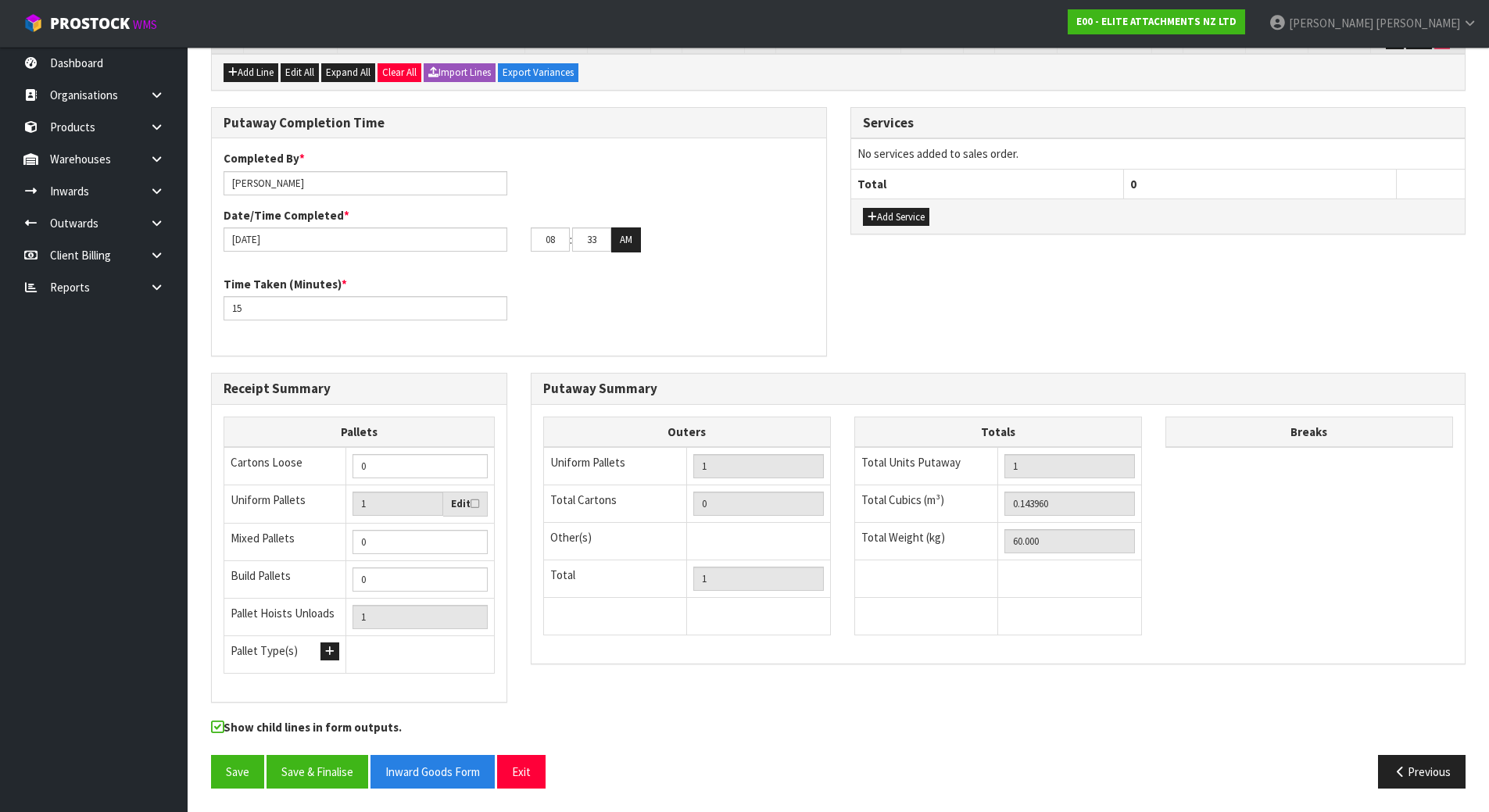
click at [511, 434] on div "Receipt Summary Pallets Cartons Loose 0 Uniform Pallets 1 Edit Mixed Pallets 0 …" at bounding box center [359, 546] width 320 height 347
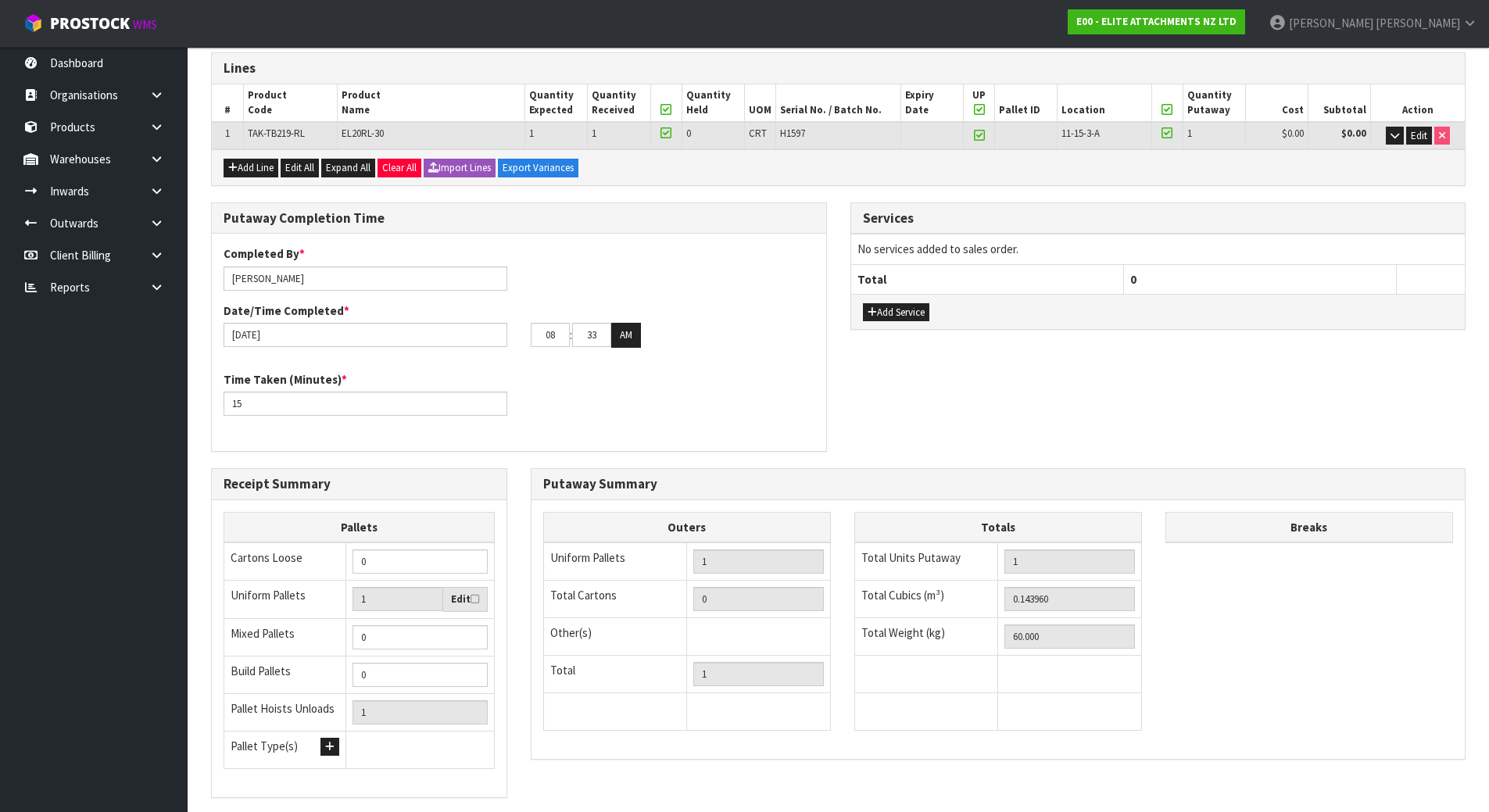
scroll to position [120, 0]
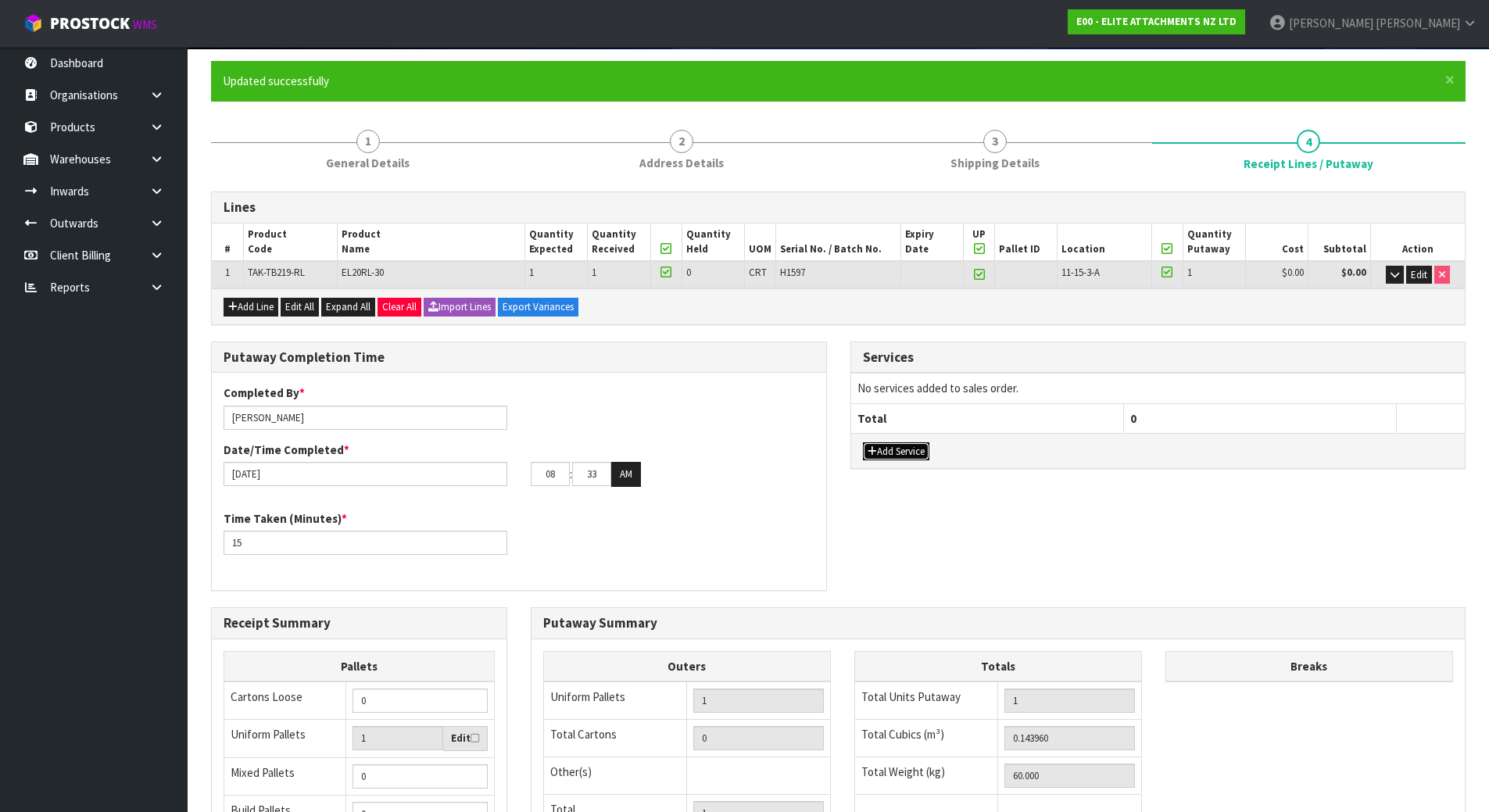
click at [879, 460] on button "Add Service" at bounding box center [896, 451] width 66 height 18
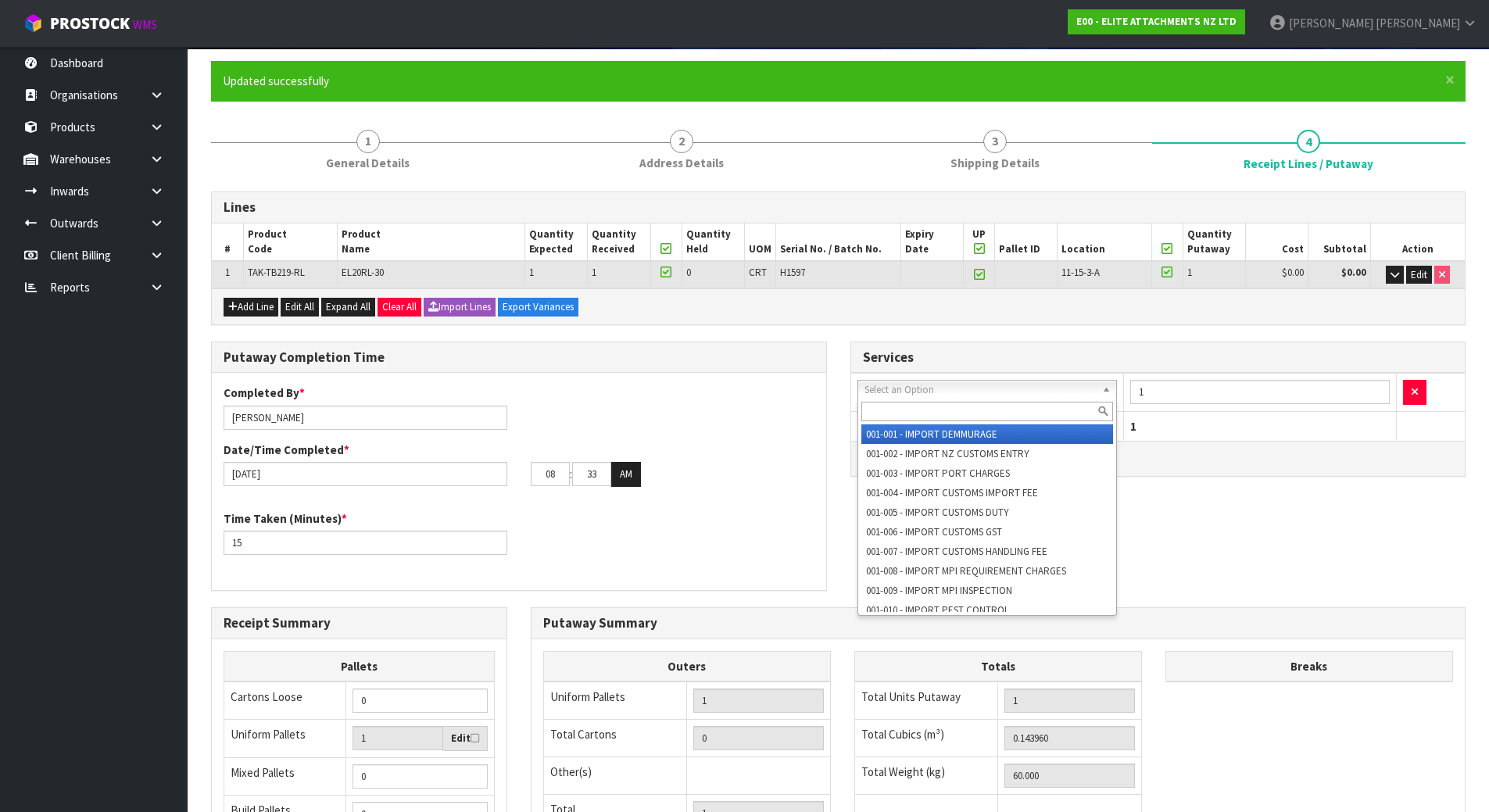
click at [910, 416] on input "text" at bounding box center [988, 411] width 253 height 19
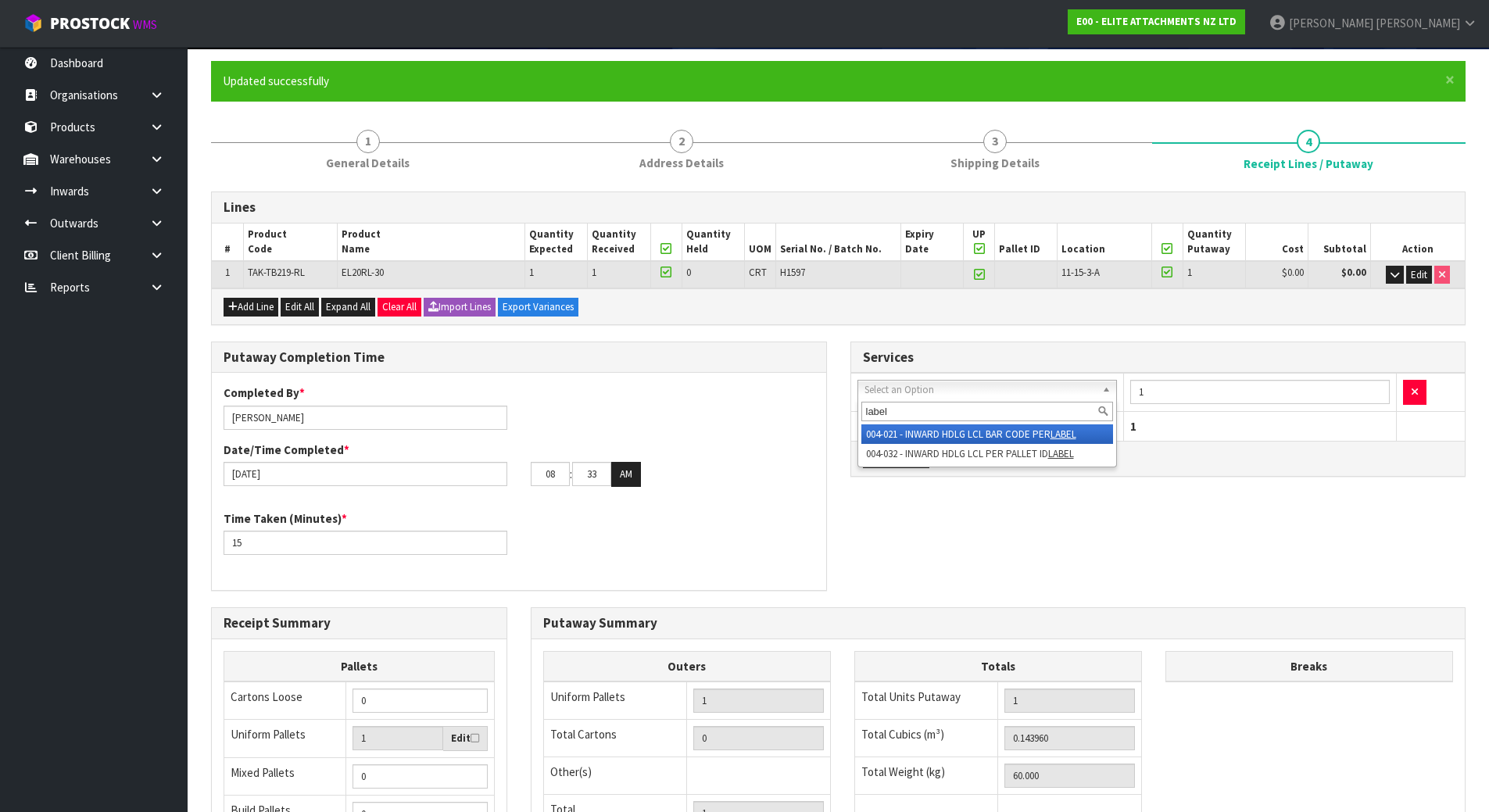
type input "label"
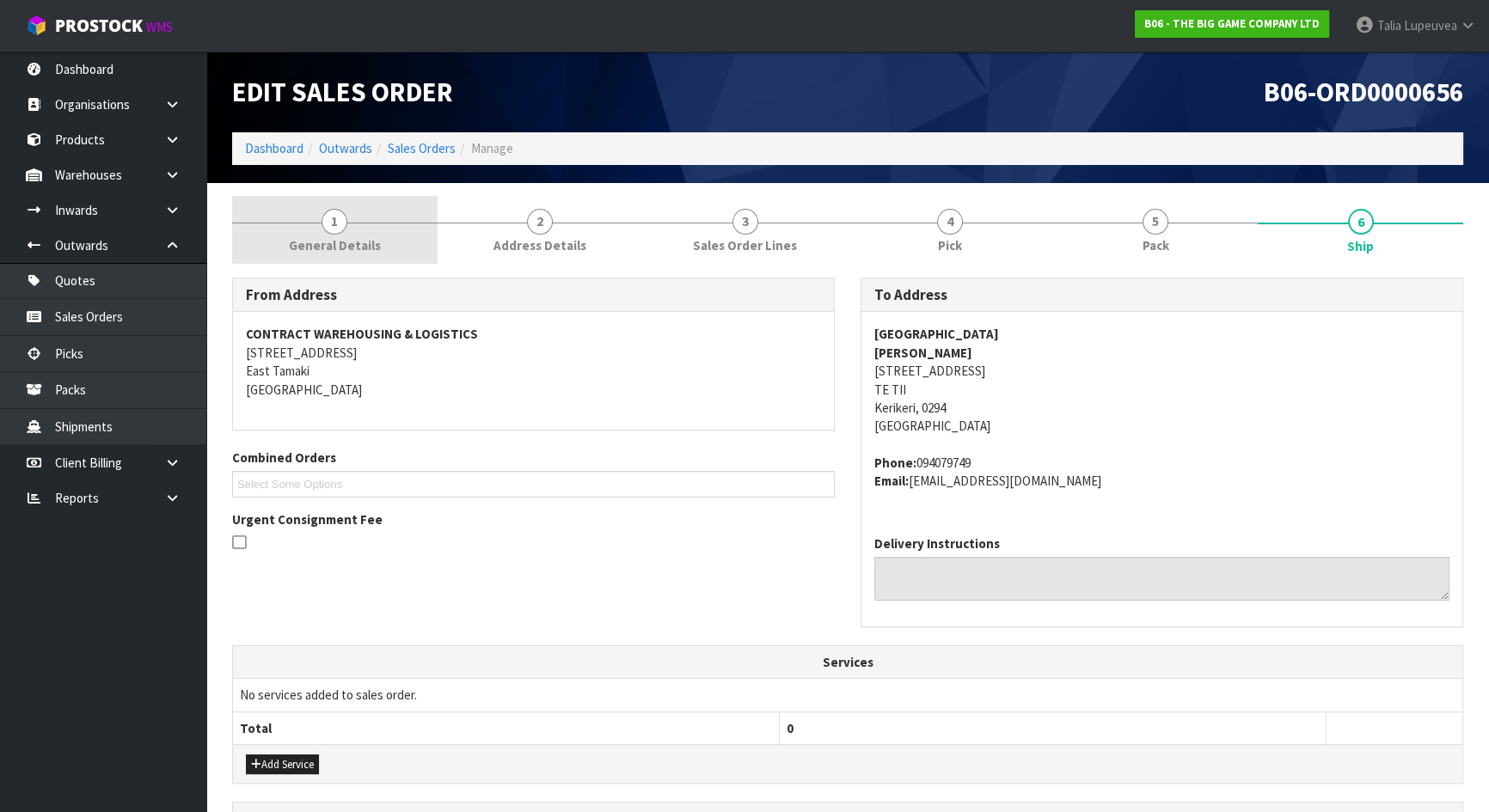
click at [378, 242] on span "General Details" at bounding box center [335, 246] width 92 height 18
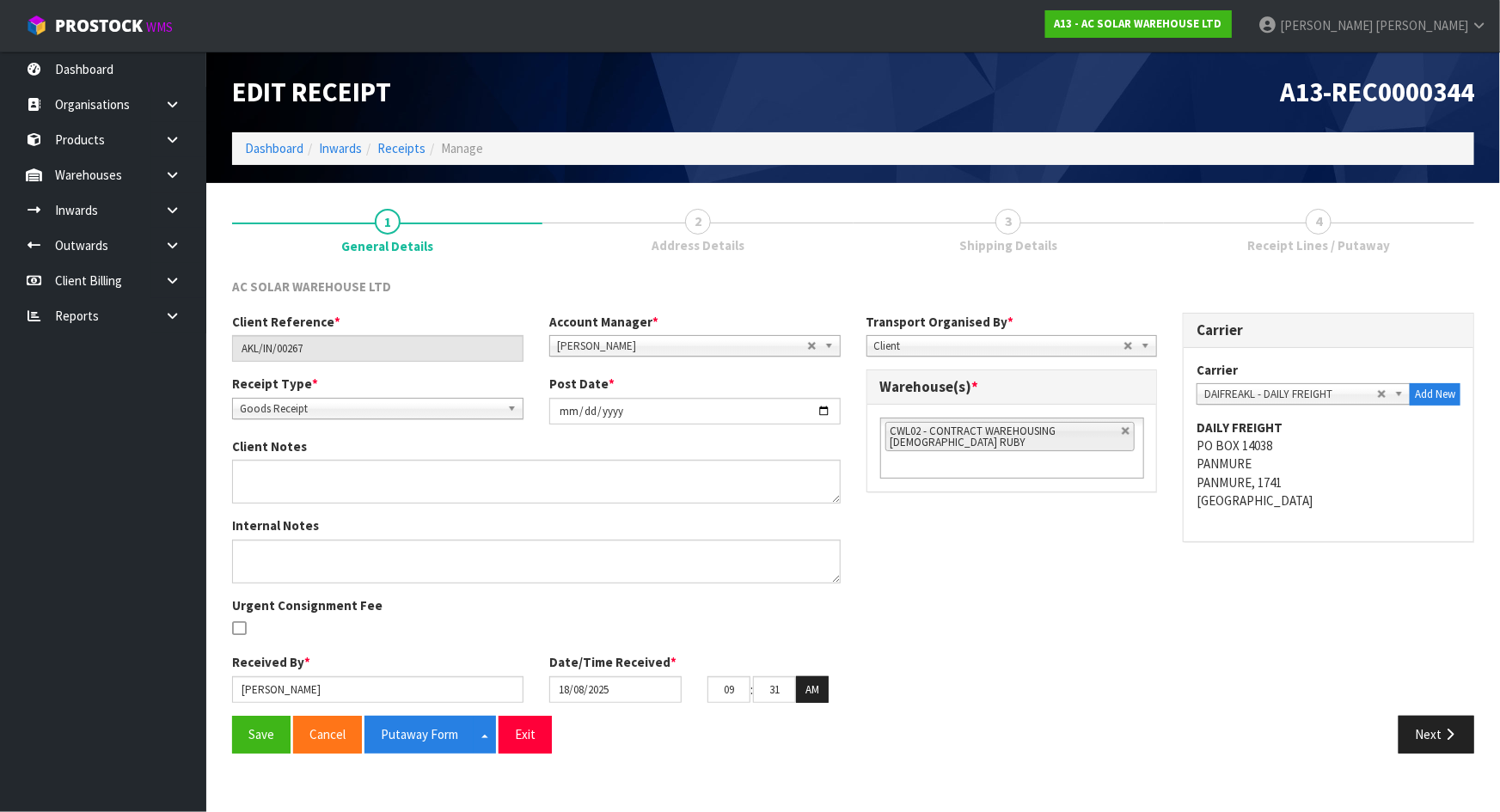
click at [1052, 238] on span "Shipping Details" at bounding box center [1008, 246] width 98 height 18
click at [1426, 726] on button "Next" at bounding box center [1436, 735] width 76 height 37
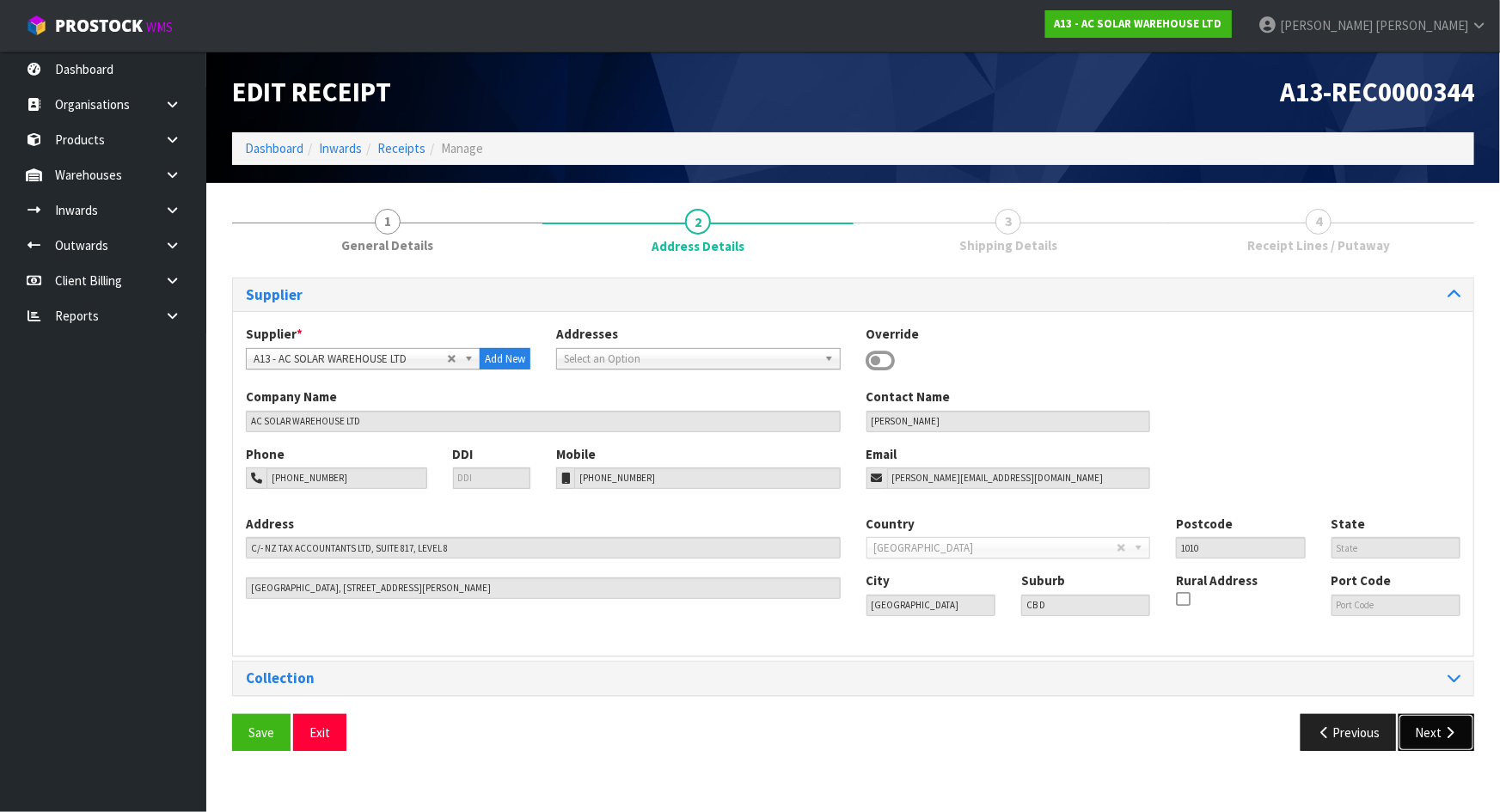
click at [1431, 737] on button "Next" at bounding box center [1436, 733] width 76 height 37
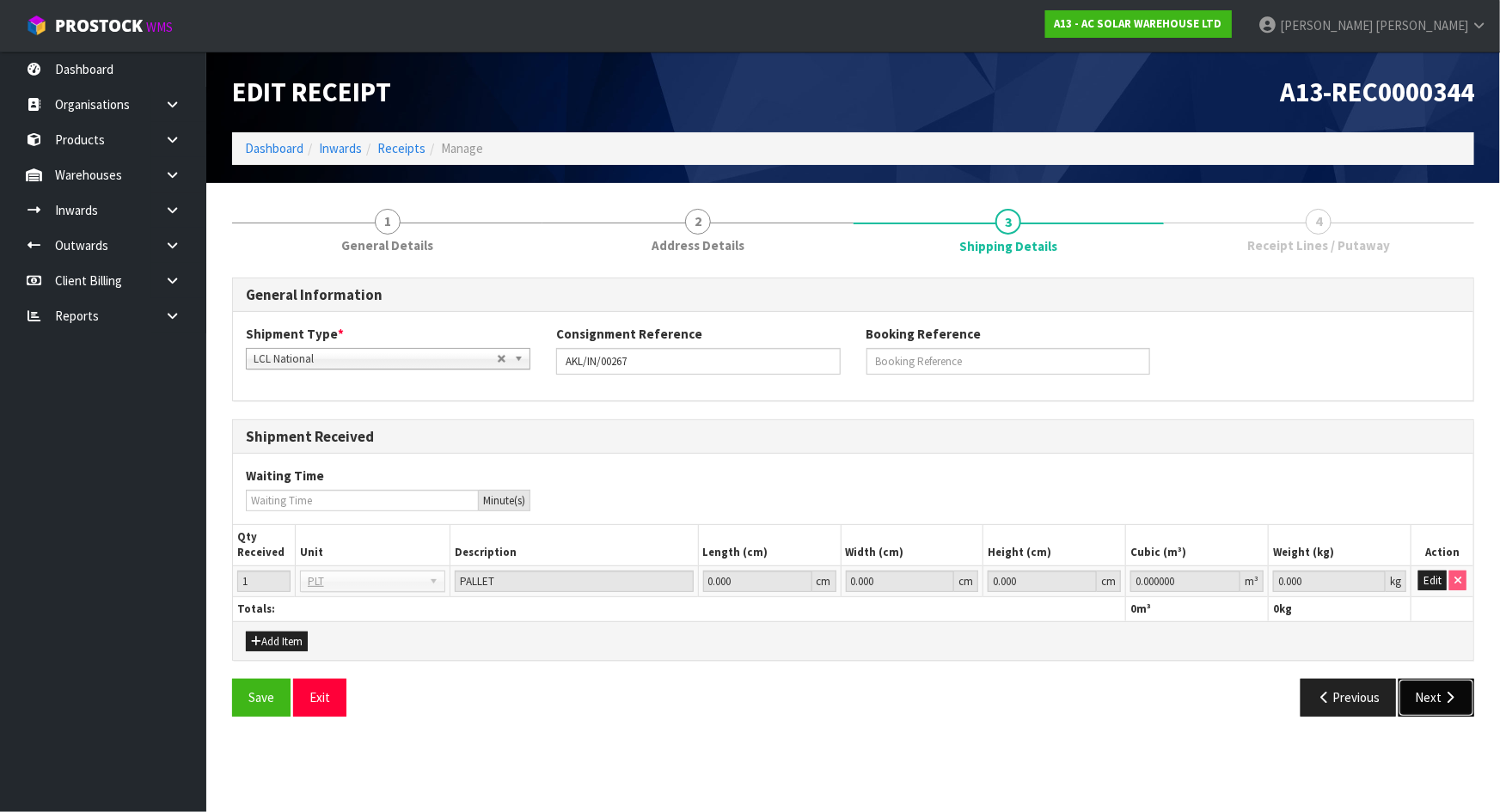
click at [1446, 706] on button "Next" at bounding box center [1436, 698] width 76 height 37
click at [1430, 585] on button "Edit" at bounding box center [1432, 581] width 29 height 20
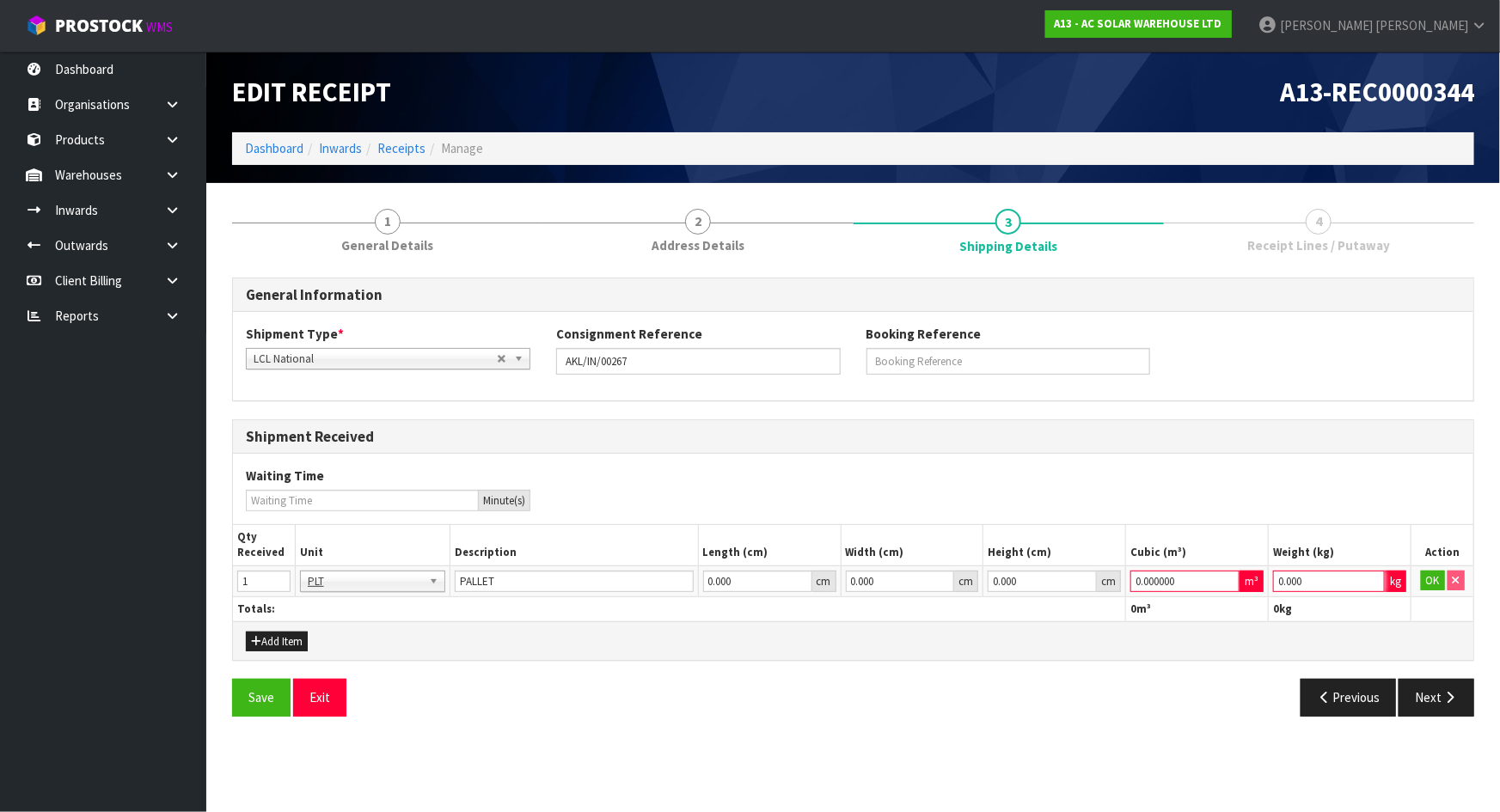
drag, startPoint x: 1329, startPoint y: 585, endPoint x: 1294, endPoint y: 585, distance: 35.0
click at [1179, 585] on tr "1 BAG BAR BSK BIN BTL BOX BDL CAB CGE CTN CSE COI CRA CRT CBE CYL DRM JAR MTR P…" at bounding box center [853, 581] width 1240 height 31
type input "1"
drag, startPoint x: 1176, startPoint y: 582, endPoint x: 1077, endPoint y: 582, distance: 99.0
click at [1087, 582] on tr "1 BAG BAR BSK BIN BTL BOX BDL CAB CGE CTN CSE COI CRA CRT CBE CYL DRM JAR MTR P…" at bounding box center [853, 581] width 1240 height 31
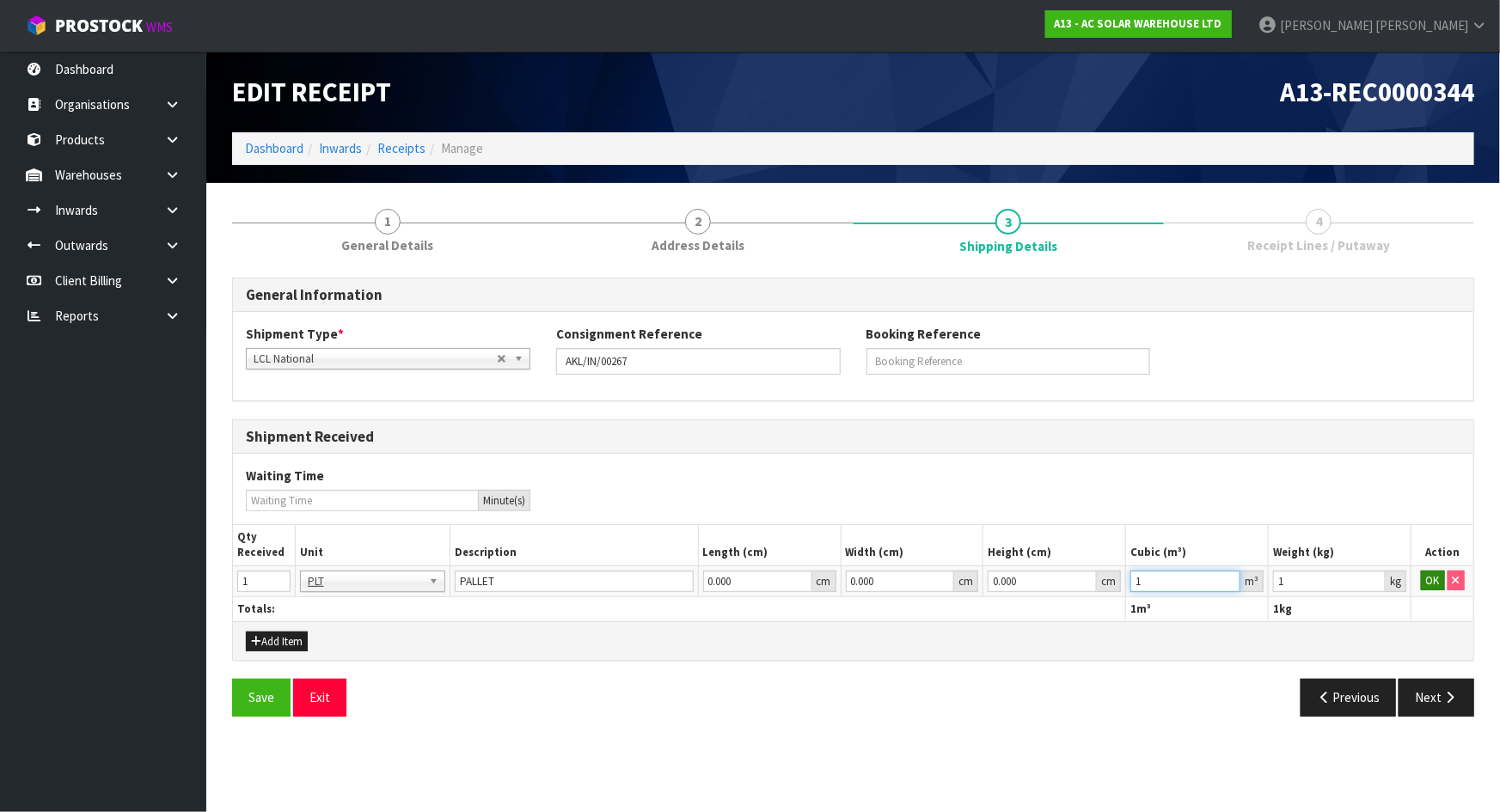
type input "1"
click at [1428, 578] on button "OK" at bounding box center [1433, 581] width 24 height 20
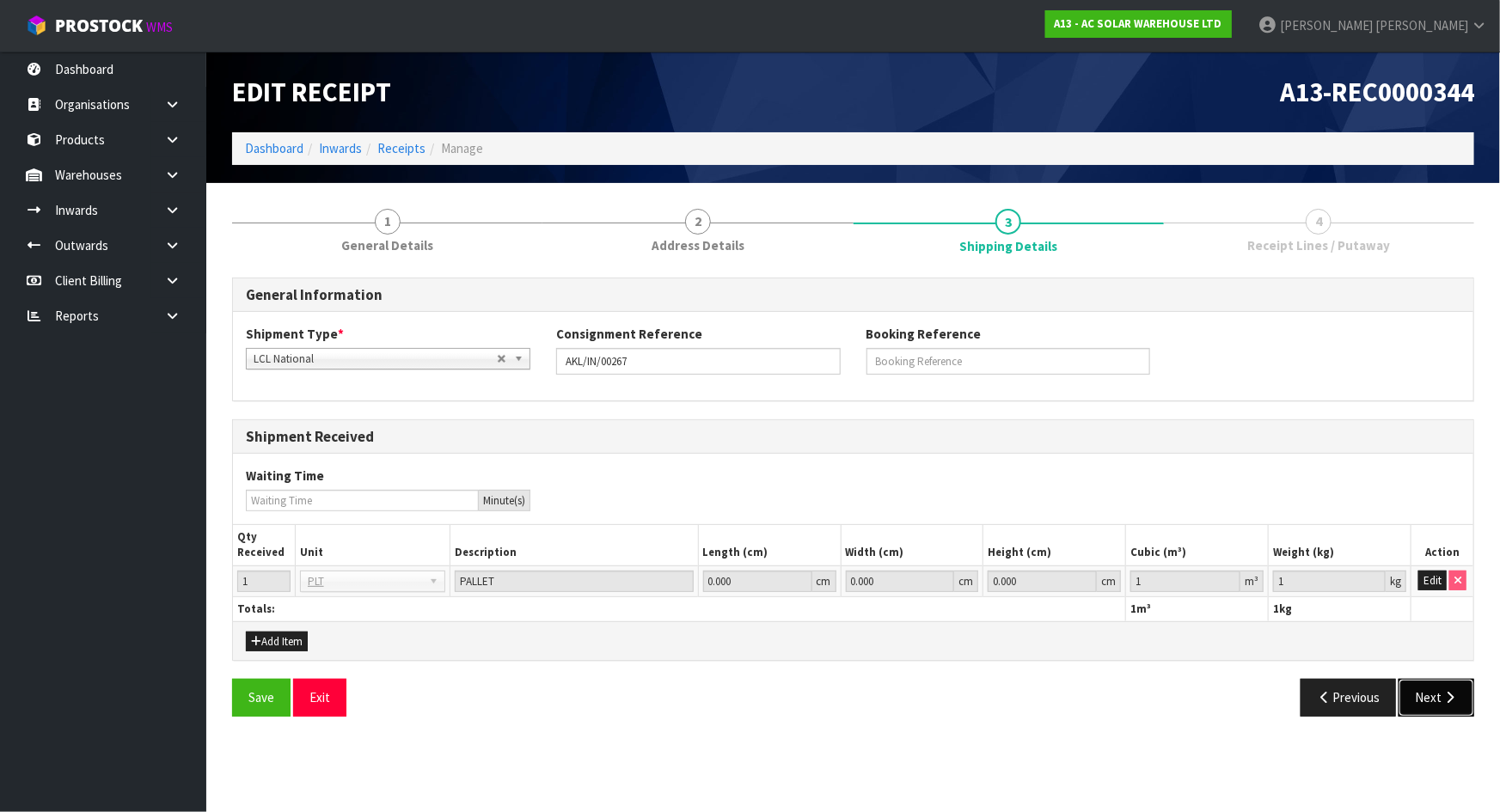
click at [1441, 685] on button "Next" at bounding box center [1436, 698] width 76 height 37
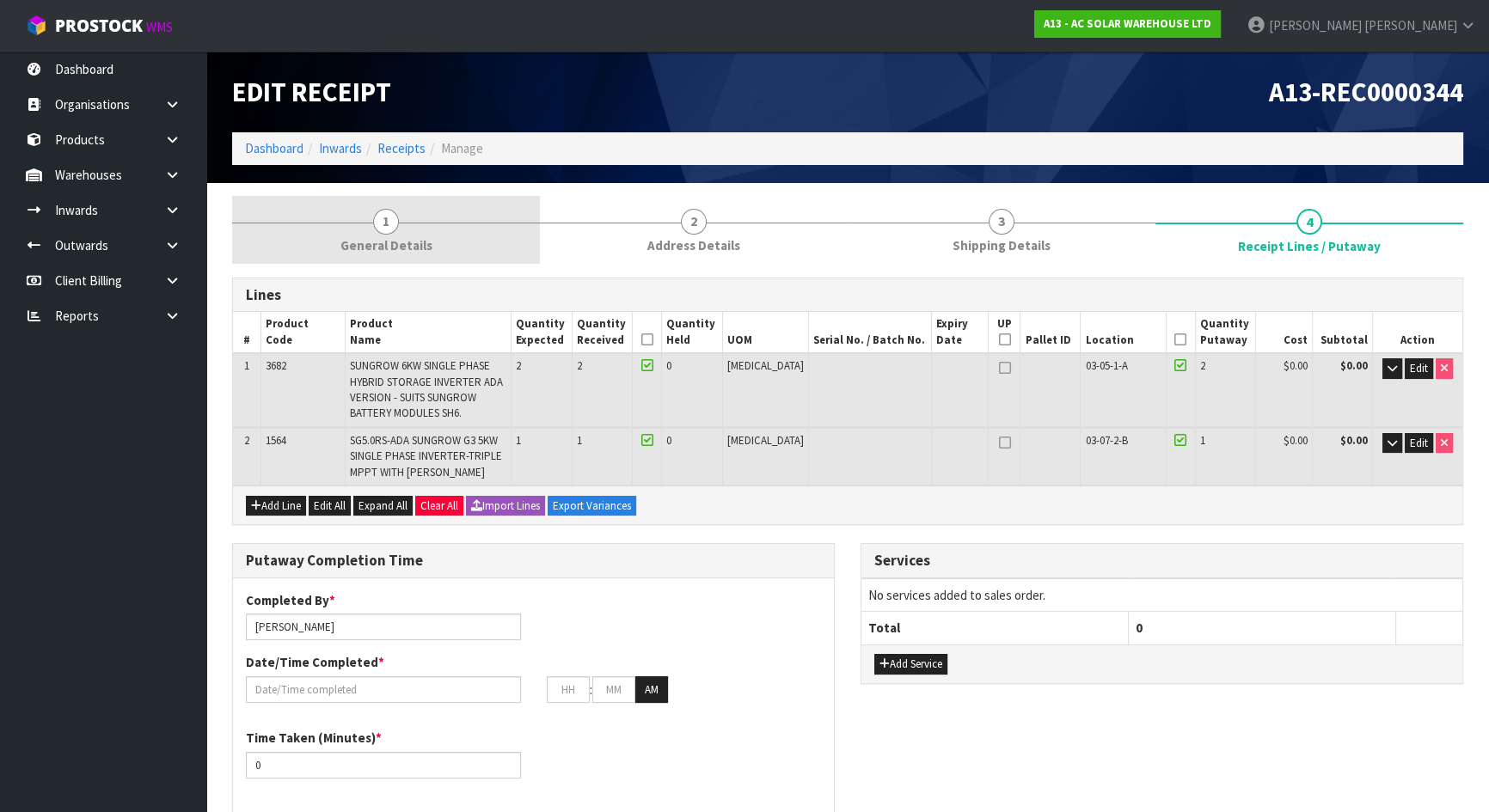
click at [341, 243] on link "1 General Details" at bounding box center [386, 230] width 308 height 68
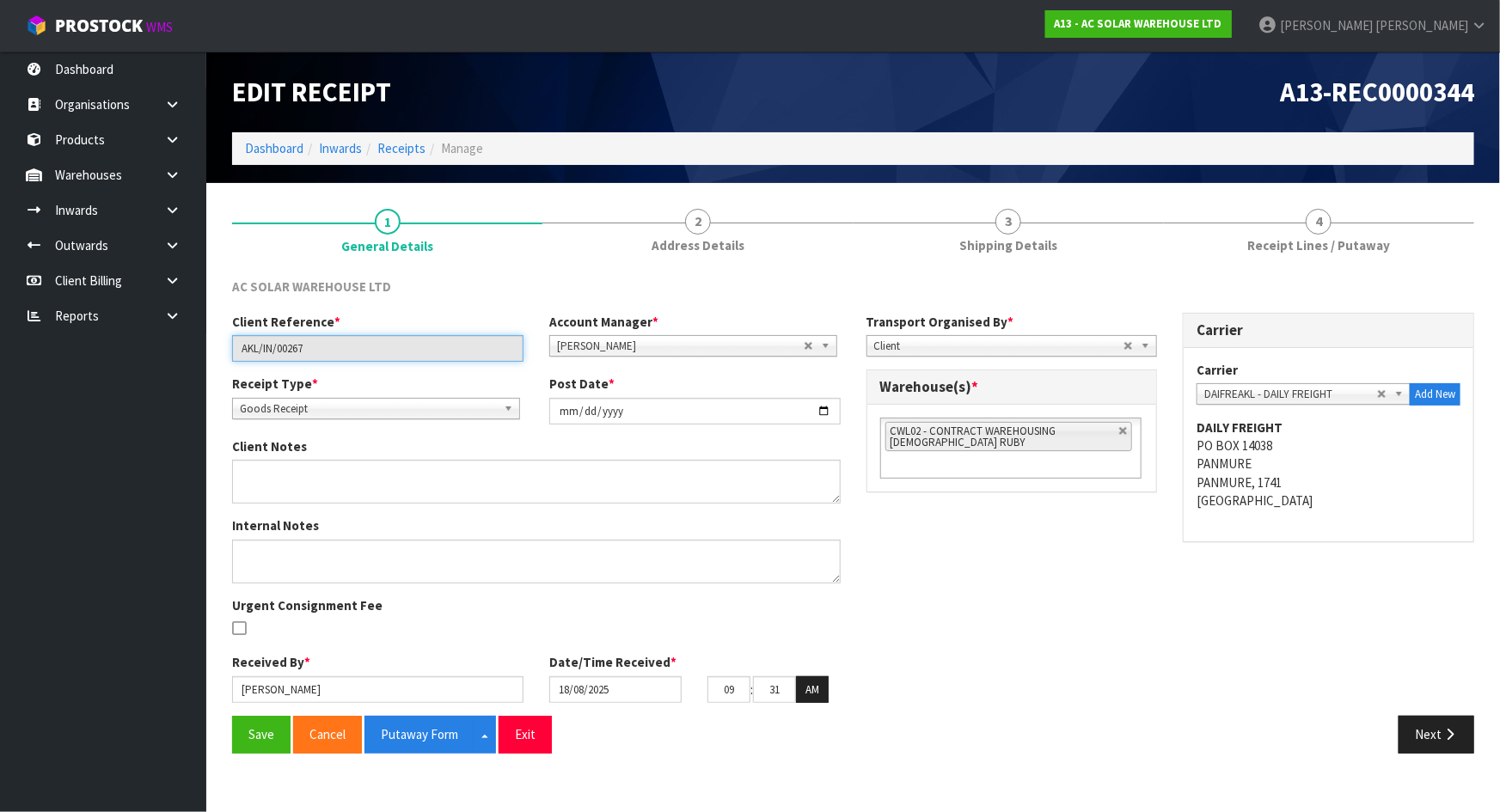
drag, startPoint x: 175, startPoint y: 347, endPoint x: -177, endPoint y: 324, distance: 352.8
click at [0, 324] on html "Toggle navigation ProStock WMS A13 - AC SOLAR WAREHOUSE LTD Michael Drugan Logo…" at bounding box center [750, 406] width 1500 height 812
click at [894, 515] on div "Client Reference * AKL/IN/00267 Account Manager * Zubair Moolla Rod Giles Kirst…" at bounding box center [853, 515] width 1268 height 403
click at [261, 741] on button "Save" at bounding box center [261, 735] width 58 height 37
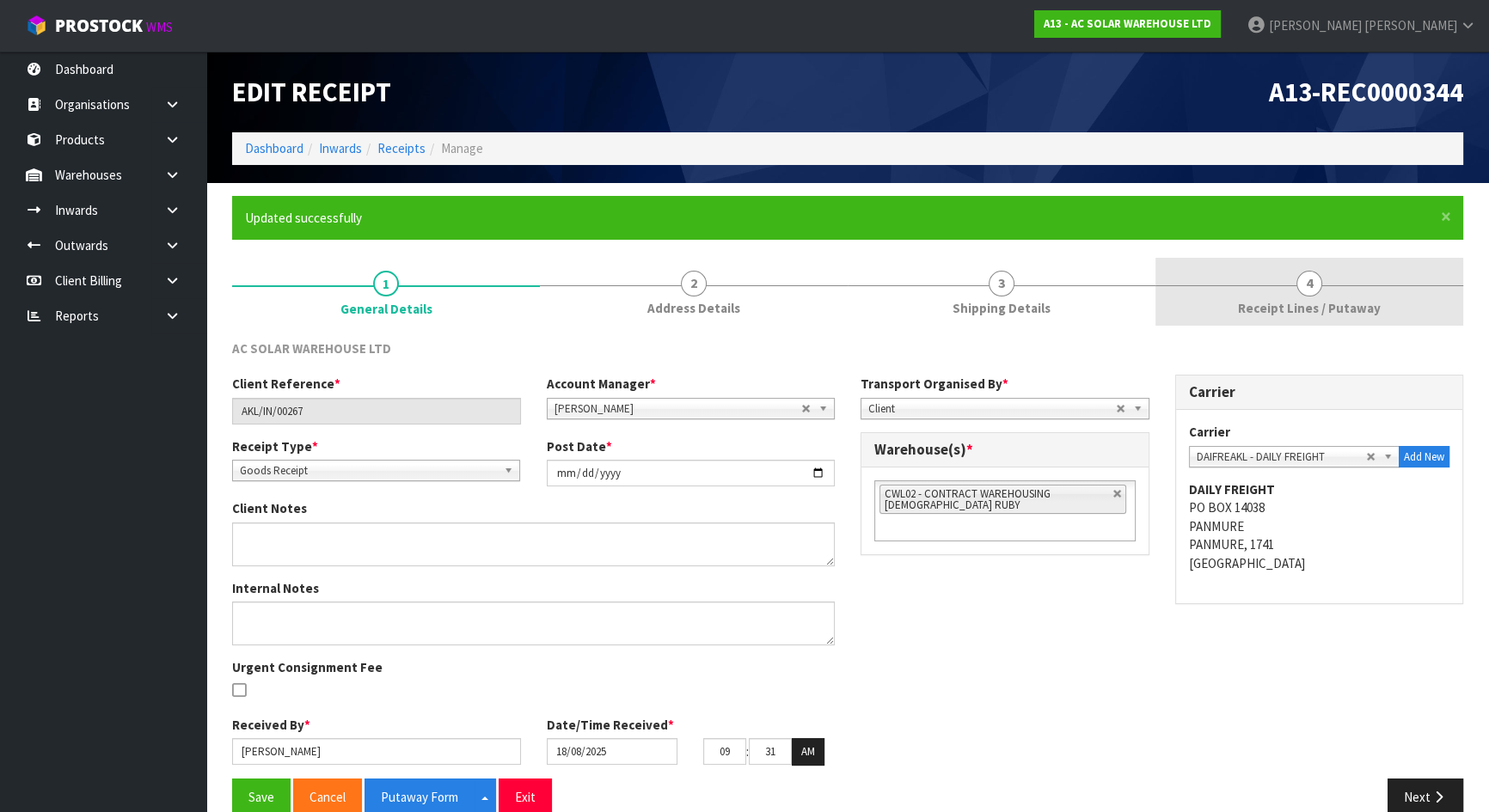
click at [1197, 273] on link "4 Receipt Lines / Putaway" at bounding box center [1309, 292] width 308 height 68
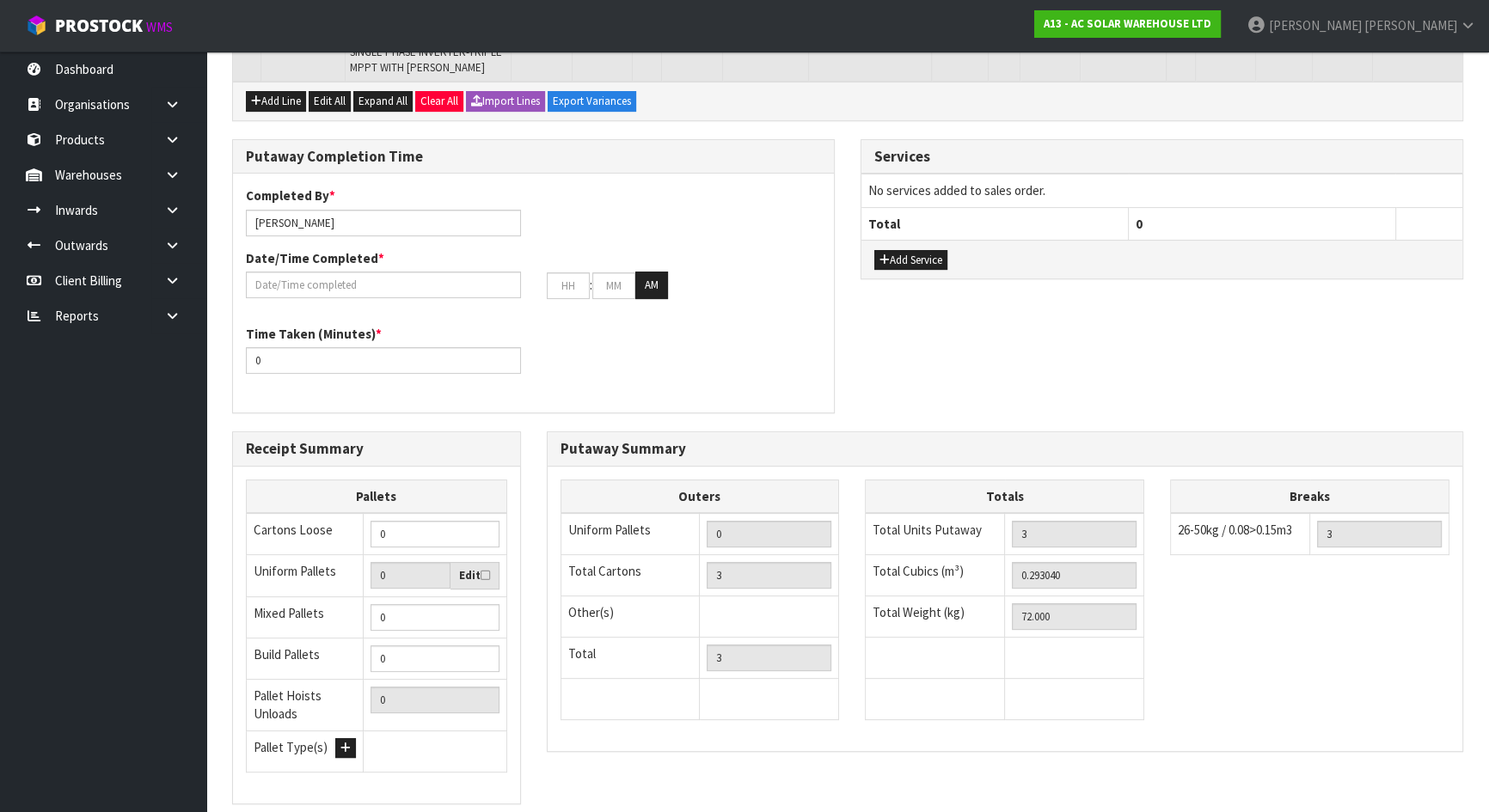
scroll to position [575, 0]
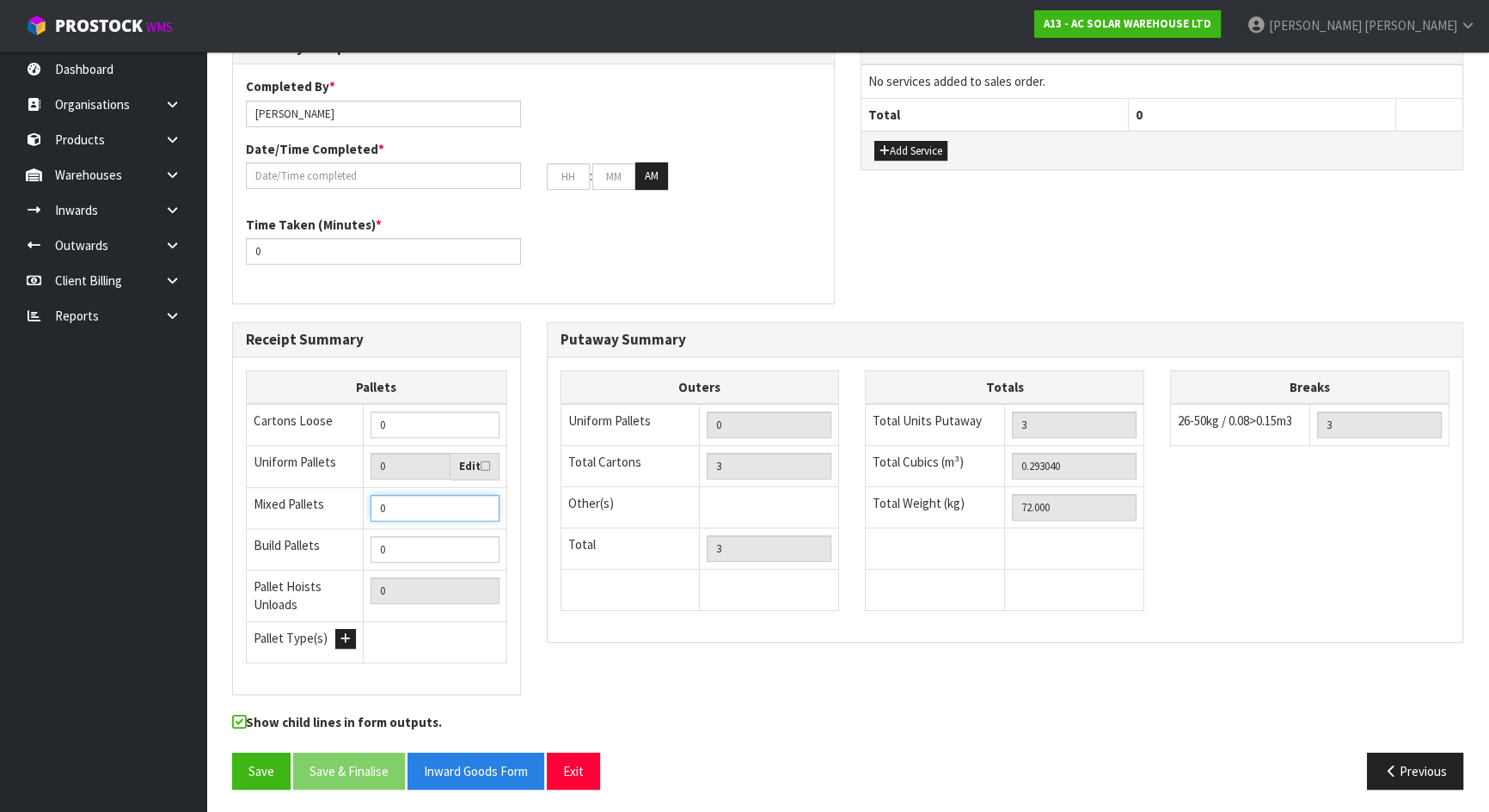
drag, startPoint x: 428, startPoint y: 505, endPoint x: 301, endPoint y: 505, distance: 127.0
click at [301, 505] on tr "Mixed Pallets 0" at bounding box center [377, 507] width 261 height 41
type input "1"
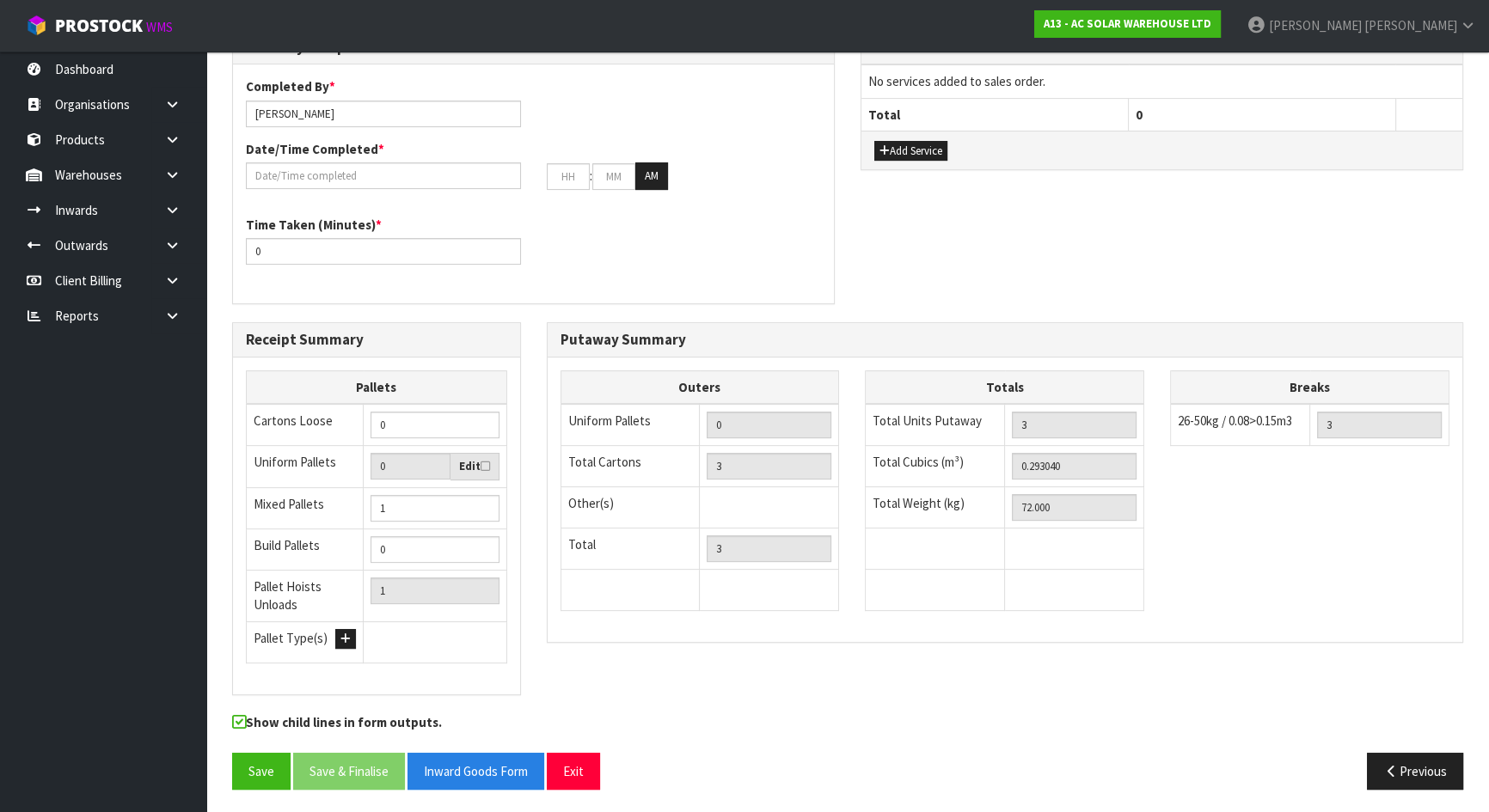
click at [905, 669] on div "Receipt Summary Pallets Cartons Loose 0 Uniform Pallets 0 Edit Mixed Pallets 1 …" at bounding box center [847, 517] width 1257 height 390
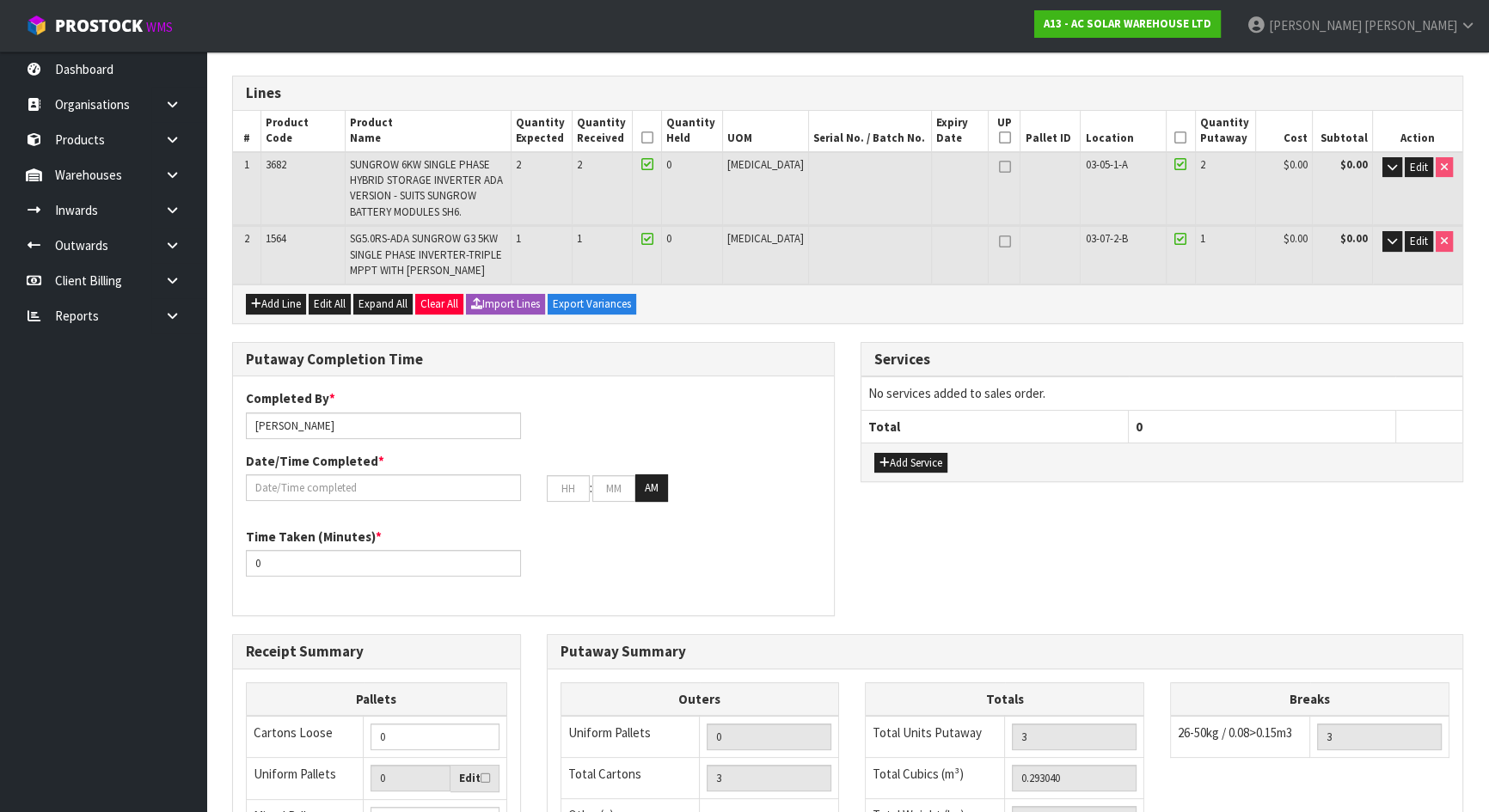
click at [867, 589] on div "Putaway Completion Time Completed By * Michael Drugan Date/Time Completed * : :…" at bounding box center [847, 488] width 1257 height 292
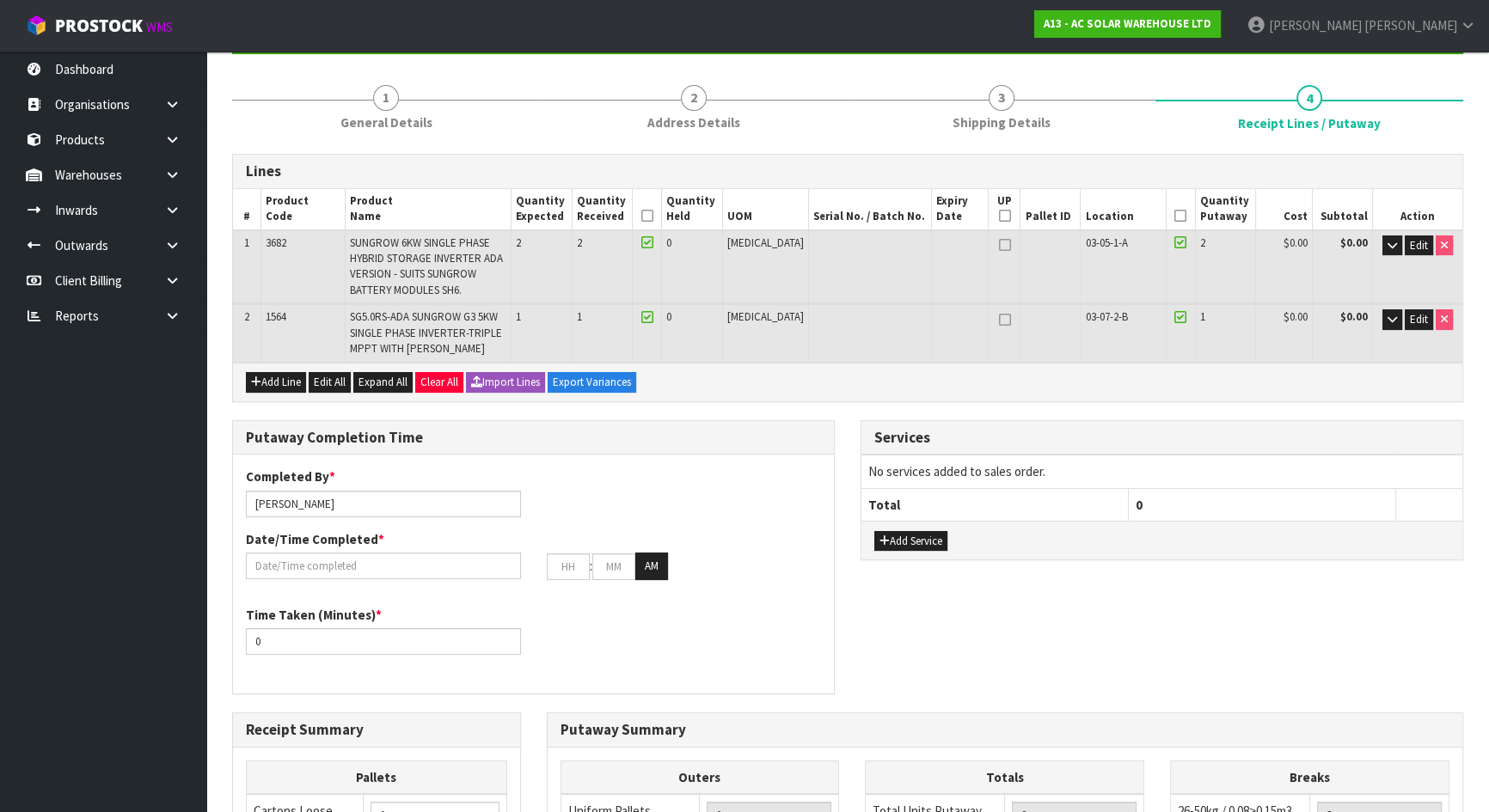
scroll to position [498, 0]
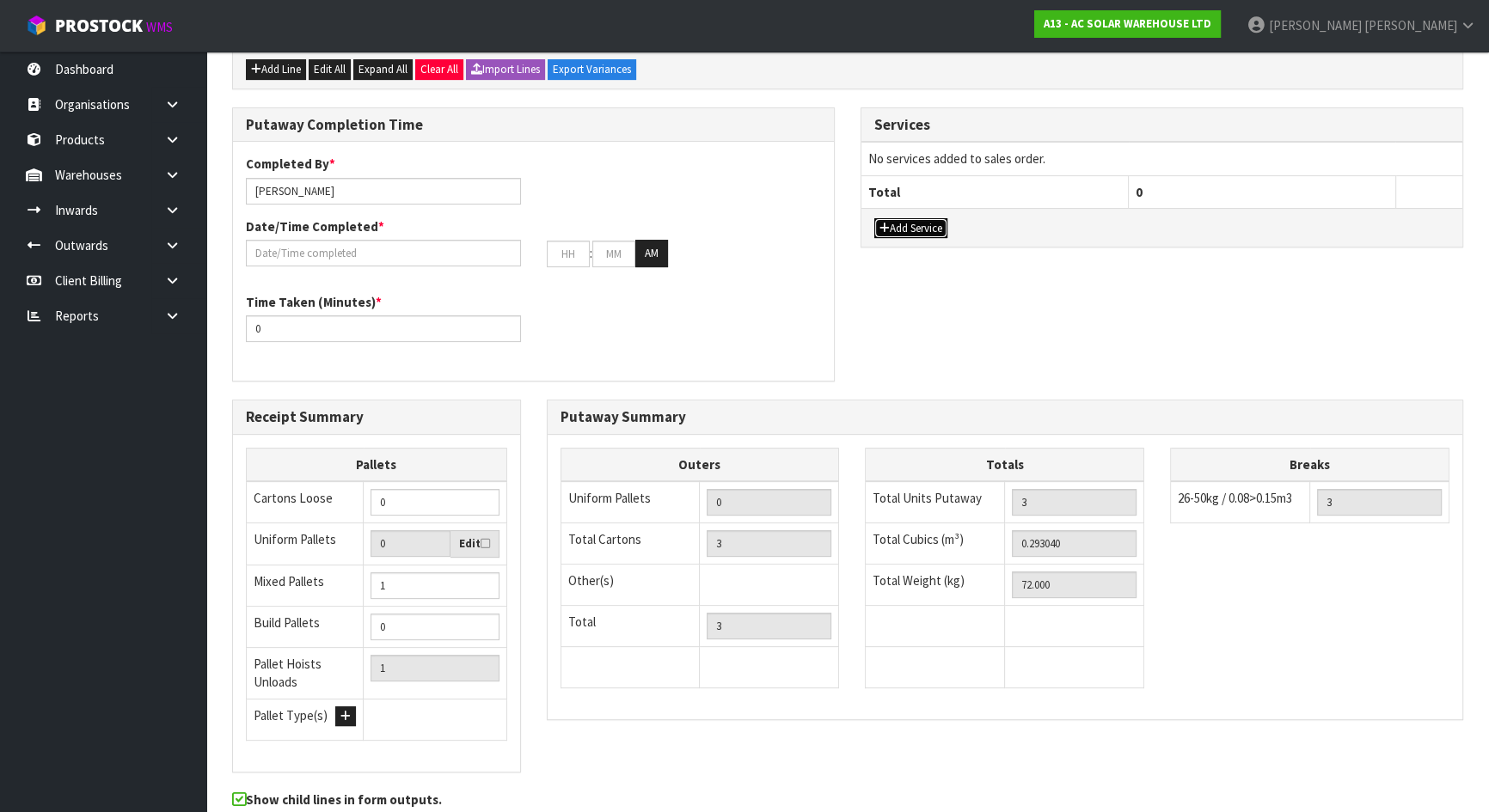
click at [902, 224] on button "Add Service" at bounding box center [910, 228] width 73 height 20
click at [903, 168] on td "001-001 - IMPORT DEMMURAGE 001-002 - IMPORT NZ CUSTOMS ENTRY 001-003 - IMPORT P…" at bounding box center [995, 164] width 267 height 42
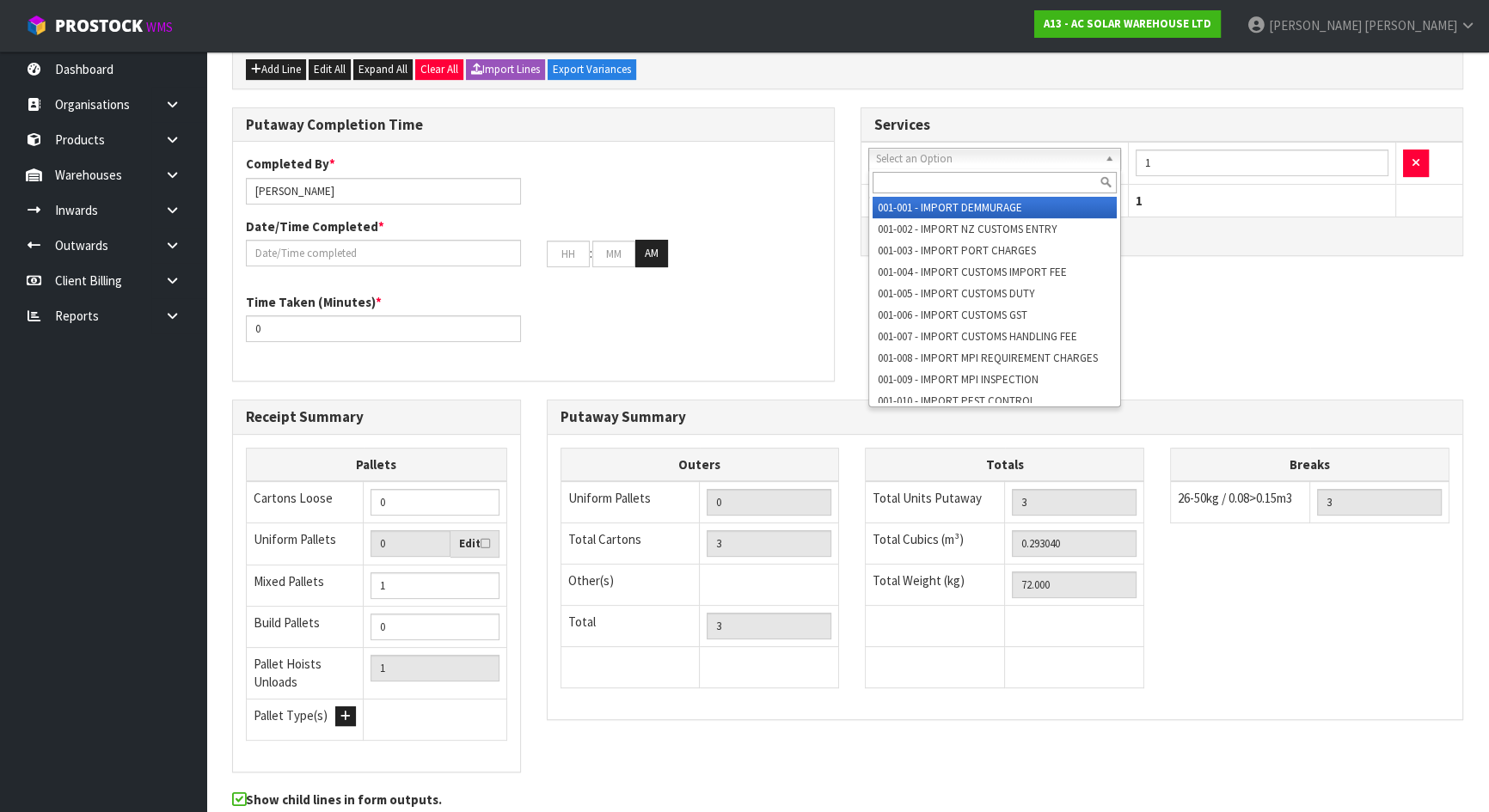
click at [898, 173] on input "text" at bounding box center [995, 182] width 244 height 21
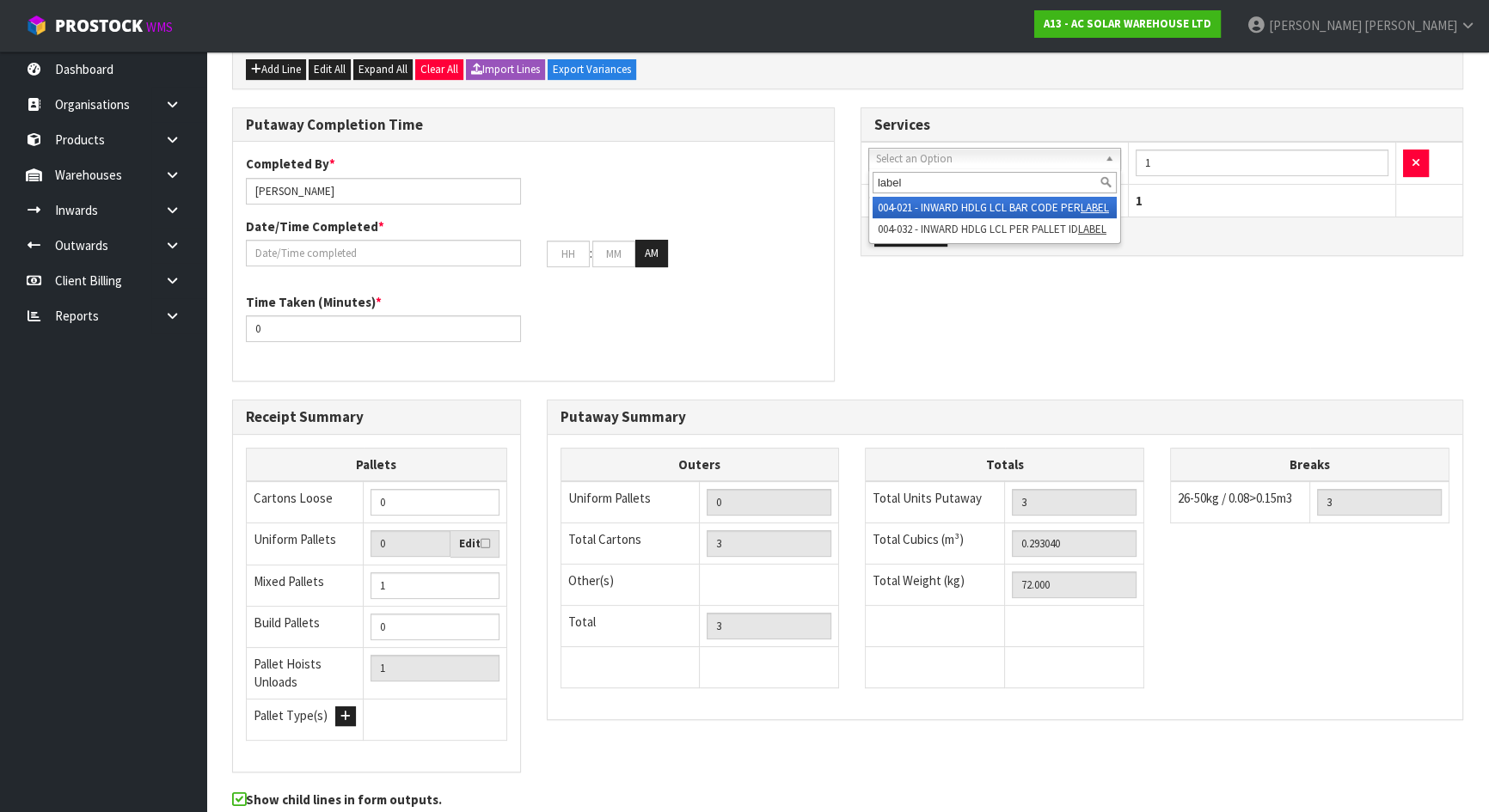
type input "label"
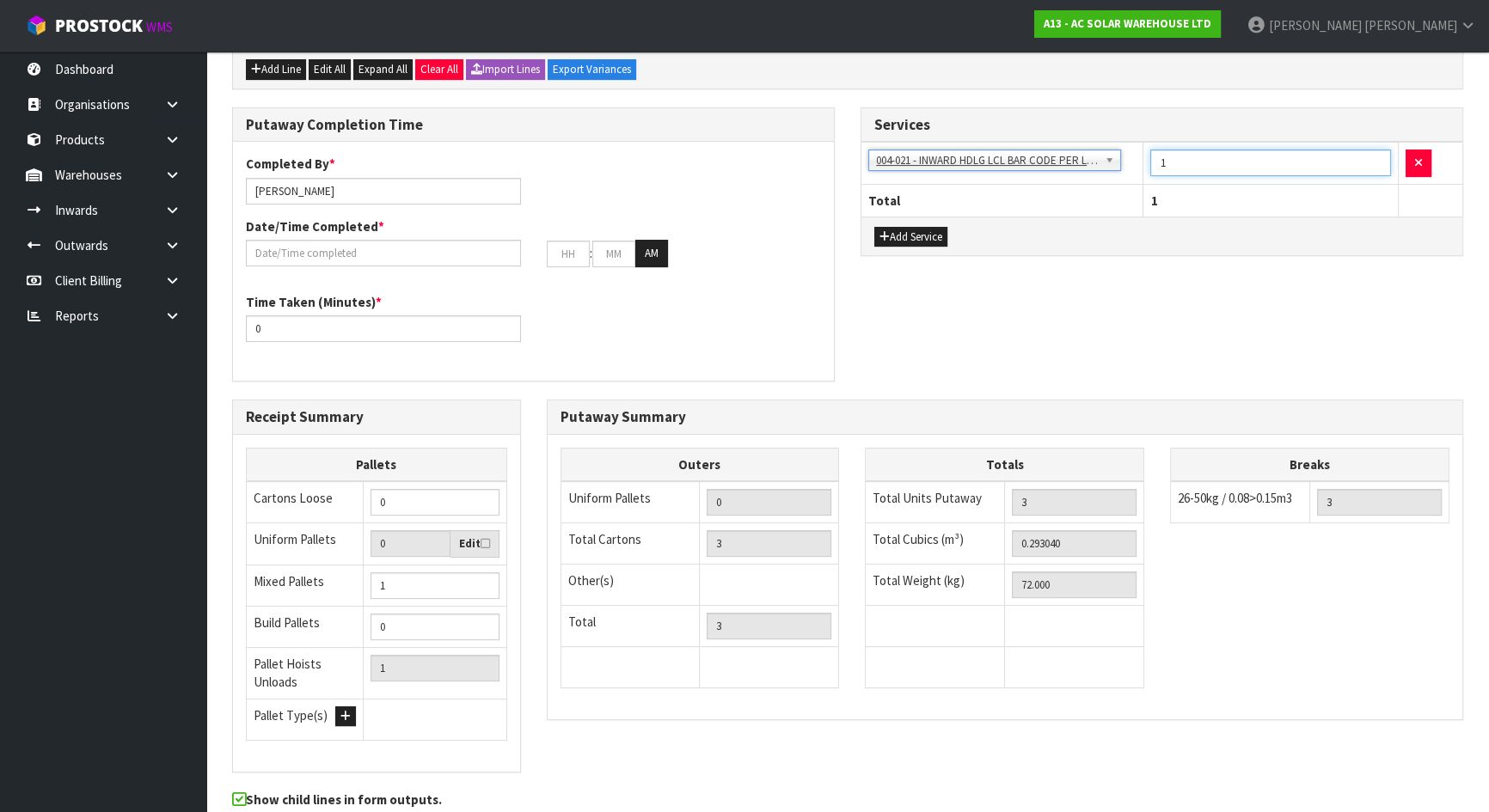
drag, startPoint x: 1223, startPoint y: 166, endPoint x: 952, endPoint y: 112, distance: 276.3
click at [940, 135] on div "Services 001-001 - IMPORT DEMMURAGE 001-002 - IMPORT NZ CUSTOMS ENTRY 001-003 -…" at bounding box center [1162, 182] width 602 height 149
type input "3"
click at [934, 326] on div "Putaway Completion Time Completed By * Michael Drugan Date/Time Completed * : :…" at bounding box center [847, 253] width 1257 height 292
click at [422, 249] on input "text" at bounding box center [383, 252] width 275 height 27
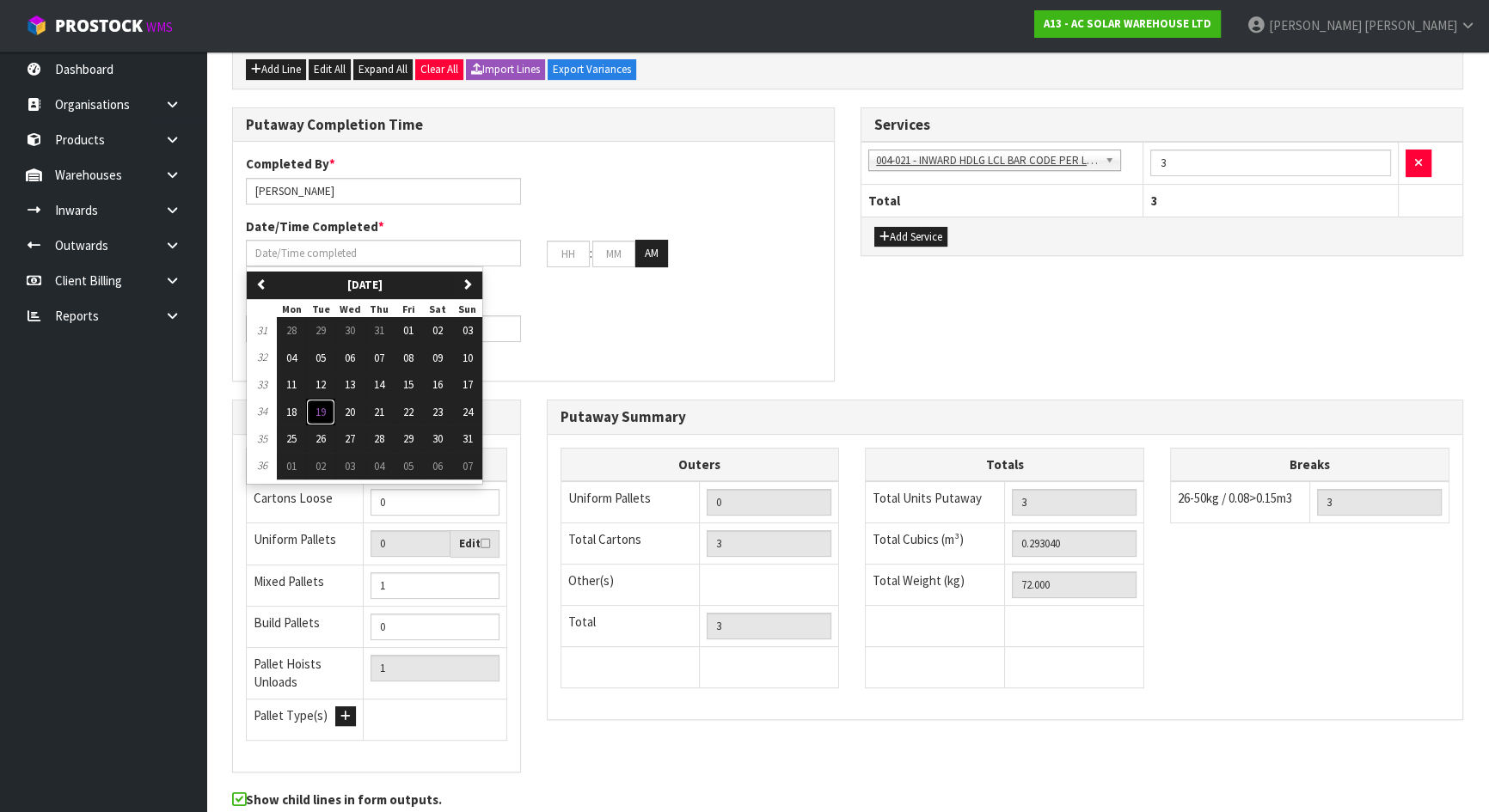
click at [317, 411] on span "19" at bounding box center [320, 412] width 10 height 15
type input "19/08/2025"
type input "12"
type input "00"
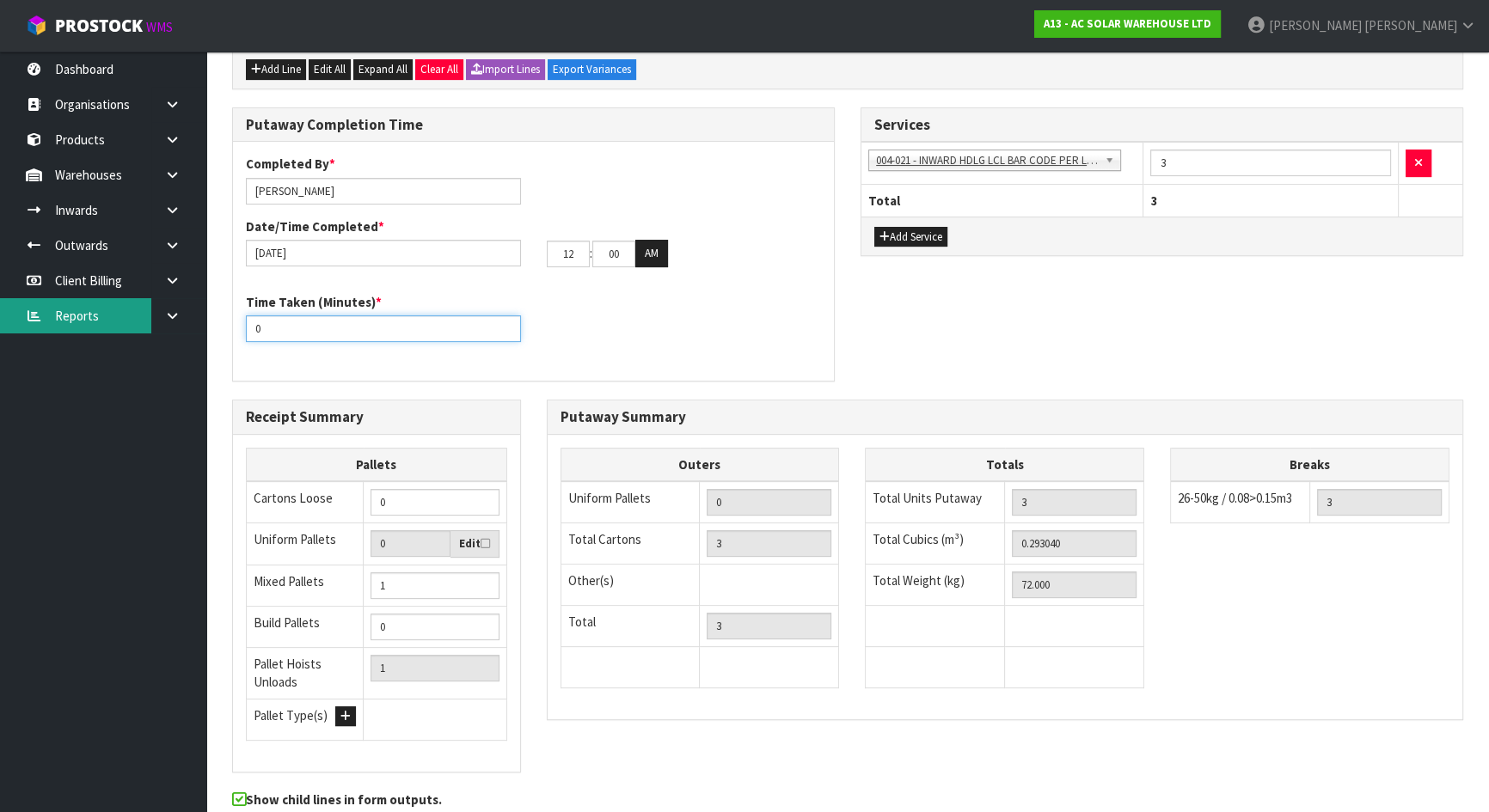
drag, startPoint x: 389, startPoint y: 323, endPoint x: 90, endPoint y: 328, distance: 299.0
drag, startPoint x: 582, startPoint y: 246, endPoint x: 489, endPoint y: 249, distance: 93.0
click at [489, 249] on div "19/08/2025 12 : 00 : 00 AM" at bounding box center [533, 253] width 601 height 28
type input "09"
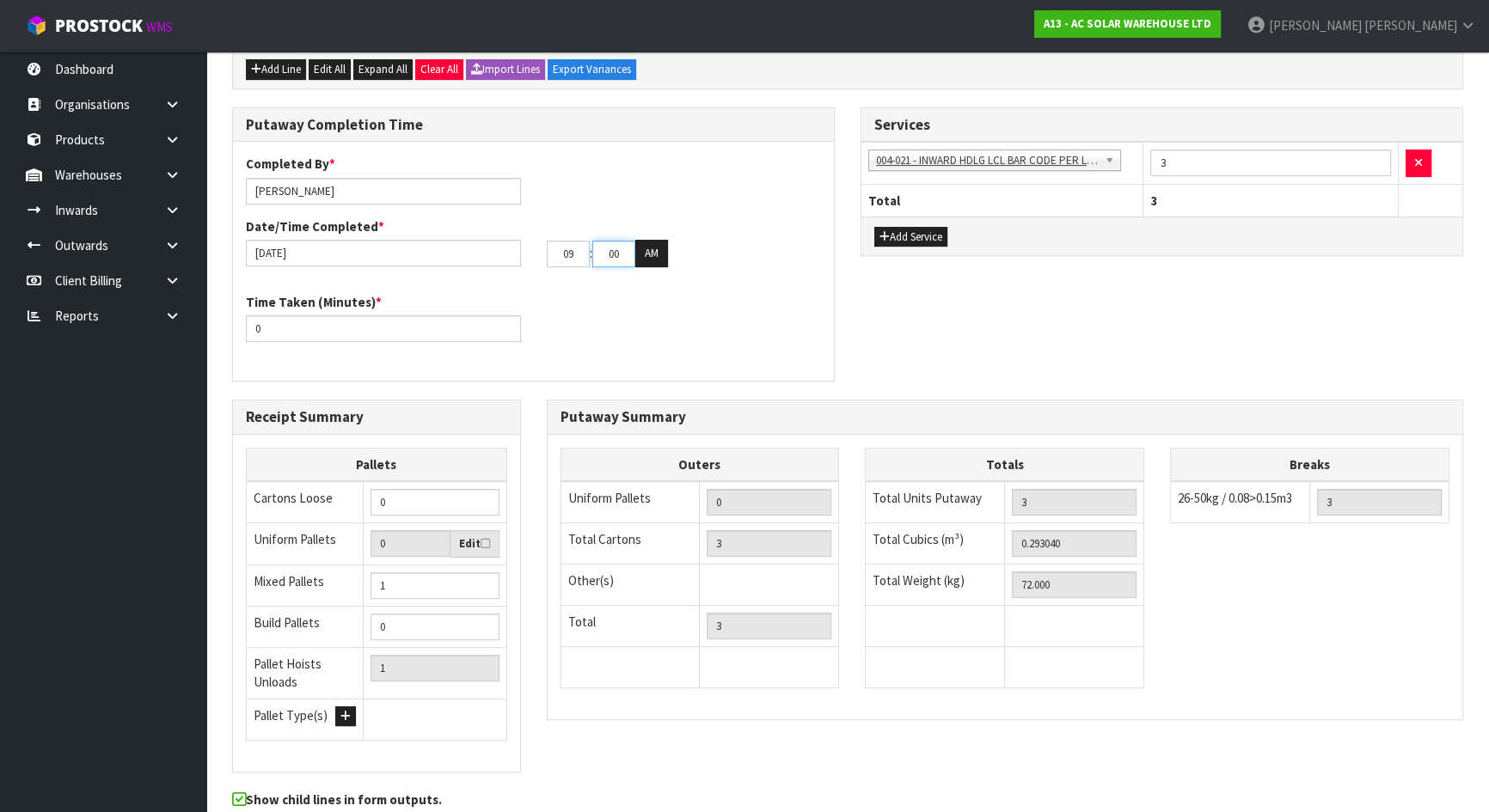
drag, startPoint x: 618, startPoint y: 252, endPoint x: 553, endPoint y: 252, distance: 65.0
click at [553, 252] on tr "09 : 00 : 00 AM" at bounding box center [608, 253] width 122 height 28
type input "47"
click at [693, 296] on div "Time Taken (Minutes) * 0" at bounding box center [533, 323] width 601 height 62
drag, startPoint x: 204, startPoint y: 322, endPoint x: 142, endPoint y: 322, distance: 62.0
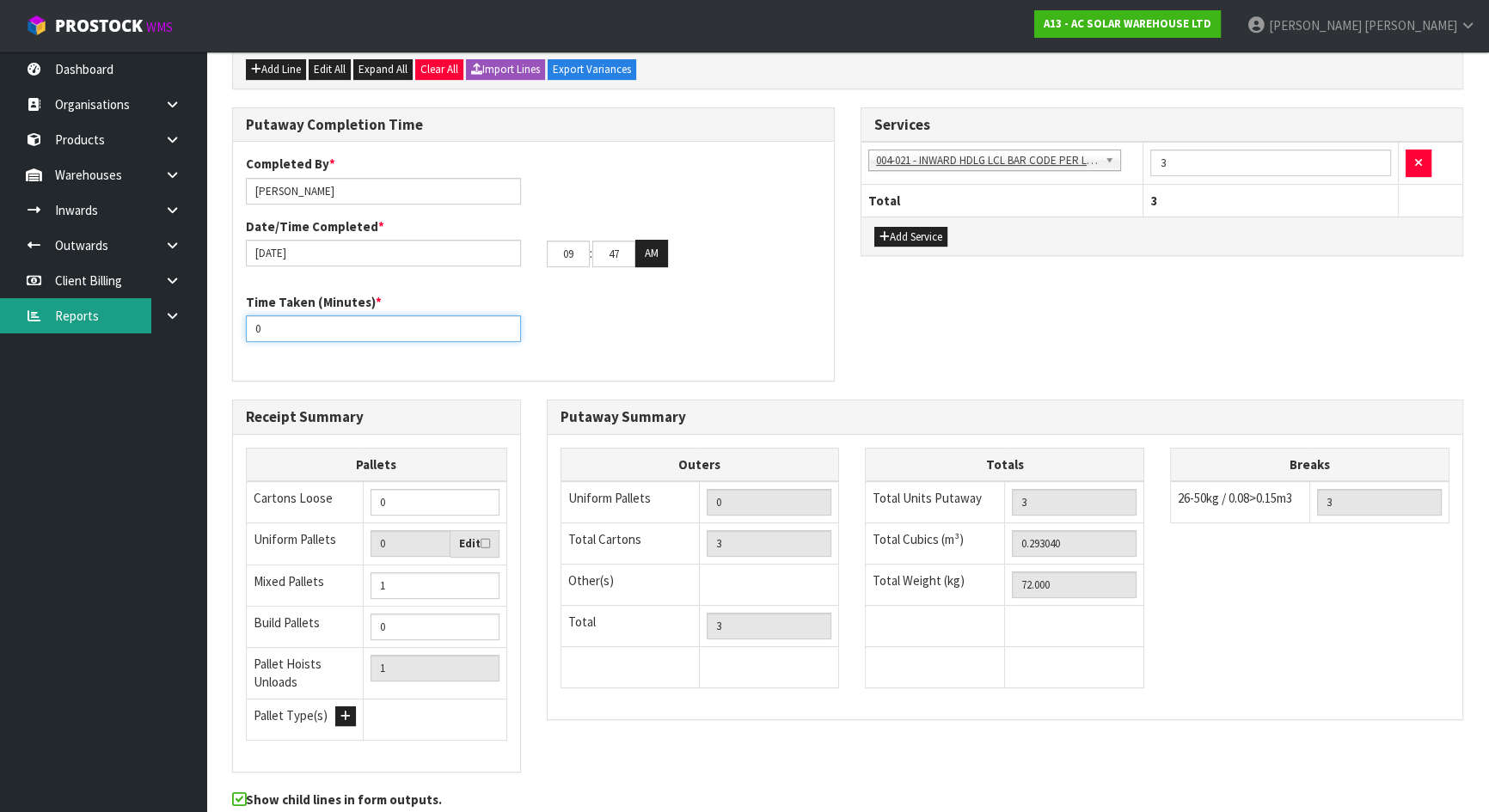
type input "1"
type input "20"
click at [554, 322] on div "Time Taken (Minutes) * 20" at bounding box center [533, 323] width 601 height 62
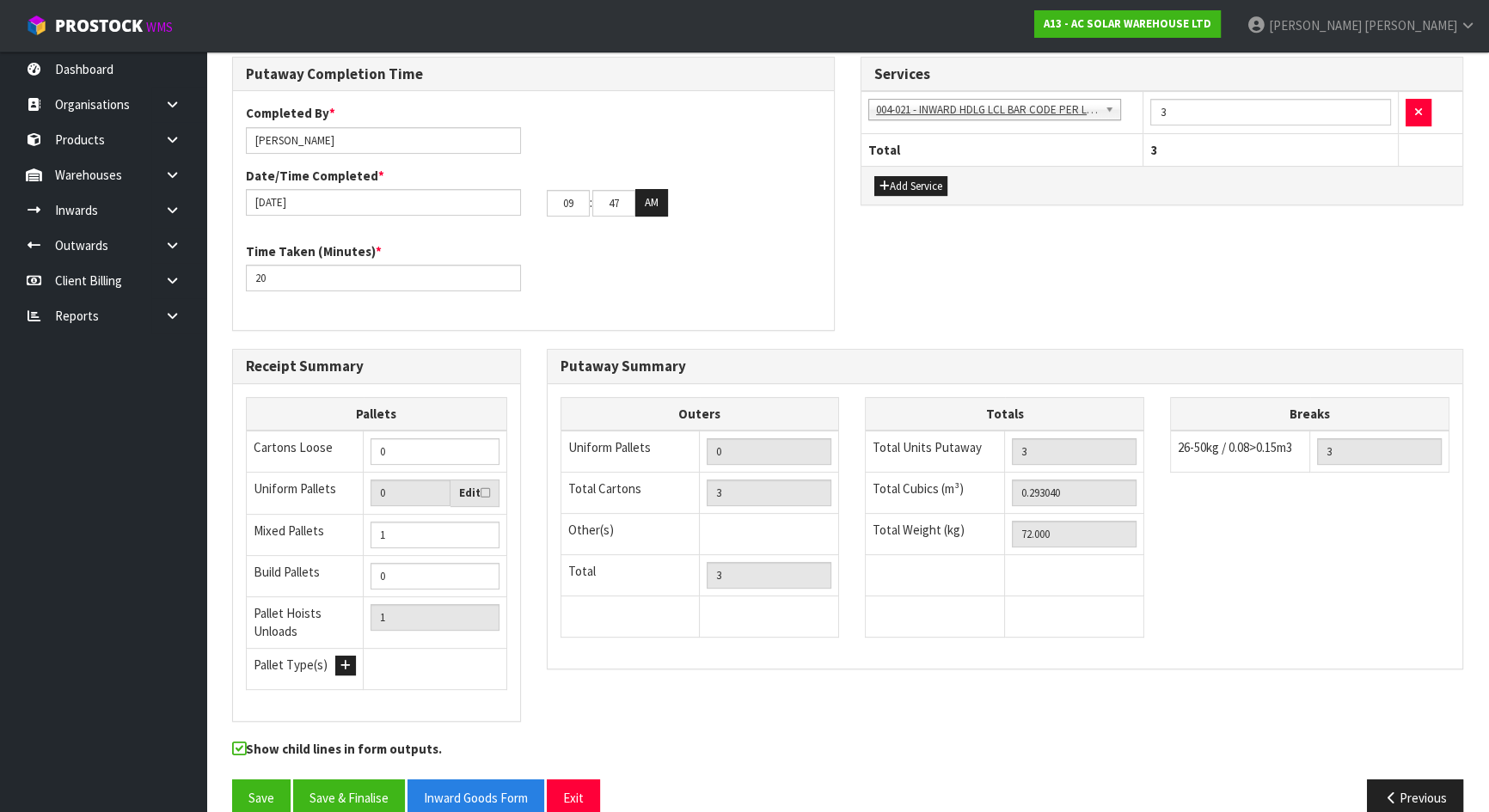
scroll to position [575, 0]
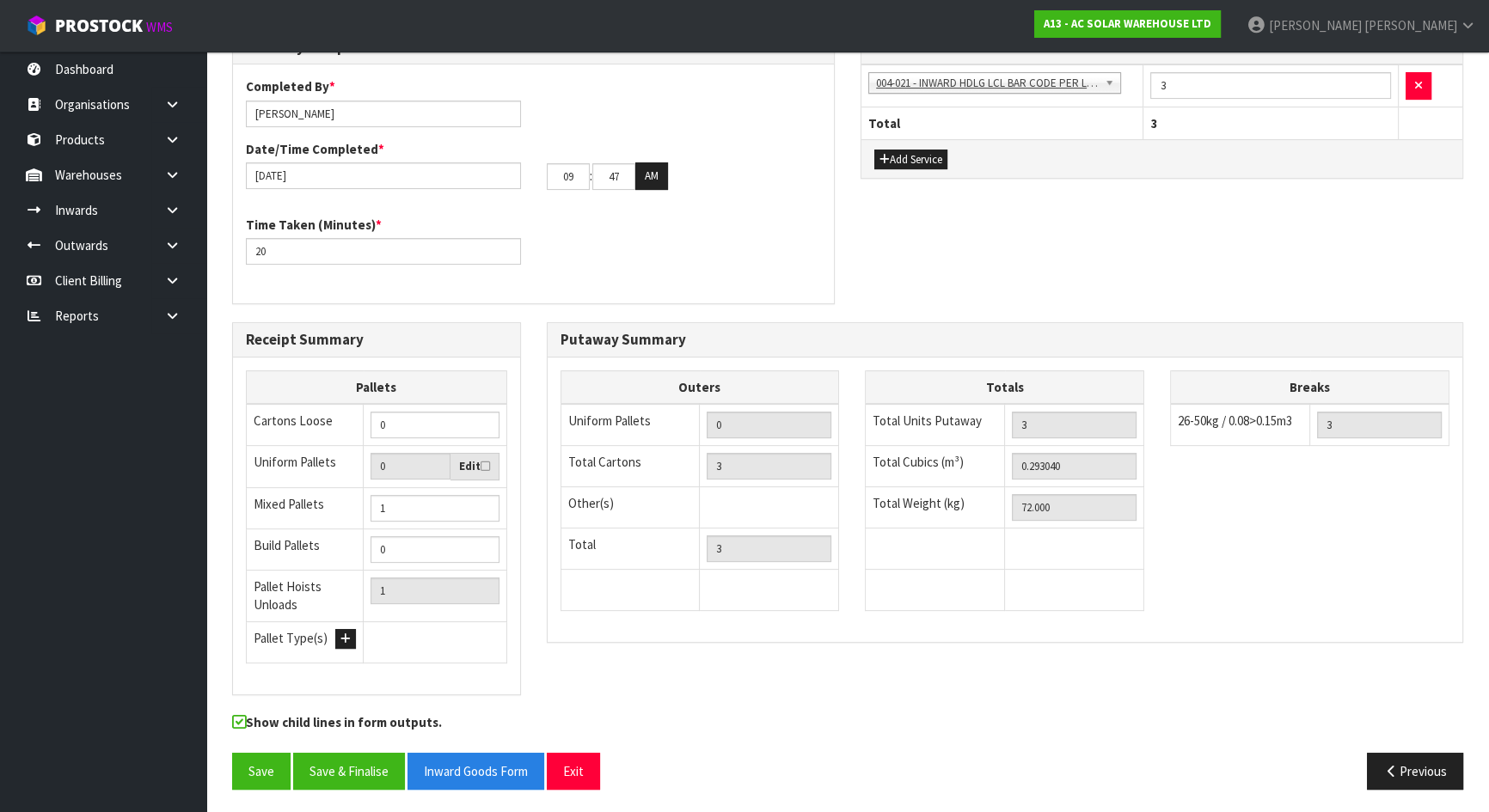
click at [531, 581] on div "Receipt Summary Pallets Cartons Loose 0 Uniform Pallets 0 Edit Mixed Pallets 1 …" at bounding box center [377, 517] width 315 height 390
click at [273, 759] on button "Save" at bounding box center [261, 771] width 58 height 37
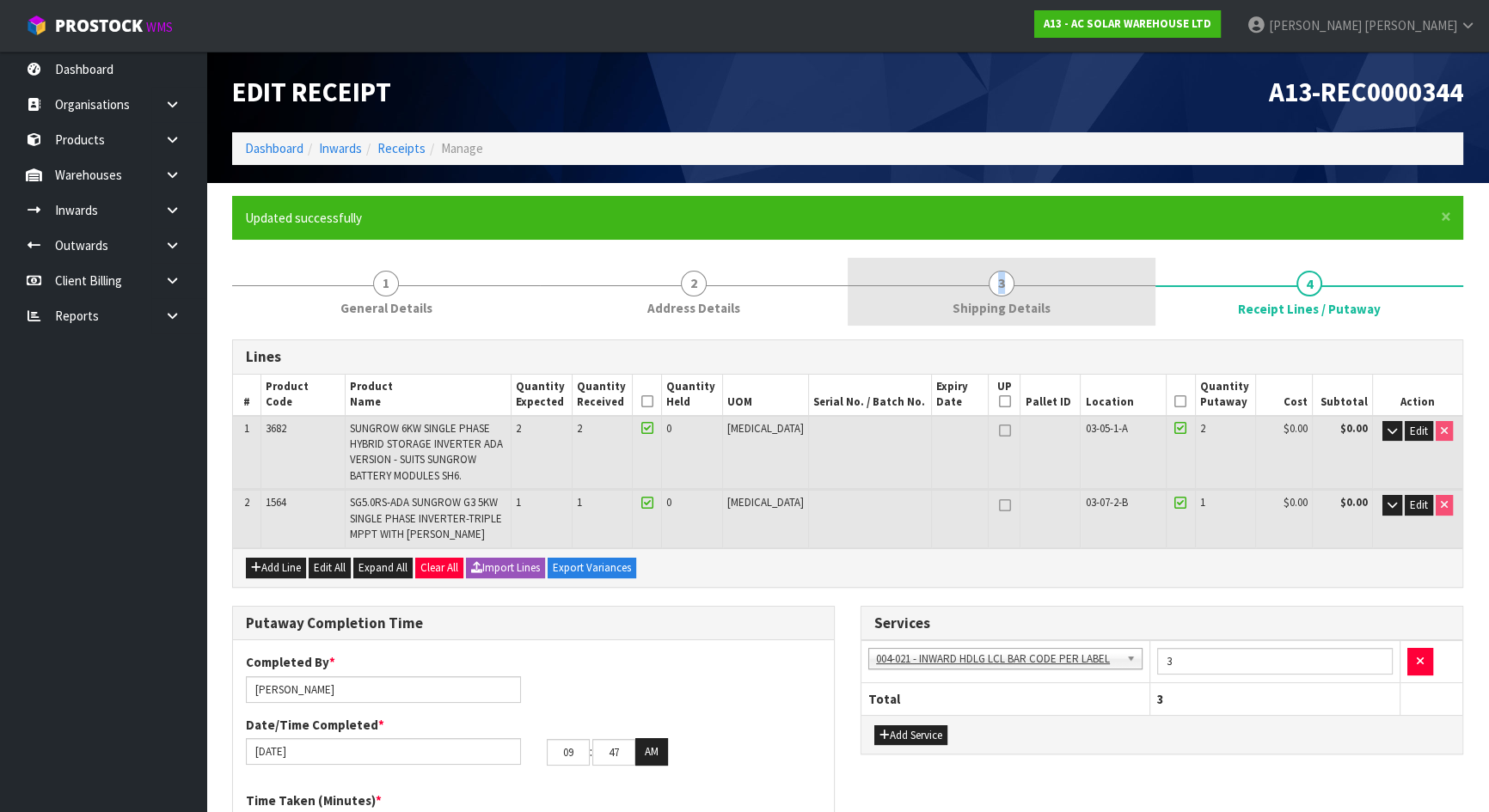
click at [960, 284] on link "3 Shipping Details" at bounding box center [1002, 292] width 308 height 68
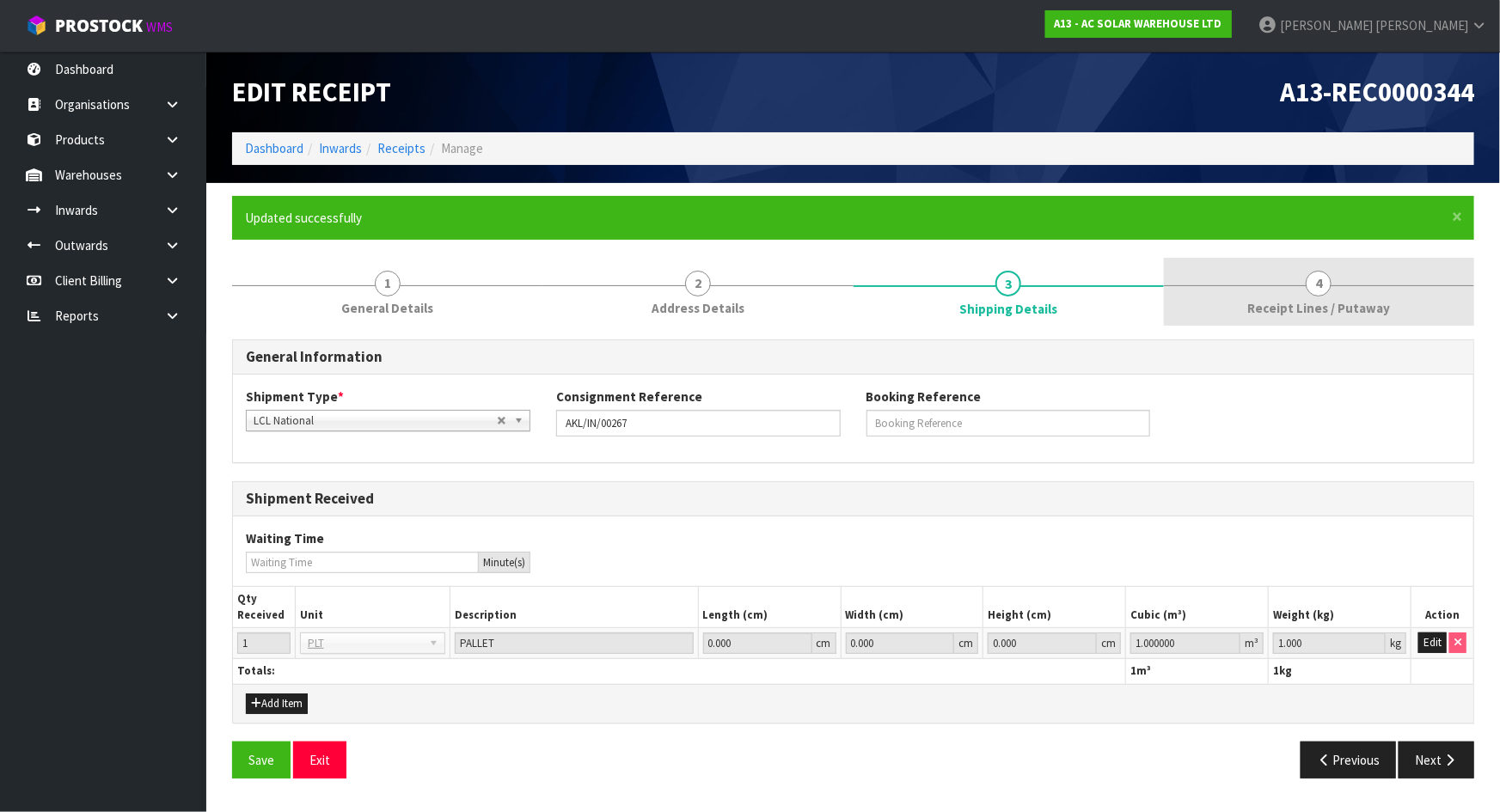
click at [1317, 284] on span "4" at bounding box center [1319, 284] width 26 height 26
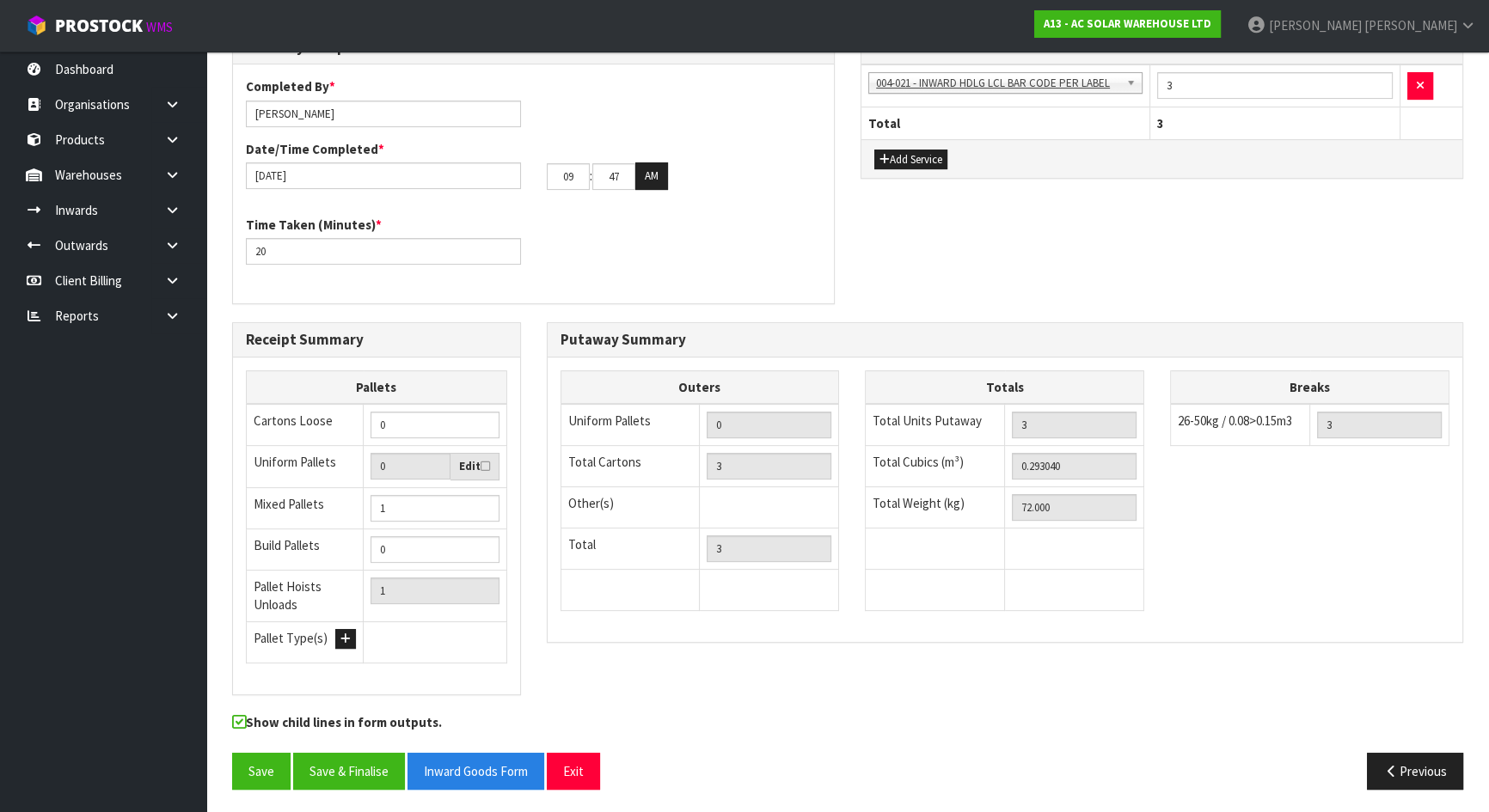
scroll to position [575, 0]
drag, startPoint x: 1096, startPoint y: 461, endPoint x: 902, endPoint y: 460, distance: 194.0
click at [902, 460] on tr "Total Cubics (m³) 0.293040" at bounding box center [1005, 467] width 278 height 41
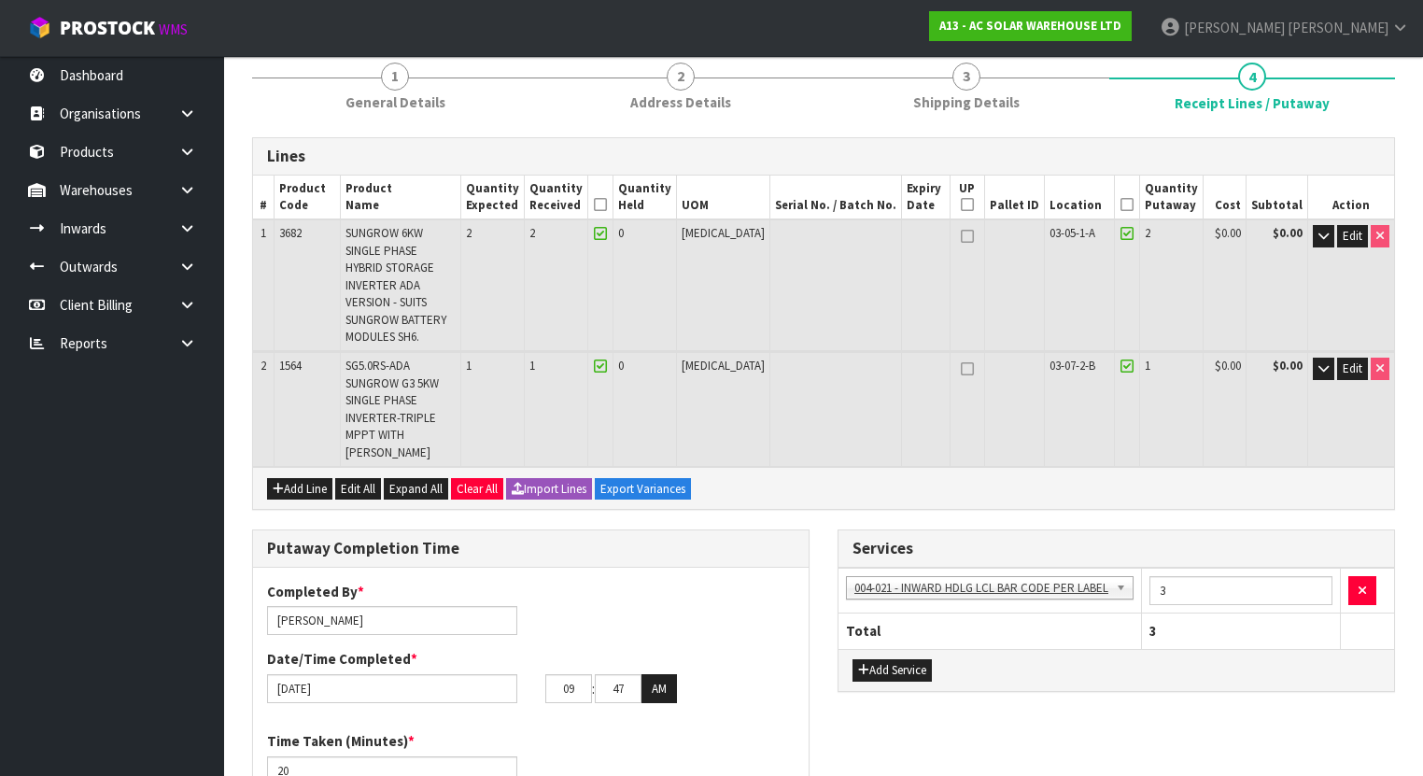
scroll to position [29, 0]
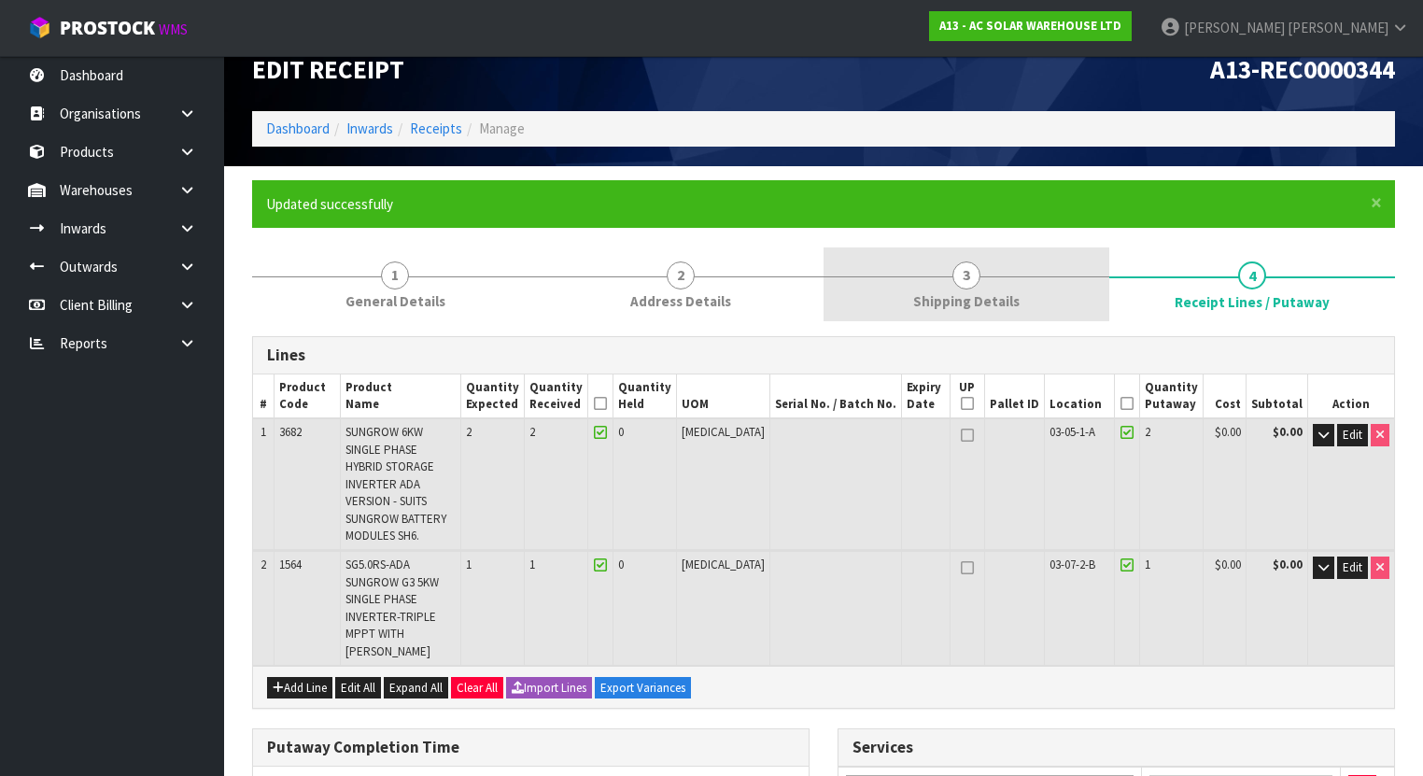
click at [964, 280] on span "3" at bounding box center [966, 275] width 28 height 28
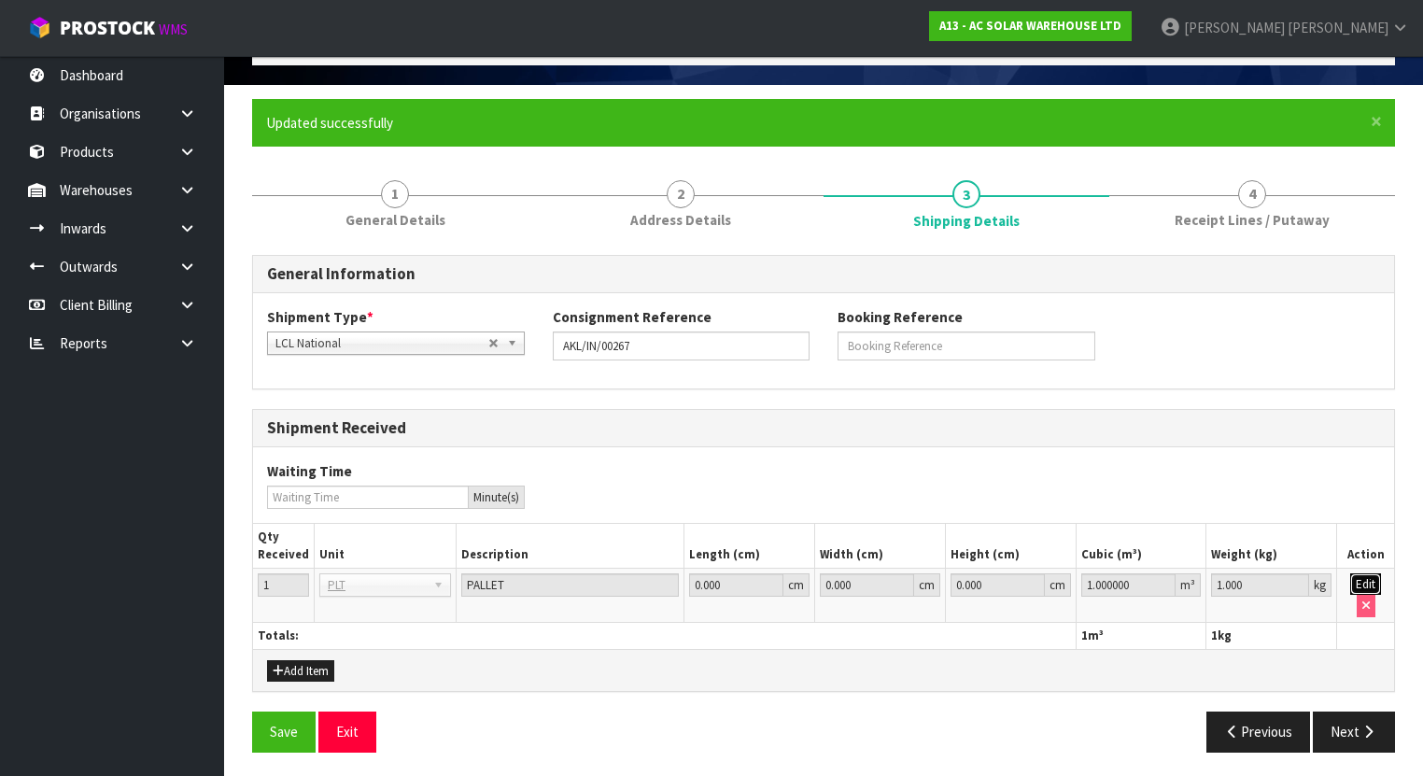
click at [1357, 579] on button "Edit" at bounding box center [1365, 584] width 31 height 22
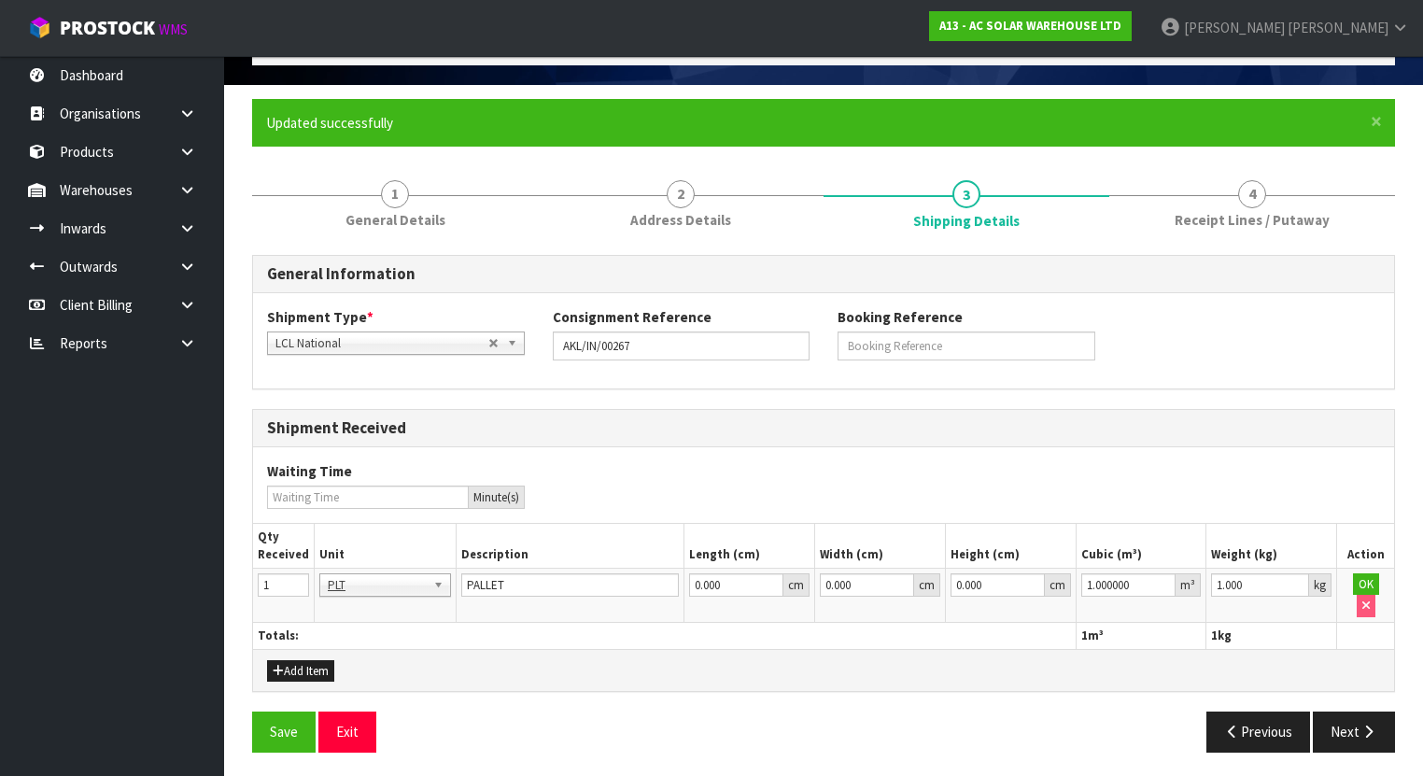
scroll to position [90, 0]
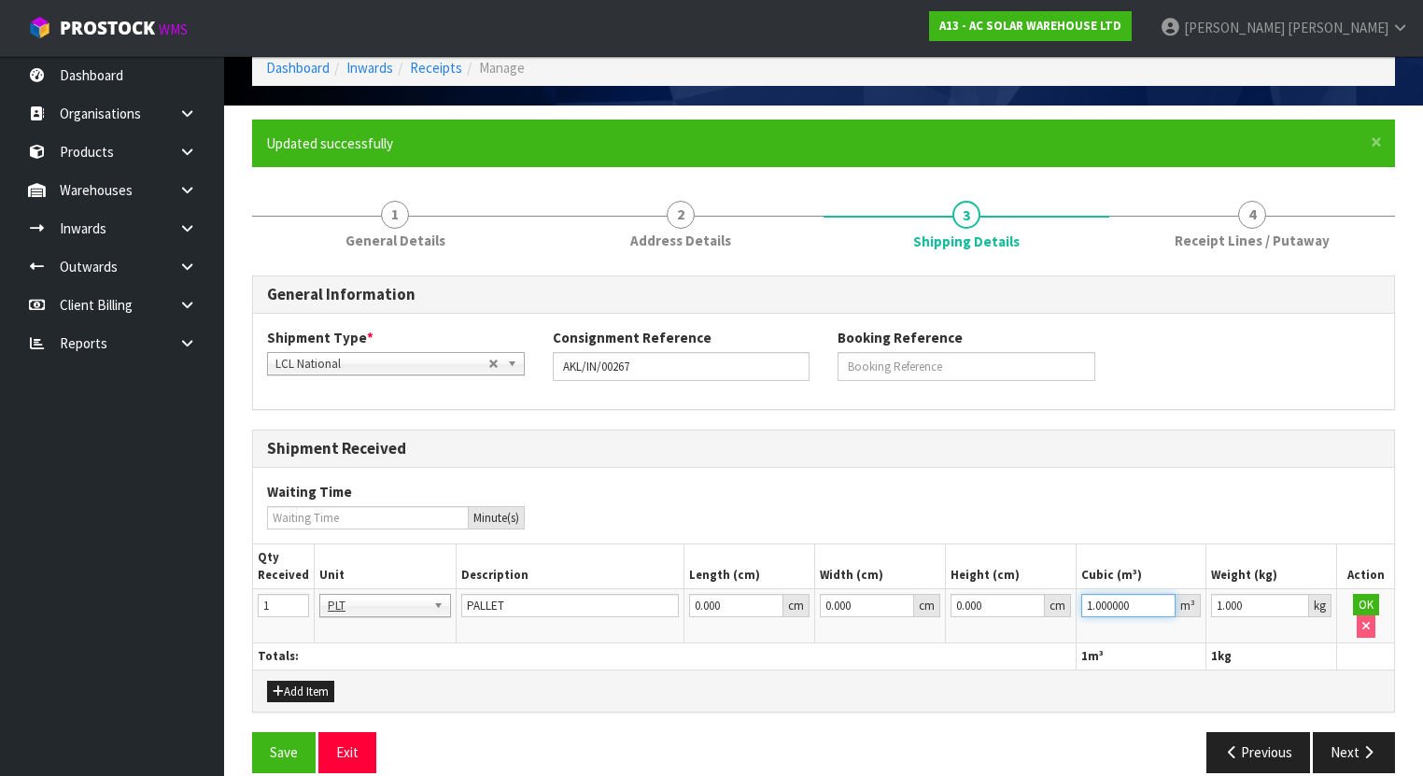
drag, startPoint x: 1131, startPoint y: 605, endPoint x: 953, endPoint y: 597, distance: 177.5
click at [978, 605] on tr "1 BAG BAR BSK BIN BTL BOX BDL CAB CGE CTN CSE COI CRA CRT CBE CYL DRM JAR MTR P…" at bounding box center [823, 615] width 1141 height 54
paste input "0.29304"
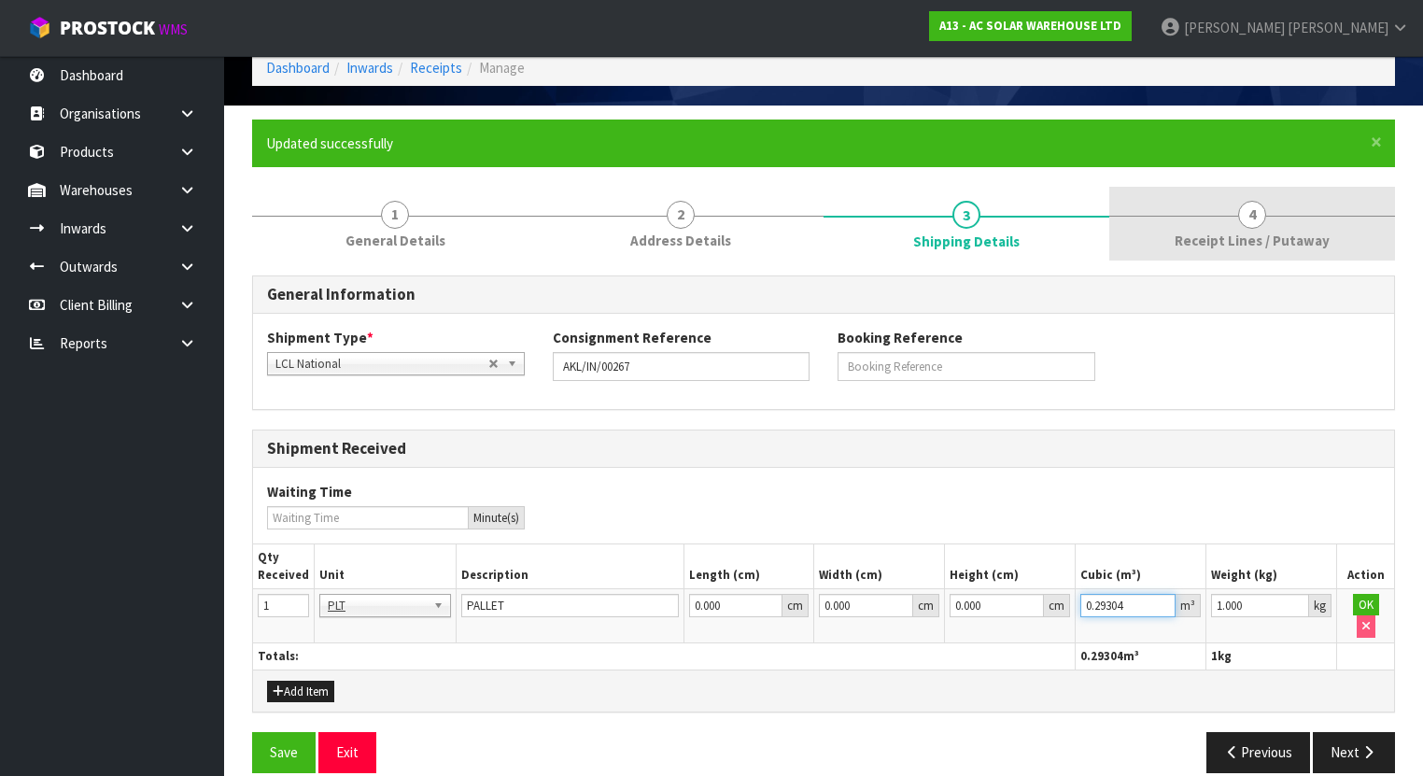
type input "0.29304"
click at [1247, 210] on span "4" at bounding box center [1252, 215] width 28 height 28
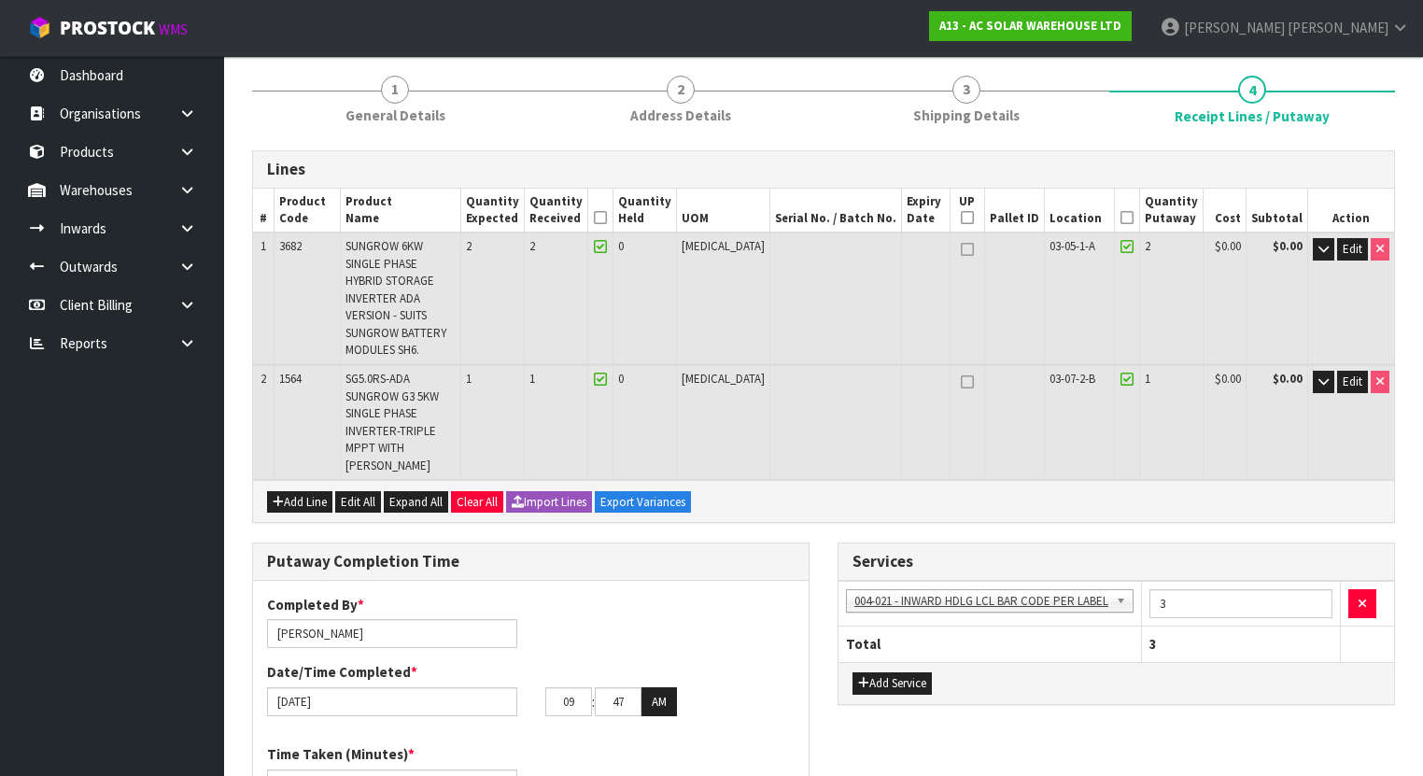
scroll to position [538, 0]
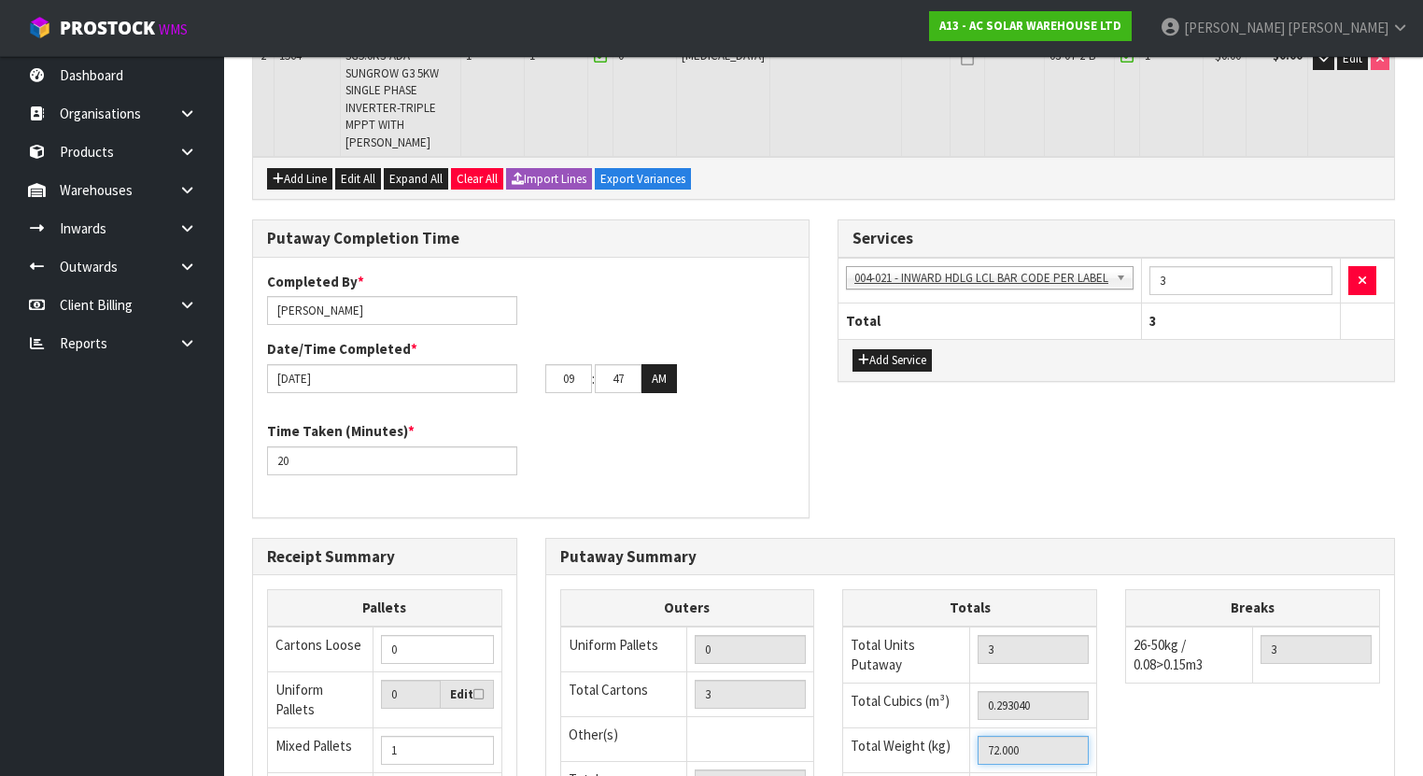
drag, startPoint x: 1039, startPoint y: 688, endPoint x: 874, endPoint y: 683, distance: 165.3
click at [874, 727] on tr "Total Weight (kg) 72.000" at bounding box center [970, 749] width 254 height 45
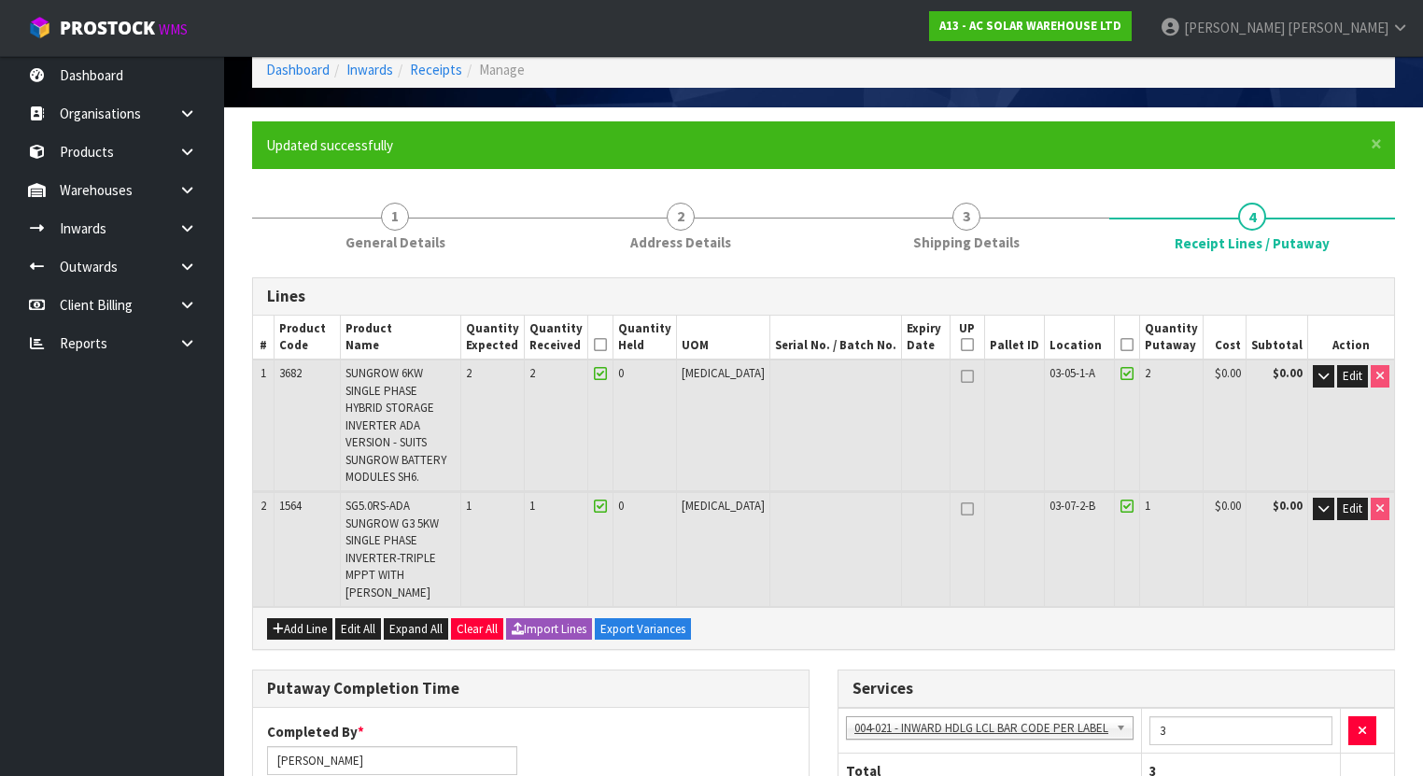
scroll to position [0, 0]
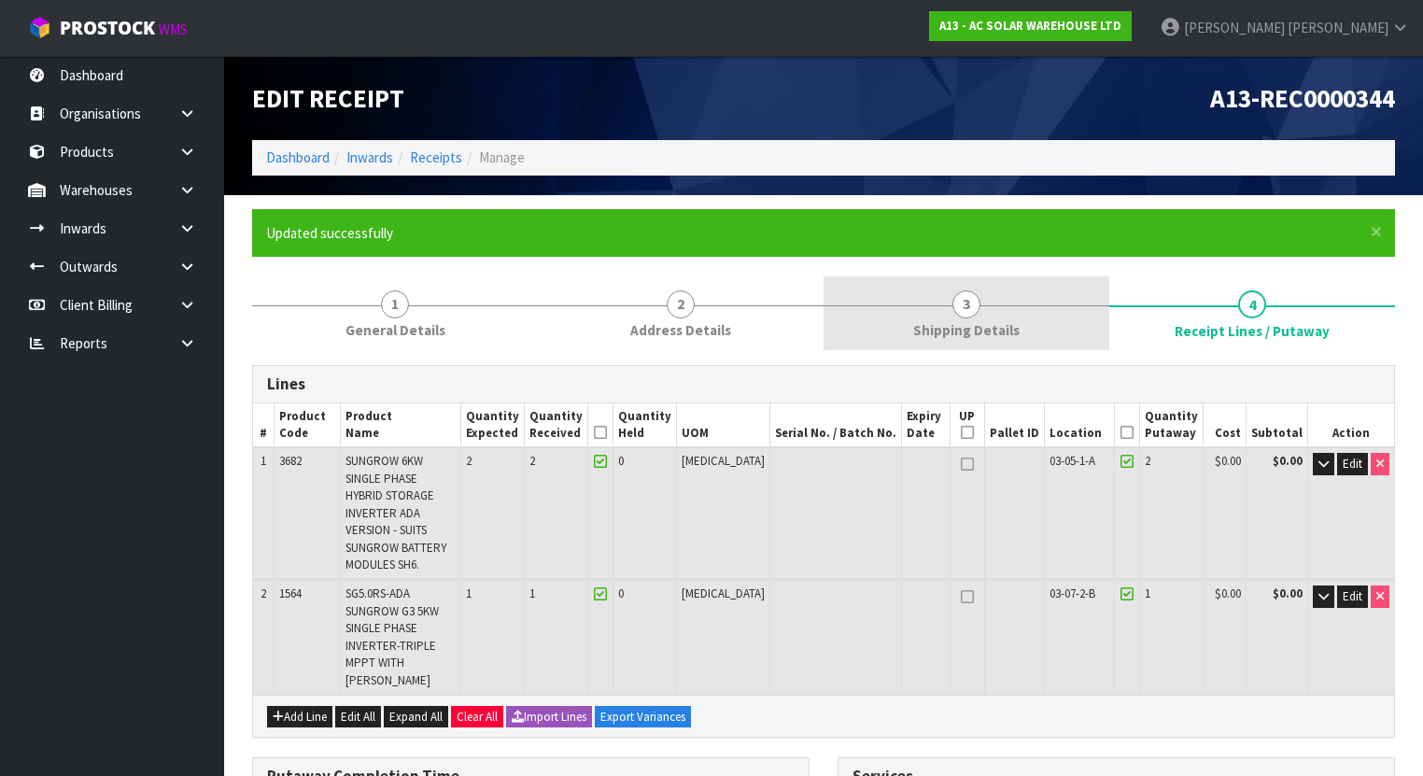
click at [996, 301] on link "3 Shipping Details" at bounding box center [966, 313] width 286 height 74
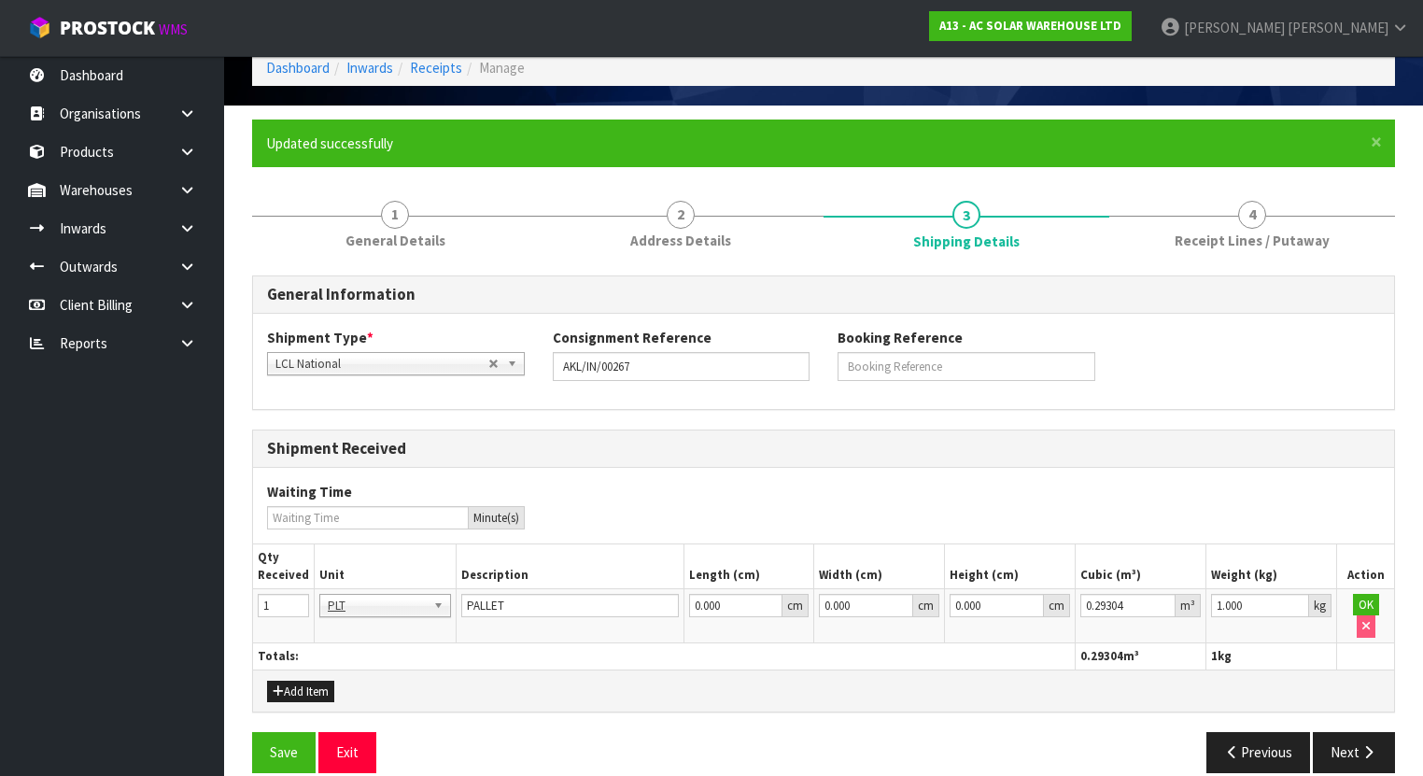
scroll to position [90, 0]
click at [1283, 608] on input "0.996" at bounding box center [1260, 605] width 98 height 23
drag, startPoint x: 1276, startPoint y: 604, endPoint x: 1136, endPoint y: 600, distance: 140.1
click at [1120, 603] on tr "1 BAG BAR BSK BIN BTL BOX BDL CAB CGE CTN CSE COI CRA CRT CBE CYL DRM JAR MTR P…" at bounding box center [823, 615] width 1141 height 54
paste input "72"
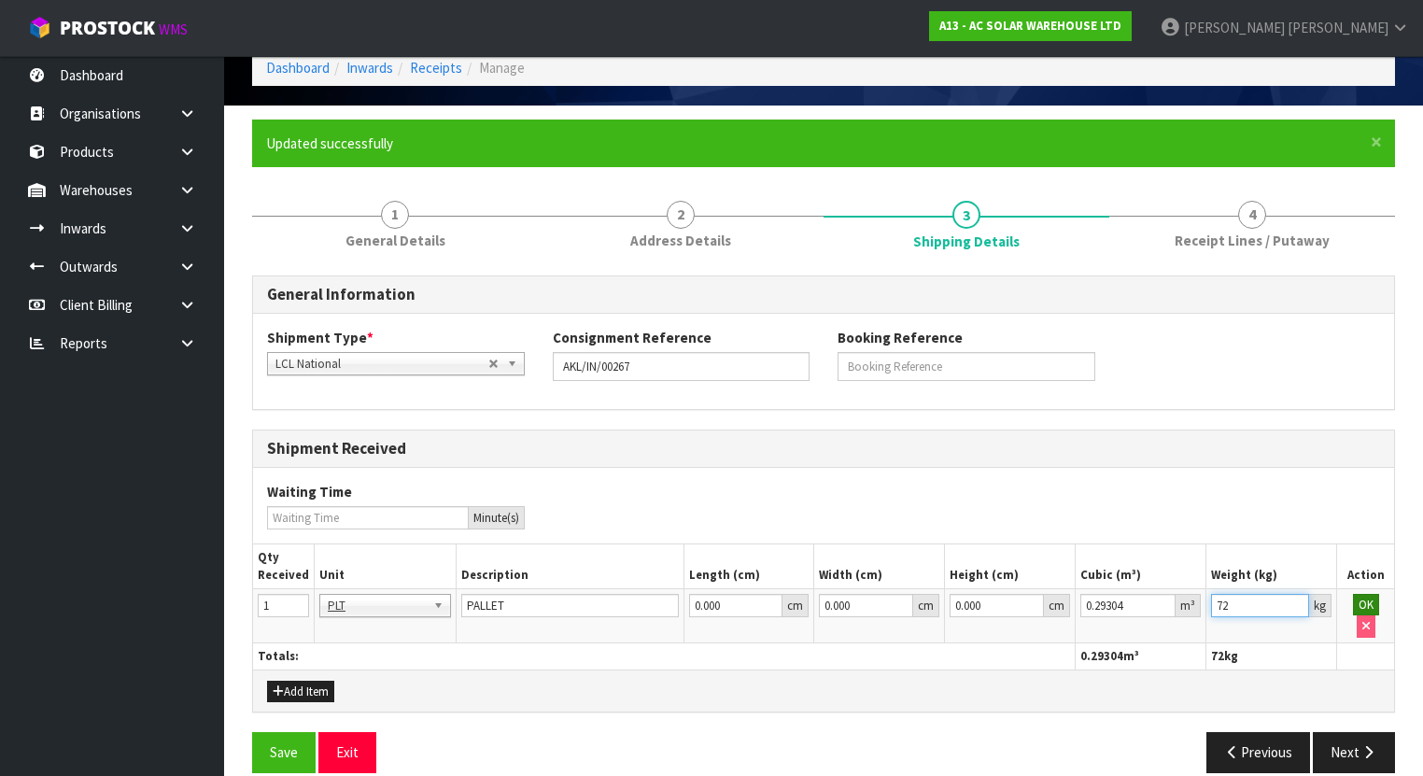
type input "72"
click at [1358, 596] on button "OK" at bounding box center [1366, 605] width 26 height 22
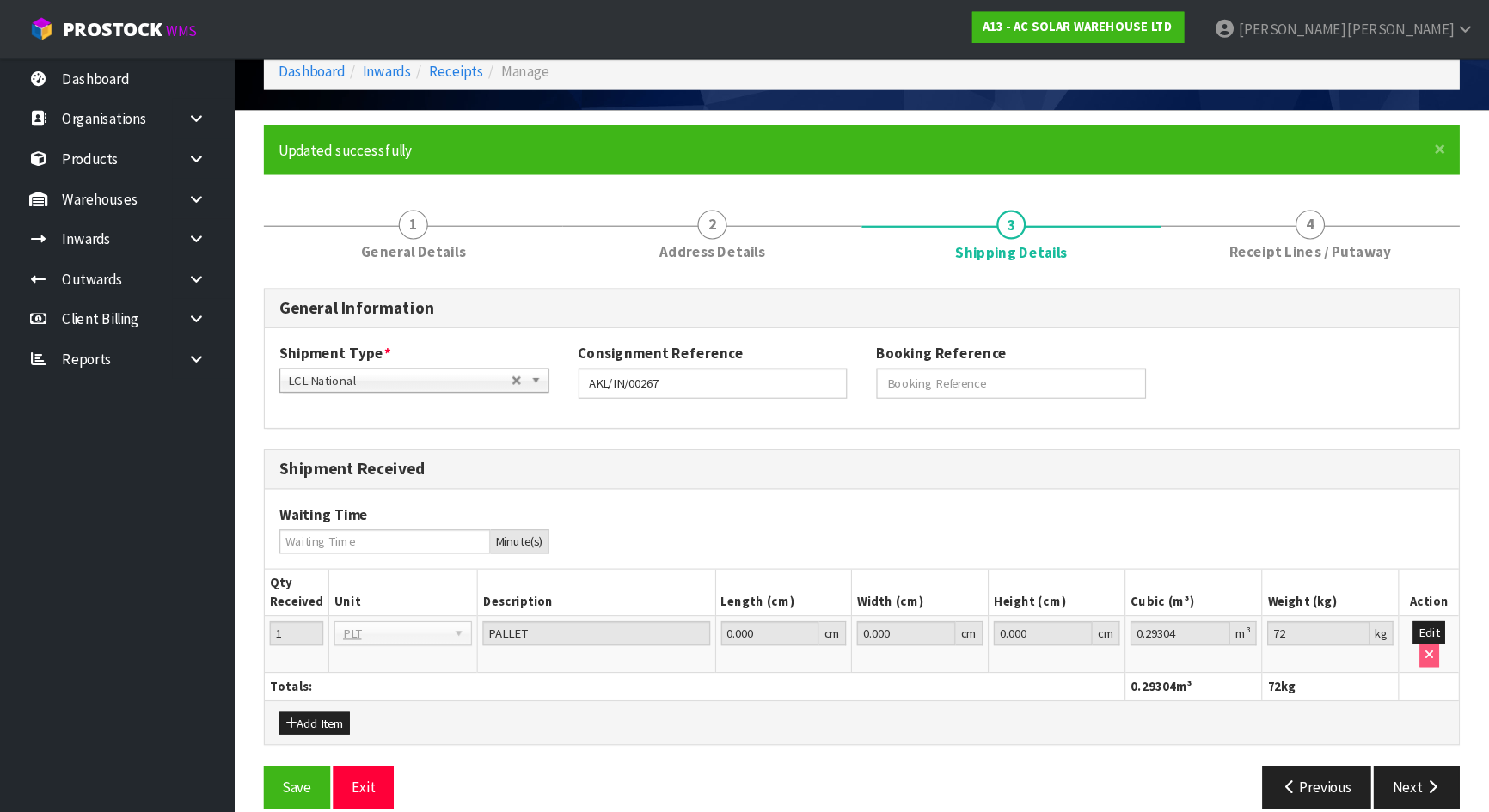
scroll to position [0, 0]
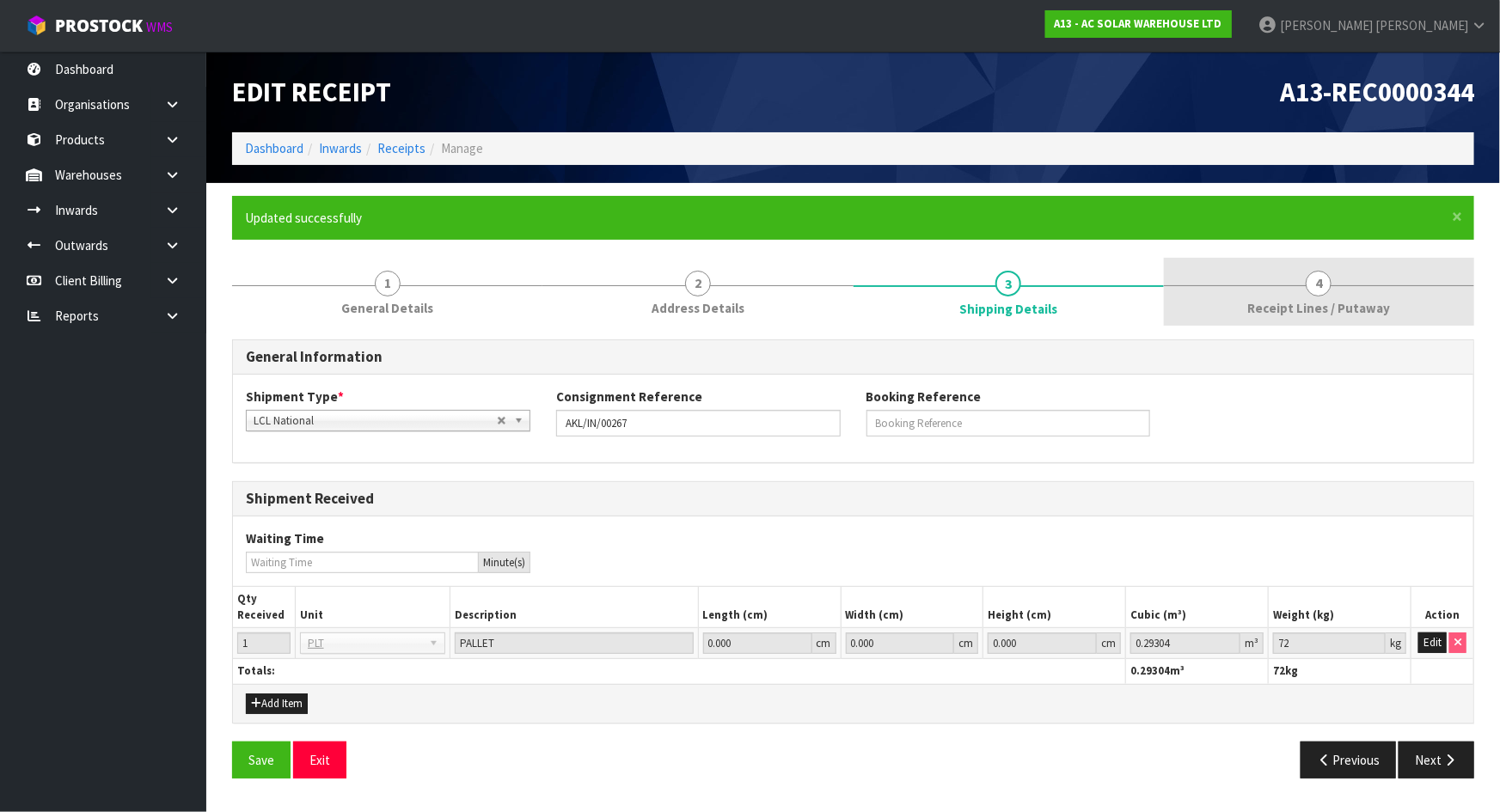
click at [1329, 317] on link "4 Receipt Lines / Putaway" at bounding box center [1319, 292] width 310 height 68
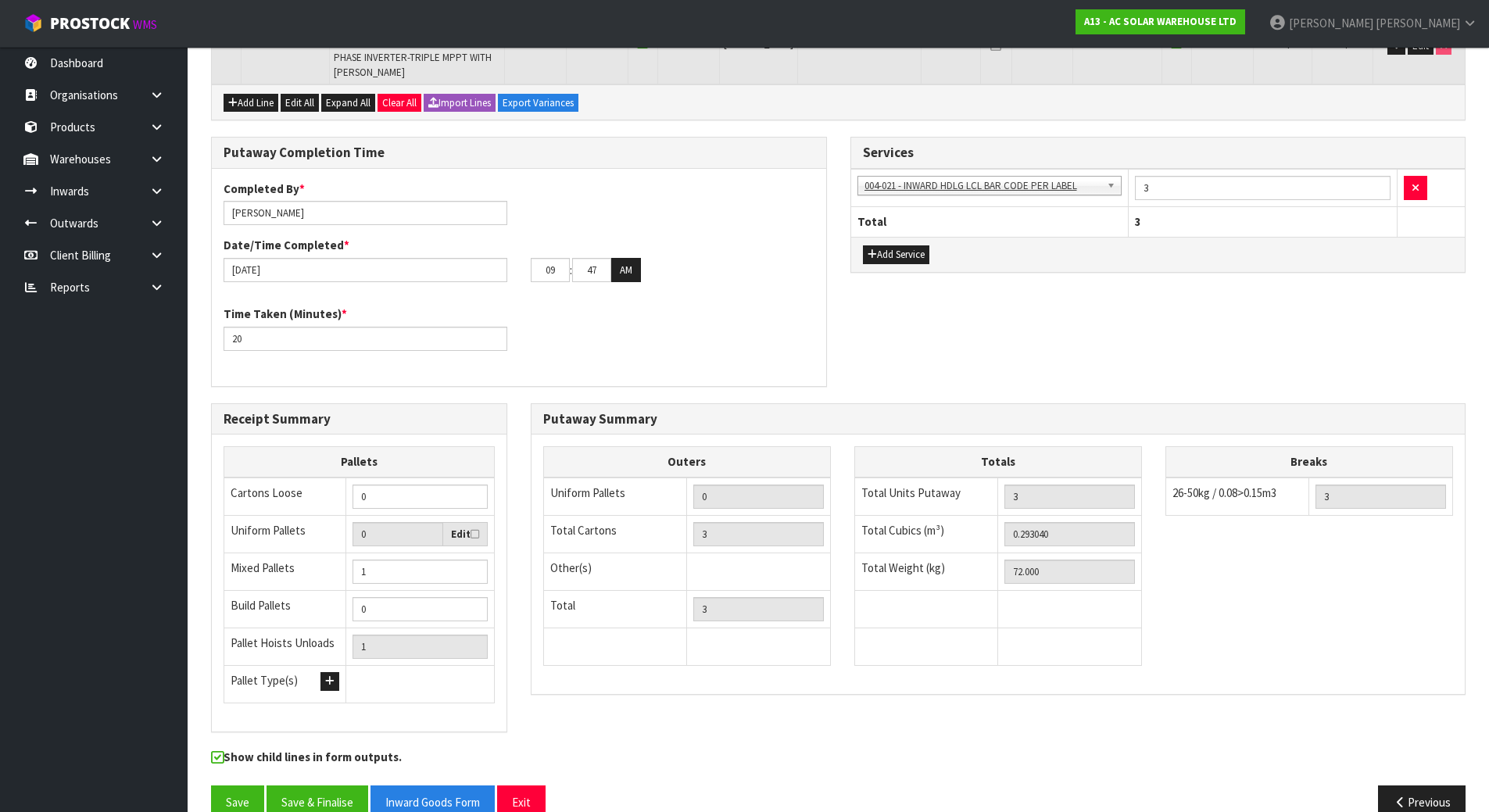
scroll to position [433, 0]
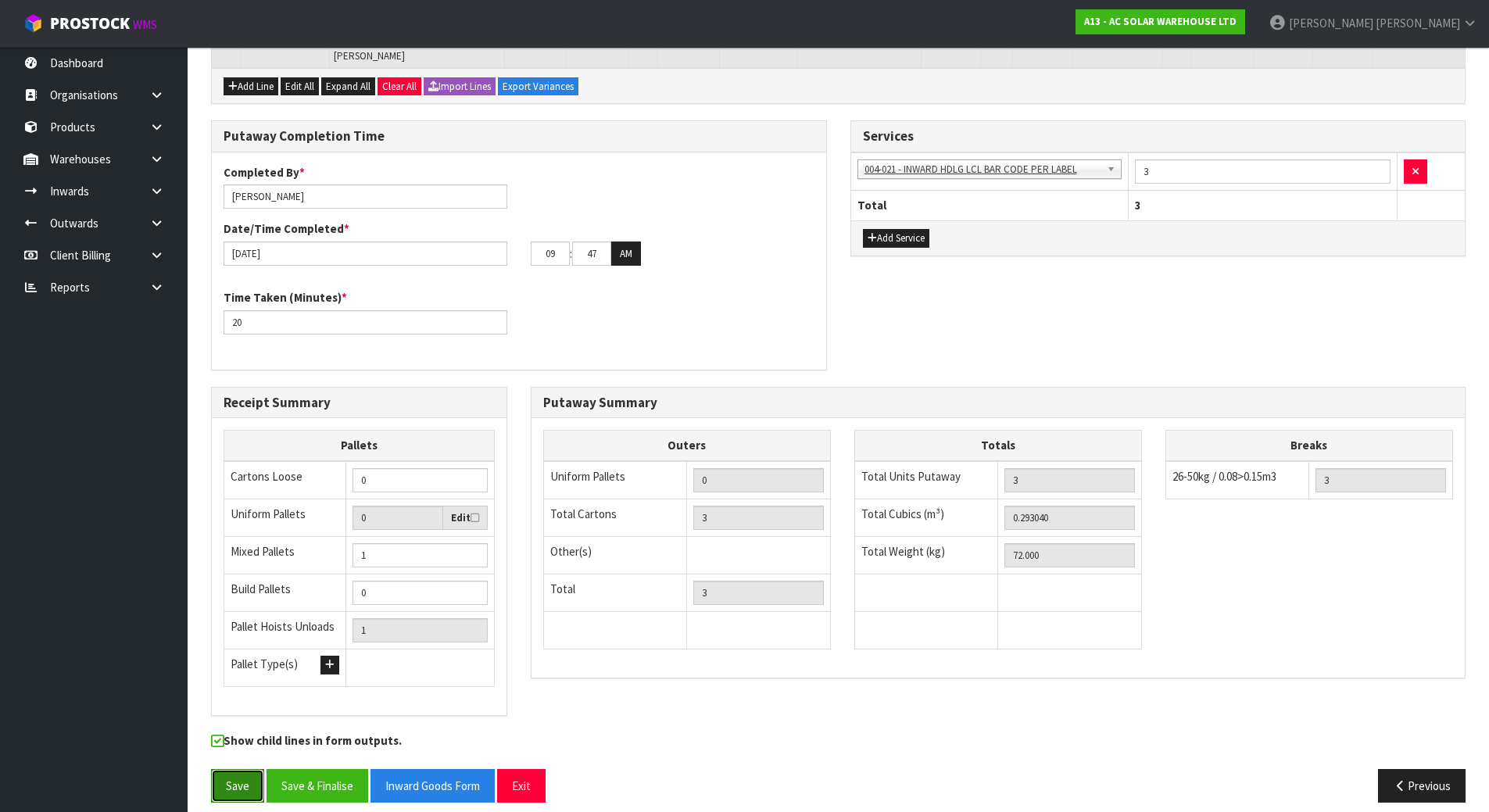
click at [215, 737] on button "Save" at bounding box center [237, 786] width 53 height 33
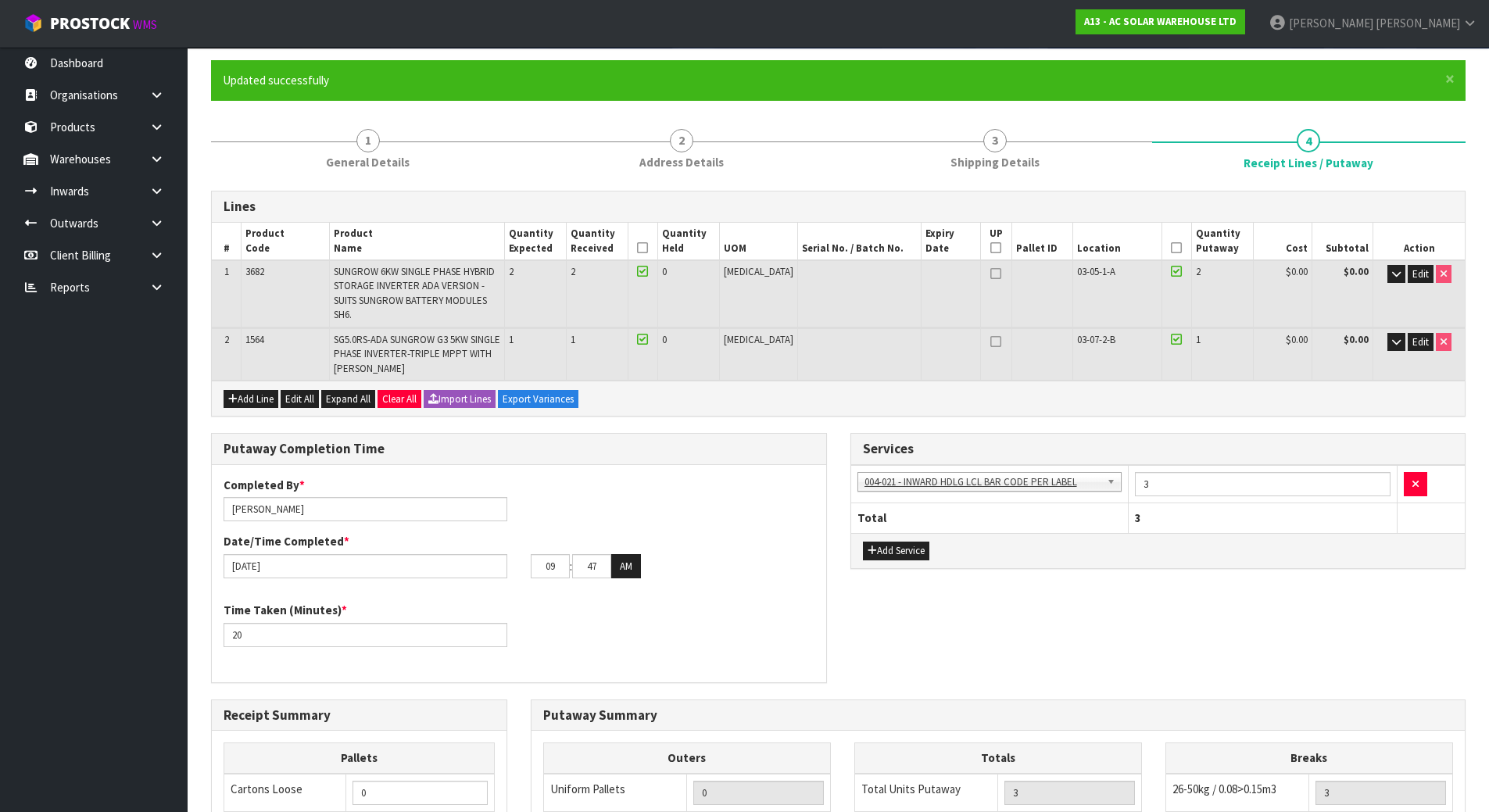
click at [850, 591] on div "Putaway Completion Time Completed By * Michael Drugan Date/Time Completed * 19/…" at bounding box center [838, 565] width 1278 height 265
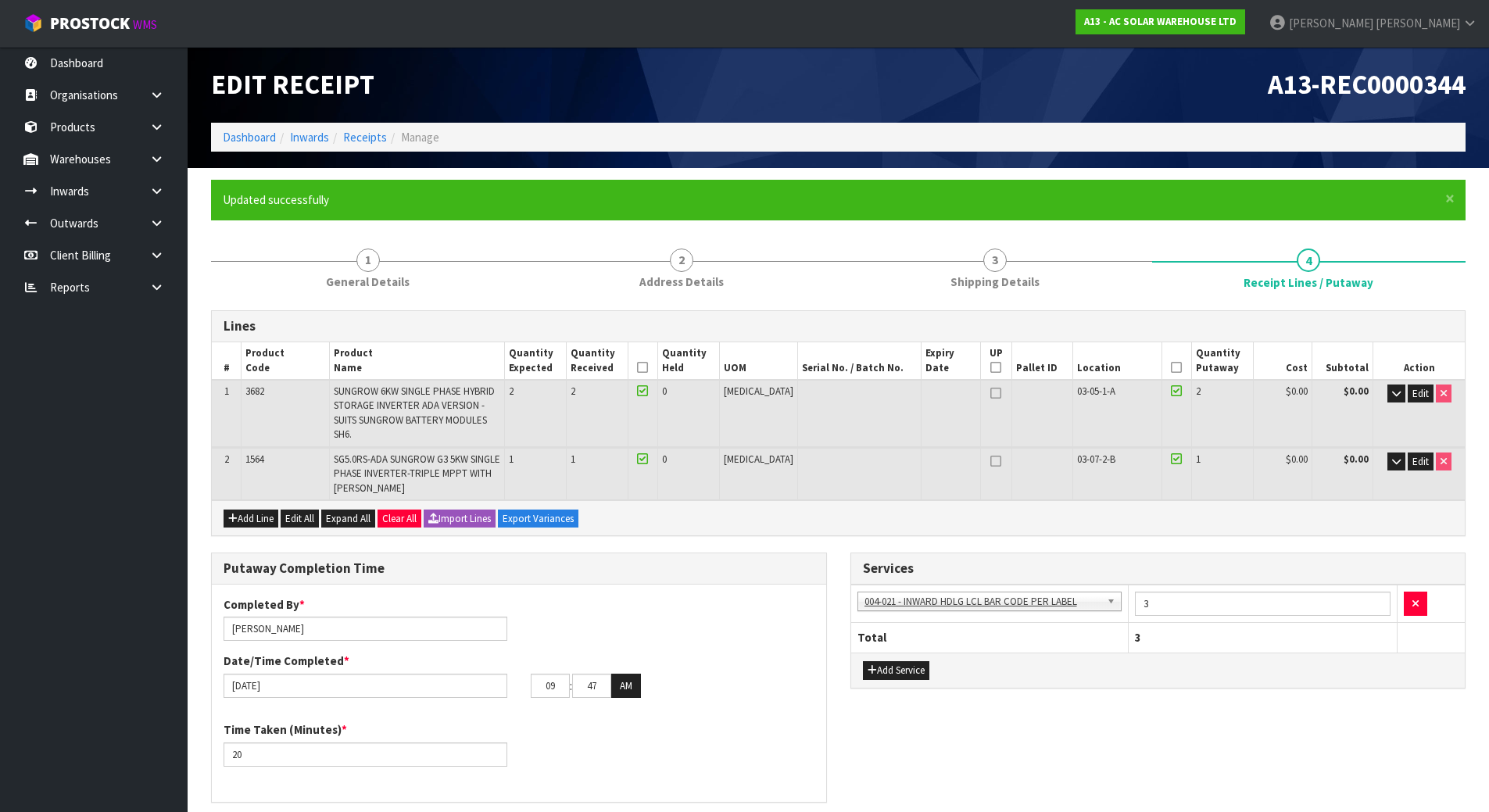
scroll to position [0, 0]
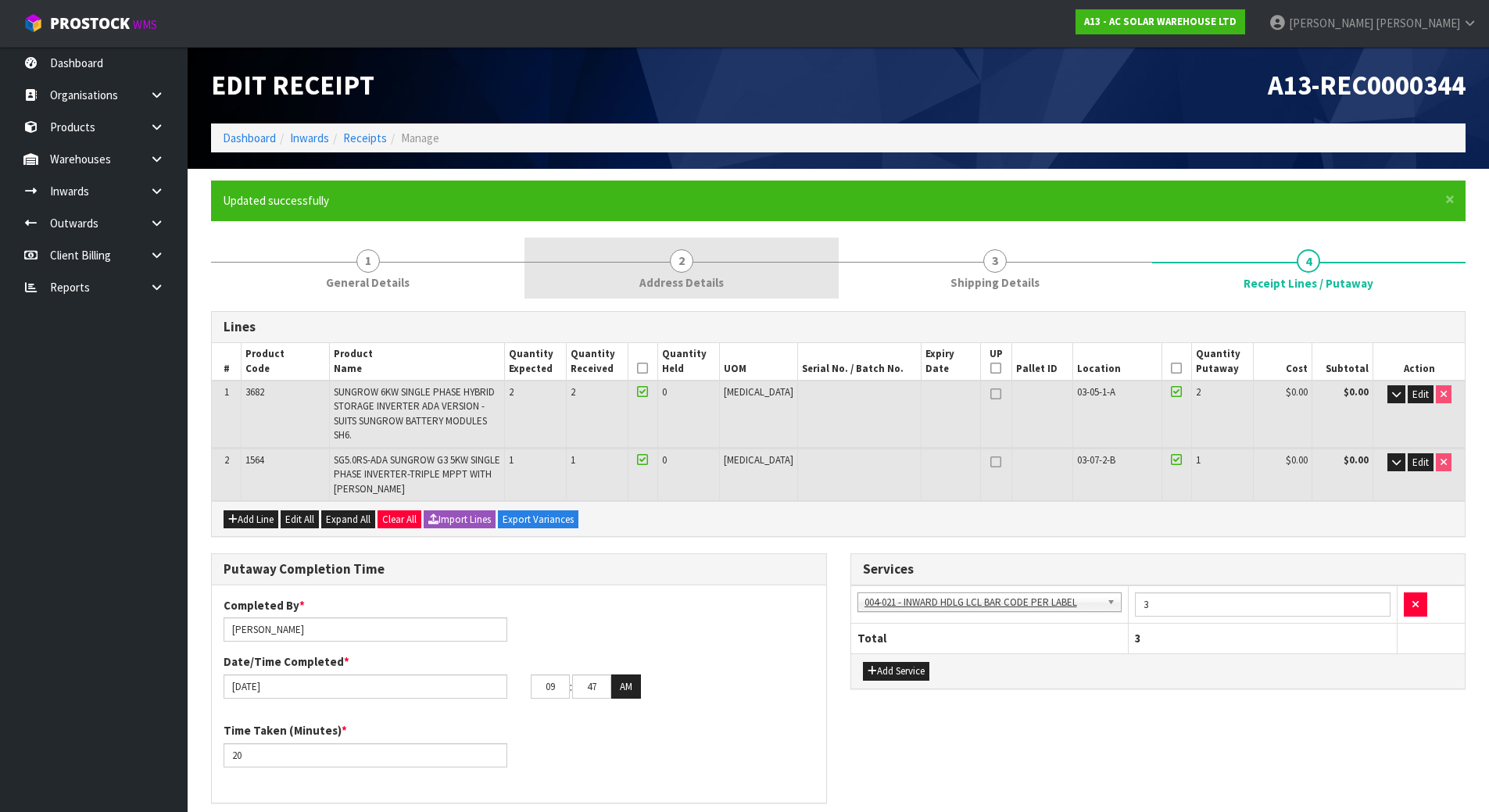
click at [744, 275] on link "2 Address Details" at bounding box center [681, 269] width 313 height 62
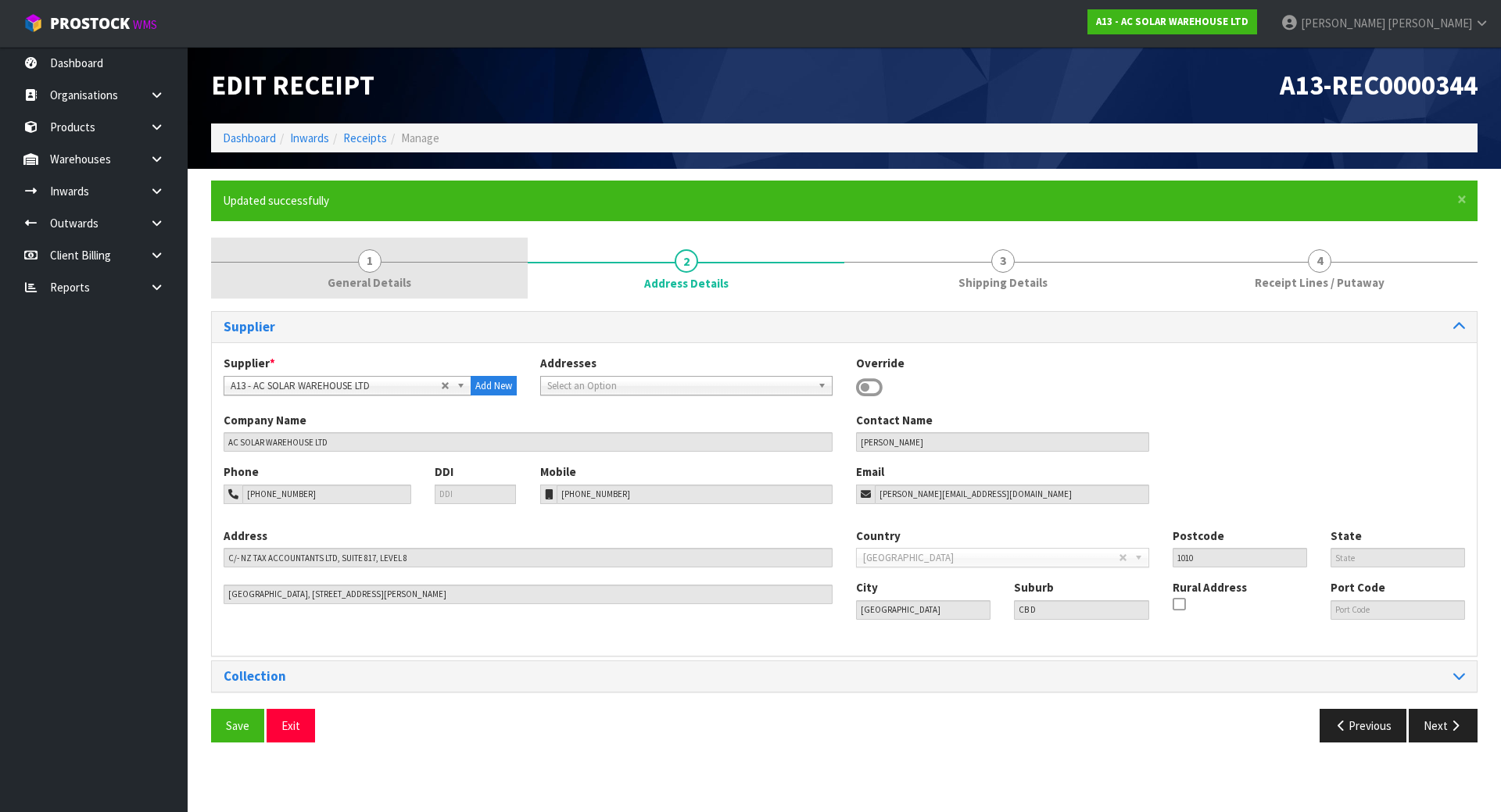
click at [431, 280] on link "1 General Details" at bounding box center [369, 269] width 317 height 62
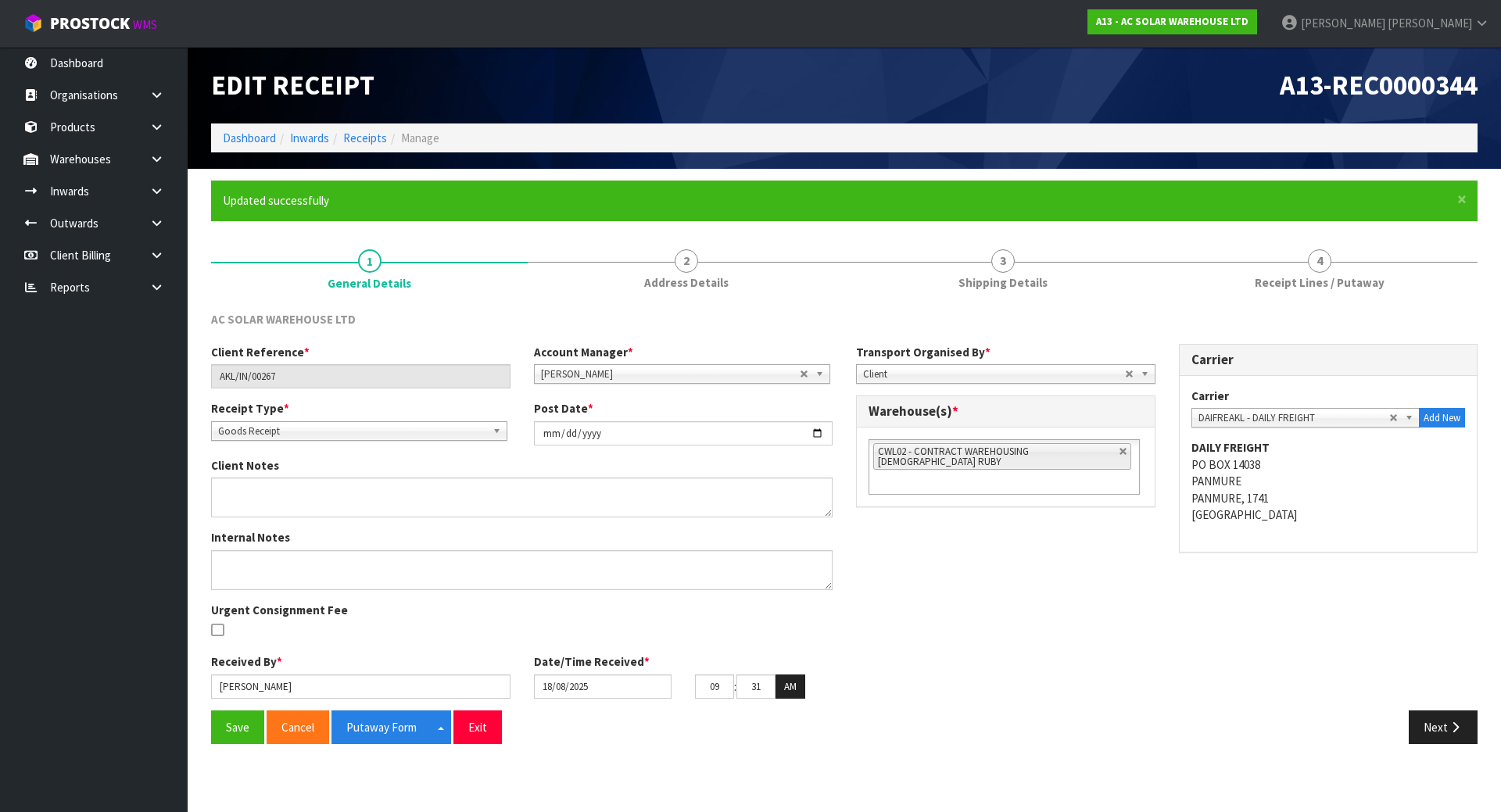
click at [929, 551] on div "Client Reference * AKL/IN/00267 Account Manager * Zubair Moolla Rod Giles Kirst…" at bounding box center [844, 527] width 1290 height 367
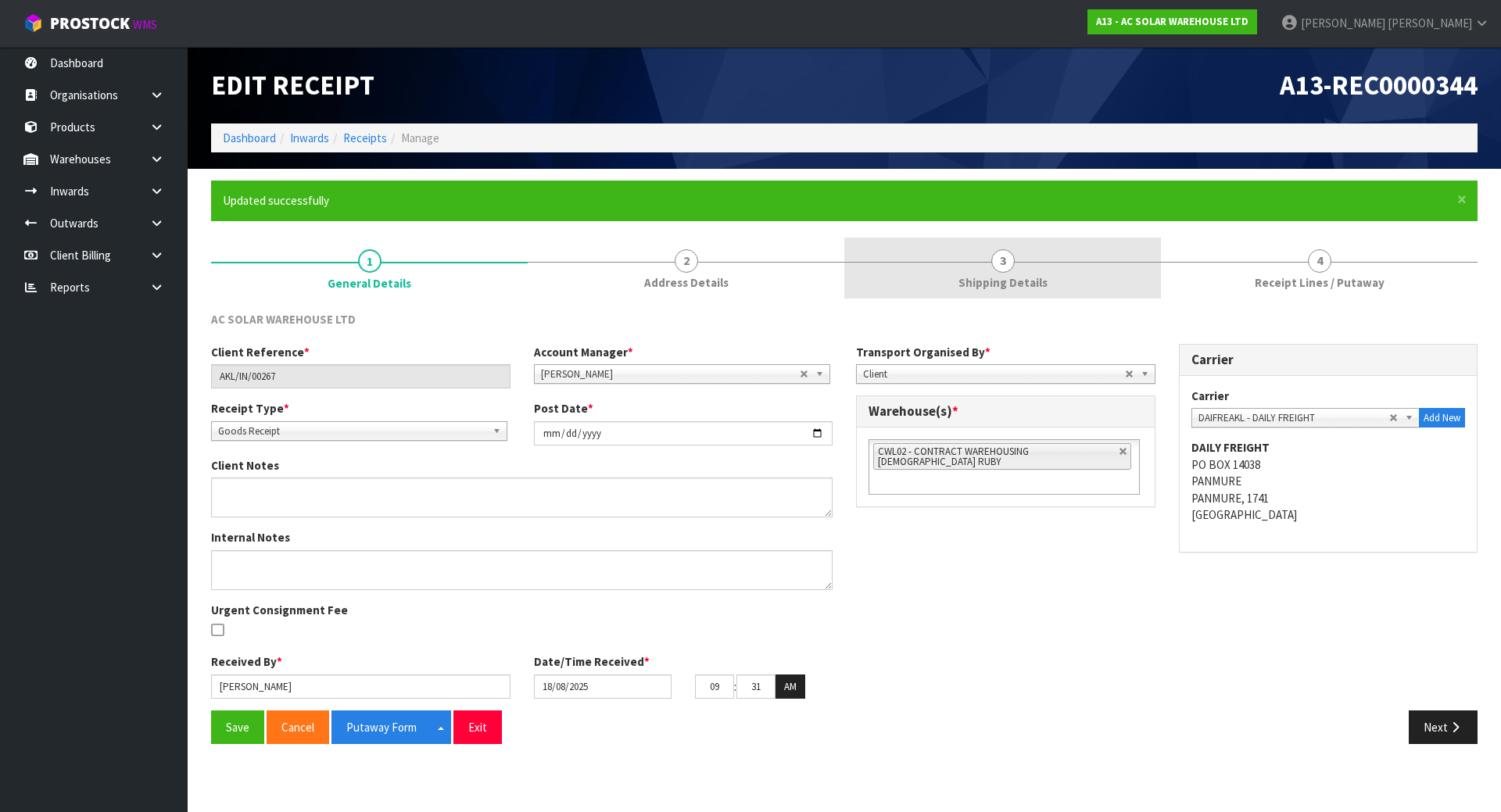
click at [1020, 290] on span "Shipping Details" at bounding box center [1003, 283] width 89 height 17
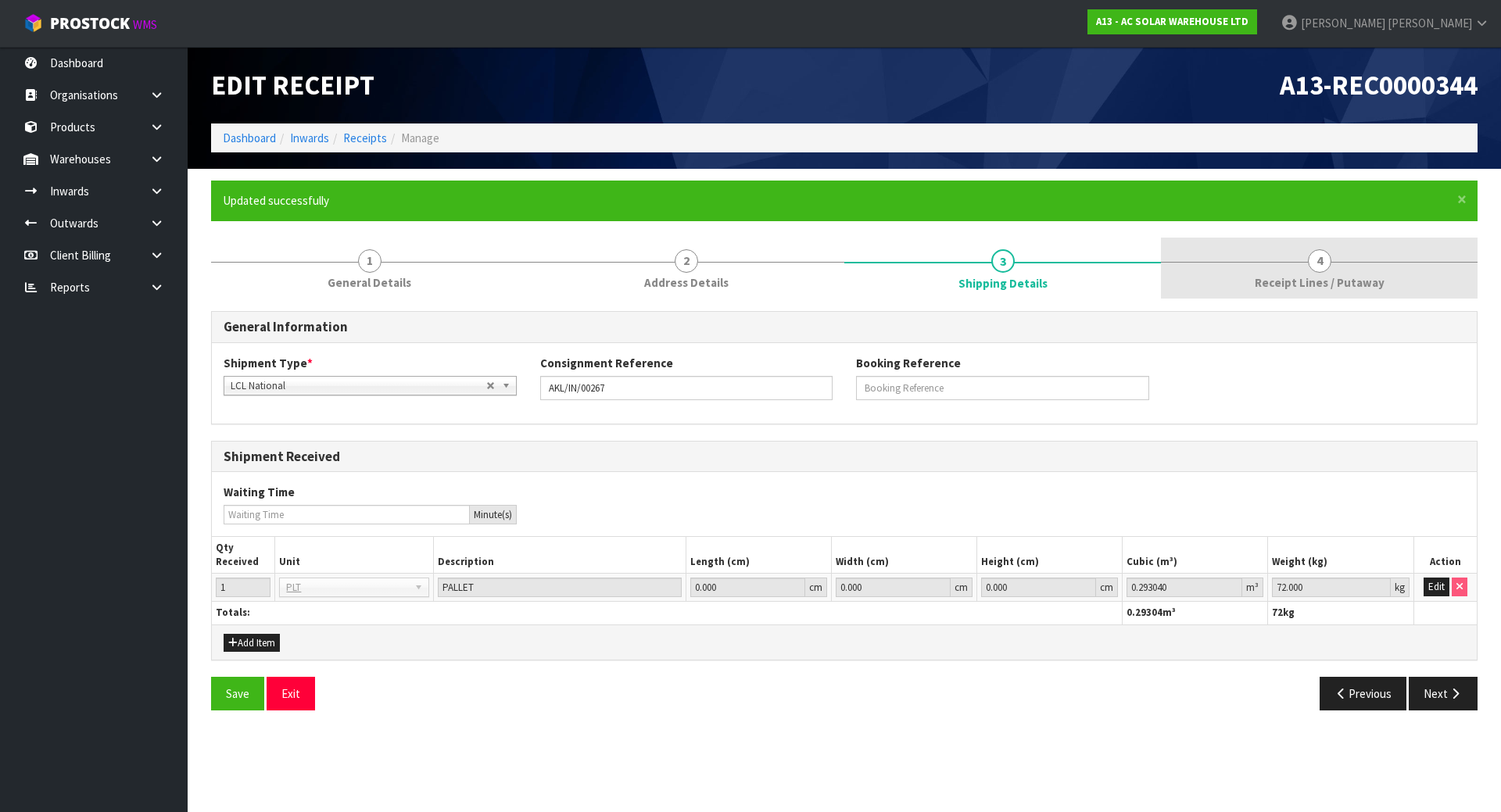
click at [1215, 285] on link "4 Receipt Lines / Putaway" at bounding box center [1319, 269] width 317 height 62
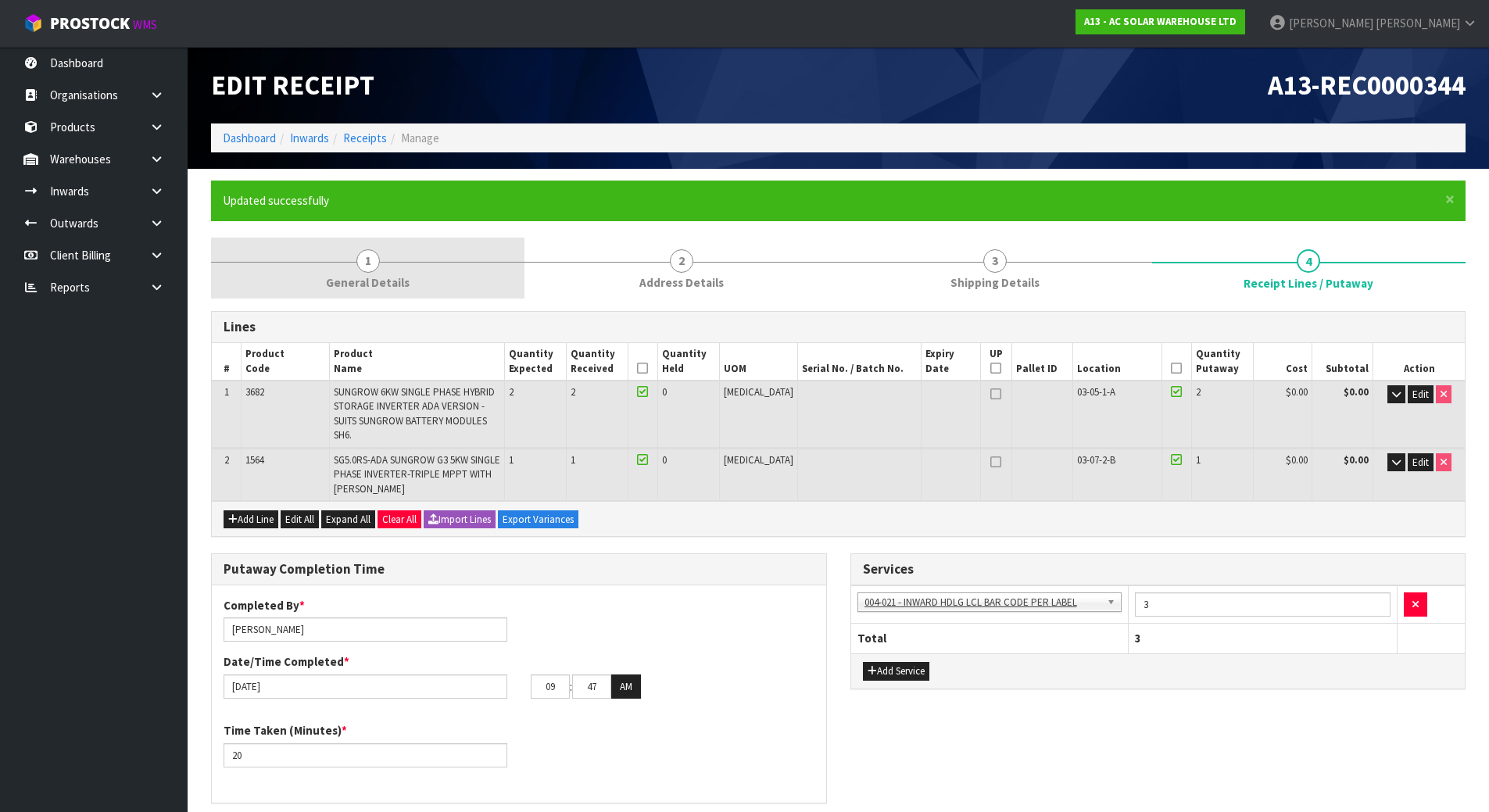
click at [374, 267] on span "1" at bounding box center [368, 261] width 23 height 23
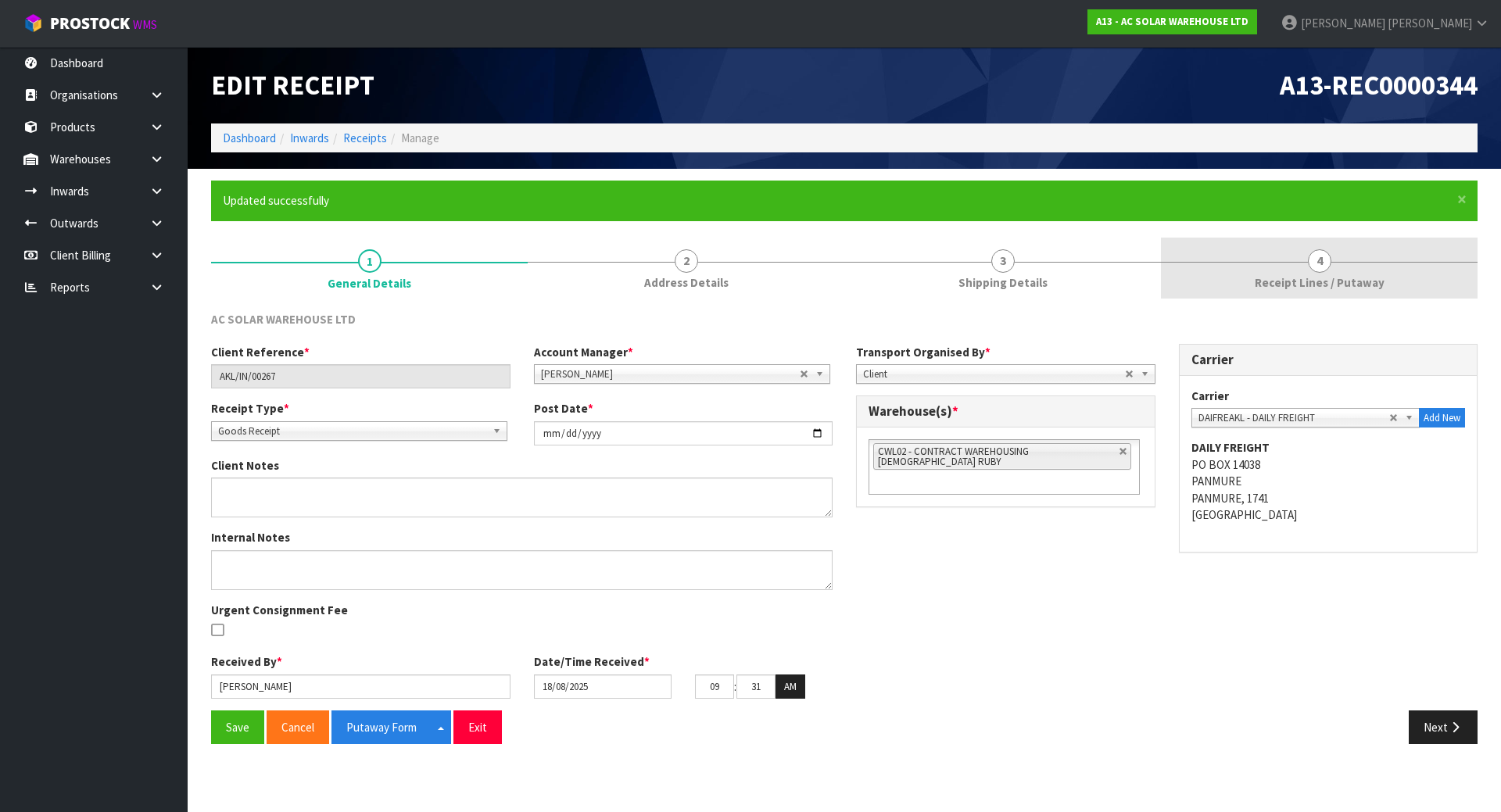
click at [1256, 278] on link "4 Receipt Lines / Putaway" at bounding box center [1319, 269] width 317 height 62
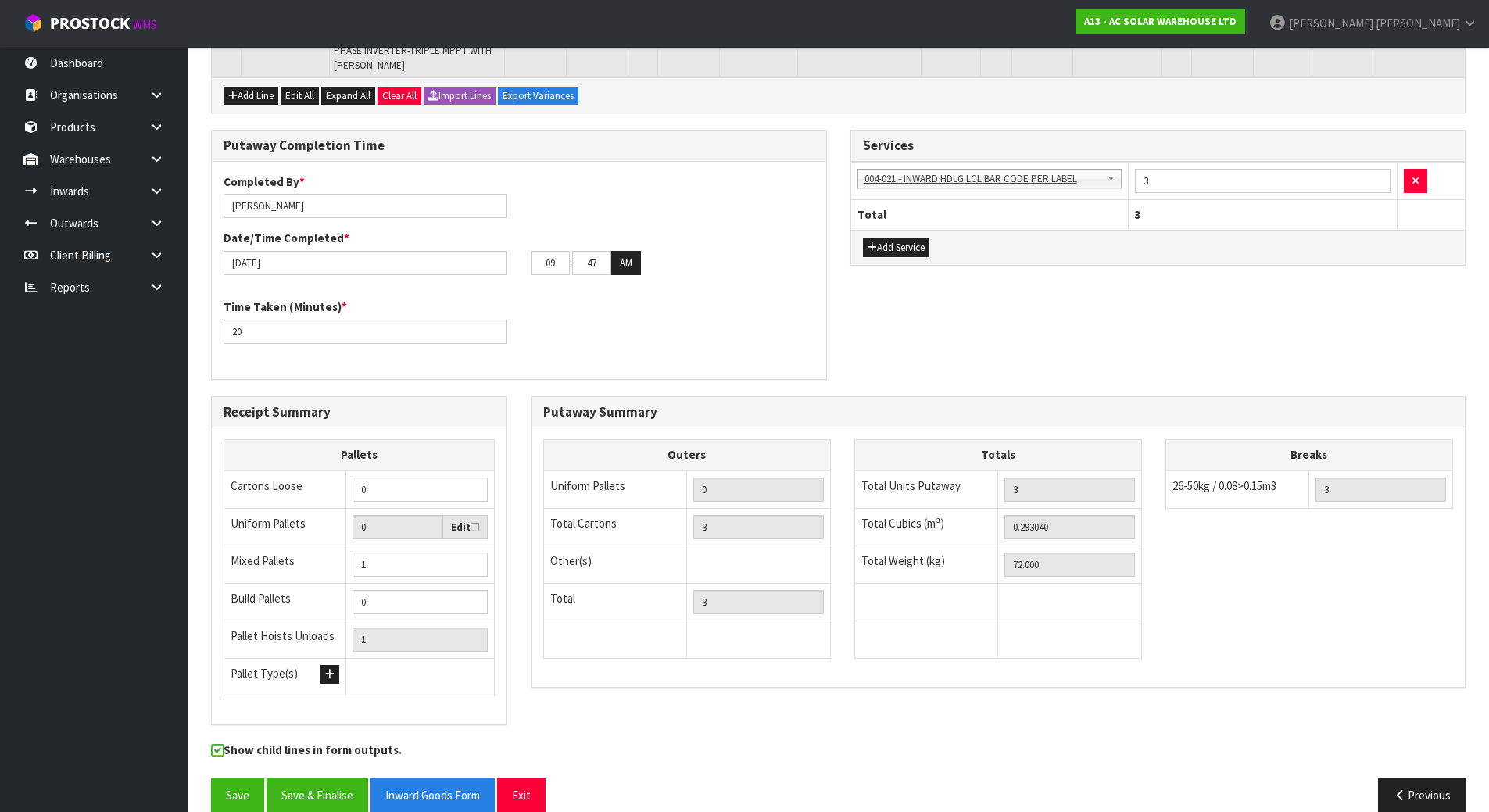
scroll to position [433, 0]
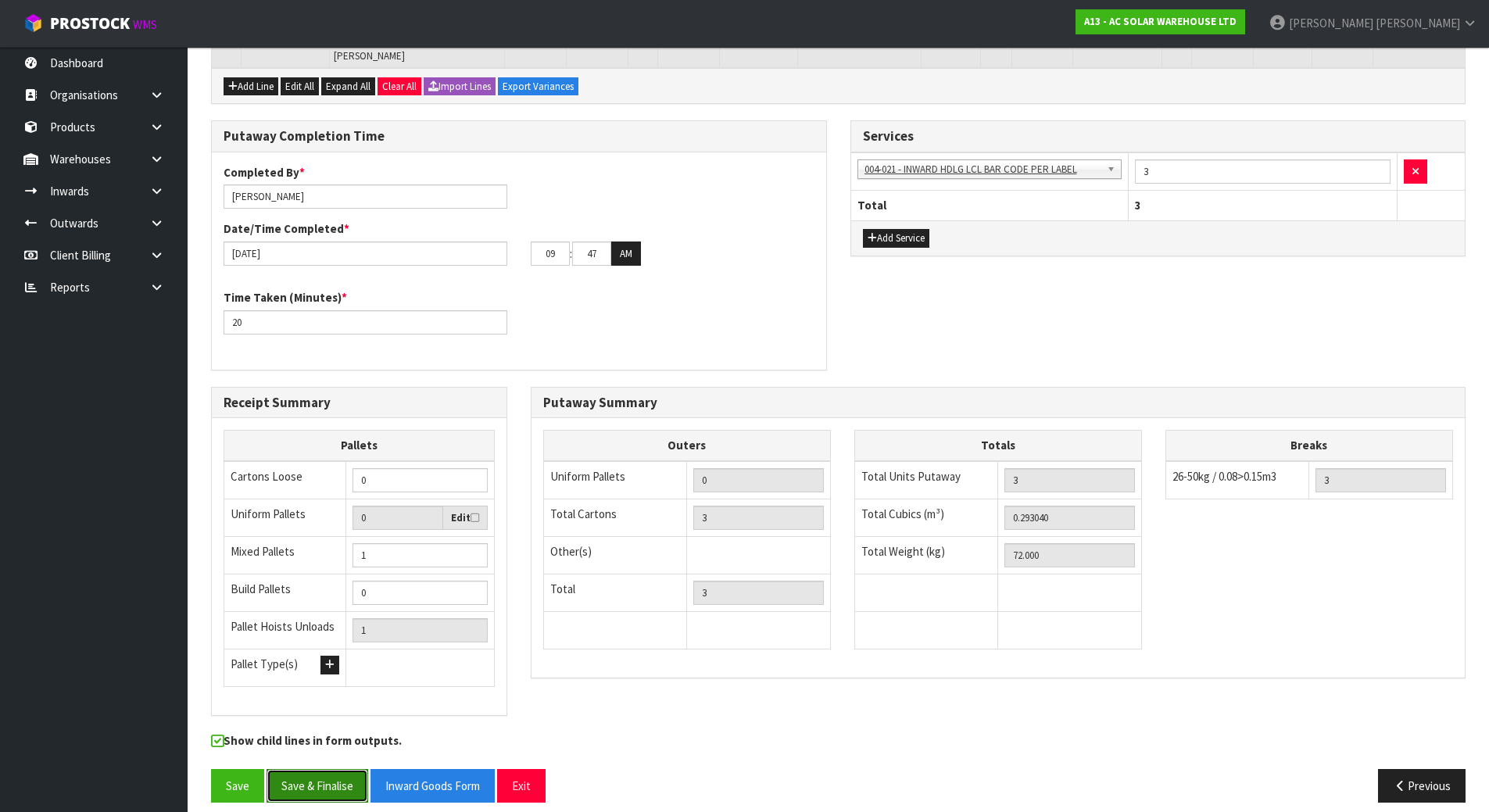
click at [334, 737] on button "Save & Finalise" at bounding box center [317, 786] width 101 height 33
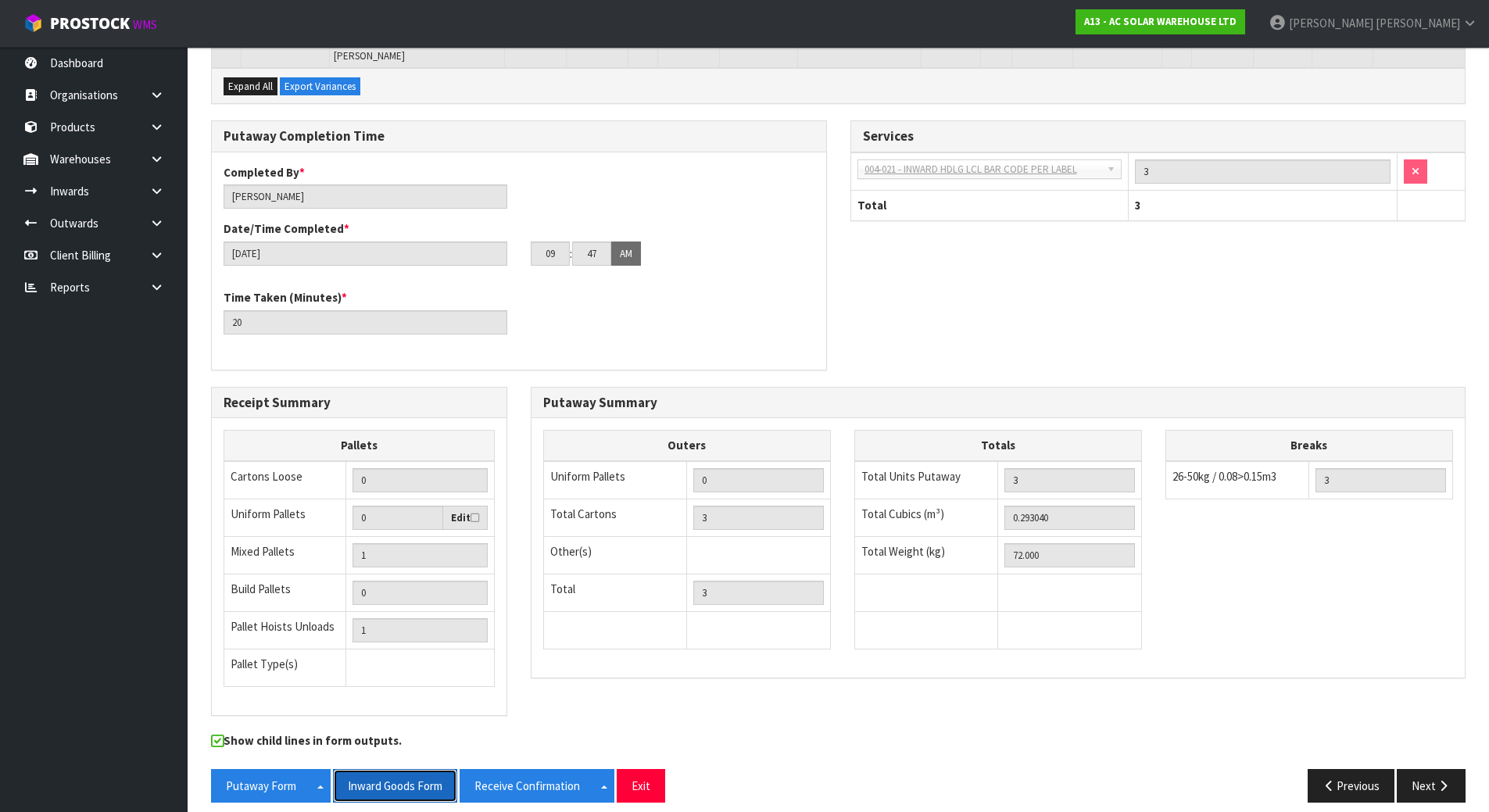
click at [379, 737] on button "Inward Goods Form" at bounding box center [395, 786] width 124 height 33
click at [333, 737] on button "Inward Goods Form" at bounding box center [395, 786] width 124 height 33
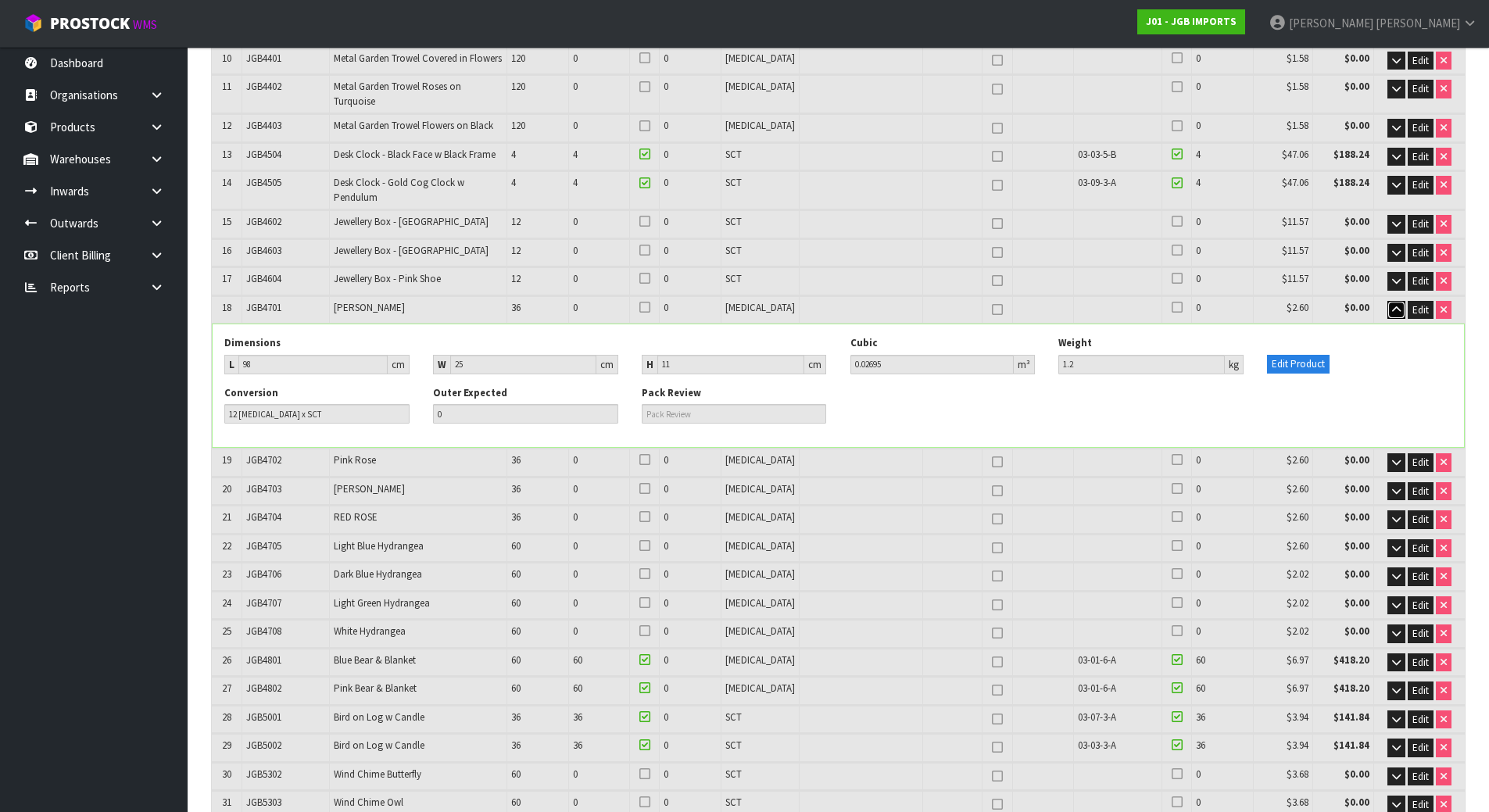
scroll to position [632, 0]
